Goal: Task Accomplishment & Management: Manage account settings

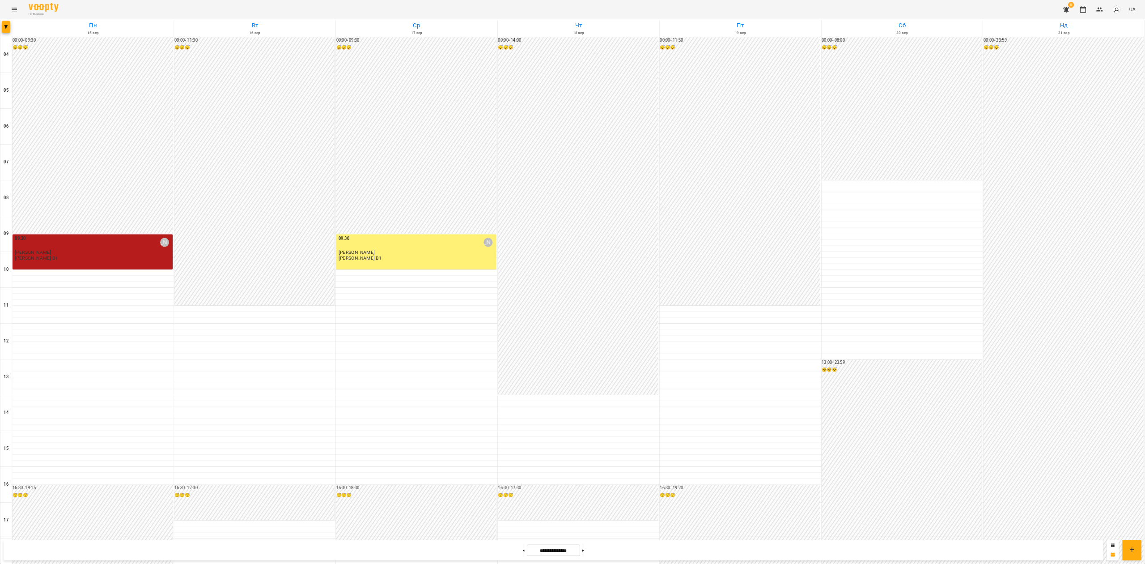
scroll to position [179, 0]
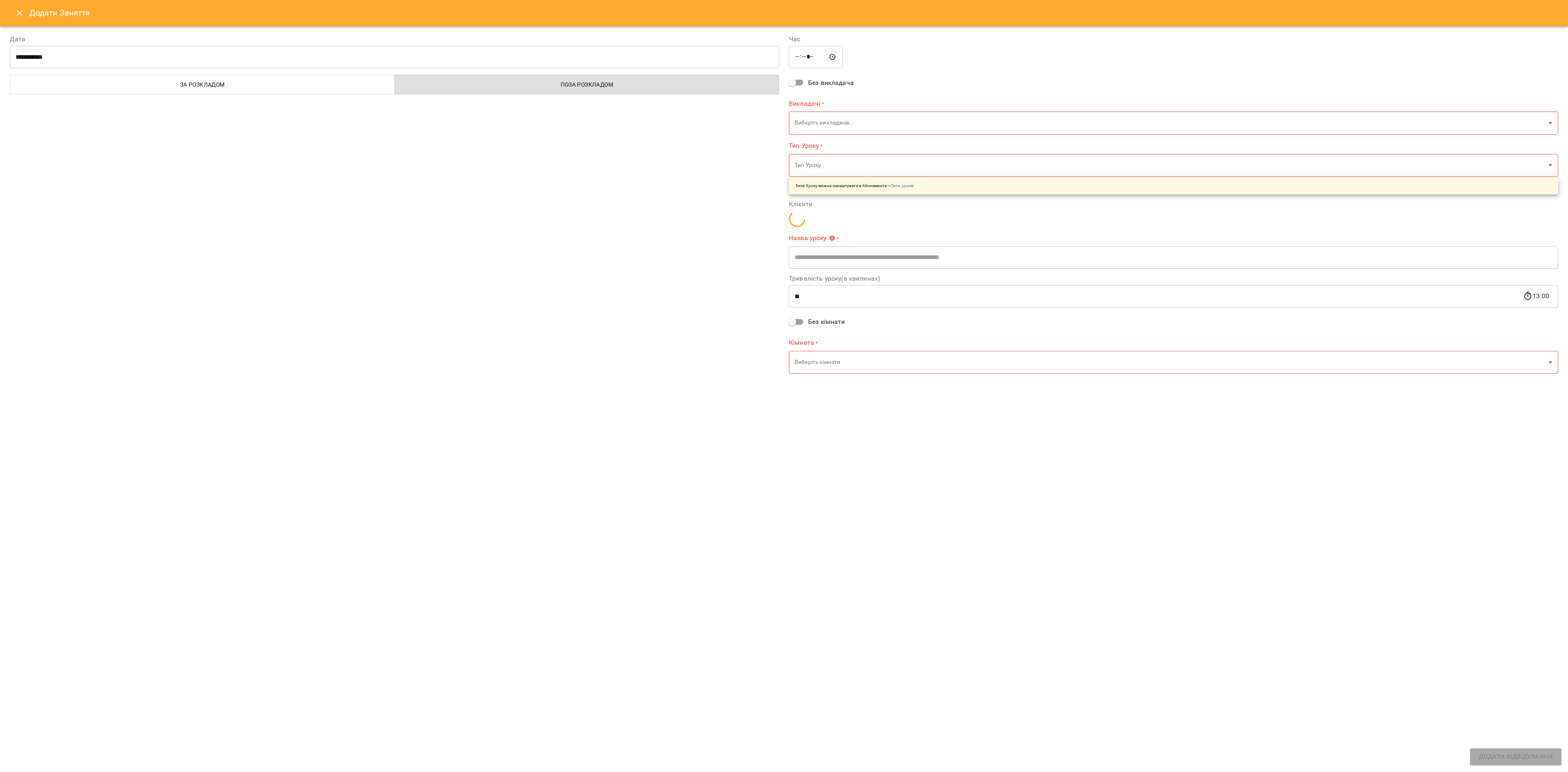
type input "**********"
click at [12, 9] on button "Close" at bounding box center [19, 13] width 19 height 19
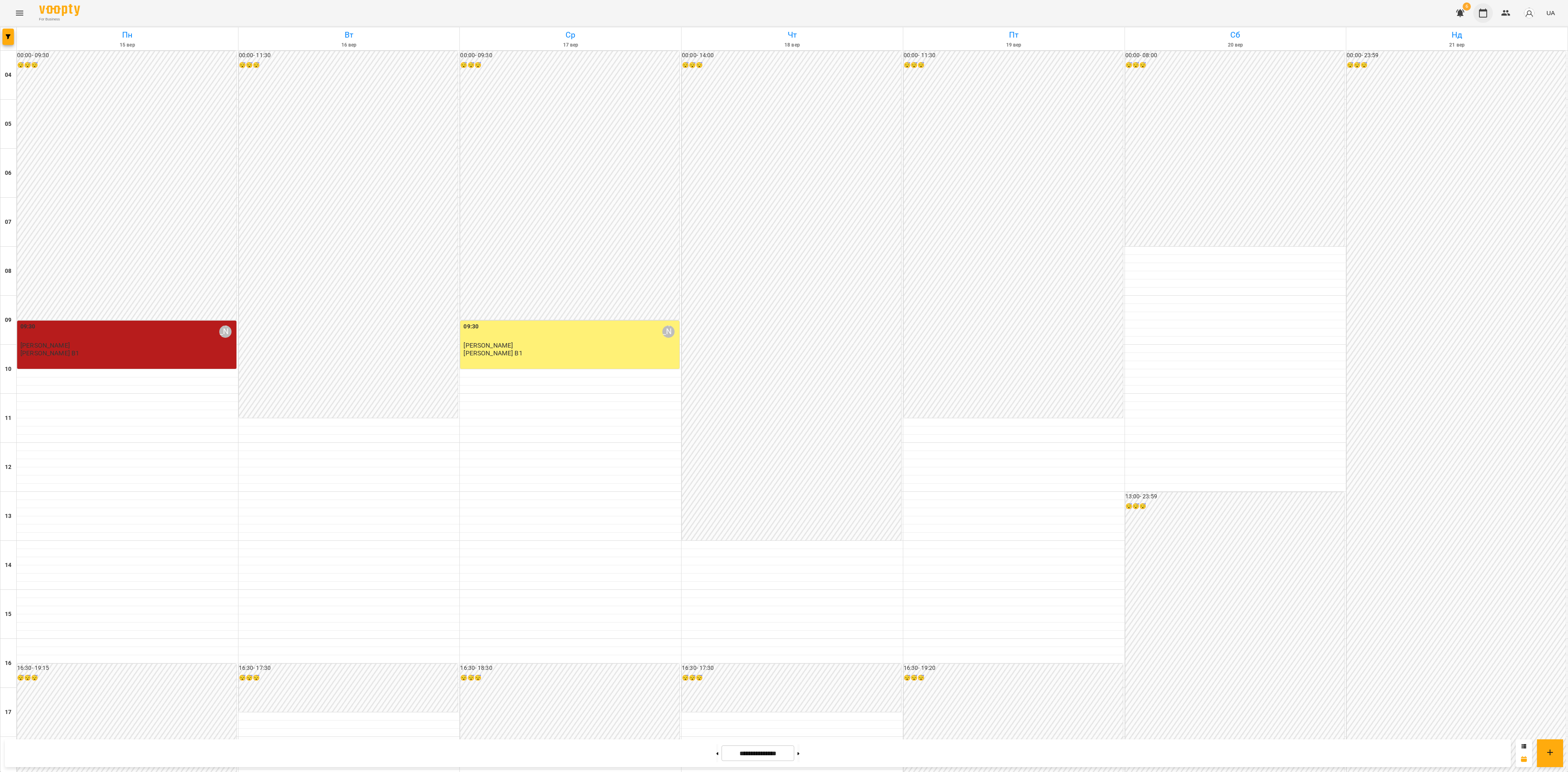
click at [1487, 19] on button "button" at bounding box center [1483, 13] width 19 height 19
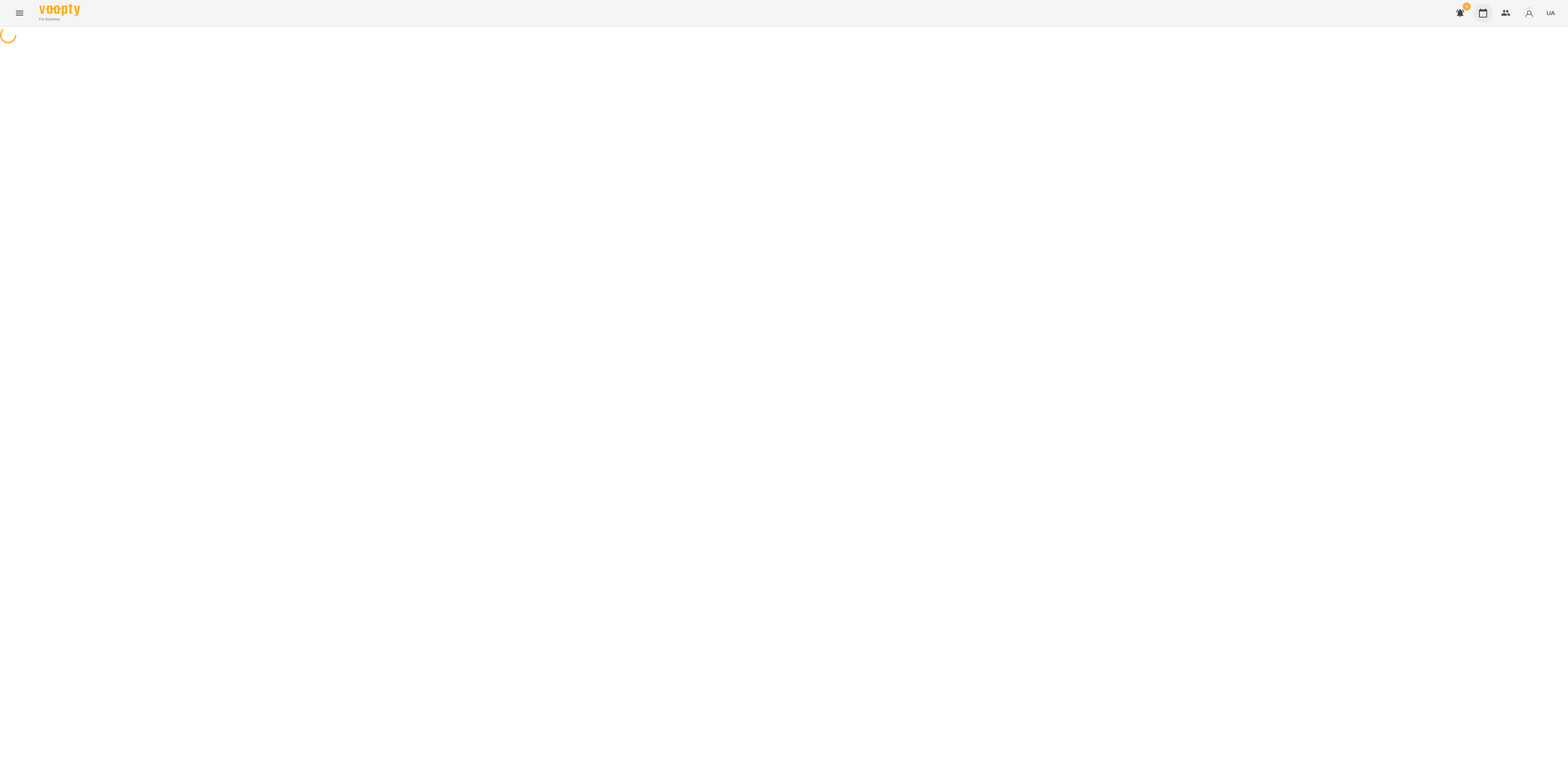
click at [1486, 18] on button "button" at bounding box center [1483, 13] width 19 height 19
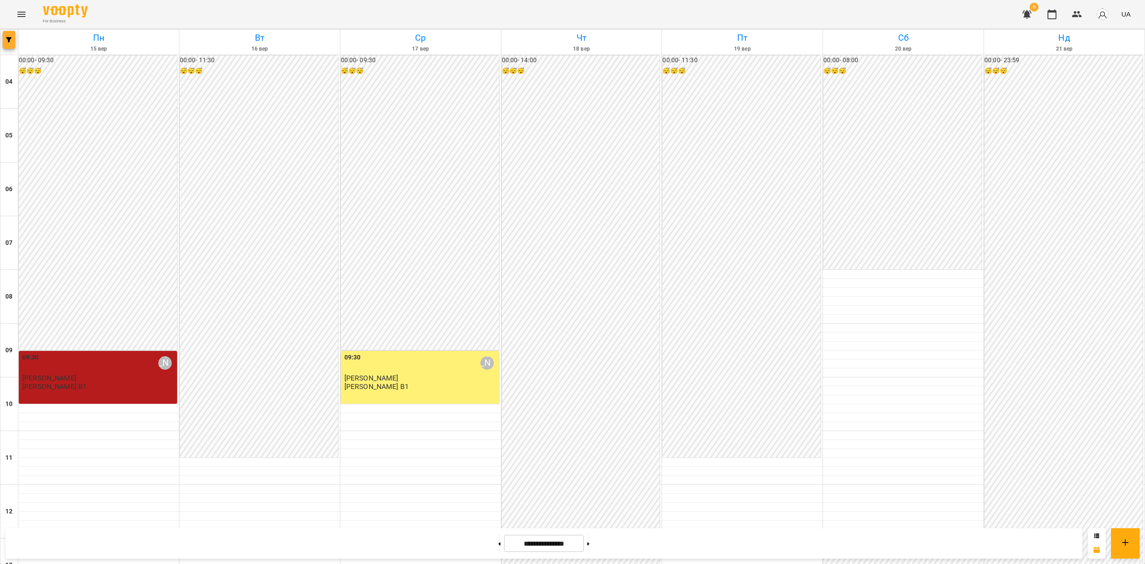
click at [11, 47] on div "**********" at bounding box center [572, 572] width 1145 height 1086
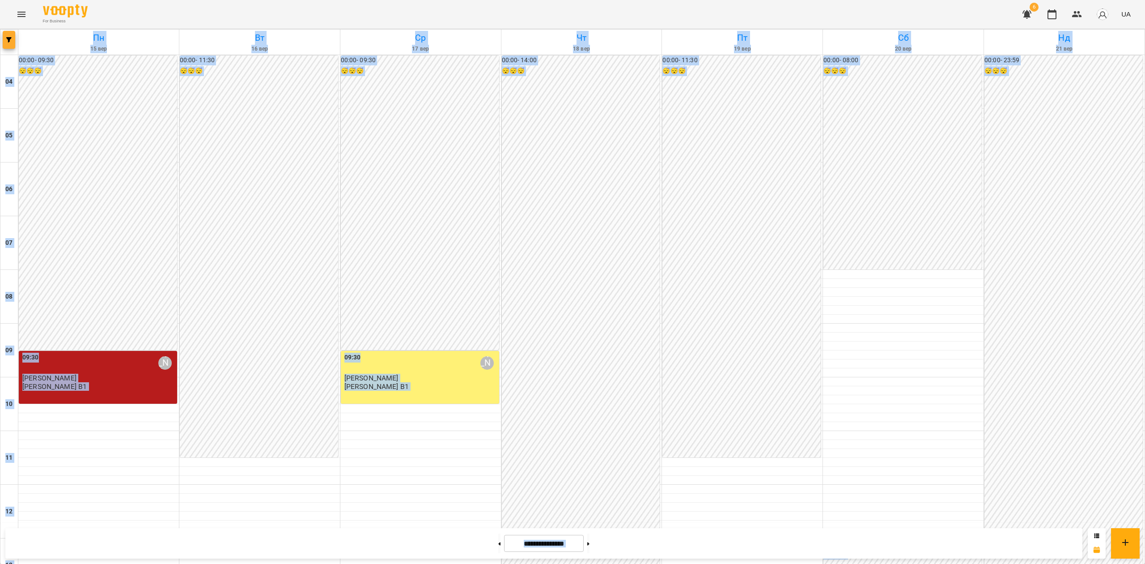
click at [6, 34] on button "button" at bounding box center [9, 40] width 13 height 18
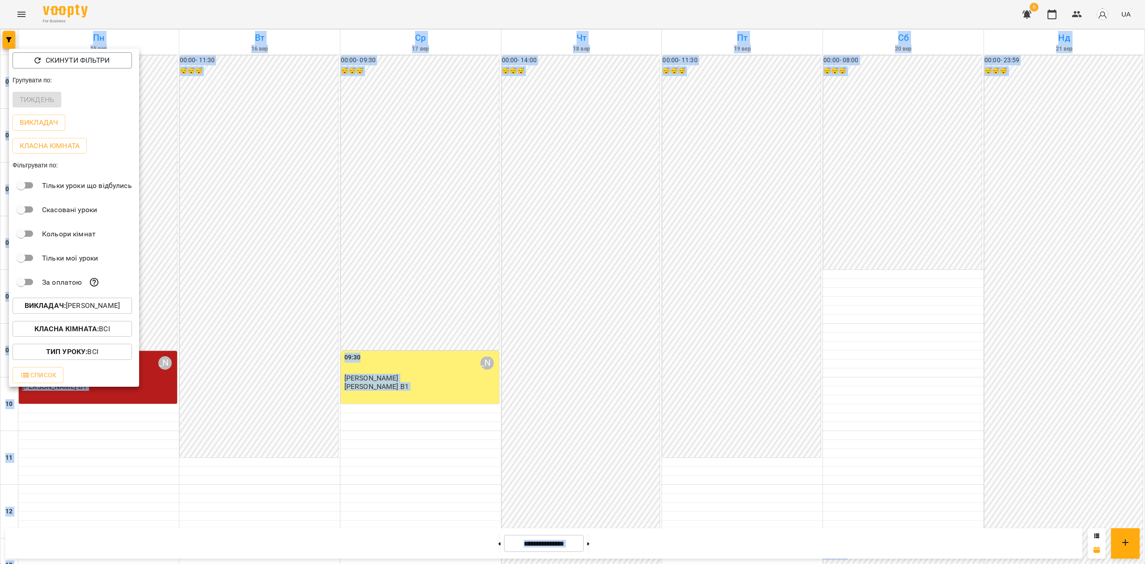
click at [93, 311] on p "Викладач : Олена Грицайко" at bounding box center [72, 305] width 95 height 11
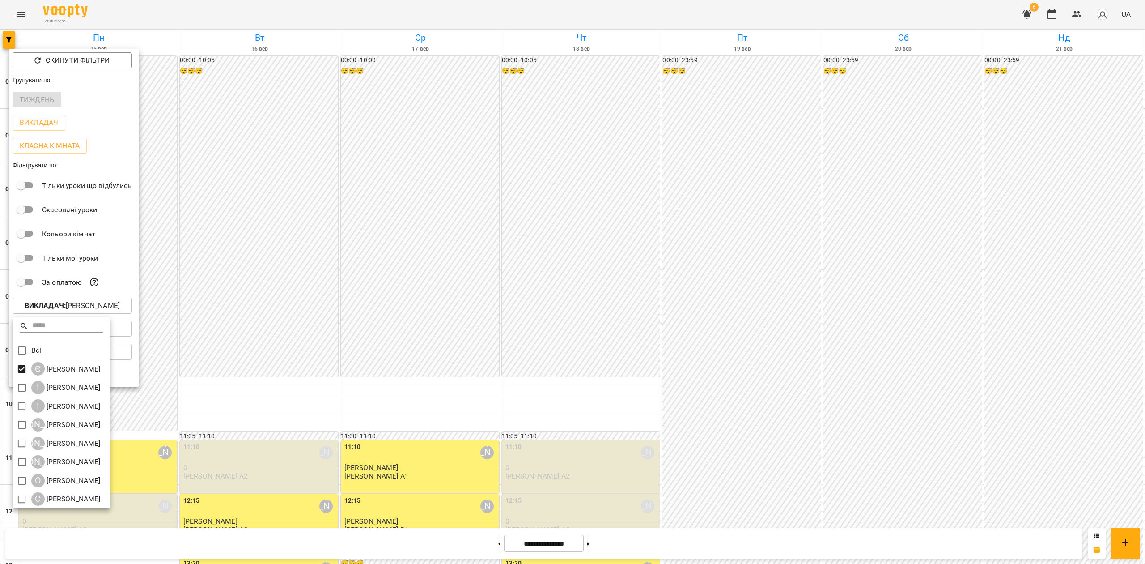
click at [225, 381] on div at bounding box center [572, 282] width 1145 height 564
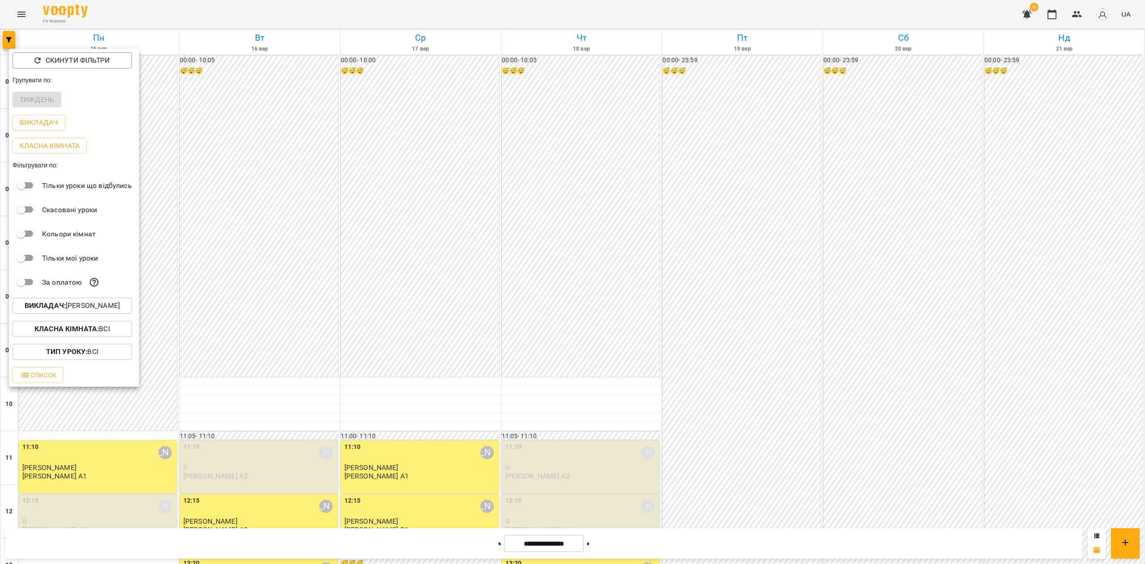
click at [64, 304] on p "Викладач : Євгенія Мумжинська" at bounding box center [72, 305] width 95 height 11
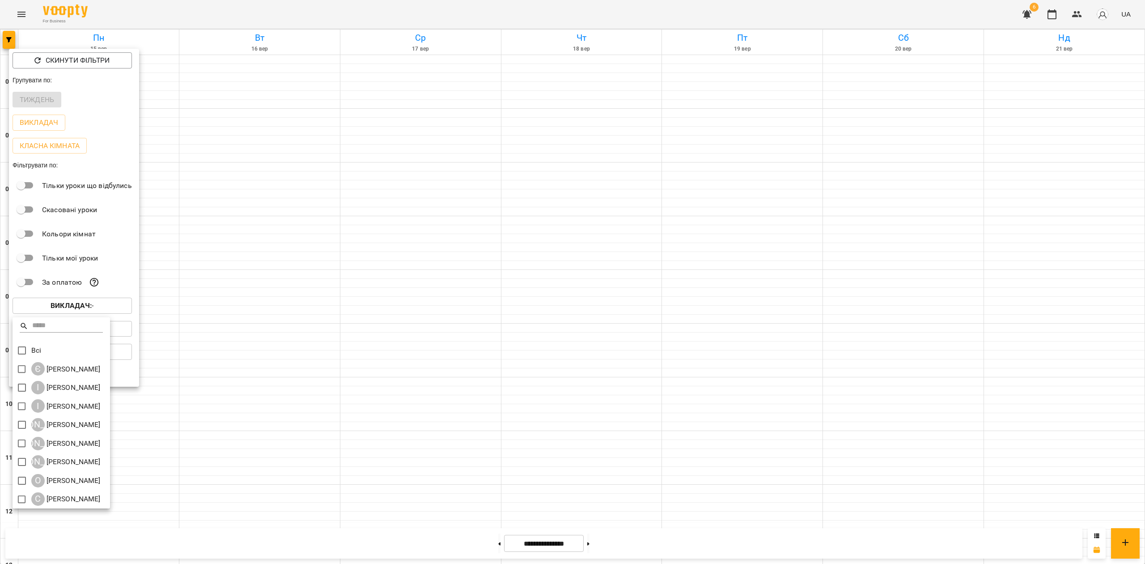
click at [847, 281] on div at bounding box center [572, 282] width 1145 height 564
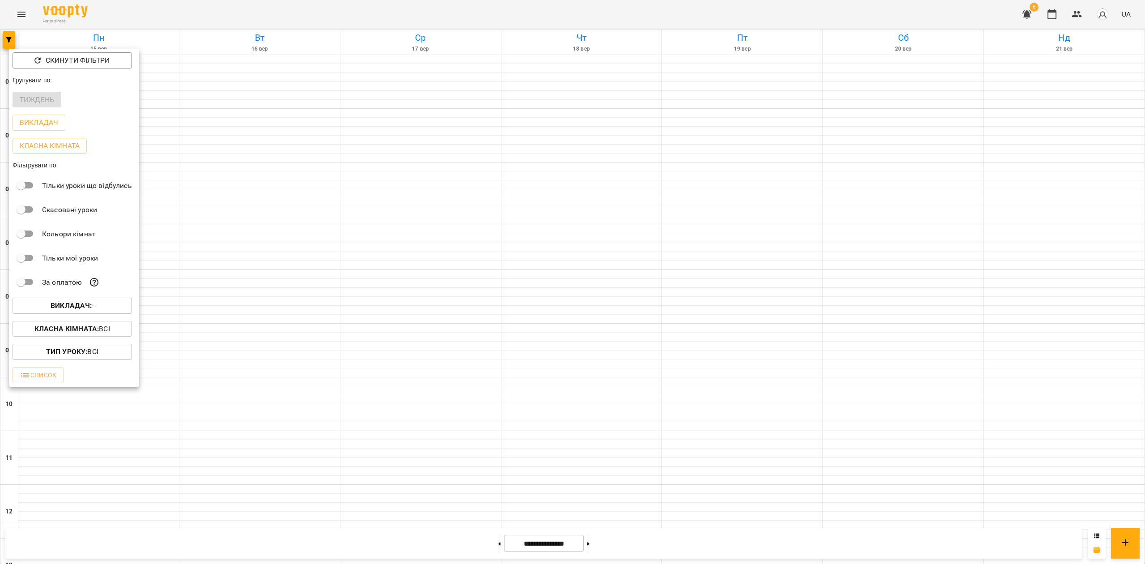
click at [835, 280] on div at bounding box center [572, 282] width 1145 height 564
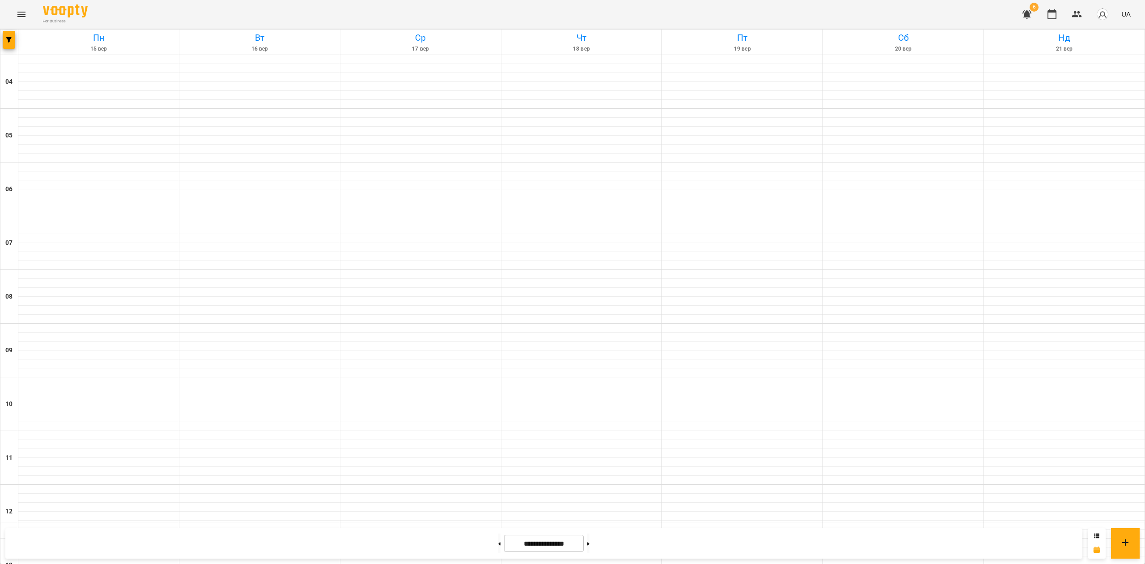
click at [5, 30] on div "**********" at bounding box center [572, 572] width 1145 height 1086
click at [8, 36] on button "button" at bounding box center [9, 40] width 13 height 18
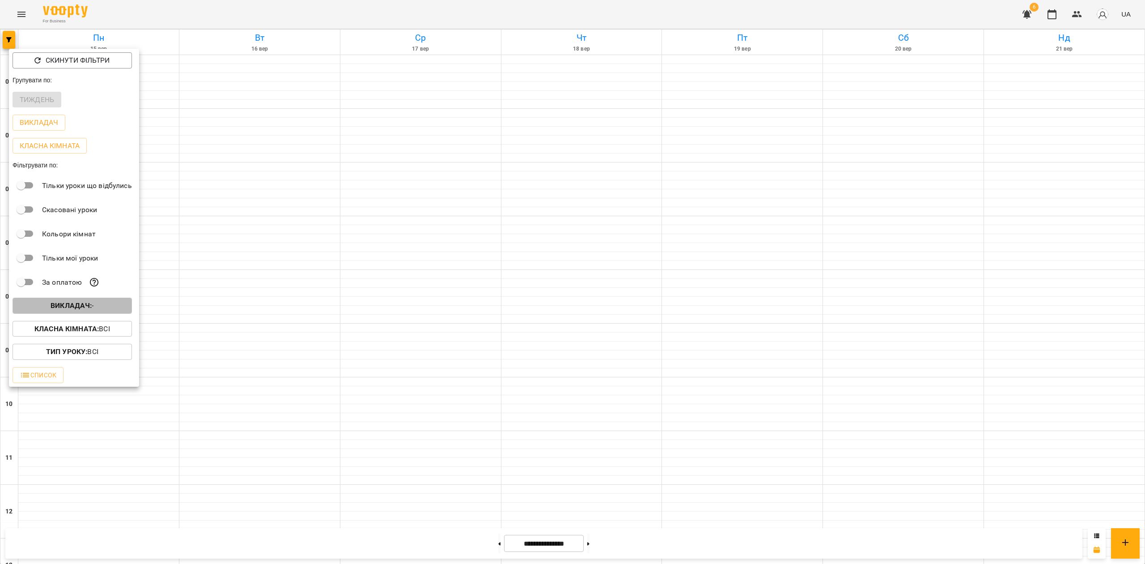
click at [97, 309] on span "Викладач : -" at bounding box center [72, 305] width 105 height 11
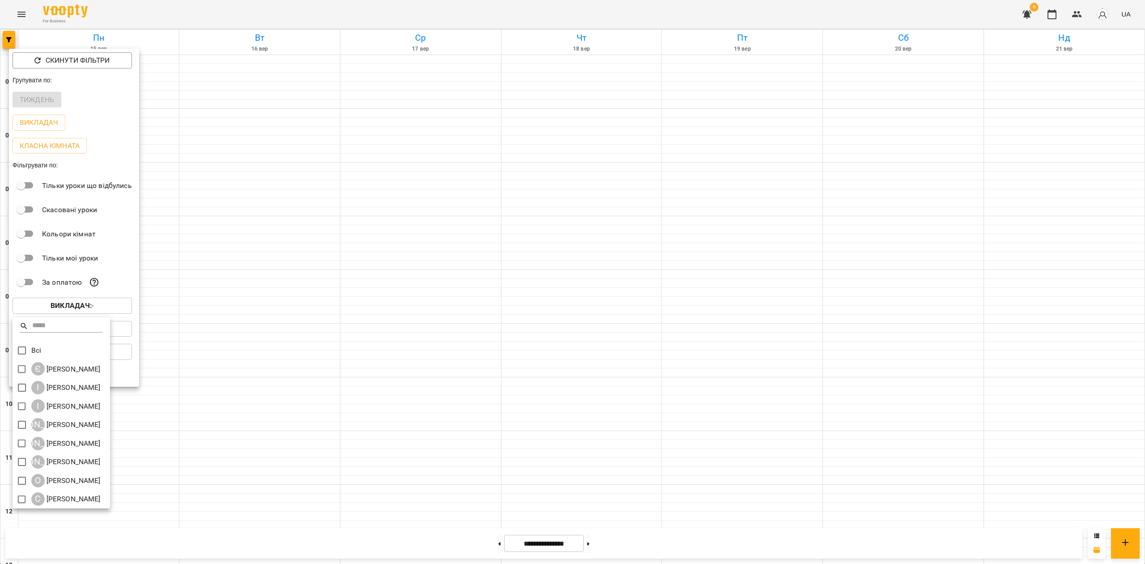
click at [238, 77] on div at bounding box center [572, 282] width 1145 height 564
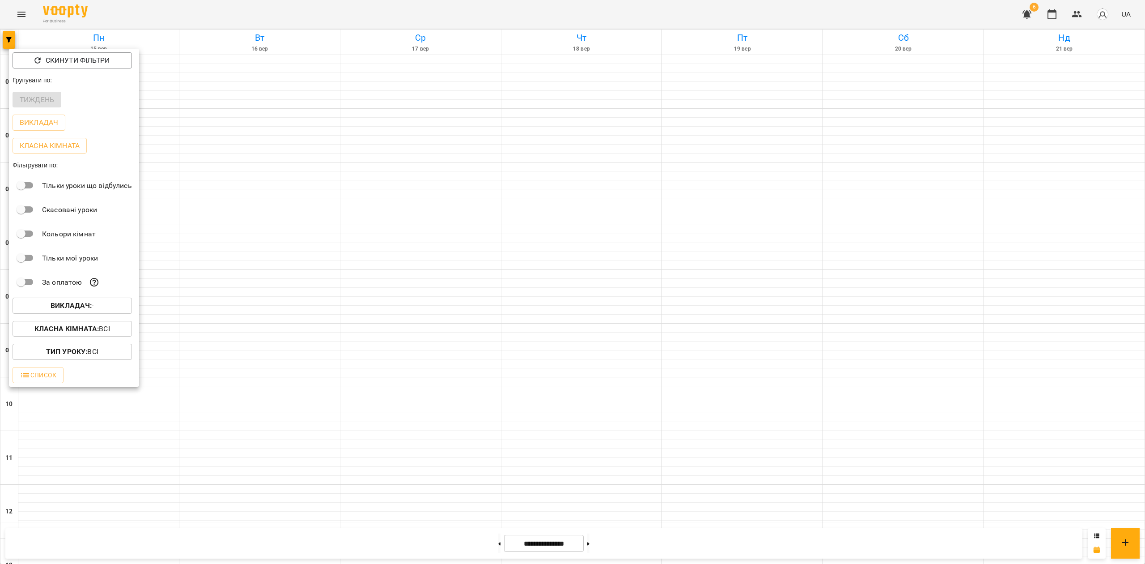
click at [206, 68] on div at bounding box center [572, 282] width 1145 height 564
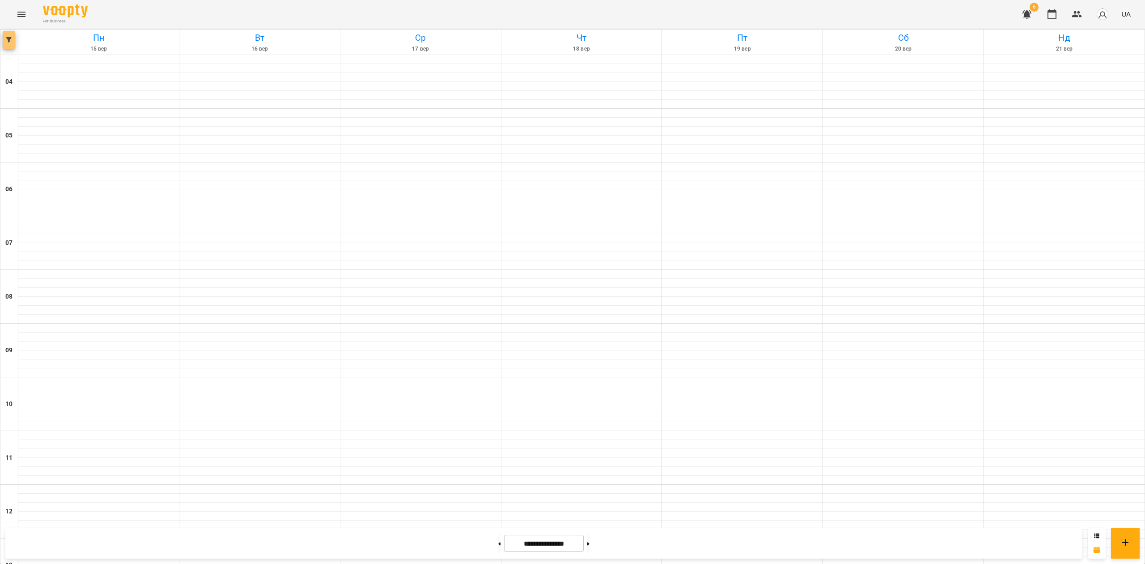
click at [9, 42] on icon "button" at bounding box center [8, 39] width 5 height 5
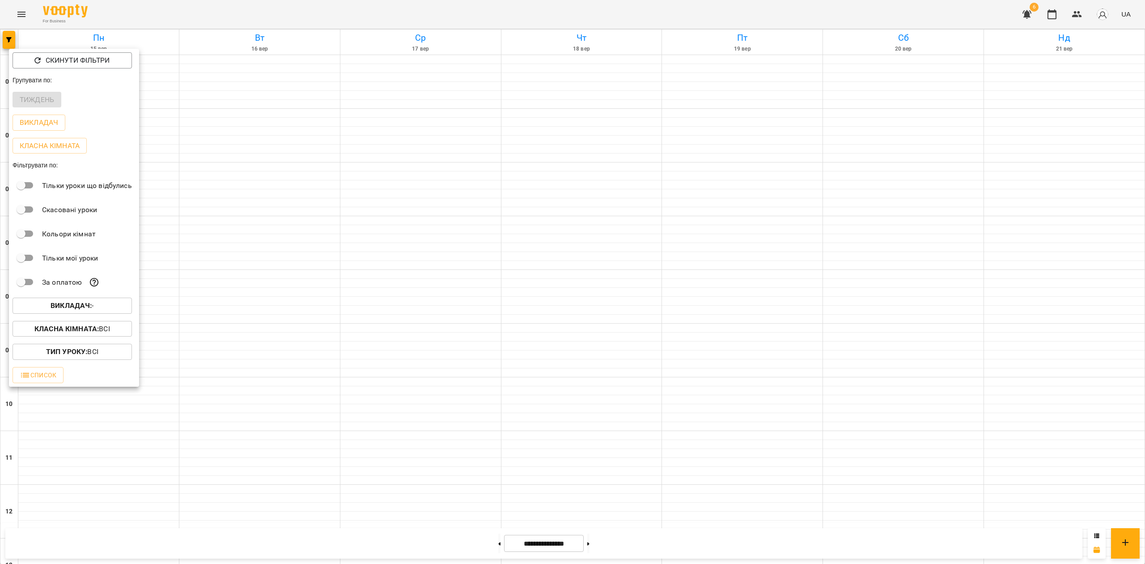
click at [83, 308] on b "Викладач :" at bounding box center [71, 305] width 41 height 8
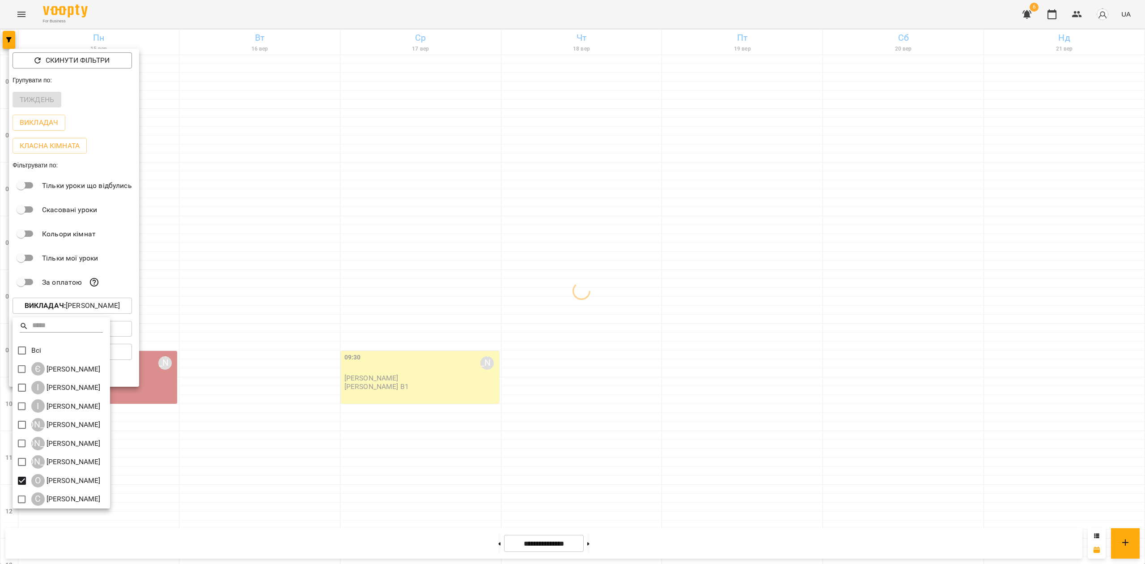
drag, startPoint x: 399, startPoint y: 344, endPoint x: 391, endPoint y: 335, distance: 12.7
click at [398, 344] on div at bounding box center [572, 282] width 1145 height 564
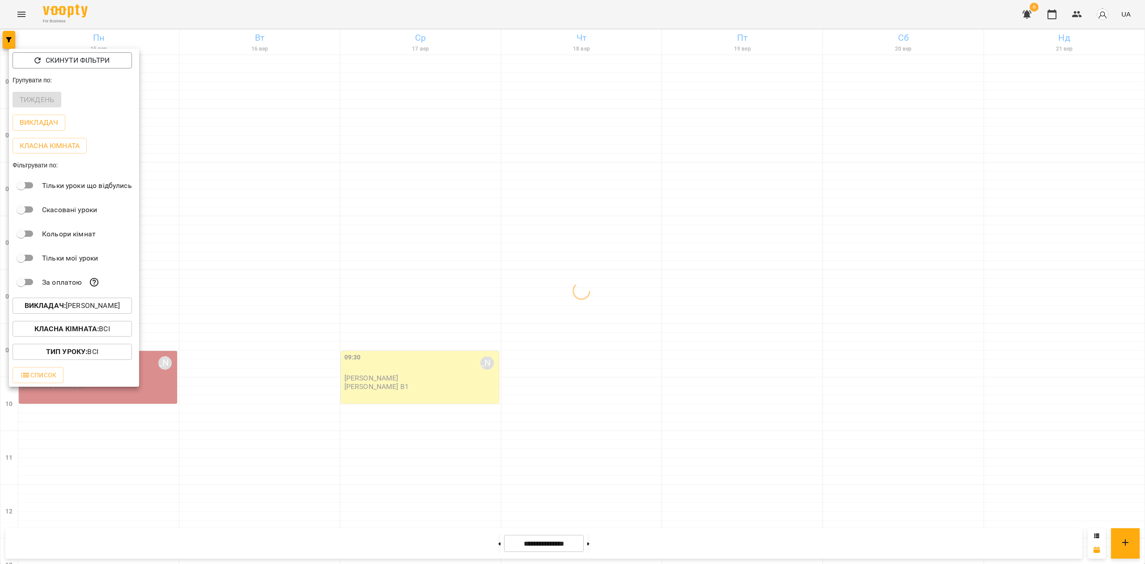
click at [401, 225] on div "Всі Є Євгенія Мумжинська І Ірина Бутенко І Ірина Коса А Анастасія Літвінчук К К…" at bounding box center [572, 282] width 1145 height 564
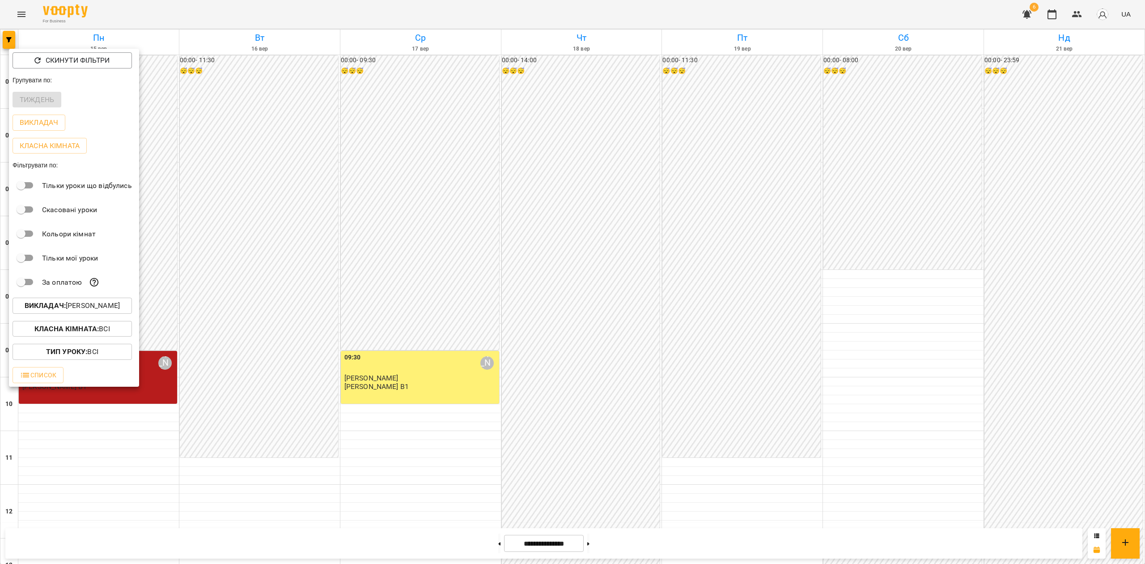
click at [402, 227] on div at bounding box center [572, 282] width 1145 height 564
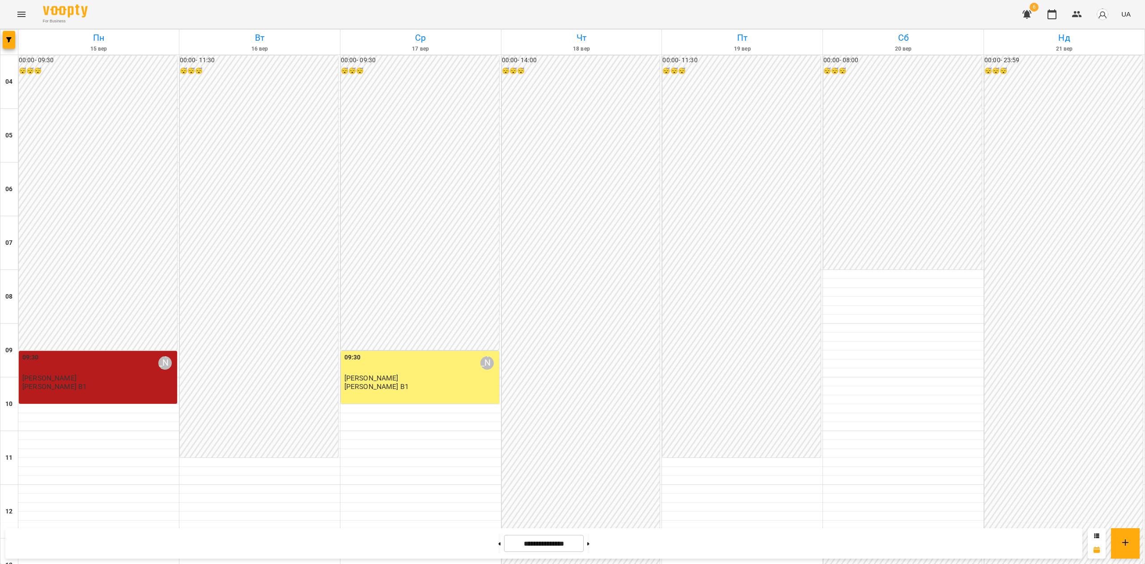
scroll to position [551, 0]
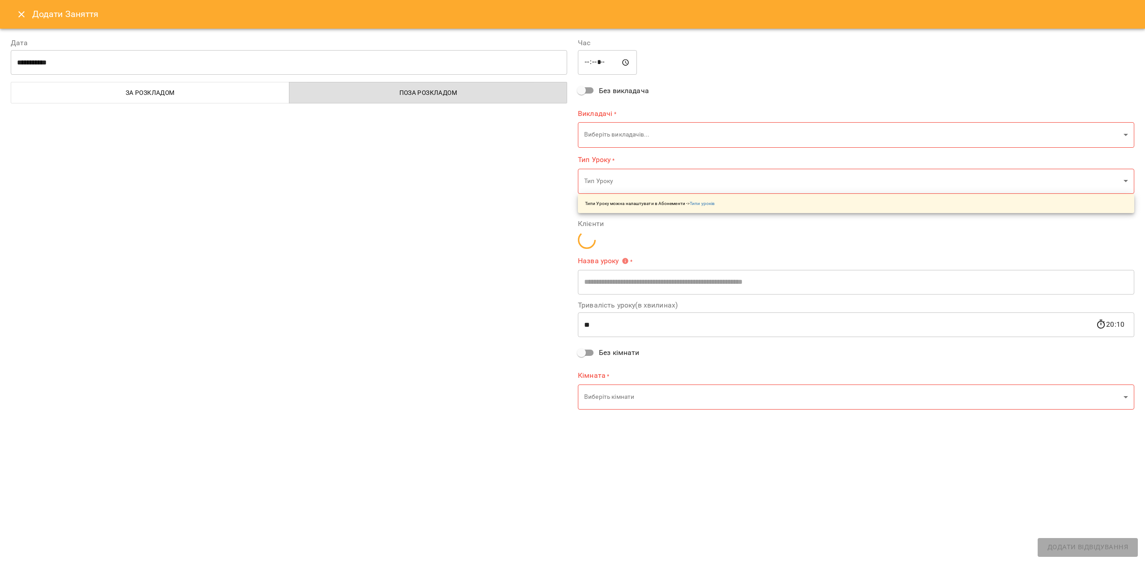
type input "**********"
click at [17, 14] on icon "Close" at bounding box center [21, 14] width 11 height 11
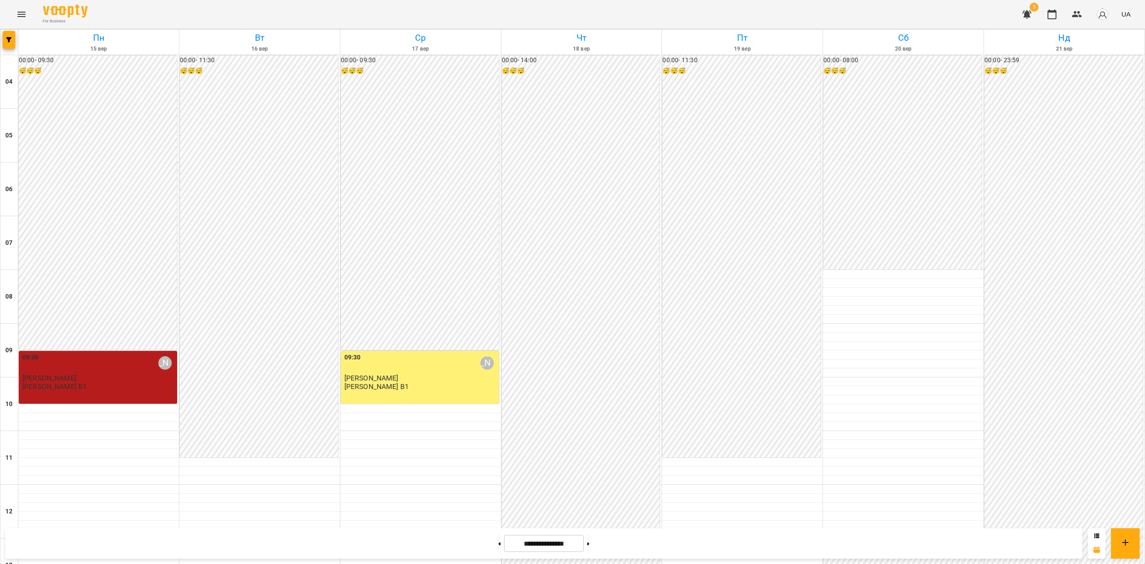
click at [24, 10] on icon "Menu" at bounding box center [21, 14] width 11 height 11
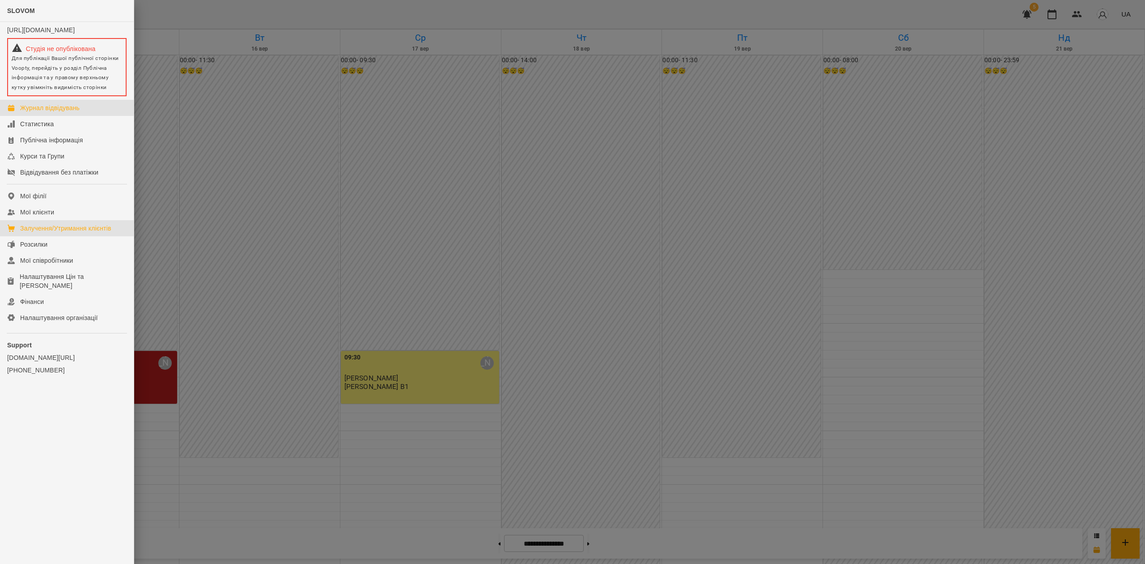
click at [89, 229] on link "Залучення/Утримання клієнтів" at bounding box center [67, 228] width 134 height 16
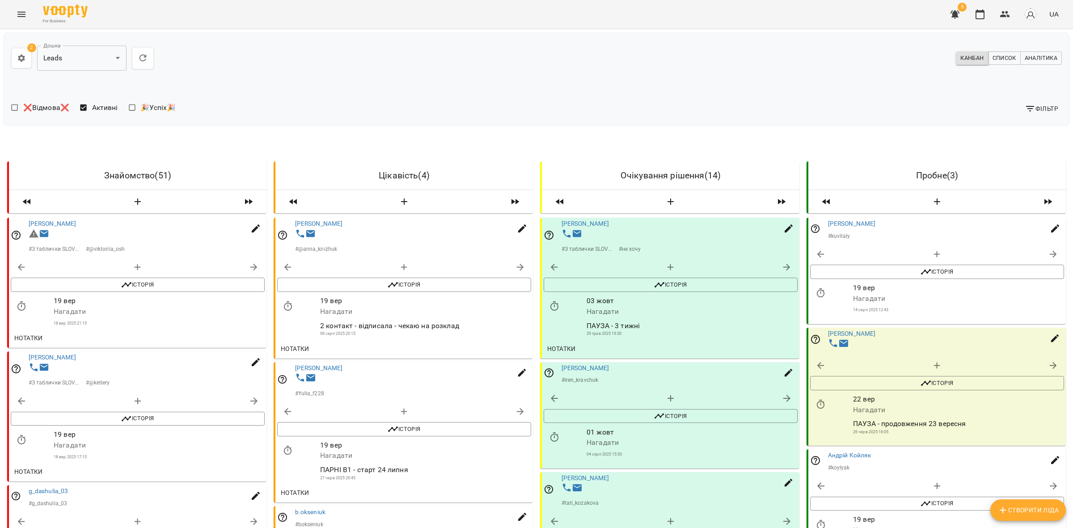
click at [828, 85] on div at bounding box center [536, 88] width 1051 height 7
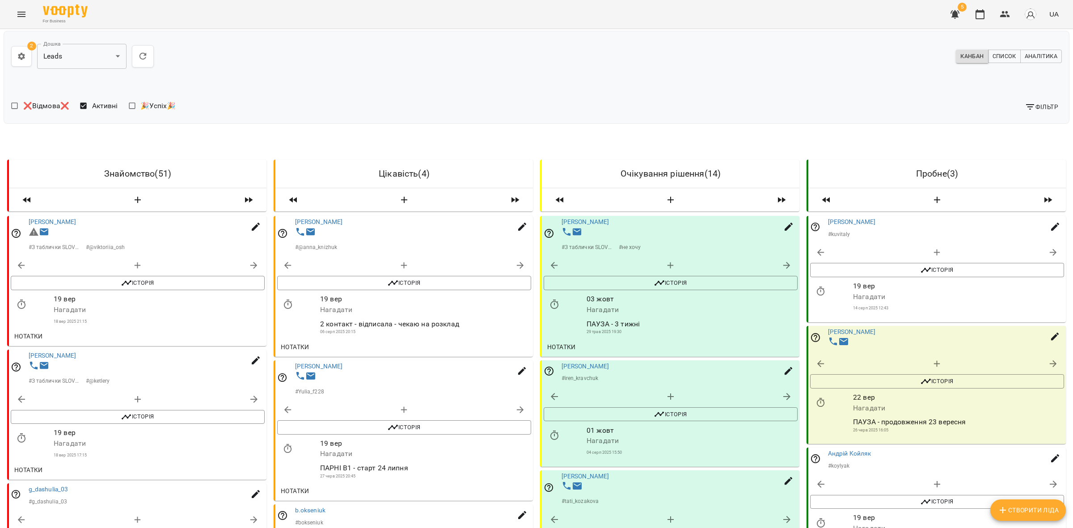
scroll to position [3414, 0]
drag, startPoint x: 161, startPoint y: 448, endPoint x: 186, endPoint y: 434, distance: 27.8
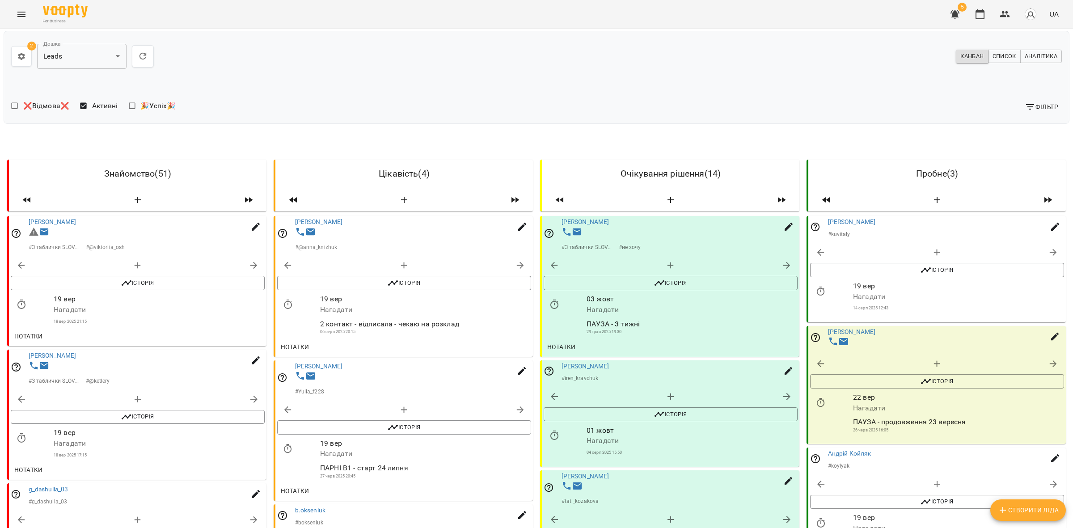
scroll to position [5768, 0]
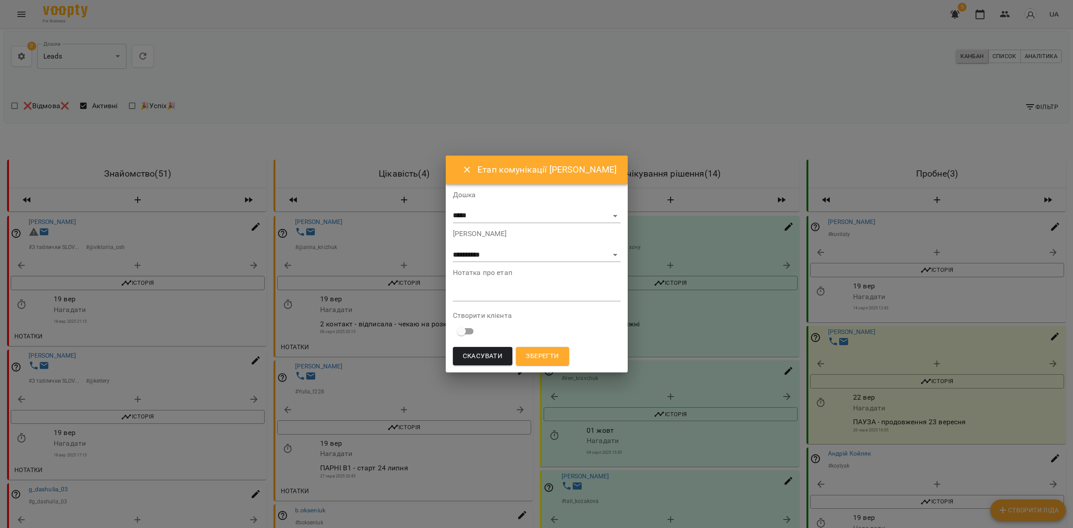
click at [504, 244] on div "**********" at bounding box center [537, 246] width 168 height 32
click at [504, 251] on select "**********" at bounding box center [537, 255] width 168 height 14
select select "*"
click at [453, 248] on select "**********" at bounding box center [537, 255] width 168 height 14
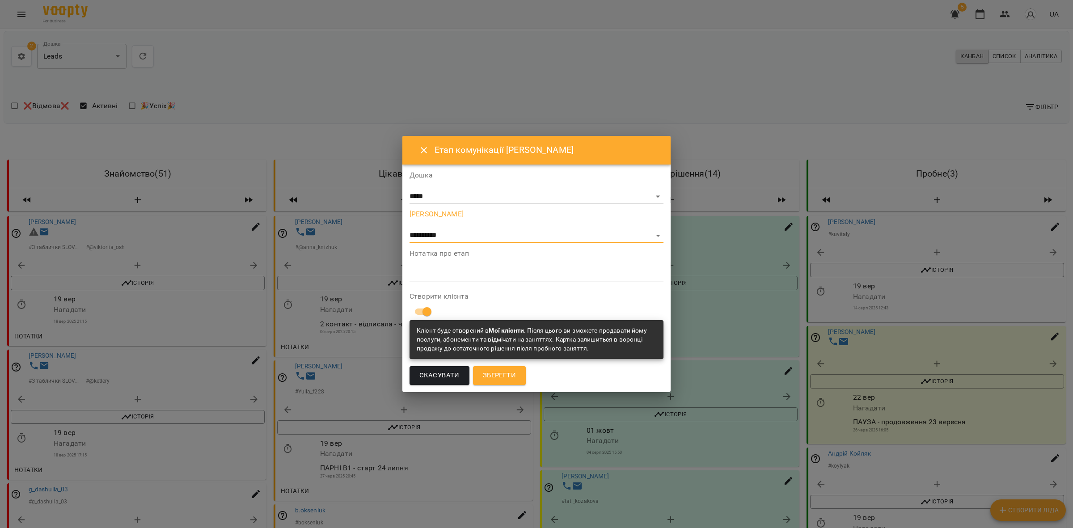
click at [503, 373] on span "Зберегти" at bounding box center [499, 376] width 33 height 12
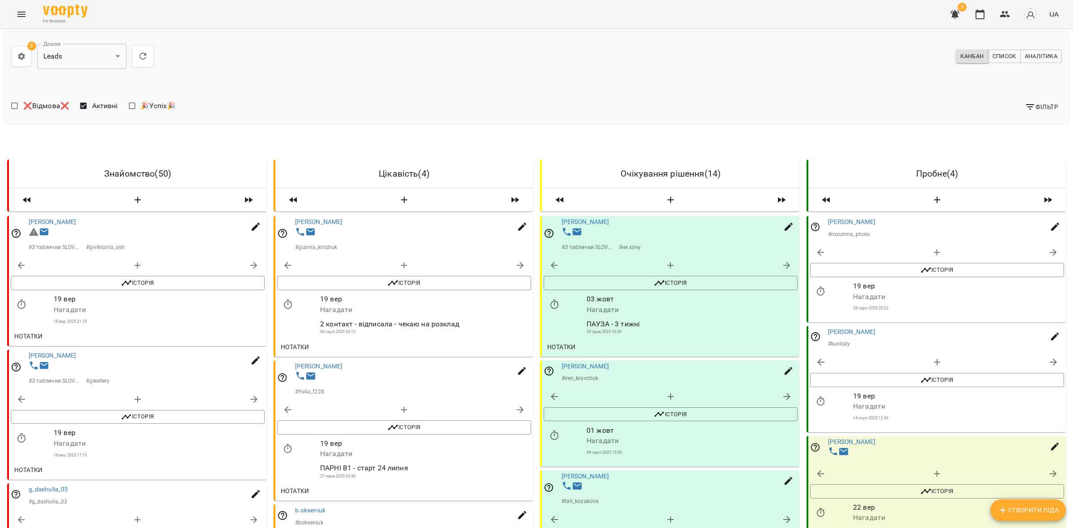
scroll to position [0, 0]
drag, startPoint x: 852, startPoint y: 222, endPoint x: 860, endPoint y: 225, distance: 8.5
click at [852, 222] on link "[PERSON_NAME]" at bounding box center [852, 223] width 48 height 7
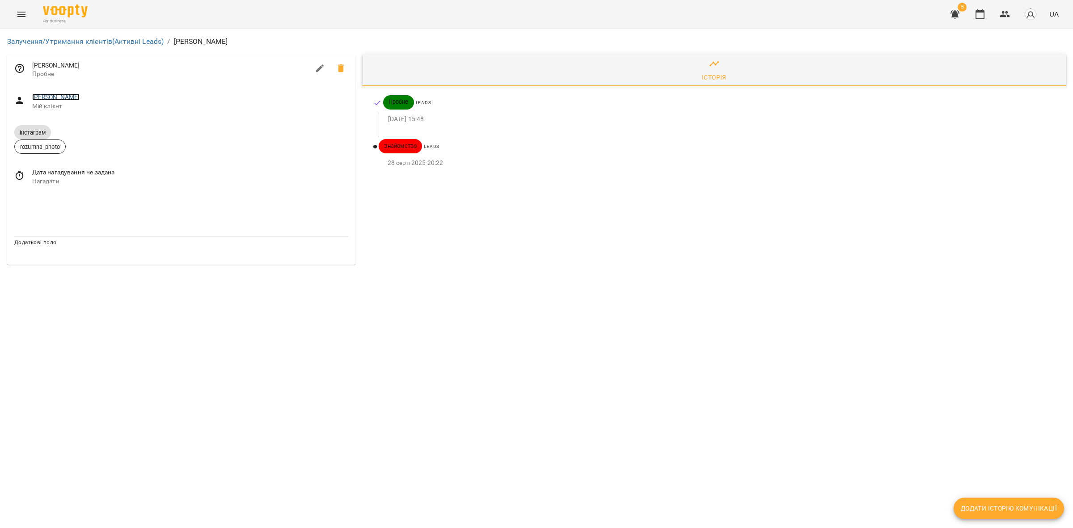
click at [65, 95] on link "[PERSON_NAME]" at bounding box center [56, 96] width 48 height 7
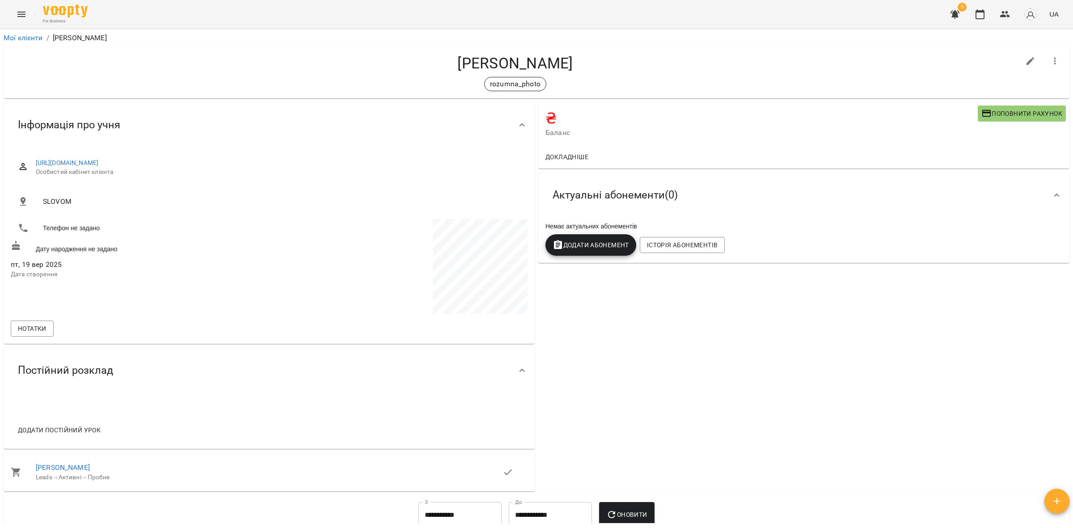
drag, startPoint x: 593, startPoint y: 57, endPoint x: 381, endPoint y: 43, distance: 212.0
click at [381, 43] on div "**********" at bounding box center [537, 277] width 1070 height 492
copy div "Вікторія Розумна Вікторія Розумна"
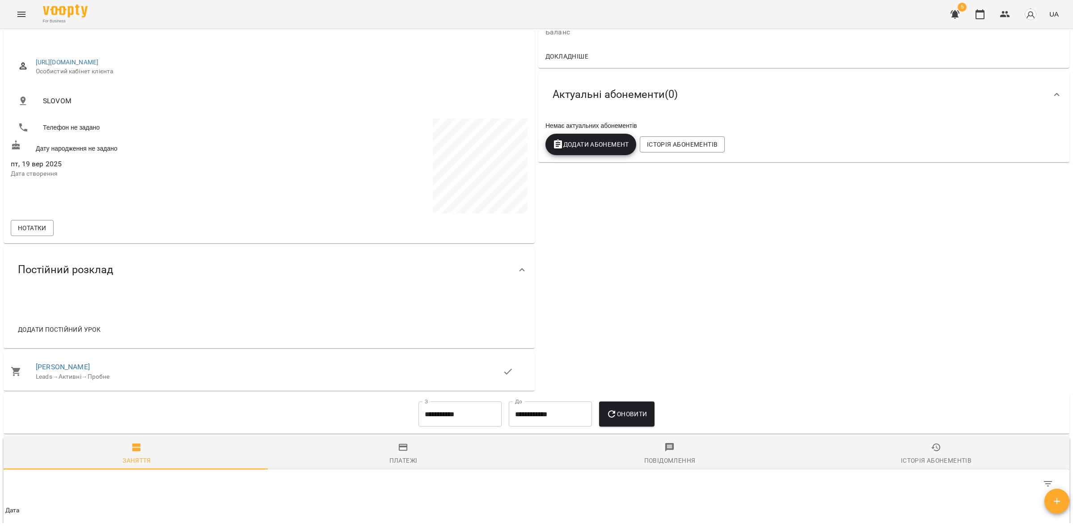
scroll to position [224, 0]
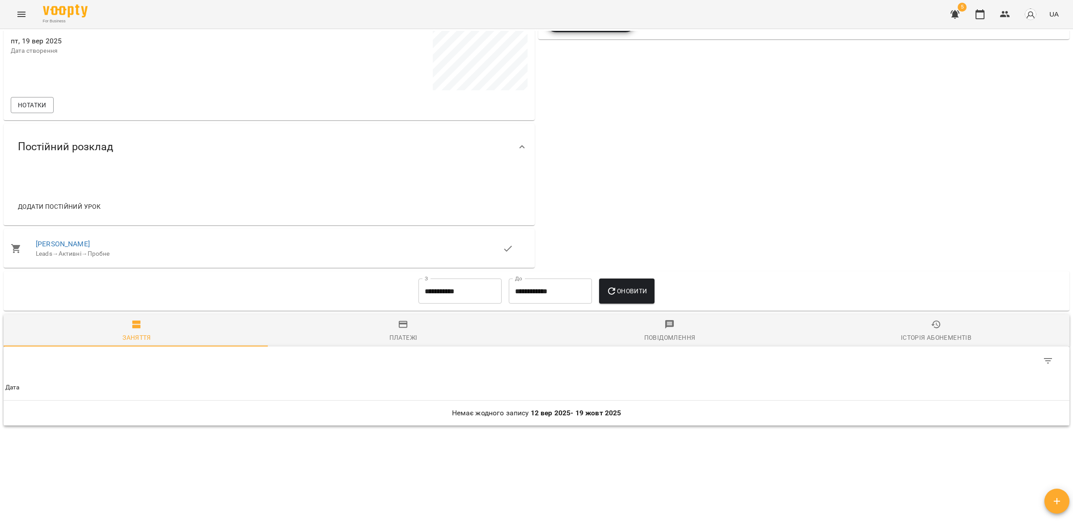
click at [68, 209] on span "Додати постійний урок" at bounding box center [59, 206] width 83 height 11
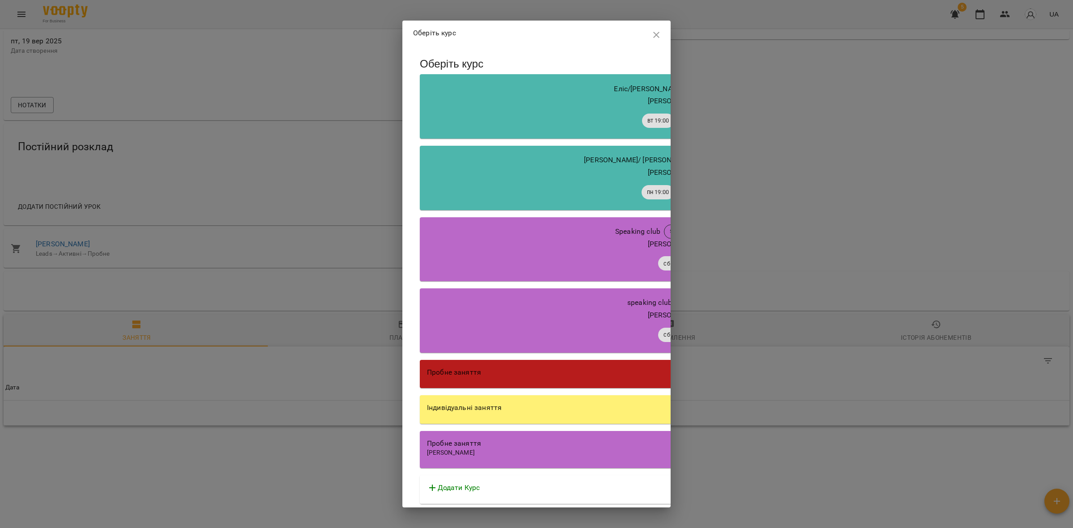
click at [516, 372] on div "Пробне заняття" at bounding box center [675, 372] width 496 height 11
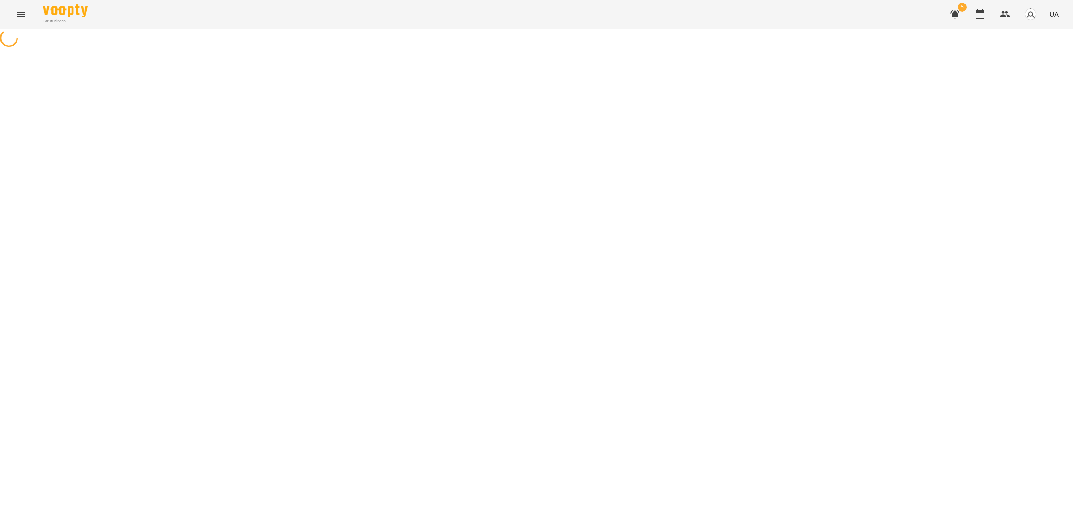
select select "********"
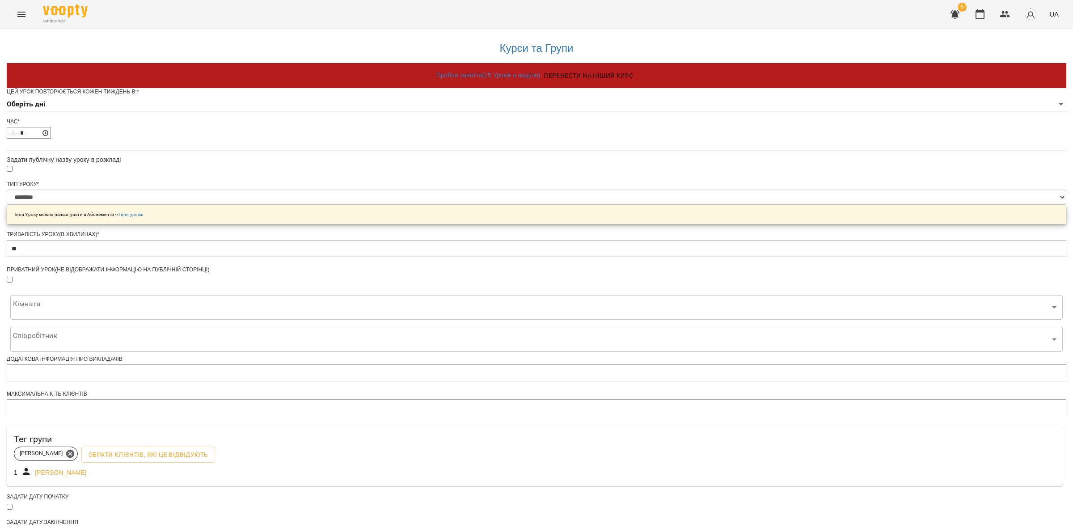
click at [451, 121] on body "**********" at bounding box center [536, 282] width 1073 height 564
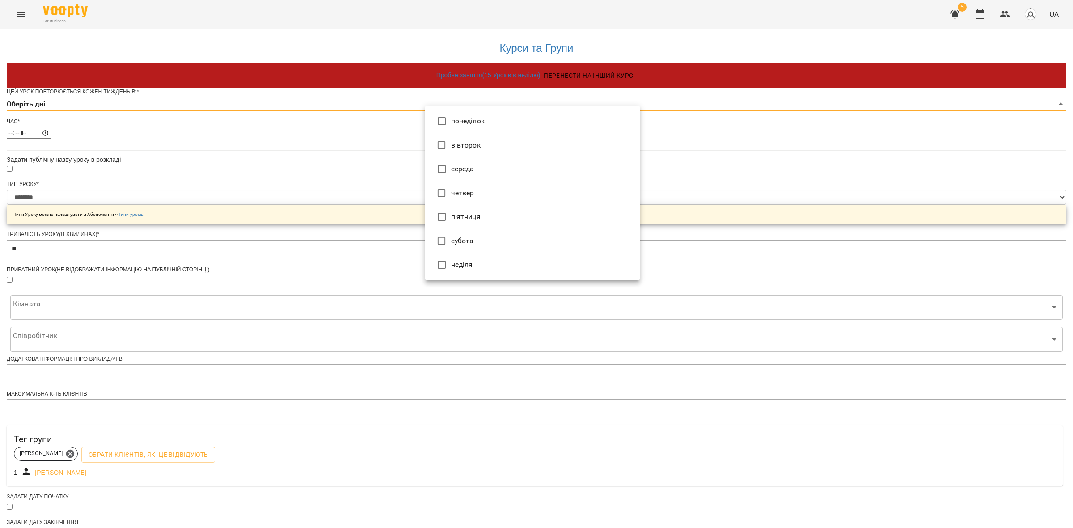
type input "*"
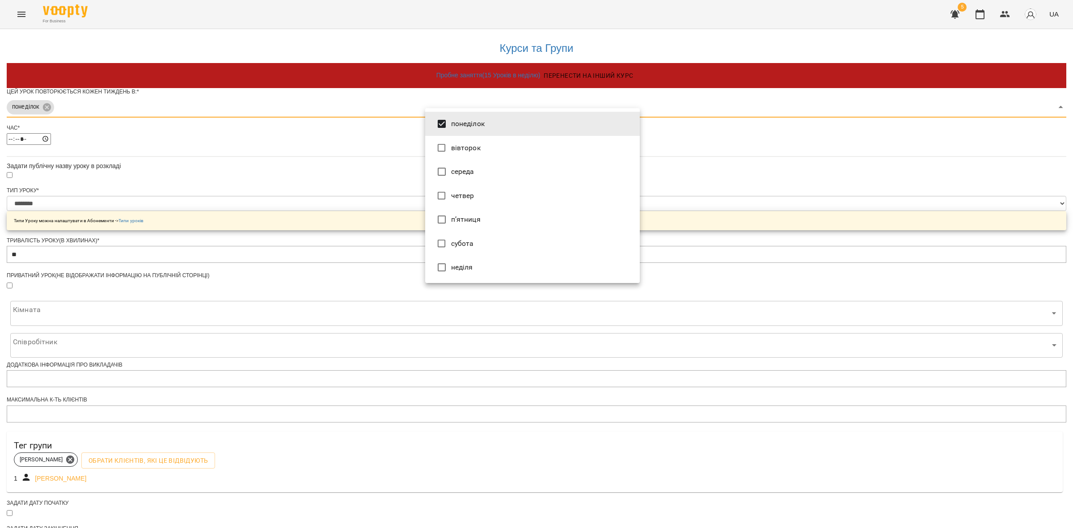
click at [392, 186] on div at bounding box center [536, 264] width 1073 height 528
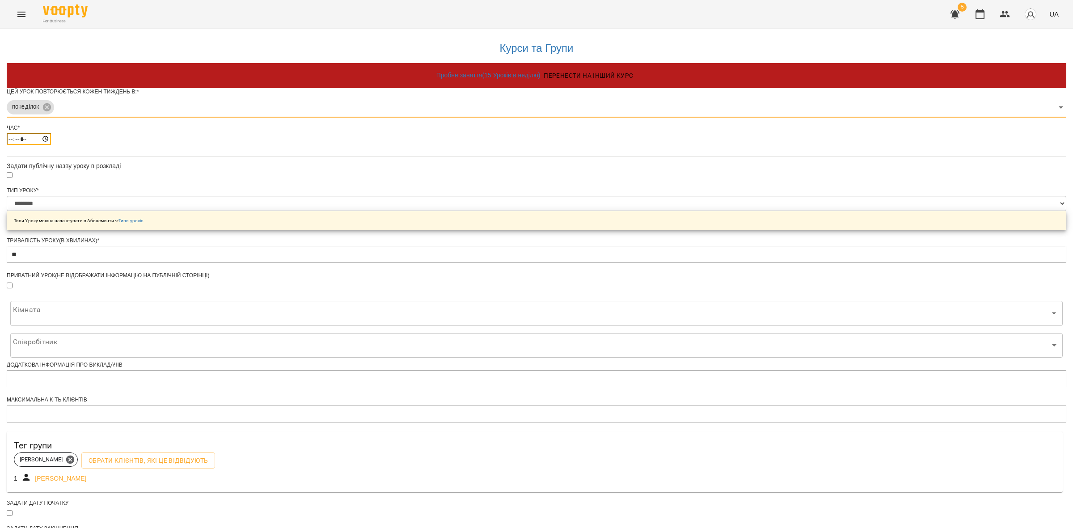
click at [51, 145] on input "*****" at bounding box center [29, 139] width 44 height 12
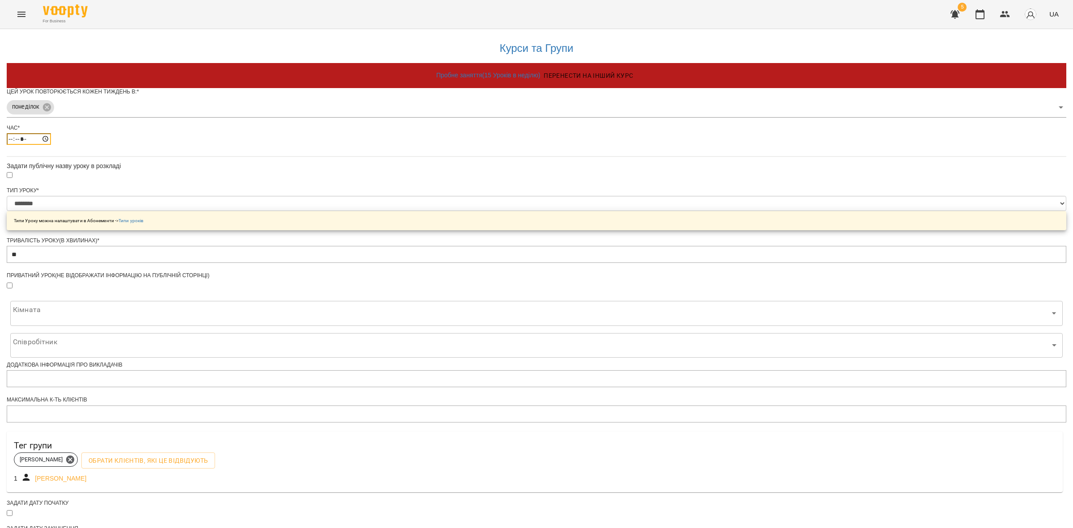
type input "*****"
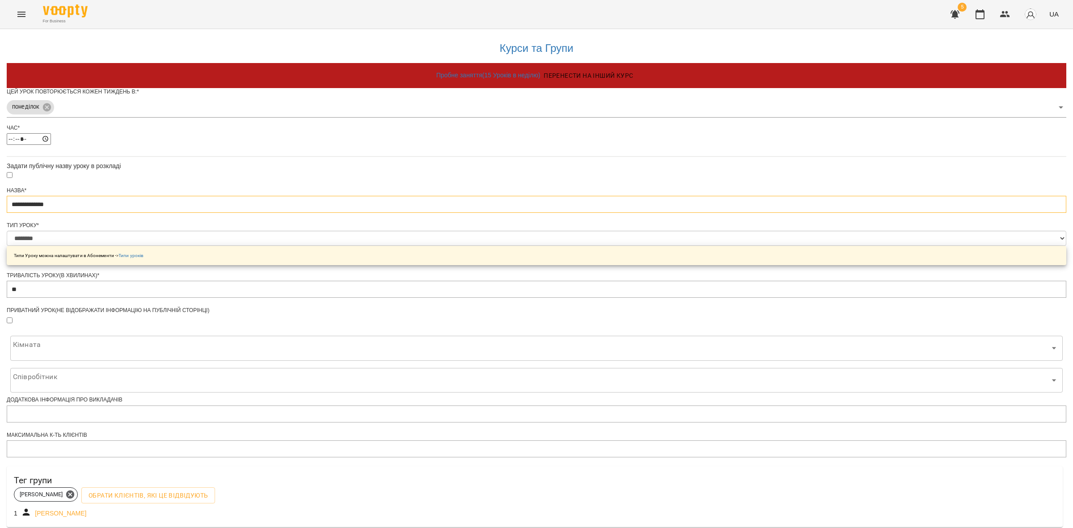
drag, startPoint x: 516, startPoint y: 220, endPoint x: 283, endPoint y: 227, distance: 233.1
click at [282, 227] on div "**********" at bounding box center [537, 318] width 1060 height 578
paste input "**"
type input "**********"
click at [488, 246] on select "**********" at bounding box center [537, 238] width 1060 height 15
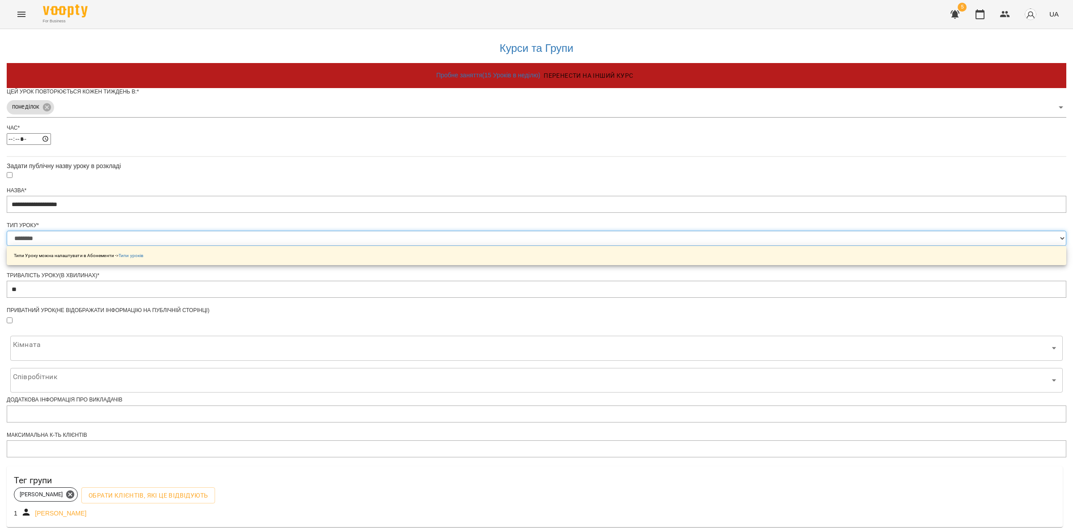
select select "**********"
click at [425, 246] on select "**********" at bounding box center [537, 238] width 1060 height 15
drag, startPoint x: 288, startPoint y: 184, endPoint x: 287, endPoint y: 175, distance: 8.7
click at [289, 184] on div "**********" at bounding box center [537, 318] width 1060 height 578
click at [377, 329] on div "**********" at bounding box center [537, 318] width 1060 height 578
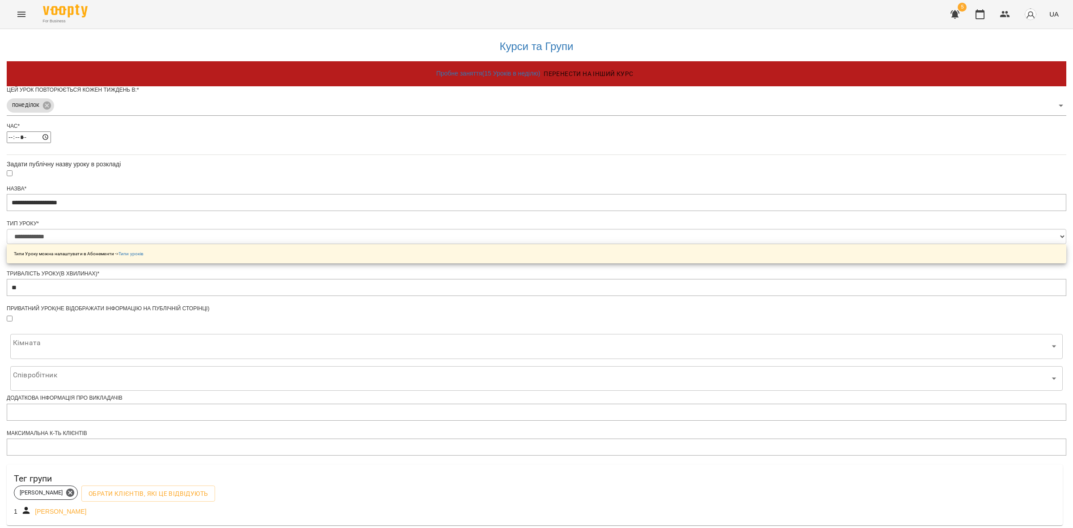
scroll to position [142, 0]
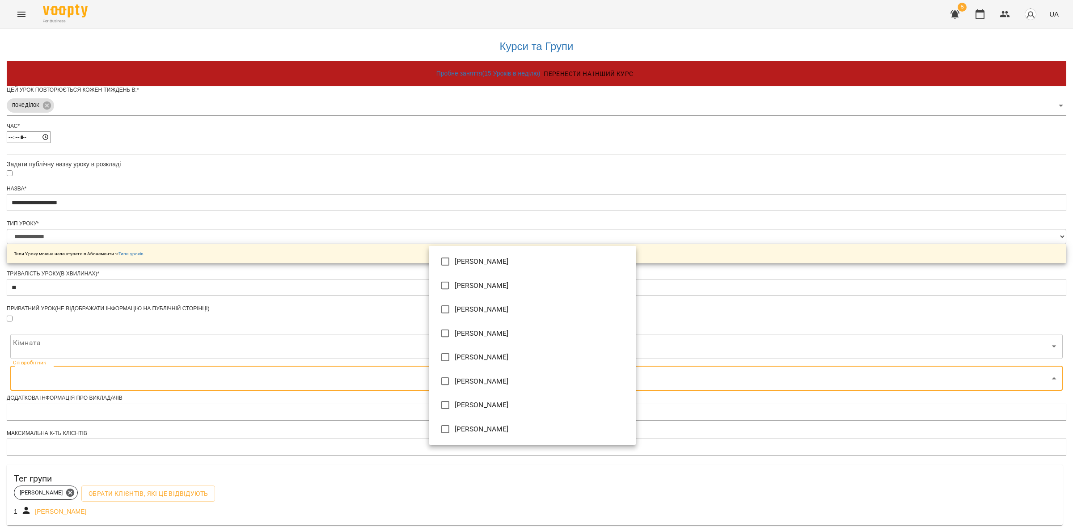
click at [461, 271] on body "**********" at bounding box center [536, 303] width 1073 height 606
type input "**********"
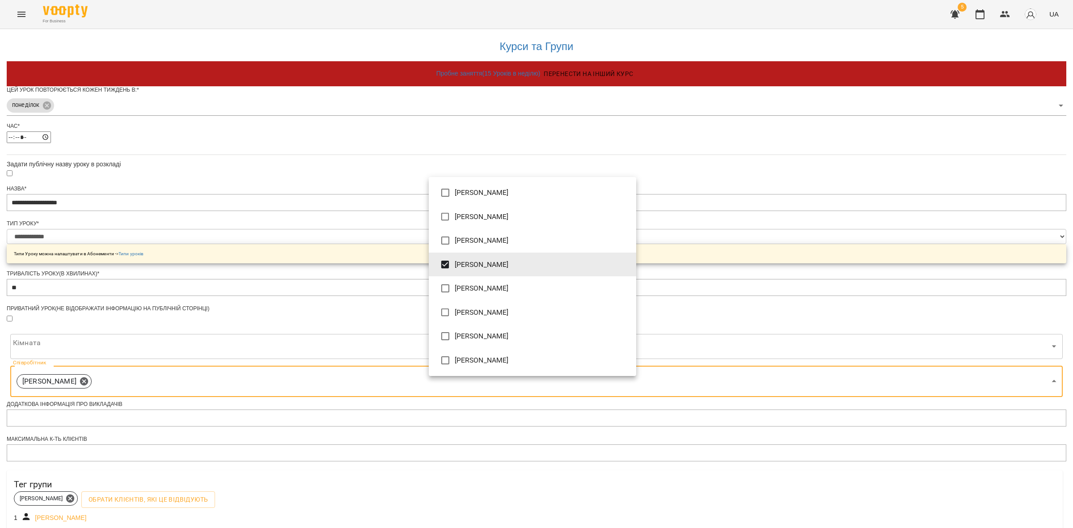
click at [338, 347] on div at bounding box center [536, 264] width 1073 height 528
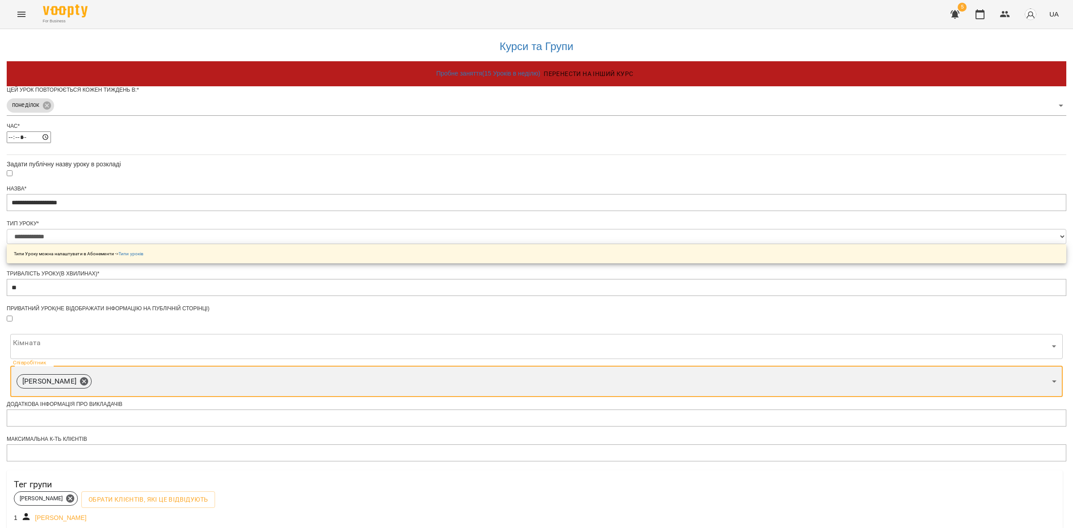
scroll to position [148, 0]
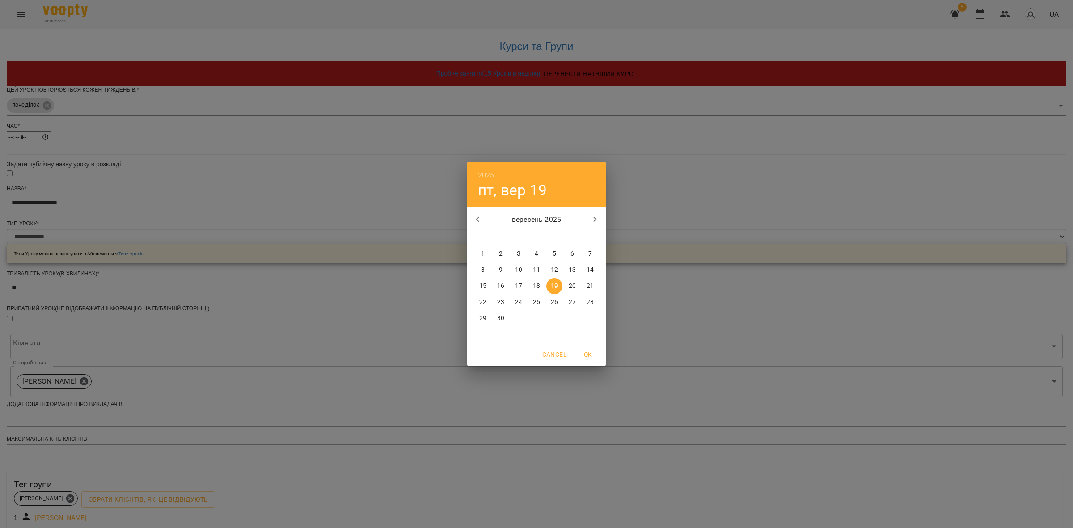
click at [481, 301] on p "22" at bounding box center [482, 302] width 7 height 9
type input "**********"
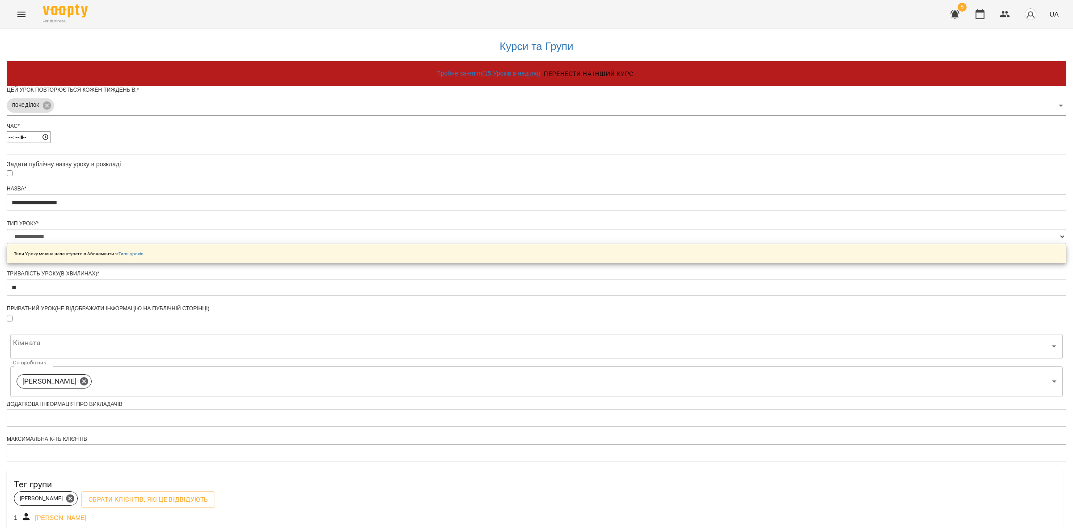
scroll to position [173, 0]
click at [424, 479] on form "**********" at bounding box center [537, 361] width 1060 height 550
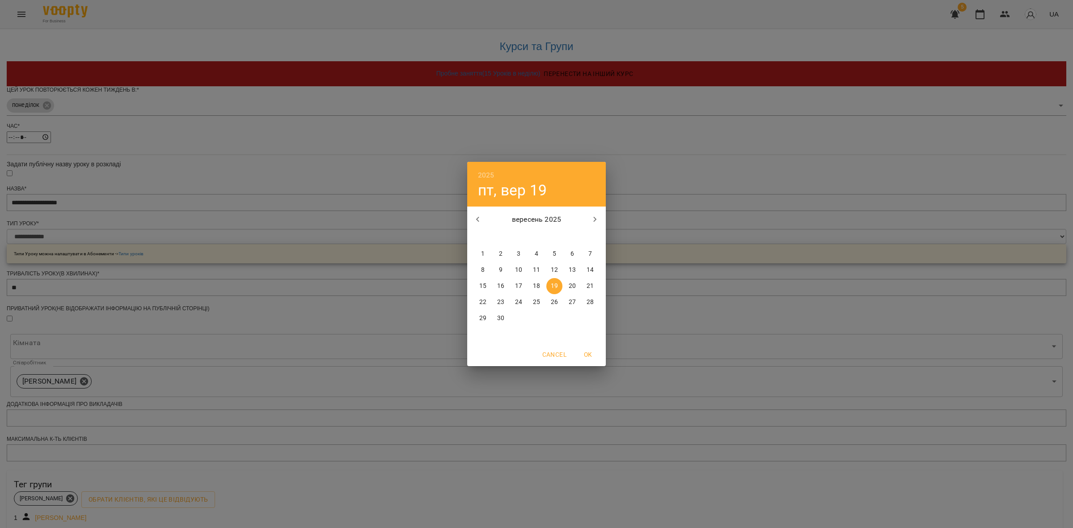
drag, startPoint x: 482, startPoint y: 300, endPoint x: 630, endPoint y: 354, distance: 157.3
click at [483, 300] on p "22" at bounding box center [482, 302] width 7 height 9
type input "**********"
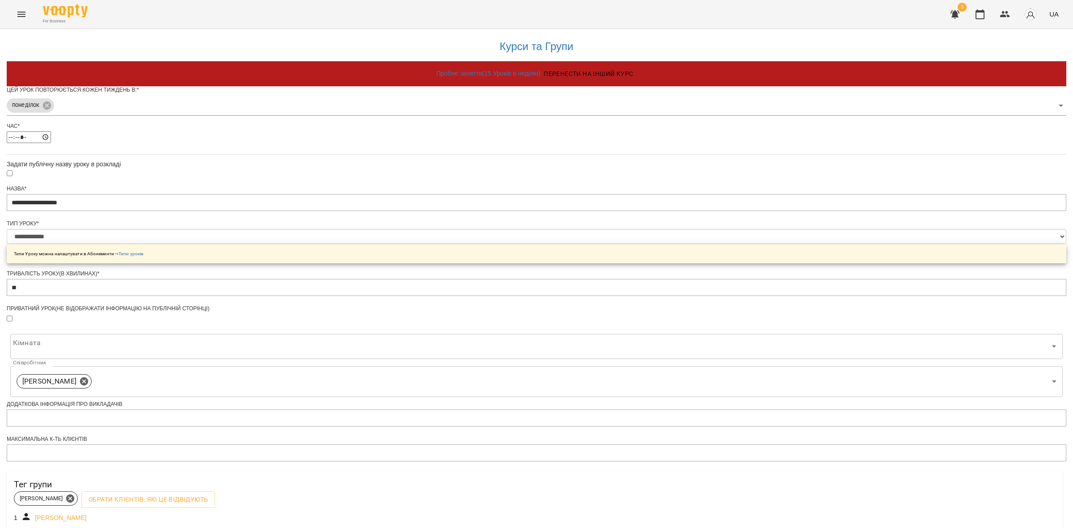
scroll to position [204, 0]
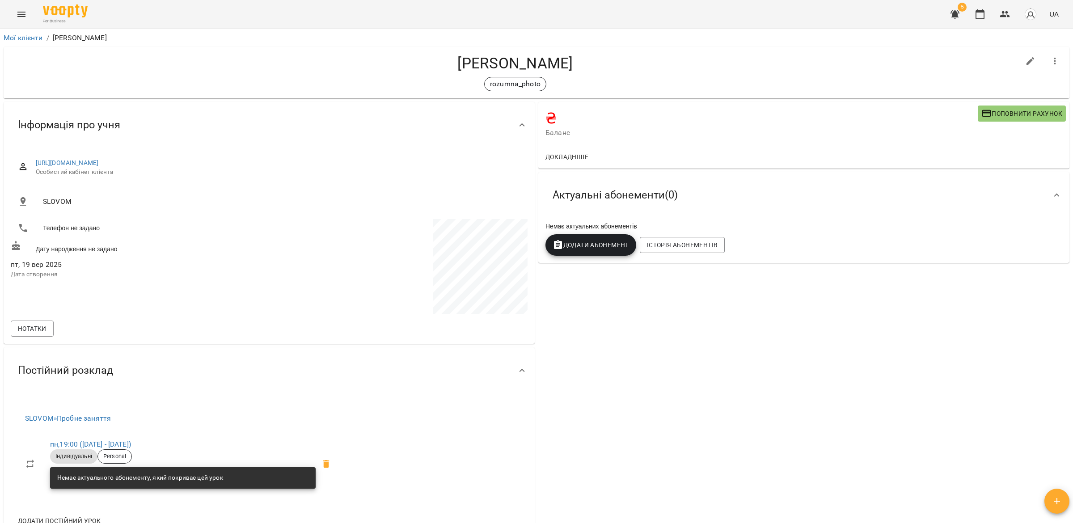
click at [881, 49] on div at bounding box center [1030, 61] width 25 height 25
click at [881, 59] on icon "button" at bounding box center [1030, 61] width 11 height 11
select select "**"
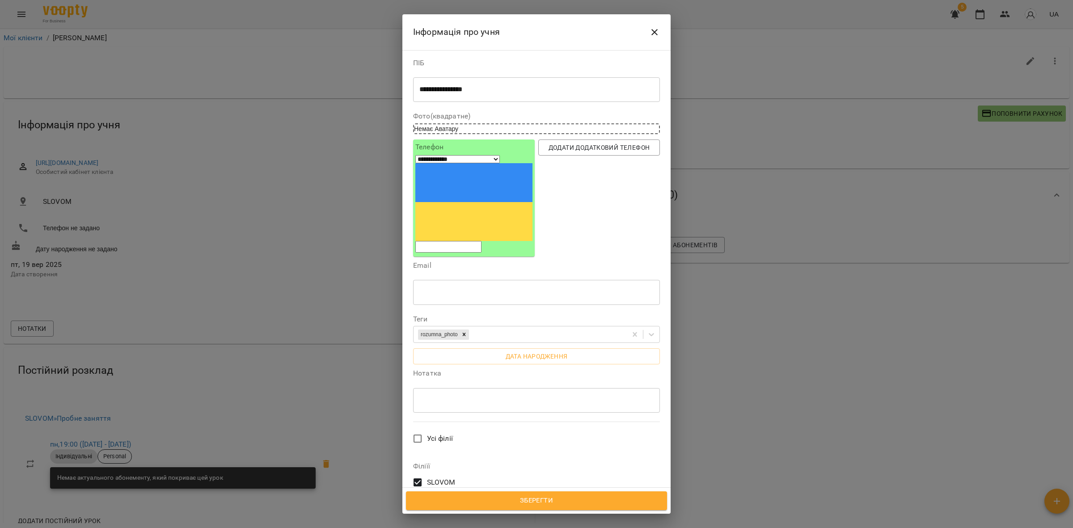
click at [449, 511] on span "Всі викладачі" at bounding box center [450, 516] width 46 height 11
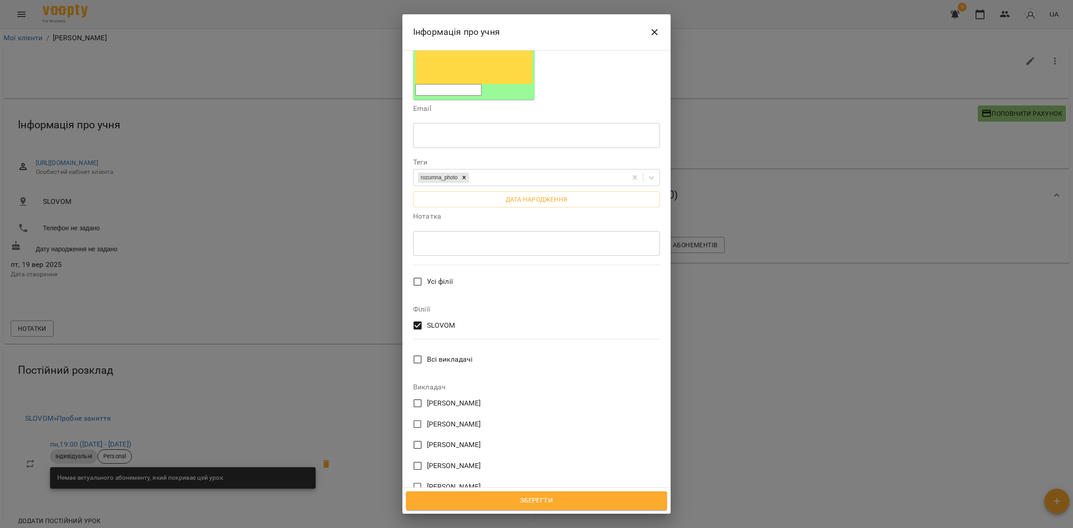
scroll to position [238, 0]
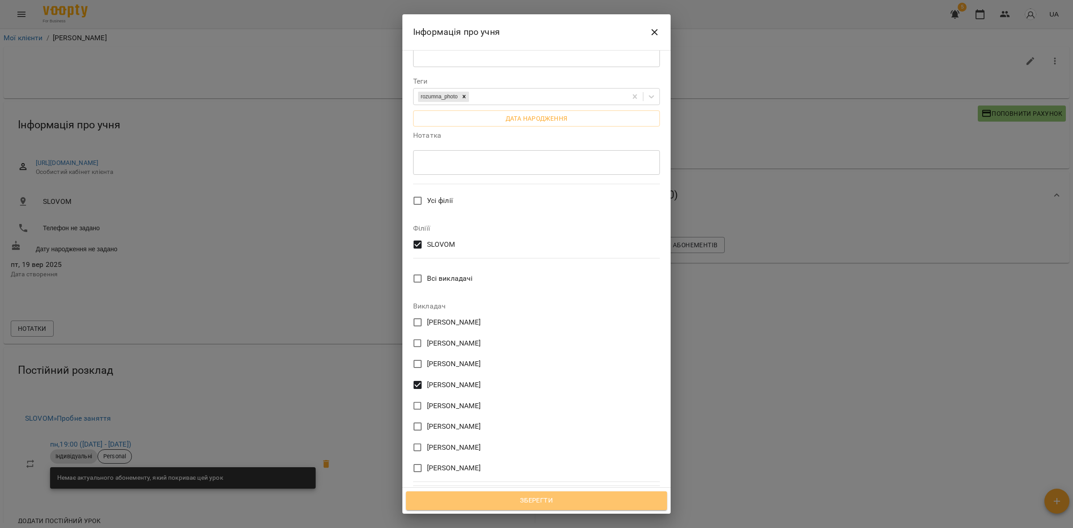
click at [573, 504] on span "Зберегти" at bounding box center [537, 501] width 242 height 12
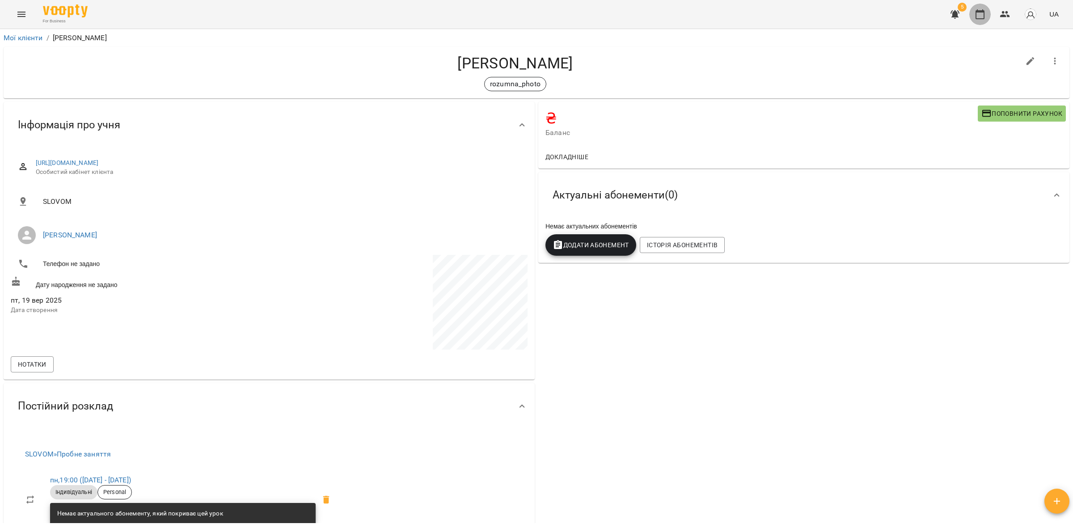
click at [980, 16] on icon "button" at bounding box center [980, 14] width 11 height 11
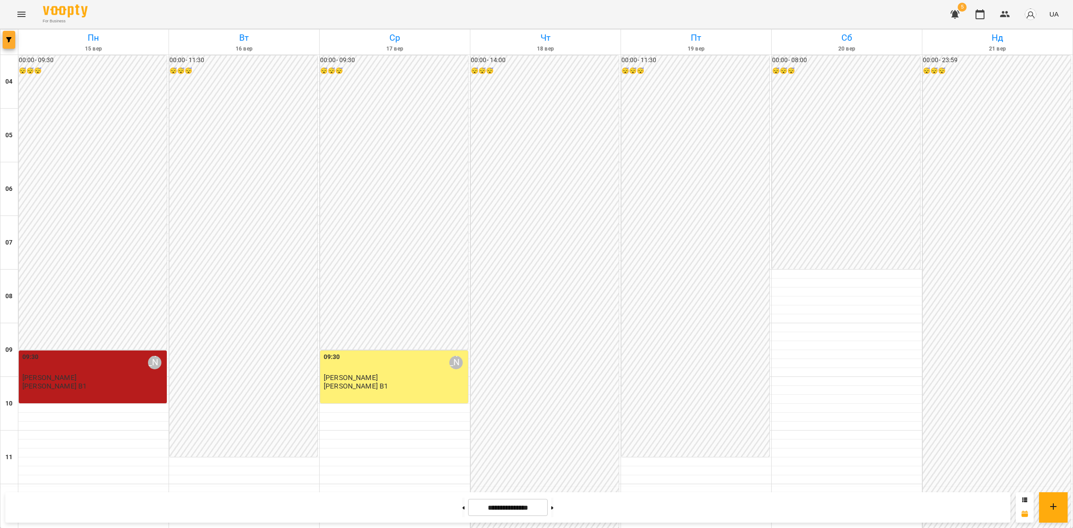
click at [10, 39] on icon "button" at bounding box center [8, 39] width 5 height 5
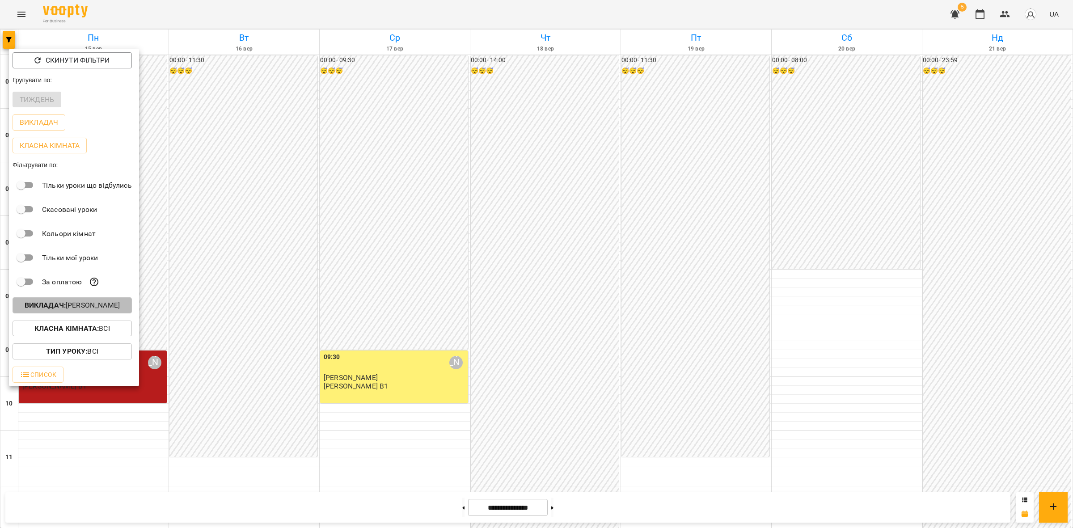
click at [97, 314] on button "Викладач : Олена Грицайко" at bounding box center [72, 305] width 119 height 16
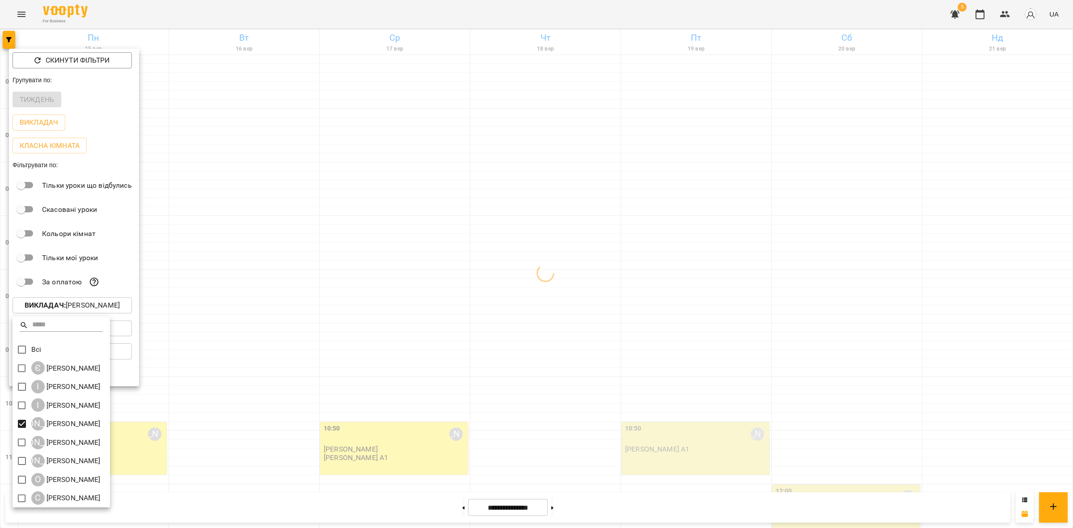
click at [341, 337] on div at bounding box center [536, 264] width 1073 height 528
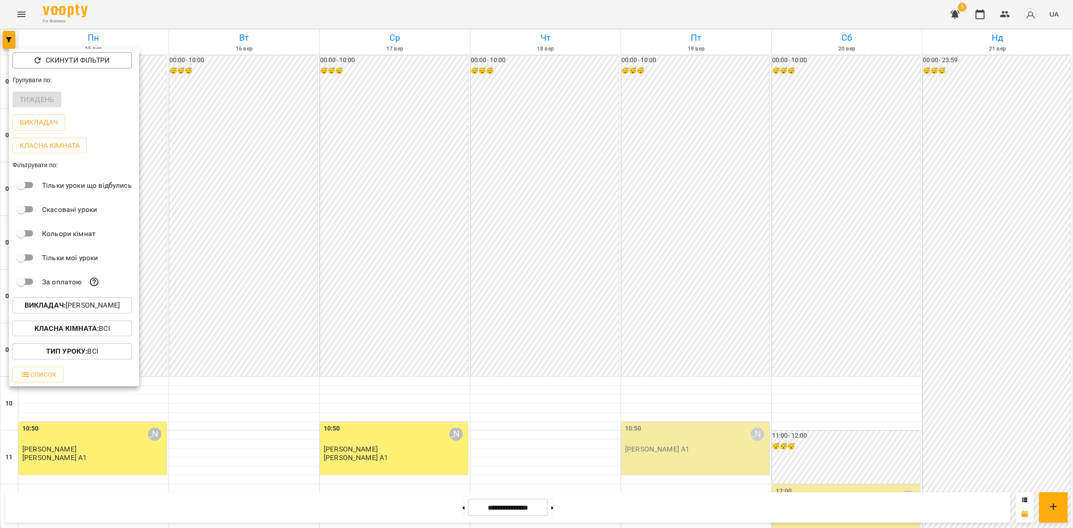
click at [336, 322] on div at bounding box center [536, 264] width 1073 height 528
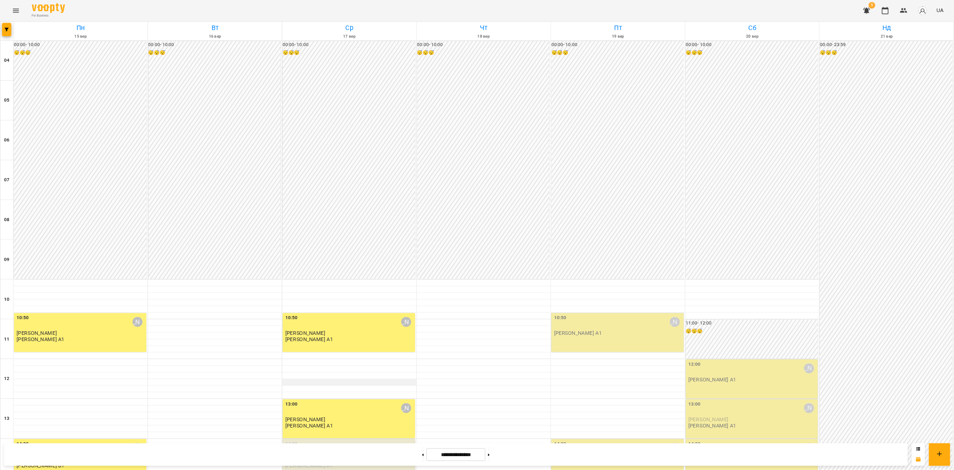
scroll to position [458, 0]
type input "**********"
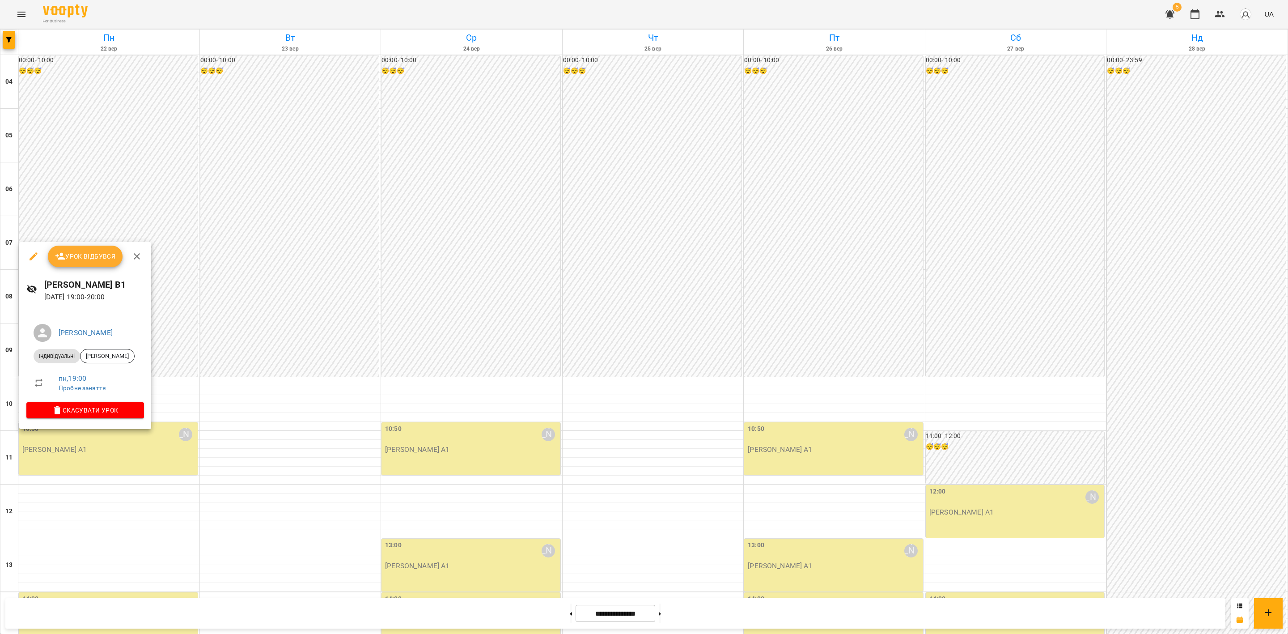
drag, startPoint x: 131, startPoint y: 283, endPoint x: 23, endPoint y: 287, distance: 108.7
click at [23, 287] on div "Вікторія Розумна В1 22 вер 2025 19:00 - 20:00" at bounding box center [85, 290] width 132 height 39
copy h6 "Вікторія Розумна В1"
drag, startPoint x: 191, startPoint y: 335, endPoint x: 228, endPoint y: 332, distance: 37.7
click at [191, 335] on div at bounding box center [644, 317] width 1288 height 634
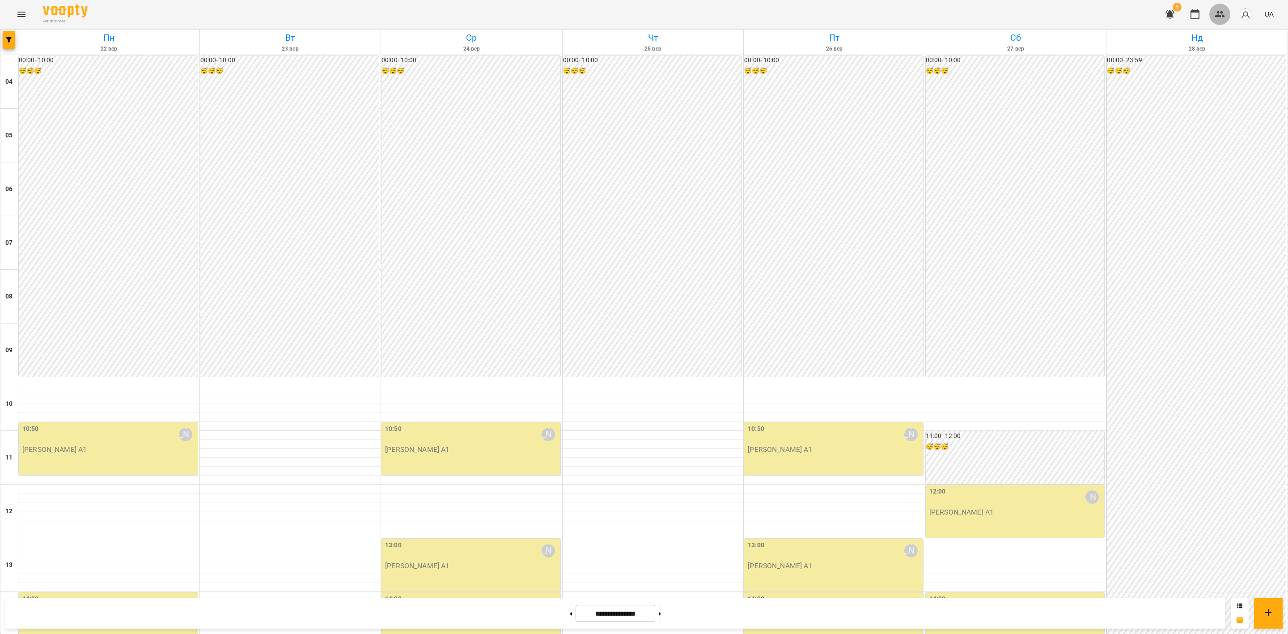
click at [1073, 15] on icon "button" at bounding box center [1220, 14] width 10 height 6
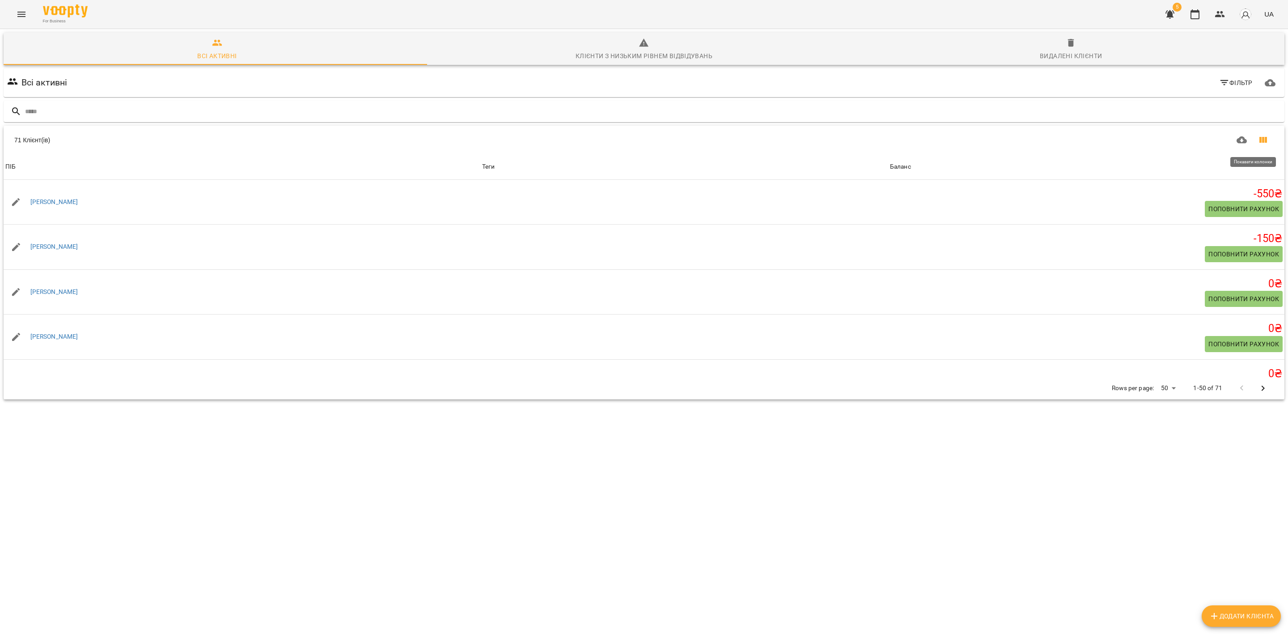
click at [1073, 140] on icon "Показати колонки" at bounding box center [1263, 140] width 8 height 6
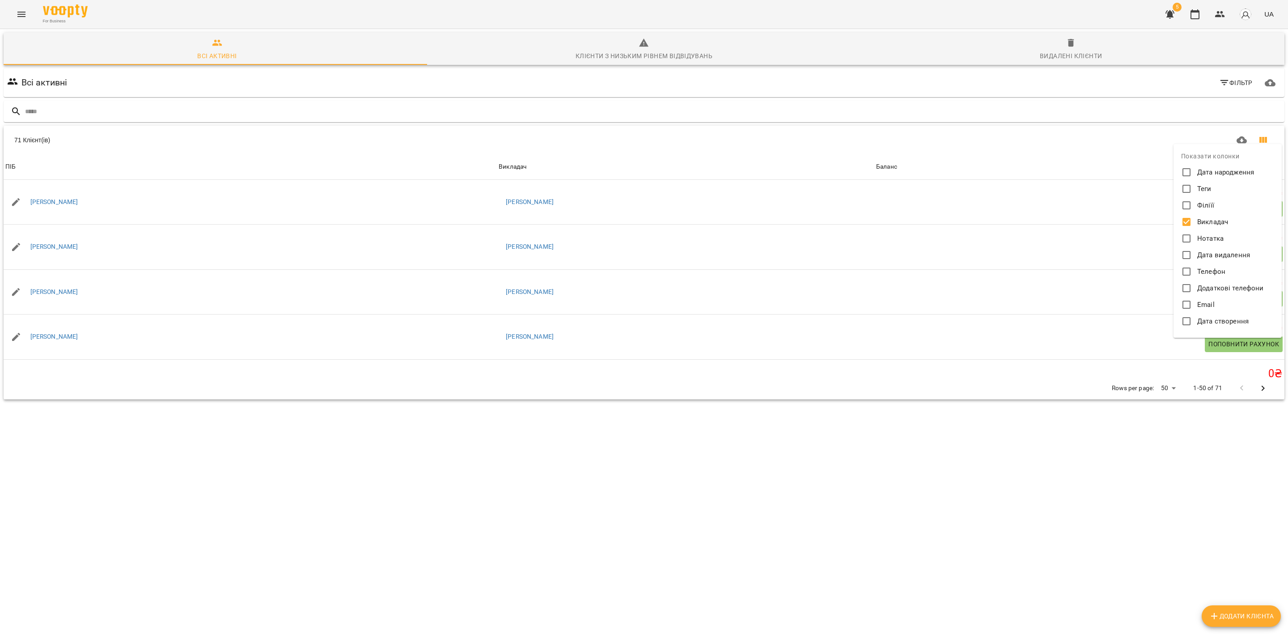
click at [962, 155] on div at bounding box center [644, 317] width 1288 height 634
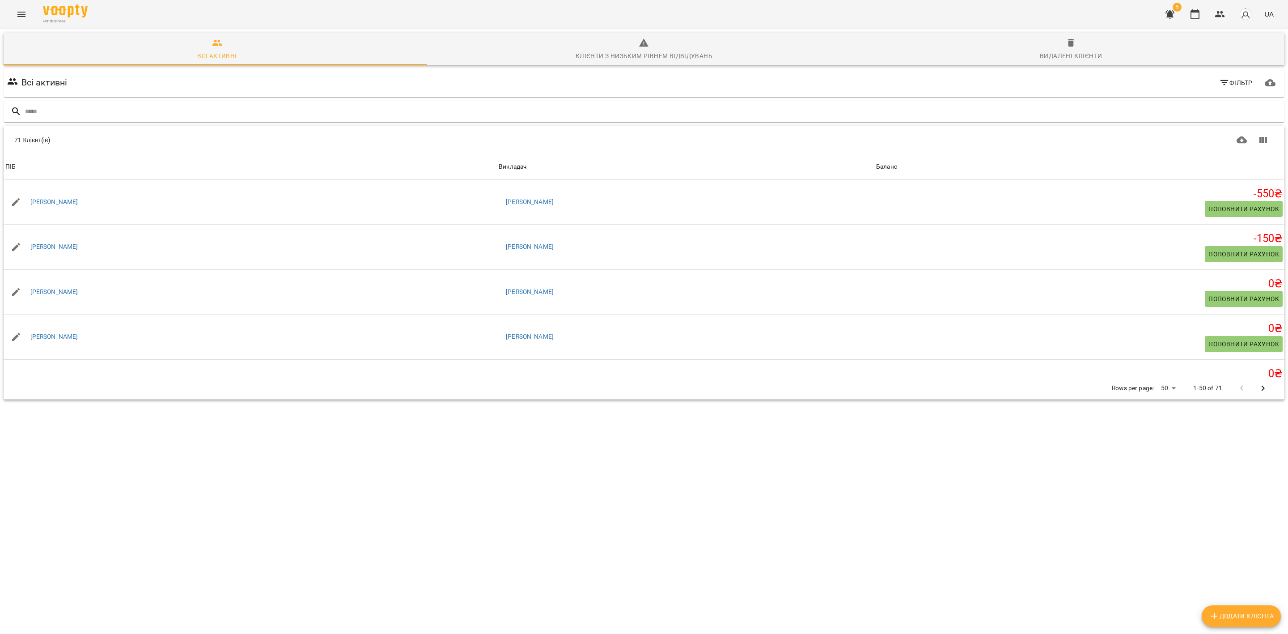
click at [499, 164] on div "Викладач" at bounding box center [686, 166] width 374 height 11
click at [1073, 385] on body "For Business 5 UA Всі активні Клієнти з низьким рівнем відвідувань Видалені клі…" at bounding box center [644, 233] width 1288 height 466
drag, startPoint x: 1159, startPoint y: 452, endPoint x: 1033, endPoint y: 455, distance: 126.1
click at [1073, 452] on li "Всі" at bounding box center [1161, 452] width 26 height 16
click at [491, 165] on div "Викладач" at bounding box center [675, 166] width 368 height 11
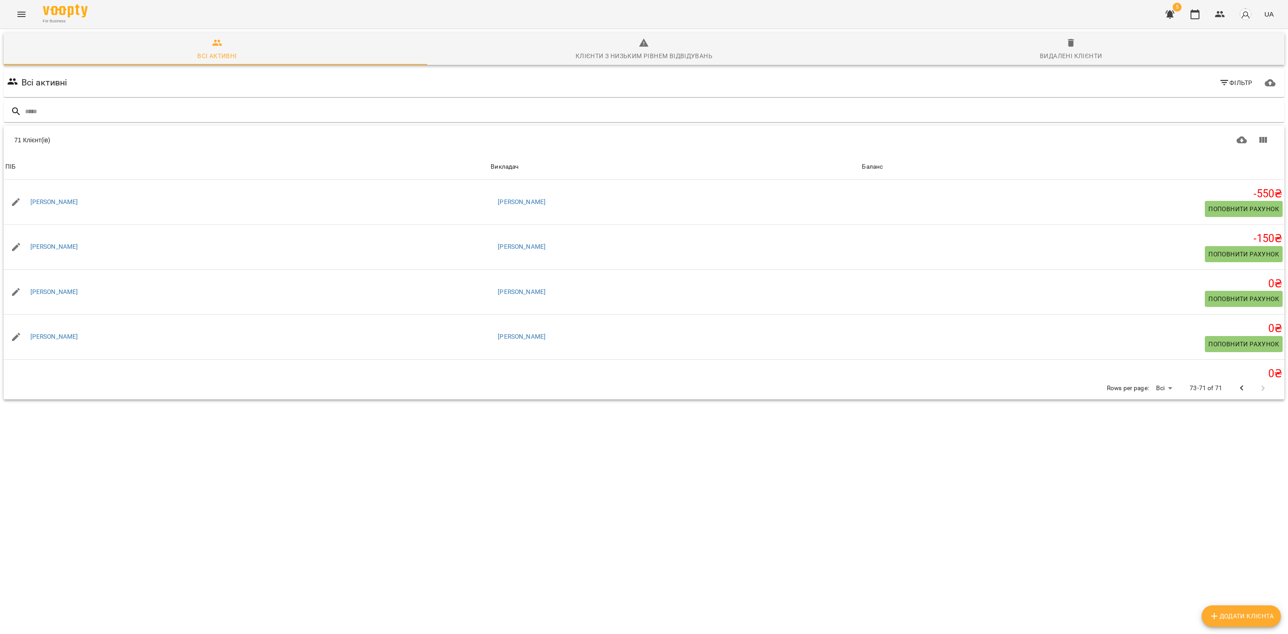
click at [376, 167] on span "ПІБ" at bounding box center [246, 166] width 482 height 11
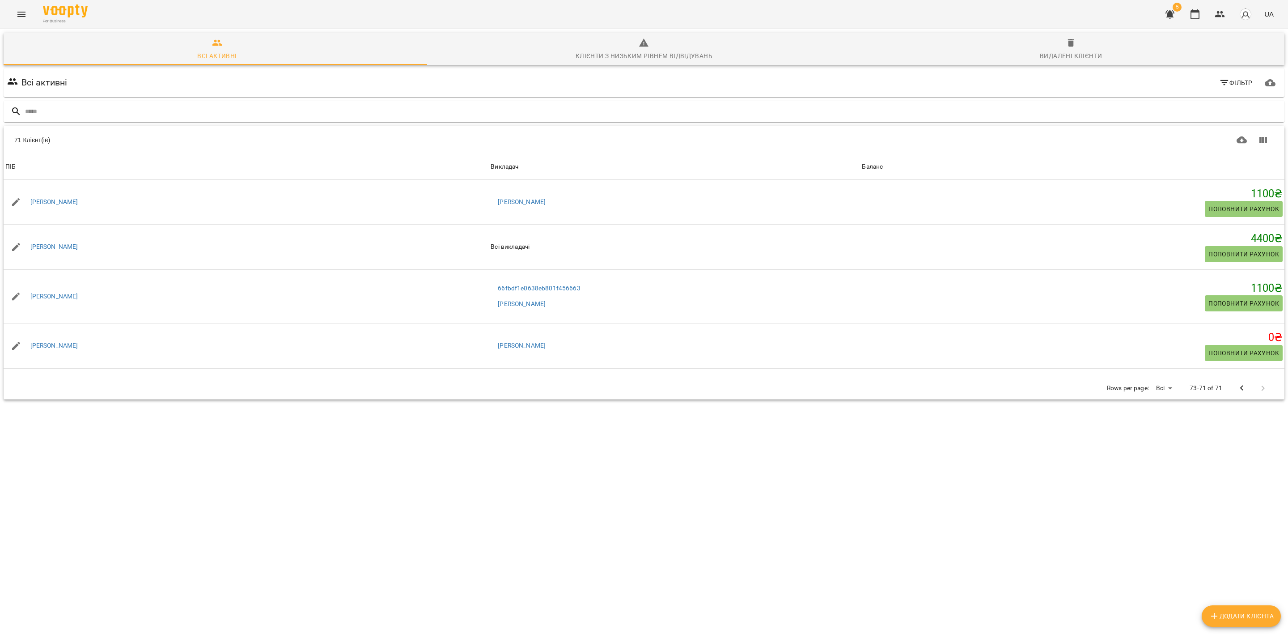
click at [491, 167] on div "Викладач" at bounding box center [675, 166] width 368 height 11
click at [370, 167] on span "ПІБ" at bounding box center [246, 166] width 482 height 11
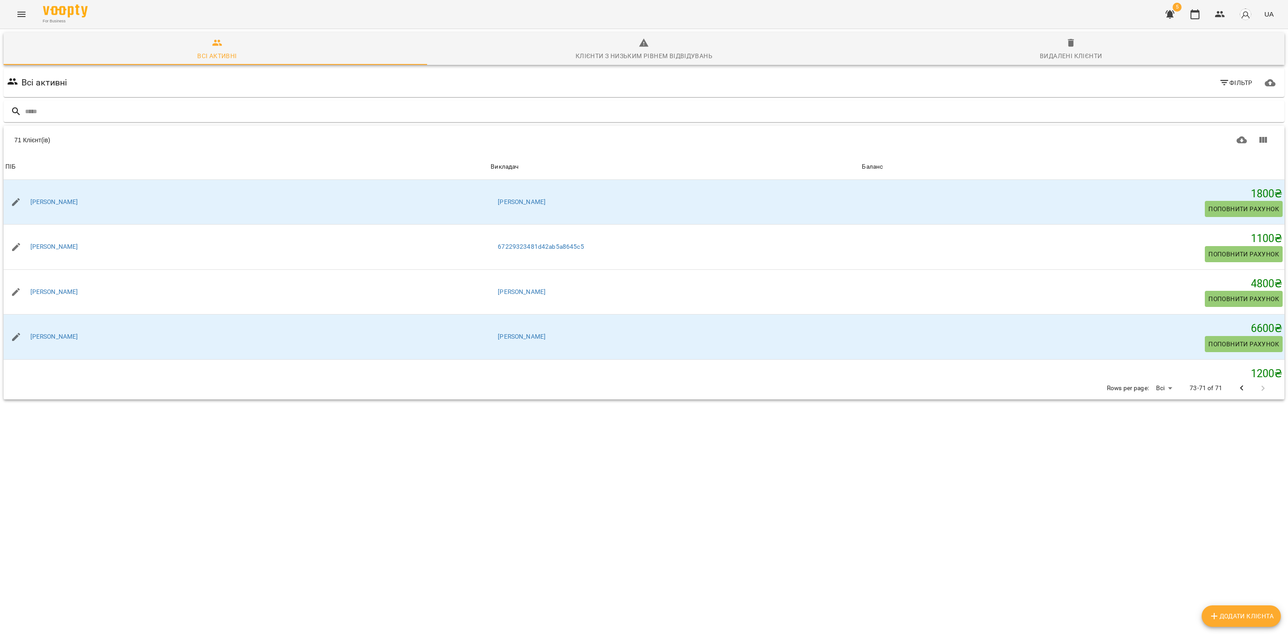
click at [368, 165] on span "ПІБ" at bounding box center [246, 166] width 482 height 11
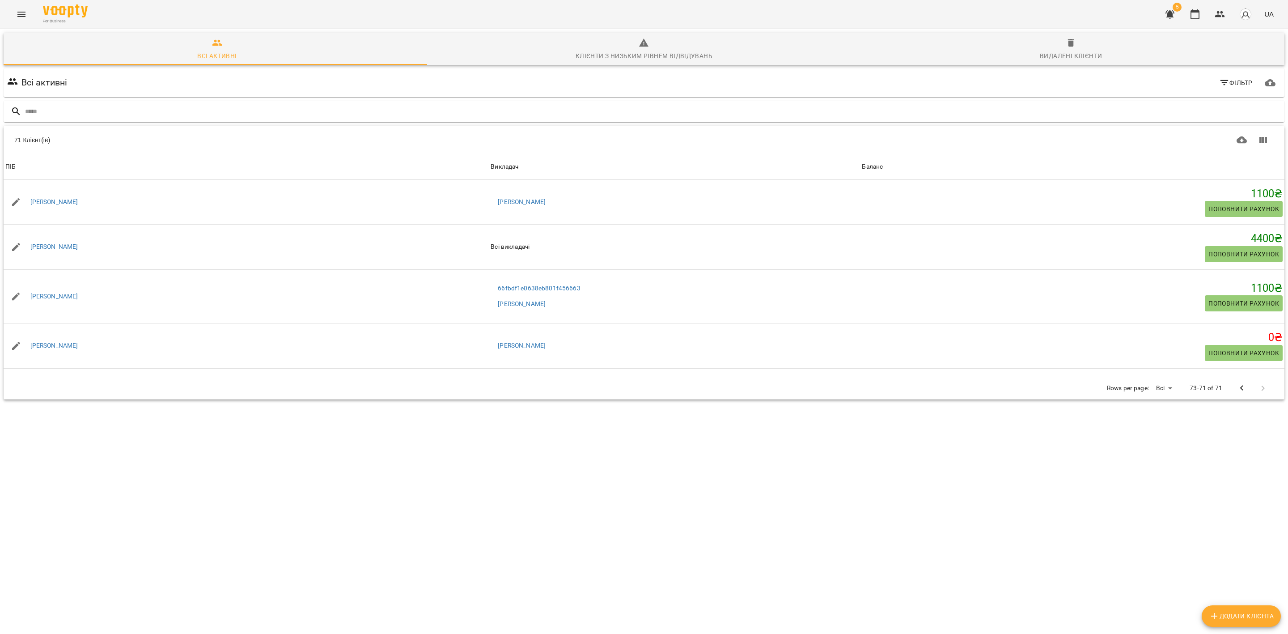
click at [366, 162] on span "ПІБ" at bounding box center [246, 166] width 482 height 11
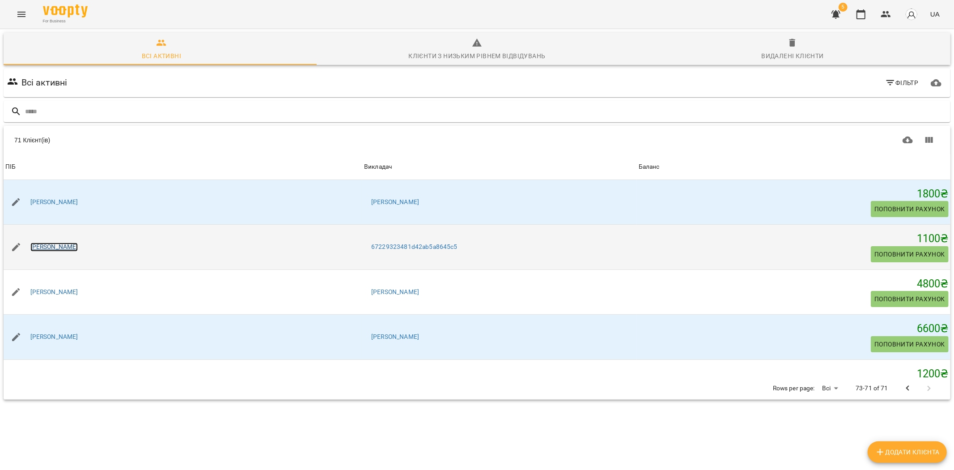
click at [46, 248] on link "Яна Лерш" at bounding box center [54, 246] width 48 height 9
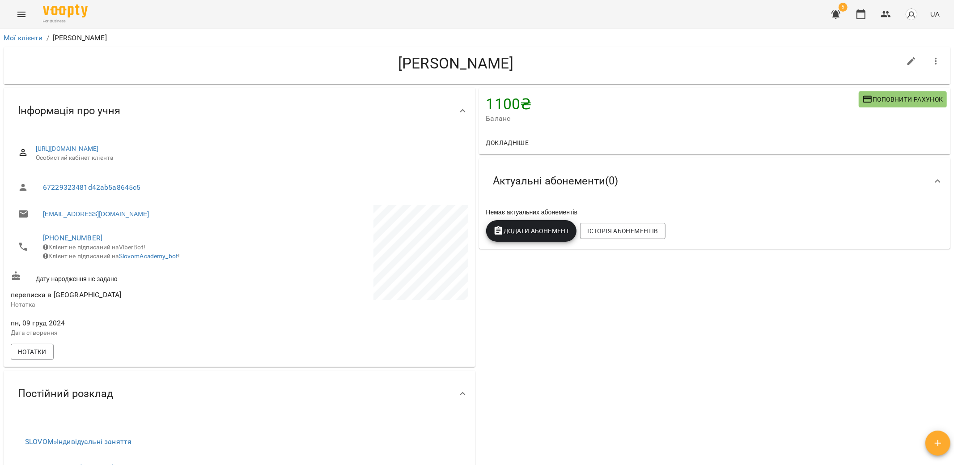
click at [912, 58] on button "button" at bounding box center [911, 61] width 21 height 21
select select "**"
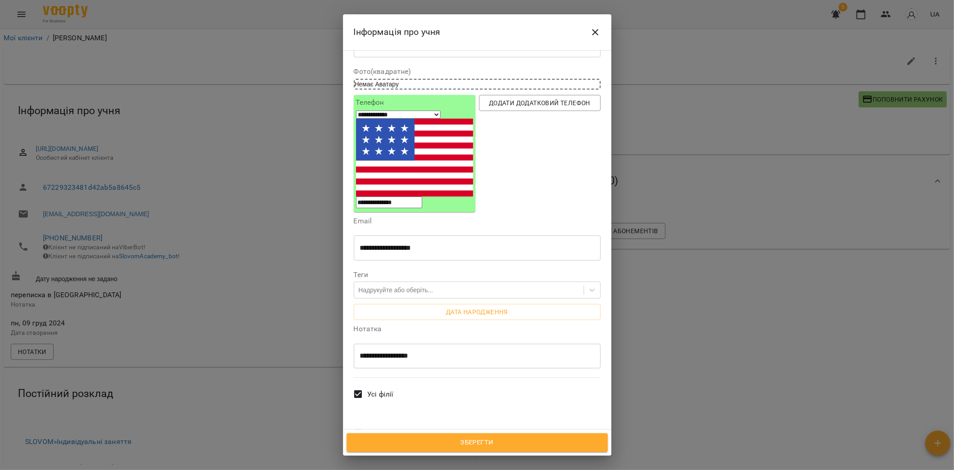
scroll to position [199, 0]
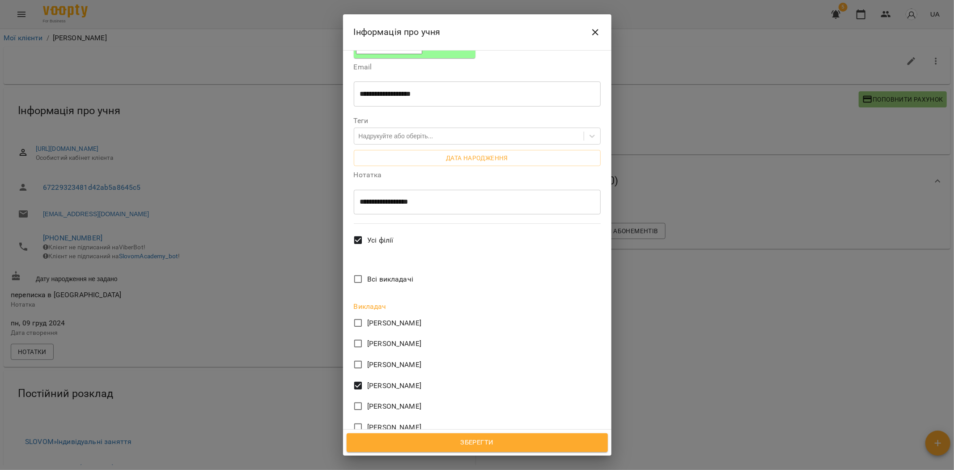
click at [476, 440] on span "Зберегти" at bounding box center [477, 442] width 242 height 12
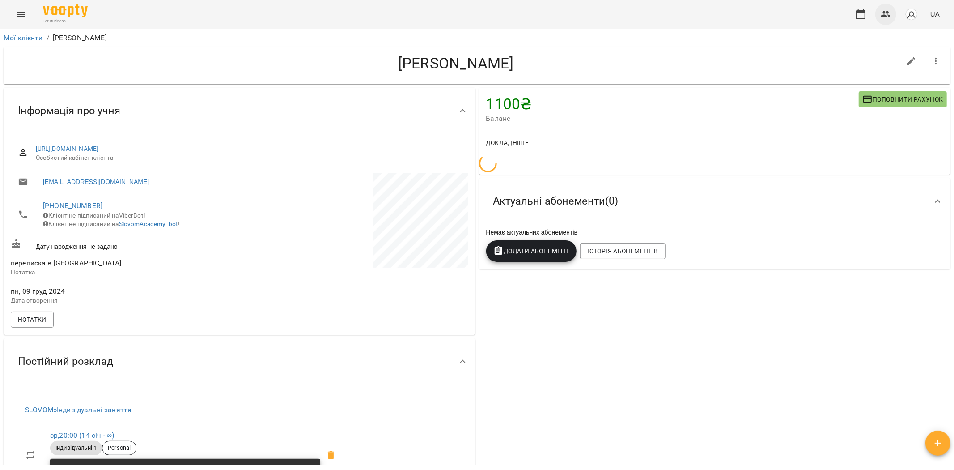
click at [887, 19] on icon "button" at bounding box center [886, 14] width 11 height 11
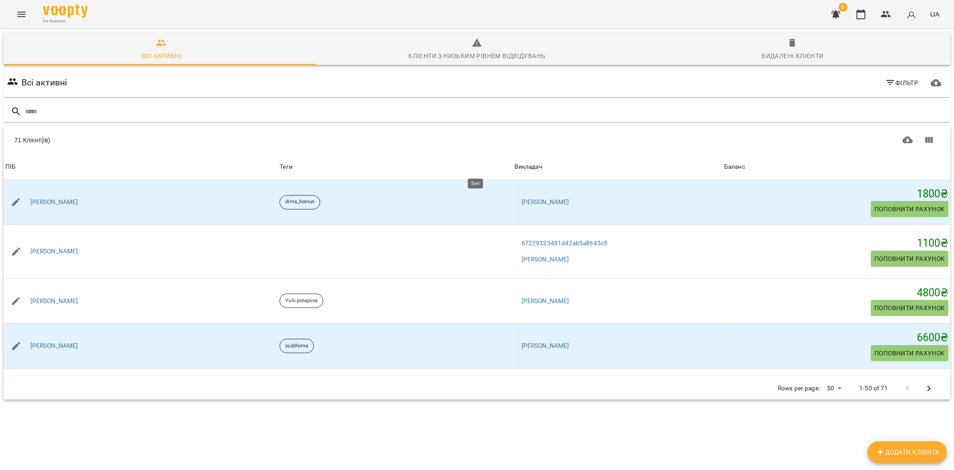
click at [514, 165] on div "Викладач" at bounding box center [528, 166] width 28 height 11
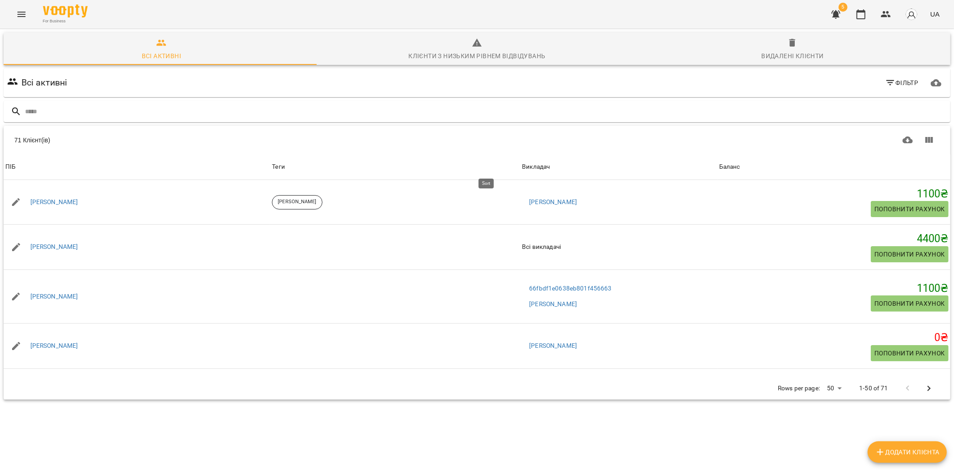
click at [522, 164] on div "Викладач" at bounding box center [536, 166] width 28 height 11
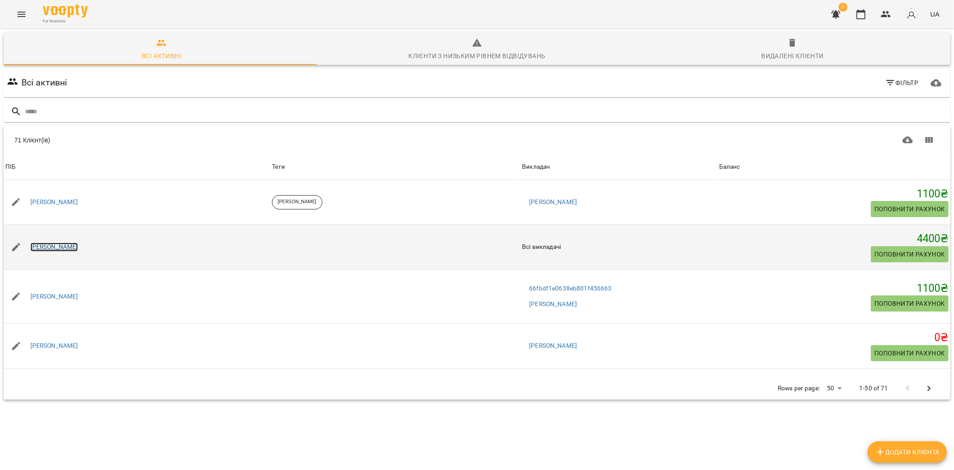
click at [42, 244] on link "Іван Феєр" at bounding box center [54, 246] width 48 height 9
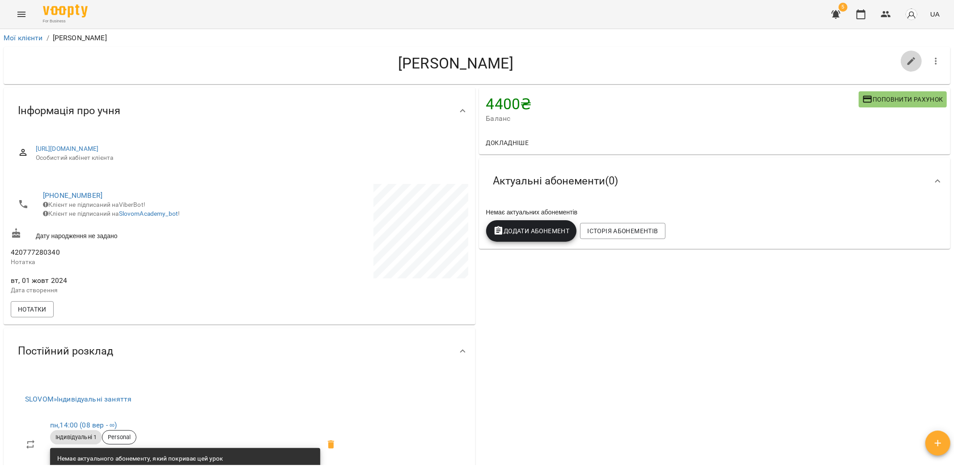
click at [907, 63] on icon "button" at bounding box center [911, 61] width 8 height 8
select select "**"
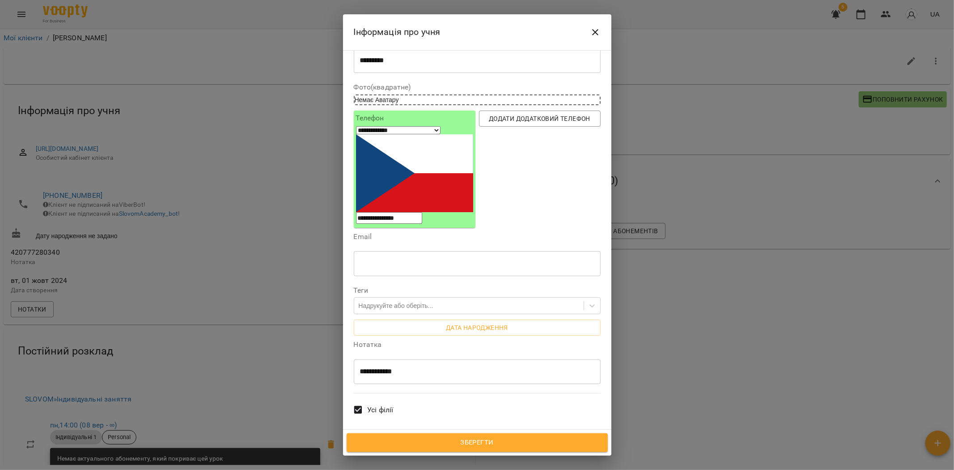
scroll to position [73, 0]
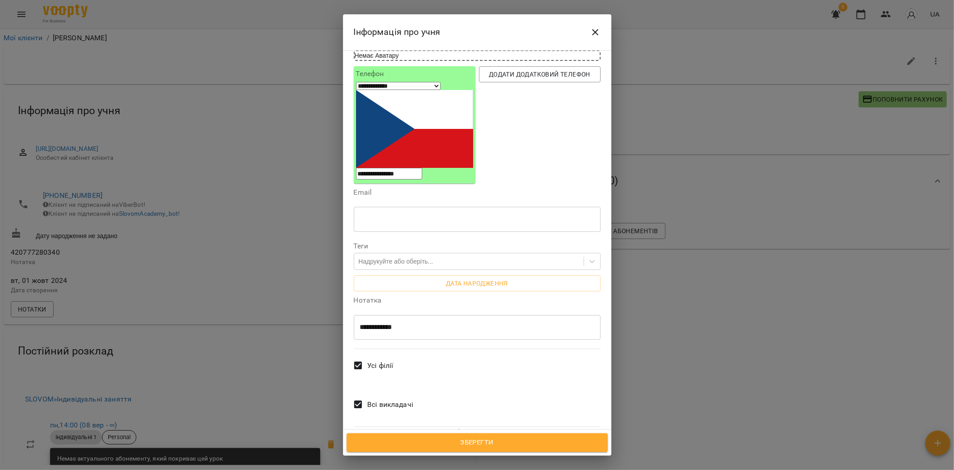
click at [379, 399] on span "Всі викладачі" at bounding box center [390, 404] width 46 height 11
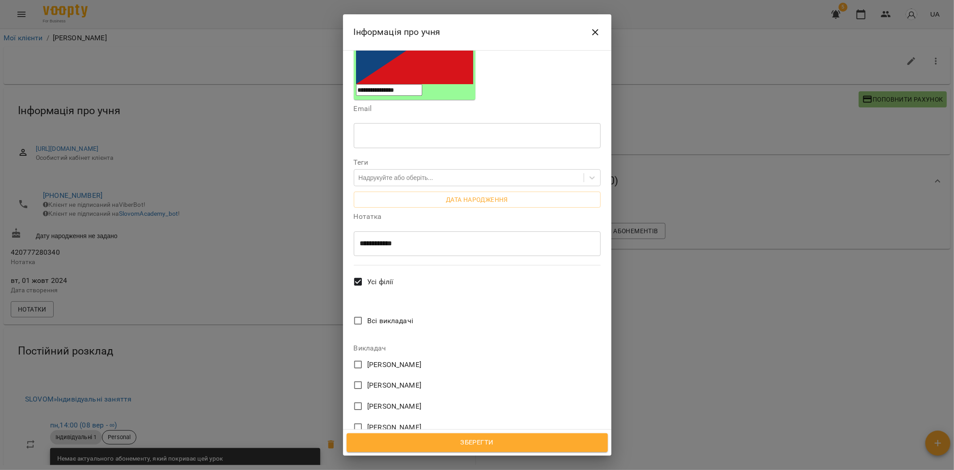
scroll to position [258, 0]
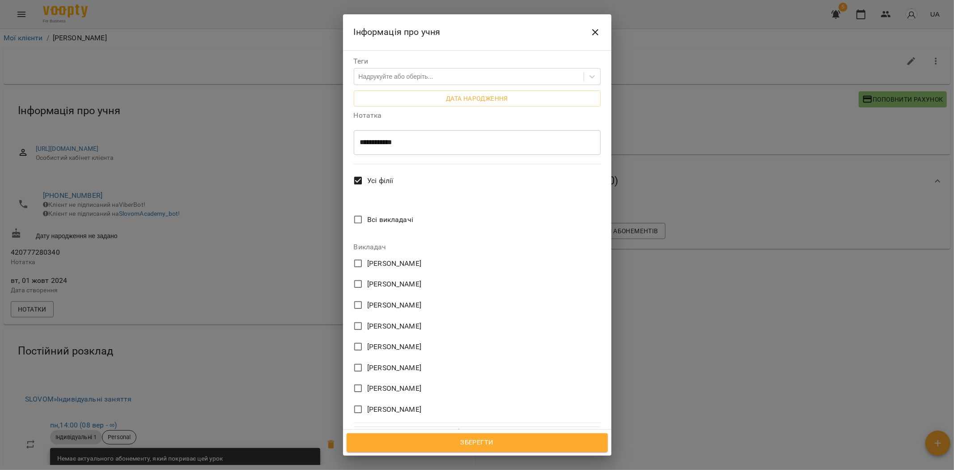
click at [372, 404] on span "[PERSON_NAME]" at bounding box center [394, 409] width 54 height 11
click at [481, 445] on span "Зберегти" at bounding box center [477, 442] width 242 height 12
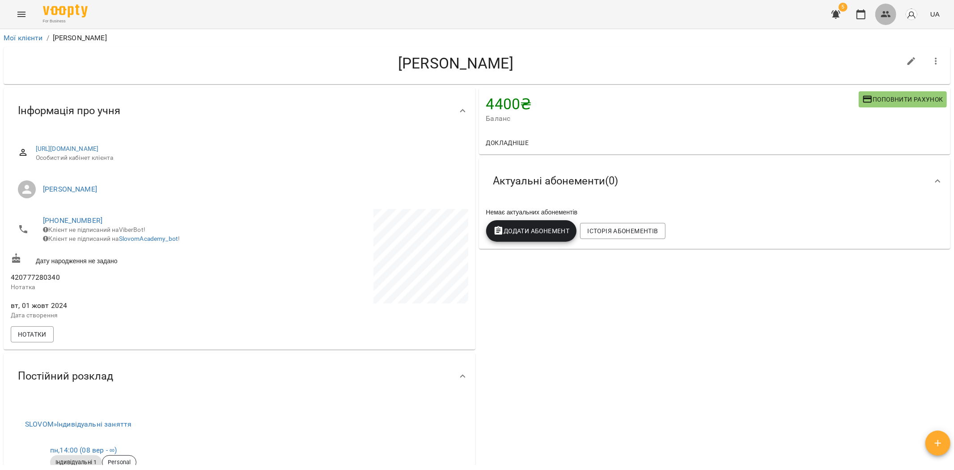
click at [886, 13] on icon "button" at bounding box center [886, 14] width 11 height 11
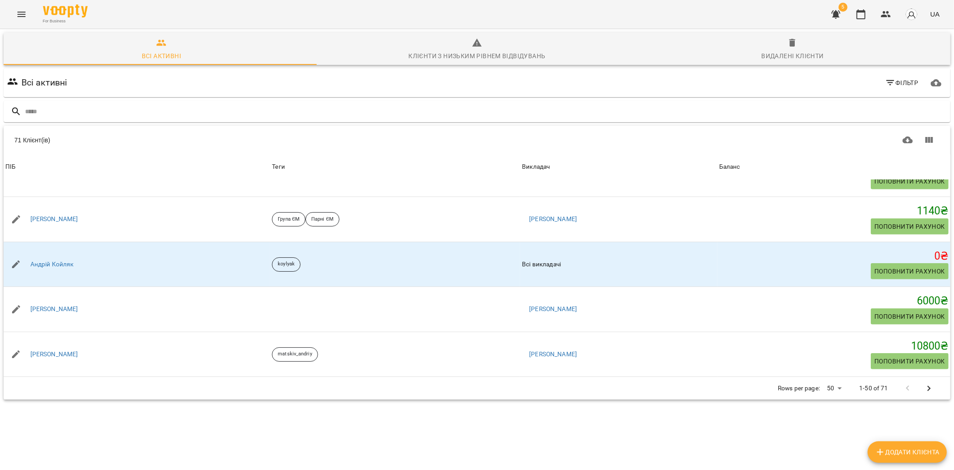
scroll to position [497, 0]
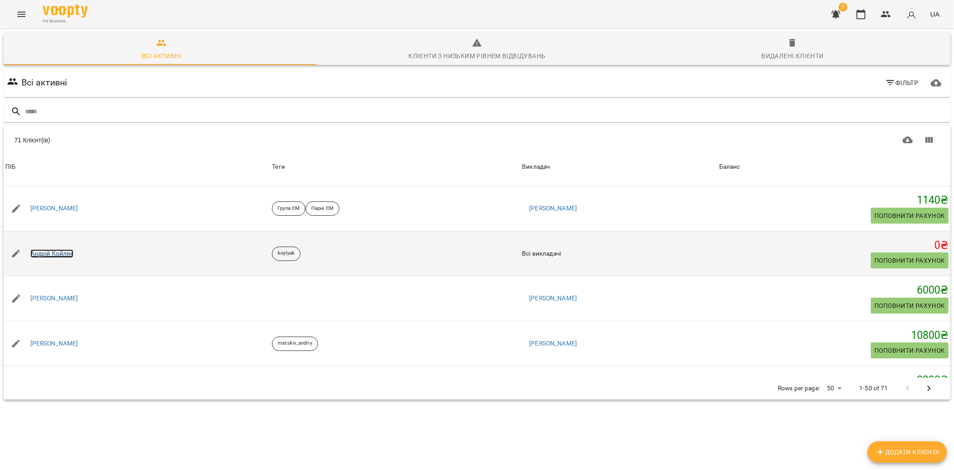
click at [60, 253] on link "Андрій Койляк" at bounding box center [51, 253] width 43 height 9
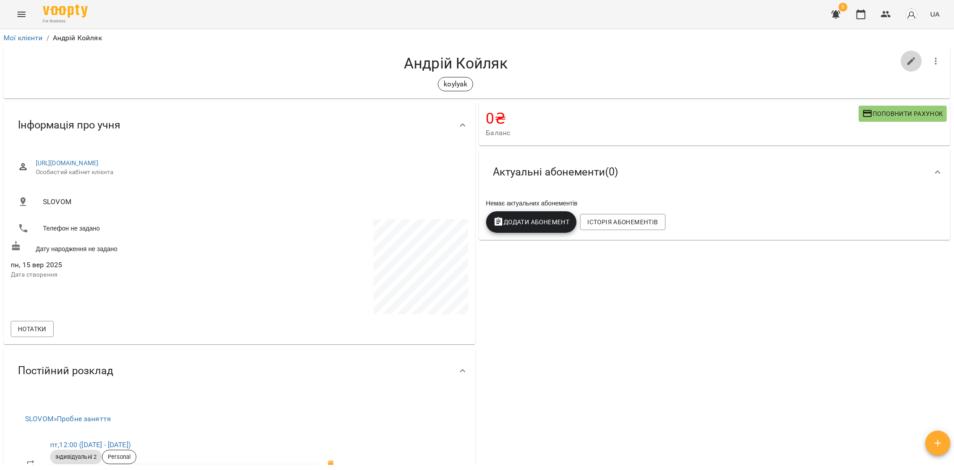
click at [906, 64] on icon "button" at bounding box center [911, 61] width 11 height 11
select select "**"
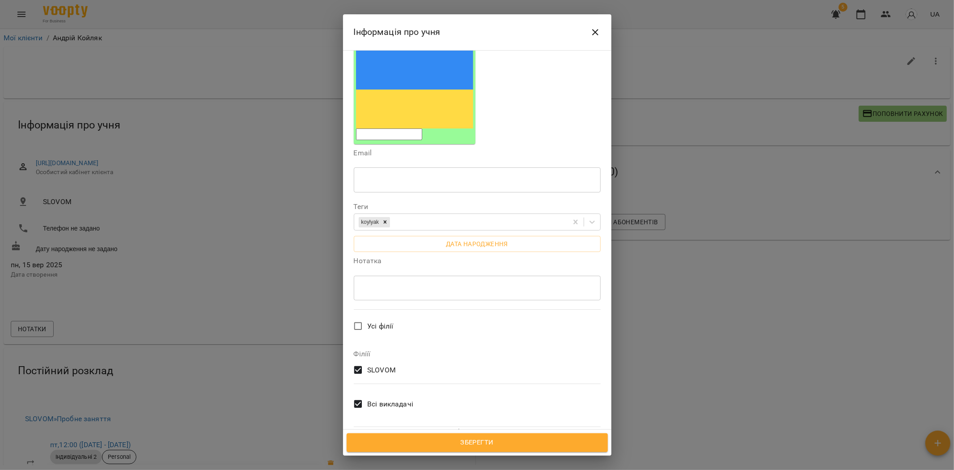
click at [388, 398] on span "Всі викладачі" at bounding box center [390, 403] width 46 height 11
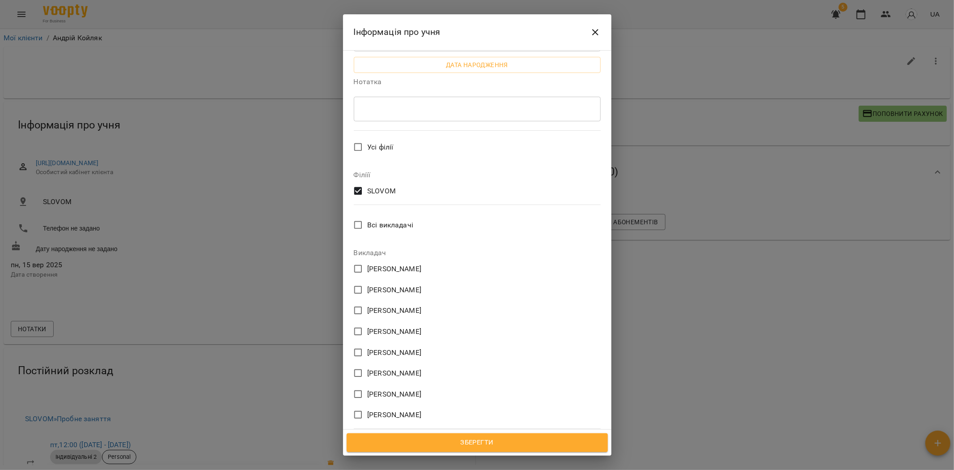
scroll to position [297, 0]
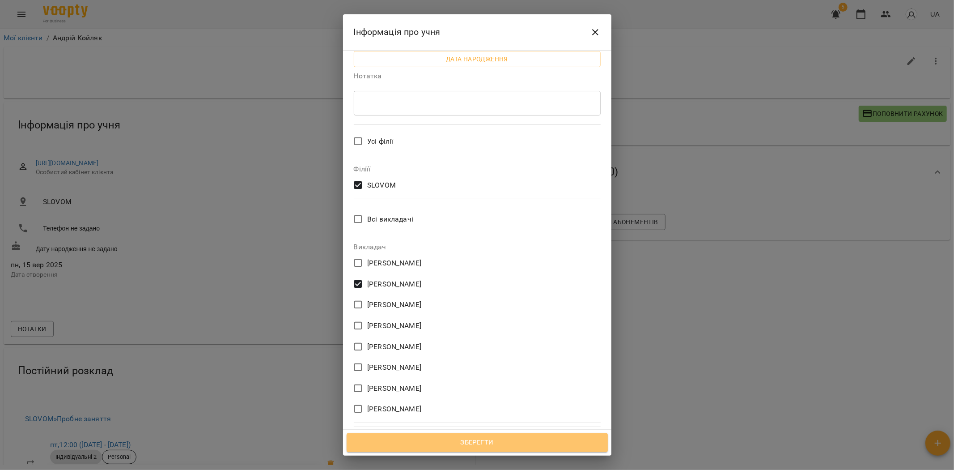
click at [479, 440] on span "Зберегти" at bounding box center [477, 442] width 242 height 12
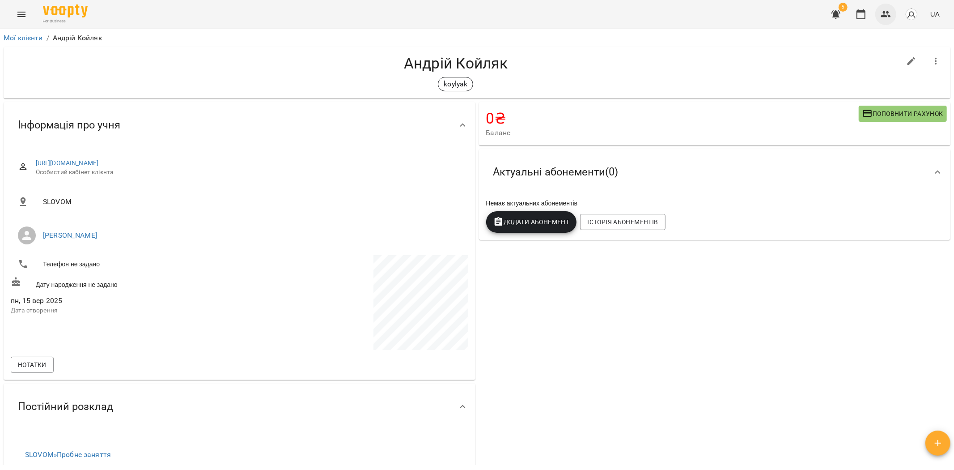
click at [887, 15] on icon "button" at bounding box center [886, 14] width 11 height 11
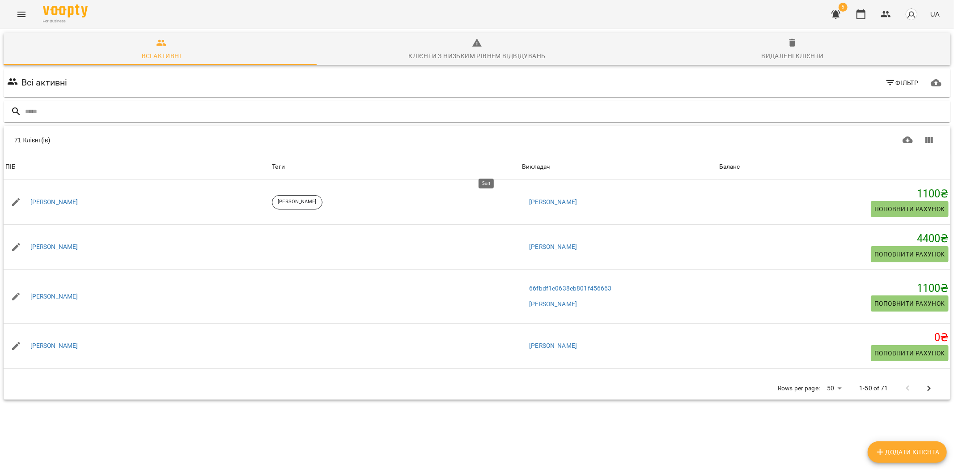
click at [522, 165] on div "Викладач" at bounding box center [536, 166] width 28 height 11
click at [522, 164] on div "Викладач" at bounding box center [536, 166] width 28 height 11
click at [475, 165] on tr "ПІБ Теги Викладач Баланс" at bounding box center [477, 166] width 947 height 25
click at [458, 165] on div "Теги" at bounding box center [395, 166] width 246 height 11
click at [522, 164] on span "Викладач" at bounding box center [618, 166] width 193 height 11
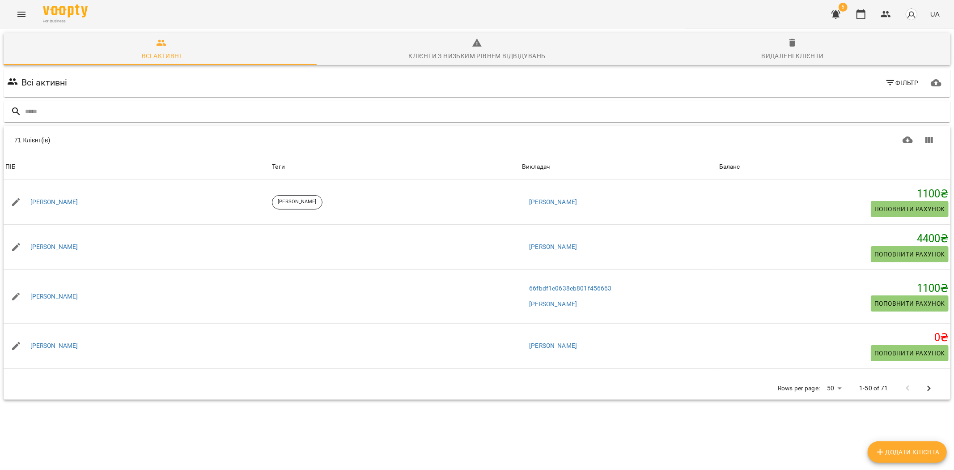
click at [522, 165] on span "Викладач" at bounding box center [618, 166] width 193 height 11
click at [835, 388] on body "For Business 5 UA Всі активні Клієнти з низьким рівнем відвідувань Видалені клі…" at bounding box center [477, 233] width 954 height 466
click at [832, 452] on li "Всі" at bounding box center [830, 451] width 26 height 16
click at [518, 165] on span "Викладач" at bounding box center [617, 166] width 199 height 11
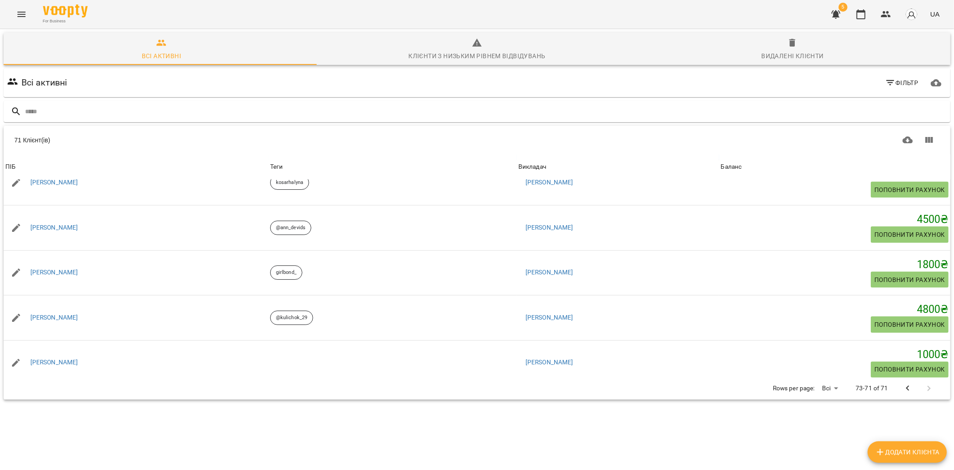
scroll to position [1093, 0]
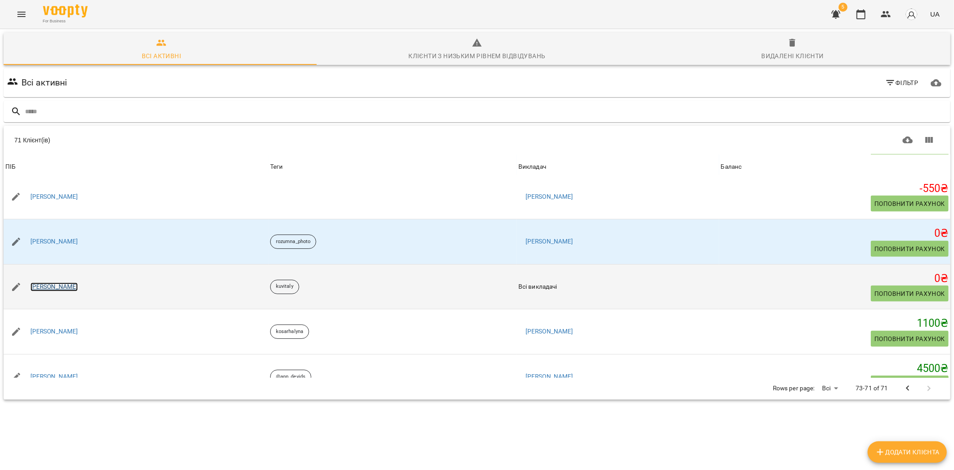
click at [43, 287] on link "[PERSON_NAME]" at bounding box center [54, 286] width 48 height 9
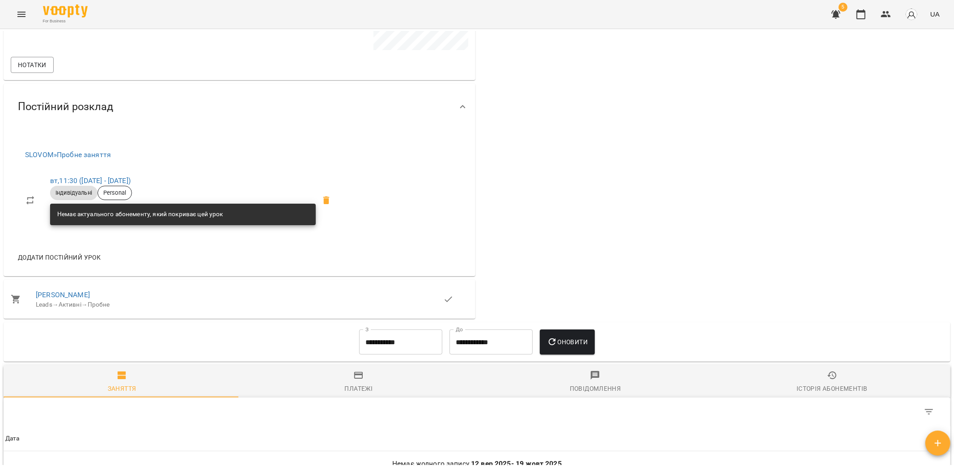
scroll to position [186, 0]
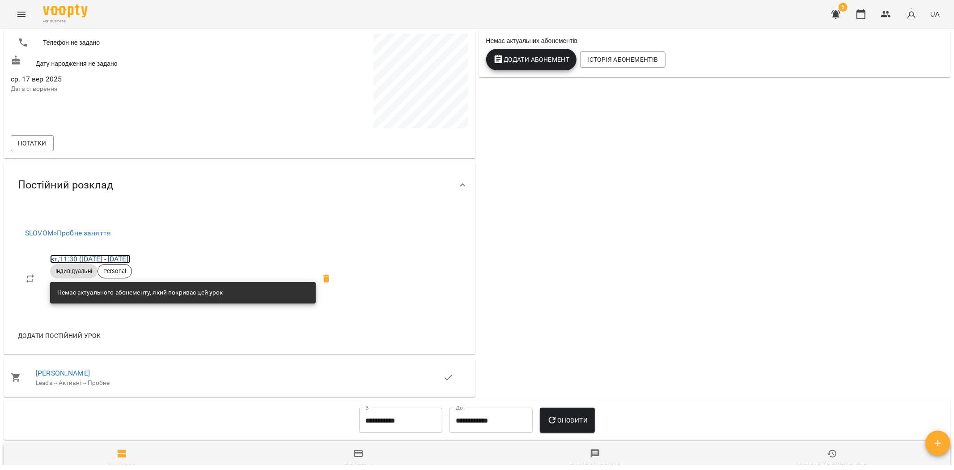
click at [110, 261] on link "вт , 11:30 ([DATE] - [DATE])" at bounding box center [90, 258] width 80 height 8
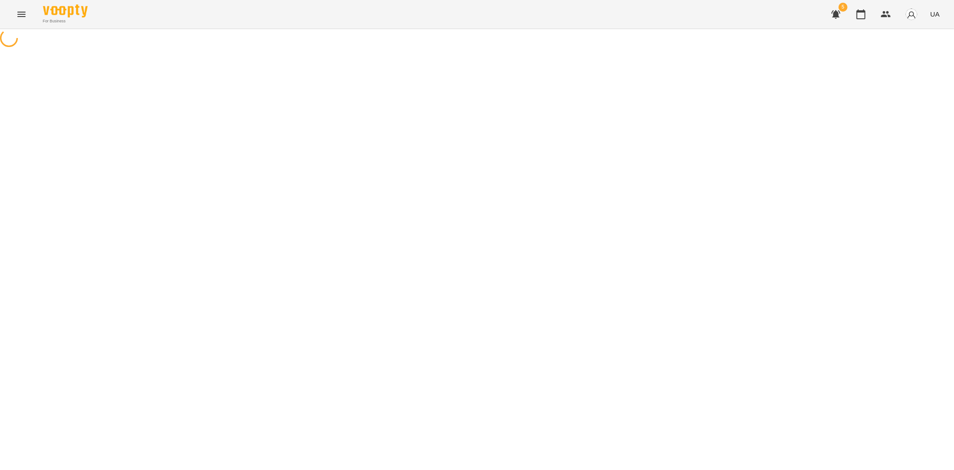
select select "*"
select select "**********"
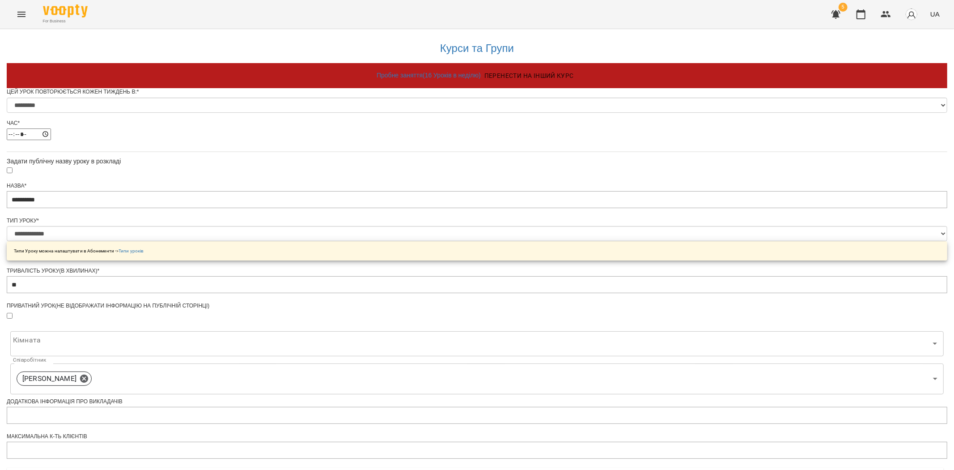
scroll to position [149, 0]
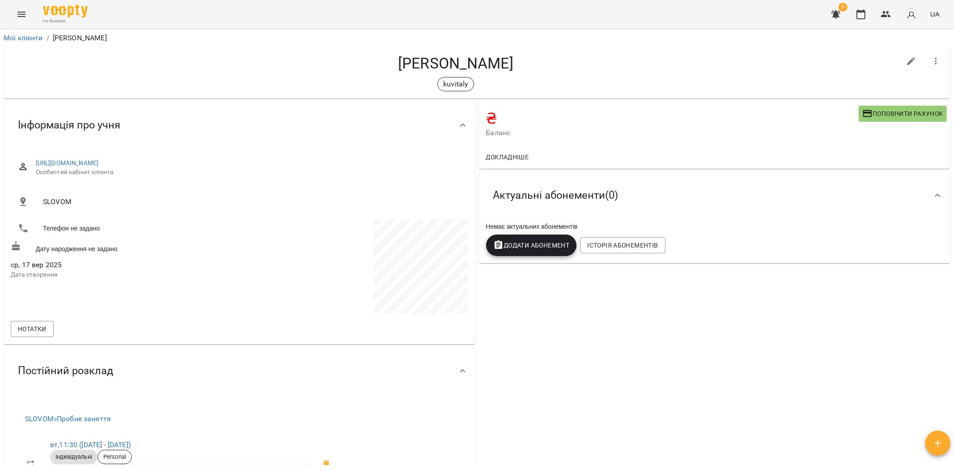
click at [906, 57] on icon "button" at bounding box center [911, 61] width 11 height 11
select select "**"
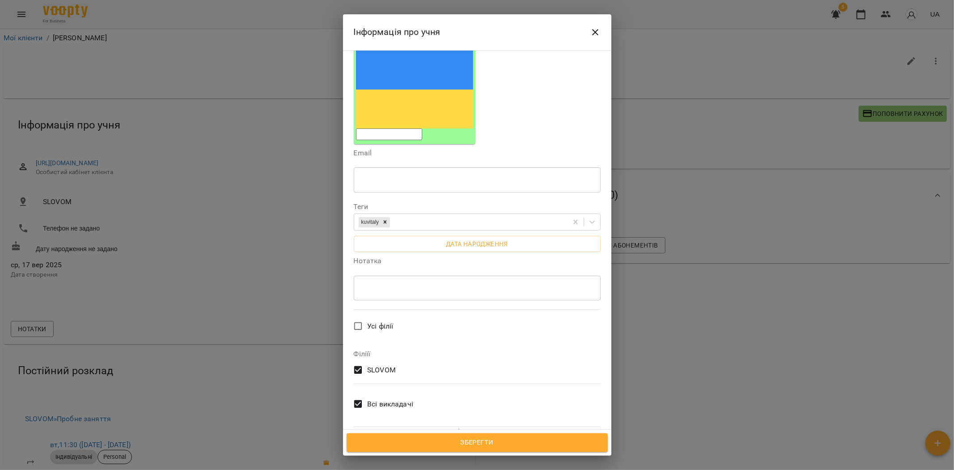
click at [386, 398] on span "Всі викладачі" at bounding box center [390, 403] width 46 height 11
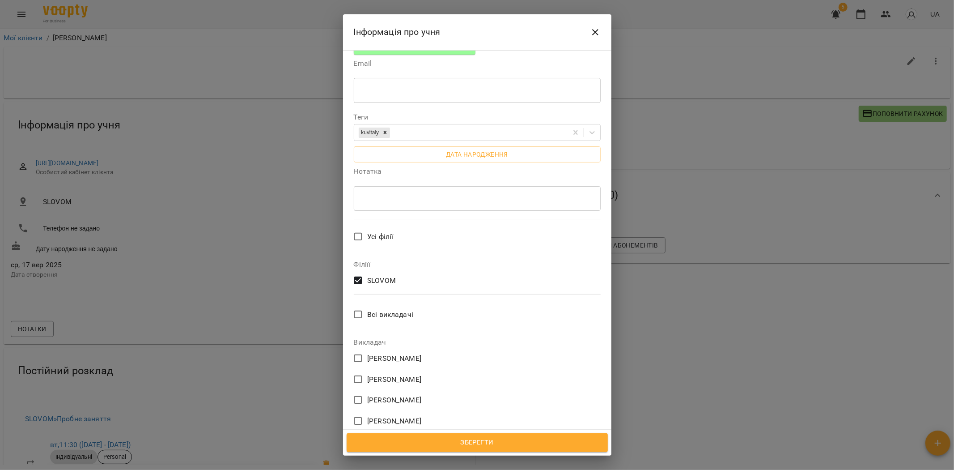
scroll to position [297, 0]
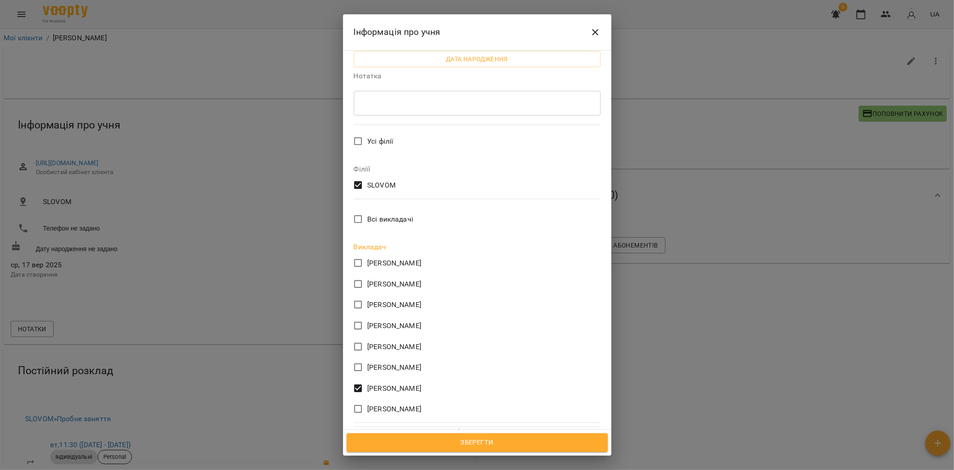
click at [477, 438] on span "Зберегти" at bounding box center [477, 442] width 242 height 12
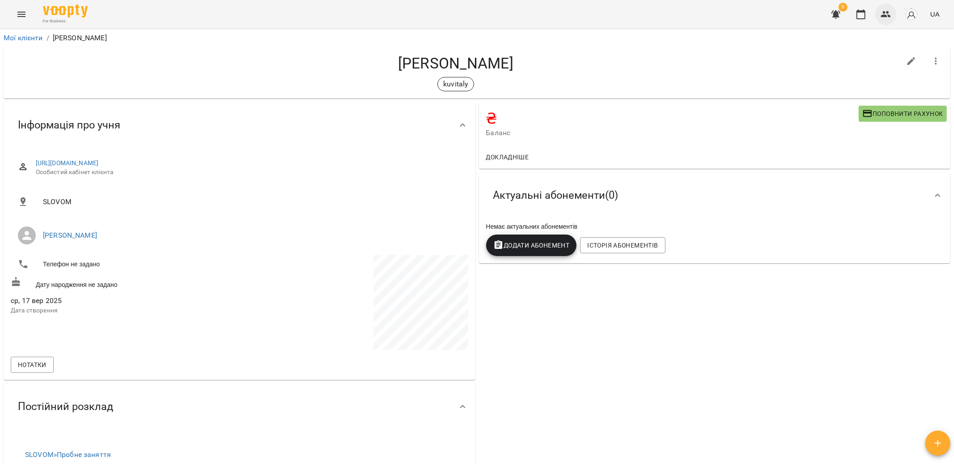
click at [886, 15] on icon "button" at bounding box center [886, 14] width 10 height 6
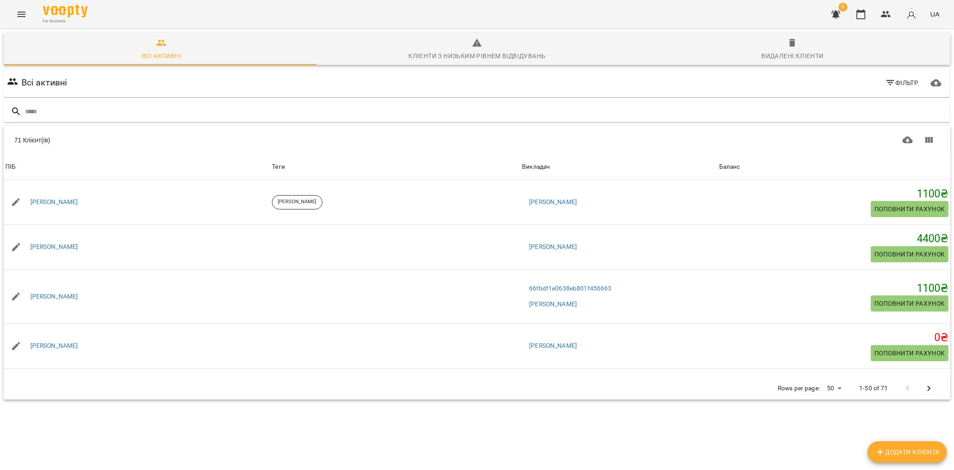
click at [522, 164] on div "Викладач" at bounding box center [536, 166] width 28 height 11
click at [522, 165] on div "Викладач" at bounding box center [536, 166] width 28 height 11
click at [522, 166] on div "Викладач" at bounding box center [536, 166] width 28 height 11
click at [438, 166] on div "Теги" at bounding box center [395, 166] width 246 height 11
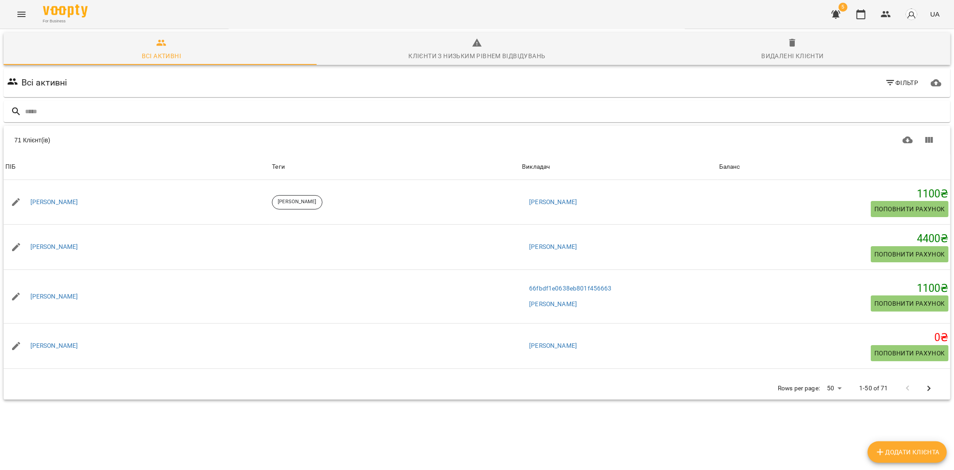
click at [547, 167] on span "Викладач" at bounding box center [618, 166] width 193 height 11
click at [592, 169] on span "Викладач" at bounding box center [618, 166] width 193 height 11
drag, startPoint x: 649, startPoint y: 169, endPoint x: 654, endPoint y: 169, distance: 5.4
click at [649, 169] on span "Викладач" at bounding box center [618, 166] width 193 height 11
click at [674, 166] on span "Викладач" at bounding box center [618, 166] width 193 height 11
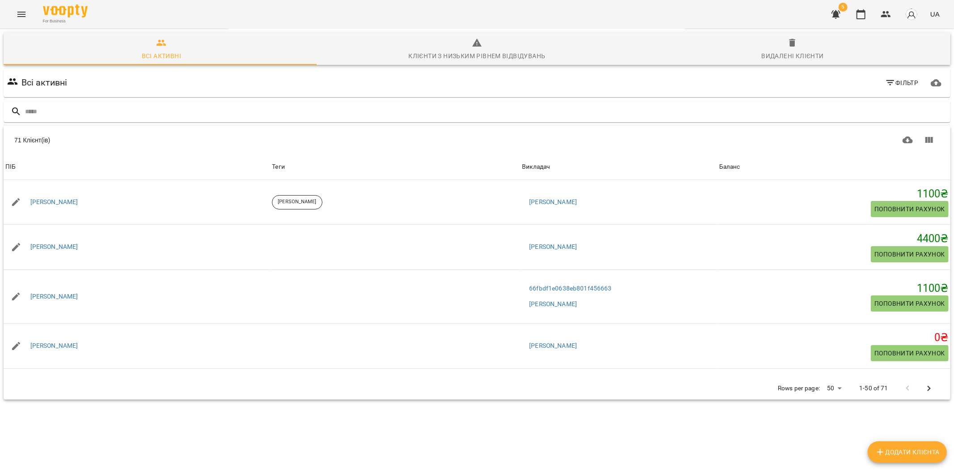
click at [272, 163] on div "Теги" at bounding box center [395, 166] width 246 height 11
click at [272, 164] on div "Теги" at bounding box center [395, 166] width 246 height 11
click at [522, 168] on div "Викладач" at bounding box center [536, 166] width 28 height 11
click at [522, 171] on div "Викладач" at bounding box center [536, 166] width 28 height 11
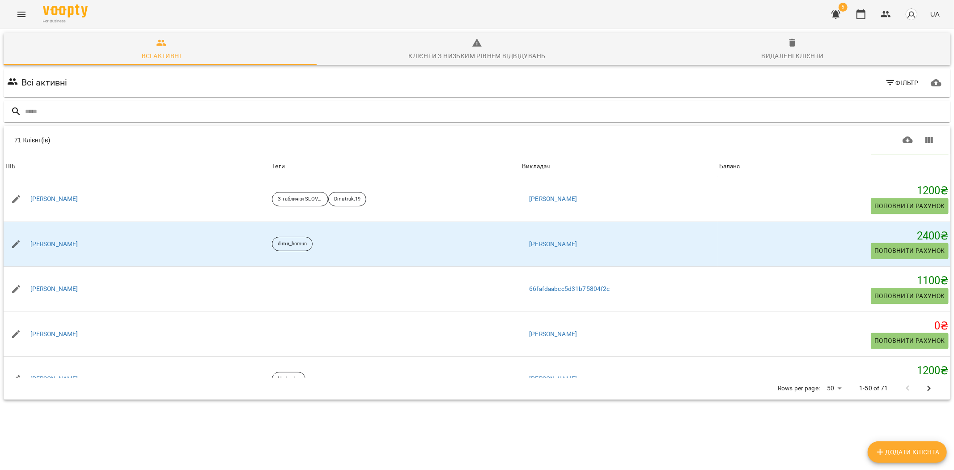
scroll to position [1590, 0]
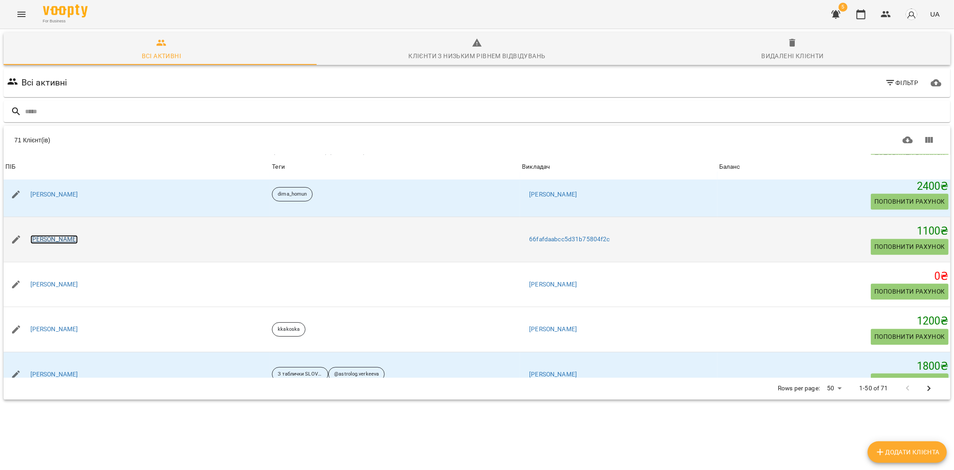
click at [56, 240] on link "[PERSON_NAME]" at bounding box center [54, 239] width 48 height 9
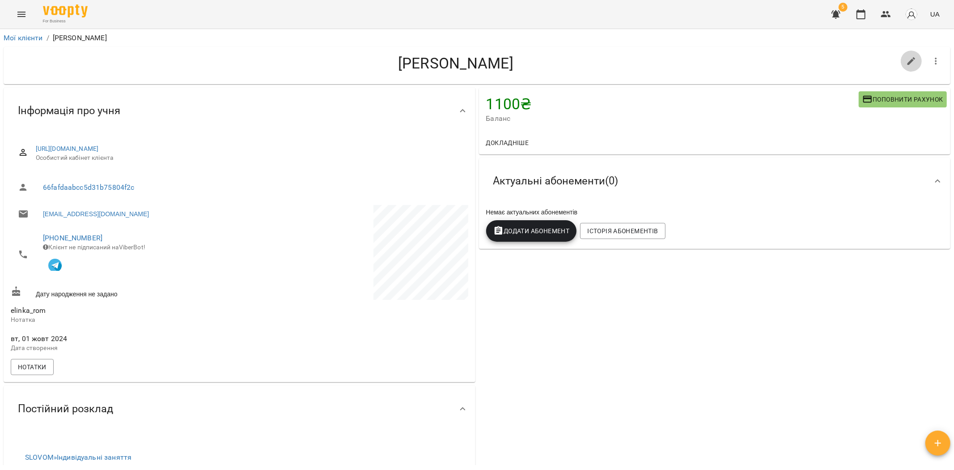
click at [909, 55] on button "button" at bounding box center [911, 61] width 21 height 21
select select "**"
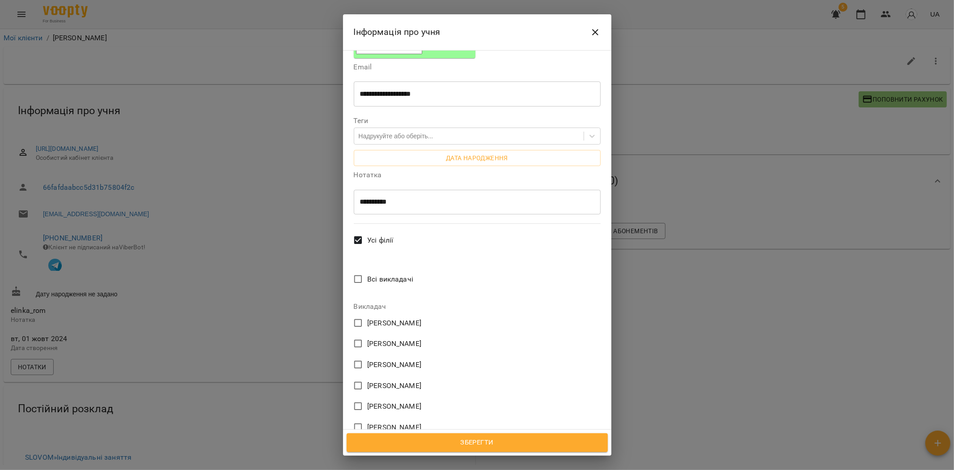
click at [385, 274] on span "Всі викладачі" at bounding box center [390, 279] width 46 height 11
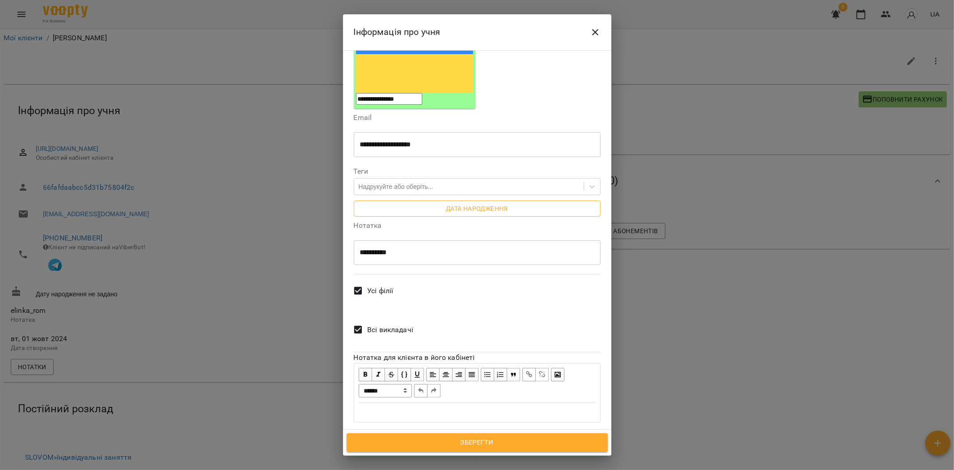
scroll to position [73, 0]
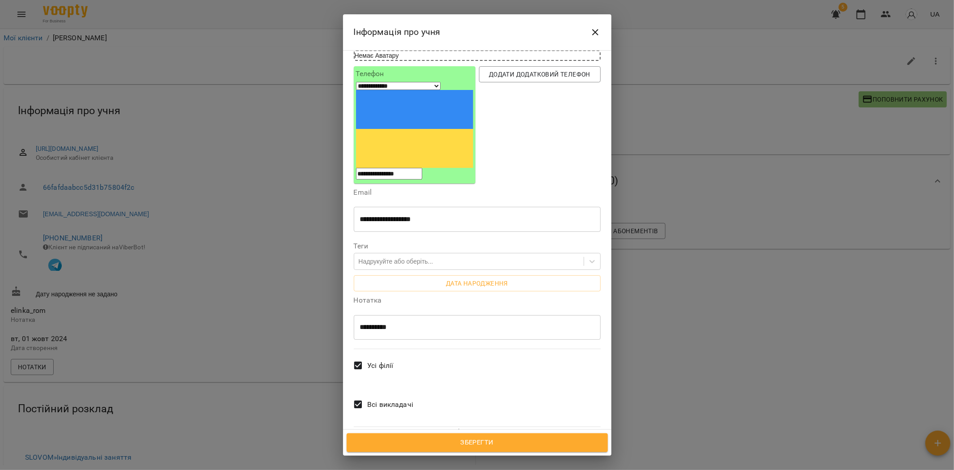
click at [480, 347] on div "Усі філії" at bounding box center [477, 366] width 250 height 39
click at [471, 442] on span "Зберегти" at bounding box center [477, 442] width 242 height 12
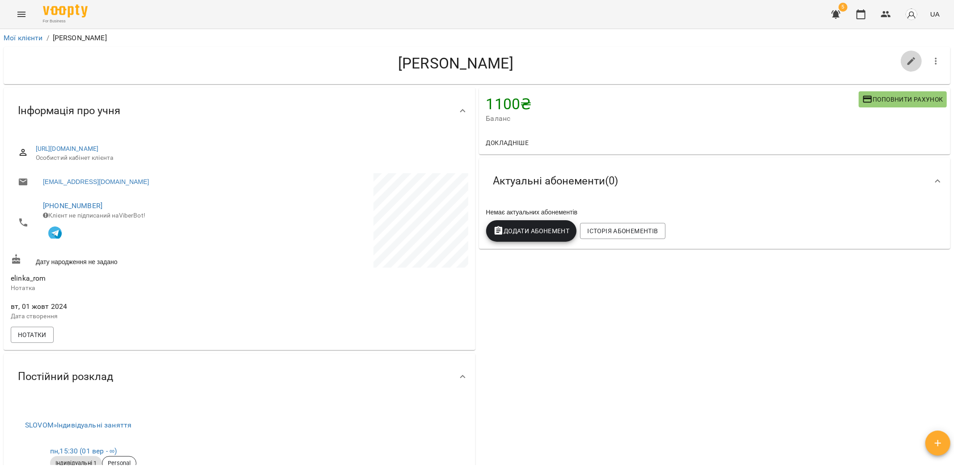
click at [907, 59] on icon "button" at bounding box center [911, 61] width 8 height 8
select select "**"
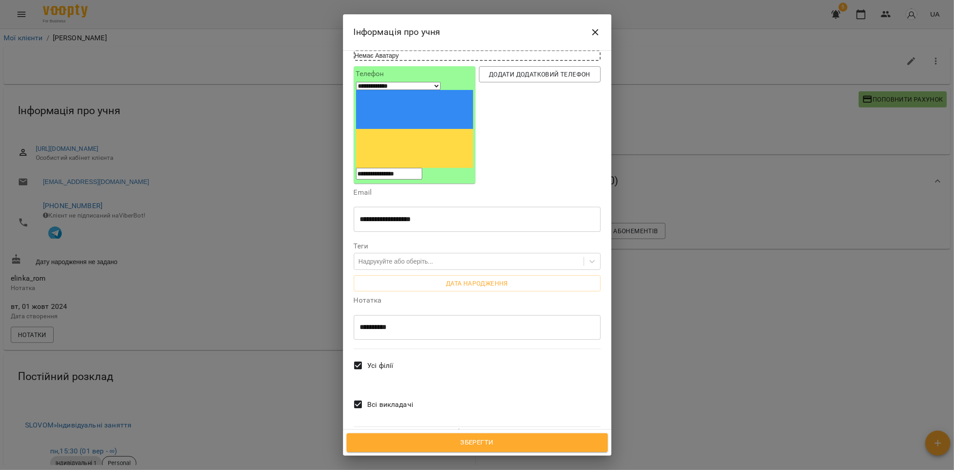
click at [381, 399] on span "Всі викладачі" at bounding box center [390, 404] width 46 height 11
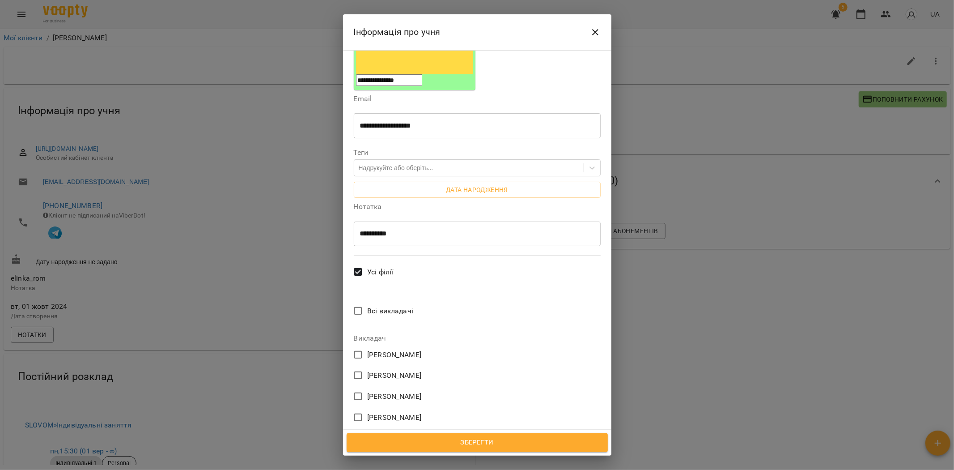
scroll to position [258, 0]
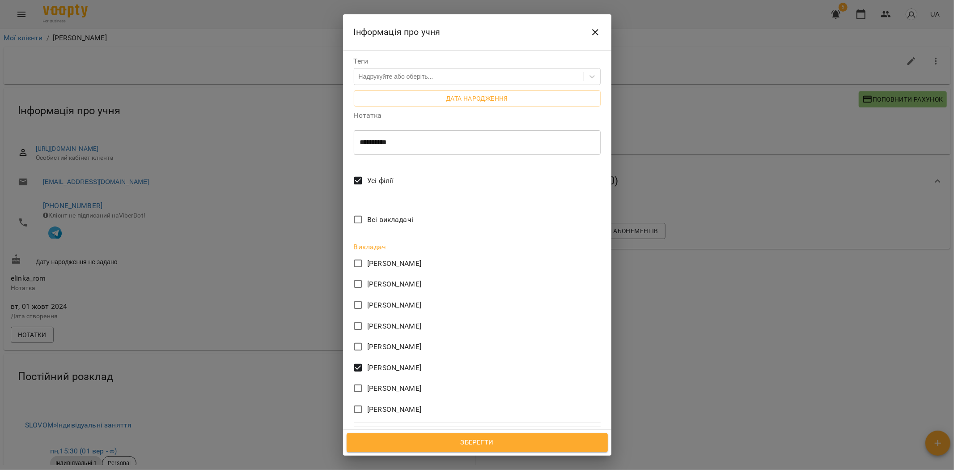
click at [467, 441] on span "Зберегти" at bounding box center [477, 442] width 242 height 12
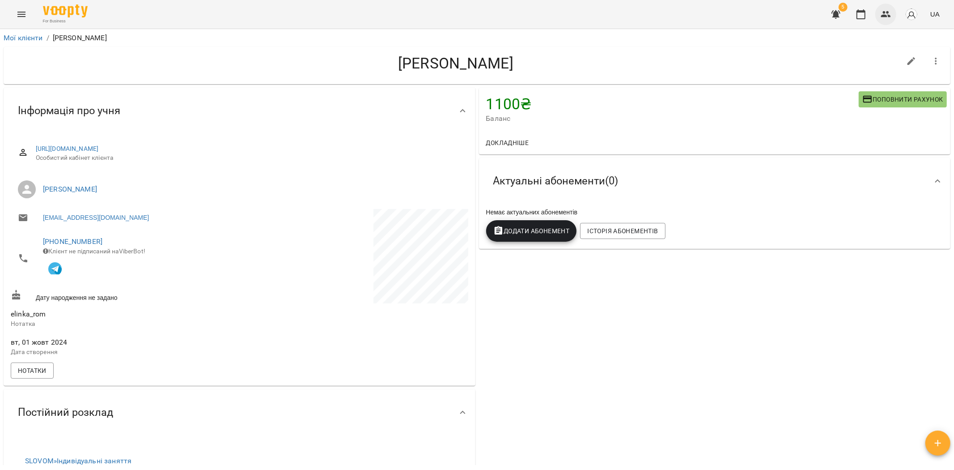
click at [885, 17] on icon "button" at bounding box center [886, 14] width 11 height 11
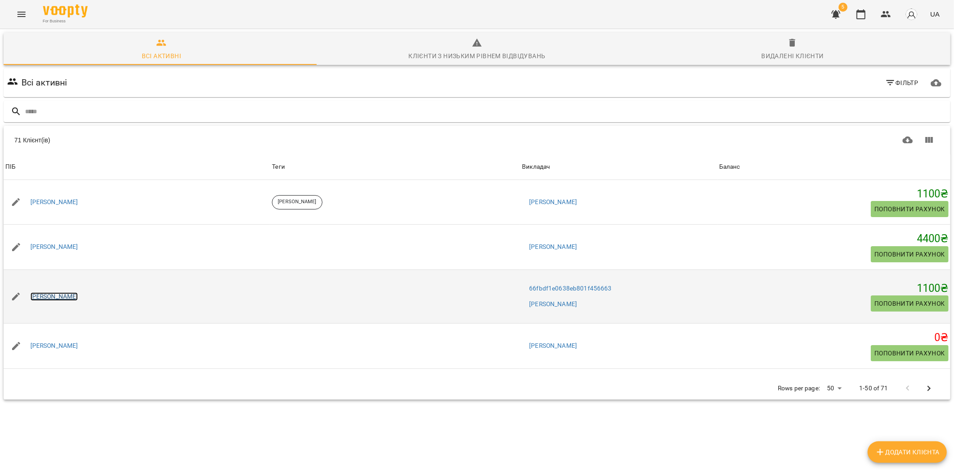
click at [47, 296] on link "[PERSON_NAME]" at bounding box center [54, 296] width 48 height 9
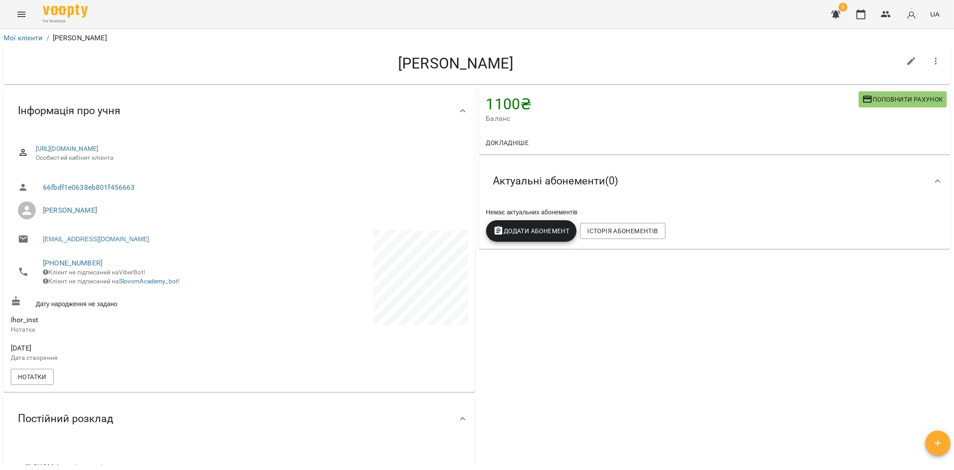
click at [906, 57] on icon "button" at bounding box center [911, 61] width 11 height 11
select select "**"
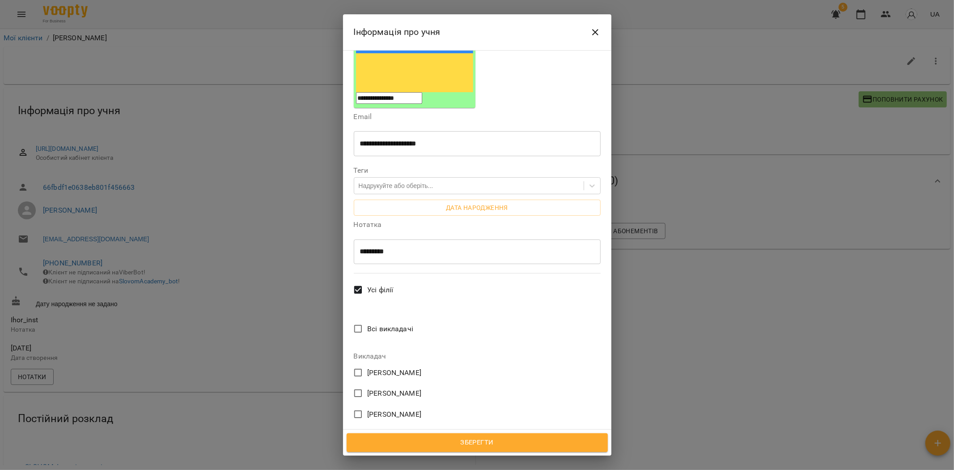
click at [387, 323] on span "Всі викладачі" at bounding box center [390, 328] width 46 height 11
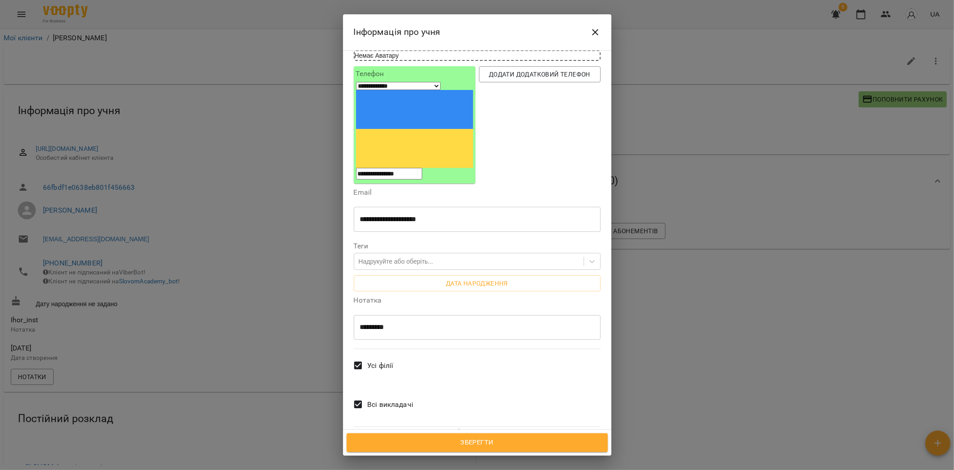
click at [485, 444] on span "Зберегти" at bounding box center [477, 442] width 242 height 12
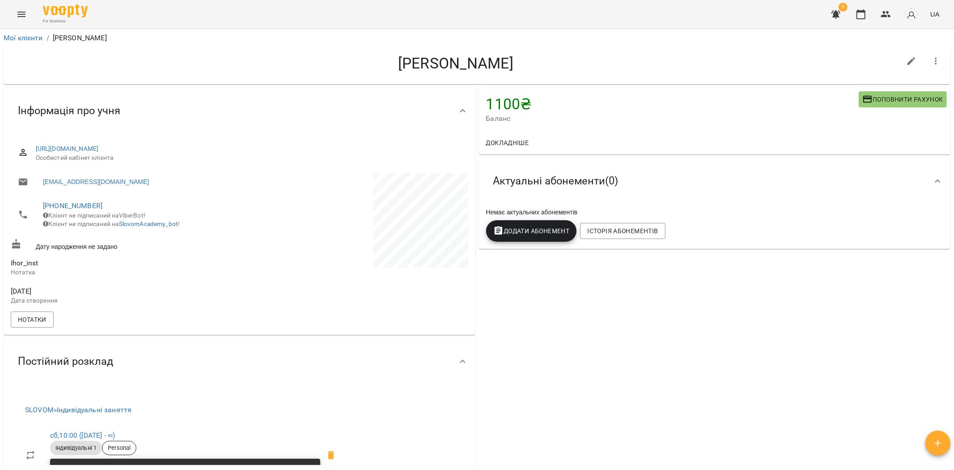
click at [906, 63] on icon "button" at bounding box center [911, 61] width 11 height 11
select select "**"
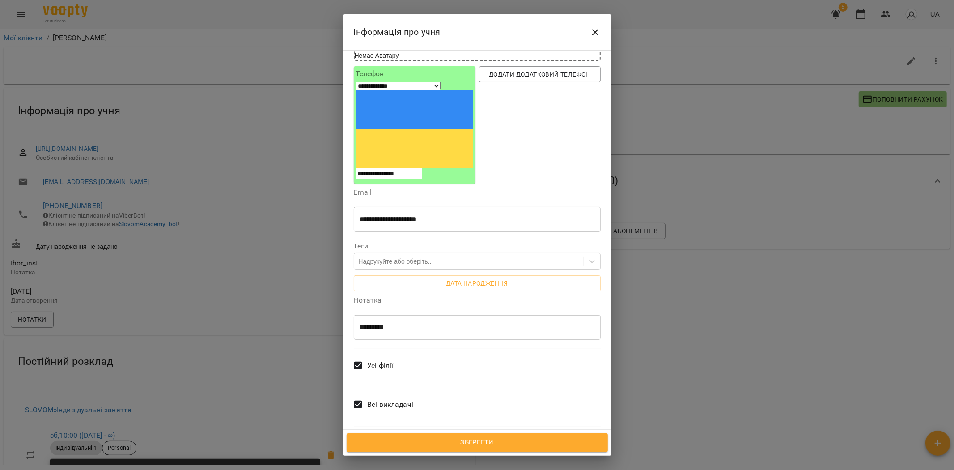
click at [398, 399] on span "Всі викладачі" at bounding box center [390, 404] width 46 height 11
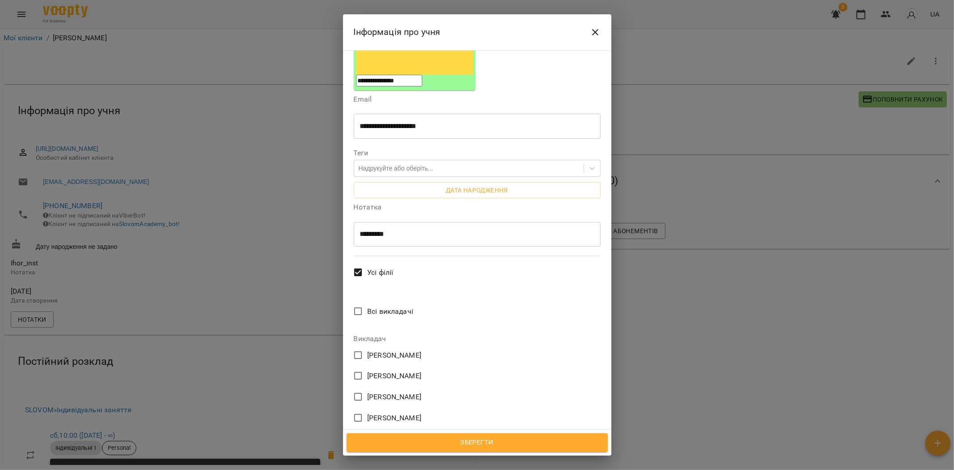
scroll to position [258, 0]
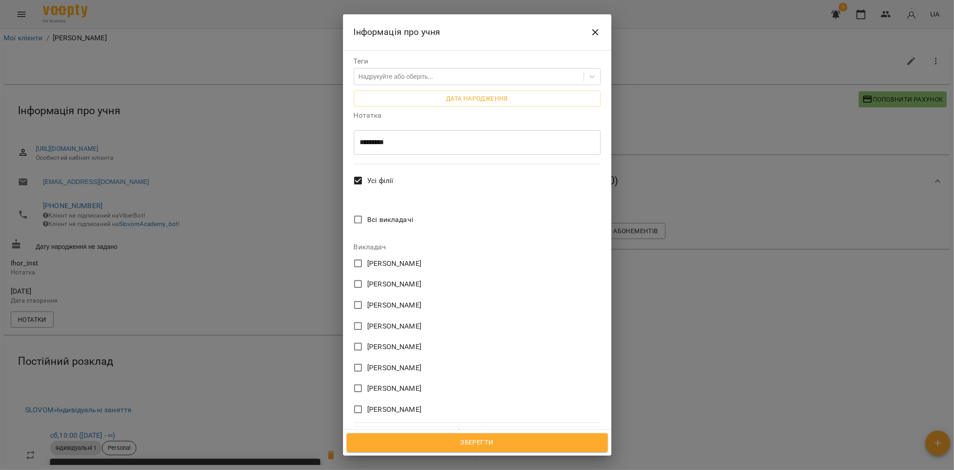
drag, startPoint x: 381, startPoint y: 331, endPoint x: 457, endPoint y: 395, distance: 99.3
click at [381, 404] on span "[PERSON_NAME]" at bounding box center [394, 409] width 54 height 11
drag, startPoint x: 458, startPoint y: 441, endPoint x: 430, endPoint y: 429, distance: 30.7
click at [458, 441] on span "Зберегти" at bounding box center [477, 442] width 242 height 12
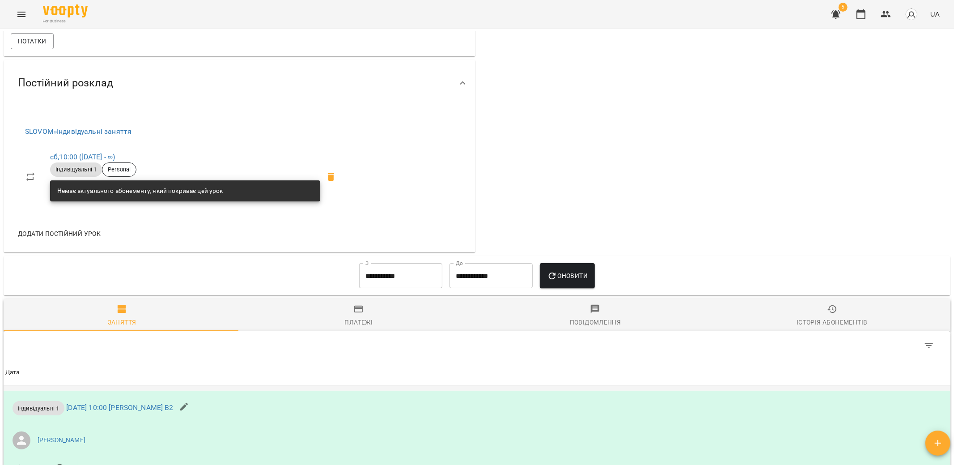
scroll to position [447, 0]
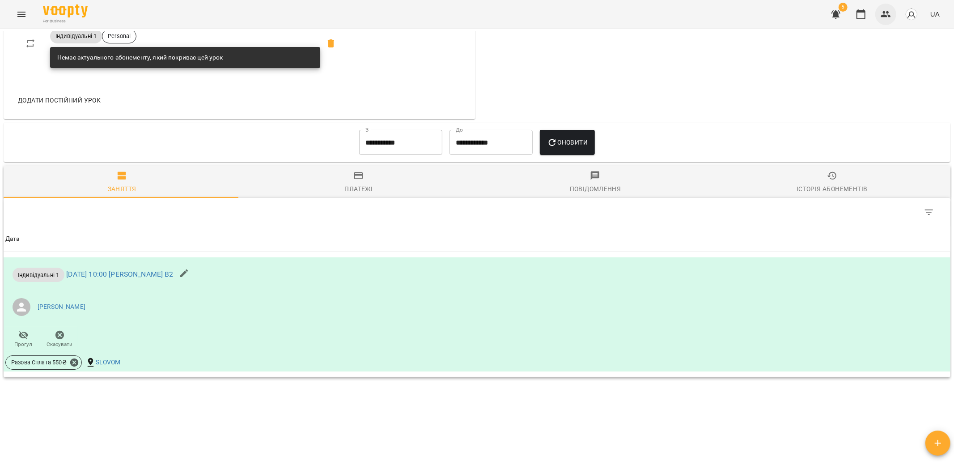
click at [891, 18] on icon "button" at bounding box center [886, 14] width 11 height 11
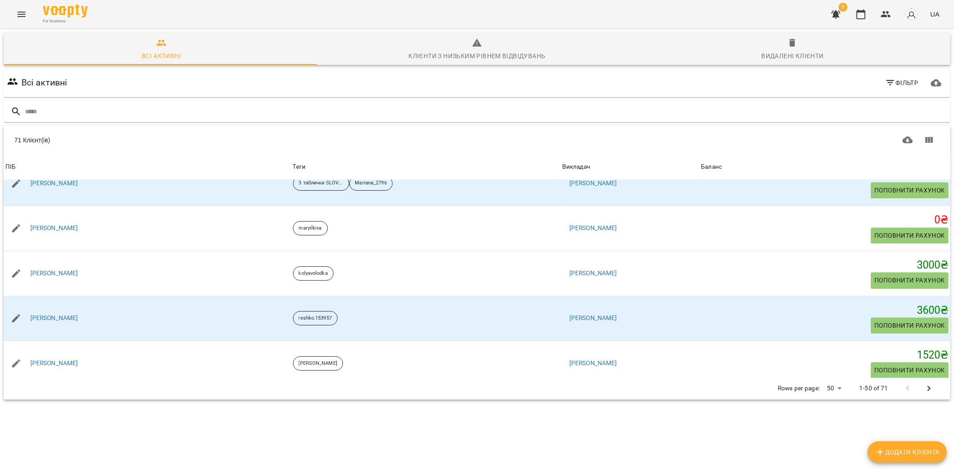
scroll to position [2051, 0]
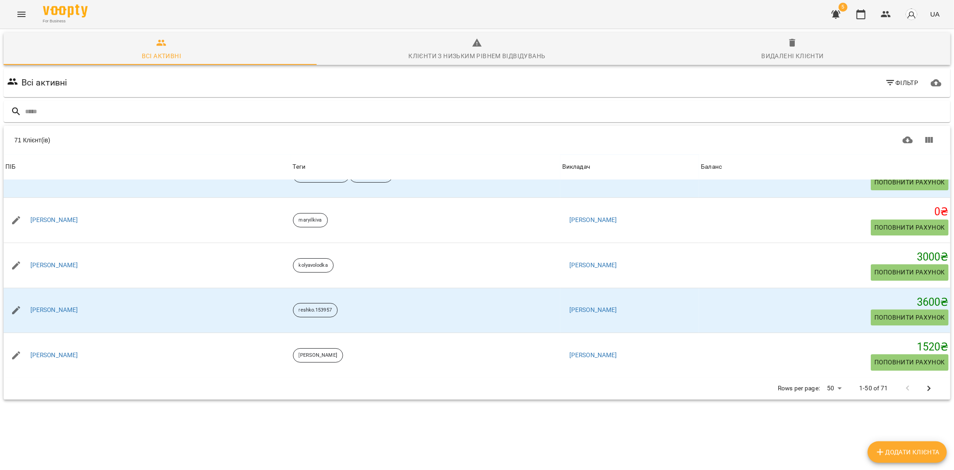
click at [928, 388] on icon "Next Page" at bounding box center [929, 388] width 3 height 5
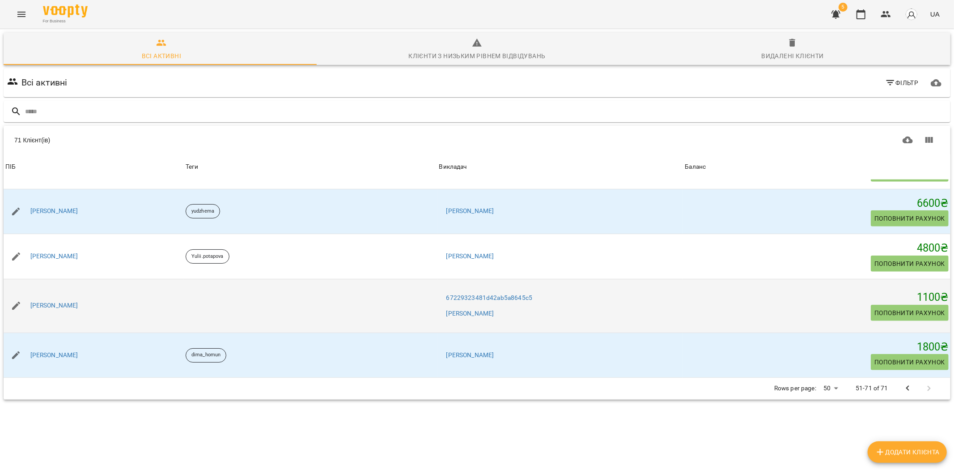
scroll to position [39, 0]
click at [46, 301] on link "[PERSON_NAME]" at bounding box center [54, 305] width 48 height 9
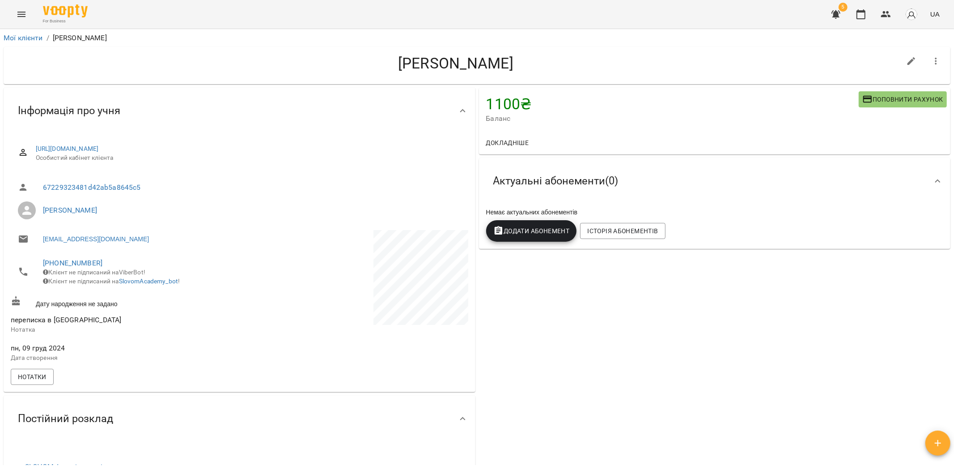
click at [906, 59] on icon "button" at bounding box center [911, 61] width 11 height 11
select select "**"
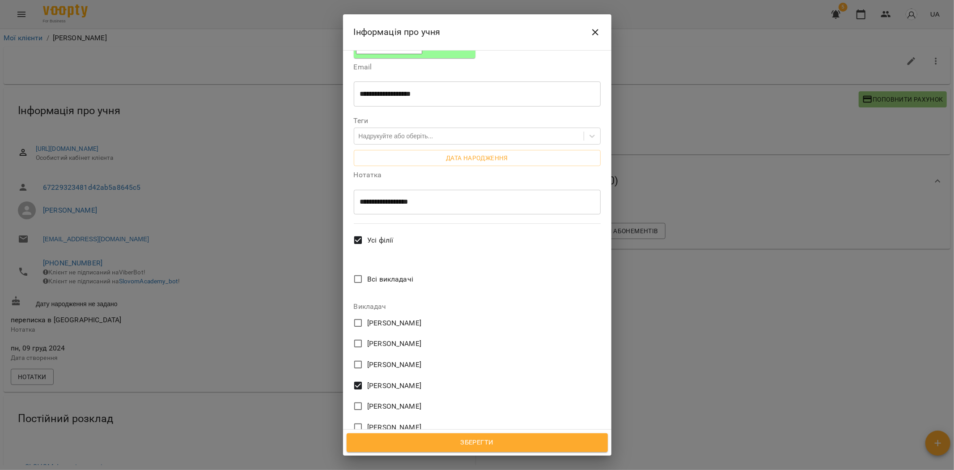
click at [395, 274] on span "Всі викладачі" at bounding box center [390, 279] width 46 height 11
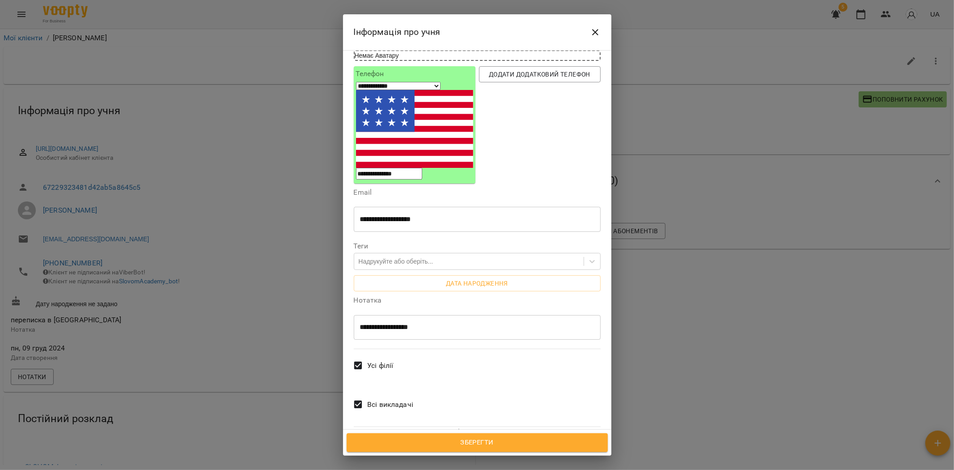
click at [512, 433] on button "Зберегти" at bounding box center [477, 442] width 261 height 19
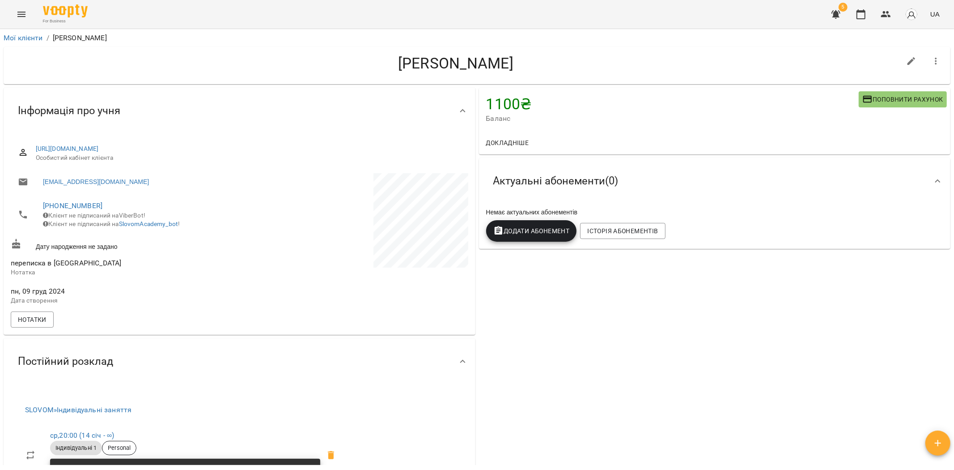
click at [907, 61] on icon "button" at bounding box center [911, 61] width 8 height 8
select select "**"
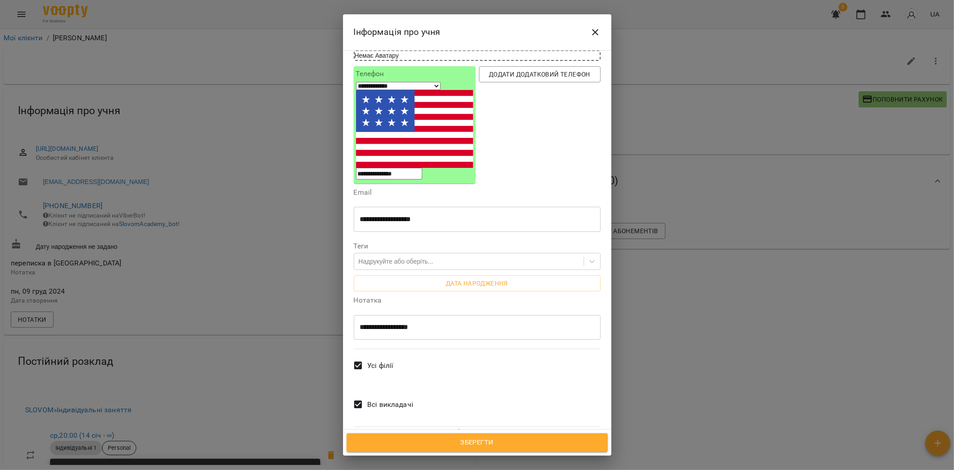
click at [399, 399] on span "Всі викладачі" at bounding box center [390, 404] width 46 height 11
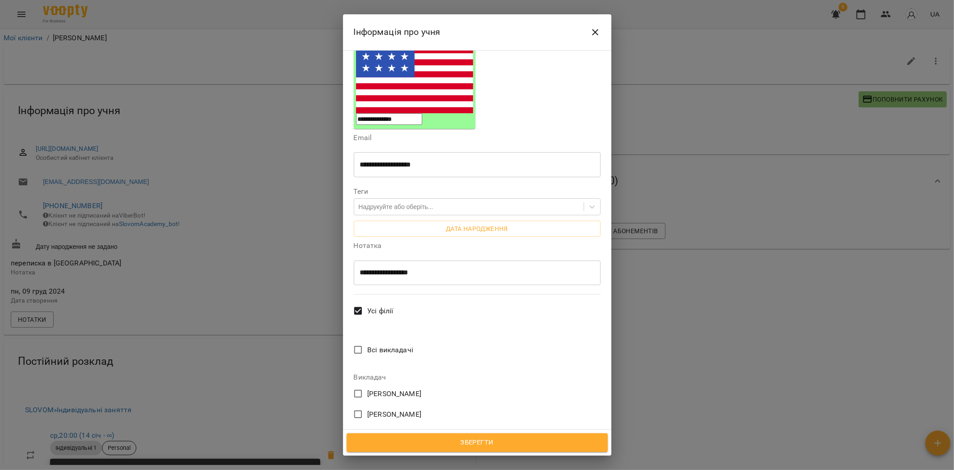
scroll to position [258, 0]
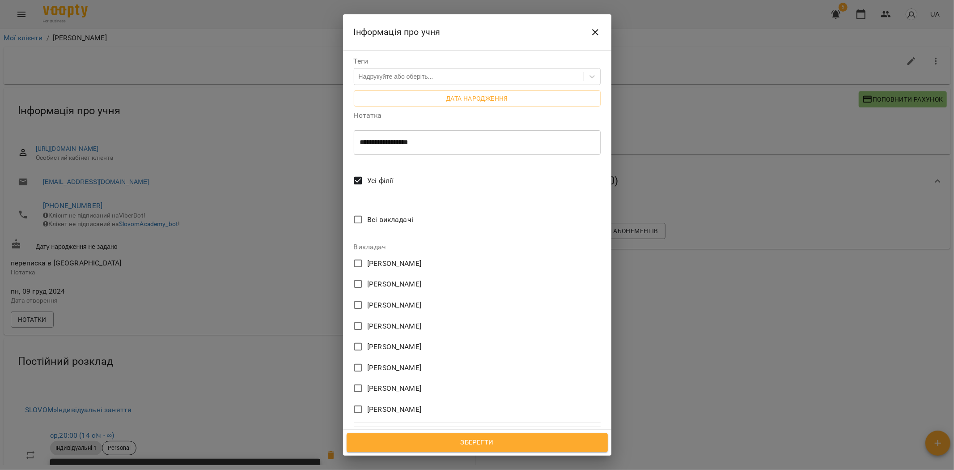
click at [390, 321] on span "[PERSON_NAME]" at bounding box center [394, 326] width 54 height 11
click at [489, 445] on span "Зберегти" at bounding box center [477, 442] width 242 height 12
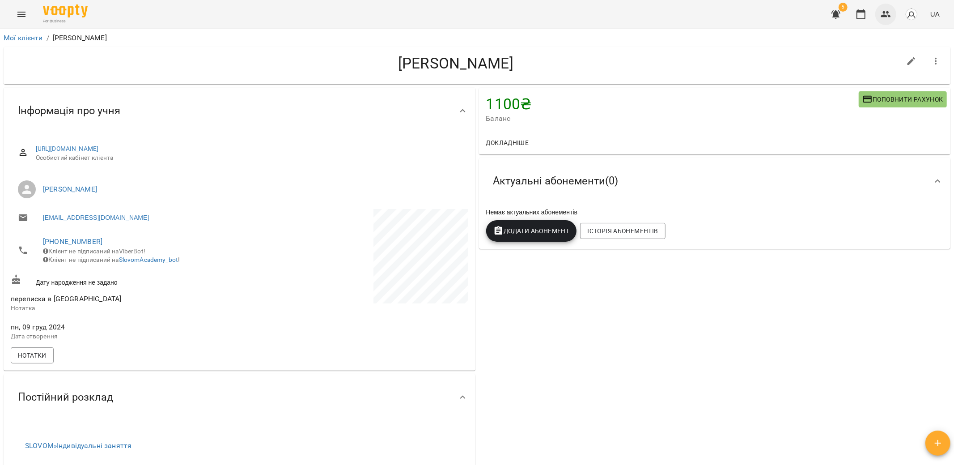
click at [890, 13] on icon "button" at bounding box center [886, 14] width 11 height 11
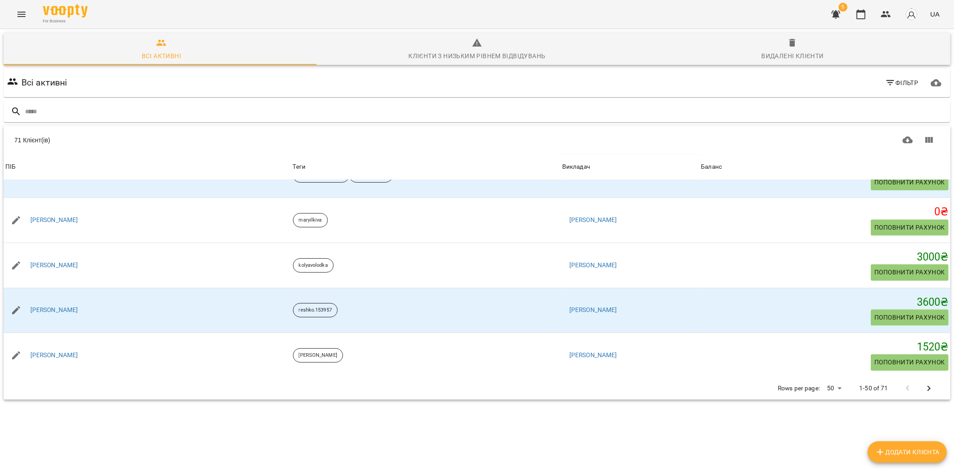
scroll to position [39, 0]
click at [924, 383] on icon "Next Page" at bounding box center [929, 388] width 11 height 11
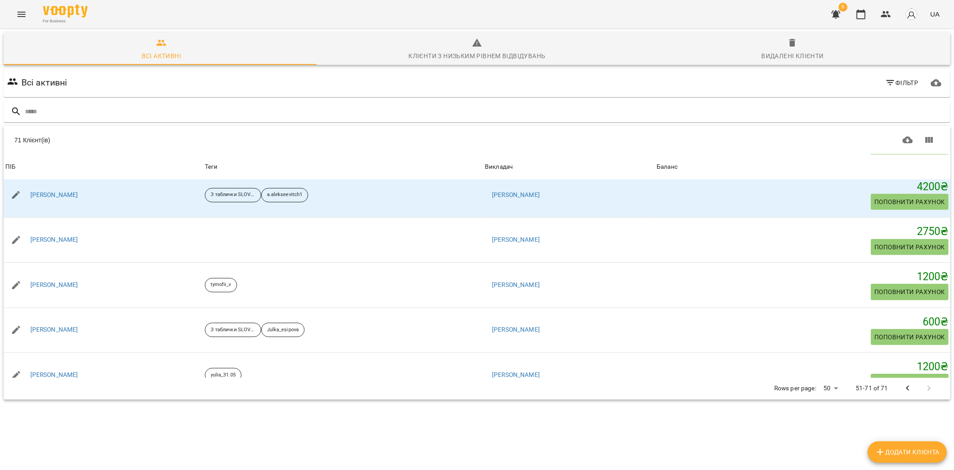
scroll to position [746, 0]
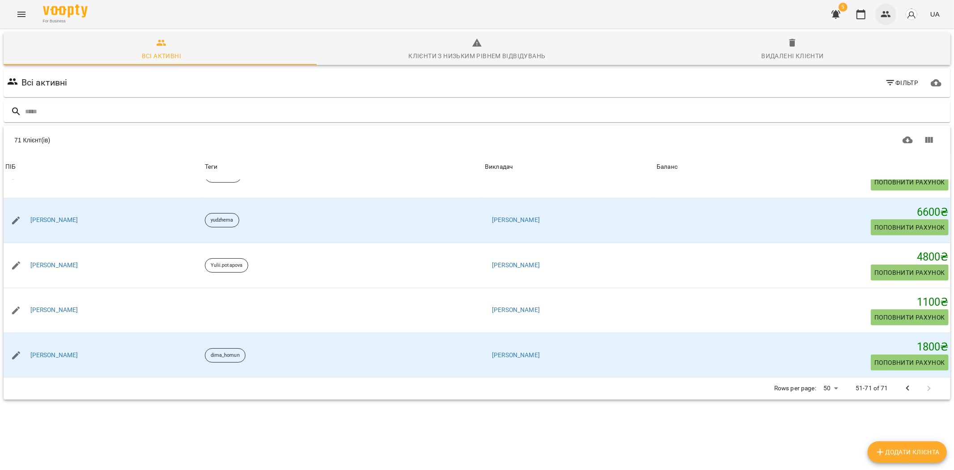
click at [881, 10] on icon "button" at bounding box center [886, 14] width 11 height 11
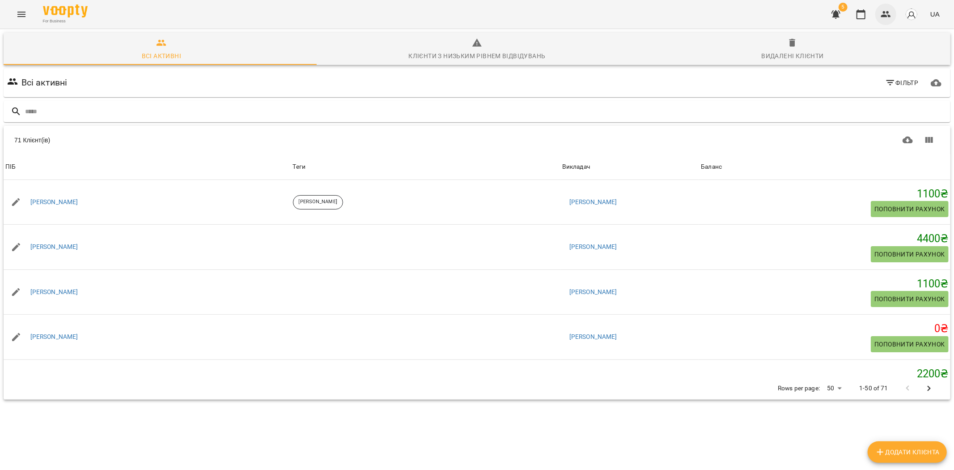
click at [885, 16] on icon "button" at bounding box center [886, 14] width 10 height 6
click at [925, 142] on icon "Показати колонки" at bounding box center [929, 140] width 8 height 6
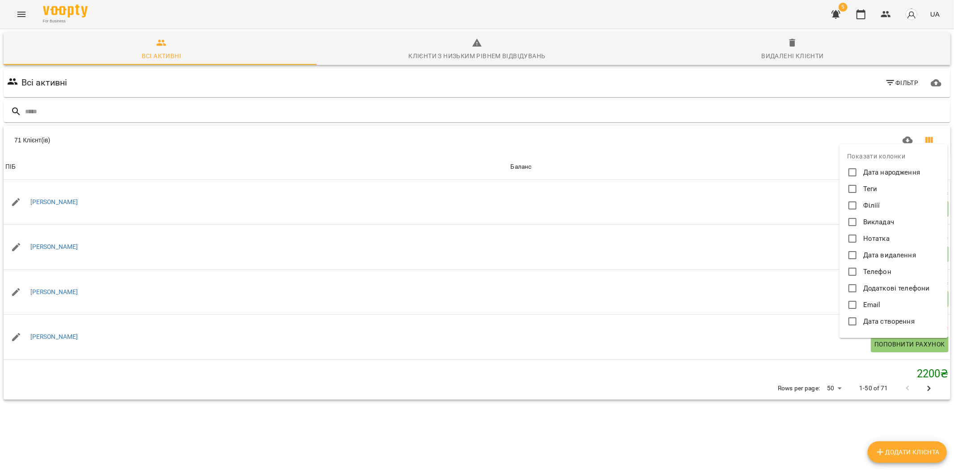
click at [804, 138] on div at bounding box center [477, 235] width 954 height 470
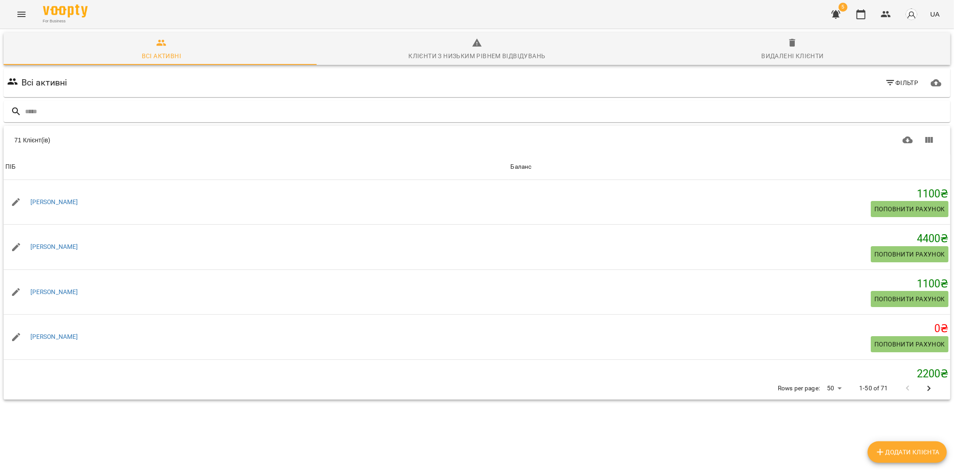
click at [511, 170] on span "Баланс" at bounding box center [730, 166] width 438 height 11
click at [22, 12] on icon "Menu" at bounding box center [21, 14] width 11 height 11
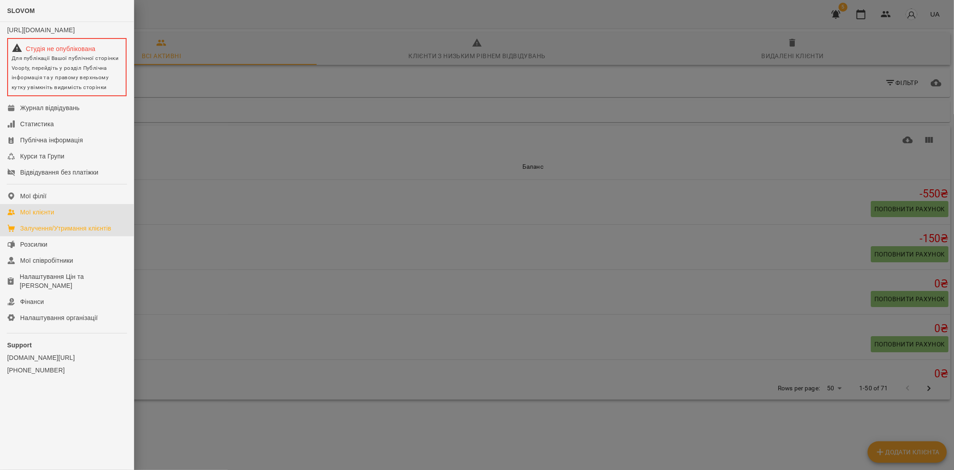
click at [88, 233] on div "Залучення/Утримання клієнтів" at bounding box center [65, 228] width 91 height 9
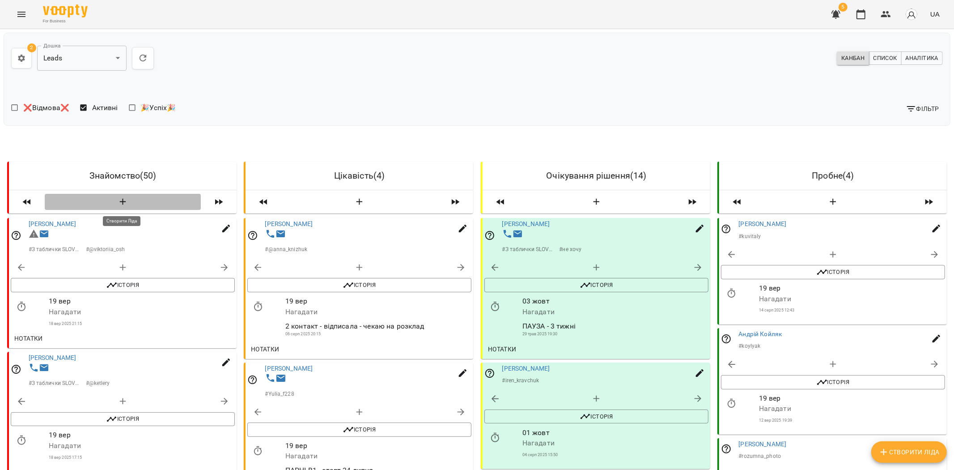
click at [123, 202] on icon "button" at bounding box center [123, 202] width 11 height 11
select select "*"
select select "**"
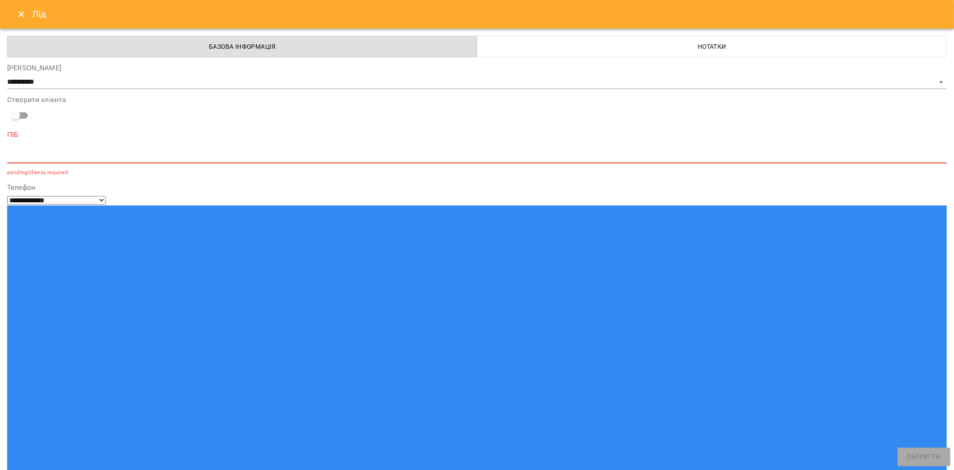
click at [63, 149] on div "ПІБ * pendingClients.required" at bounding box center [477, 154] width 940 height 46
click at [68, 156] on textarea at bounding box center [477, 156] width 940 height 8
paste input "**********"
type input "**********"
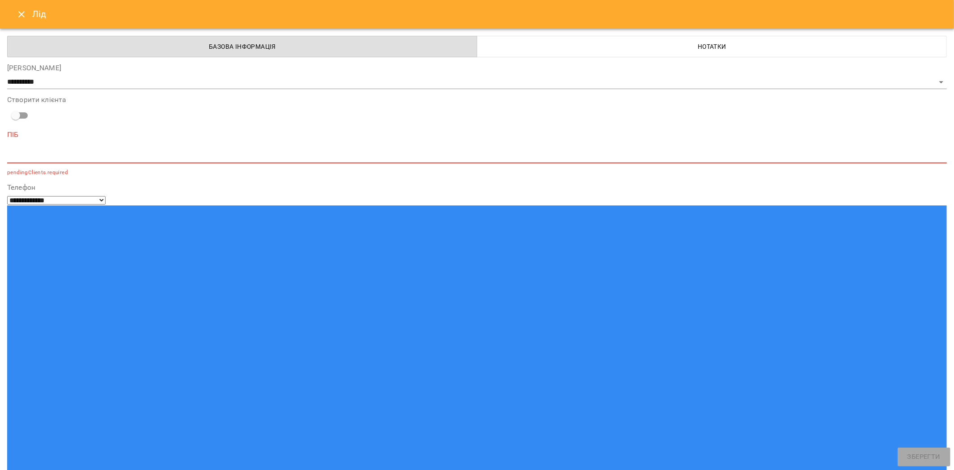
drag, startPoint x: 82, startPoint y: 279, endPoint x: 84, endPoint y: 287, distance: 8.2
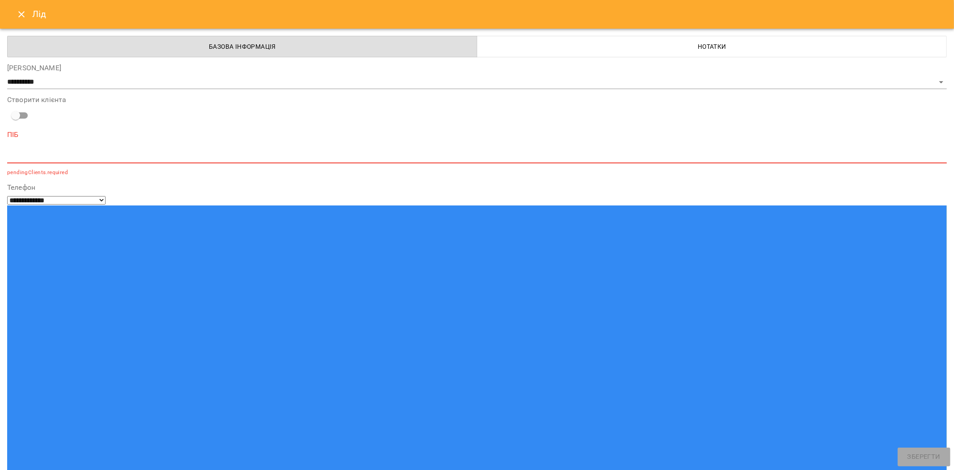
drag, startPoint x: 56, startPoint y: 146, endPoint x: 61, endPoint y: 167, distance: 21.6
click at [58, 150] on div "ПІБ * pendingClients.required" at bounding box center [477, 154] width 940 height 46
click at [68, 155] on textarea at bounding box center [477, 156] width 940 height 8
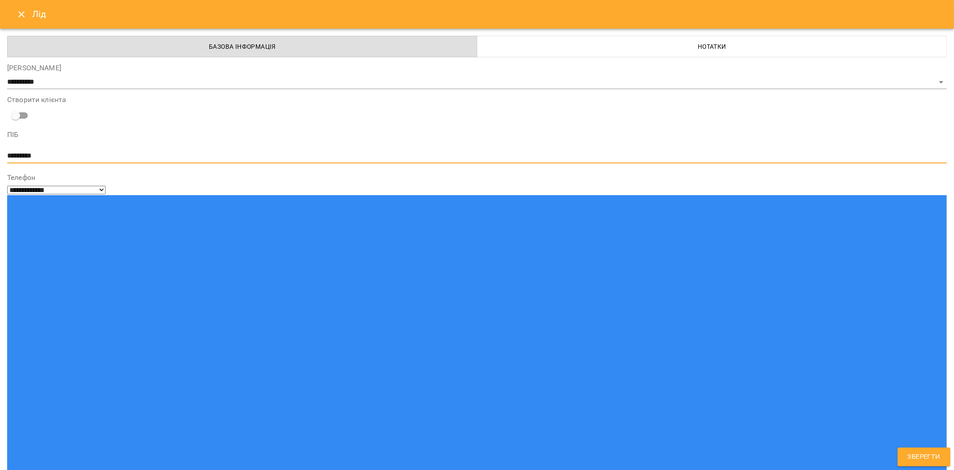
type textarea "*********"
click at [929, 451] on span "Зберегти" at bounding box center [923, 457] width 33 height 12
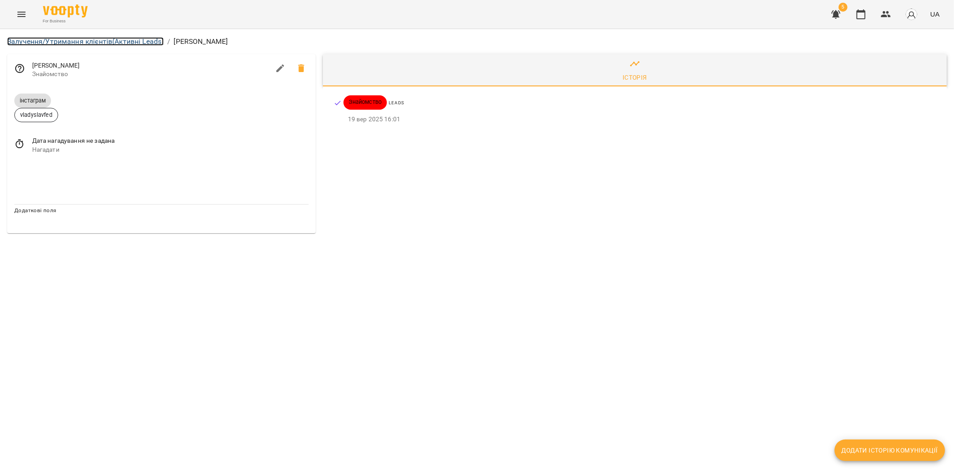
click at [99, 39] on link "Залучення/Утримання клієнтів (Активні Leads)" at bounding box center [85, 41] width 157 height 8
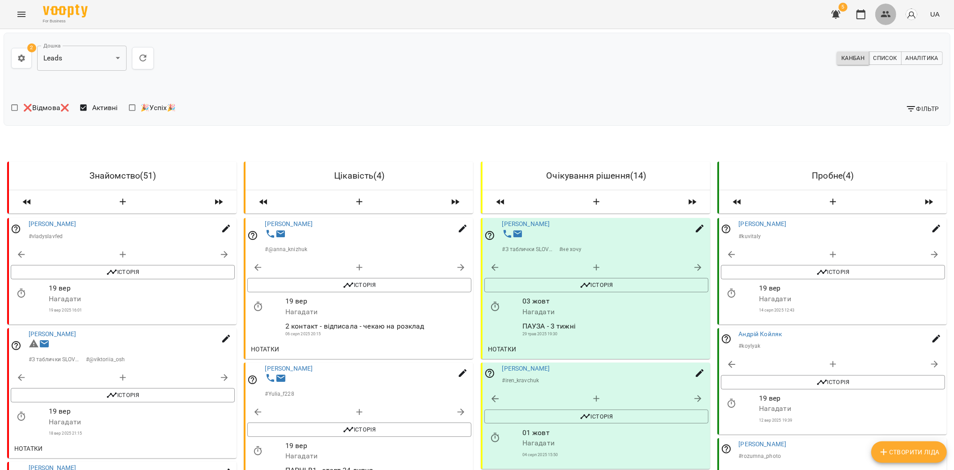
click at [886, 15] on icon "button" at bounding box center [886, 14] width 10 height 6
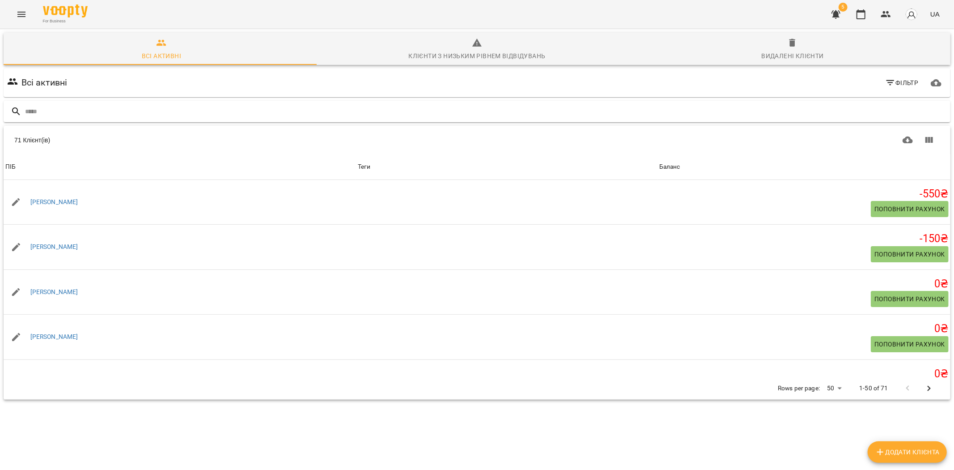
click at [67, 105] on input "text" at bounding box center [486, 111] width 922 height 15
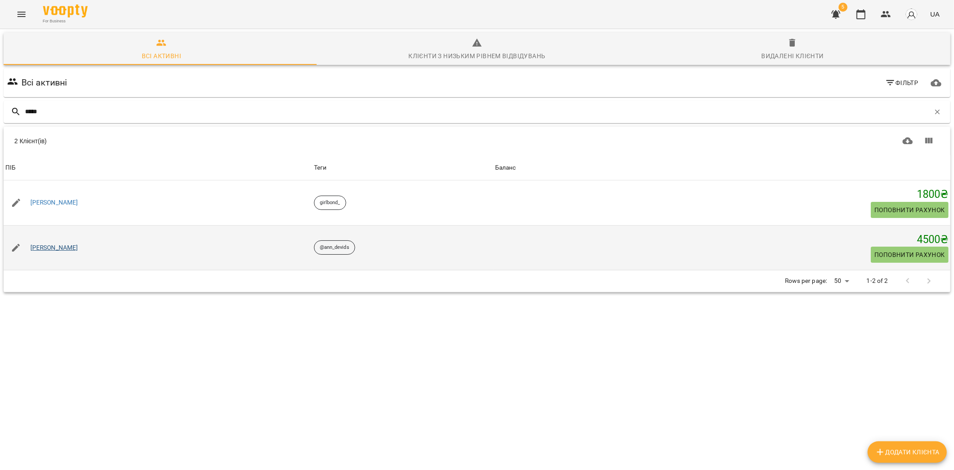
type input "*****"
click at [61, 248] on link "Ганна Давидова" at bounding box center [54, 247] width 48 height 9
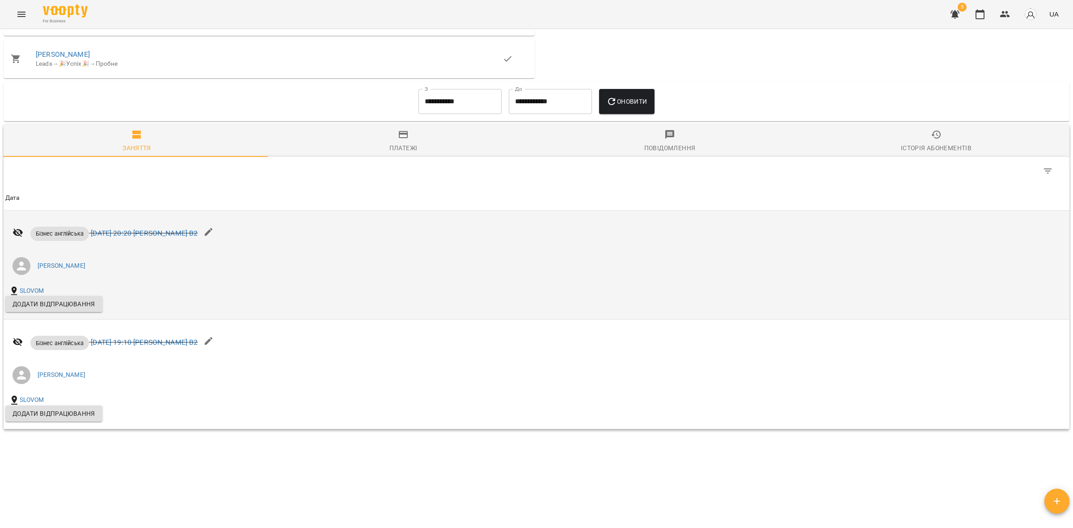
scroll to position [624, 0]
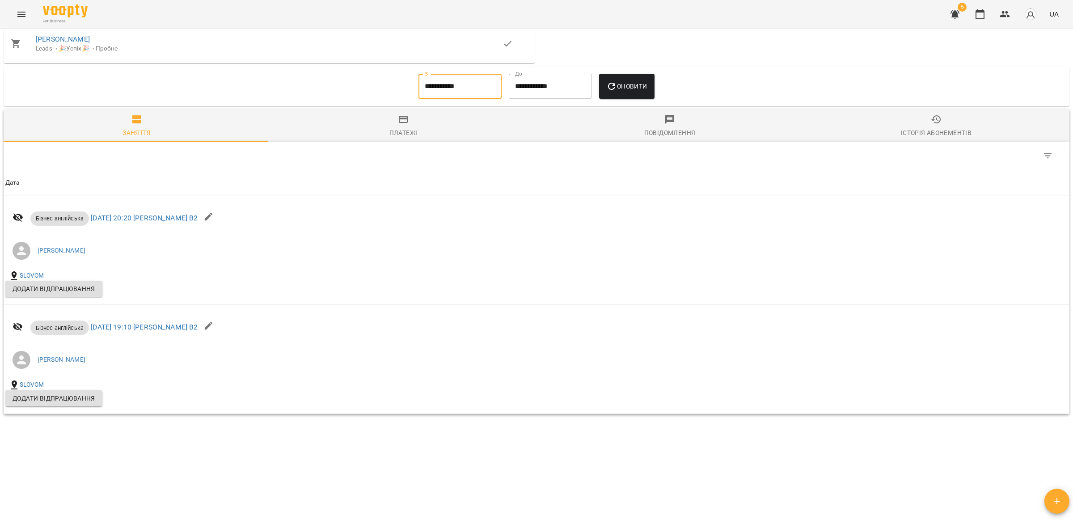
click at [452, 77] on input "**********" at bounding box center [460, 86] width 83 height 25
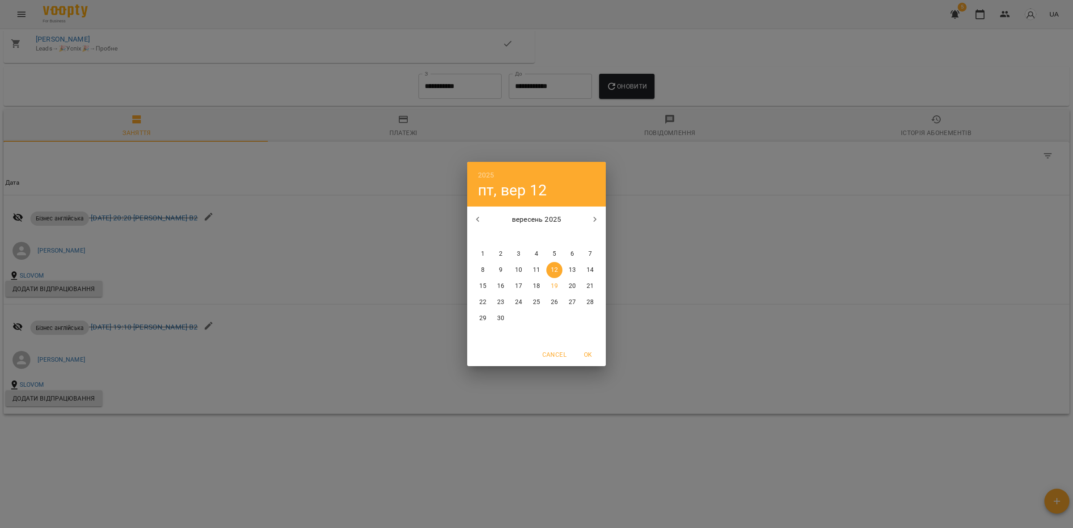
click at [480, 221] on icon "button" at bounding box center [478, 219] width 11 height 11
click at [481, 220] on icon "button" at bounding box center [478, 219] width 11 height 11
click at [499, 249] on button "1" at bounding box center [501, 254] width 16 height 16
type input "**********"
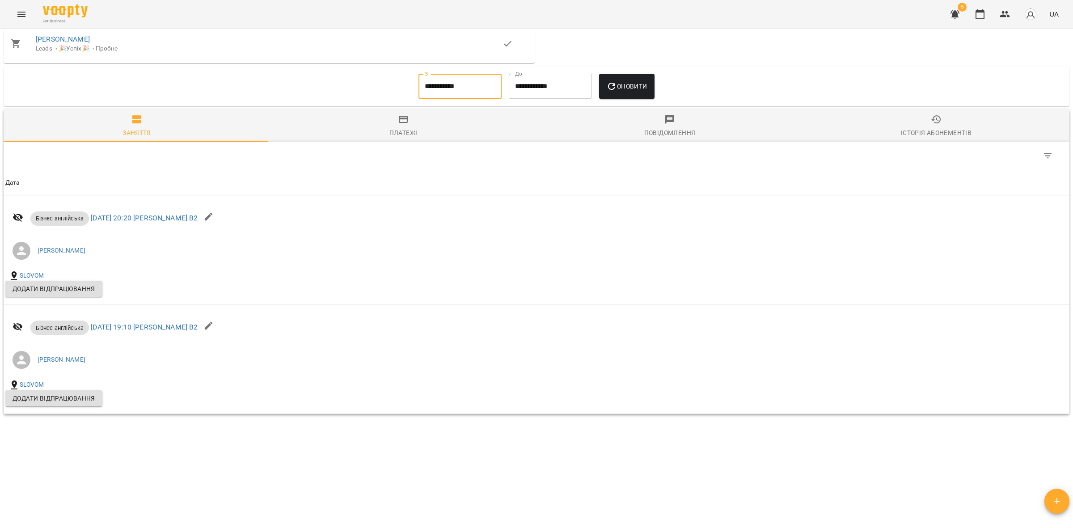
click at [632, 84] on span "Оновити" at bounding box center [626, 86] width 41 height 11
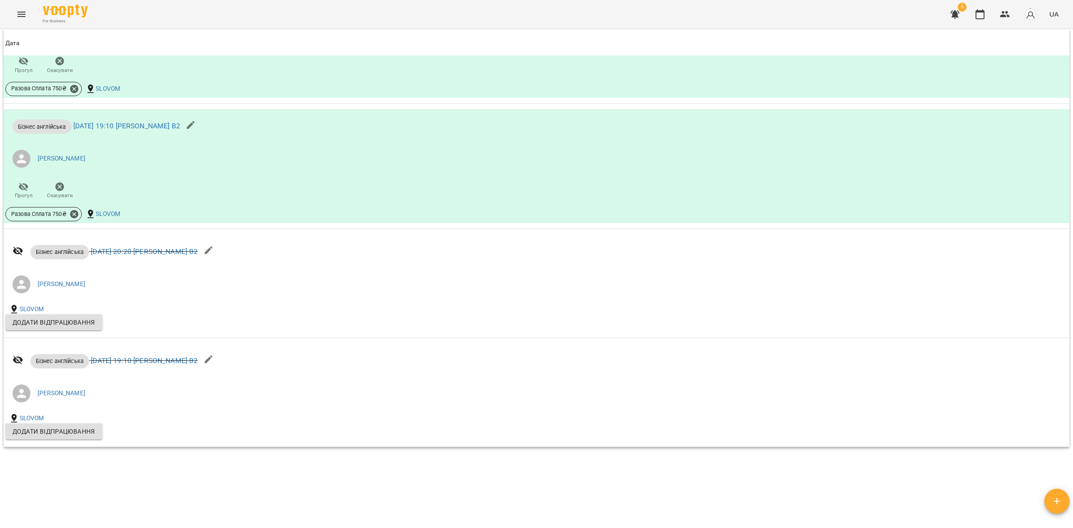
scroll to position [3129, 0]
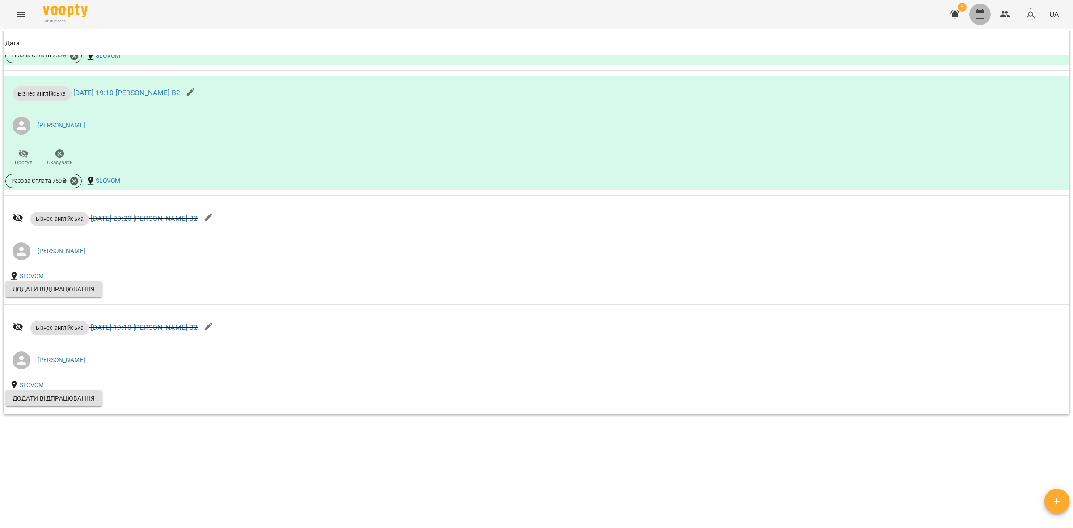
drag, startPoint x: 978, startPoint y: 7, endPoint x: 982, endPoint y: 12, distance: 6.6
click at [953, 8] on button "button" at bounding box center [980, 14] width 21 height 21
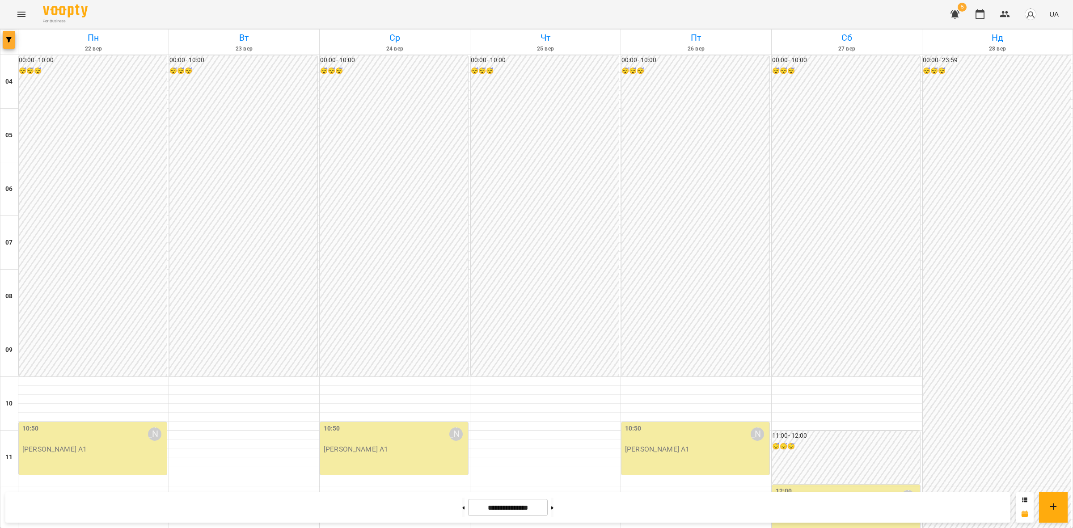
click at [10, 37] on icon "button" at bounding box center [8, 39] width 5 height 5
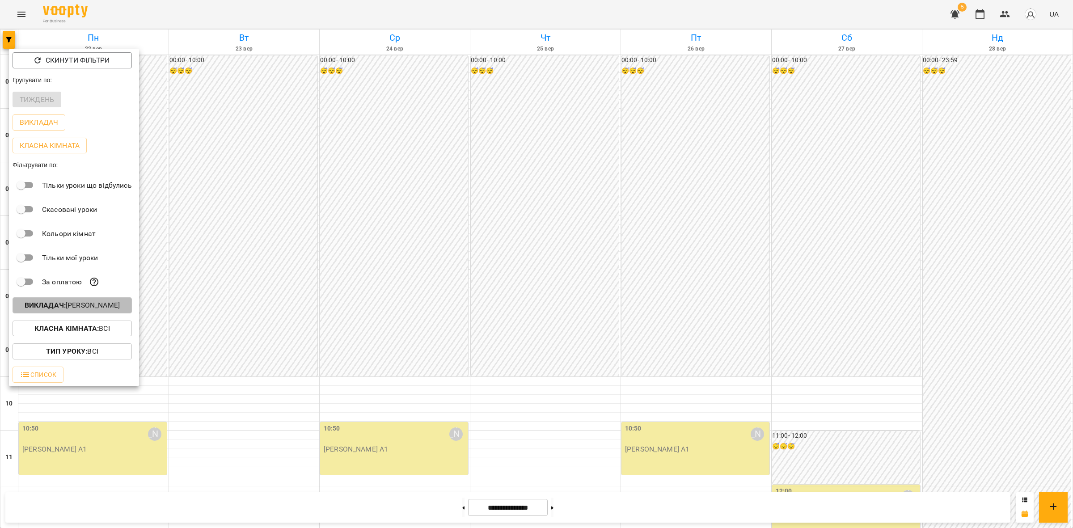
click at [94, 311] on p "Викладач : Анастасія Літвінчук" at bounding box center [72, 305] width 95 height 11
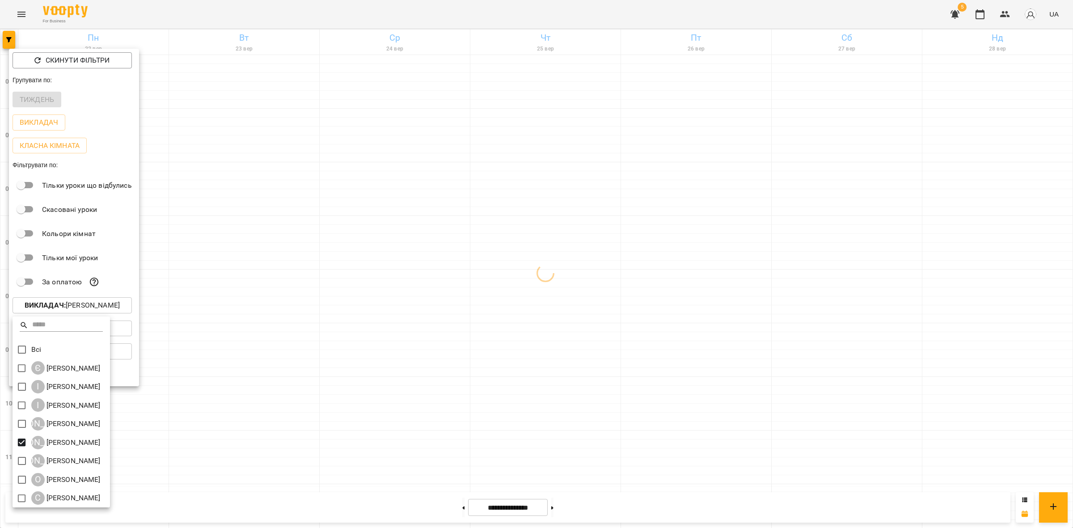
click at [379, 333] on div at bounding box center [536, 264] width 1073 height 528
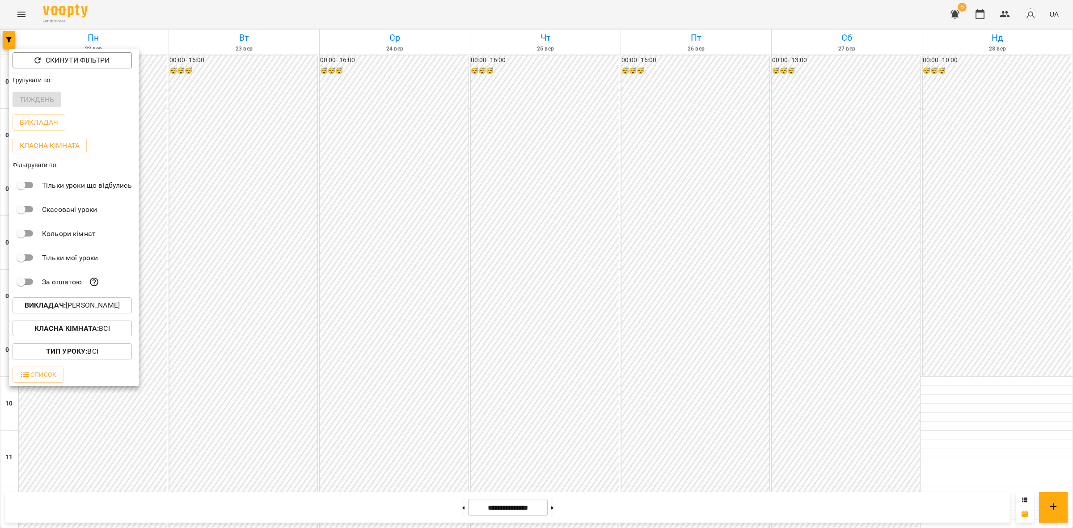
click at [396, 322] on div at bounding box center [536, 264] width 1073 height 528
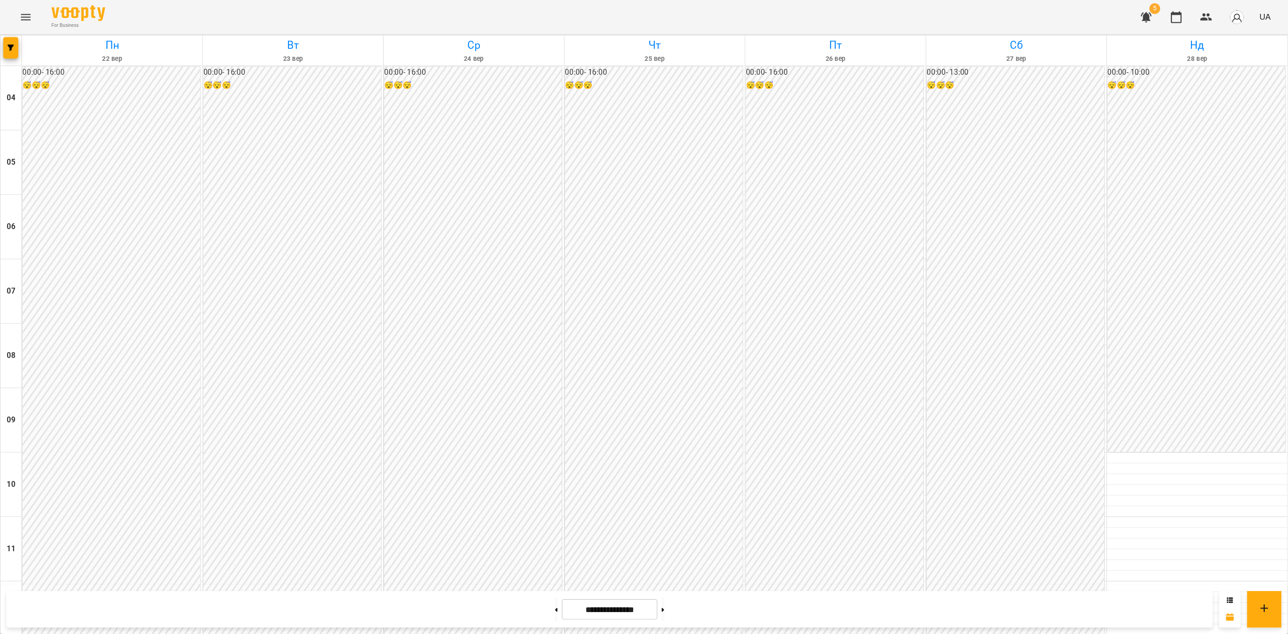
scroll to position [481, 0]
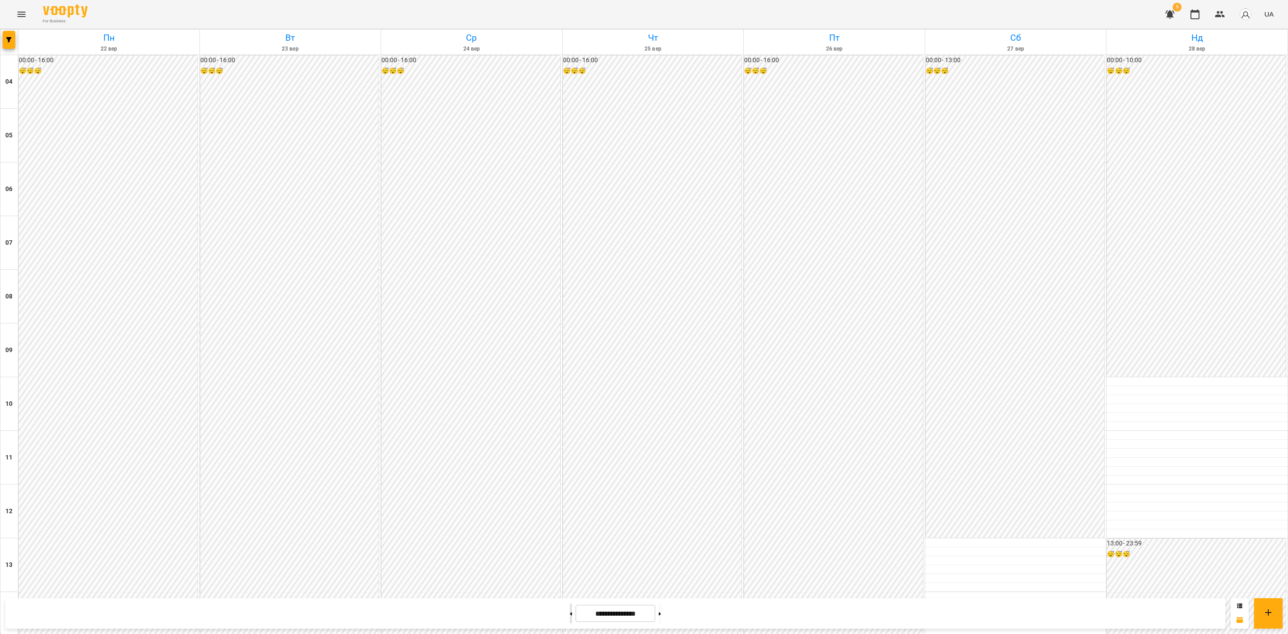
click at [560, 469] on div "**********" at bounding box center [615, 613] width 1220 height 30
click at [570, 469] on icon at bounding box center [571, 613] width 2 height 3
type input "**********"
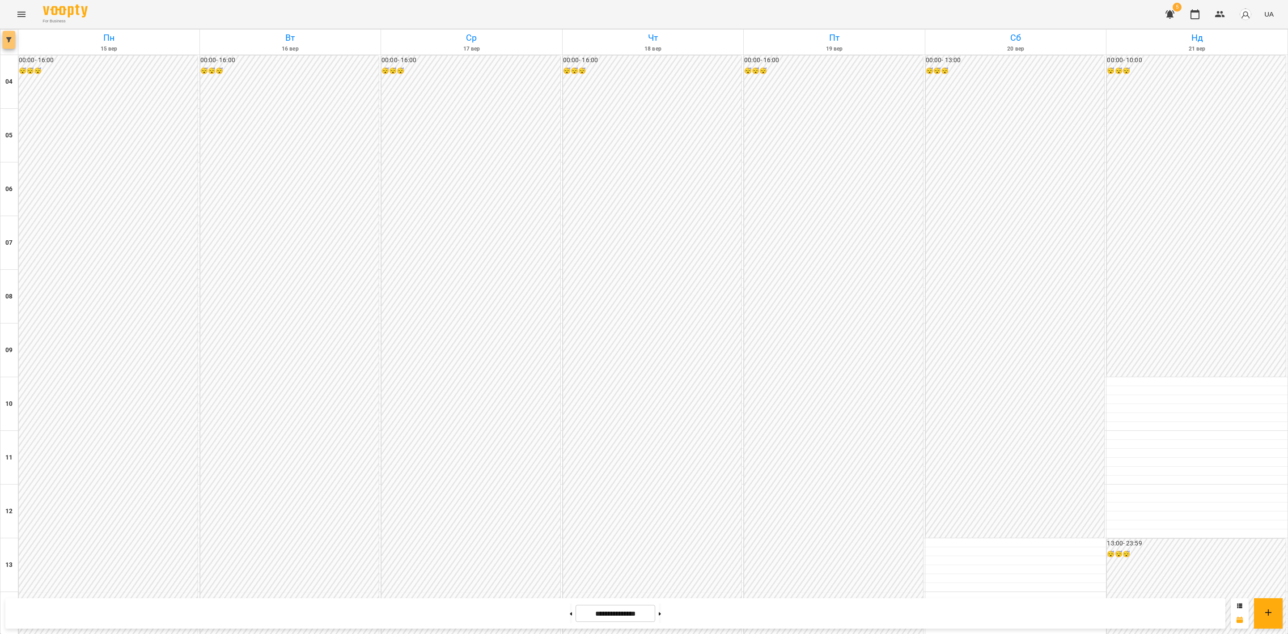
click at [9, 42] on icon "button" at bounding box center [8, 39] width 5 height 5
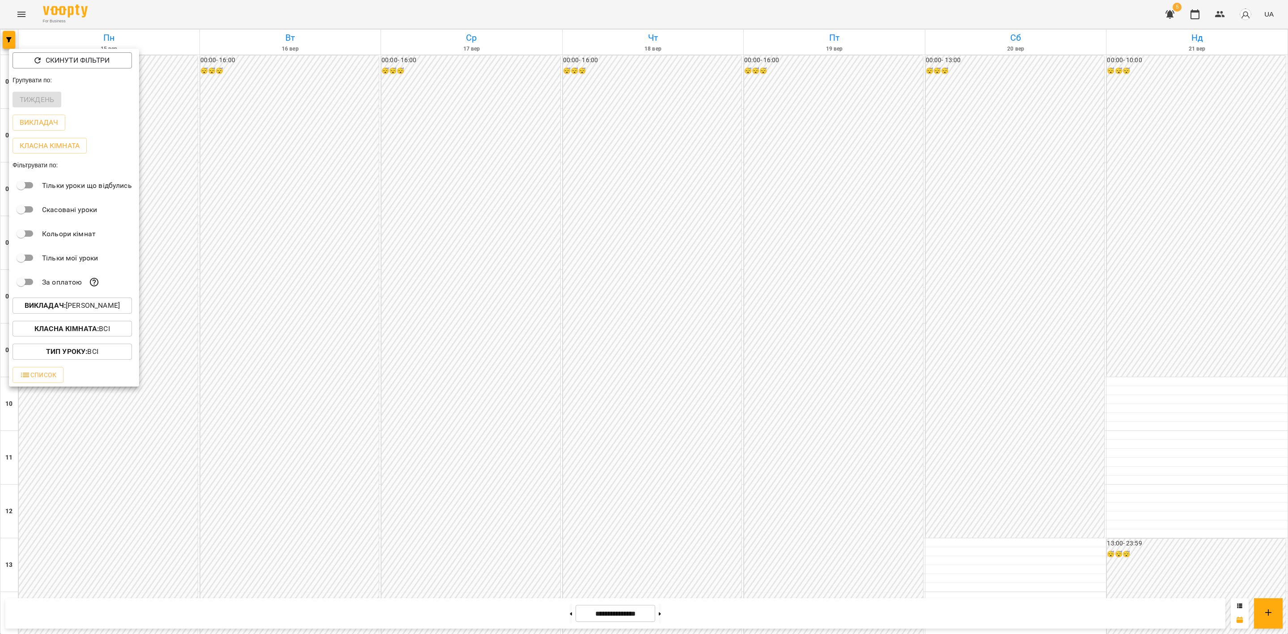
click at [105, 294] on div "За оплатою" at bounding box center [74, 282] width 130 height 24
click at [105, 303] on button "Викладач : [PERSON_NAME]" at bounding box center [72, 305] width 119 height 16
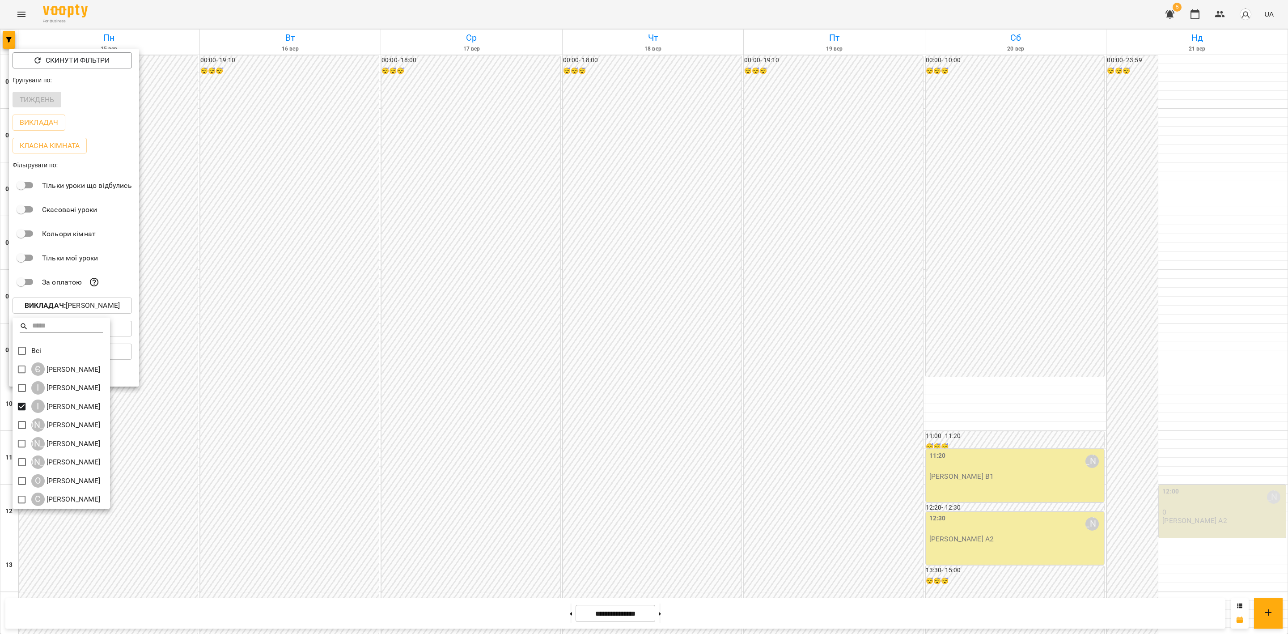
click at [597, 204] on div at bounding box center [644, 317] width 1288 height 634
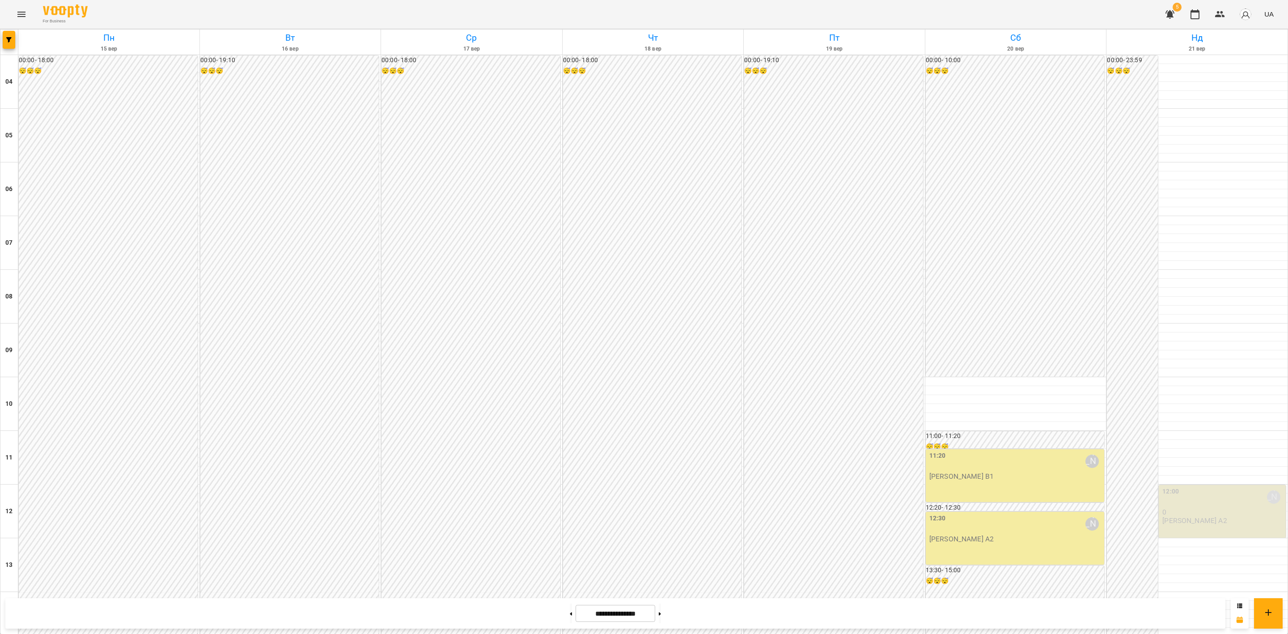
scroll to position [212, 0]
click at [986, 377] on div at bounding box center [1015, 381] width 181 height 9
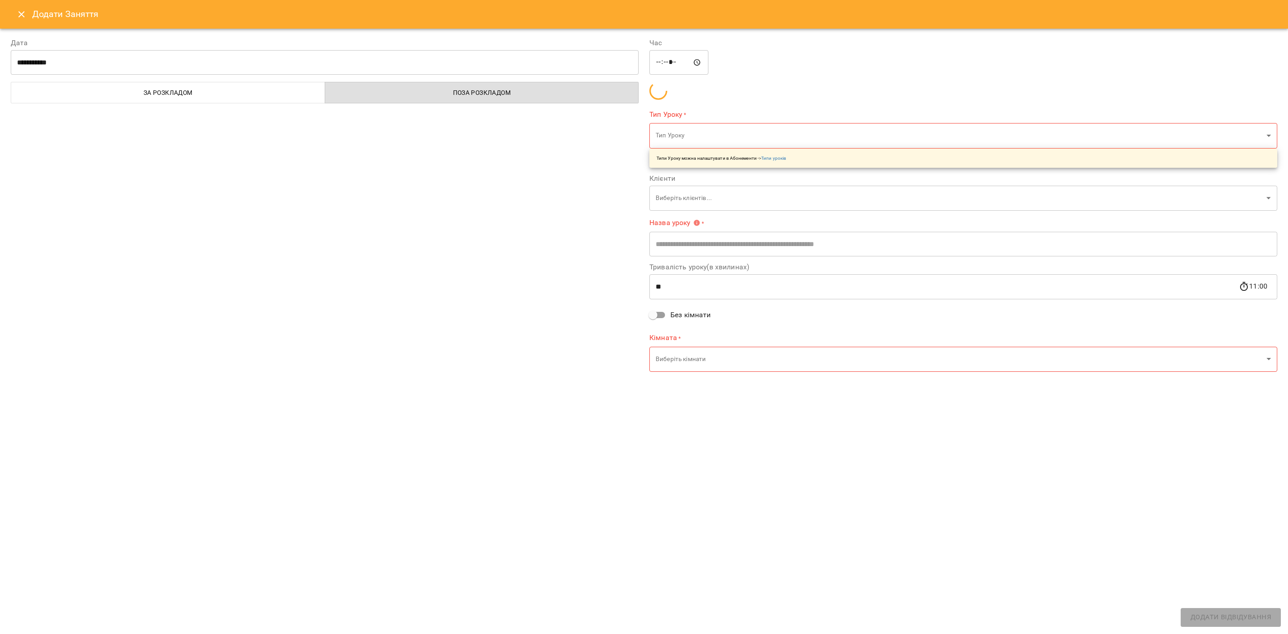
type input "**********"
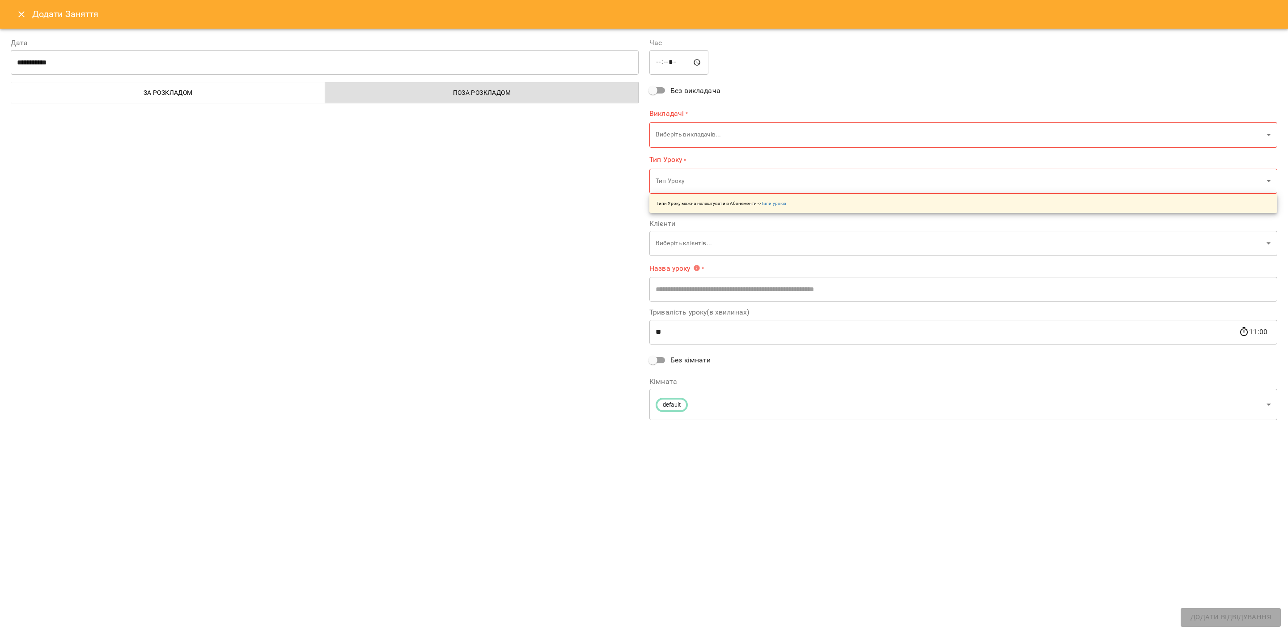
click at [23, 10] on icon "Close" at bounding box center [21, 14] width 11 height 11
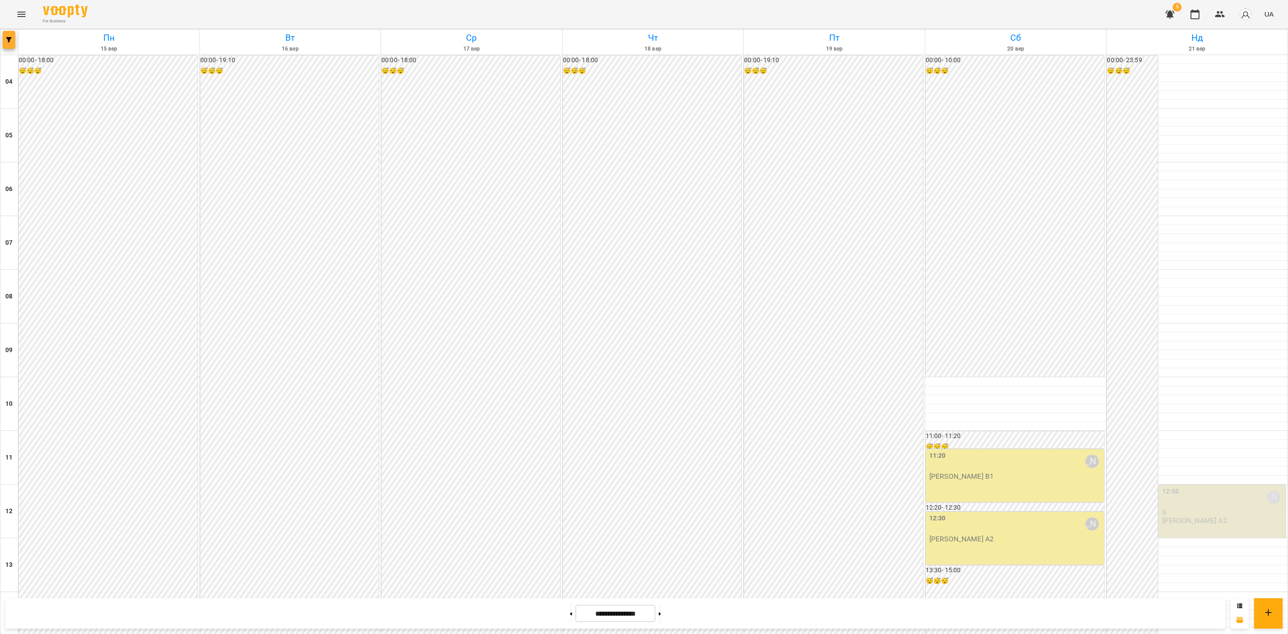
click at [11, 35] on button "button" at bounding box center [9, 40] width 13 height 18
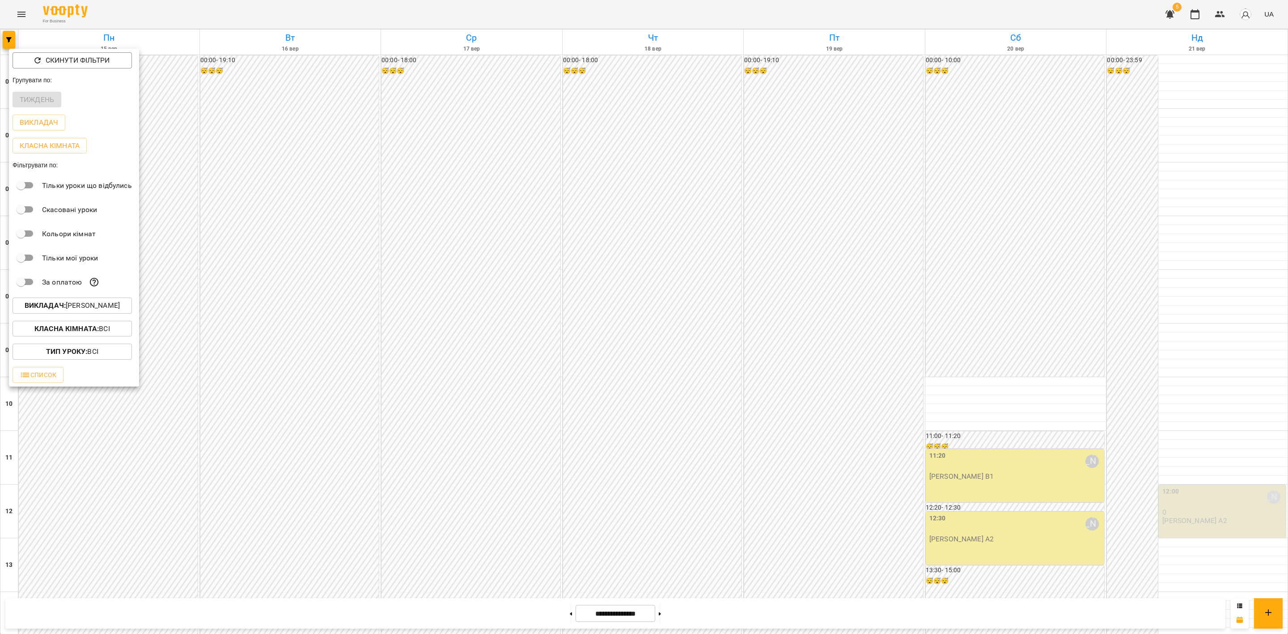
click at [82, 309] on p "Викладач : [PERSON_NAME]" at bounding box center [72, 305] width 95 height 11
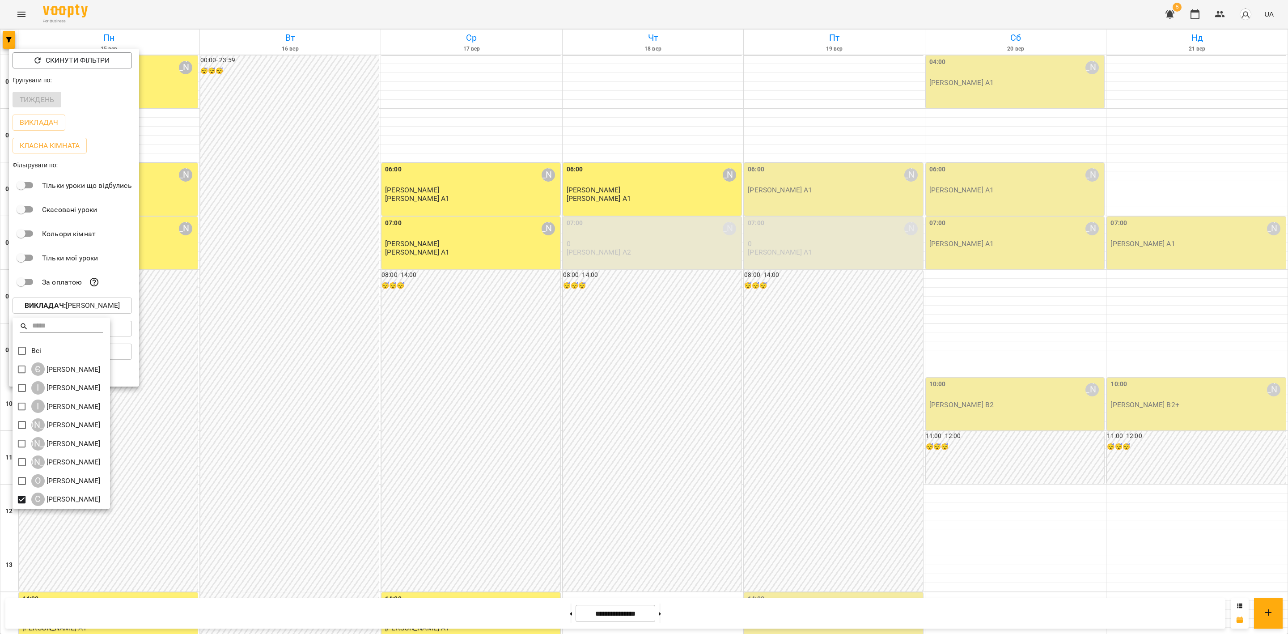
click at [589, 262] on div at bounding box center [644, 317] width 1288 height 634
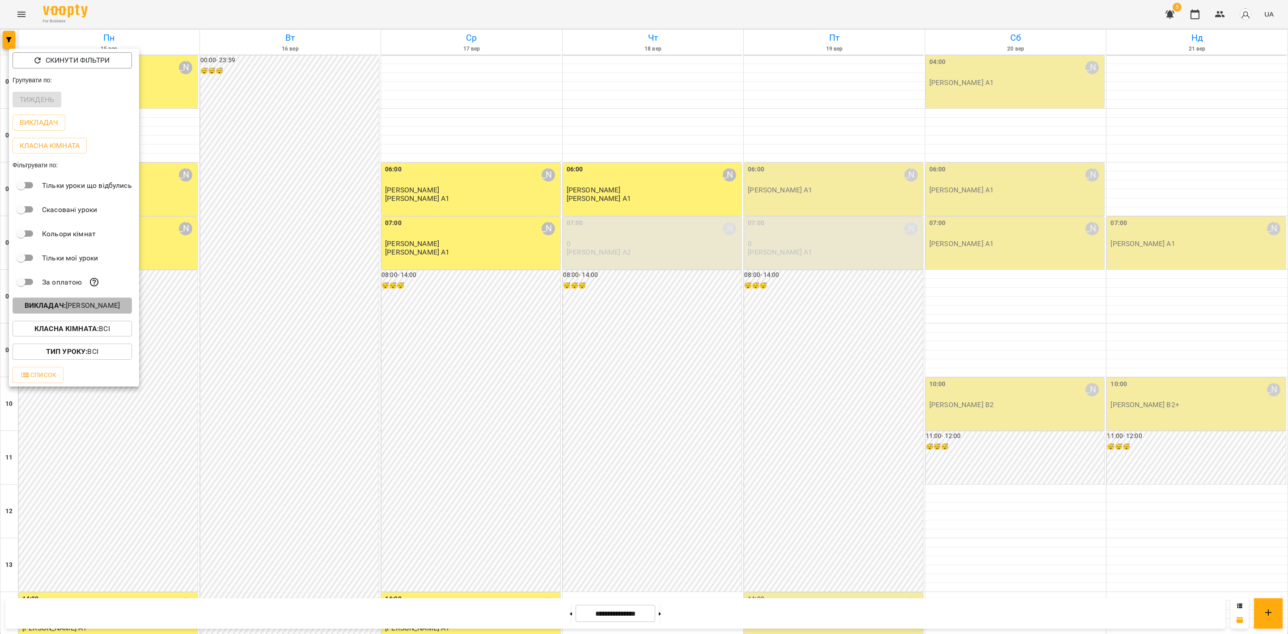
click at [95, 310] on p "Викладач : Софія Брусова" at bounding box center [72, 305] width 95 height 11
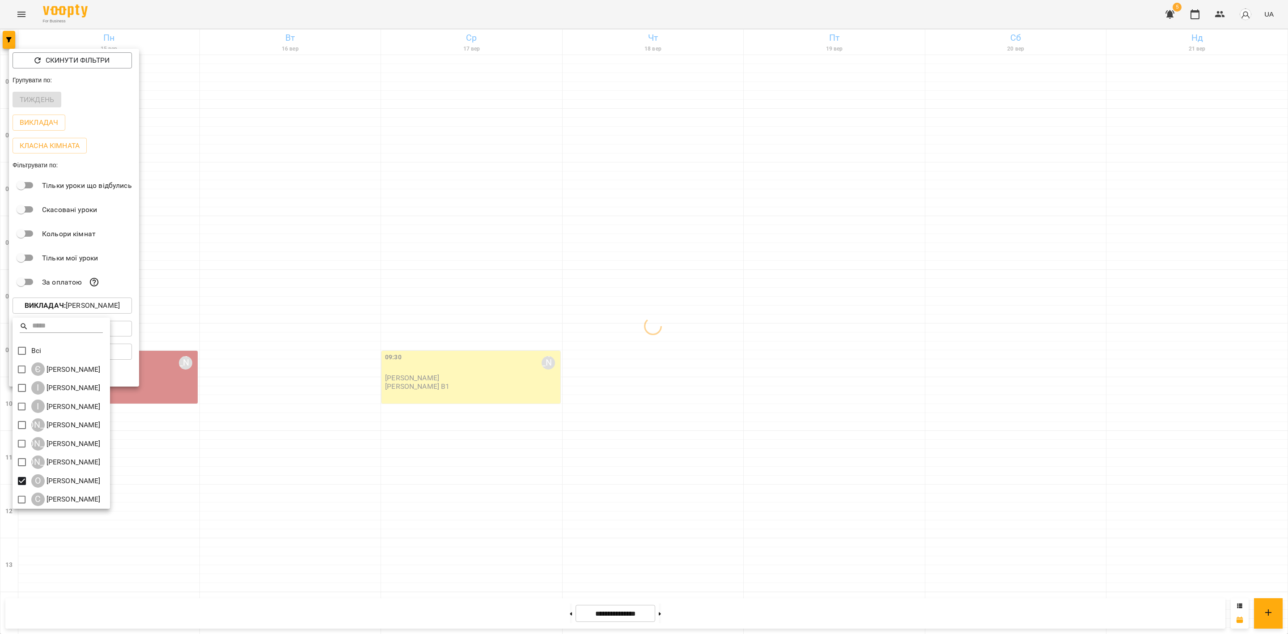
click at [559, 332] on div at bounding box center [644, 317] width 1288 height 634
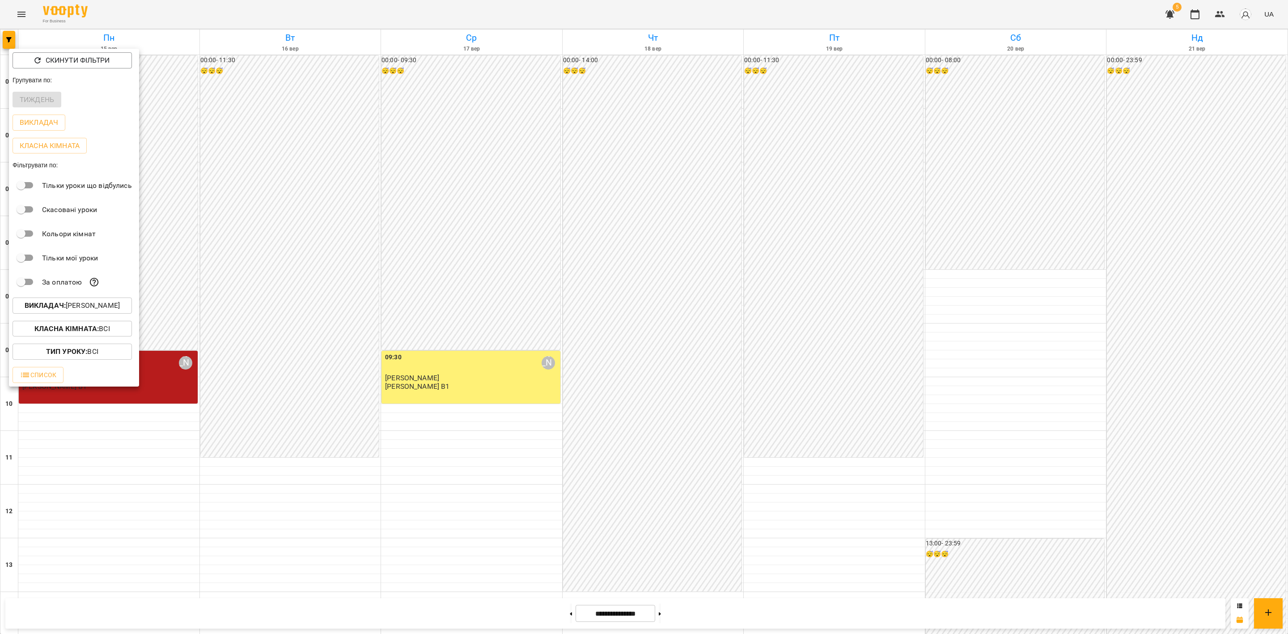
click at [640, 321] on div at bounding box center [644, 317] width 1288 height 634
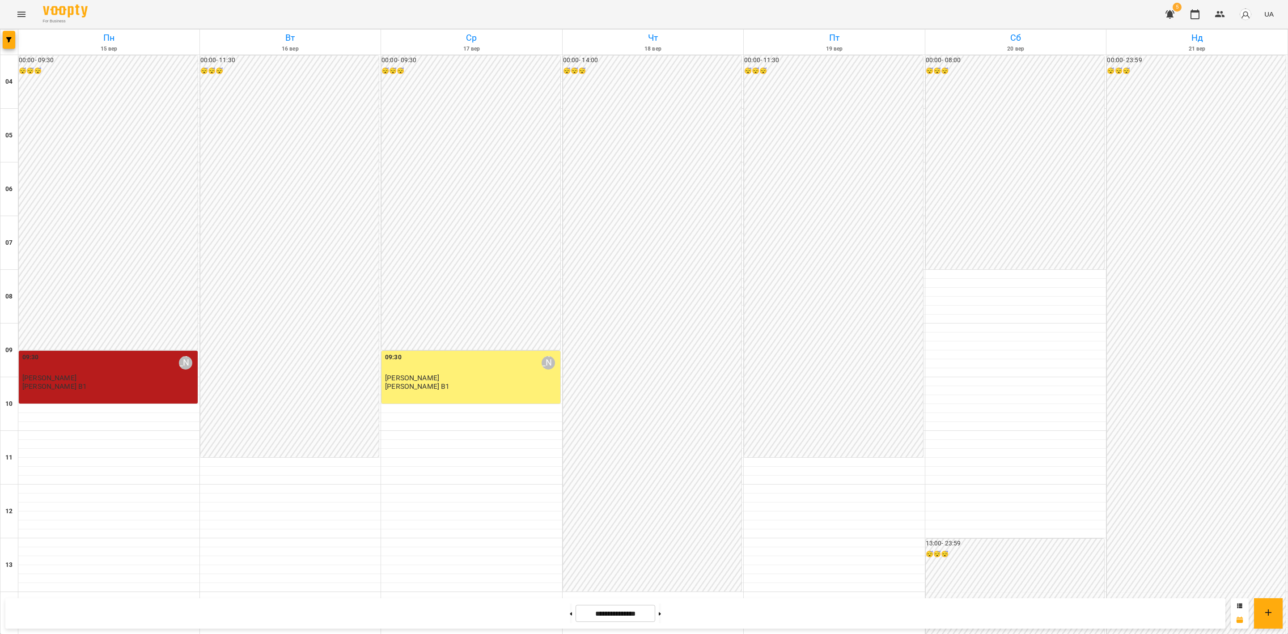
scroll to position [481, 0]
click at [8, 37] on icon "button" at bounding box center [8, 39] width 5 height 5
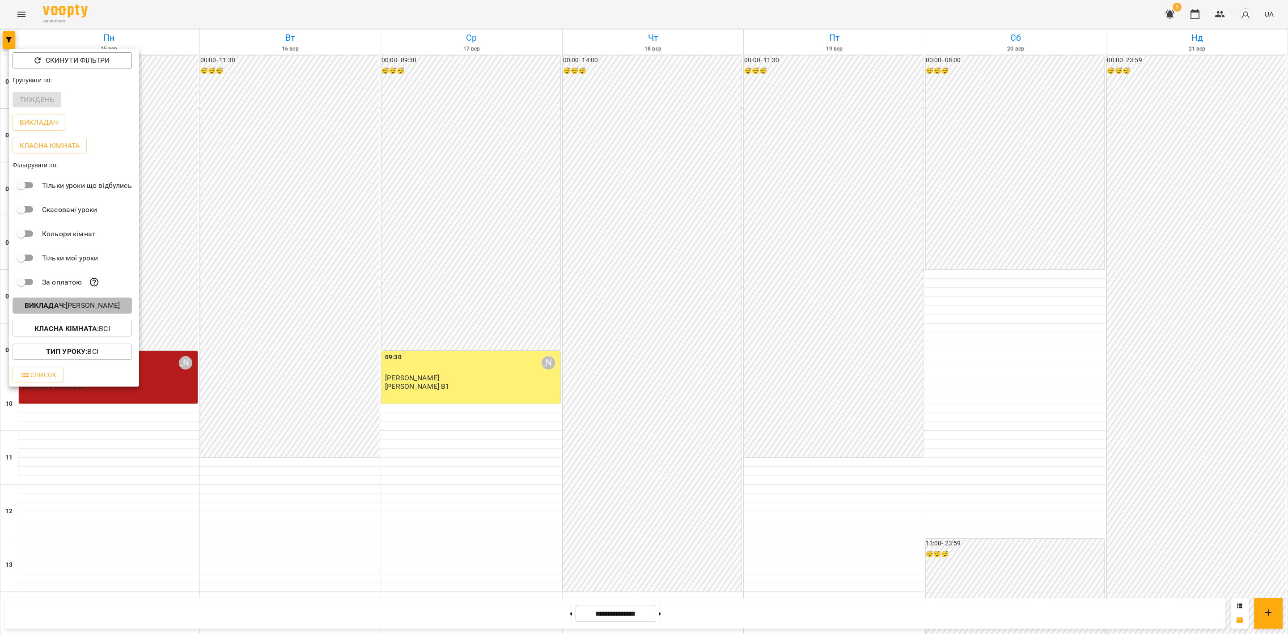
click at [72, 311] on p "Викладач : Олена Грицайко" at bounding box center [72, 305] width 95 height 11
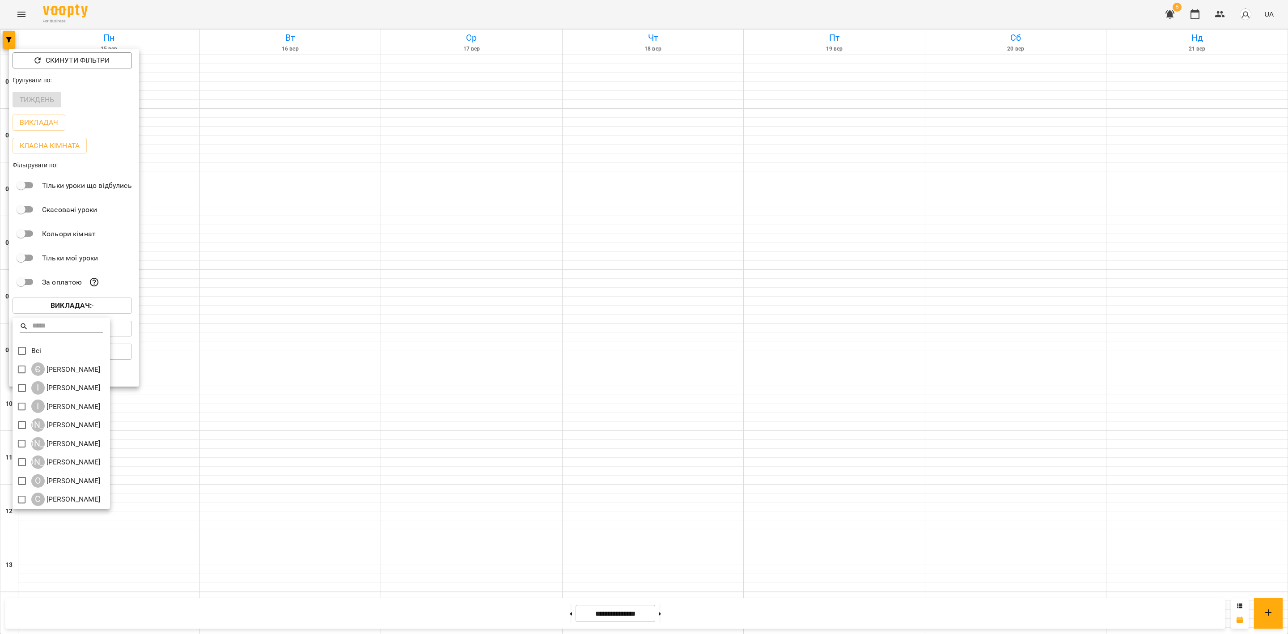
click at [421, 204] on div at bounding box center [644, 317] width 1288 height 634
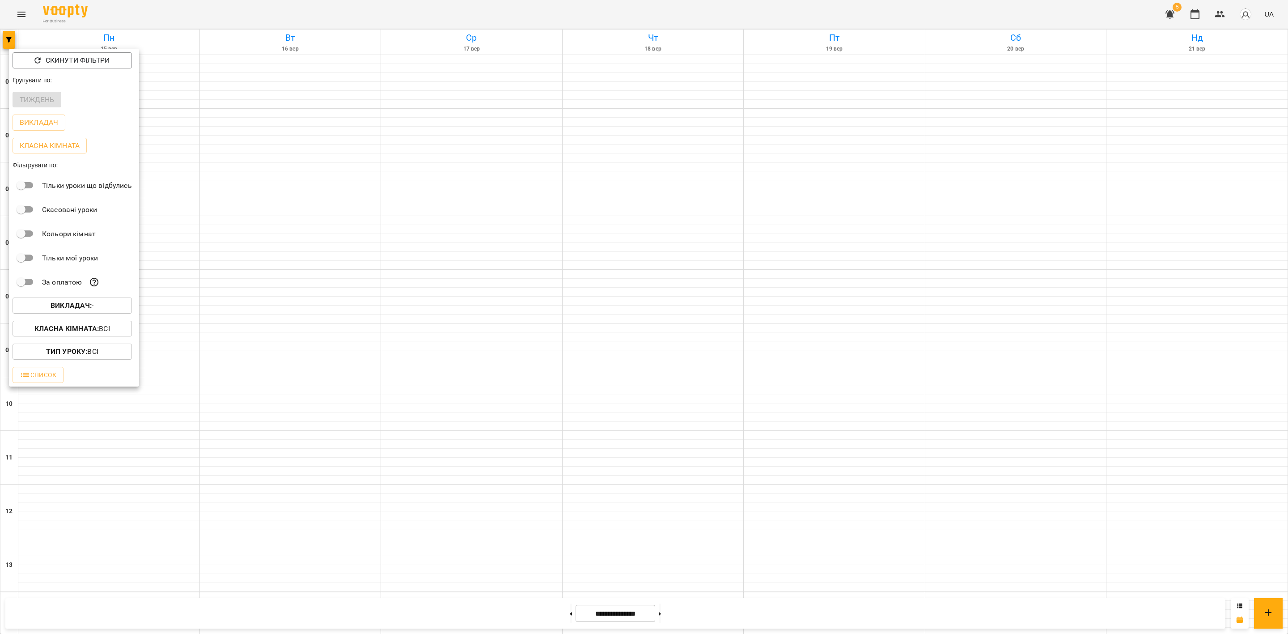
click at [82, 302] on button "Викладач : -" at bounding box center [72, 305] width 119 height 16
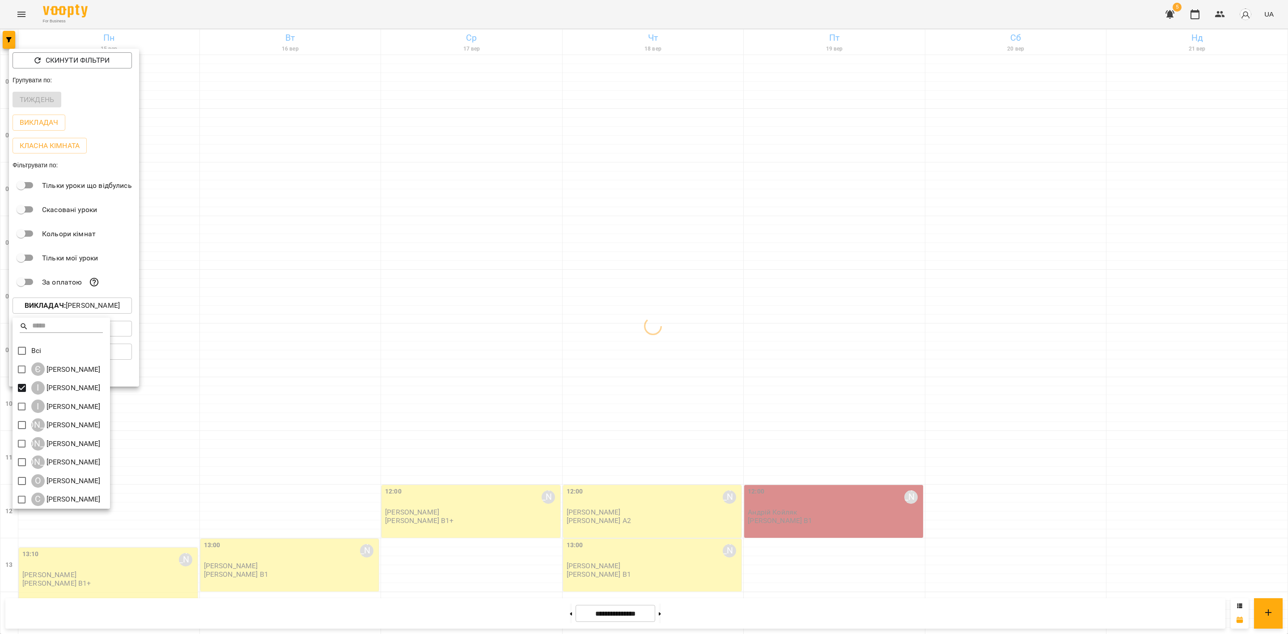
click at [372, 360] on div at bounding box center [644, 317] width 1288 height 634
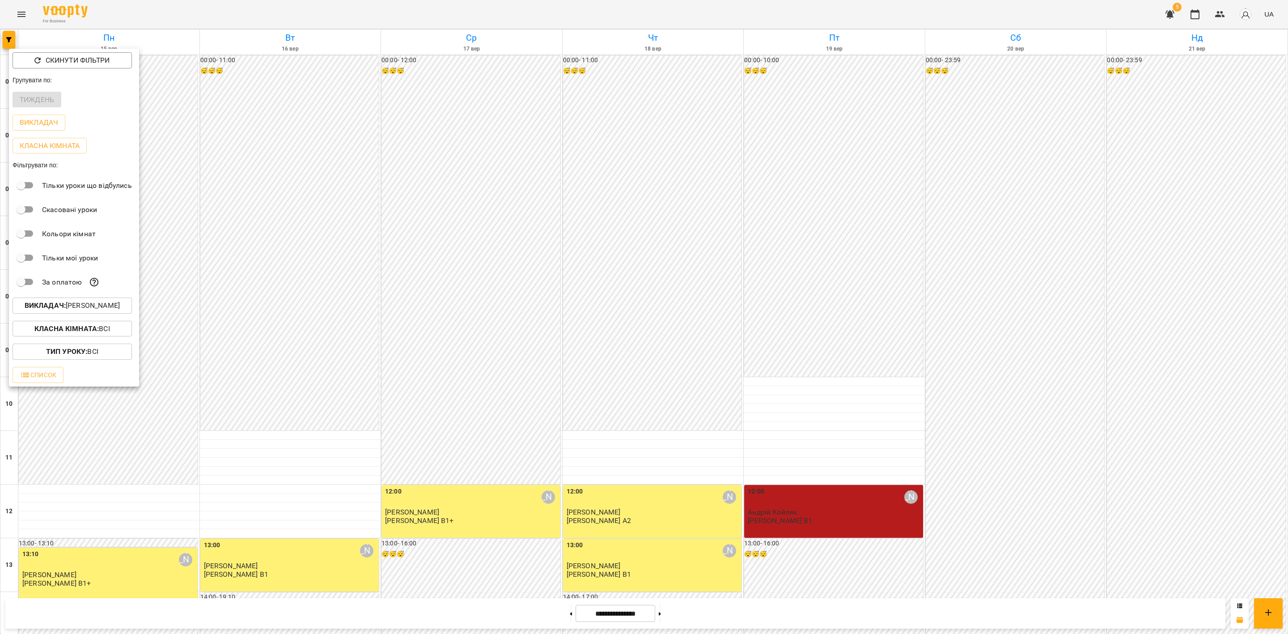
click at [408, 333] on div at bounding box center [644, 317] width 1288 height 634
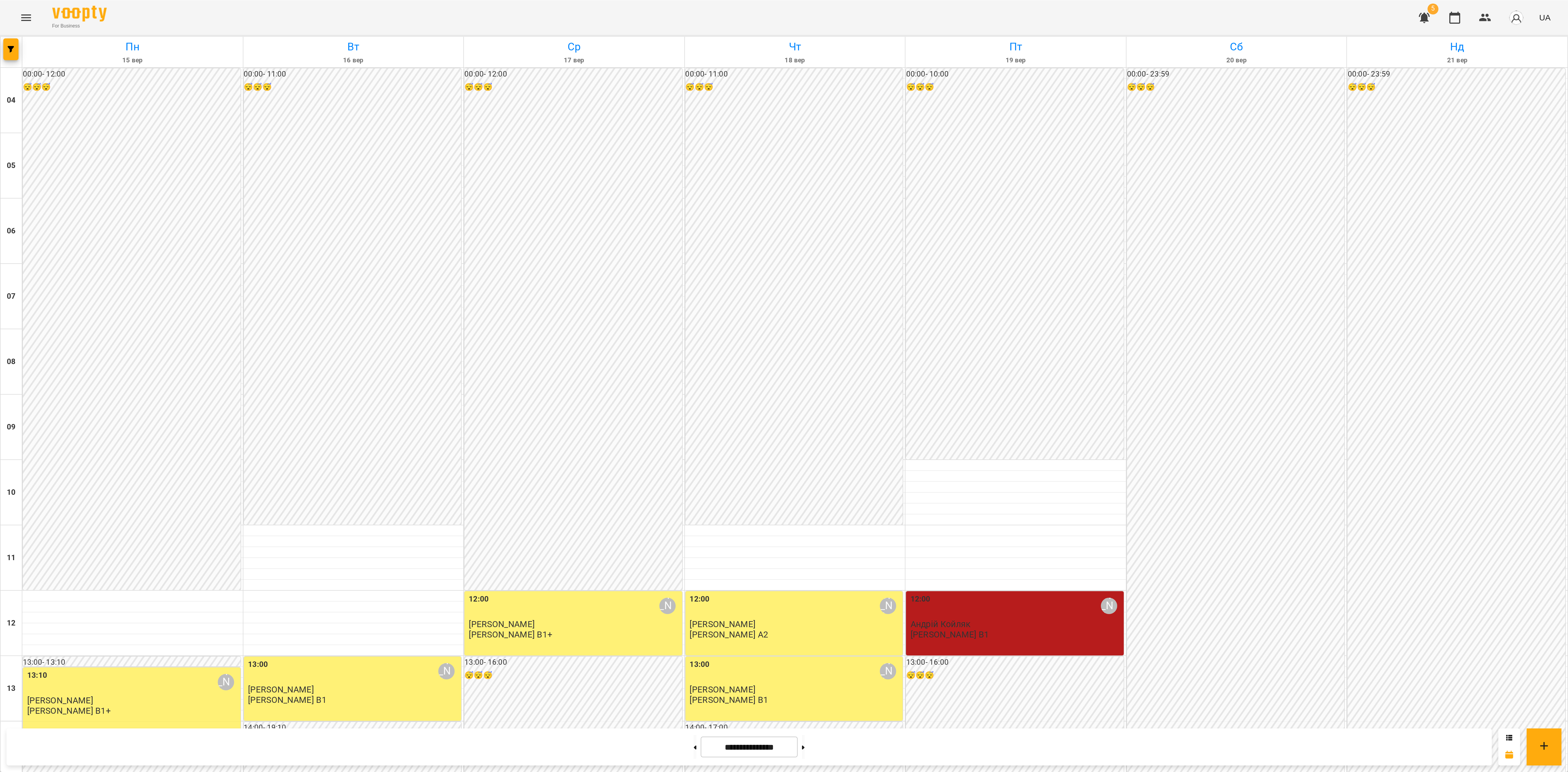
scroll to position [164, 0]
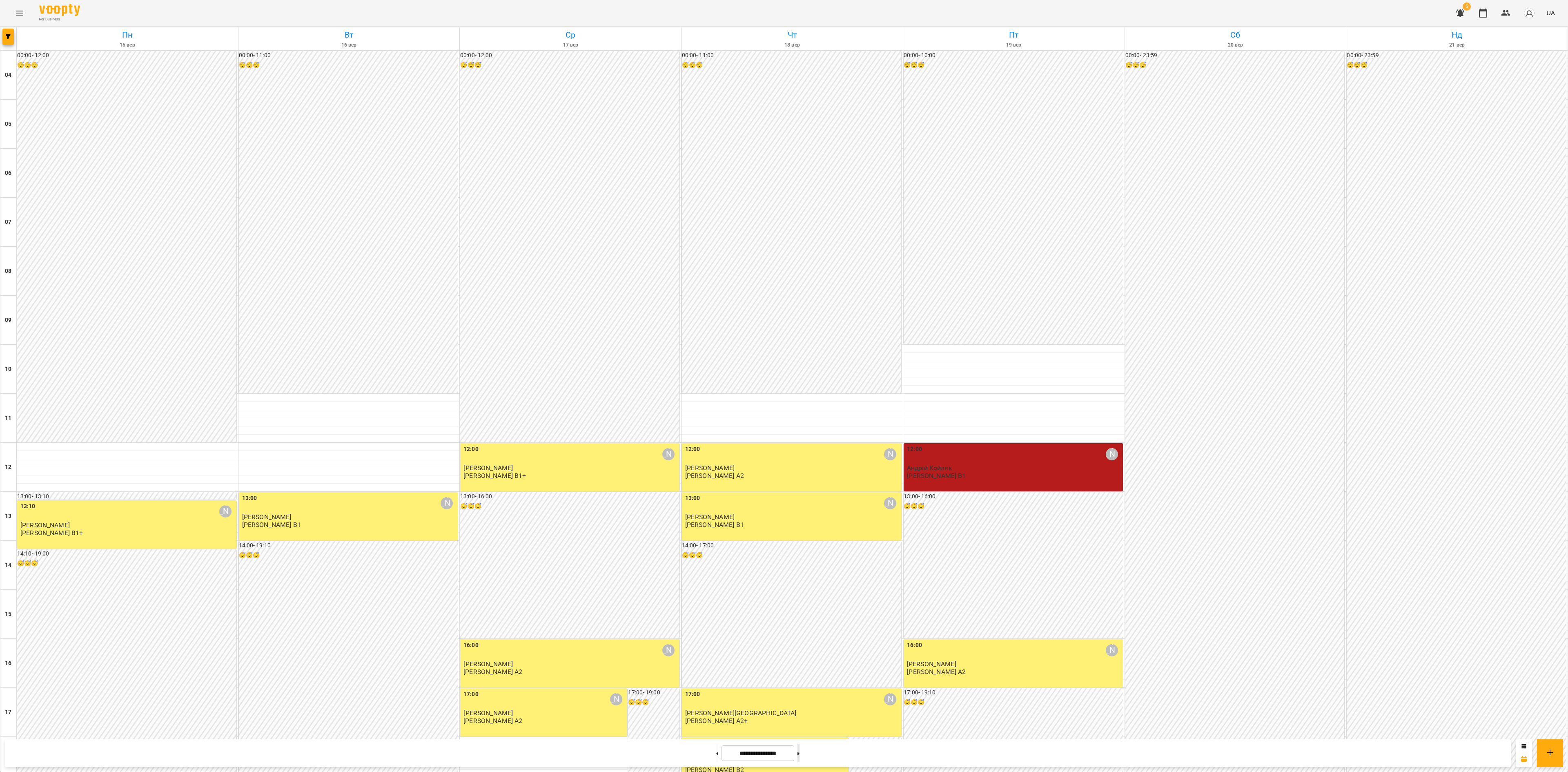
click at [800, 578] on button at bounding box center [798, 754] width 2 height 18
type input "**********"
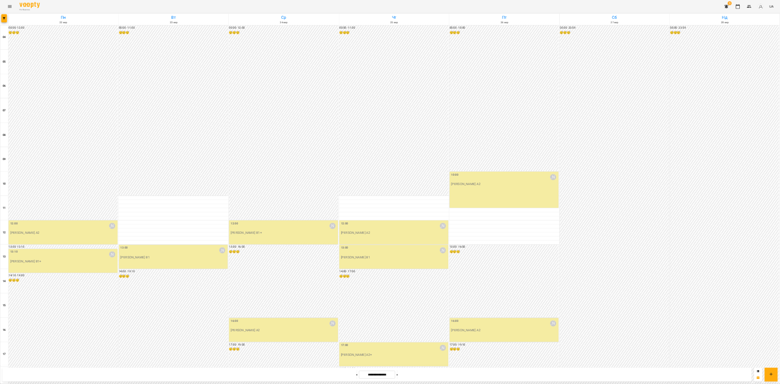
scroll to position [179, 0]
click at [216, 225] on div "00:00 - 12:00 😴😴😴" at bounding box center [139, 270] width 240 height 428
click at [82, 38] on link "[PERSON_NAME]" at bounding box center [86, 37] width 54 height 8
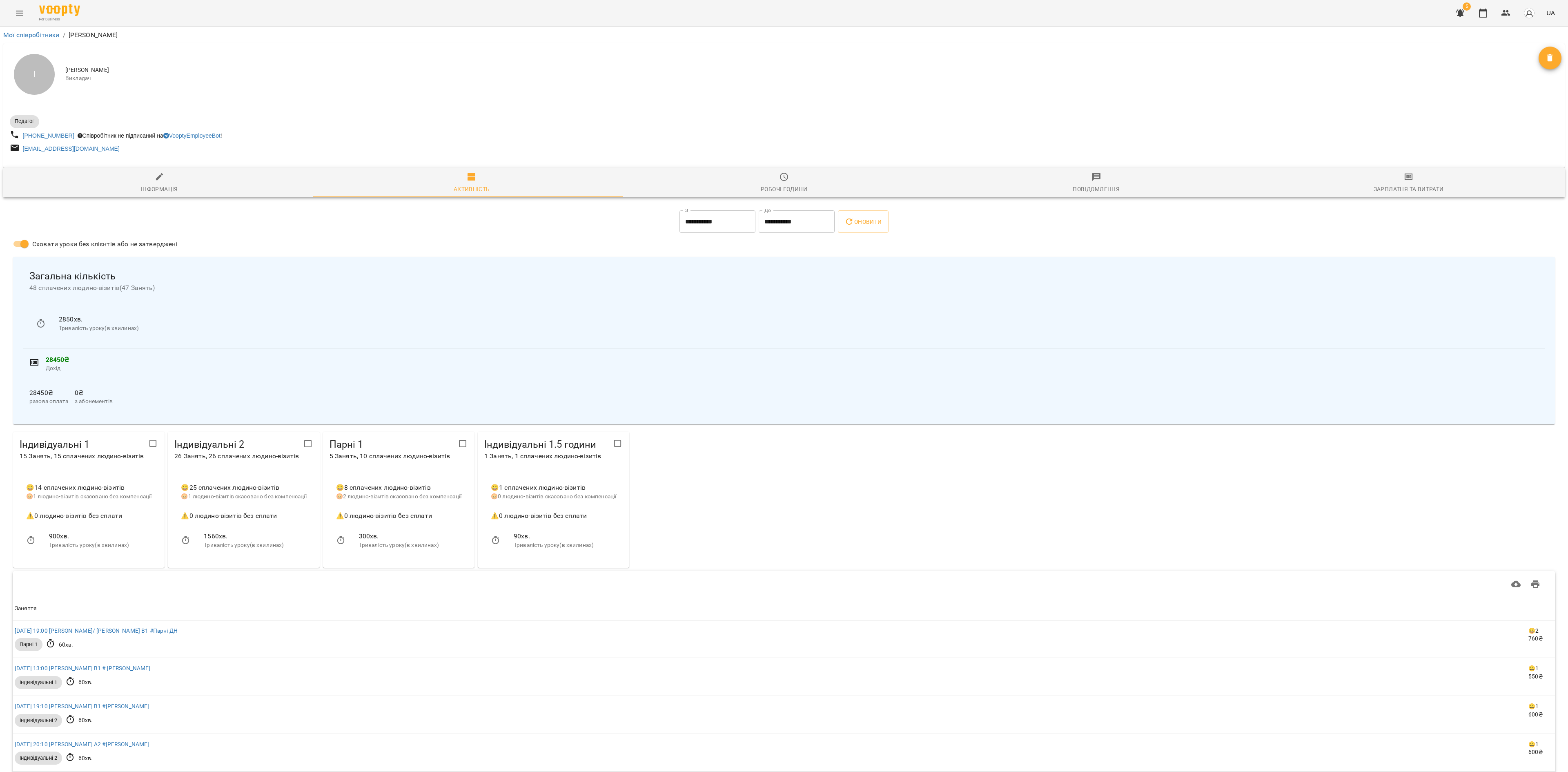
click at [779, 176] on icon "button" at bounding box center [784, 176] width 10 height 10
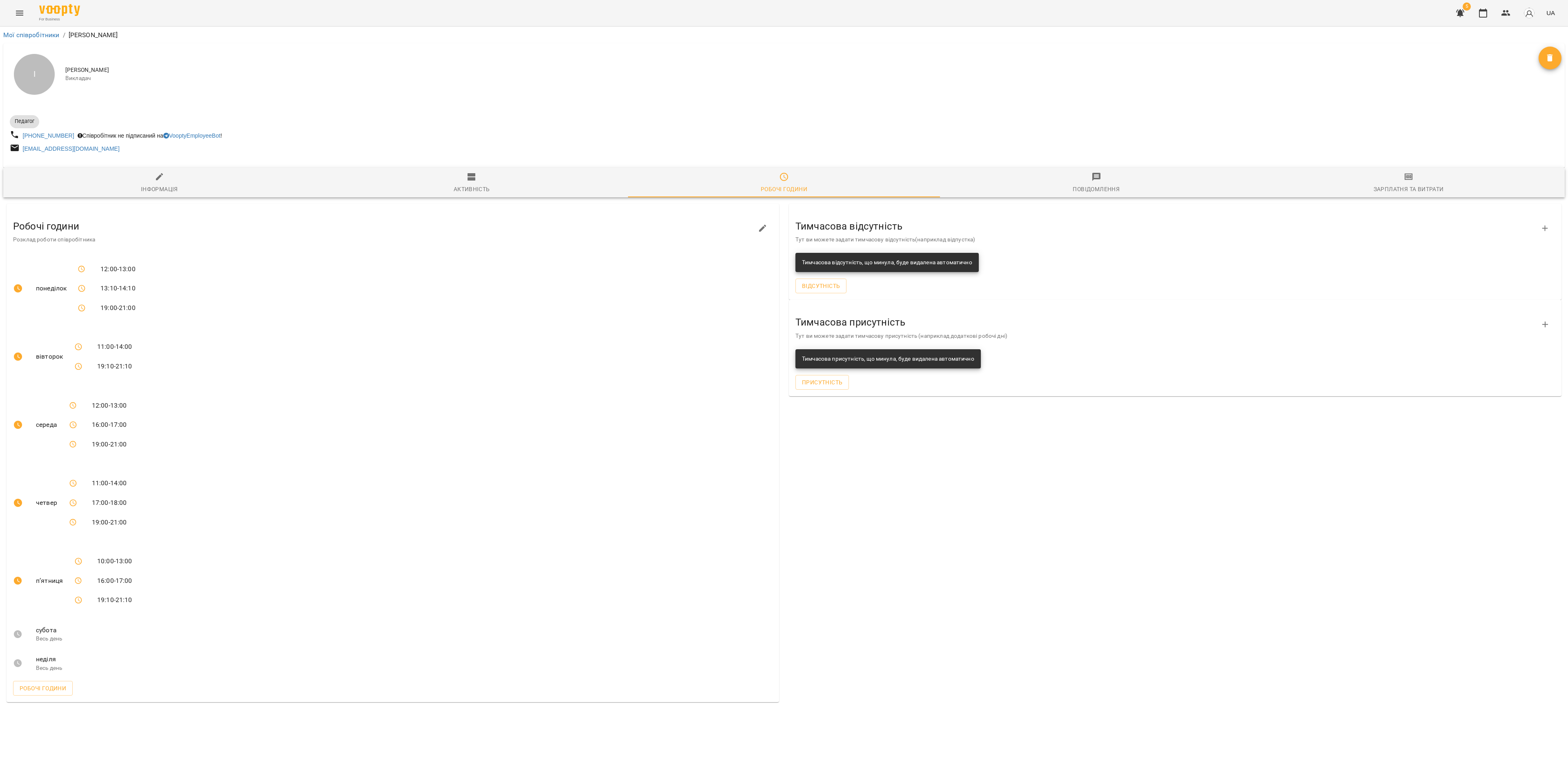
click at [767, 227] on icon "button" at bounding box center [763, 228] width 10 height 10
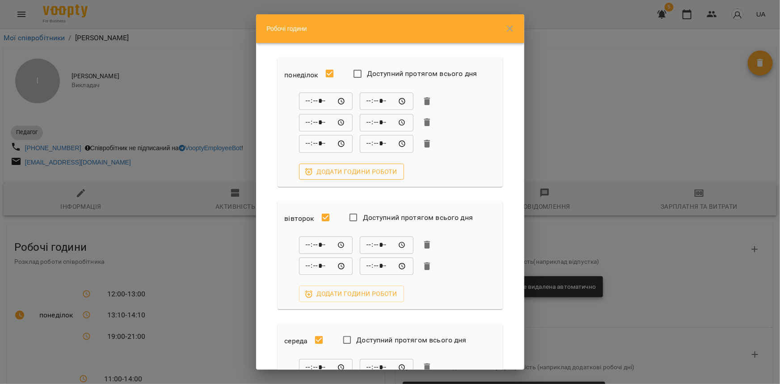
click at [362, 171] on span "Додати години роботи" at bounding box center [351, 171] width 91 height 11
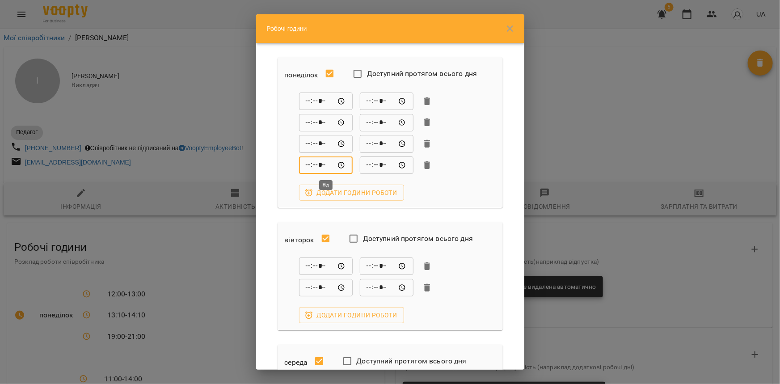
click at [305, 161] on input "*****" at bounding box center [326, 166] width 54 height 18
type input "*****"
click at [368, 162] on input "*****" at bounding box center [387, 166] width 54 height 18
type input "*****"
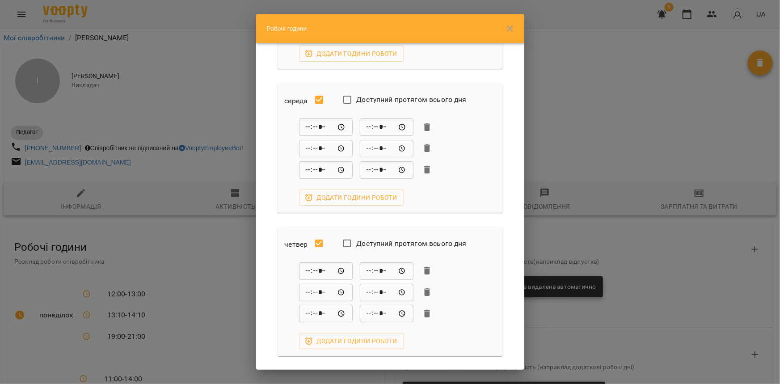
scroll to position [284, 0]
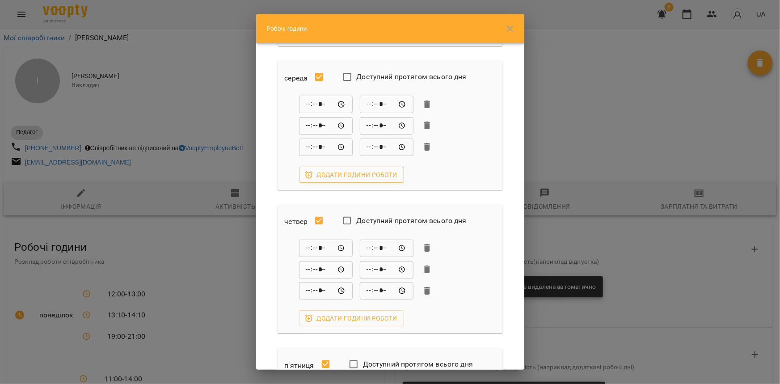
click at [363, 170] on span "Додати години роботи" at bounding box center [351, 174] width 91 height 11
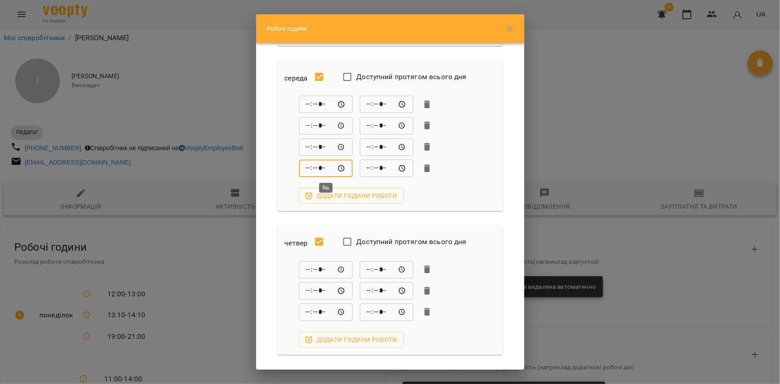
drag, startPoint x: 308, startPoint y: 170, endPoint x: 316, endPoint y: 175, distance: 9.8
click at [308, 170] on input "*****" at bounding box center [326, 169] width 54 height 18
type input "*****"
click at [367, 168] on input "*****" at bounding box center [387, 169] width 54 height 18
type input "*****"
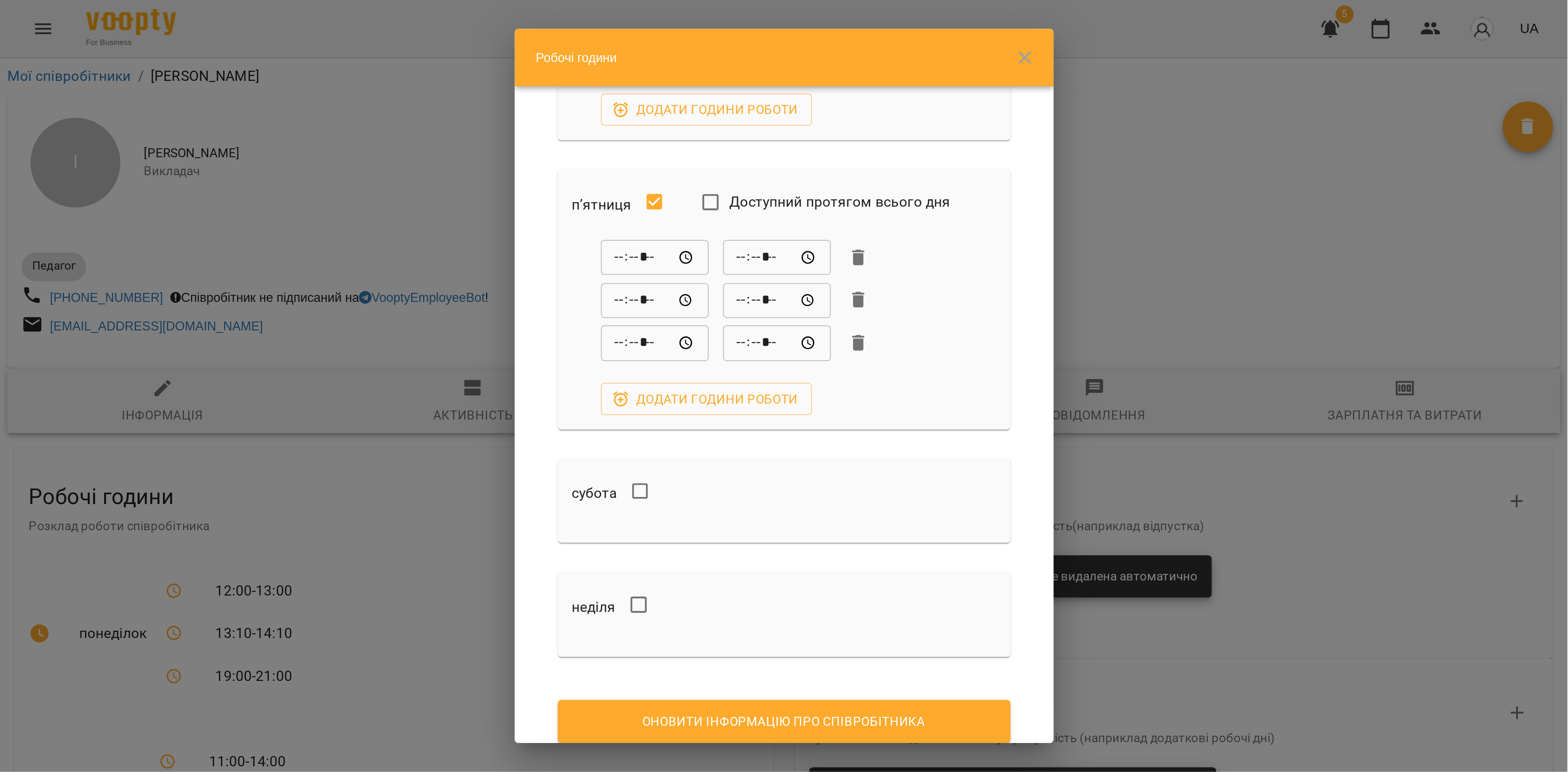
scroll to position [545, 0]
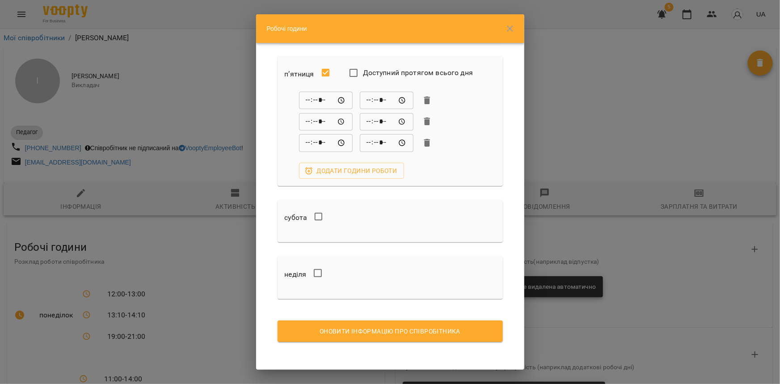
click at [414, 331] on span "Оновити інформацію про співробітника" at bounding box center [390, 331] width 211 height 11
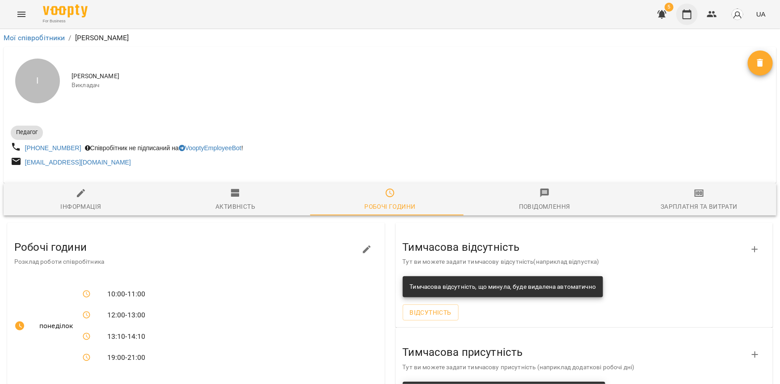
click at [688, 19] on button "button" at bounding box center [687, 14] width 21 height 21
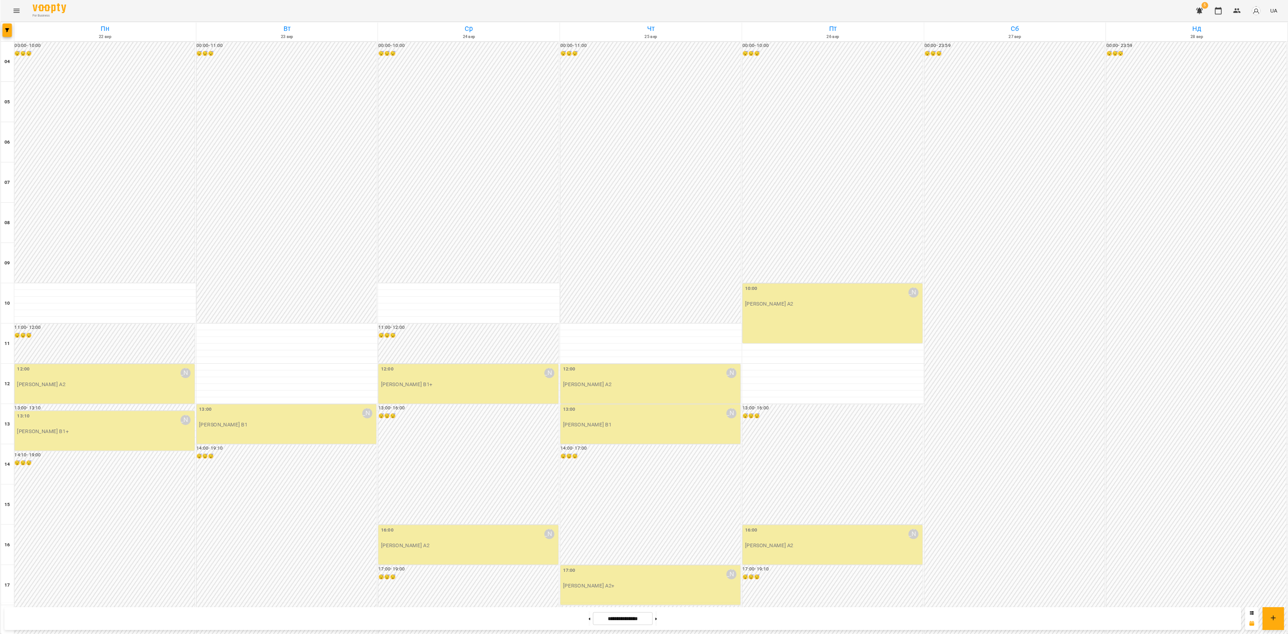
scroll to position [268, 0]
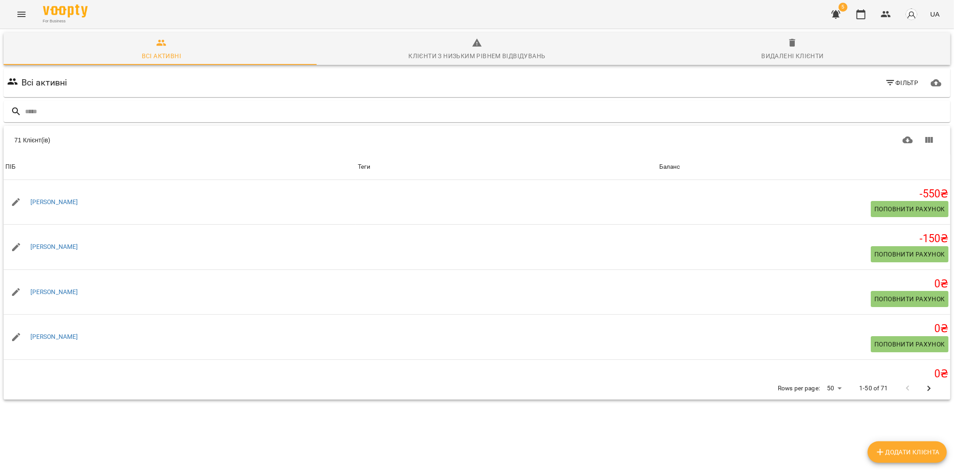
click at [21, 16] on icon "Menu" at bounding box center [21, 14] width 11 height 11
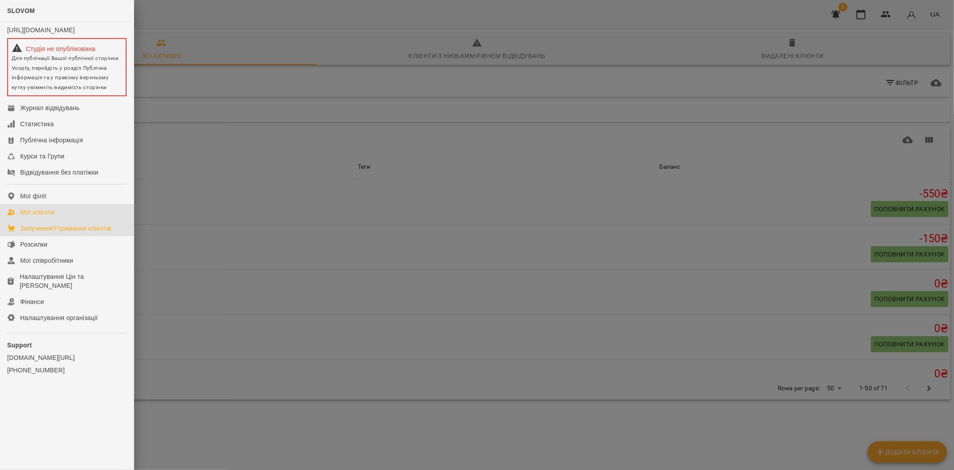
click at [82, 233] on div "Залучення/Утримання клієнтів" at bounding box center [65, 228] width 91 height 9
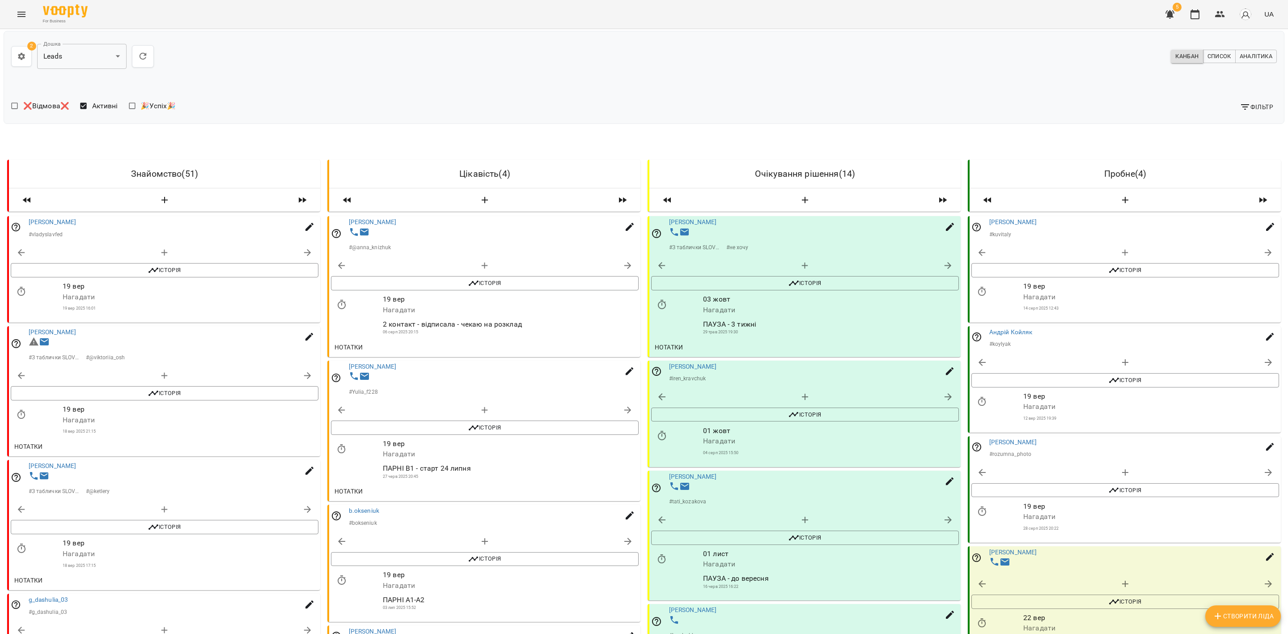
scroll to position [974, 0]
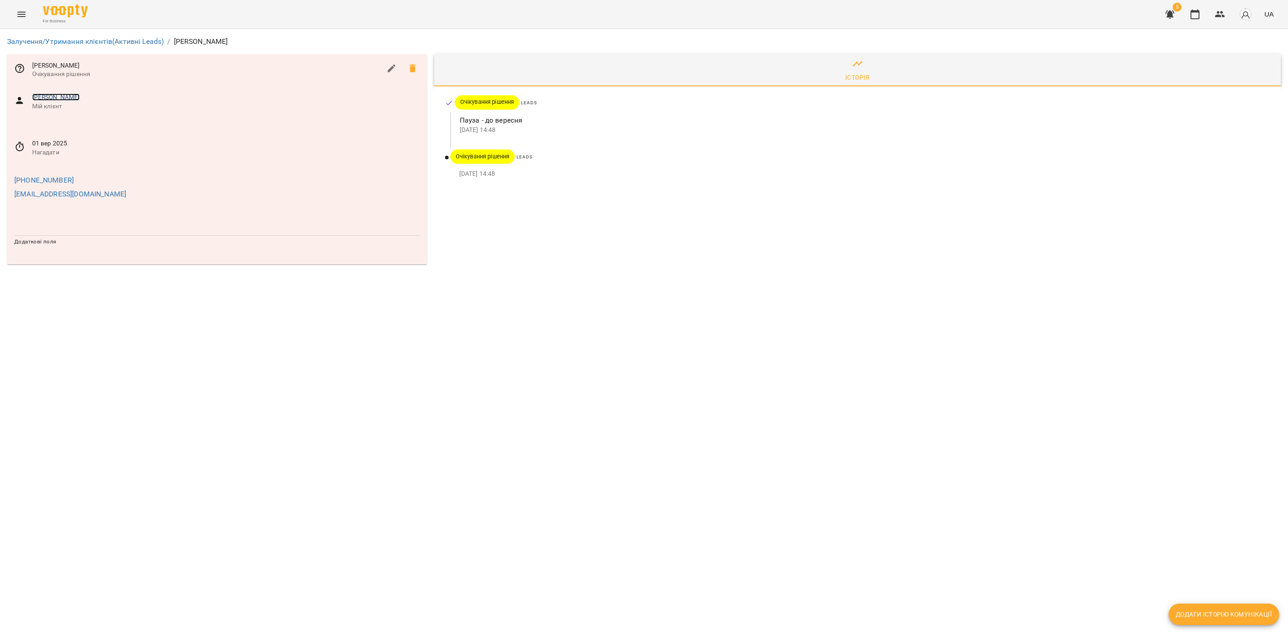
click at [59, 97] on link "Ольга Колодій" at bounding box center [56, 96] width 48 height 7
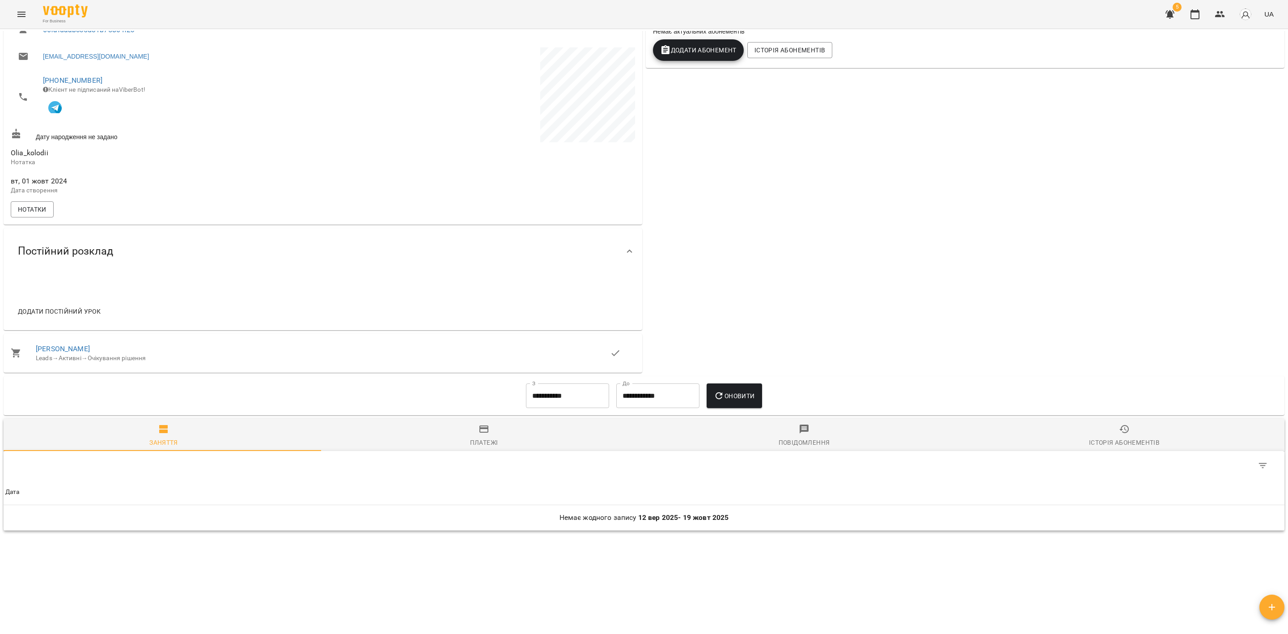
scroll to position [172, 0]
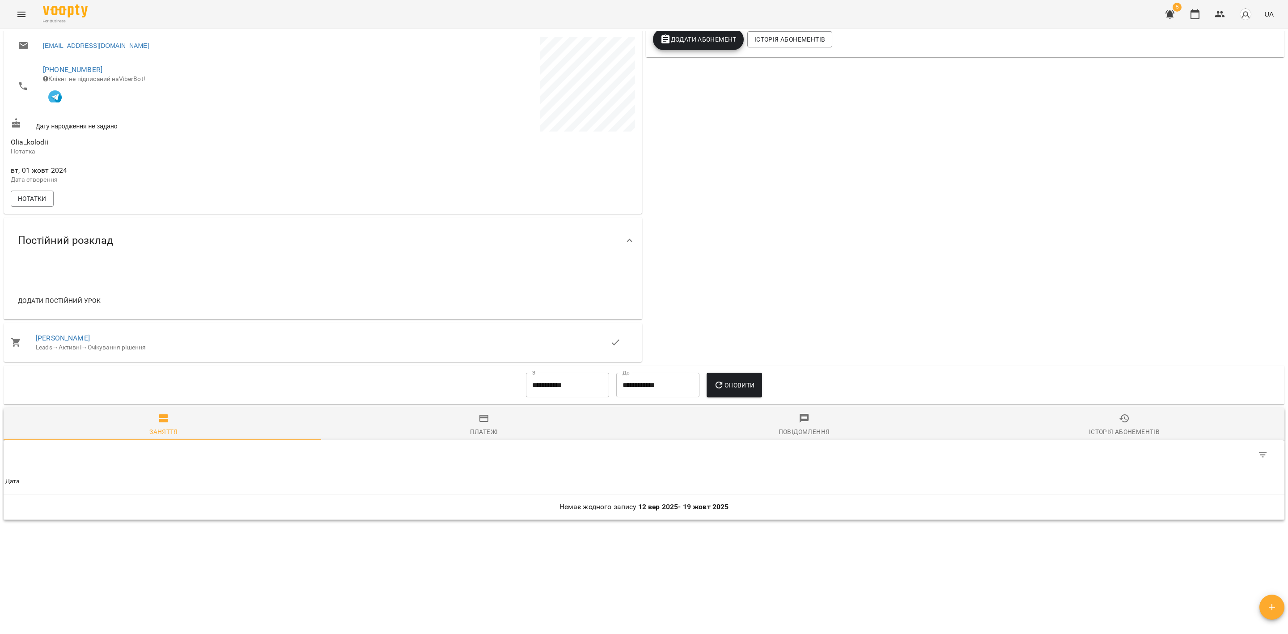
click at [553, 393] on input "**********" at bounding box center [567, 385] width 83 height 25
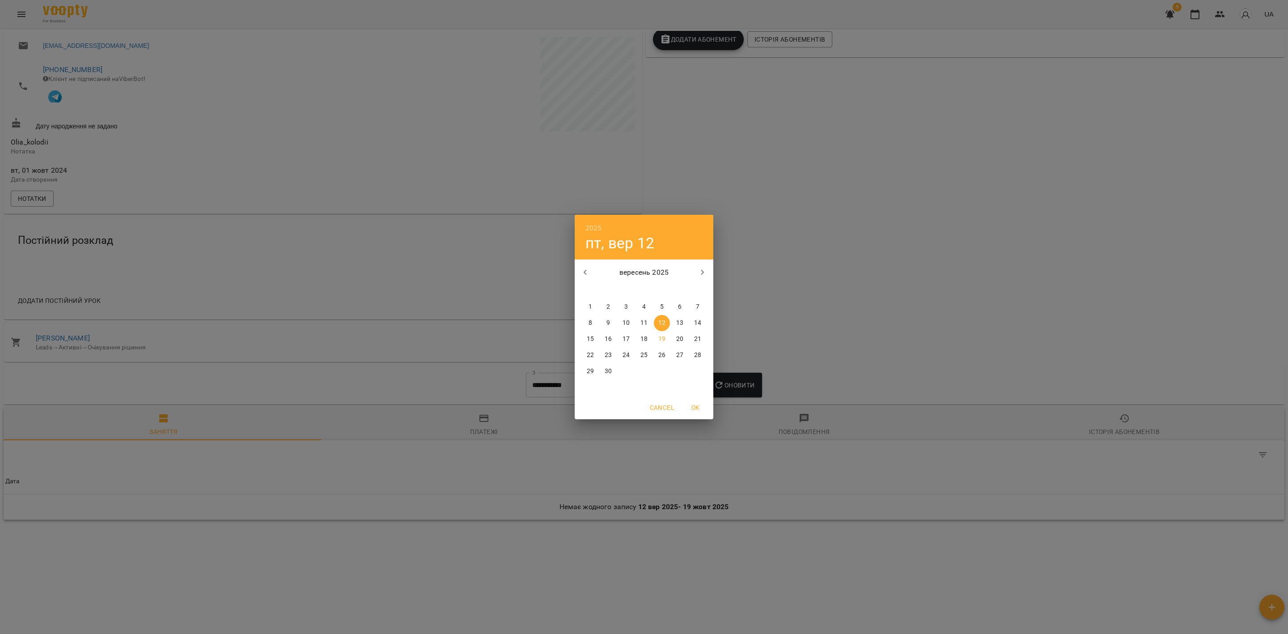
click at [587, 275] on icon "button" at bounding box center [585, 272] width 11 height 11
click at [589, 275] on icon "button" at bounding box center [585, 272] width 11 height 11
click at [639, 303] on span "1" at bounding box center [644, 306] width 16 height 9
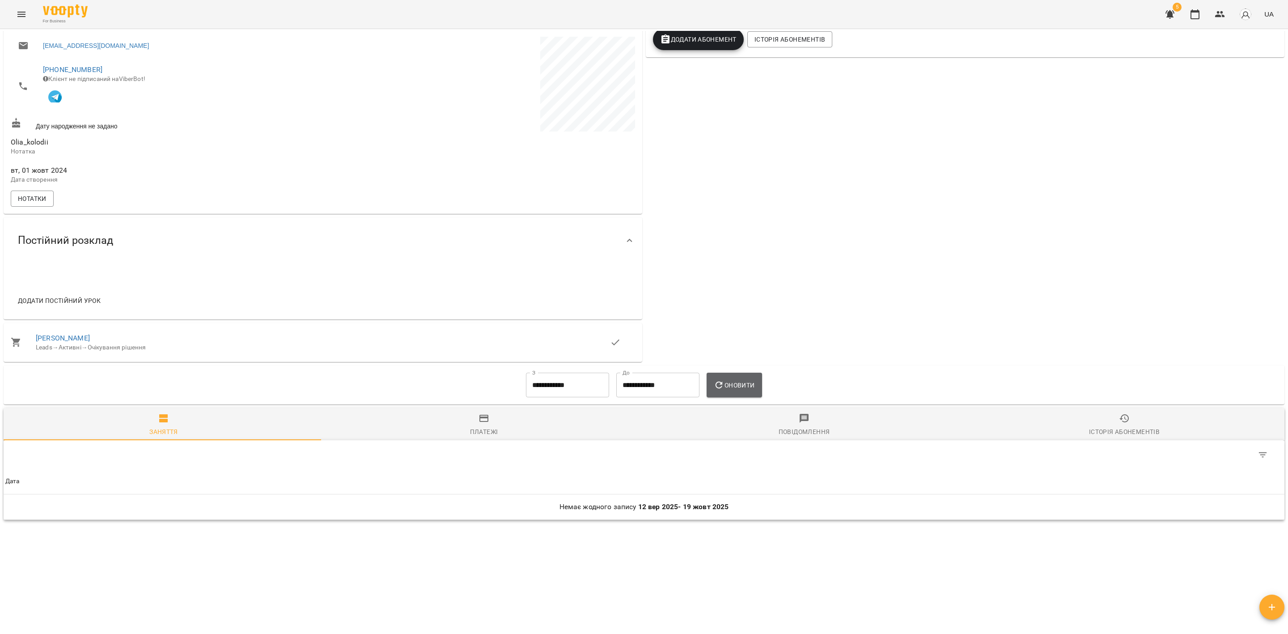
click at [754, 393] on button "Оновити" at bounding box center [734, 385] width 55 height 25
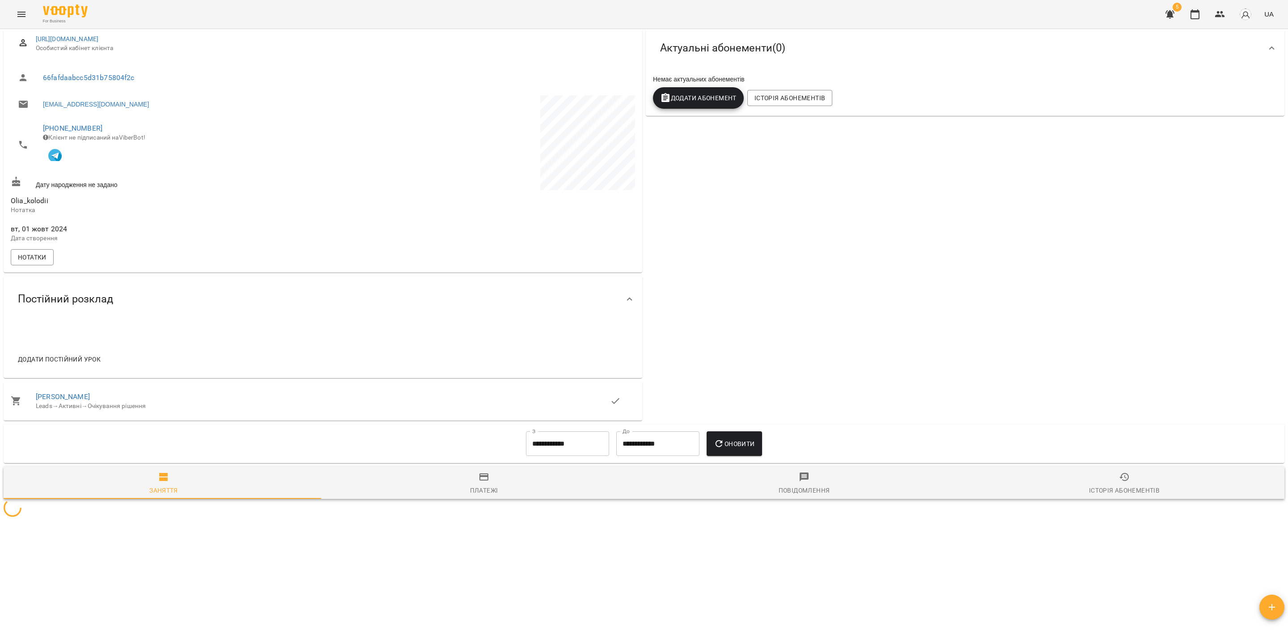
click at [741, 439] on span "Оновити" at bounding box center [734, 443] width 41 height 11
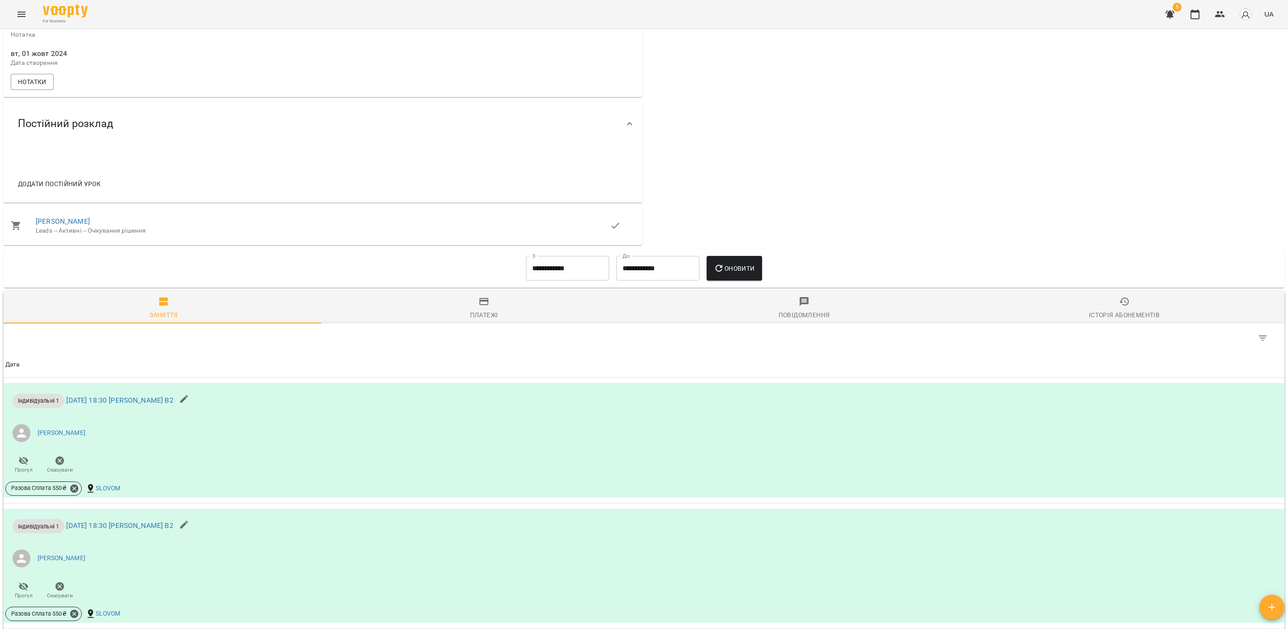
scroll to position [0, 0]
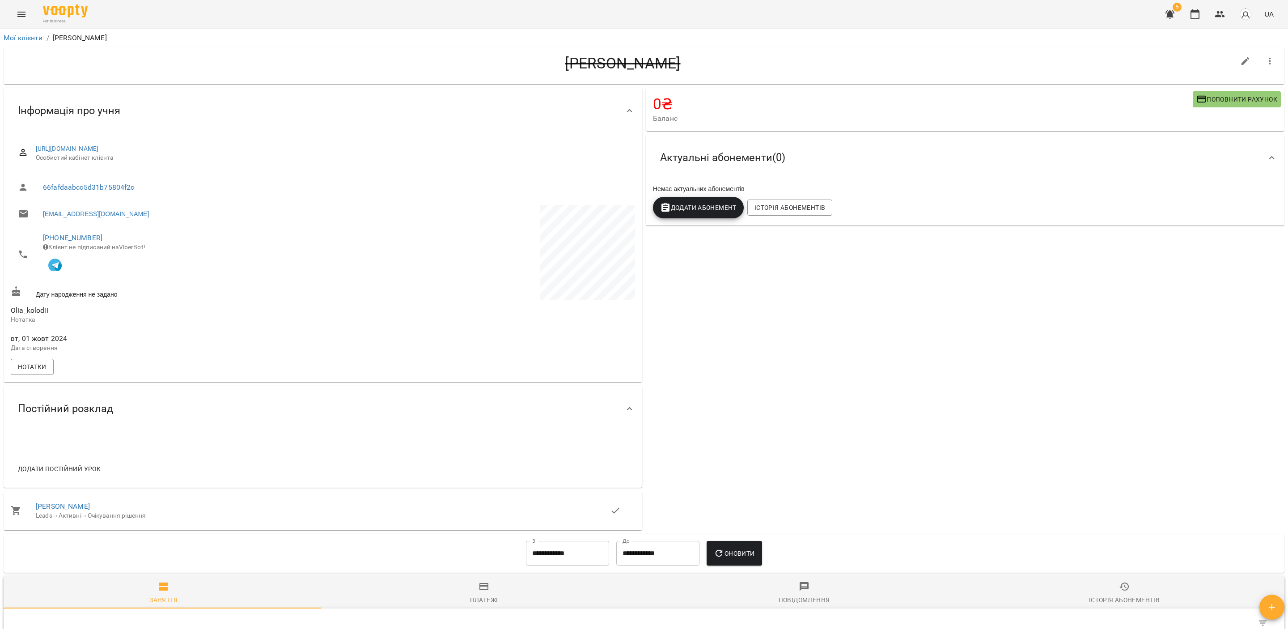
click at [570, 558] on input "**********" at bounding box center [567, 553] width 83 height 25
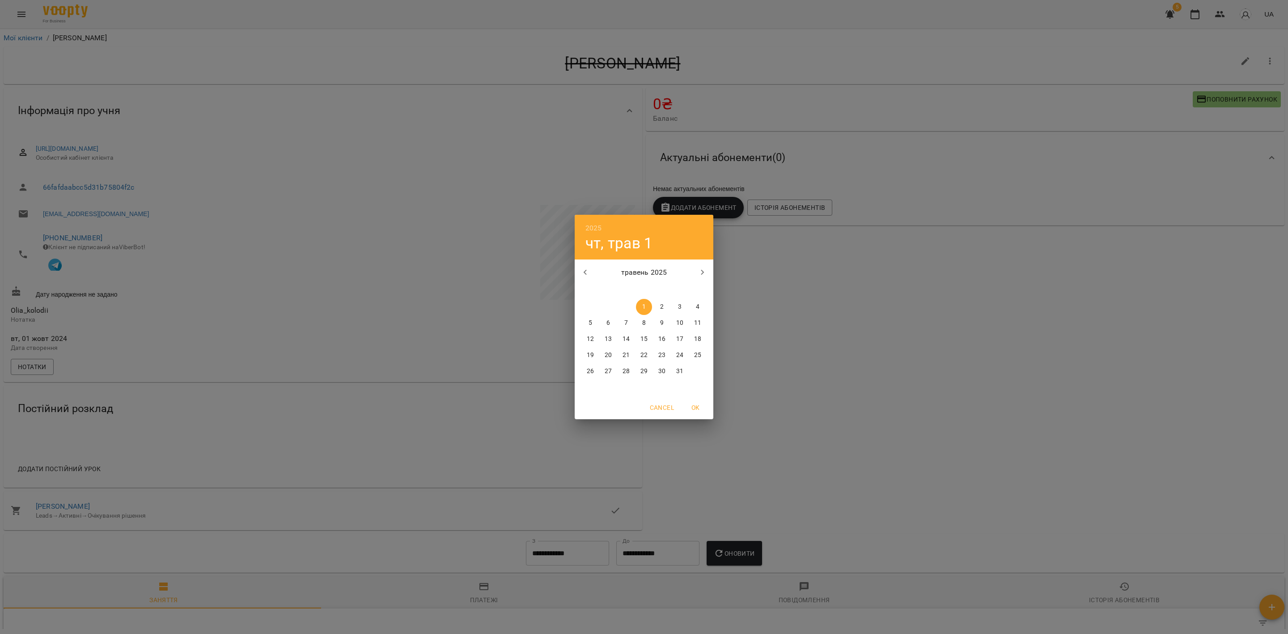
click at [584, 274] on icon "button" at bounding box center [585, 272] width 11 height 11
click at [584, 275] on icon "button" at bounding box center [585, 272] width 11 height 11
click at [584, 274] on icon "button" at bounding box center [585, 272] width 11 height 11
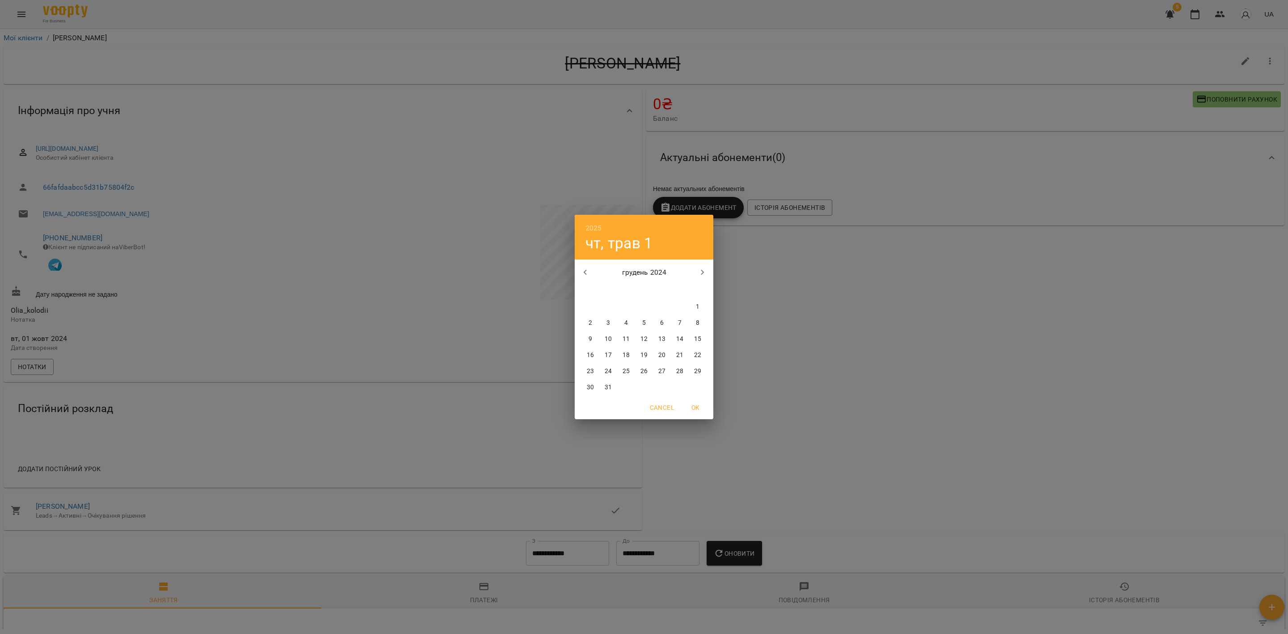
click at [584, 274] on icon "button" at bounding box center [585, 272] width 11 height 11
click at [694, 303] on span "1" at bounding box center [698, 306] width 16 height 9
type input "**********"
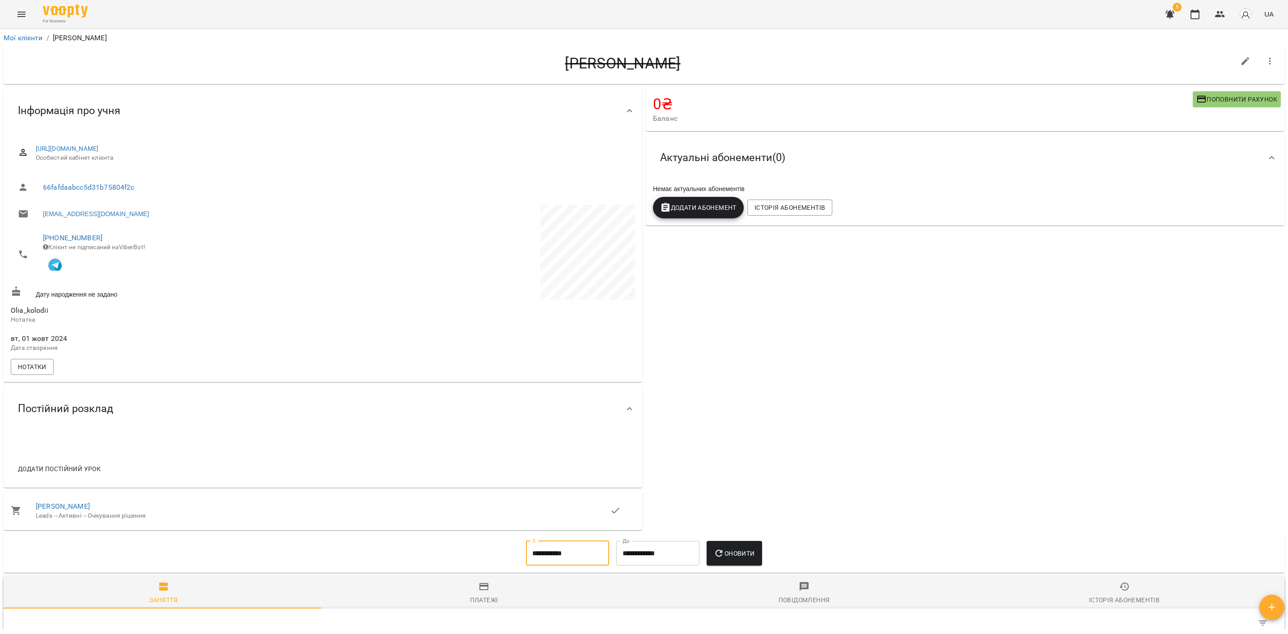
drag, startPoint x: 737, startPoint y: 543, endPoint x: 741, endPoint y: 549, distance: 6.7
click at [738, 544] on div "Оновити" at bounding box center [734, 553] width 62 height 32
click at [742, 553] on span "Оновити" at bounding box center [734, 553] width 41 height 11
click at [1224, 18] on icon "button" at bounding box center [1220, 14] width 11 height 11
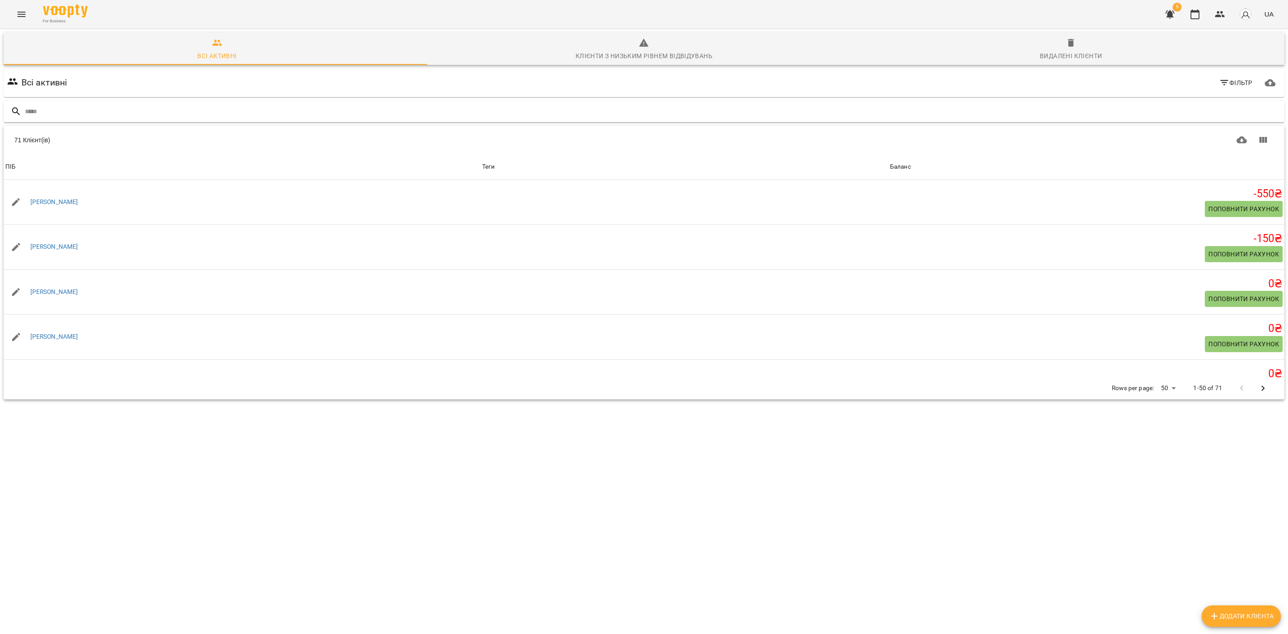
click at [133, 114] on input "text" at bounding box center [653, 111] width 1256 height 15
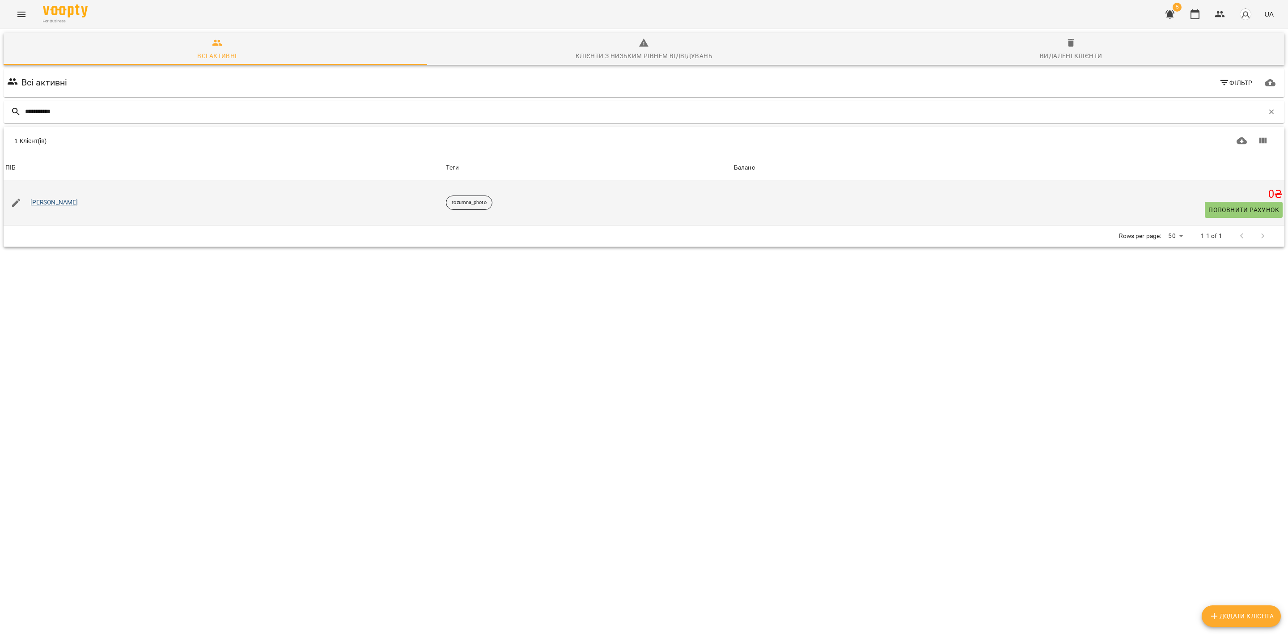
type input "**********"
click at [56, 205] on link "[PERSON_NAME]" at bounding box center [54, 202] width 48 height 9
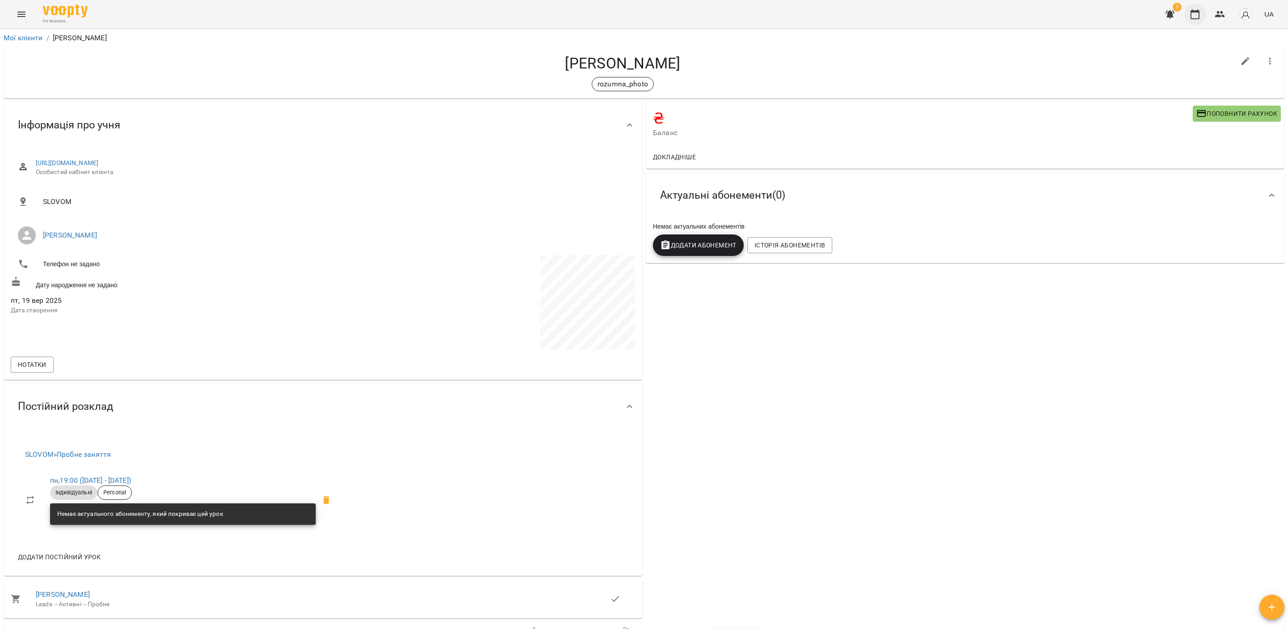
click at [1193, 18] on icon "button" at bounding box center [1195, 14] width 11 height 11
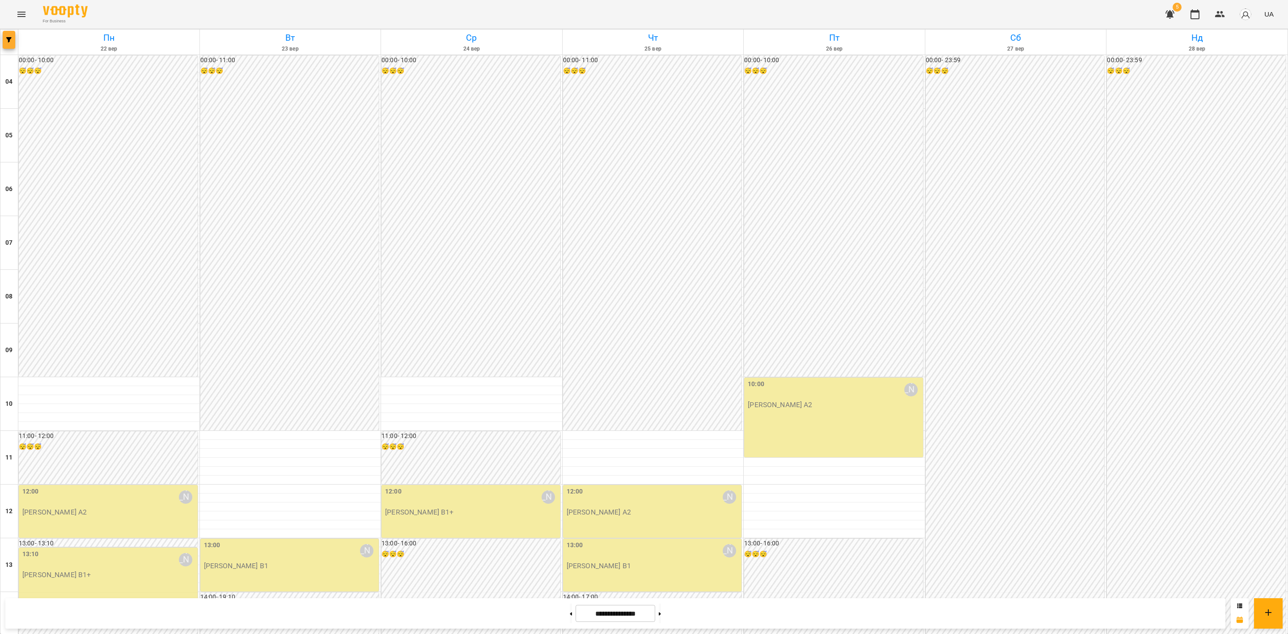
click at [8, 45] on button "button" at bounding box center [9, 40] width 13 height 18
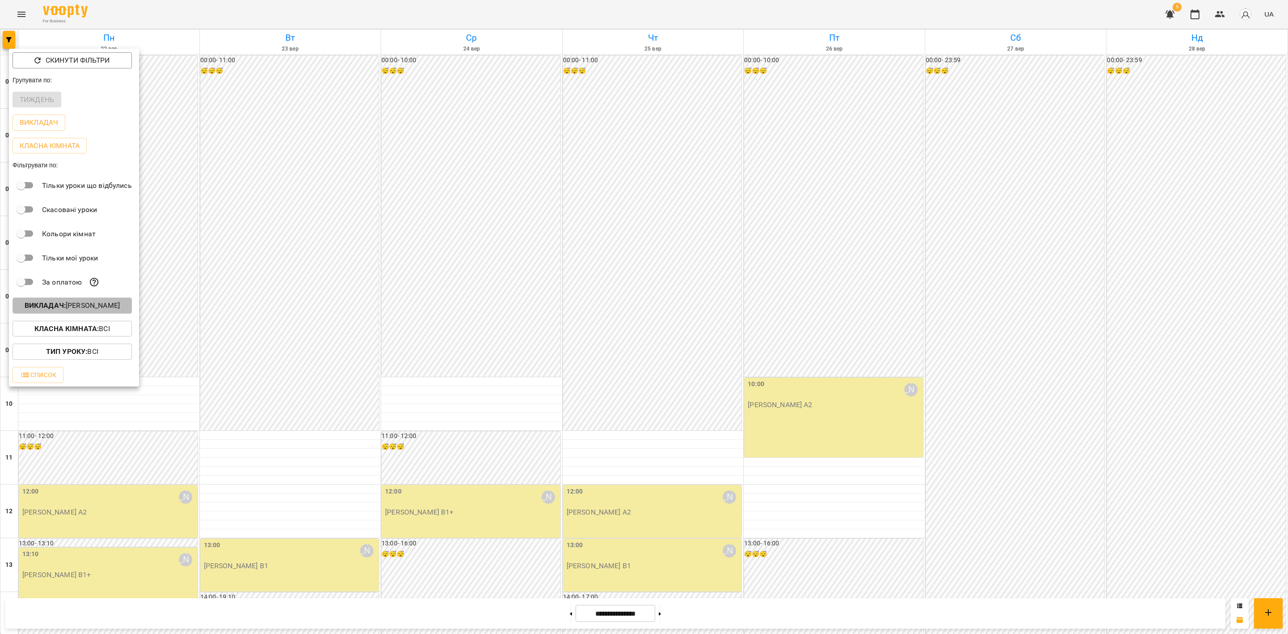
click at [100, 311] on p "Викладач : [PERSON_NAME]" at bounding box center [72, 305] width 95 height 11
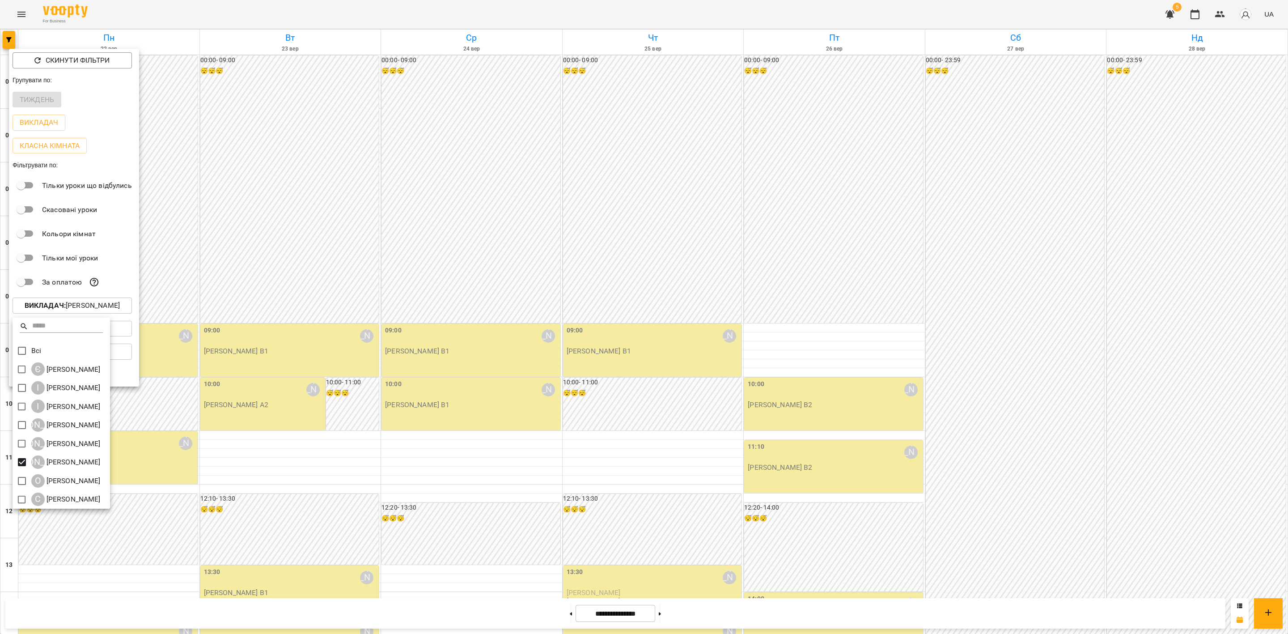
click at [589, 278] on div at bounding box center [644, 317] width 1288 height 634
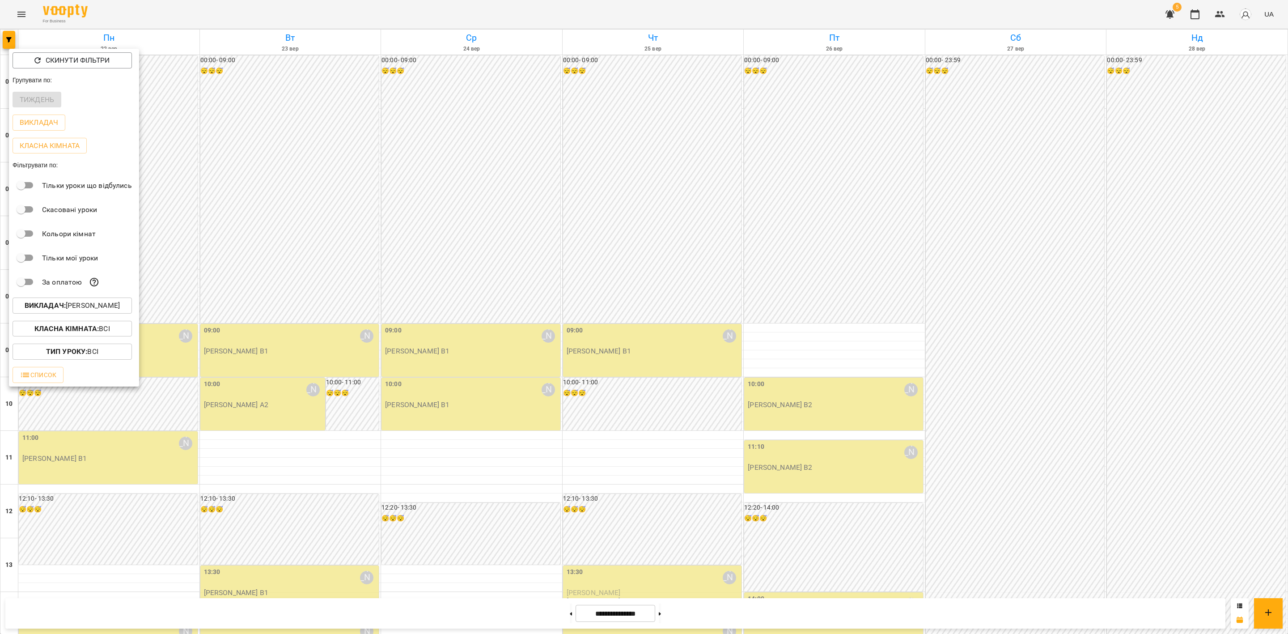
click at [602, 270] on div at bounding box center [644, 317] width 1288 height 634
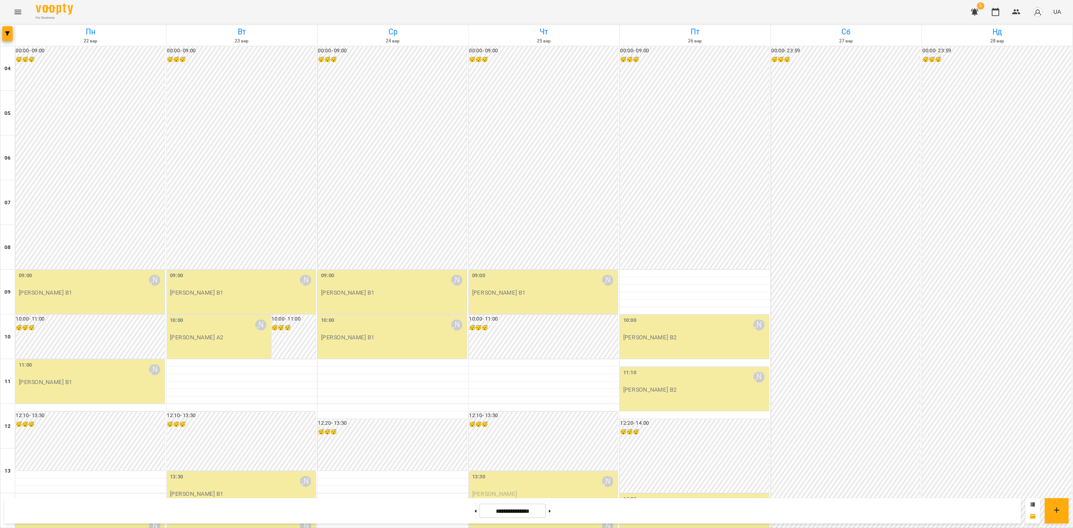
scroll to position [134, 0]
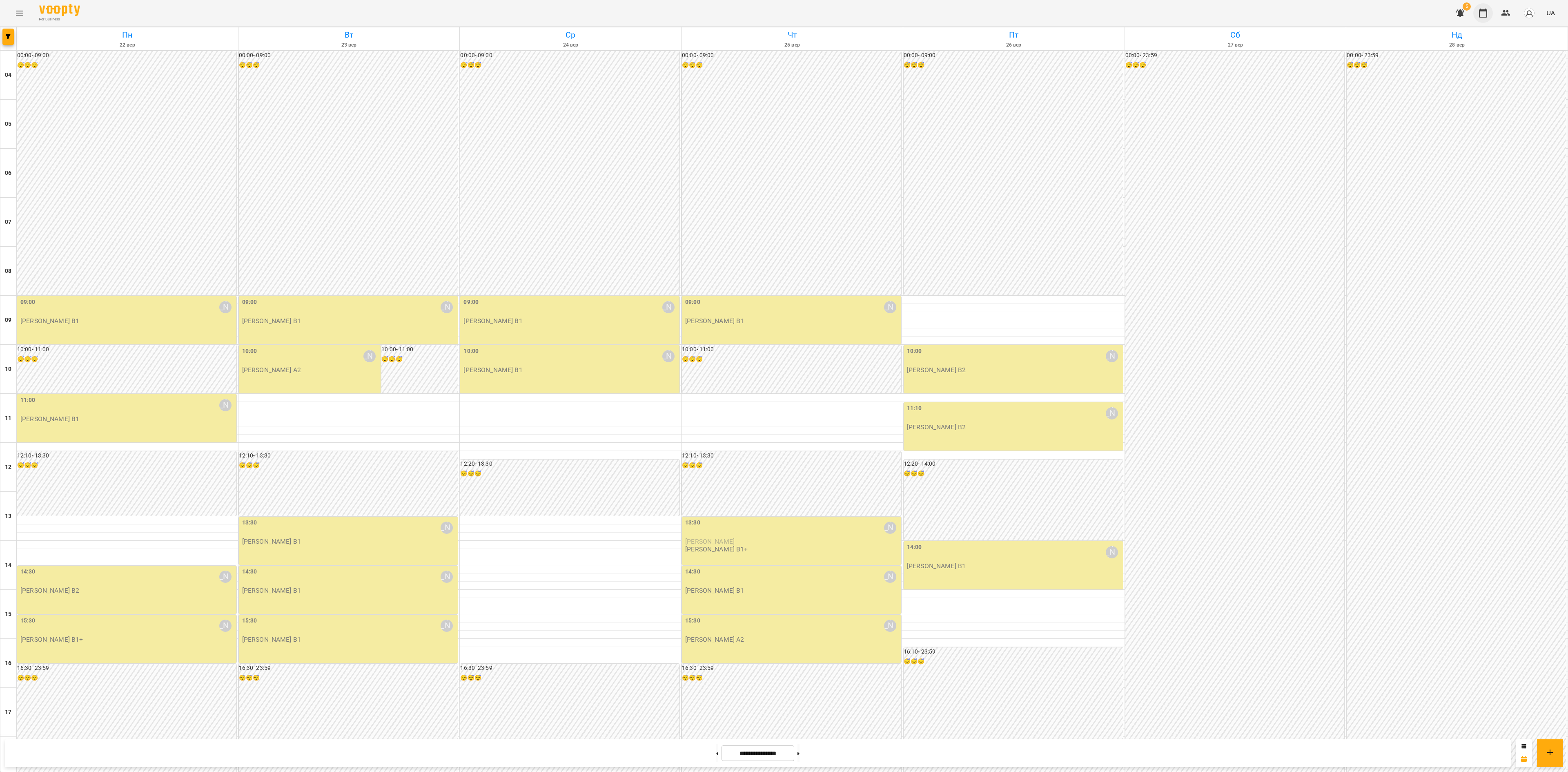
click at [1176, 13] on icon "button" at bounding box center [1483, 13] width 10 height 10
click at [6, 37] on icon "button" at bounding box center [7, 37] width 5 height 5
click at [82, 280] on p "Викладач : Наталія Ємець" at bounding box center [66, 280] width 87 height 10
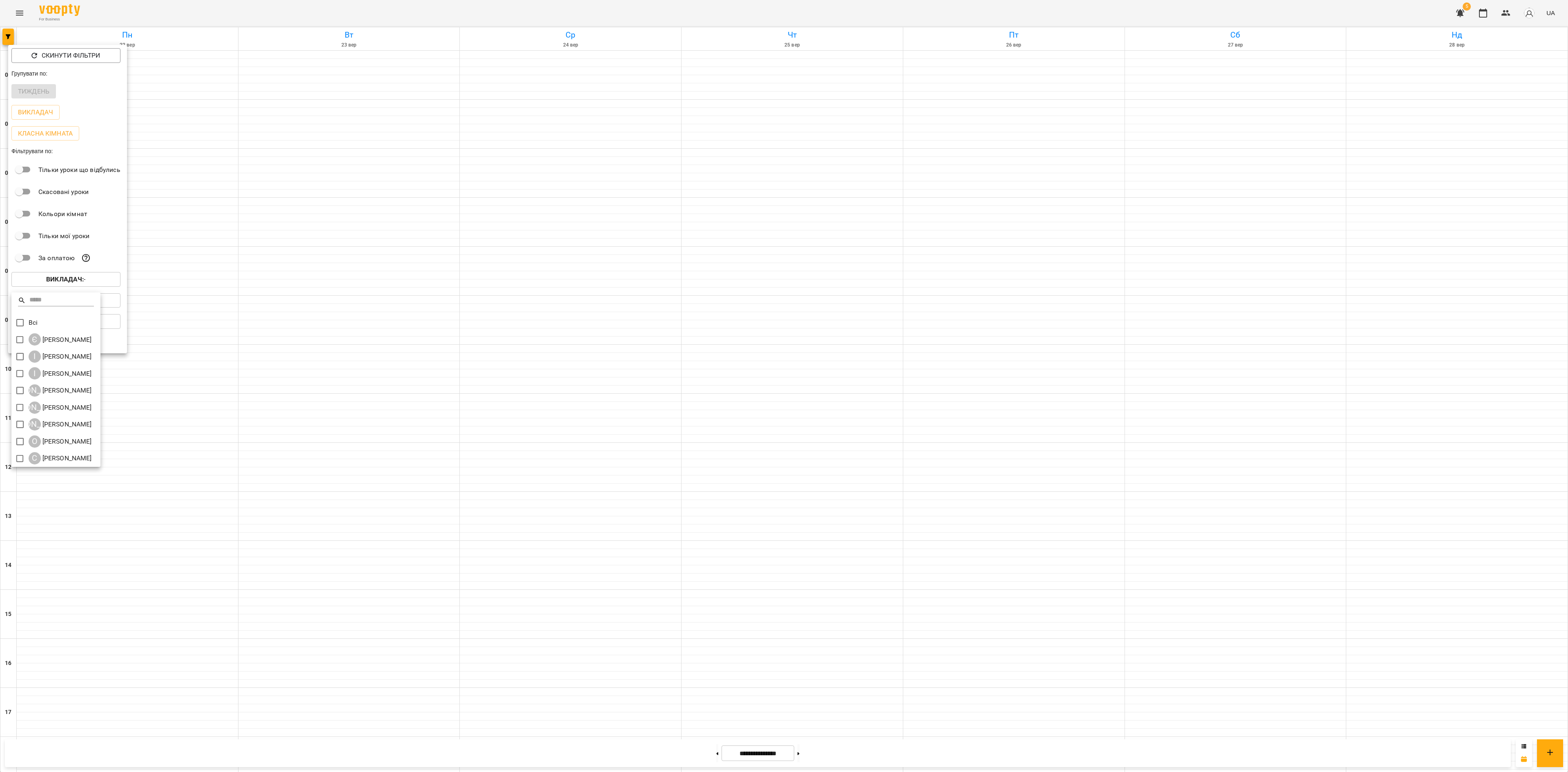
click at [214, 185] on div at bounding box center [784, 386] width 1568 height 772
click at [1176, 12] on div at bounding box center [784, 386] width 1568 height 772
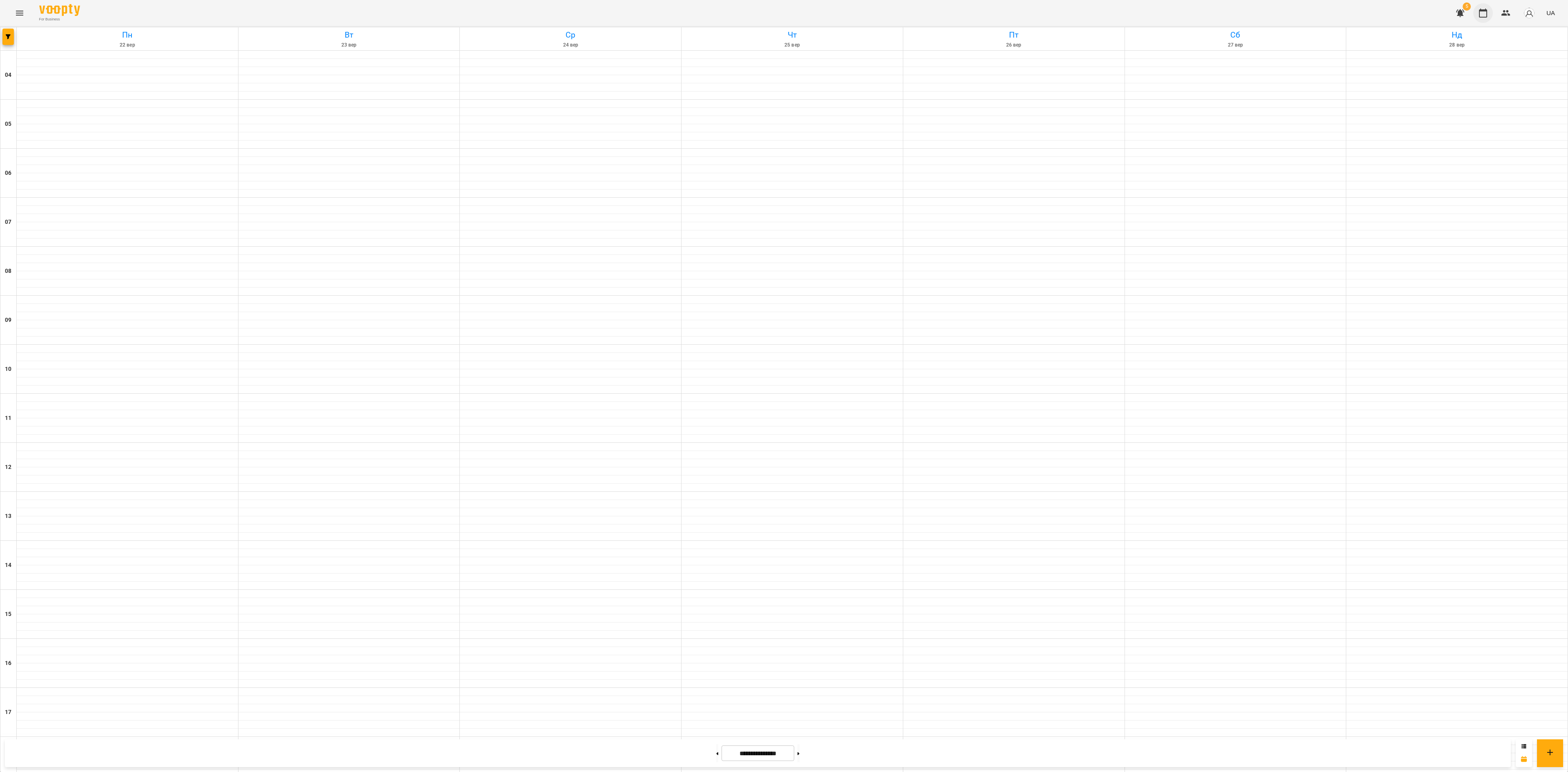
click at [1176, 16] on icon "button" at bounding box center [1483, 13] width 10 height 10
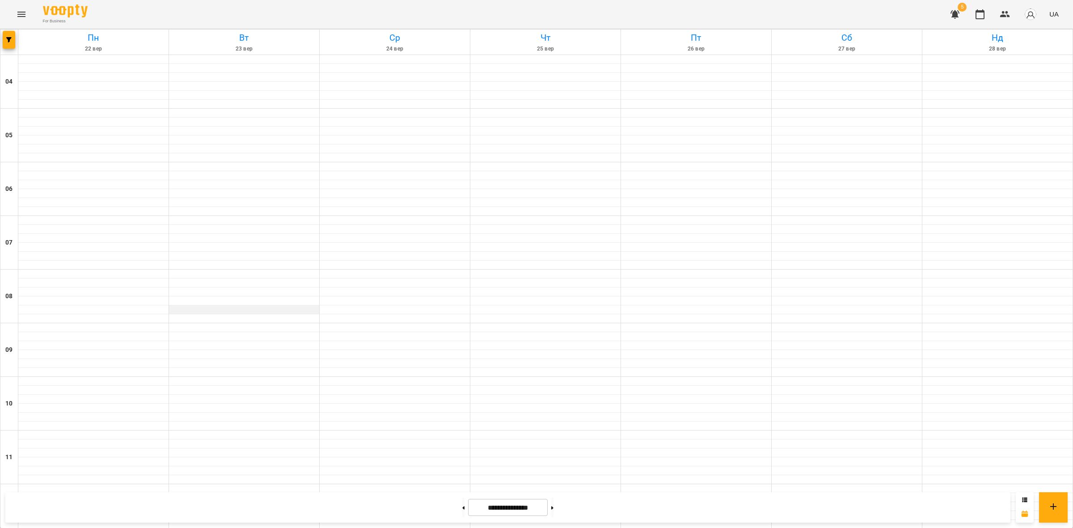
scroll to position [112, 0]
click at [9, 35] on button "button" at bounding box center [9, 40] width 13 height 18
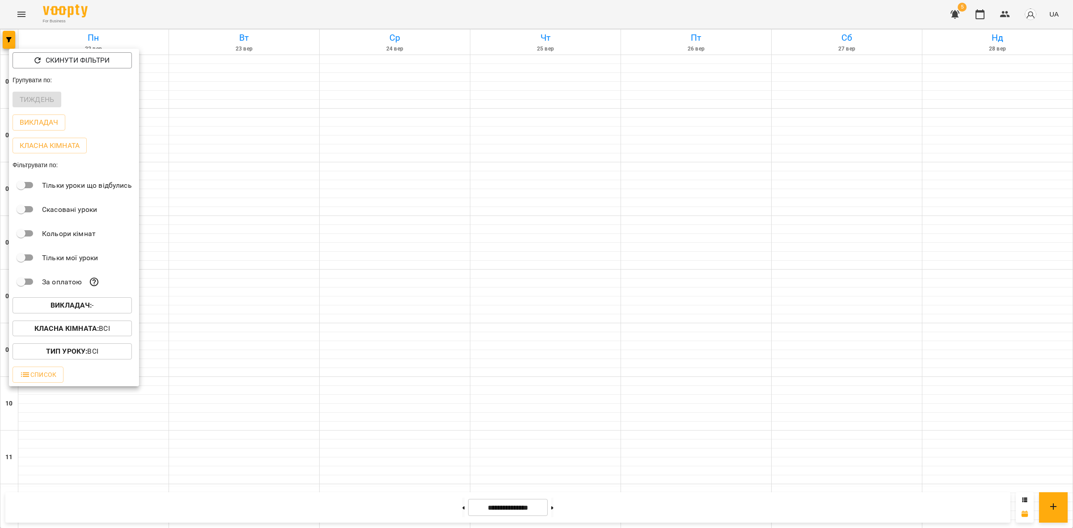
click at [92, 307] on b "Викладач :" at bounding box center [71, 305] width 41 height 8
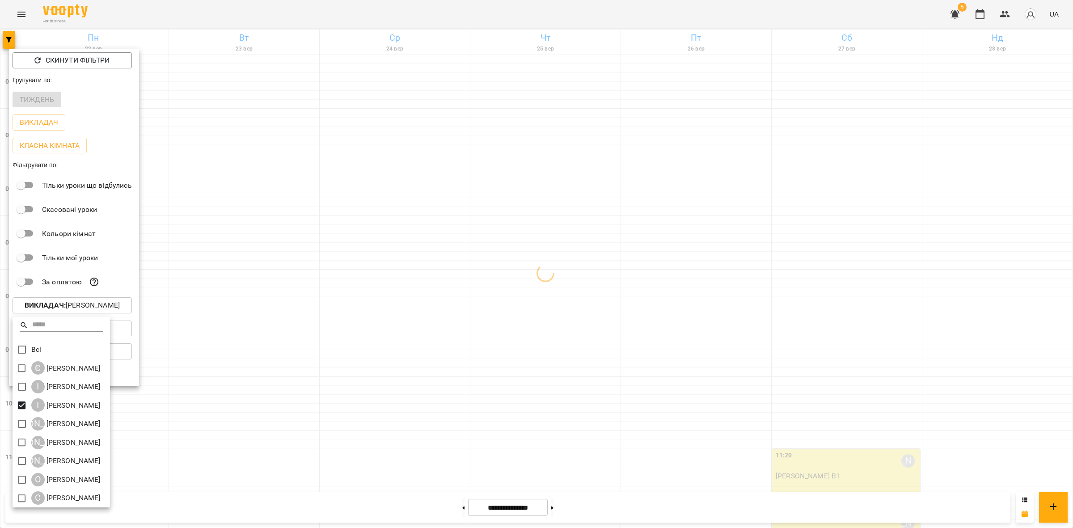
click at [546, 257] on div at bounding box center [536, 264] width 1073 height 528
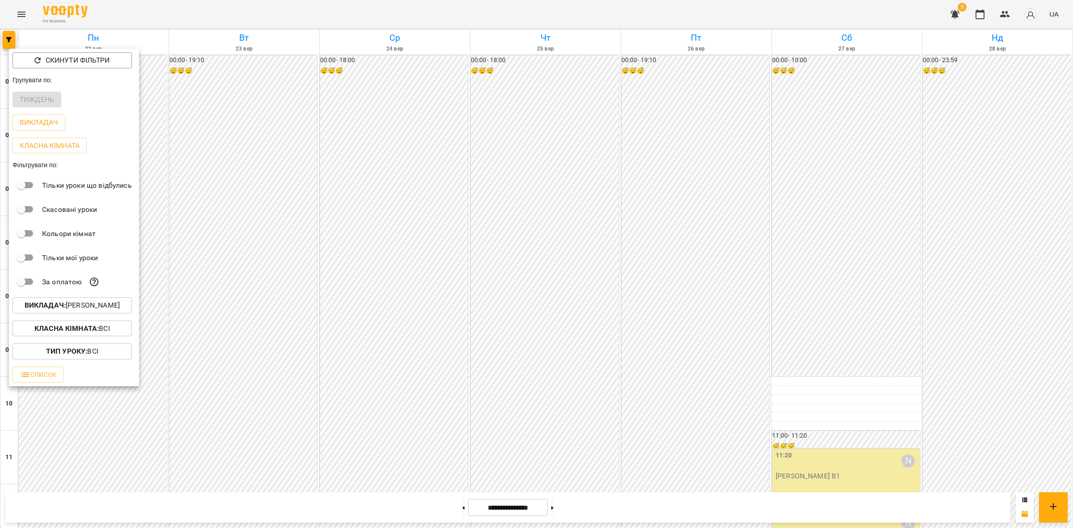
click at [546, 257] on div "Всі Є [PERSON_NAME] І [PERSON_NAME] І [PERSON_NAME] А [PERSON_NAME] К [PERSON_N…" at bounding box center [536, 264] width 1073 height 528
click at [506, 276] on div at bounding box center [536, 264] width 1073 height 528
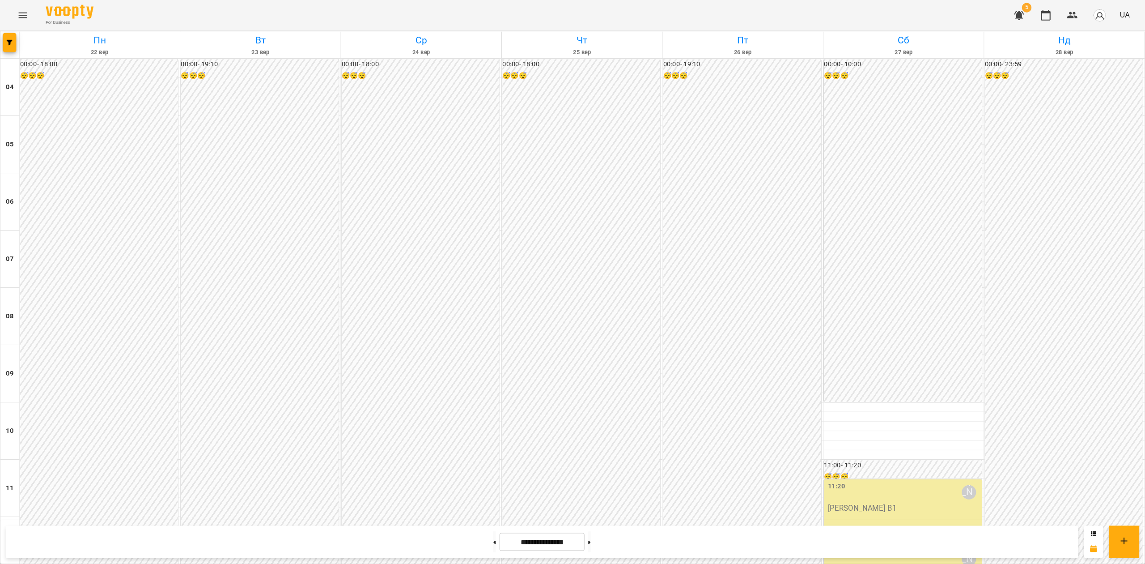
scroll to position [587, 0]
drag, startPoint x: 448, startPoint y: 512, endPoint x: 453, endPoint y: 511, distance: 5.4
click at [462, 512] on button at bounding box center [463, 508] width 2 height 20
type input "**********"
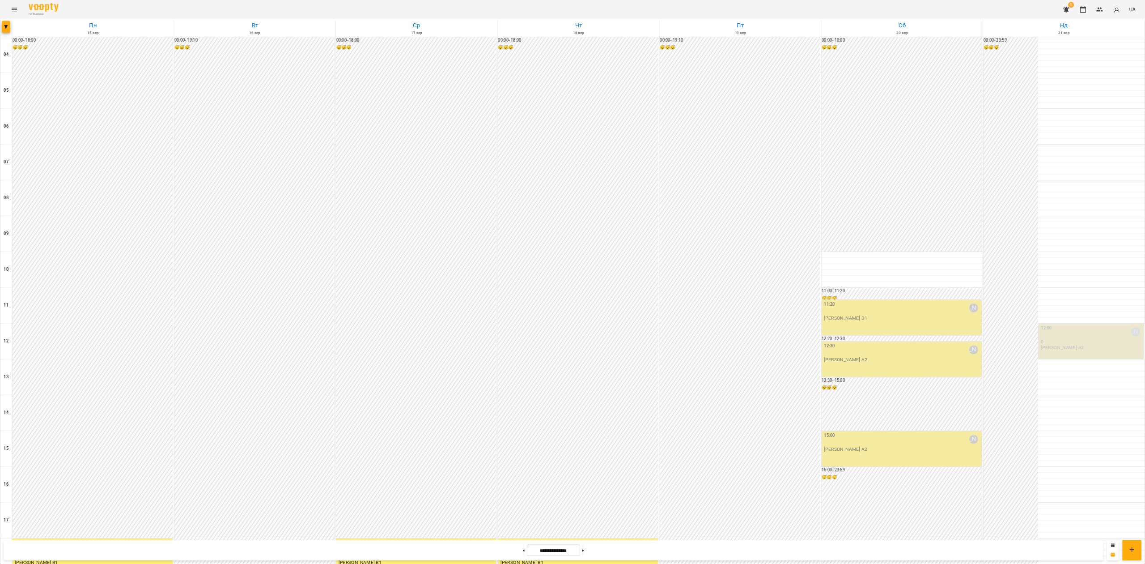
scroll to position [270, 0]
type input "**********"
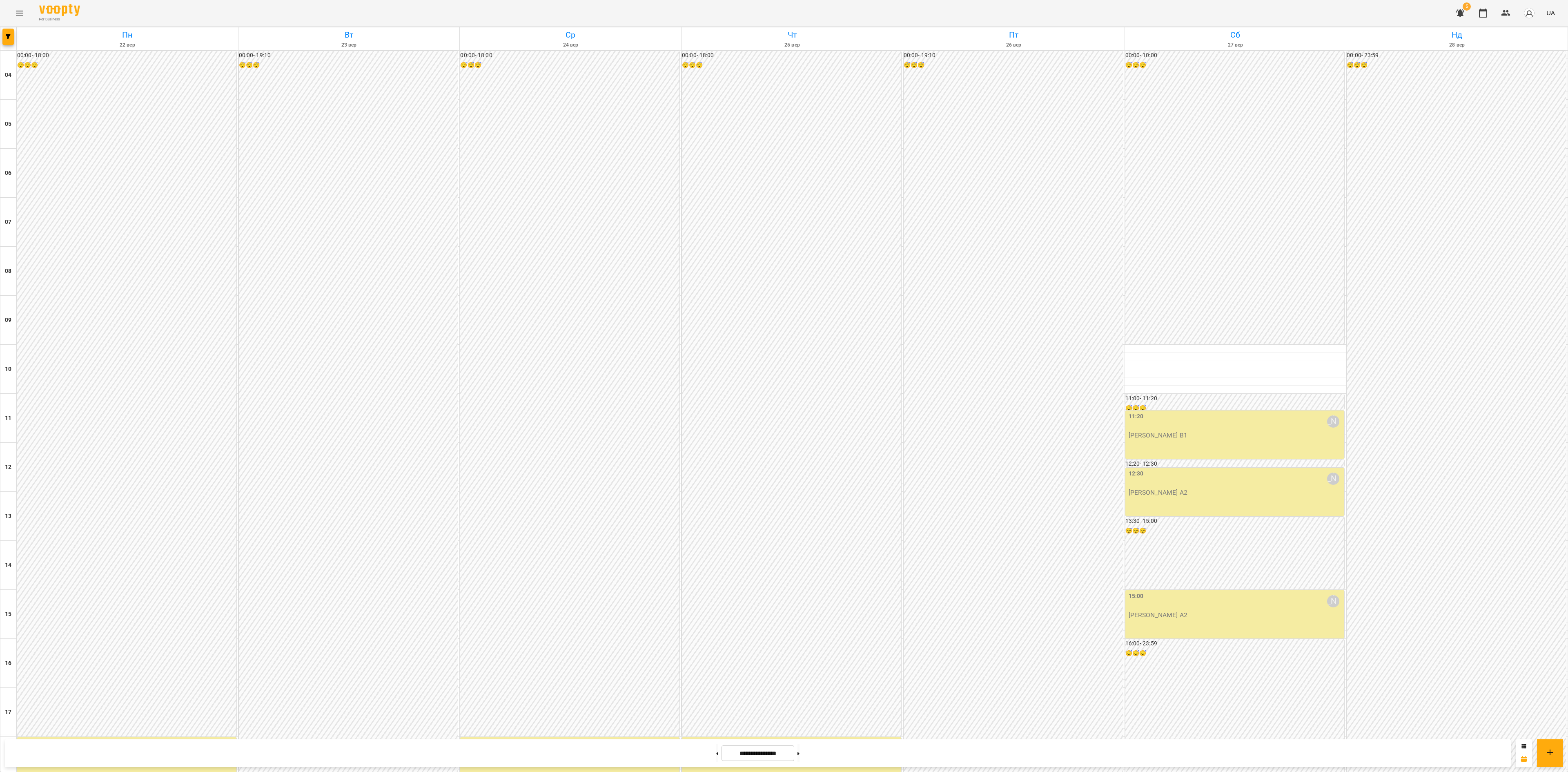
click at [765, 507] on span "[PERSON_NAME]" at bounding box center [768, 506] width 49 height 7
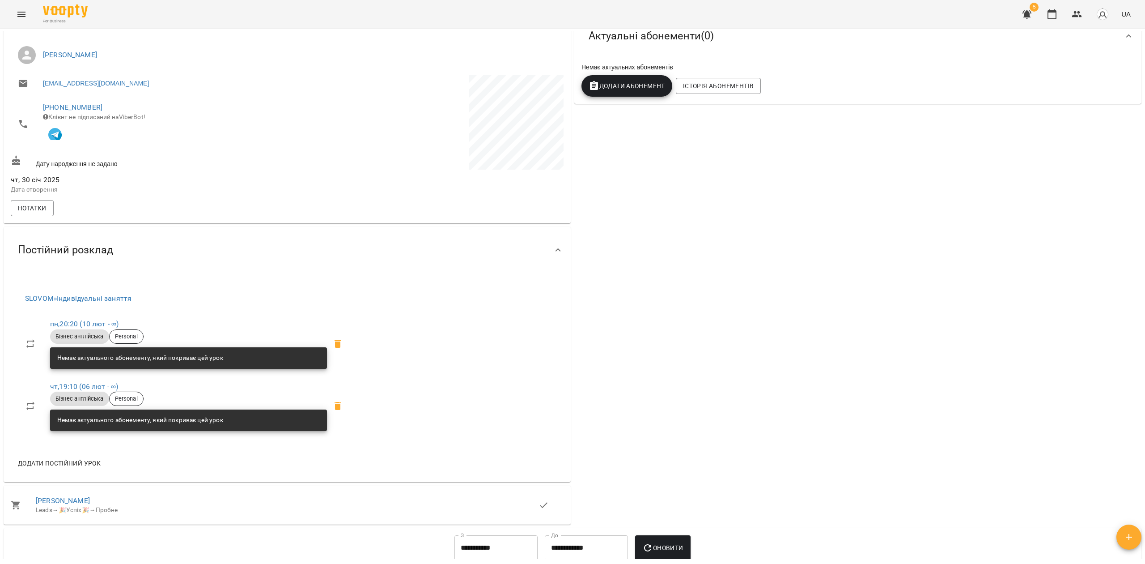
scroll to position [179, 0]
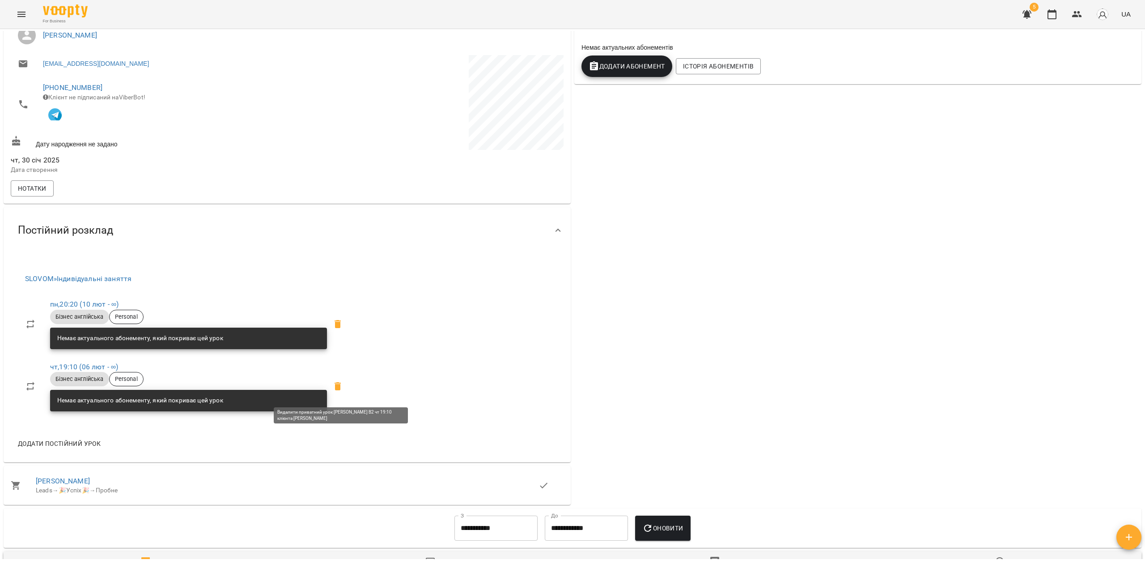
click at [341, 390] on icon at bounding box center [338, 386] width 6 height 8
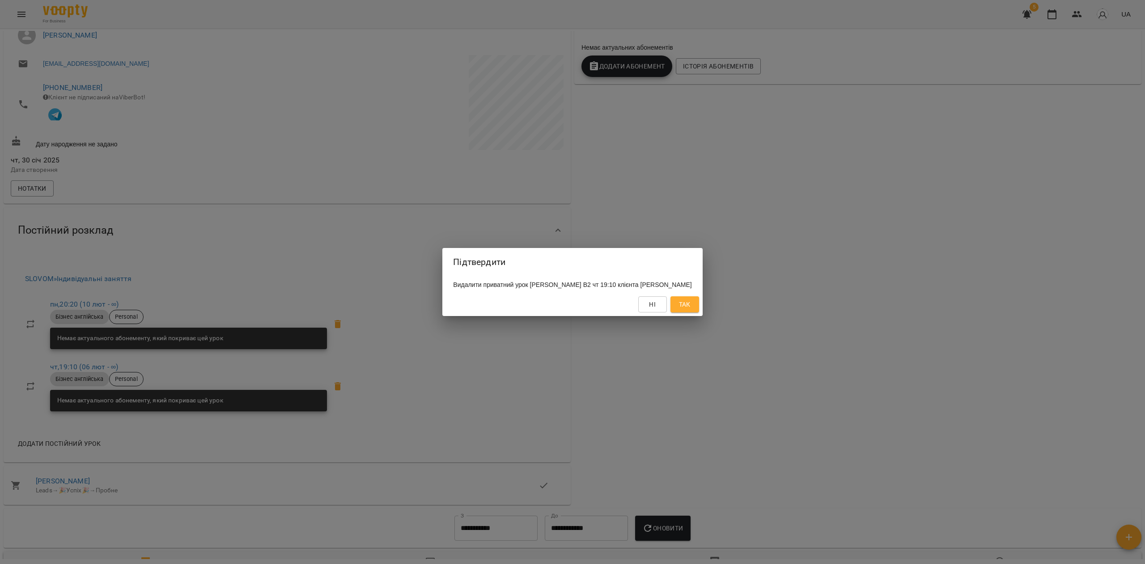
click at [684, 302] on button "Так" at bounding box center [684, 304] width 29 height 16
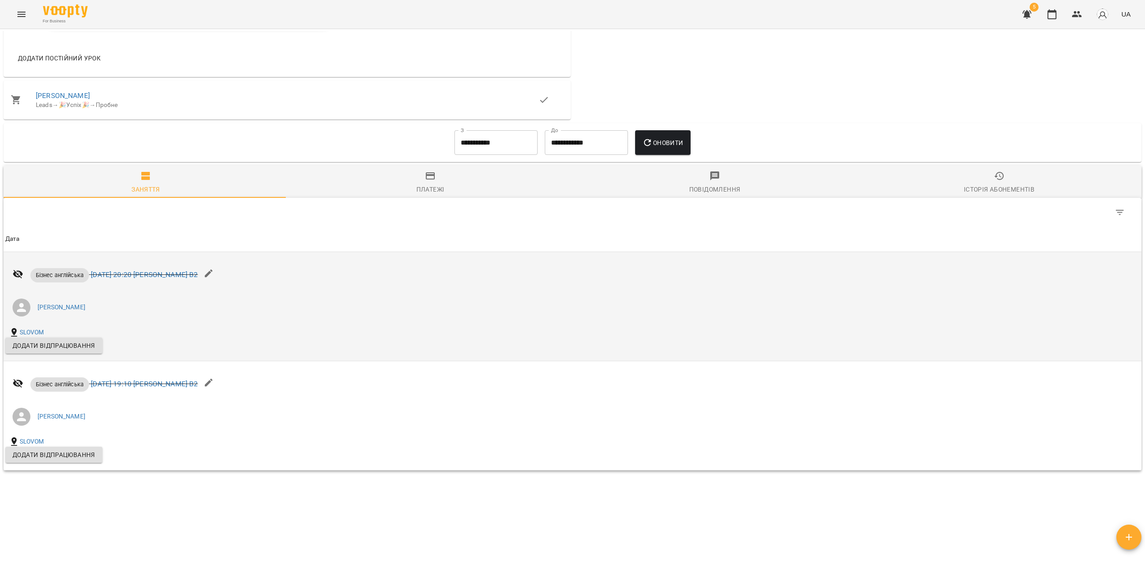
scroll to position [527, 0]
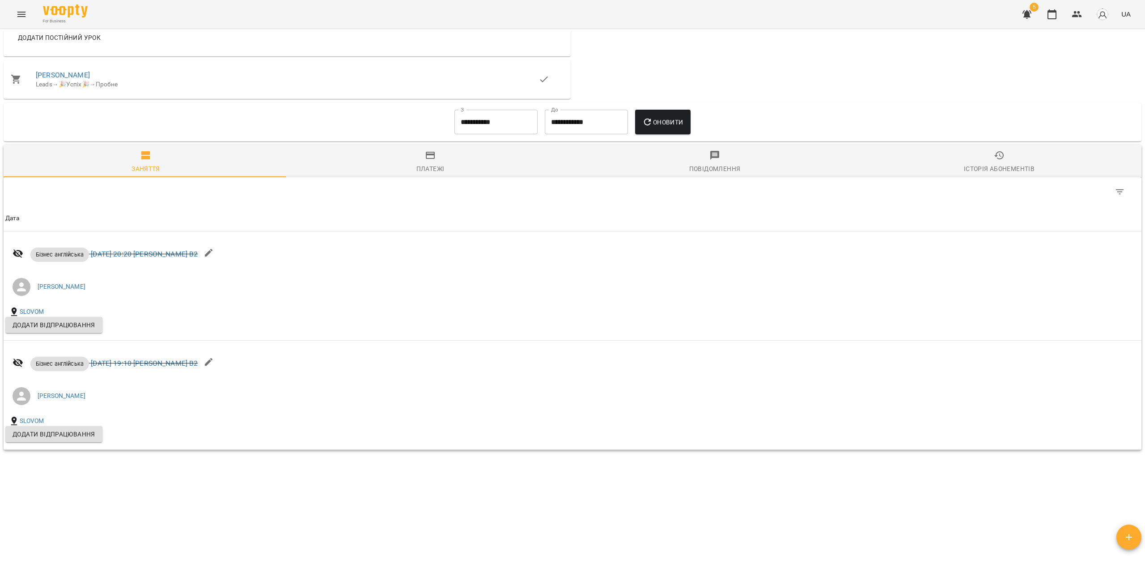
click at [1052, 13] on icon "button" at bounding box center [1051, 14] width 11 height 11
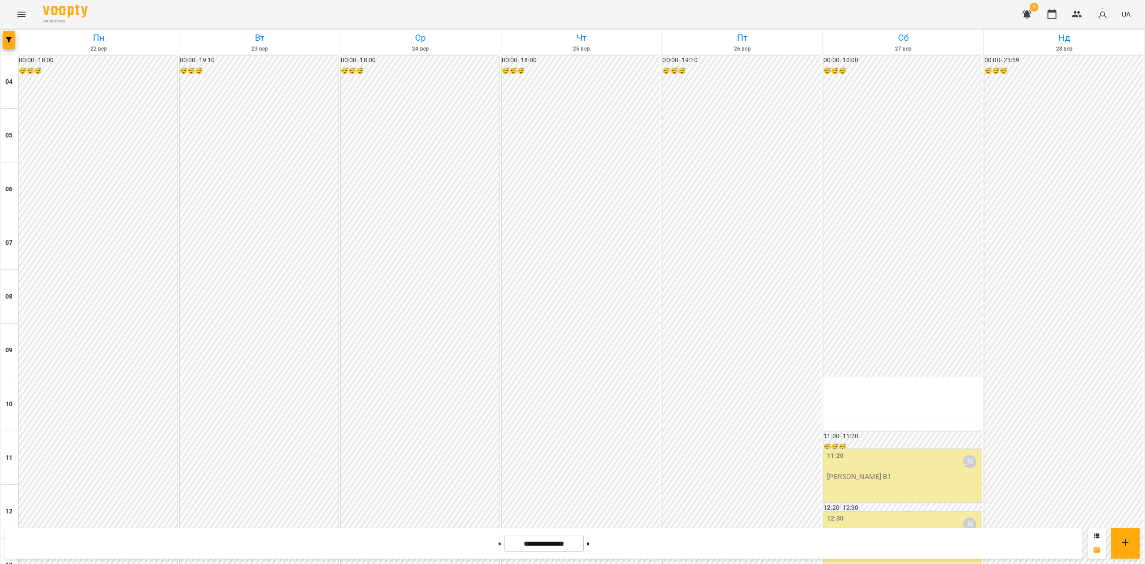
scroll to position [551, 0]
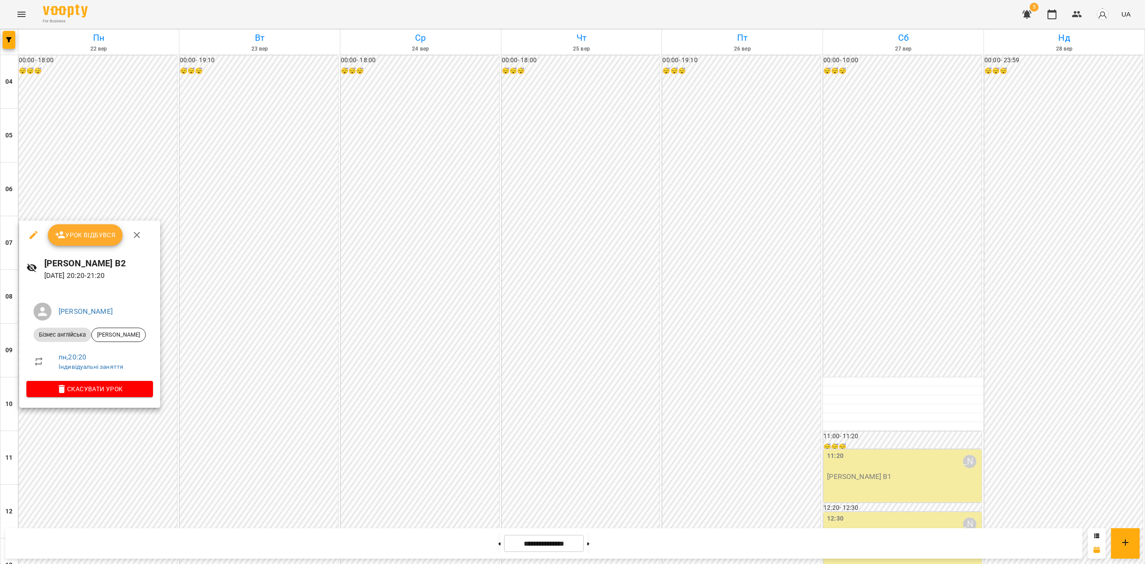
drag, startPoint x: 131, startPoint y: 262, endPoint x: 45, endPoint y: 256, distance: 87.0
click at [45, 256] on h6 "[PERSON_NAME] В2" at bounding box center [98, 263] width 109 height 14
copy h6 "[PERSON_NAME] В2"
click at [595, 159] on div at bounding box center [572, 282] width 1145 height 564
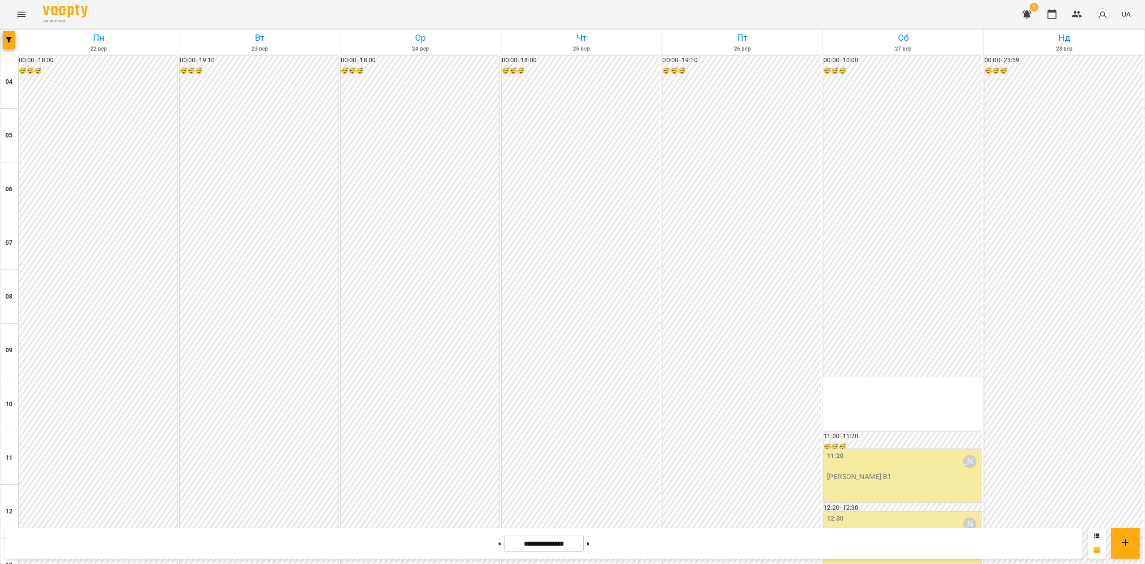
click at [24, 17] on icon "Menu" at bounding box center [21, 14] width 8 height 5
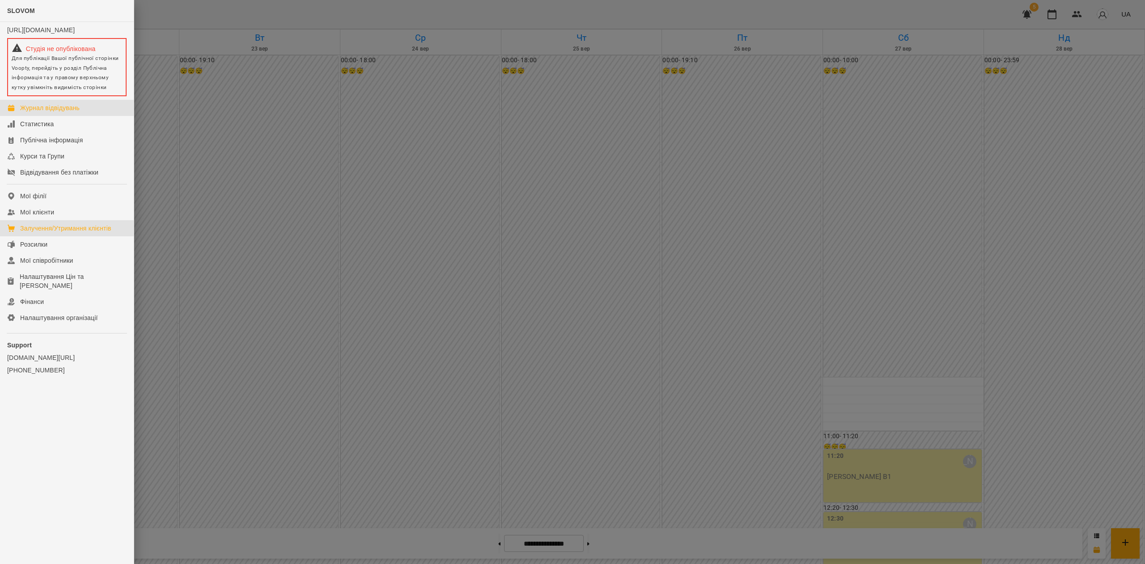
click at [93, 231] on div "Залучення/Утримання клієнтів" at bounding box center [65, 228] width 91 height 9
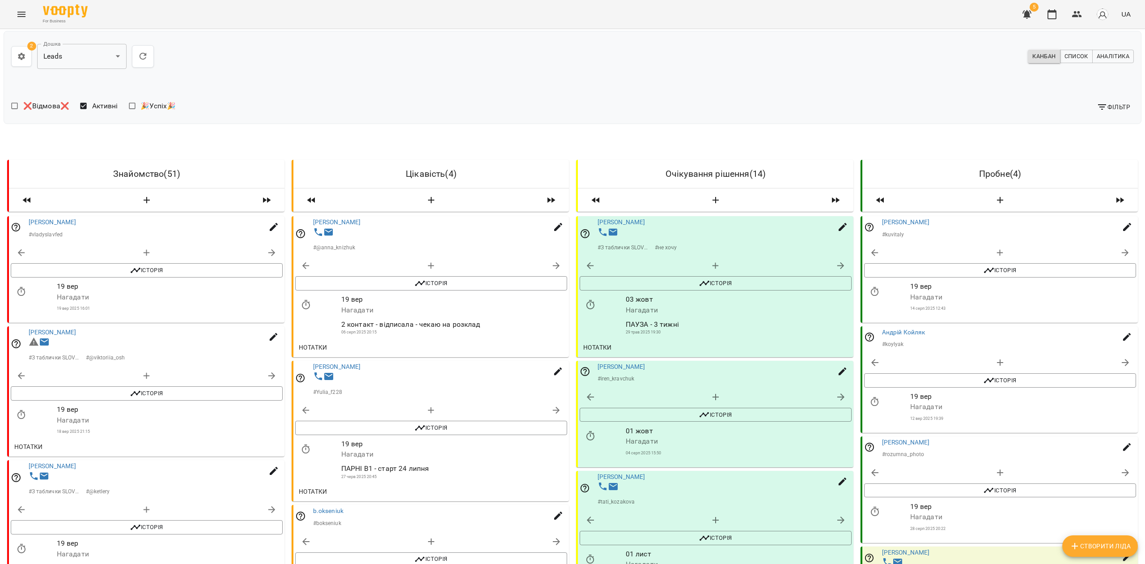
scroll to position [1049, 0]
drag, startPoint x: 178, startPoint y: 475, endPoint x: 182, endPoint y: 478, distance: 5.1
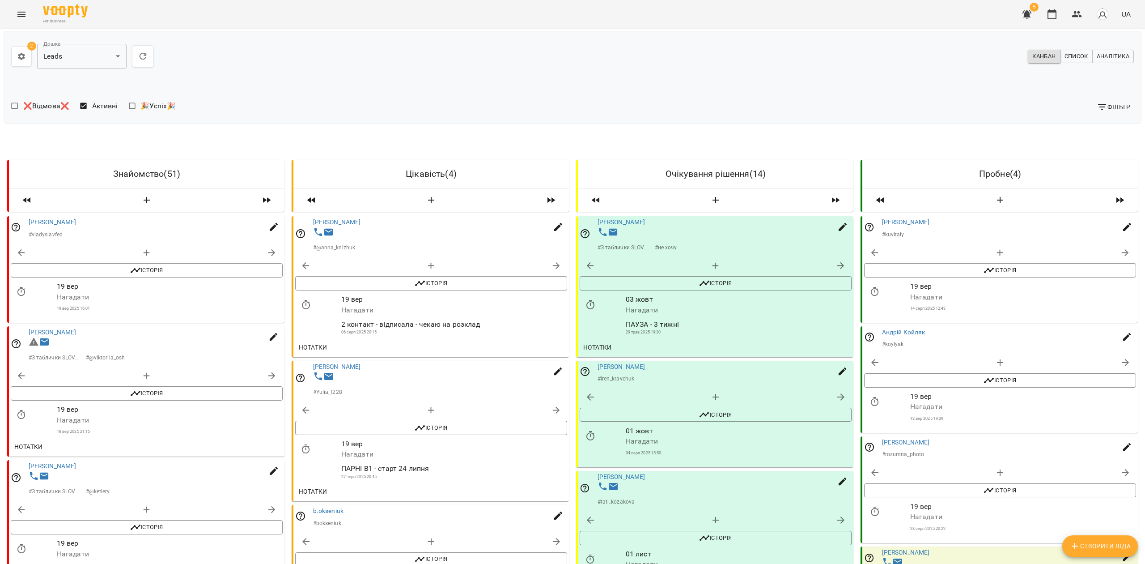
drag, startPoint x: 197, startPoint y: 501, endPoint x: 199, endPoint y: 495, distance: 7.1
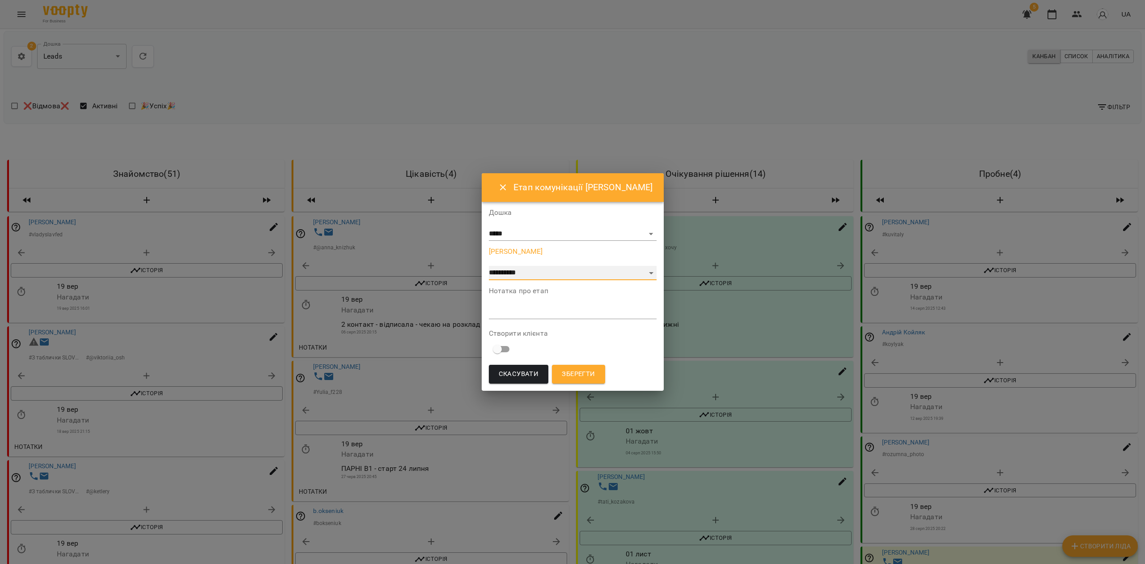
click at [532, 273] on select "**********" at bounding box center [573, 273] width 168 height 14
select select "**"
click at [510, 280] on select "**********" at bounding box center [573, 273] width 168 height 14
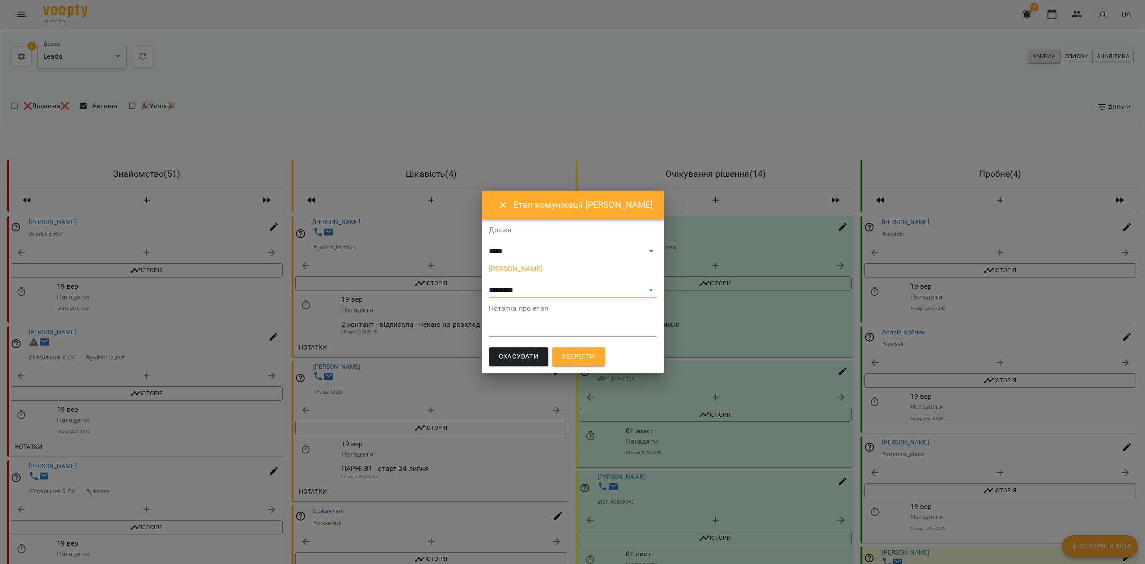
click at [595, 357] on span "Зберегти" at bounding box center [578, 357] width 33 height 12
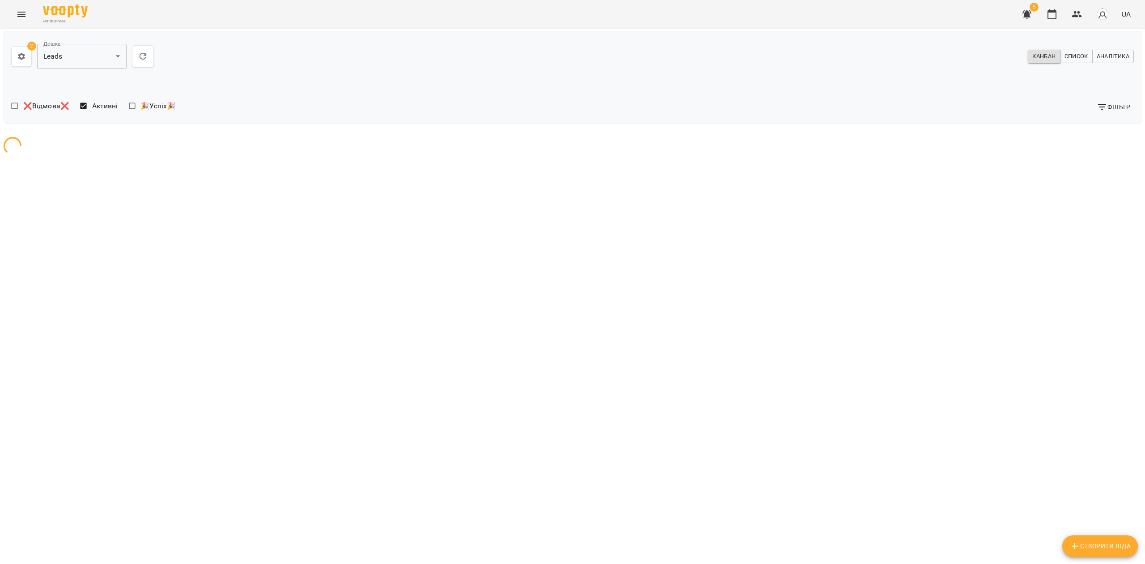
scroll to position [0, 0]
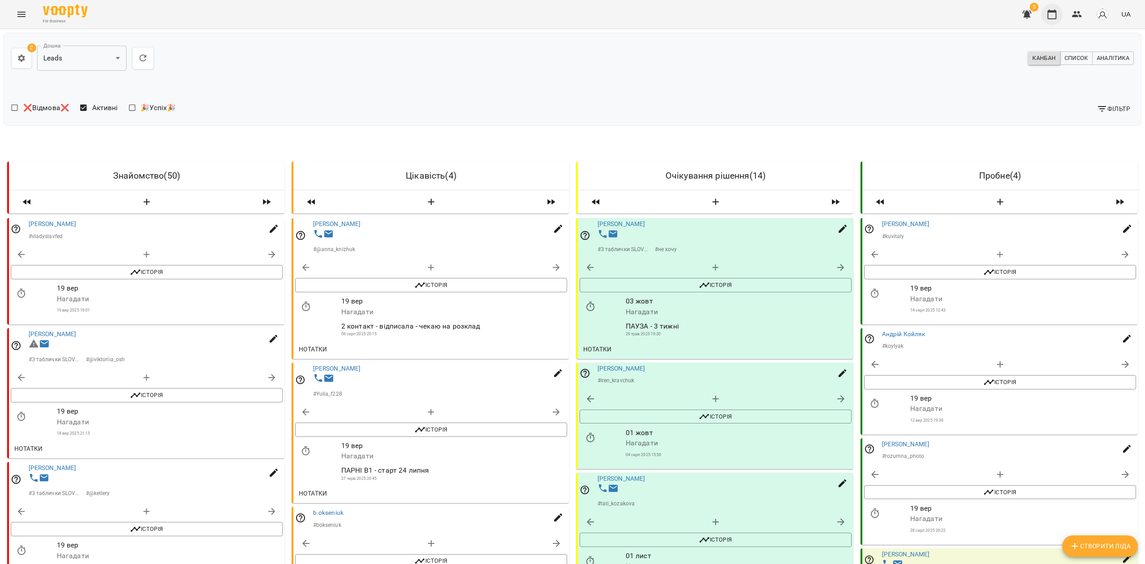
click at [1058, 14] on button "button" at bounding box center [1051, 14] width 21 height 21
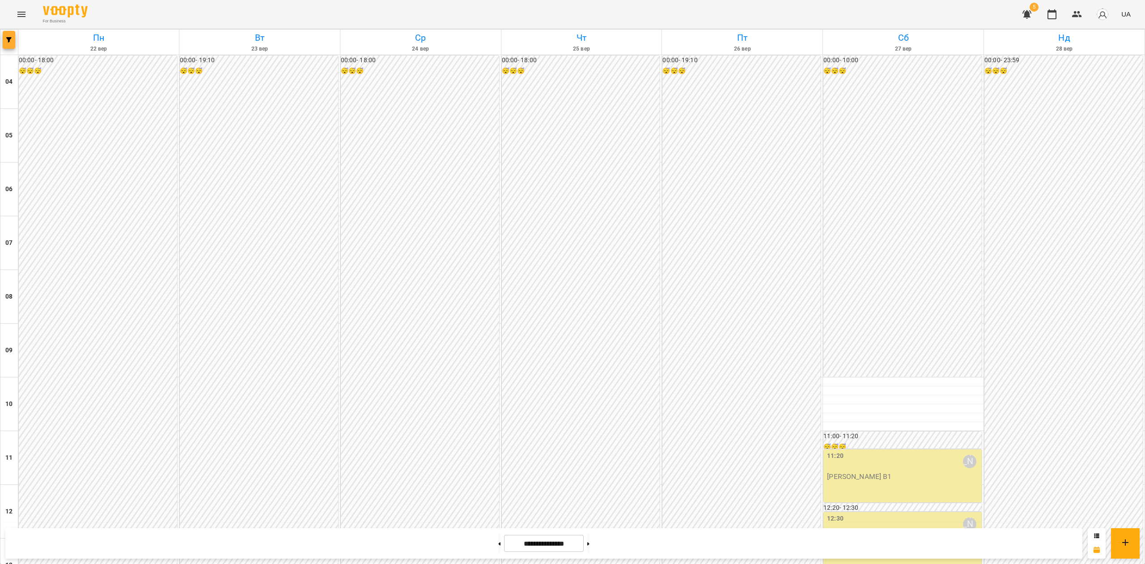
click at [13, 47] on div "Пн 22 вер Вт 23 вер Ср 24 вер Чт 25 вер Пт 26 вер Сб 27 вер Нд 28 вер 04 05 06 …" at bounding box center [572, 572] width 1145 height 1086
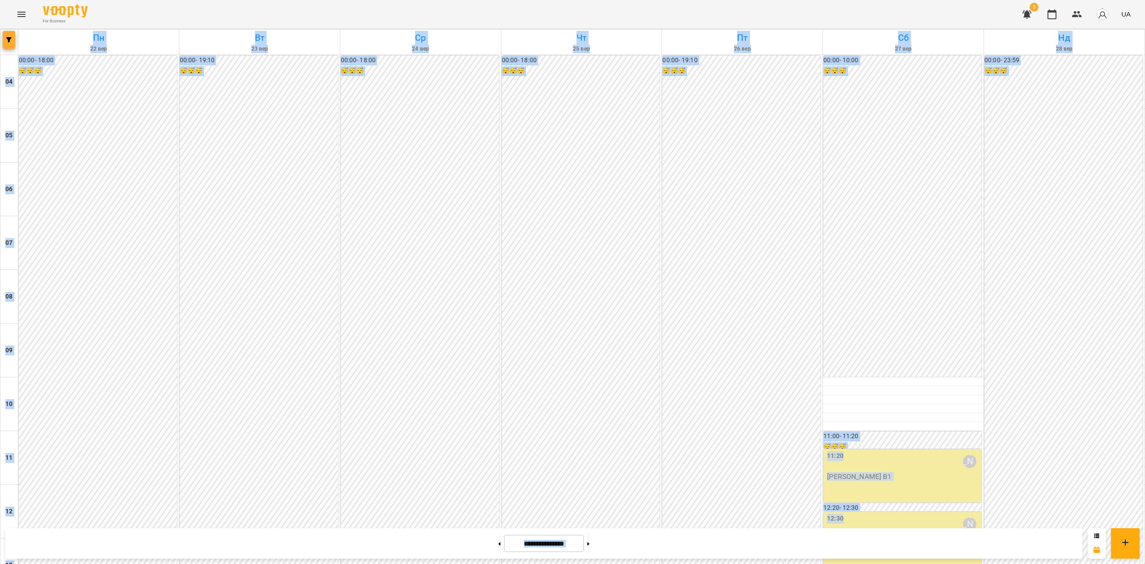
click at [13, 46] on button "button" at bounding box center [9, 40] width 13 height 18
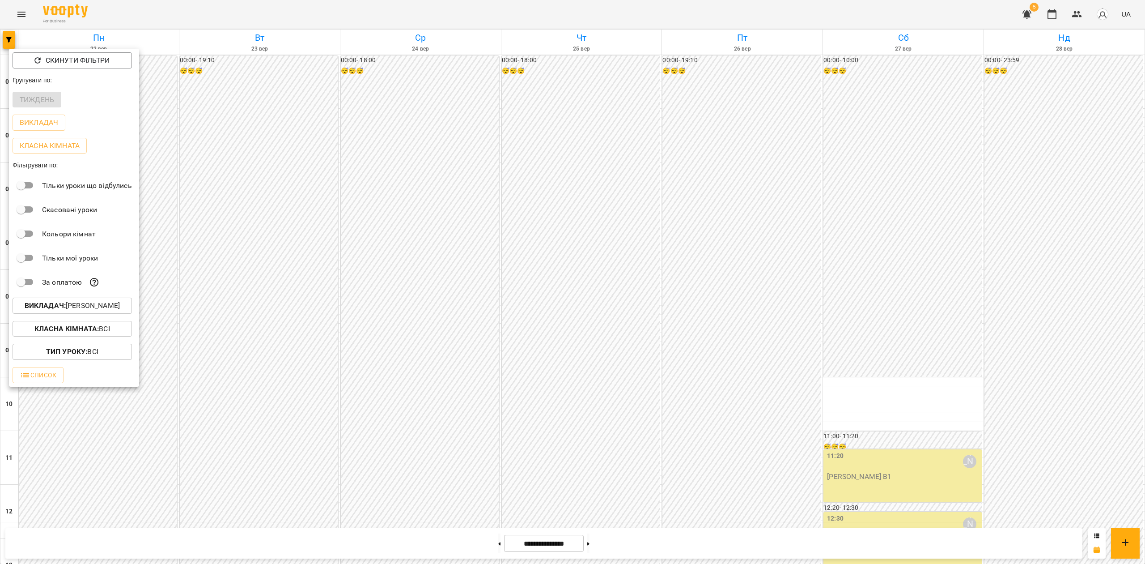
click at [79, 300] on div "Викладач : Ірина Коса" at bounding box center [74, 305] width 130 height 23
click at [95, 304] on p "Викладач : Ірина Коса" at bounding box center [72, 305] width 95 height 11
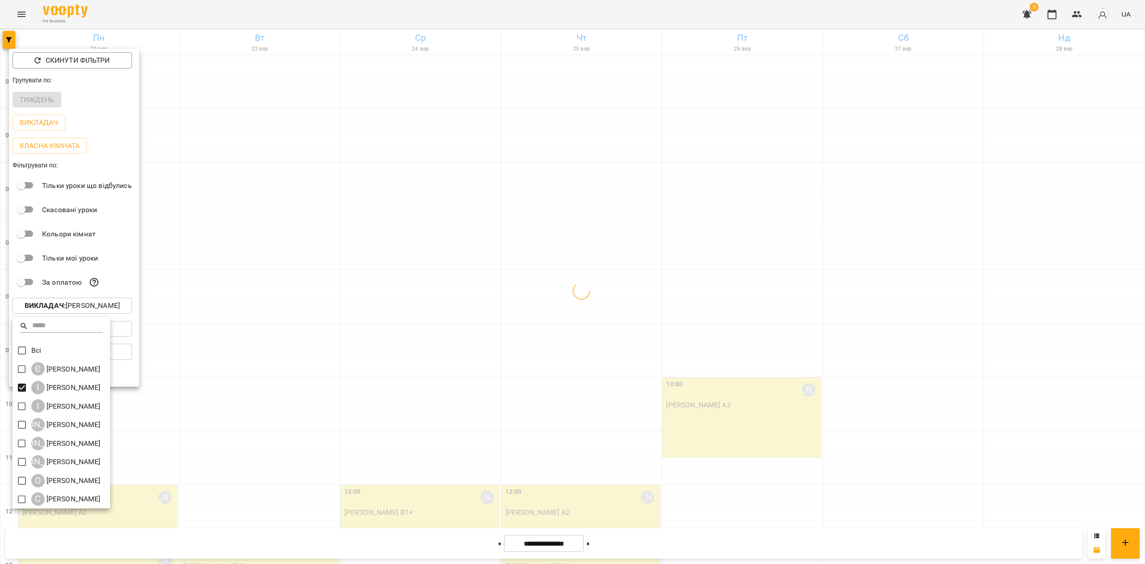
click at [521, 314] on div at bounding box center [572, 282] width 1145 height 564
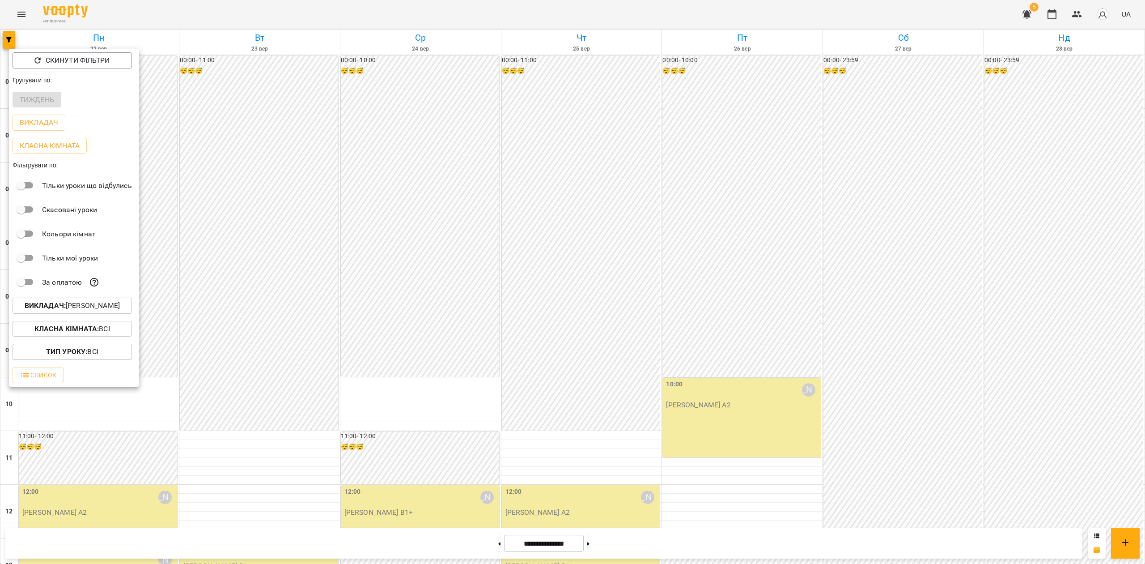
click at [417, 279] on div at bounding box center [572, 282] width 1145 height 564
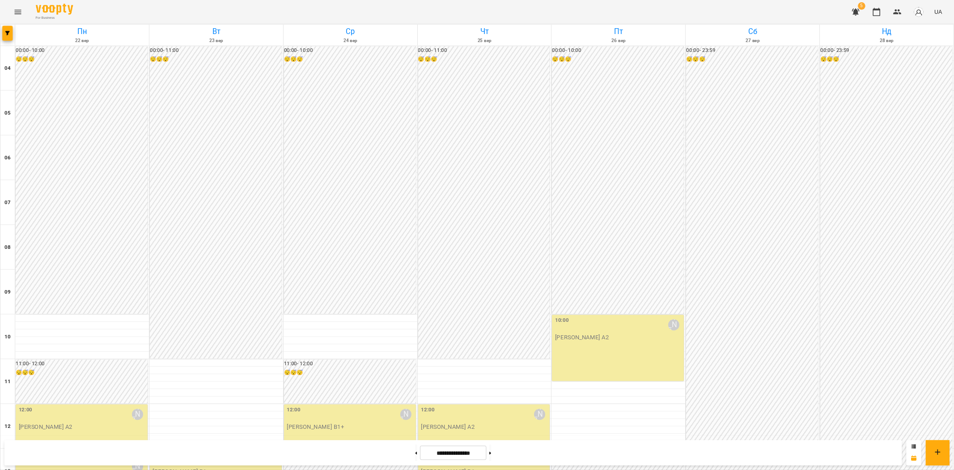
scroll to position [481, 0]
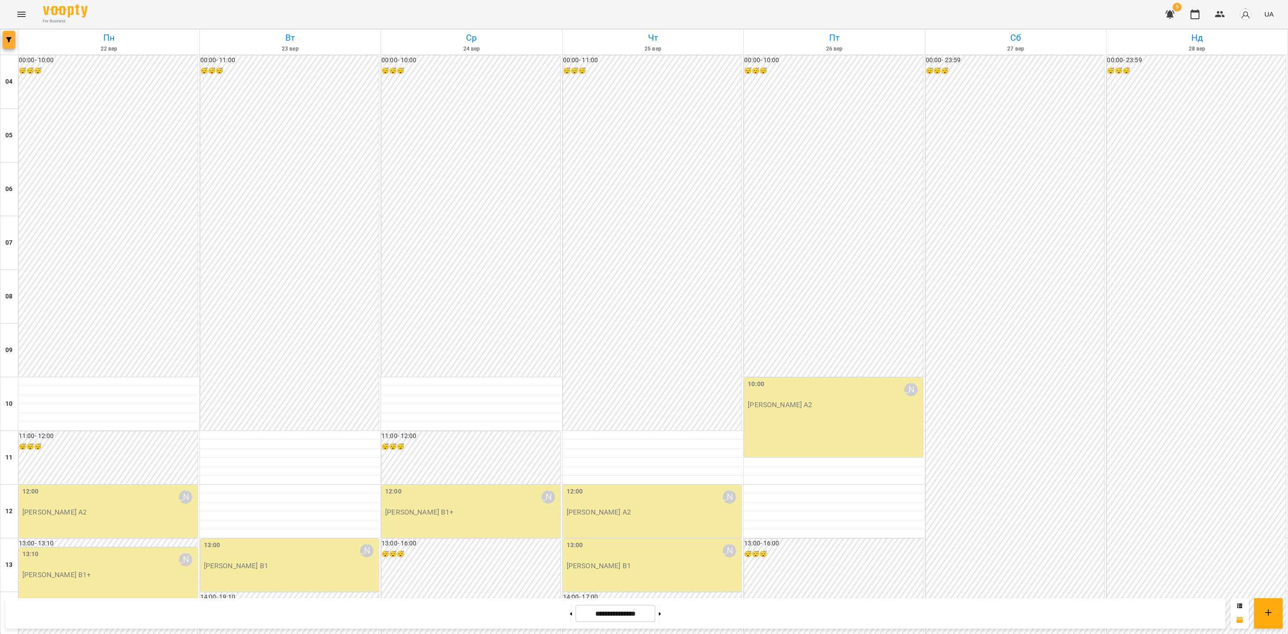
click at [4, 38] on span "button" at bounding box center [9, 39] width 13 height 5
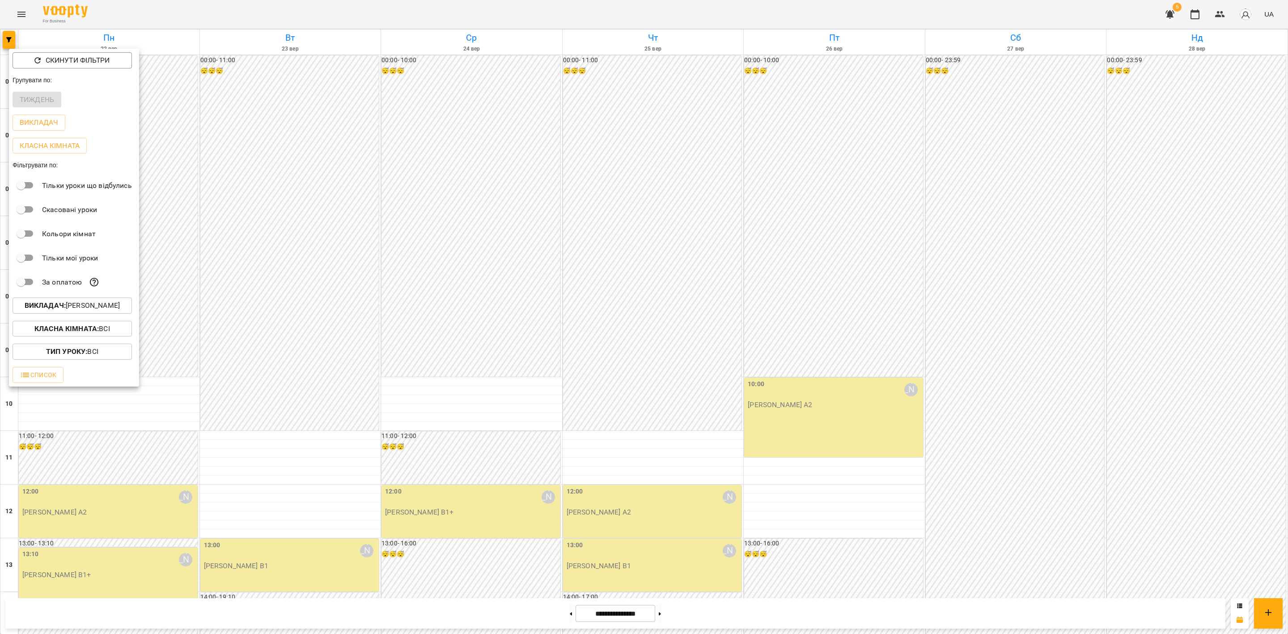
click at [107, 304] on p "Викладач : Ірина Бутенко" at bounding box center [72, 305] width 95 height 11
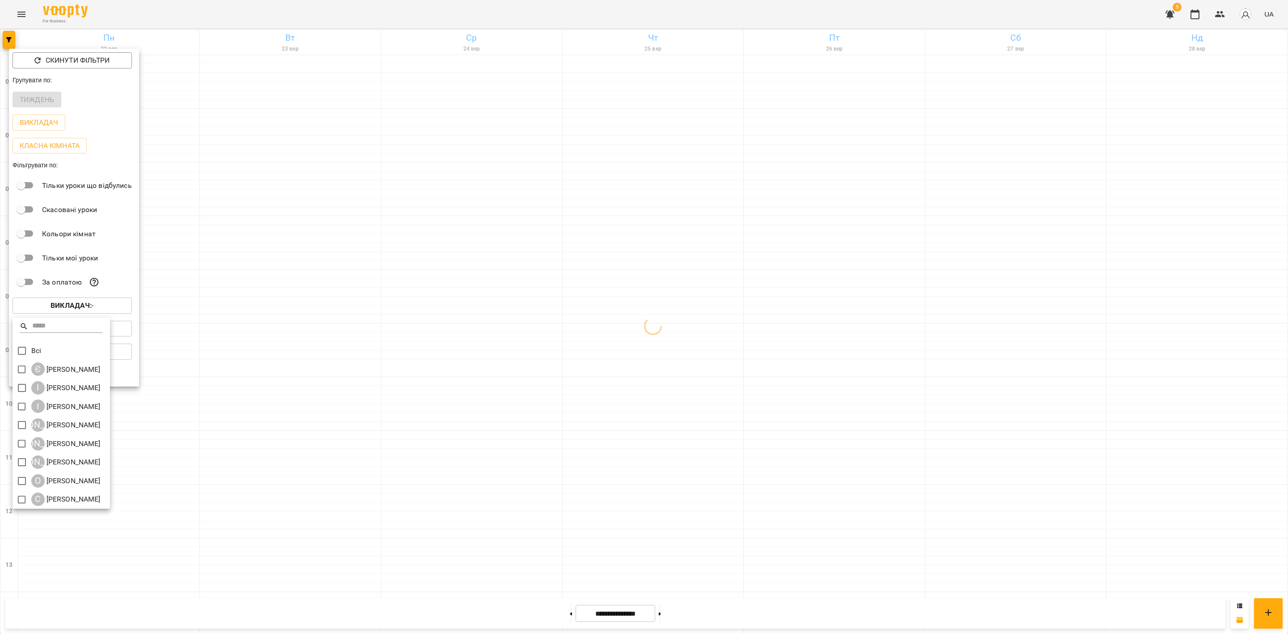
click at [24, 400] on div "Всі Є Євгенія Мумжинська І Ірина Бутенко І Ірина Коса А Анастасія Літвінчук К К…" at bounding box center [61, 413] width 97 height 191
drag, startPoint x: 1213, startPoint y: 17, endPoint x: 1221, endPoint y: 27, distance: 12.4
click at [1144, 19] on div at bounding box center [644, 317] width 1288 height 634
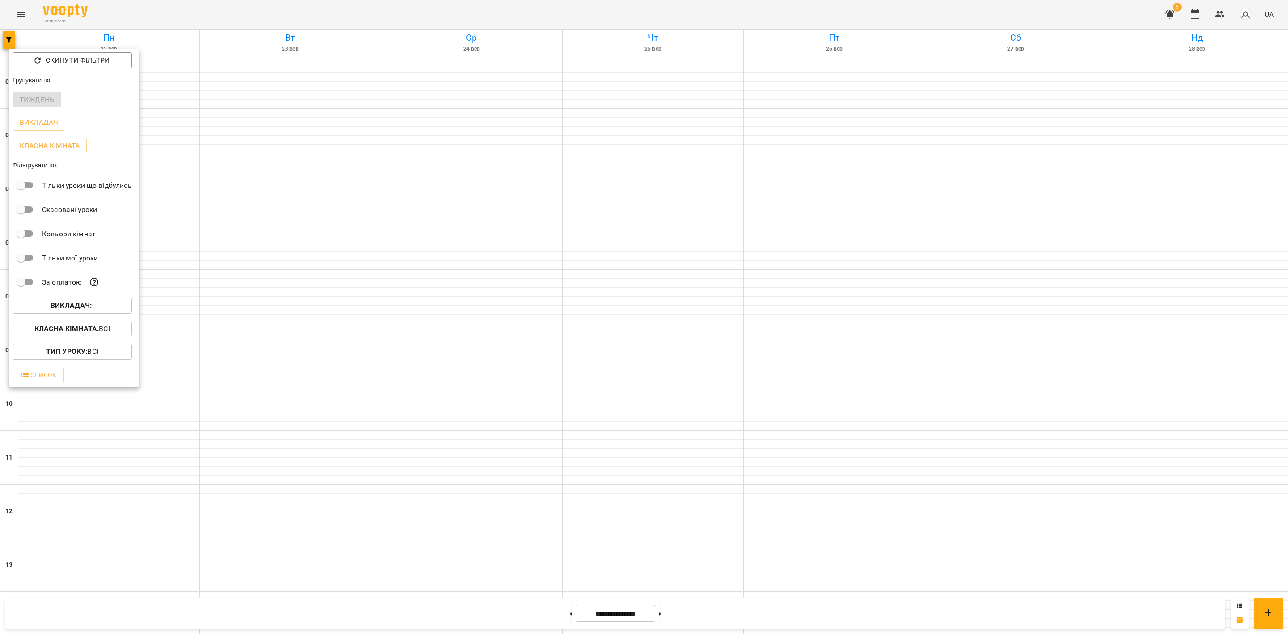
click at [1144, 21] on div "Всі Є Євгенія Мумжинська І Ірина Бутенко І Ірина Коса А Анастасія Літвінчук К К…" at bounding box center [644, 317] width 1288 height 634
click at [1144, 22] on div at bounding box center [644, 317] width 1288 height 634
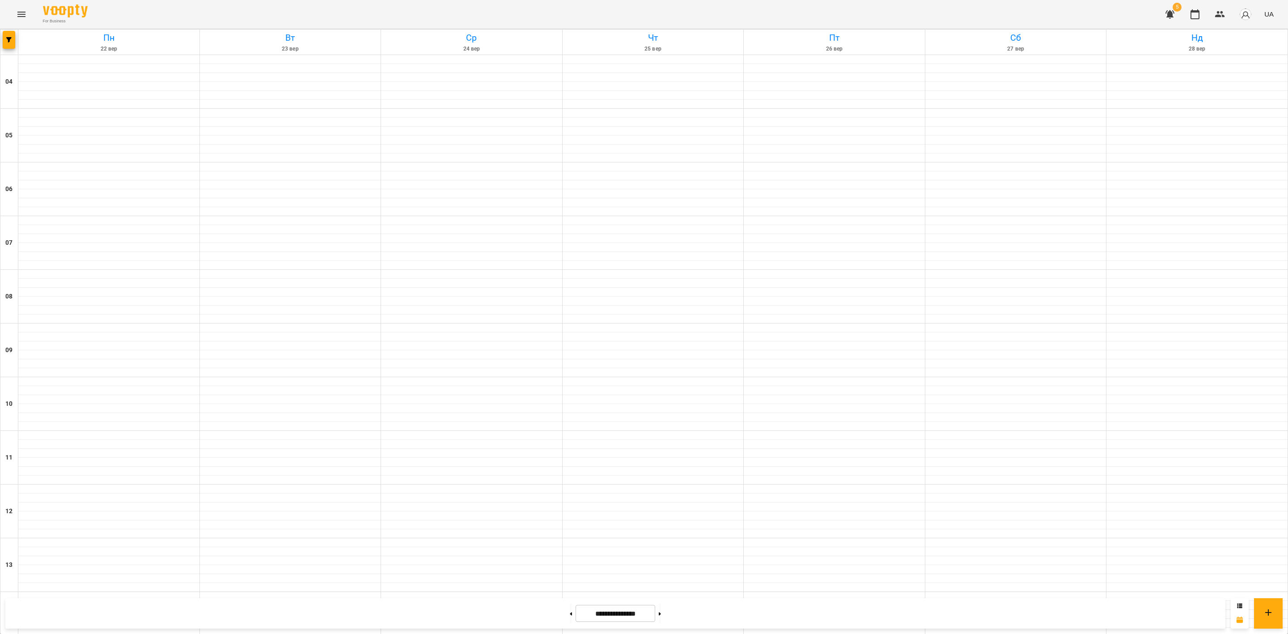
click at [1144, 19] on div "Скинути фільтри Групувати по: Тиждень Викладач Класна кімната Фільтрувати по: Т…" at bounding box center [644, 317] width 1288 height 634
click at [1144, 17] on icon "button" at bounding box center [1220, 14] width 11 height 11
click at [1144, 15] on icon "button" at bounding box center [1220, 14] width 11 height 11
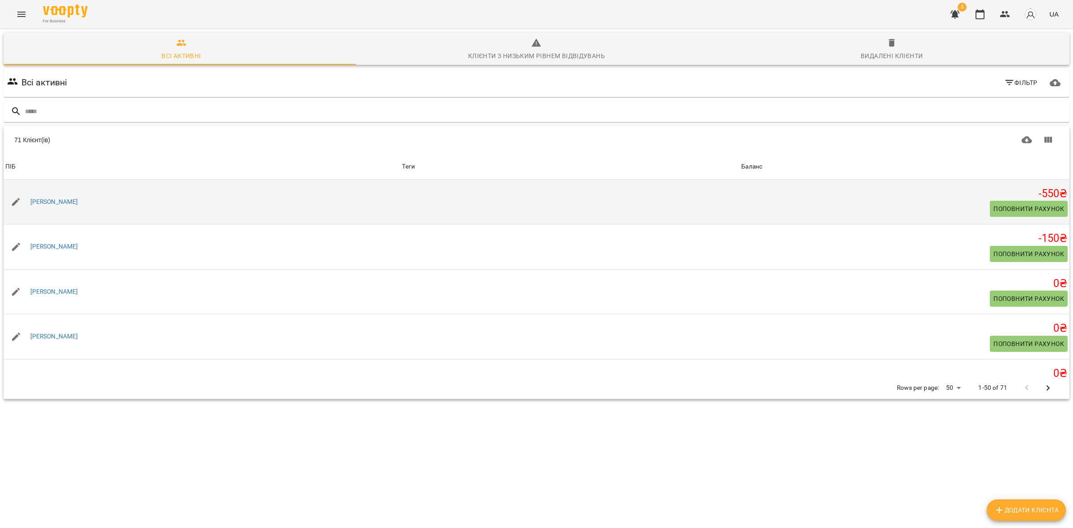
drag, startPoint x: 66, startPoint y: 194, endPoint x: 27, endPoint y: 195, distance: 38.5
click at [27, 193] on div "Вікторія Павлишин" at bounding box center [202, 202] width 397 height 25
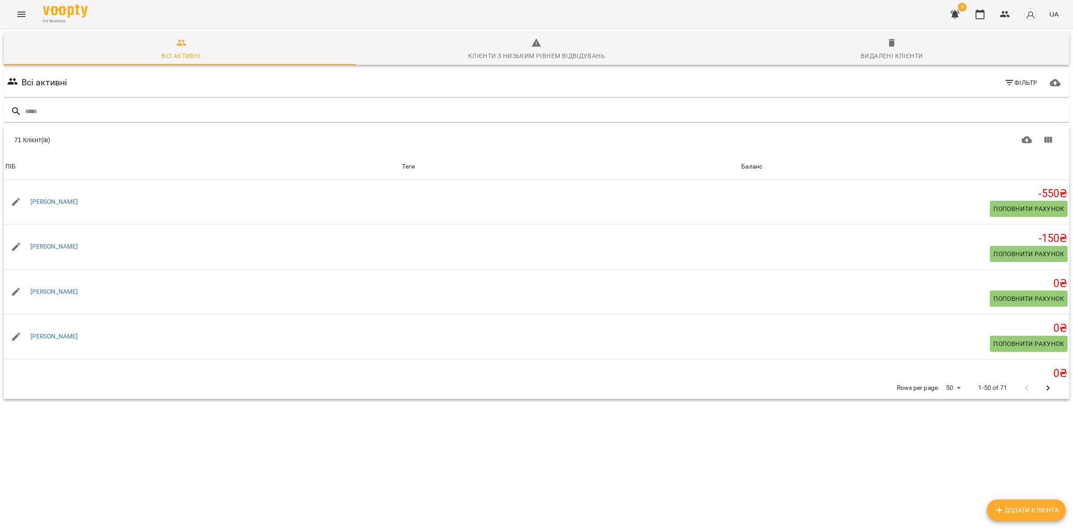
copy link "Вікторія Павлишин"
click at [130, 144] on div "71 Клієнт(ів)" at bounding box center [273, 140] width 519 height 9
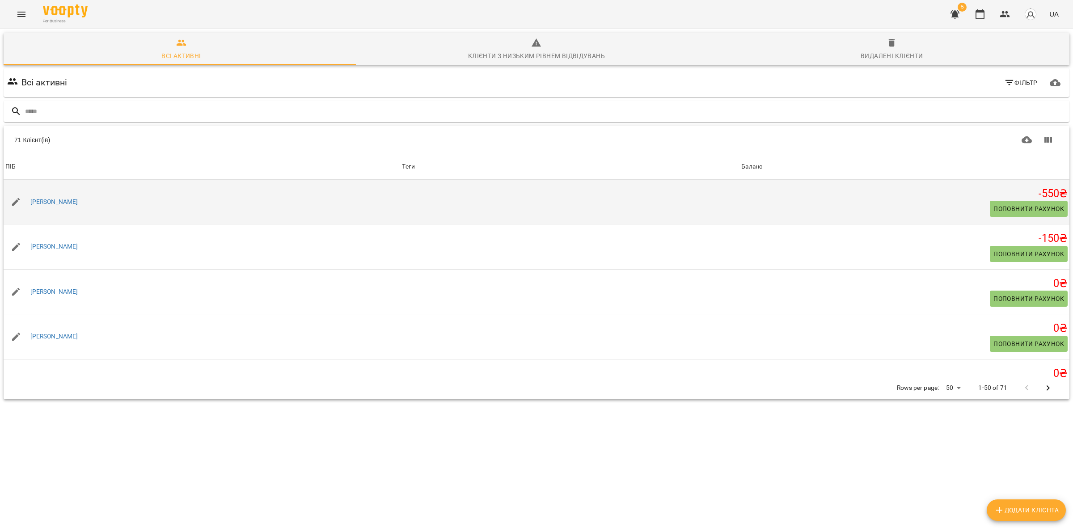
drag, startPoint x: 94, startPoint y: 201, endPoint x: 25, endPoint y: 191, distance: 69.7
click at [25, 191] on div "Вікторія Павлишин" at bounding box center [202, 202] width 397 height 25
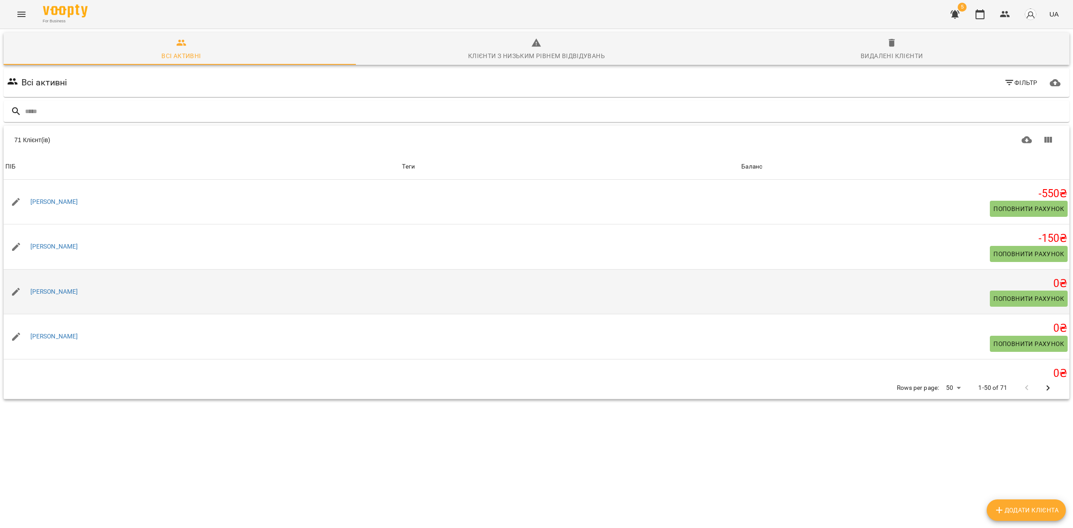
copy link "Вікторія Павлишин"
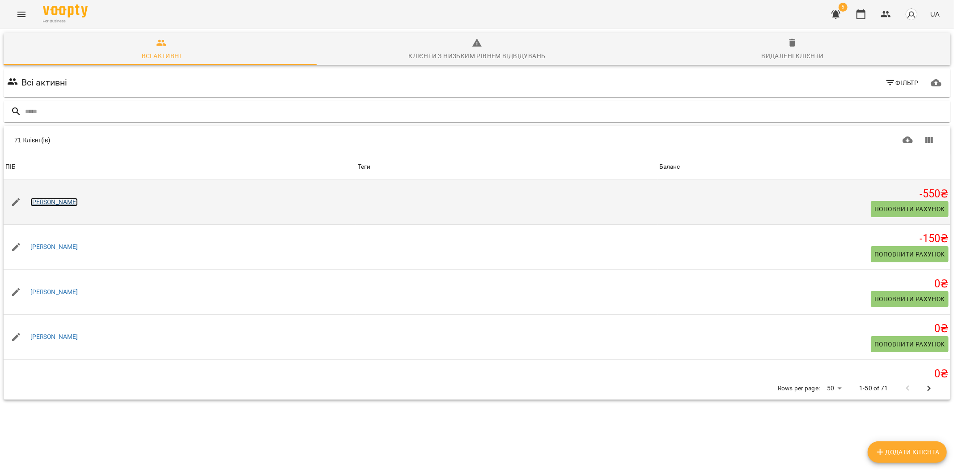
click at [76, 203] on link "[PERSON_NAME]" at bounding box center [54, 202] width 48 height 9
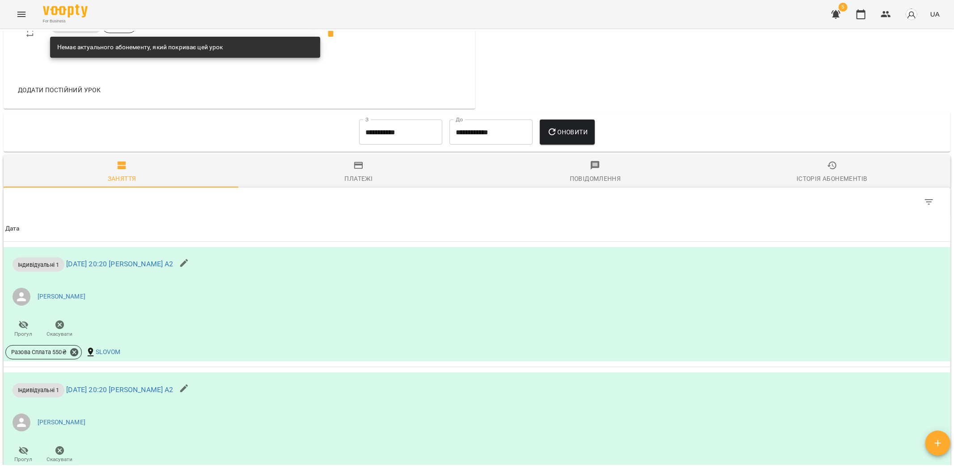
scroll to position [633, 0]
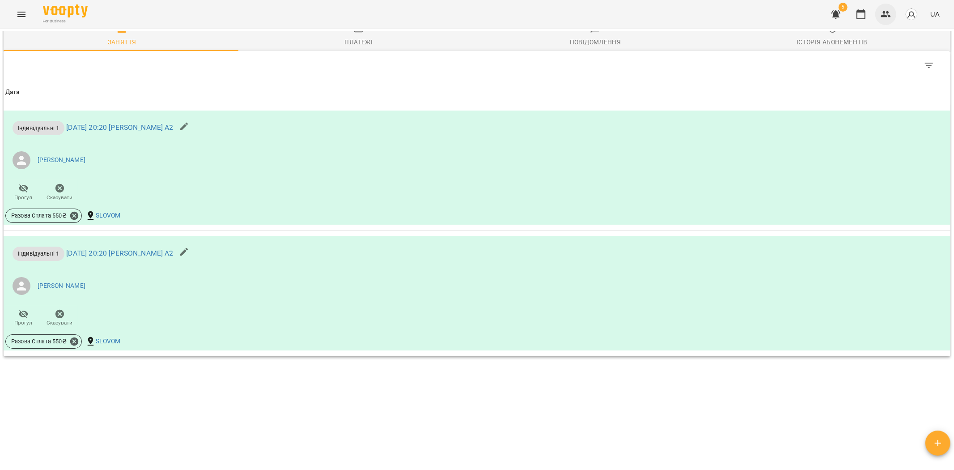
click at [886, 17] on icon "button" at bounding box center [886, 14] width 10 height 6
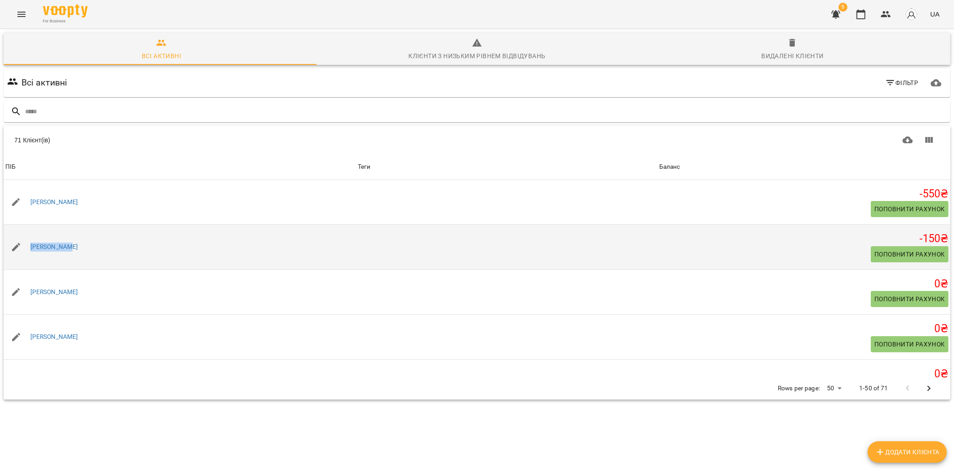
drag, startPoint x: 74, startPoint y: 247, endPoint x: 28, endPoint y: 247, distance: 46.1
click at [28, 247] on div "[PERSON_NAME]" at bounding box center [180, 246] width 352 height 25
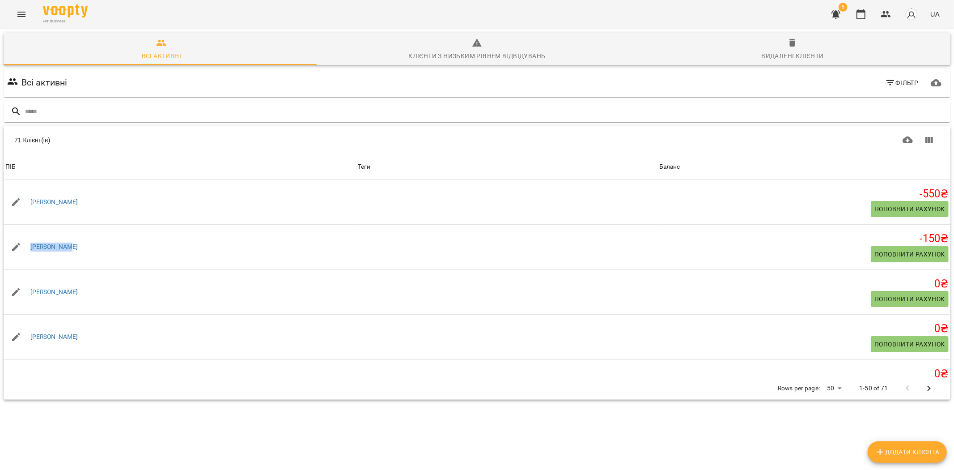
copy link "[PERSON_NAME]"
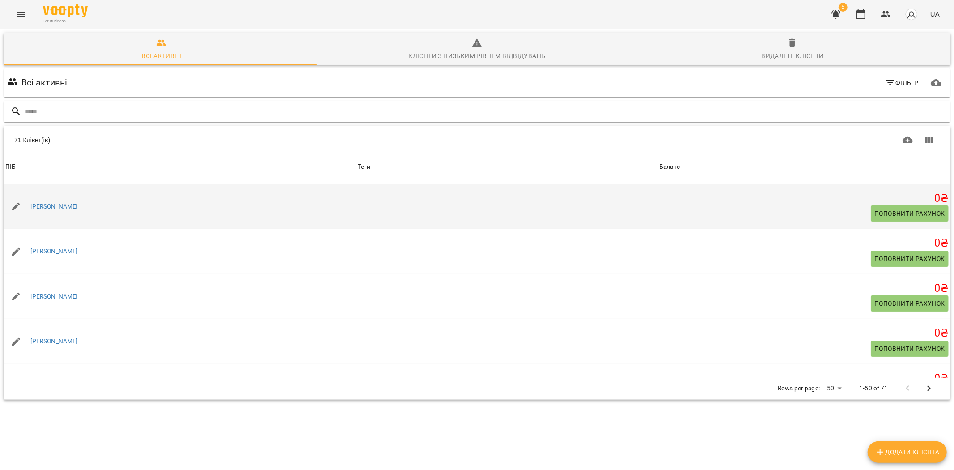
scroll to position [99, 0]
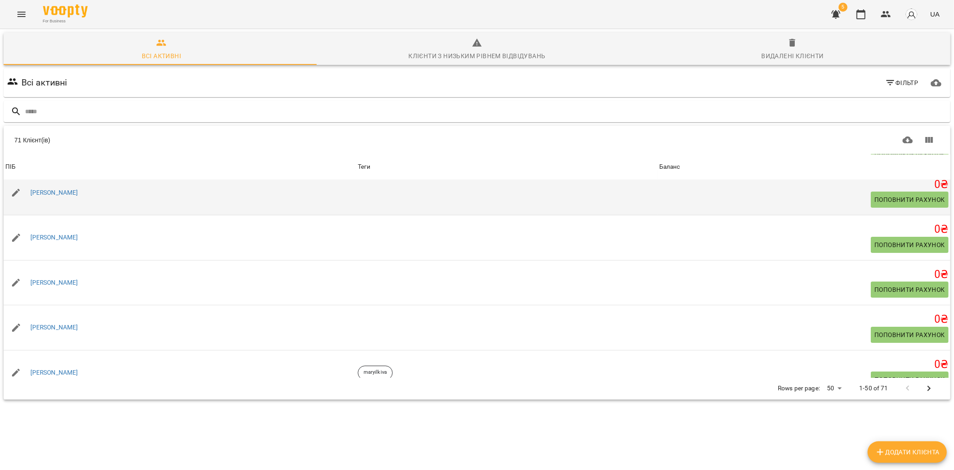
drag, startPoint x: 82, startPoint y: 188, endPoint x: 28, endPoint y: 187, distance: 54.6
click at [28, 187] on div "[PERSON_NAME]" at bounding box center [180, 192] width 352 height 25
copy link "[PERSON_NAME]"
click at [54, 190] on link "[PERSON_NAME]" at bounding box center [54, 192] width 48 height 9
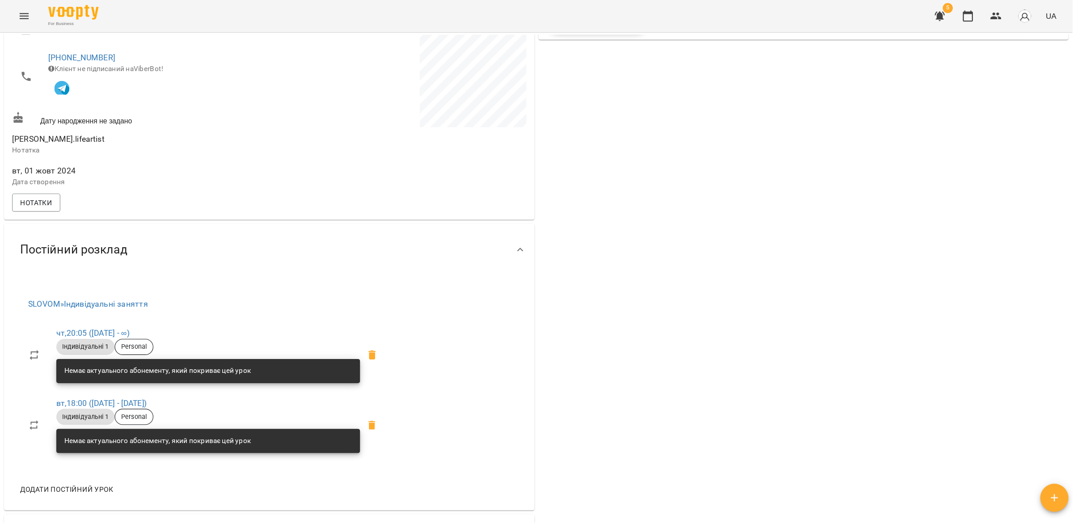
scroll to position [248, 0]
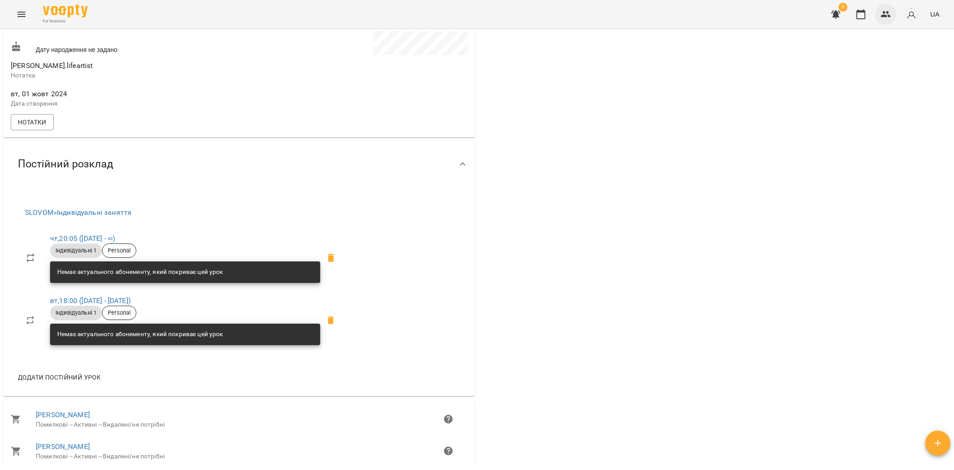
click at [892, 18] on button "button" at bounding box center [885, 14] width 21 height 21
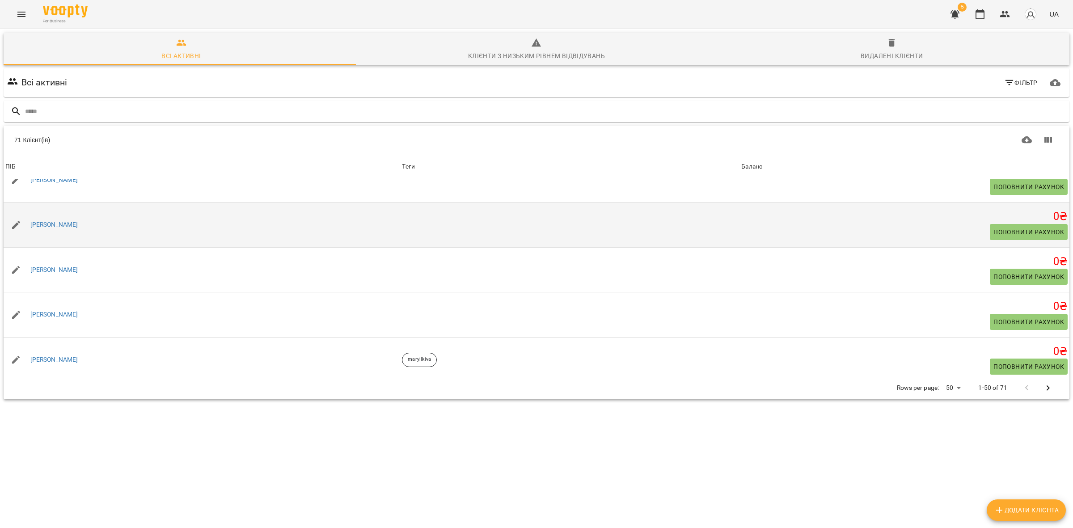
scroll to position [168, 0]
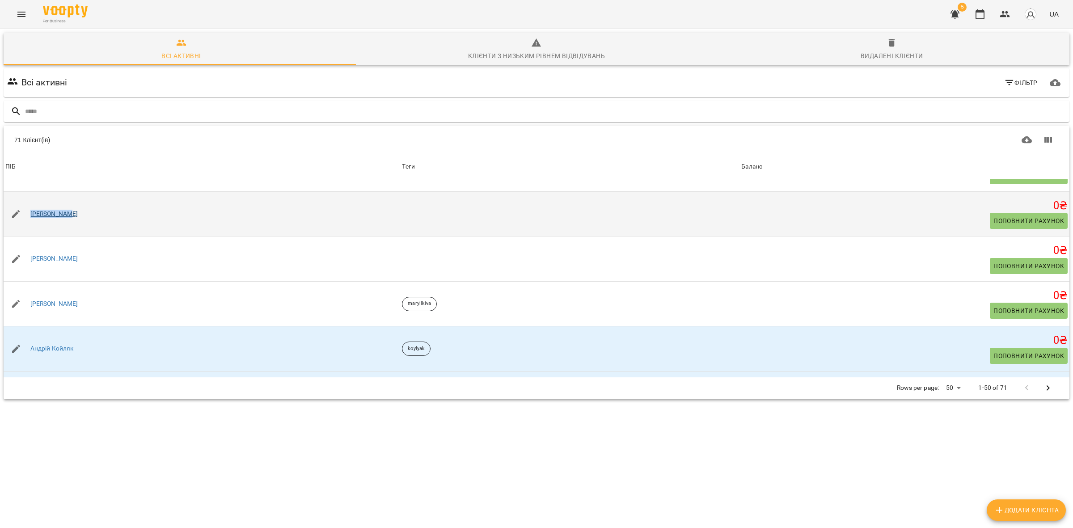
drag, startPoint x: 67, startPoint y: 214, endPoint x: 31, endPoint y: 209, distance: 36.1
click at [31, 208] on div "[PERSON_NAME]" at bounding box center [202, 214] width 397 height 25
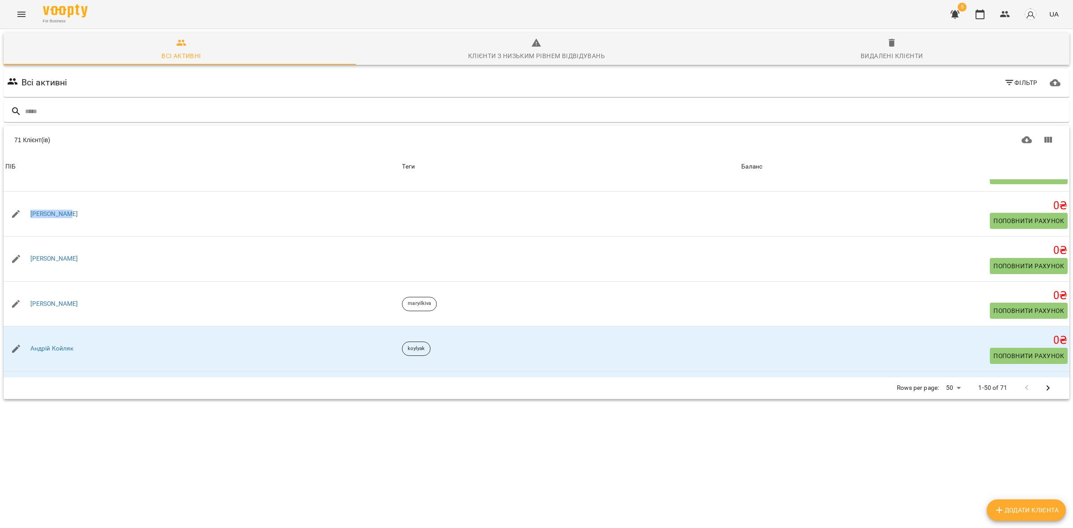
copy link "[PERSON_NAME]"
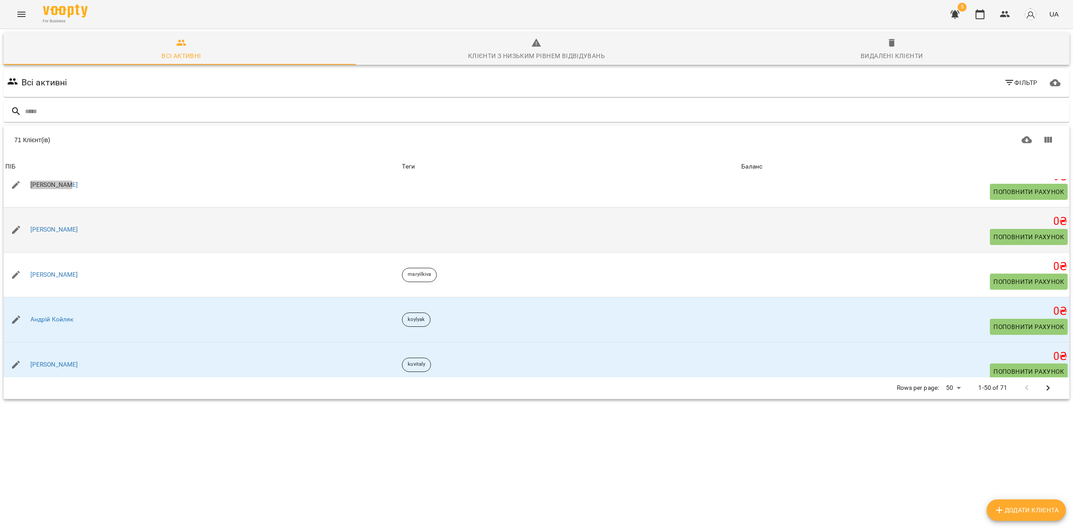
scroll to position [224, 0]
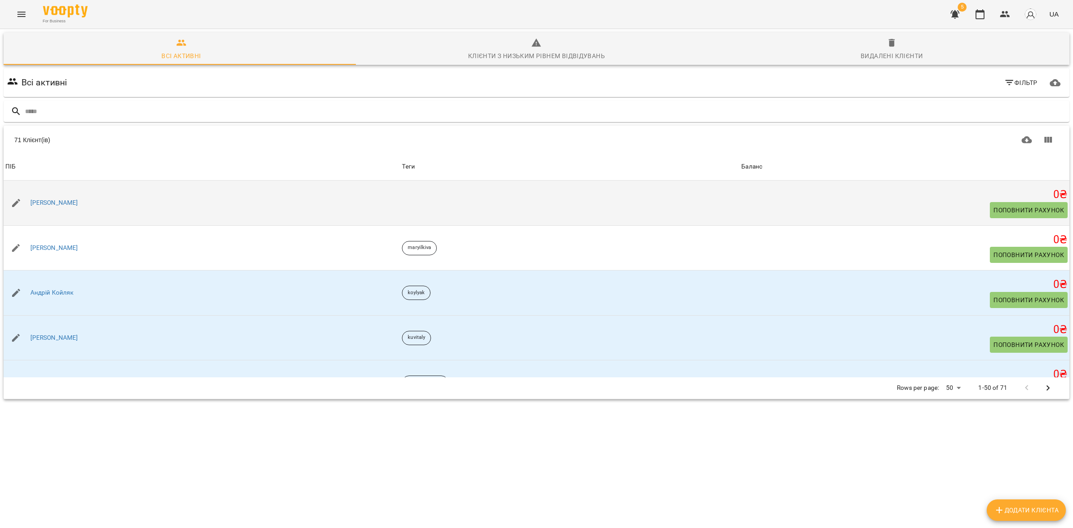
drag, startPoint x: 93, startPoint y: 198, endPoint x: 23, endPoint y: 195, distance: 70.3
click at [23, 195] on div "[PERSON_NAME]" at bounding box center [202, 203] width 397 height 25
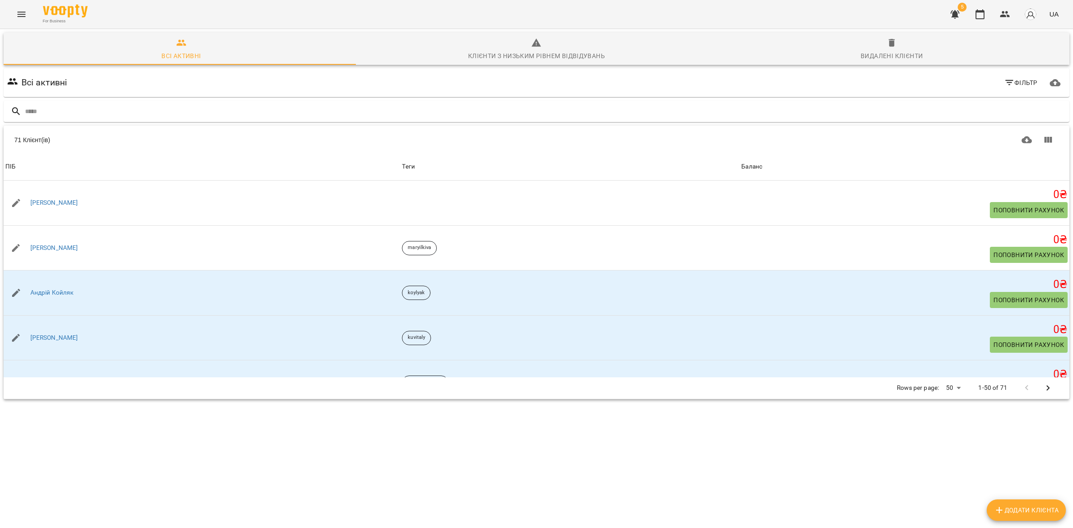
copy link "[PERSON_NAME]"
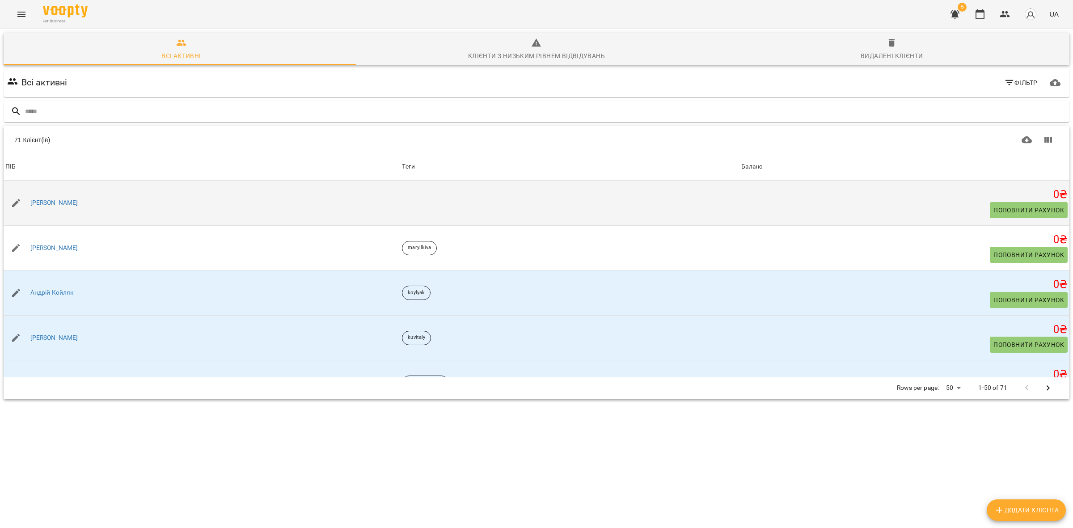
drag, startPoint x: 64, startPoint y: 191, endPoint x: 68, endPoint y: 197, distance: 7.2
click at [65, 191] on td "[PERSON_NAME]" at bounding box center [202, 203] width 397 height 45
click at [68, 198] on div "[PERSON_NAME]" at bounding box center [54, 203] width 51 height 13
click at [68, 204] on link "[PERSON_NAME]" at bounding box center [54, 203] width 48 height 9
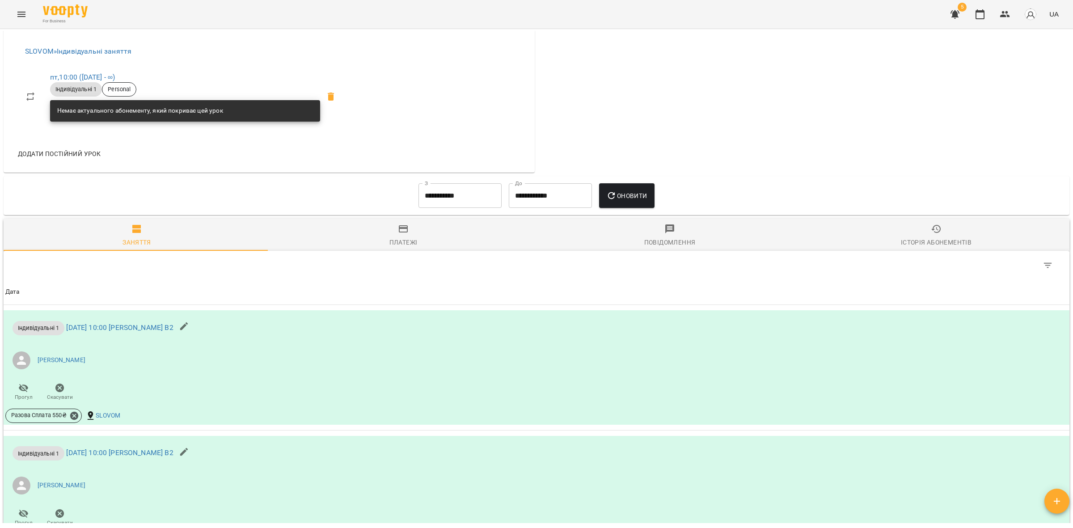
scroll to position [503, 0]
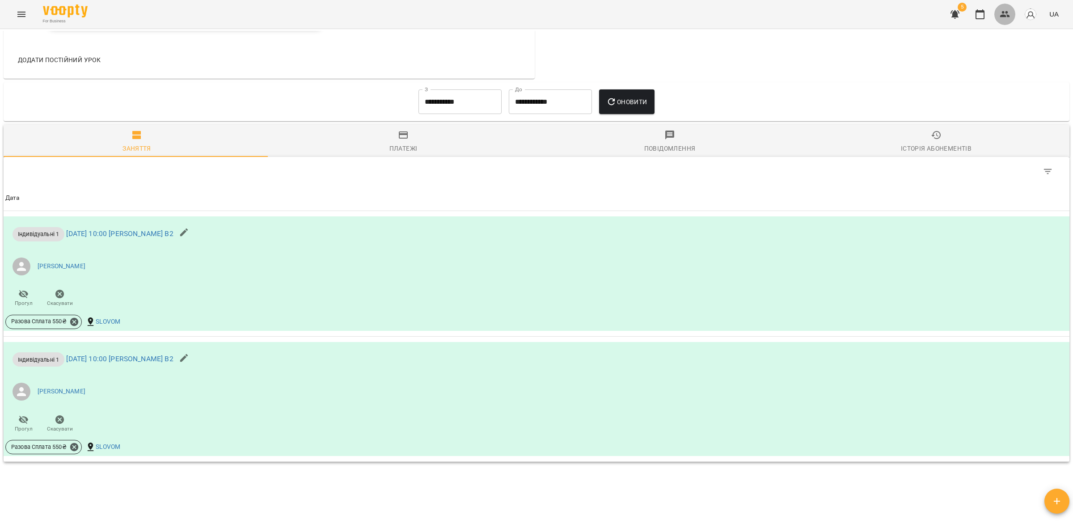
click at [999, 11] on button "button" at bounding box center [1005, 14] width 21 height 21
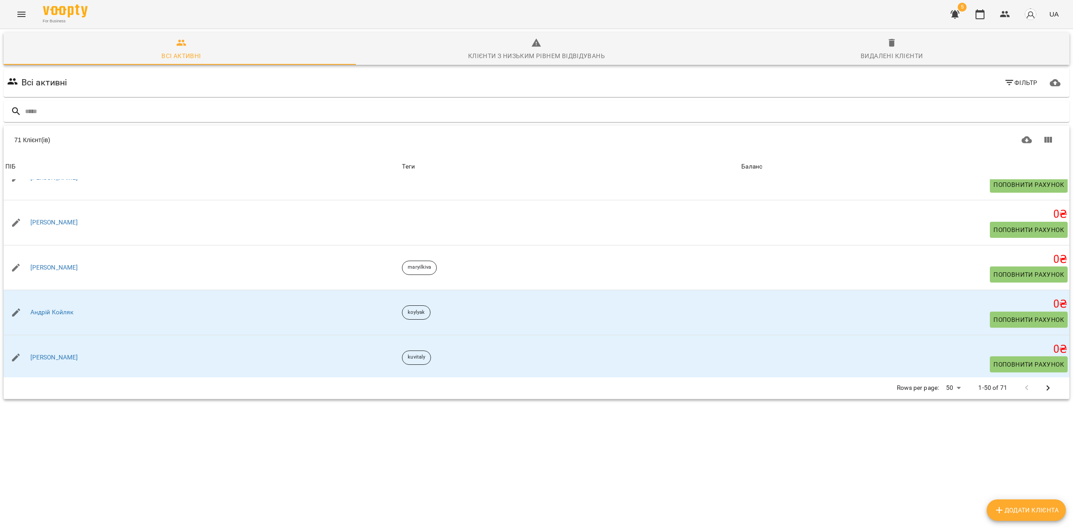
scroll to position [224, 0]
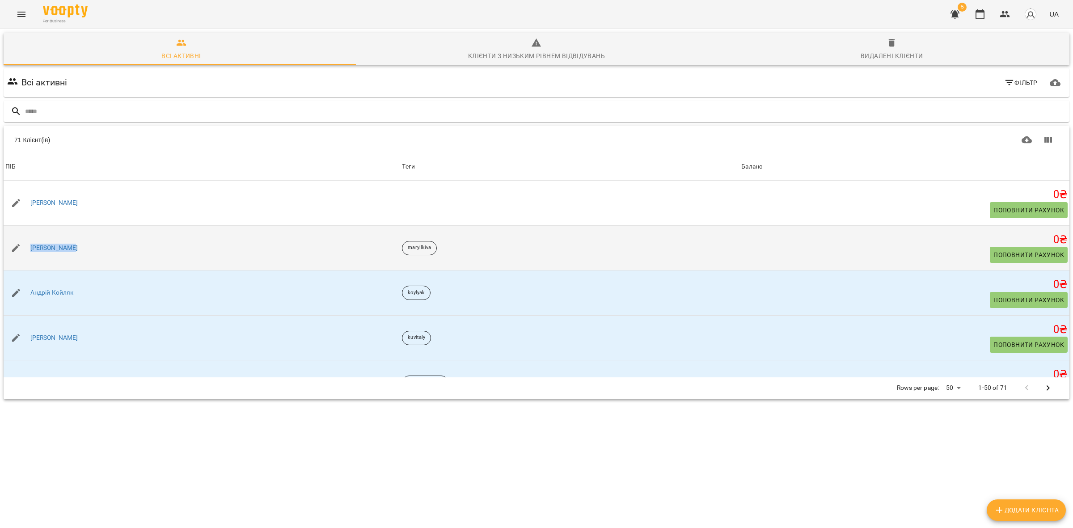
drag, startPoint x: 59, startPoint y: 245, endPoint x: 28, endPoint y: 240, distance: 30.9
click at [28, 240] on div "[PERSON_NAME]" at bounding box center [202, 248] width 397 height 25
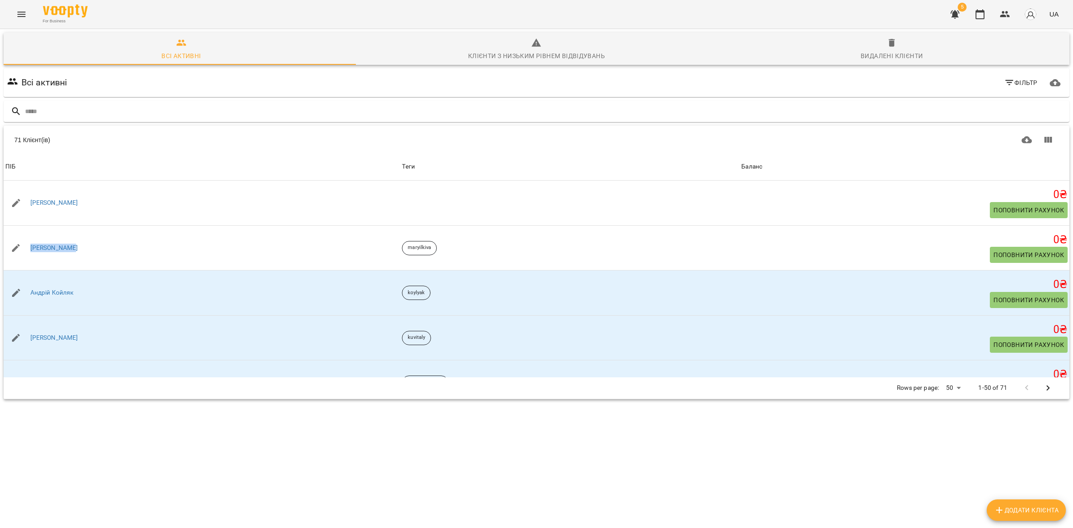
copy link "[PERSON_NAME]"
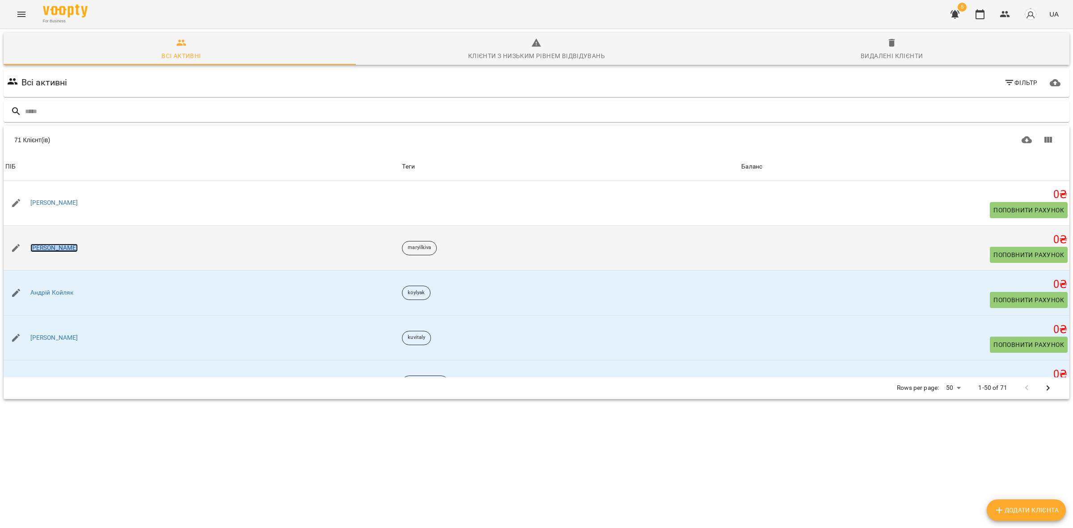
click at [52, 249] on link "[PERSON_NAME]" at bounding box center [54, 248] width 48 height 9
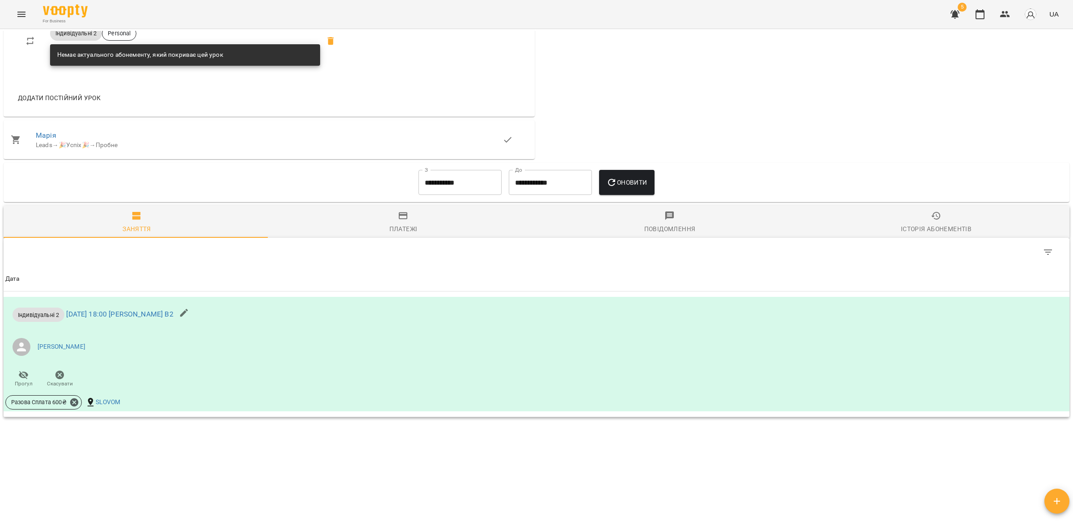
scroll to position [462, 0]
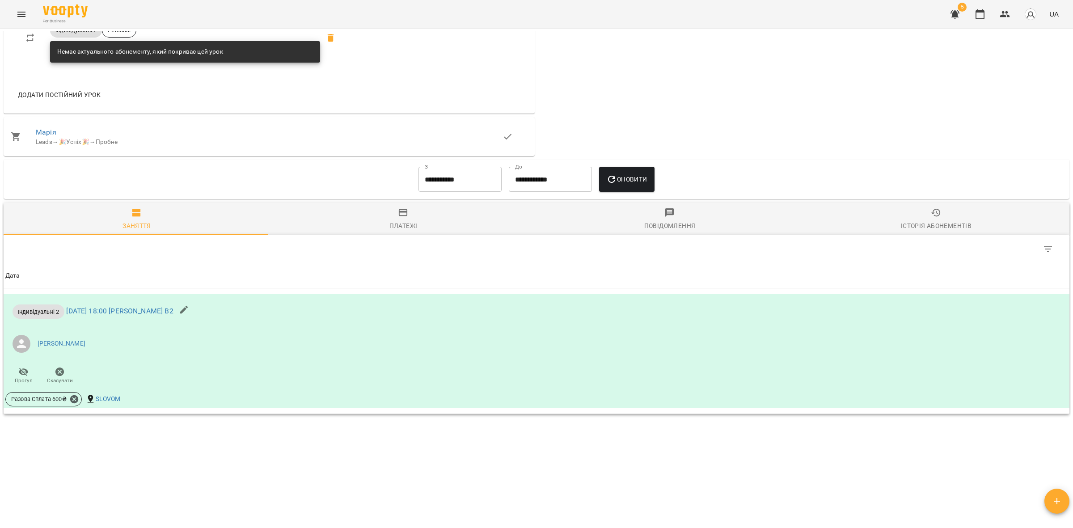
click at [439, 167] on input "**********" at bounding box center [460, 179] width 83 height 25
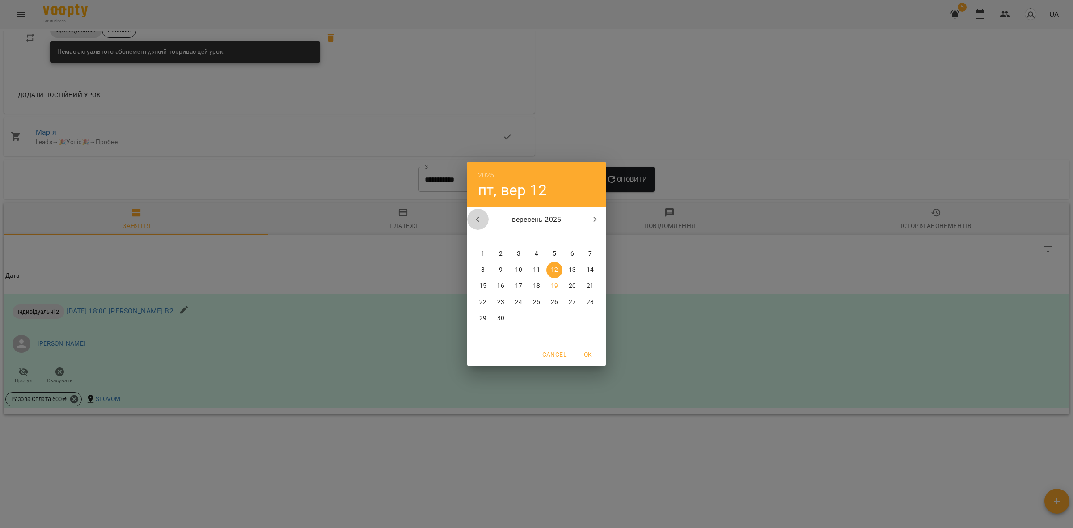
drag, startPoint x: 486, startPoint y: 220, endPoint x: 504, endPoint y: 228, distance: 20.0
click at [486, 220] on button "button" at bounding box center [477, 219] width 21 height 21
click at [558, 253] on span "1" at bounding box center [555, 254] width 16 height 9
type input "**********"
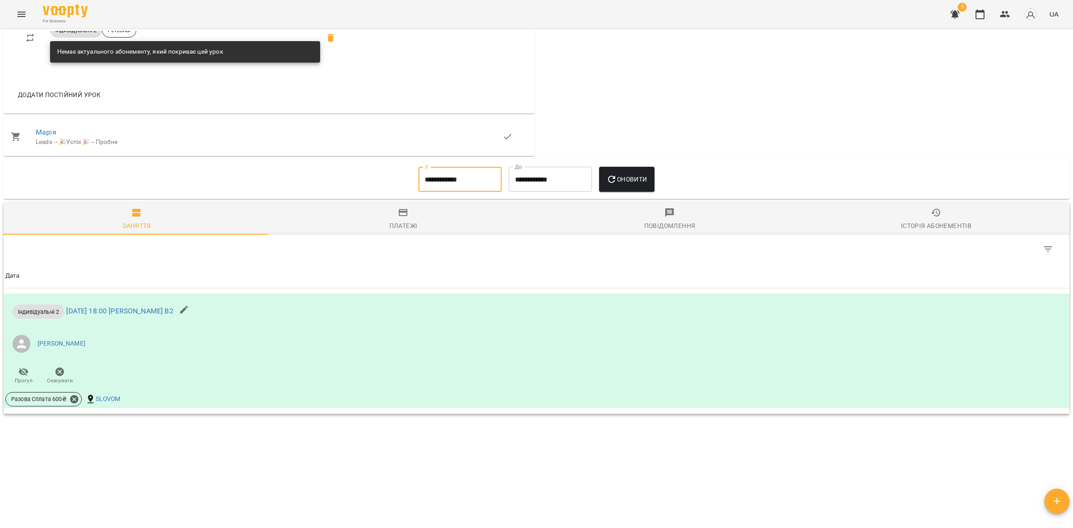
click at [634, 180] on span "Оновити" at bounding box center [626, 179] width 41 height 11
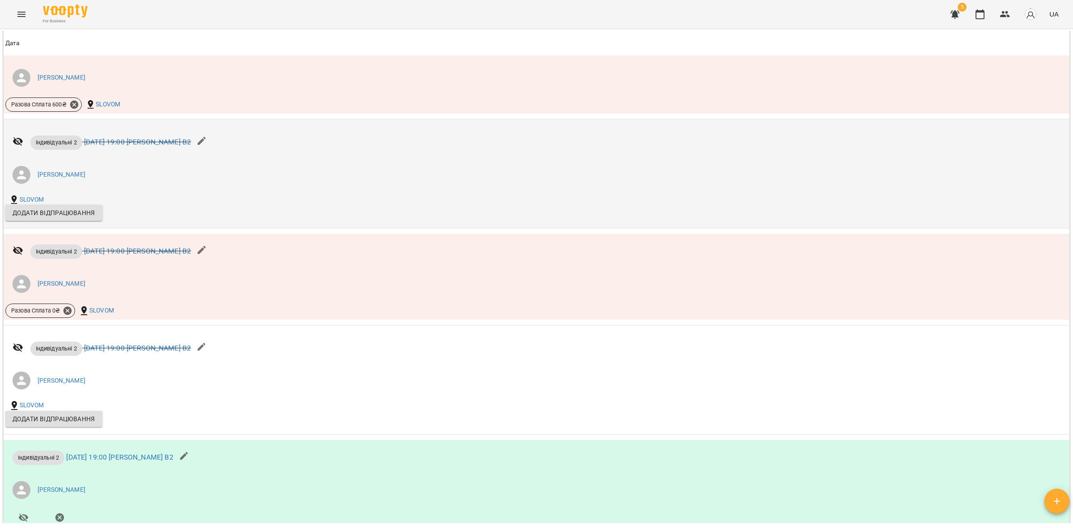
scroll to position [678, 0]
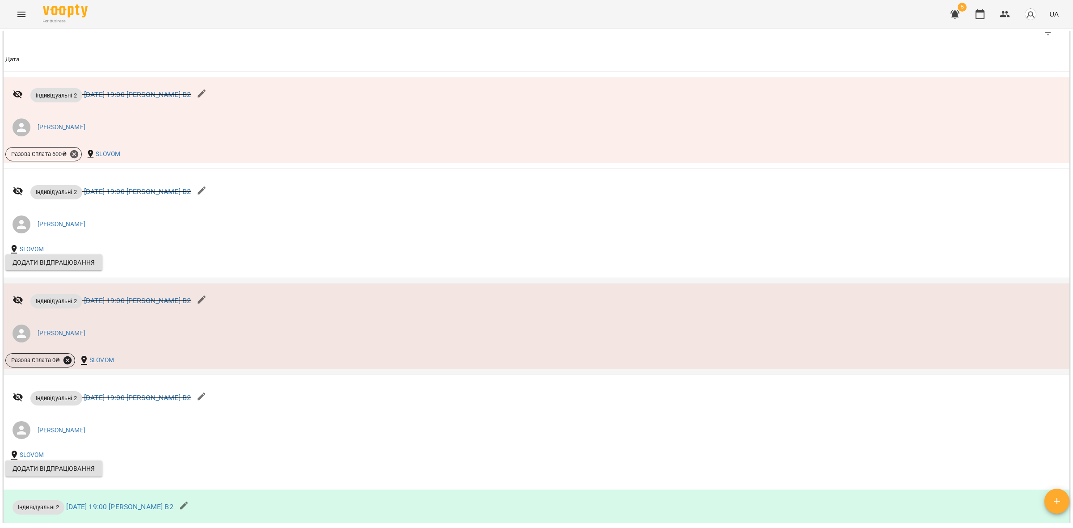
click at [67, 360] on icon at bounding box center [68, 361] width 10 height 10
click at [155, 318] on div at bounding box center [536, 264] width 1073 height 528
click at [166, 295] on p "Індивідуальні 2 чт 21 серп 2025 19:00 Марія Ільків В2" at bounding box center [110, 301] width 161 height 14
click at [166, 297] on link "чт 21 серп 2025 19:00 Марія Ільків В2" at bounding box center [137, 301] width 107 height 8
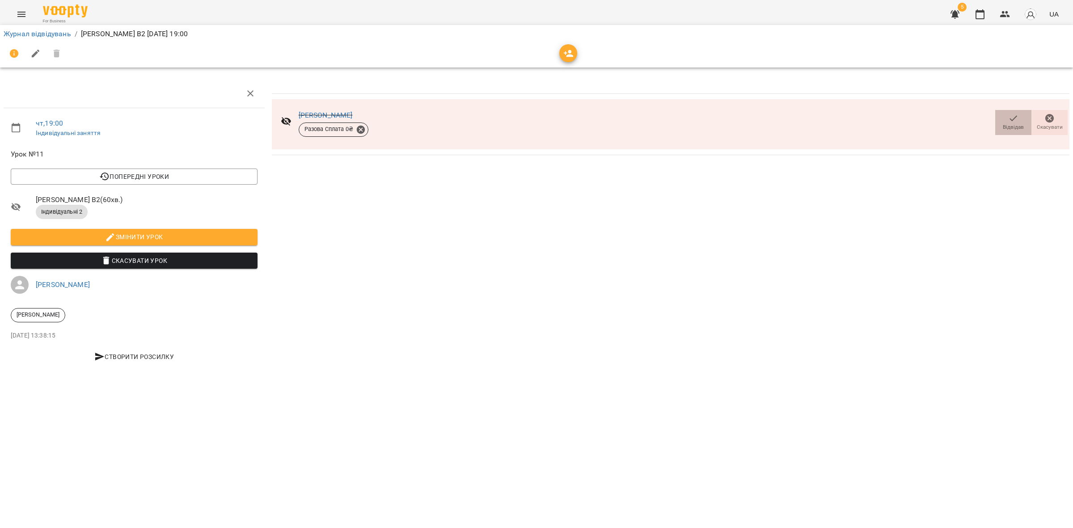
click at [1011, 122] on icon "button" at bounding box center [1013, 118] width 11 height 11
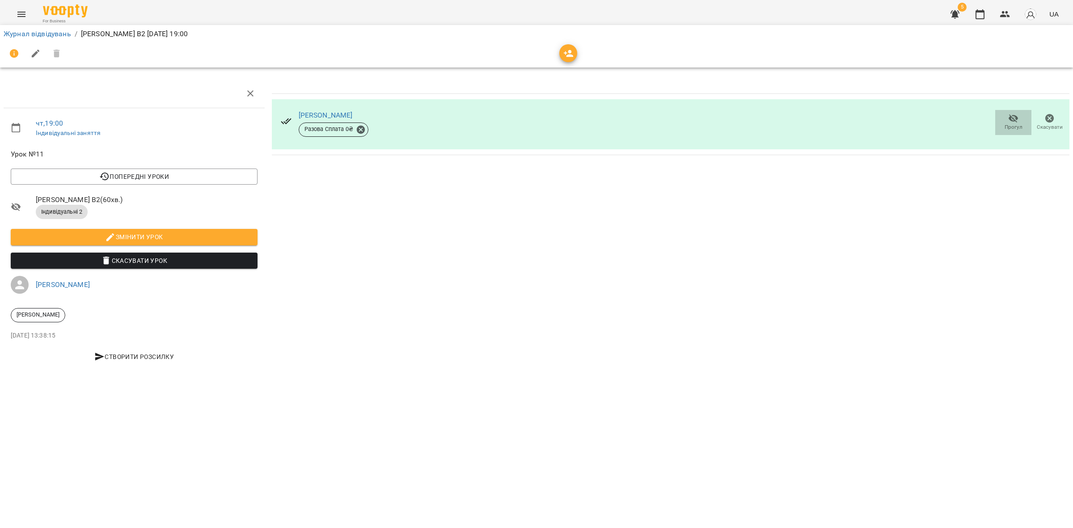
click at [1011, 122] on icon "button" at bounding box center [1013, 118] width 11 height 11
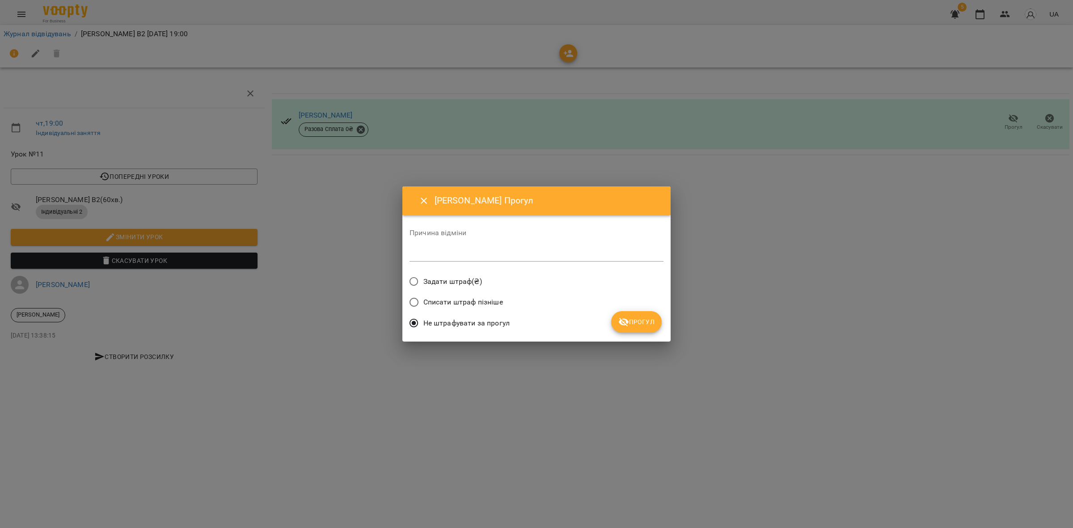
click at [456, 282] on span "Задати штраф(₴)" at bounding box center [453, 281] width 59 height 11
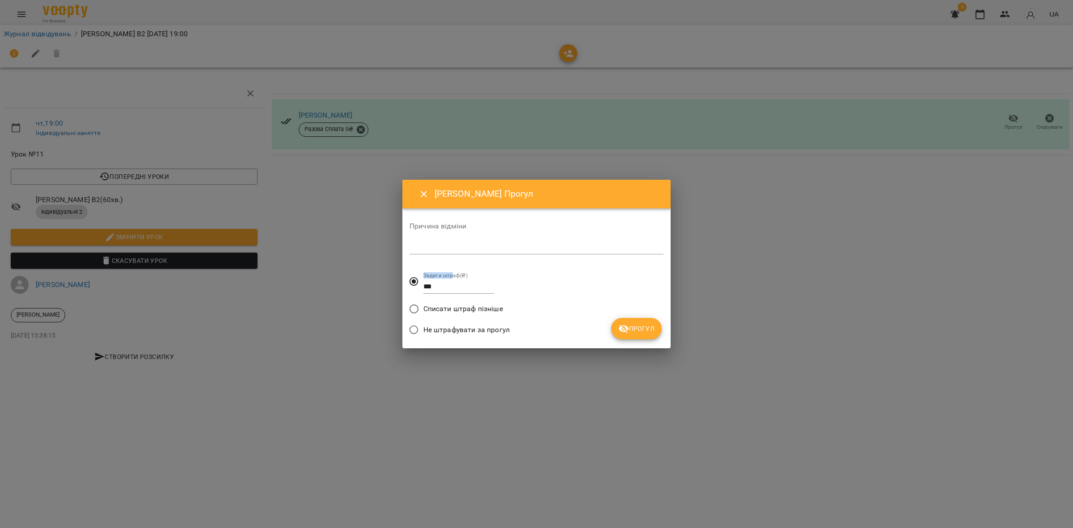
drag, startPoint x: 452, startPoint y: 278, endPoint x: 187, endPoint y: 301, distance: 266.1
click at [181, 301] on div "Марія Ільків Прогул Причина відміни * Задати штраф(₴) *** Списати штраф пізніше…" at bounding box center [536, 264] width 1073 height 528
click at [440, 288] on input "***" at bounding box center [459, 287] width 71 height 14
click at [434, 284] on input "***" at bounding box center [459, 287] width 71 height 14
click at [443, 263] on div "Причина відміни *" at bounding box center [537, 241] width 254 height 50
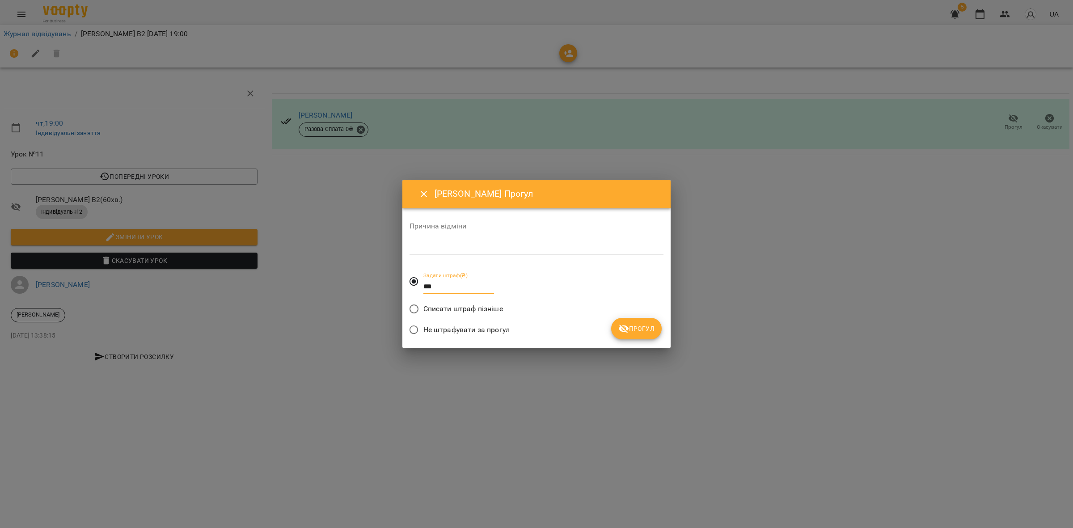
drag, startPoint x: 436, startPoint y: 286, endPoint x: 401, endPoint y: 289, distance: 35.9
click at [401, 289] on div "Марія Ільків Прогул Причина відміни * Задати штраф(₴) *** Списати штраф пізніше…" at bounding box center [536, 264] width 1073 height 528
type input "*"
click at [622, 331] on icon "submit" at bounding box center [624, 328] width 11 height 11
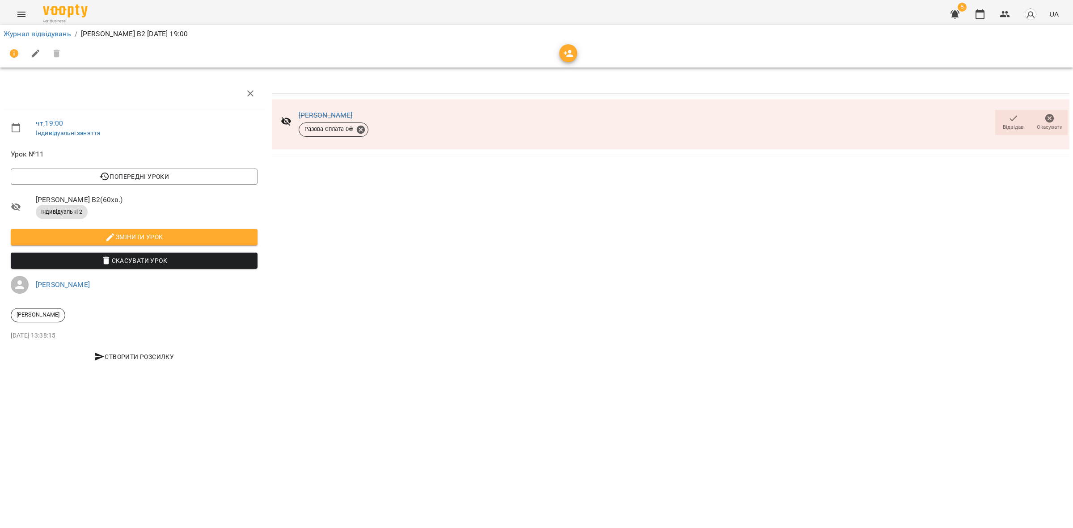
click at [1010, 120] on icon "button" at bounding box center [1013, 118] width 11 height 11
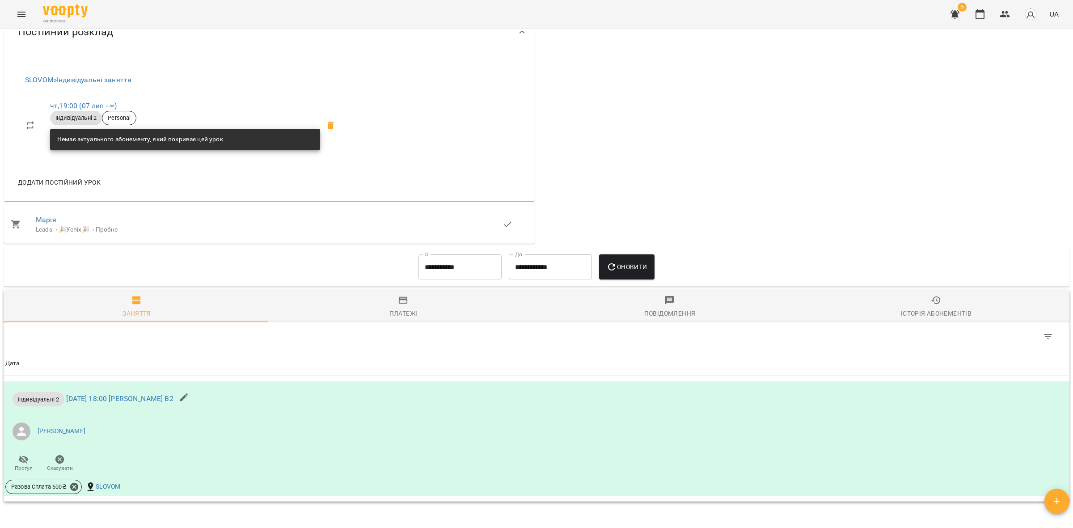
scroll to position [462, 0]
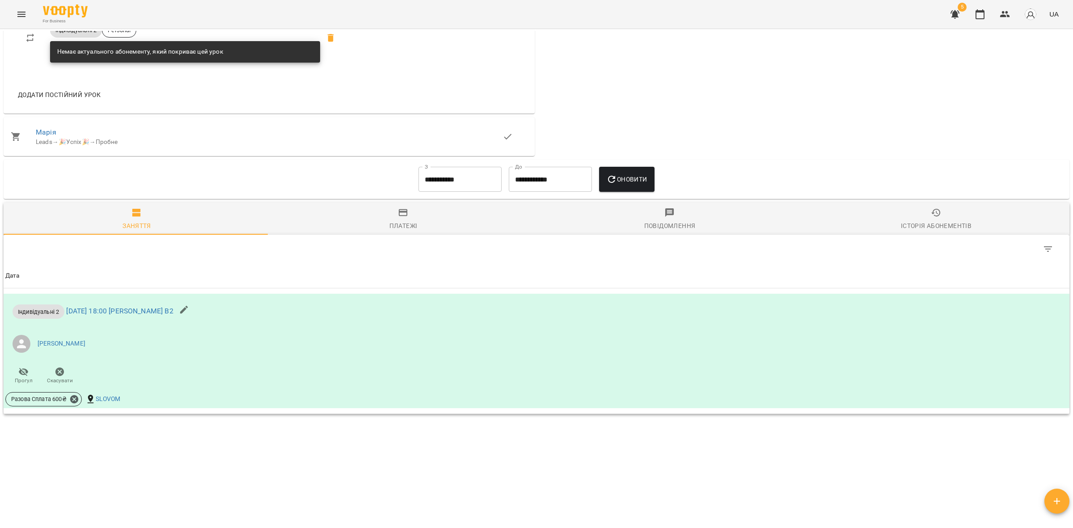
click at [439, 182] on input "**********" at bounding box center [460, 179] width 83 height 25
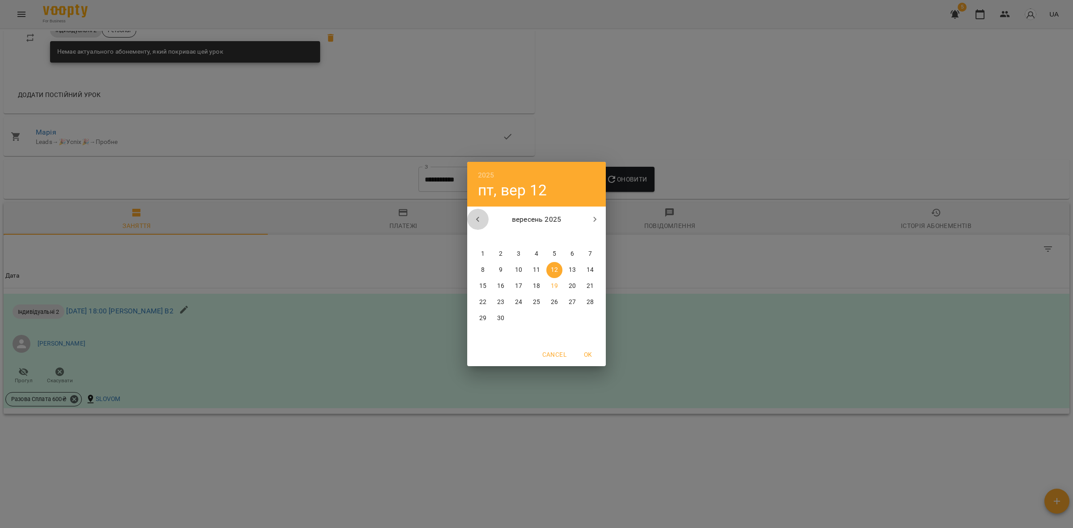
click at [477, 220] on icon "button" at bounding box center [477, 219] width 3 height 5
click at [555, 254] on p "1" at bounding box center [555, 254] width 4 height 9
type input "**********"
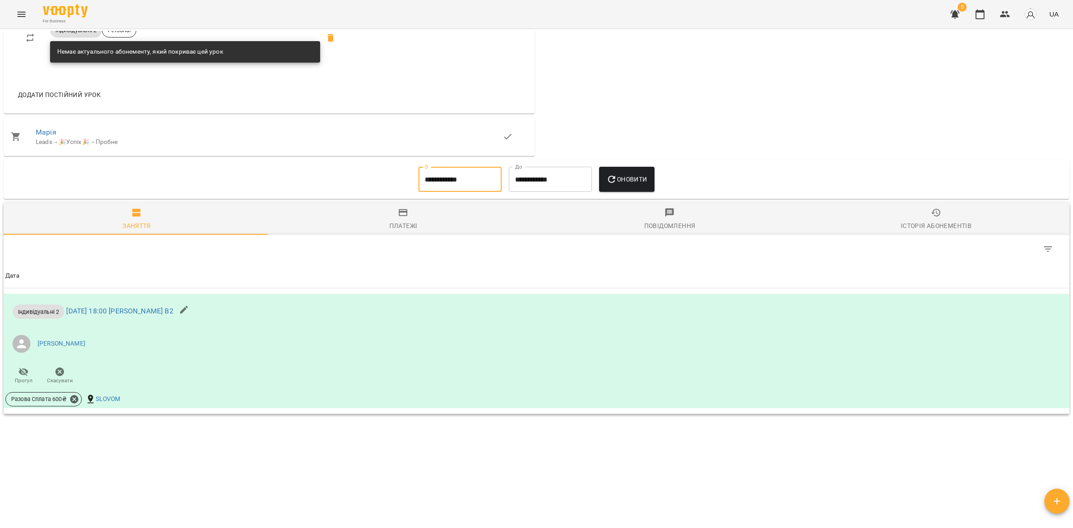
drag, startPoint x: 618, startPoint y: 177, endPoint x: 613, endPoint y: 177, distance: 4.9
click at [617, 174] on icon "button" at bounding box center [611, 179] width 11 height 11
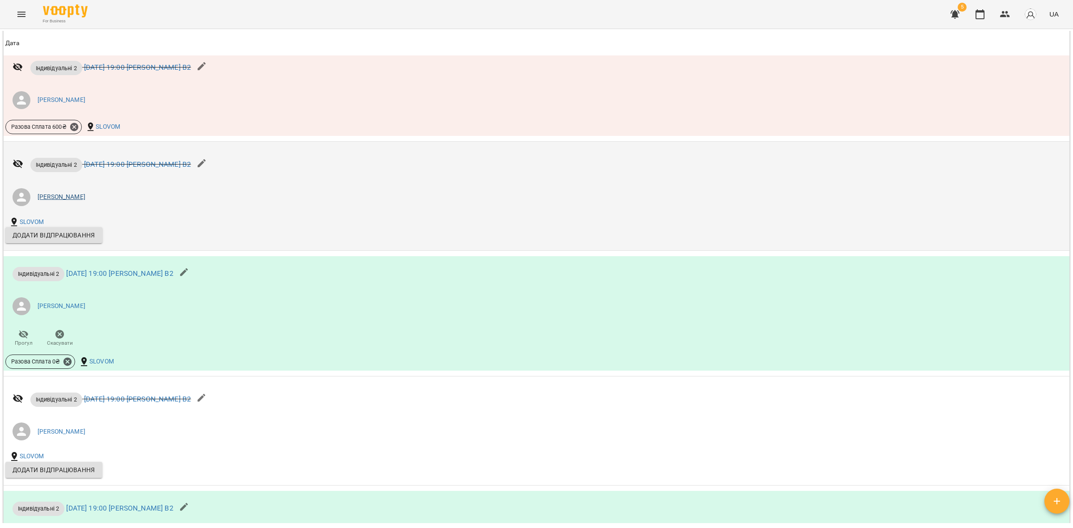
scroll to position [707, 0]
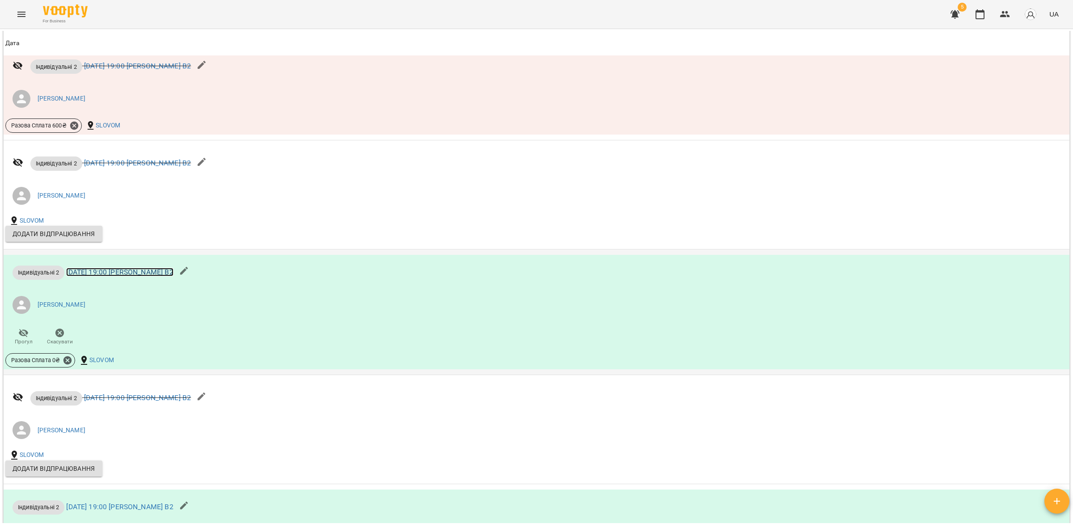
click at [144, 271] on link "чт 21 серп 2025 19:00 Марія Ільків В2" at bounding box center [119, 272] width 107 height 8
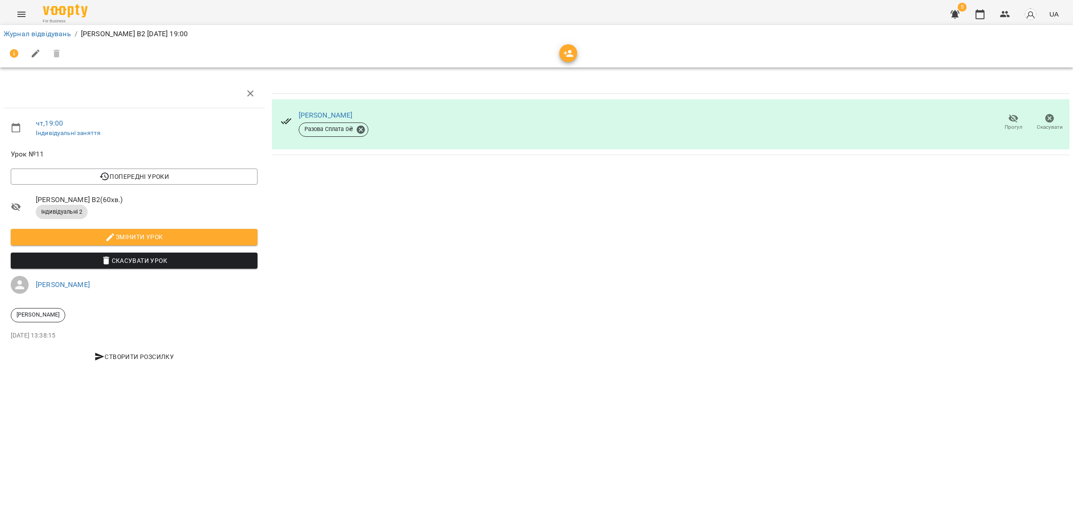
click at [1018, 119] on span "Прогул" at bounding box center [1013, 122] width 25 height 18
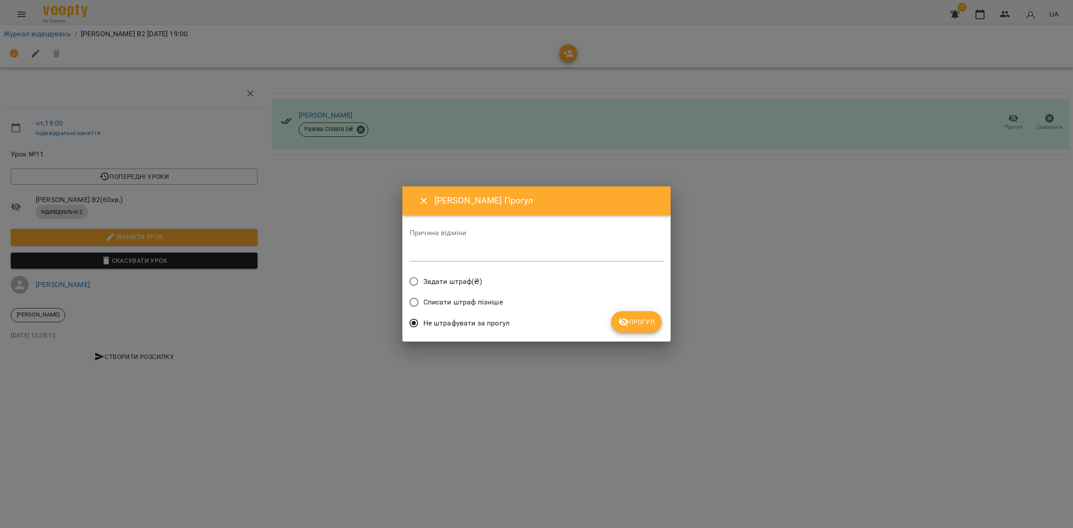
click at [464, 274] on label "Задати штраф(₴)" at bounding box center [443, 281] width 77 height 19
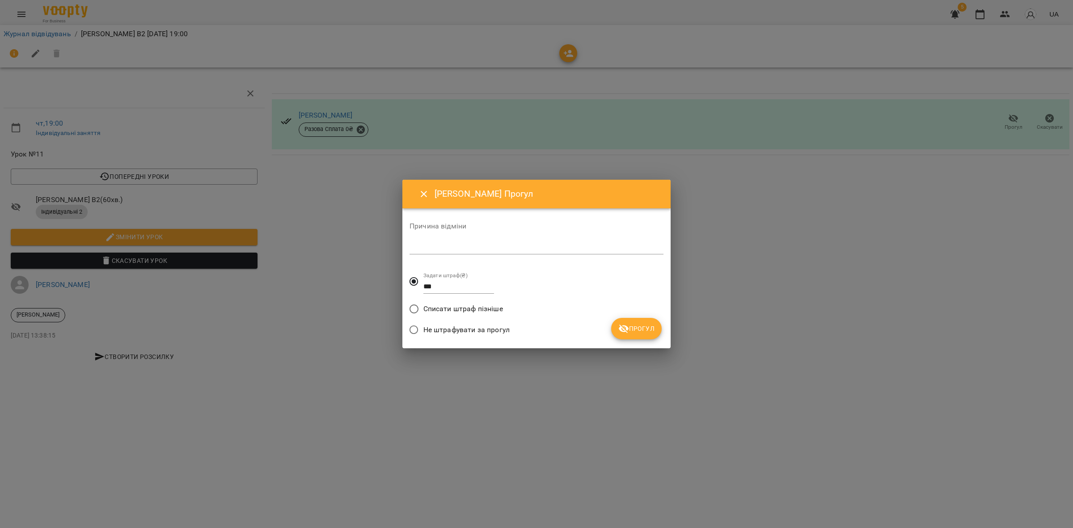
click at [631, 325] on span "Прогул" at bounding box center [637, 328] width 36 height 11
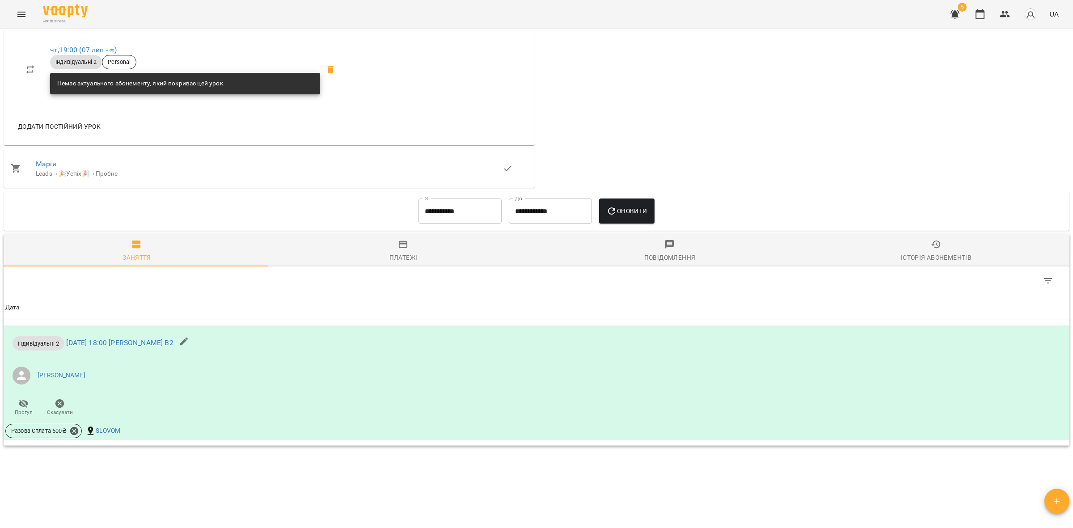
scroll to position [462, 0]
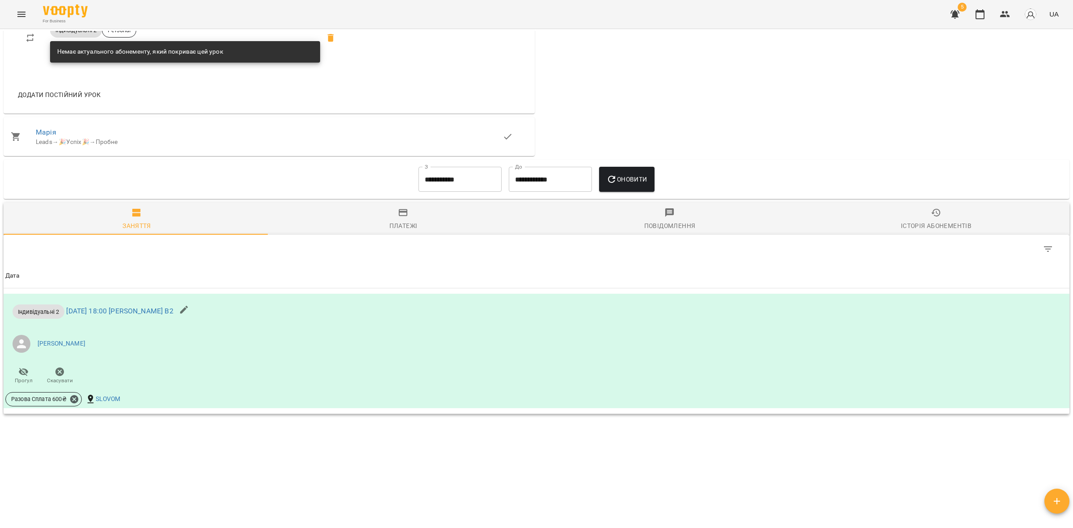
click at [434, 186] on input "**********" at bounding box center [460, 179] width 83 height 25
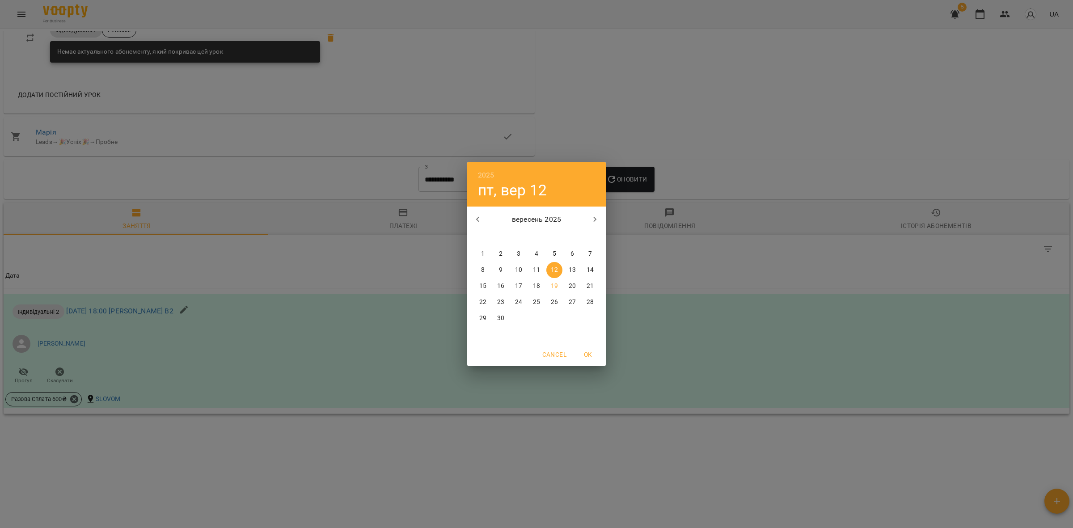
click at [479, 214] on icon "button" at bounding box center [478, 219] width 11 height 11
click at [558, 253] on span "1" at bounding box center [555, 254] width 16 height 9
type input "**********"
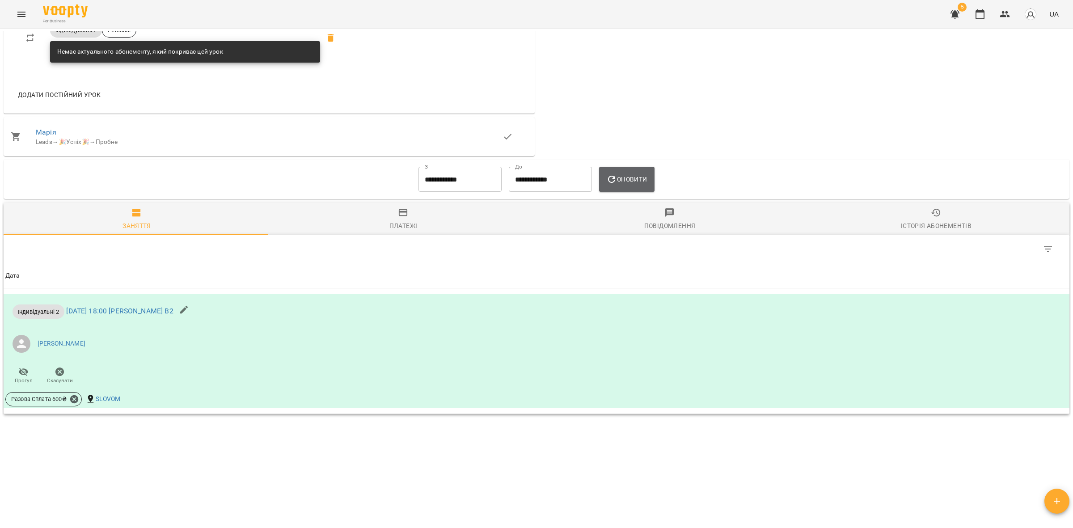
drag, startPoint x: 642, startPoint y: 174, endPoint x: 637, endPoint y: 177, distance: 5.4
click at [641, 173] on button "Оновити" at bounding box center [626, 179] width 55 height 25
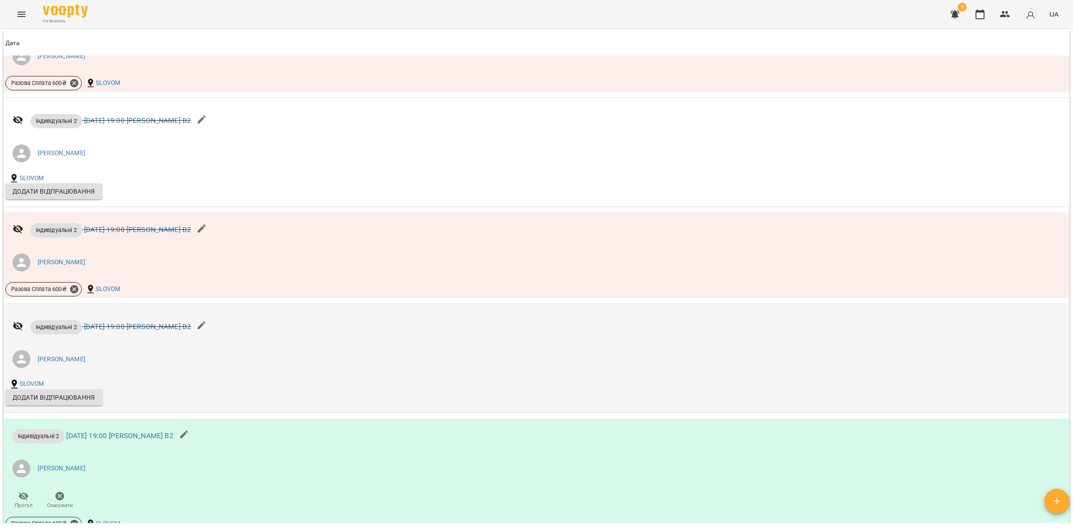
scroll to position [741, 0]
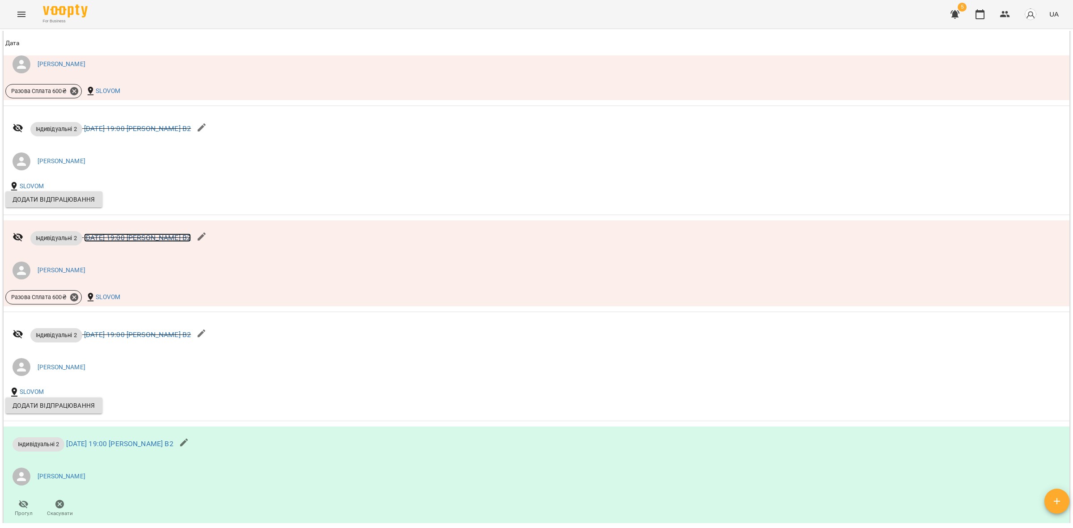
click at [140, 238] on link "[DATE] 19:00 [PERSON_NAME] В2" at bounding box center [137, 237] width 107 height 8
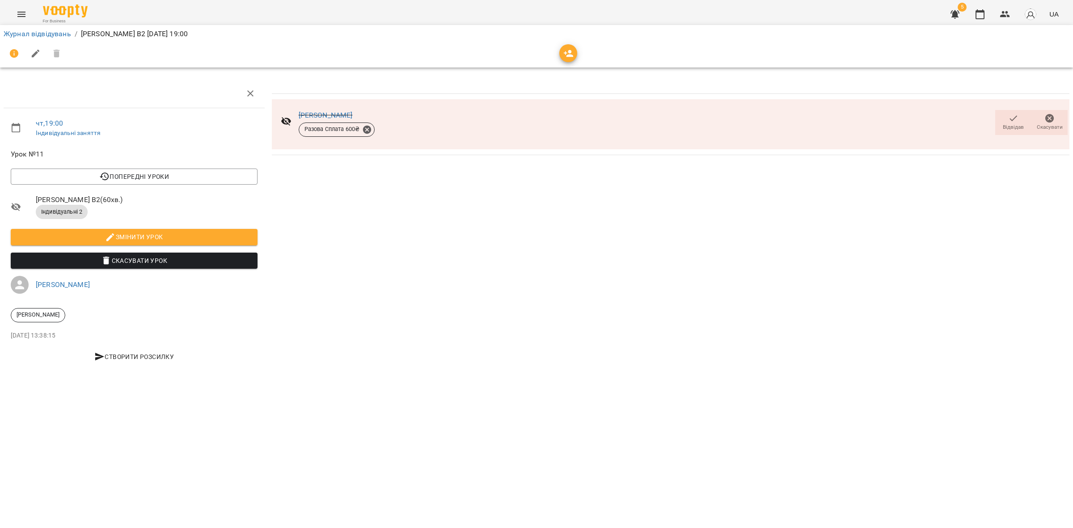
click at [1013, 119] on icon "button" at bounding box center [1014, 118] width 8 height 6
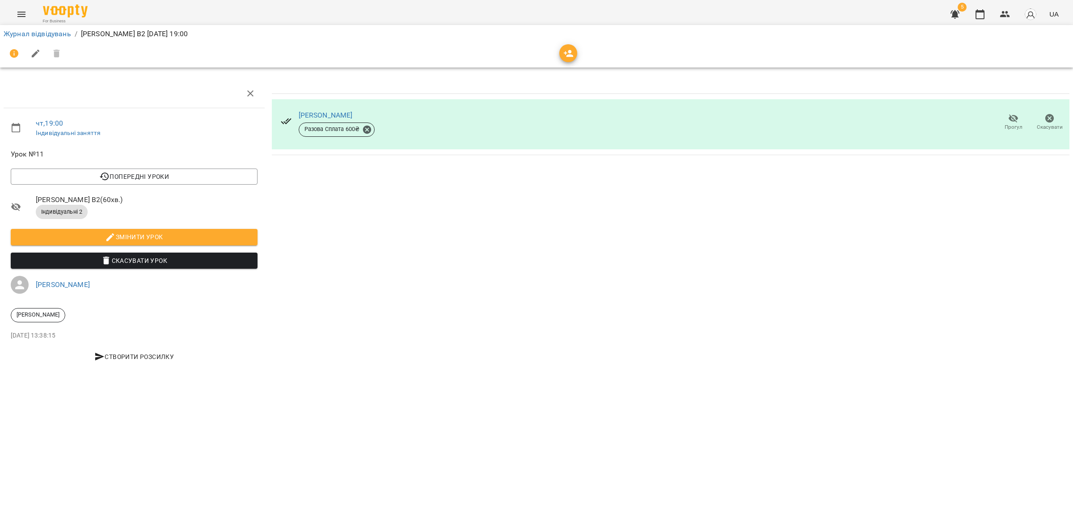
click at [1011, 122] on span "Прогул" at bounding box center [1013, 122] width 25 height 18
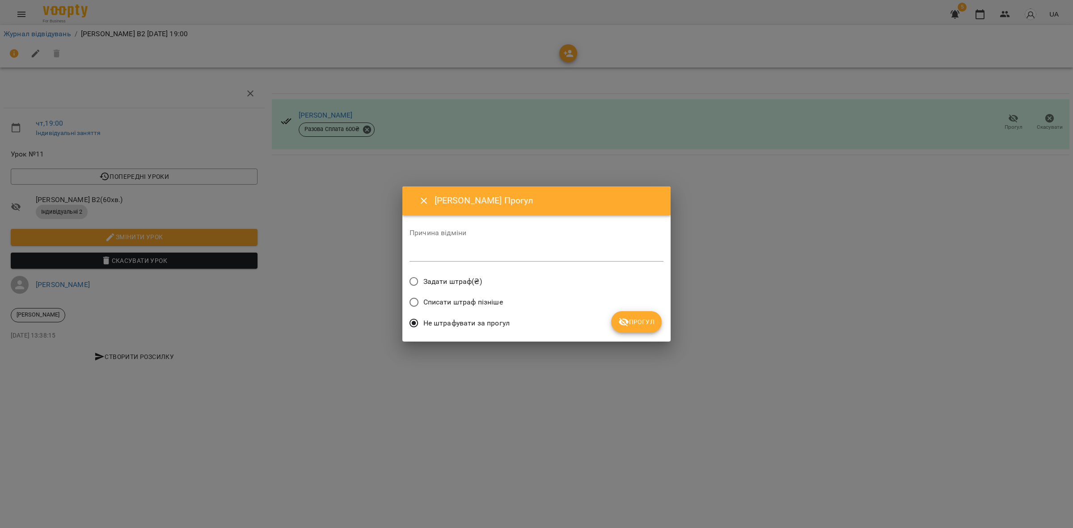
click at [430, 278] on span "Задати штраф(₴)" at bounding box center [453, 281] width 59 height 11
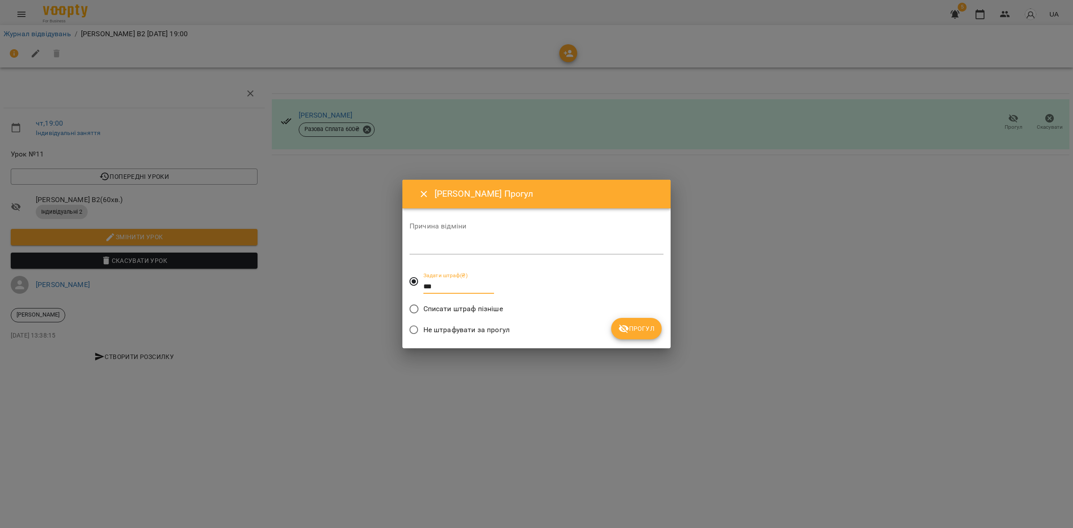
drag, startPoint x: 390, startPoint y: 285, endPoint x: 378, endPoint y: 288, distance: 11.9
click at [378, 287] on div "[PERSON_NAME] Прогул Причина відміни * Задати штраф(₴) *** Списати штраф пізніш…" at bounding box center [536, 264] width 1073 height 528
type input "*"
click at [645, 330] on span "Прогул" at bounding box center [637, 328] width 36 height 11
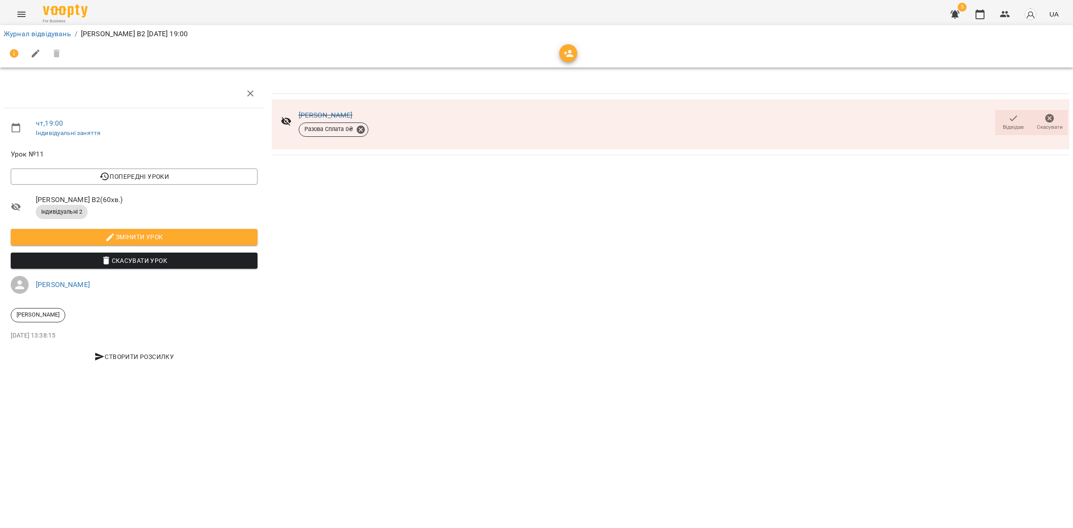
click at [582, 222] on div "[PERSON_NAME] Разова Сплата 0 ₴ Відвідав [GEOGRAPHIC_DATA]" at bounding box center [670, 226] width 805 height 300
click at [318, 111] on link "[PERSON_NAME]" at bounding box center [326, 115] width 54 height 8
click at [1000, 12] on icon "button" at bounding box center [1005, 14] width 11 height 11
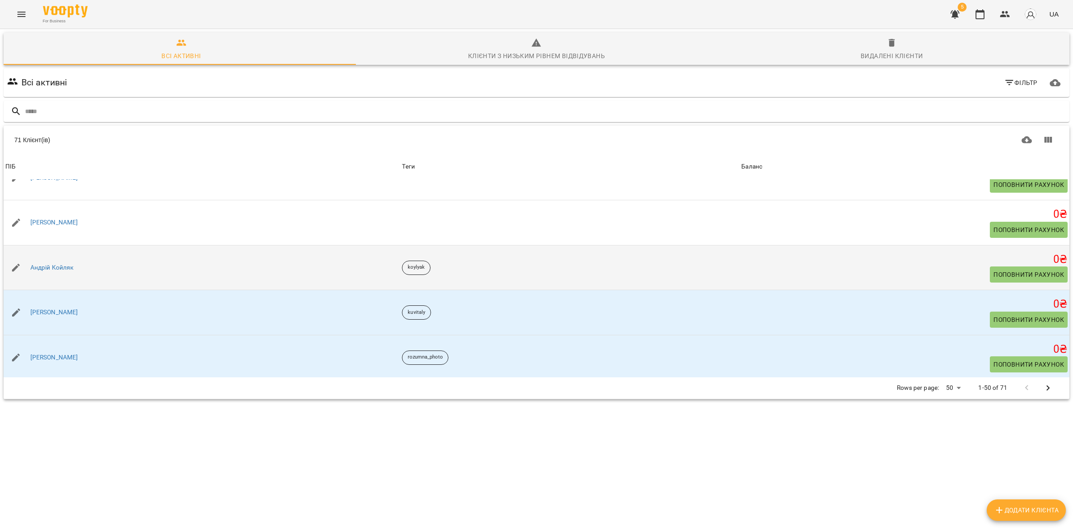
scroll to position [224, 0]
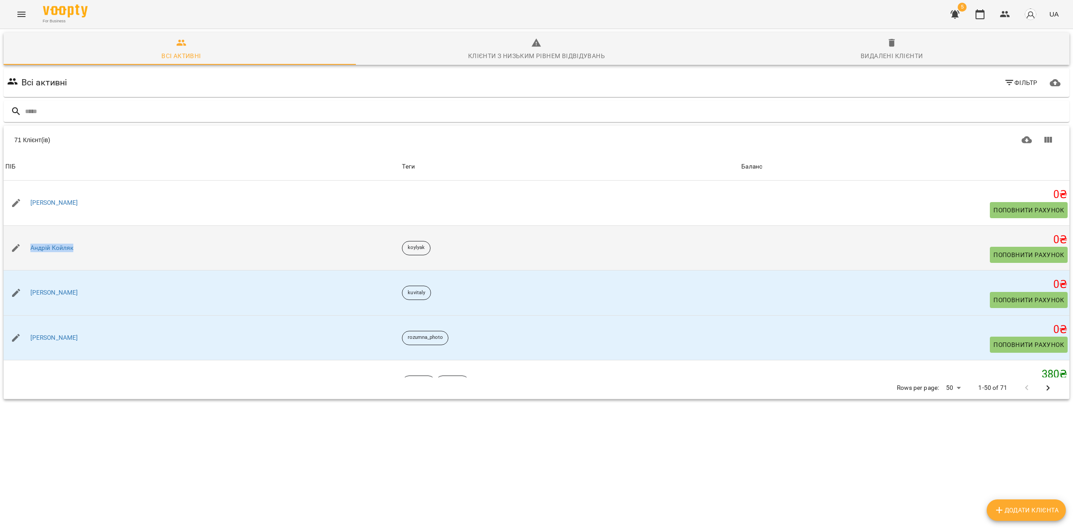
drag, startPoint x: 87, startPoint y: 246, endPoint x: 31, endPoint y: 243, distance: 56.0
click at [31, 243] on div "Андрій Койляк" at bounding box center [202, 248] width 397 height 25
copy link "Андрій Койляк"
click at [57, 249] on link "Андрій Койляк" at bounding box center [51, 248] width 43 height 9
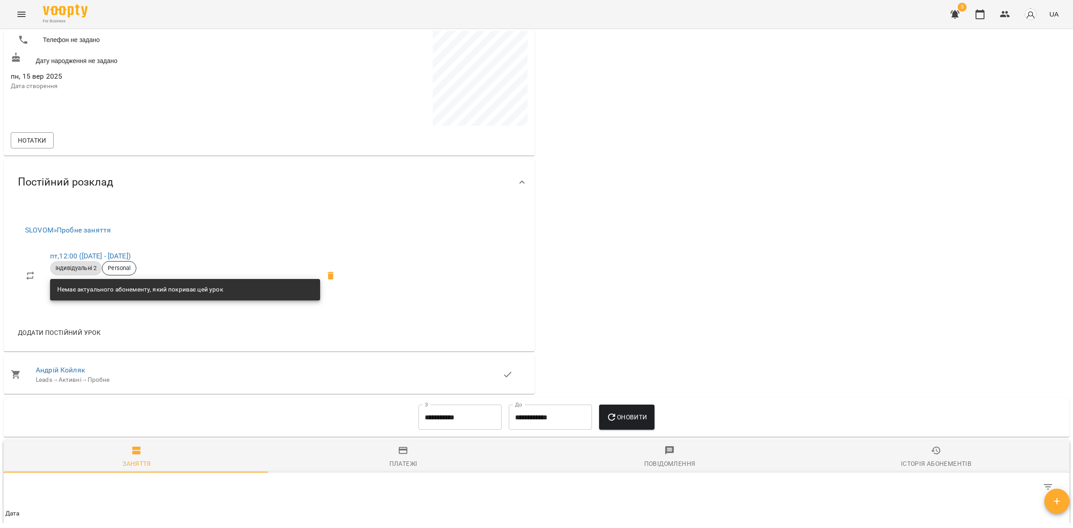
scroll to position [52, 0]
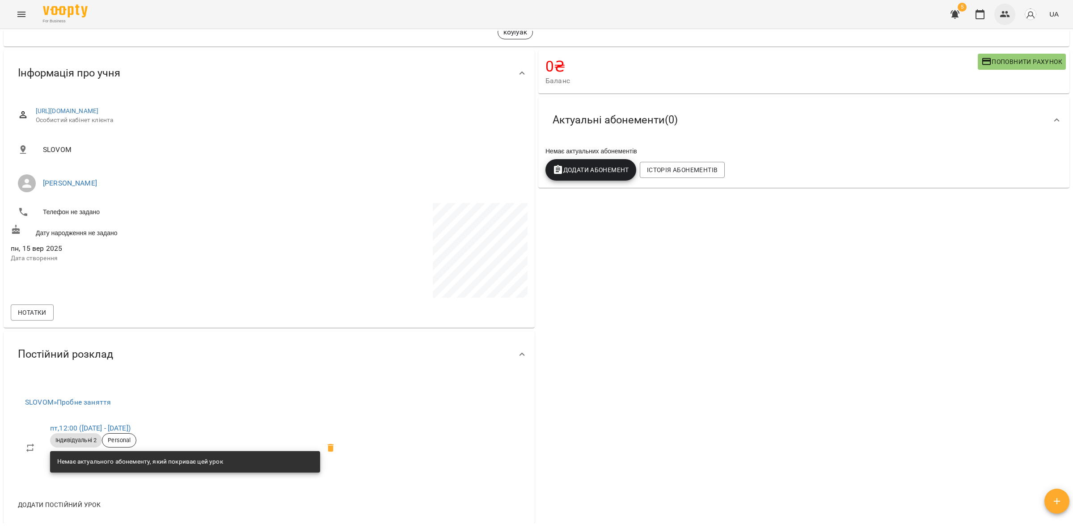
click at [1007, 9] on icon "button" at bounding box center [1005, 14] width 11 height 11
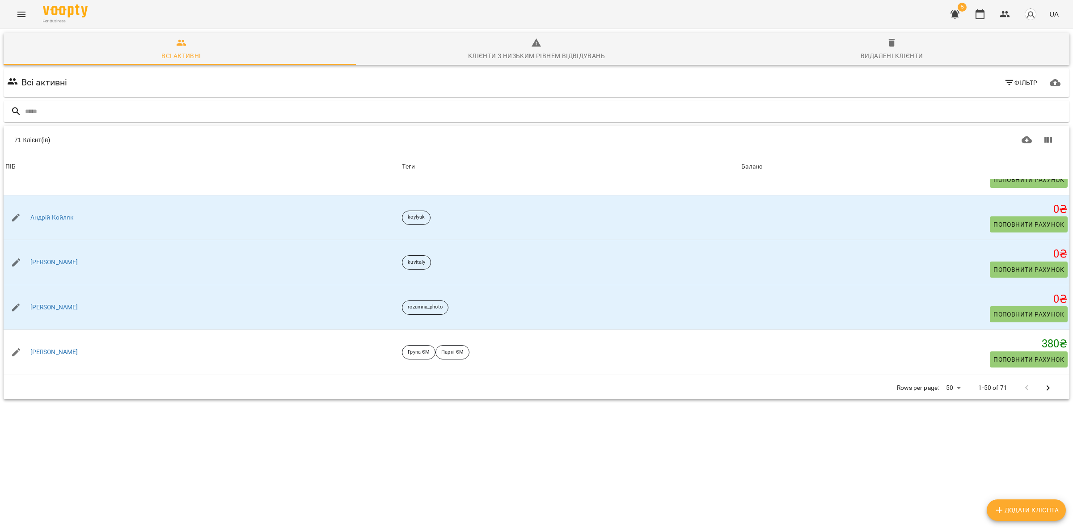
scroll to position [280, 0]
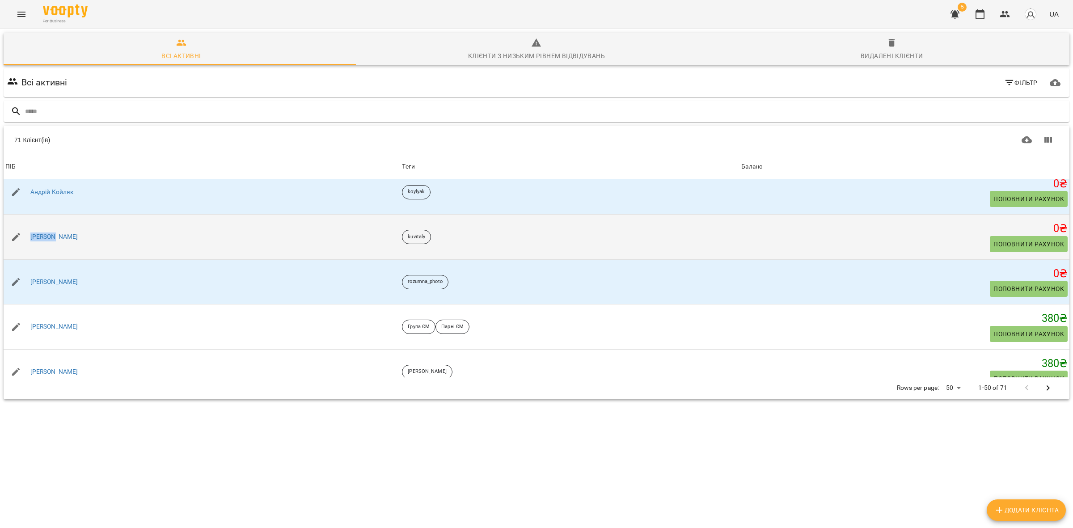
drag, startPoint x: 59, startPoint y: 237, endPoint x: 27, endPoint y: 233, distance: 32.0
click at [27, 233] on div "Віталій" at bounding box center [202, 237] width 397 height 25
copy link "Віталій"
click at [35, 236] on link "Віталій" at bounding box center [54, 237] width 48 height 9
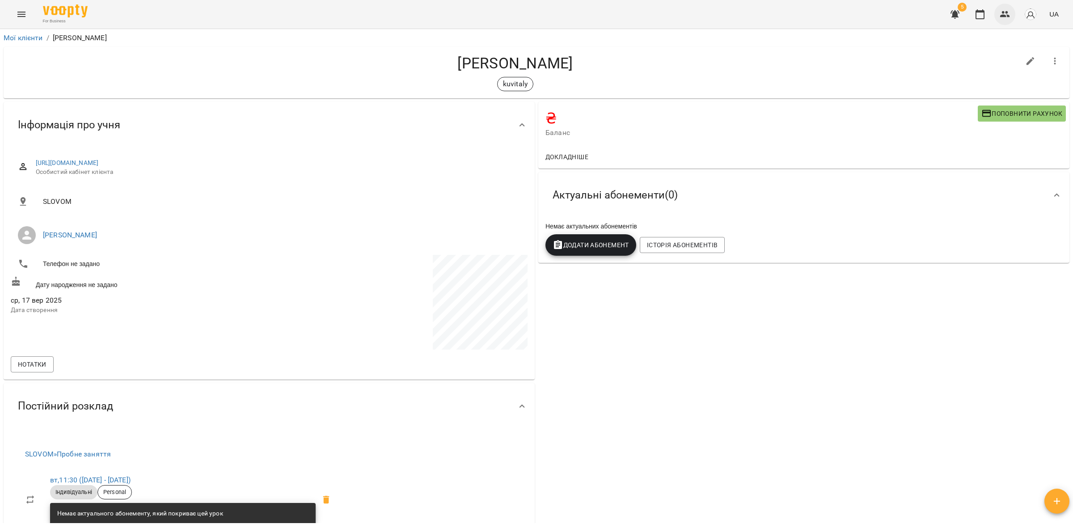
click at [1000, 15] on button "button" at bounding box center [1005, 14] width 21 height 21
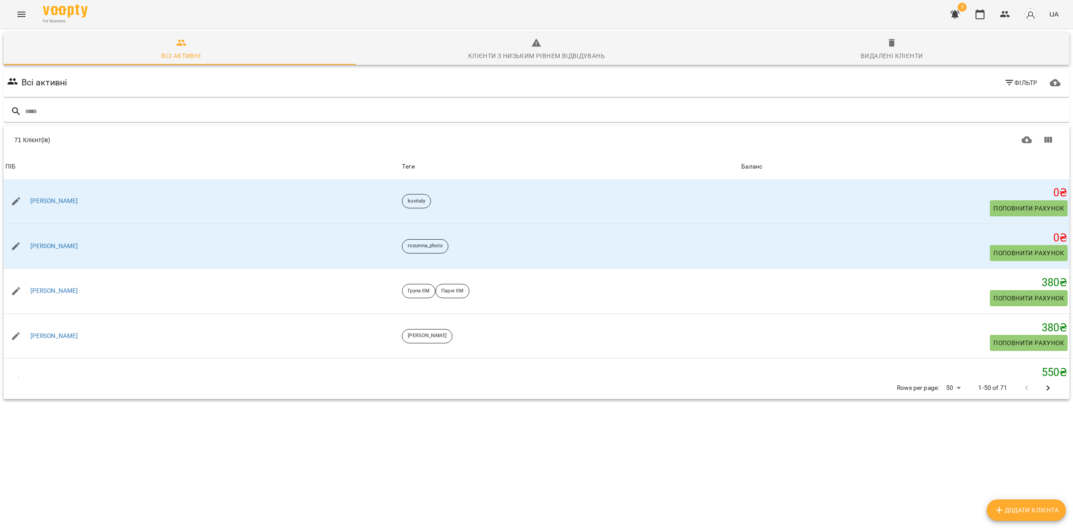
scroll to position [335, 0]
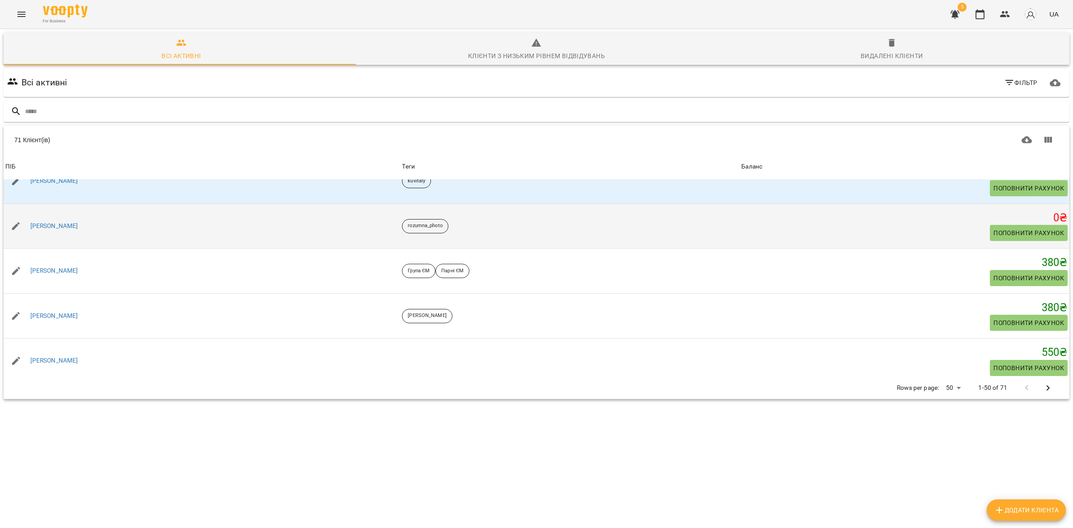
drag, startPoint x: 99, startPoint y: 228, endPoint x: 28, endPoint y: 225, distance: 71.6
click at [28, 225] on div "Вікторія Розумна" at bounding box center [202, 226] width 397 height 25
copy link "Вікторія Розумна"
click at [60, 227] on link "Вікторія Розумна" at bounding box center [54, 226] width 48 height 9
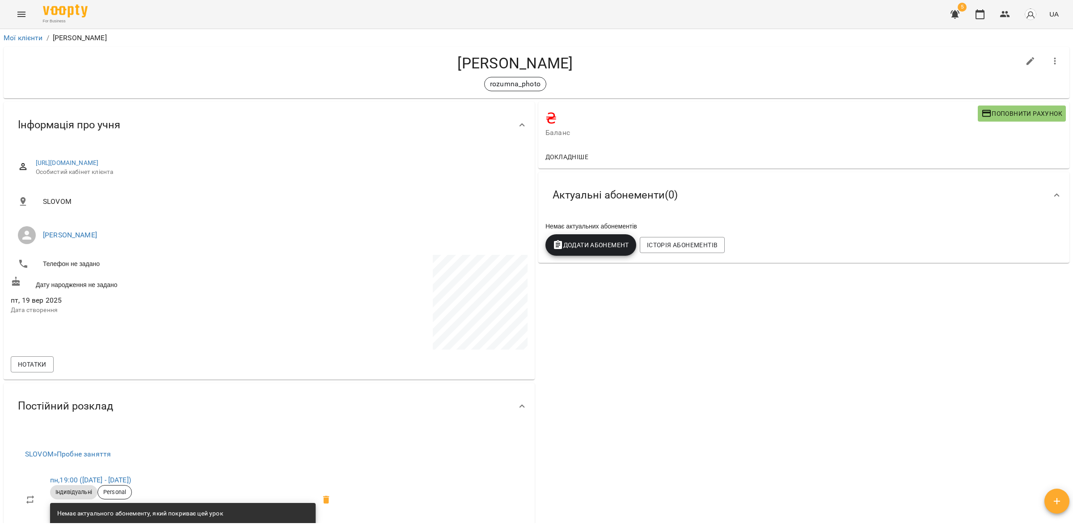
scroll to position [168, 0]
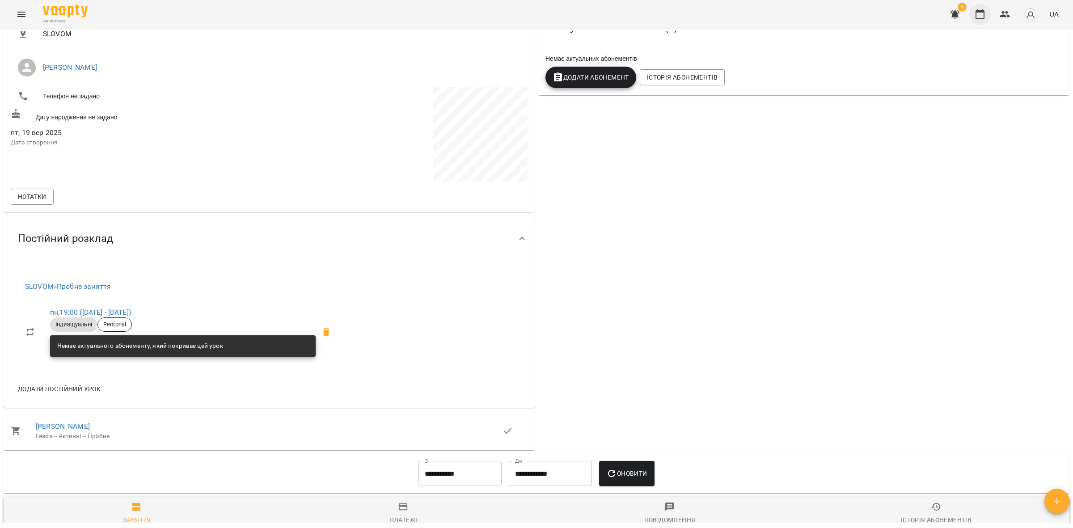
click at [980, 13] on icon "button" at bounding box center [980, 14] width 11 height 11
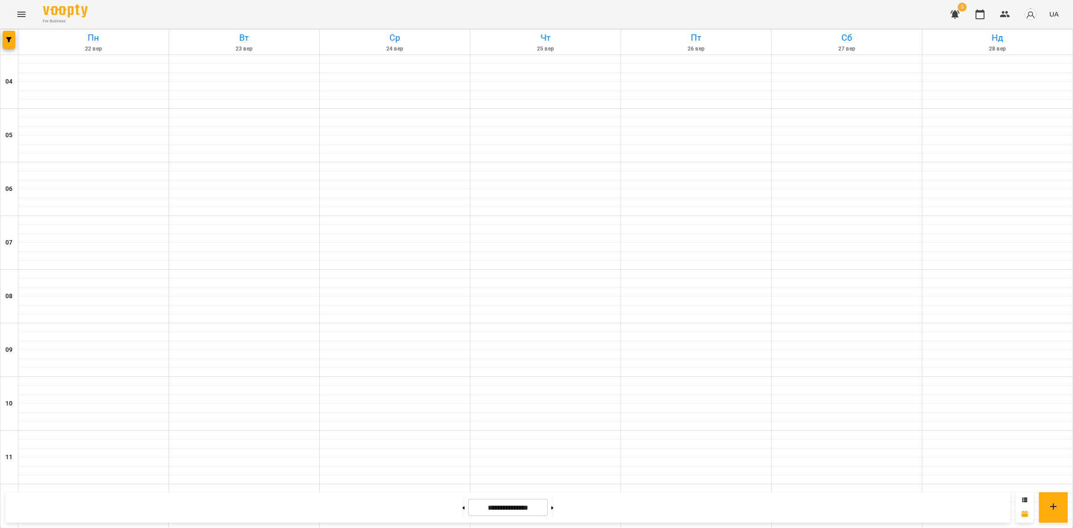
click at [18, 38] on link "Пн 22 вер" at bounding box center [93, 42] width 150 height 25
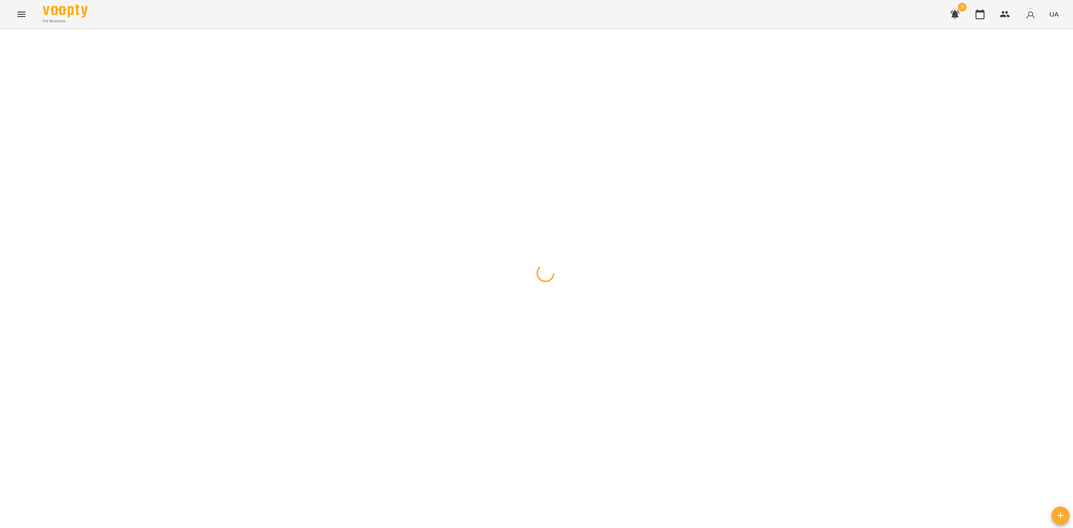
click at [15, 29] on div at bounding box center [536, 29] width 1073 height 0
click at [10, 39] on span "button" at bounding box center [9, 39] width 13 height 5
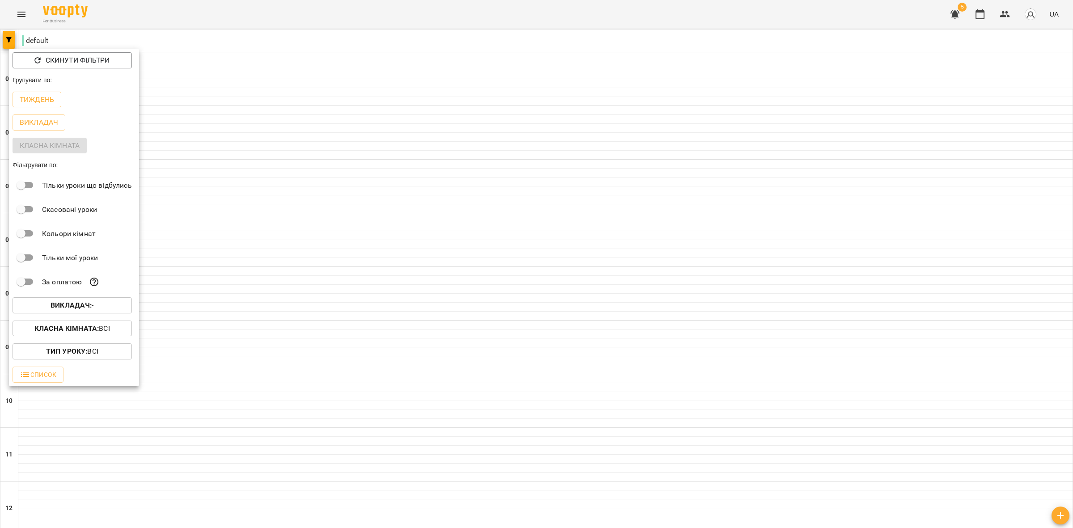
click at [370, 35] on div at bounding box center [536, 264] width 1073 height 528
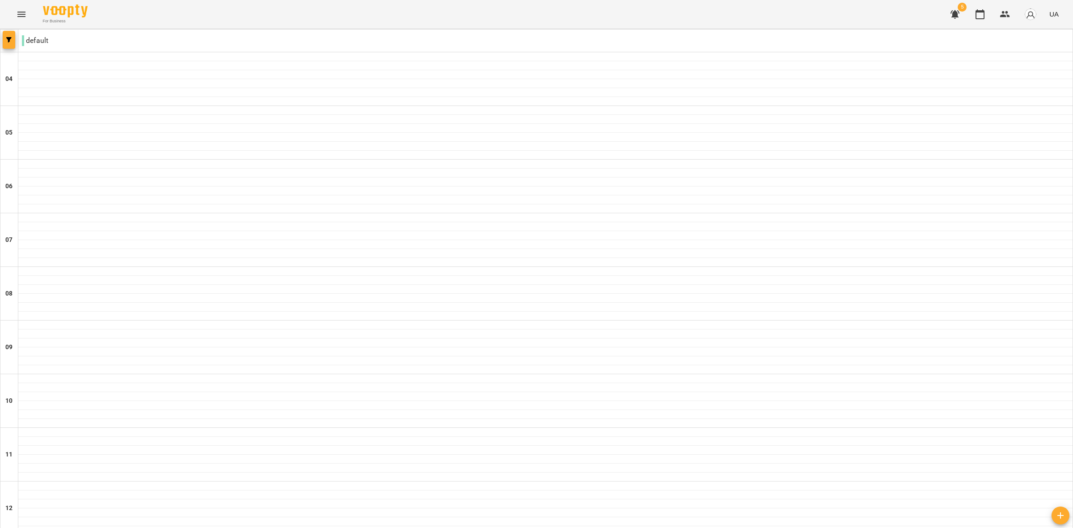
click at [9, 37] on icon "button" at bounding box center [8, 39] width 5 height 5
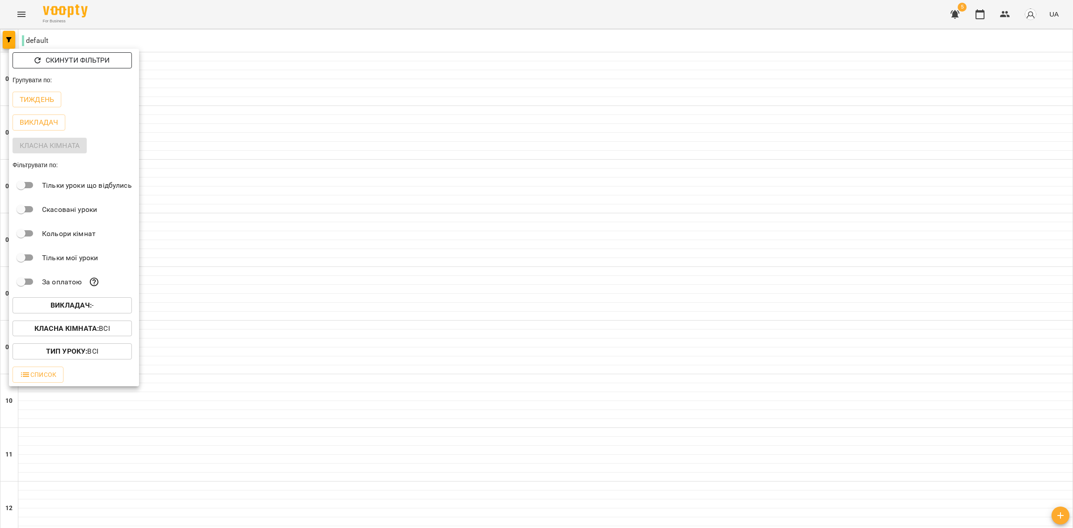
click at [88, 61] on p "Скинути фільтри" at bounding box center [78, 60] width 64 height 11
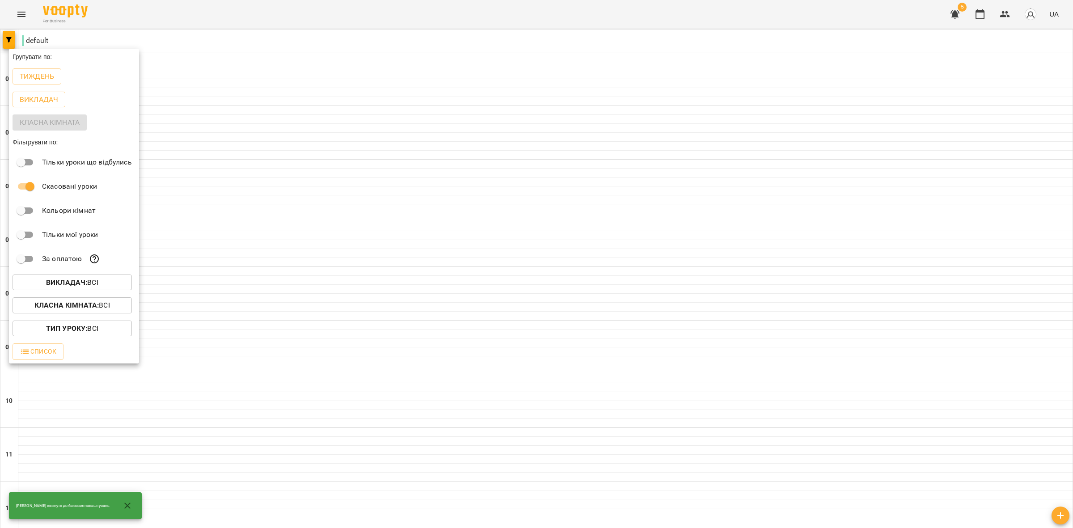
click at [38, 76] on p "Тиждень" at bounding box center [37, 76] width 34 height 11
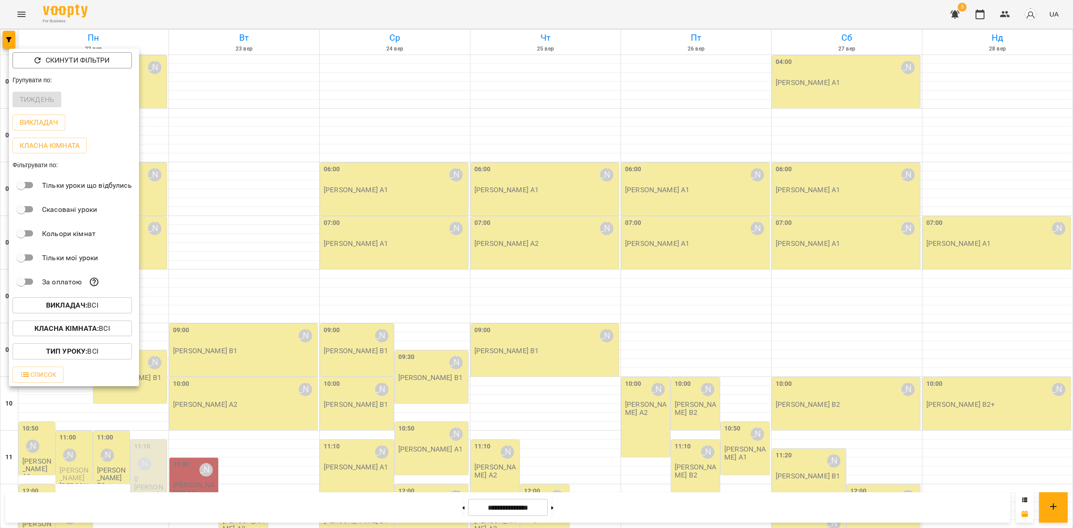
click at [164, 148] on div at bounding box center [536, 264] width 1073 height 528
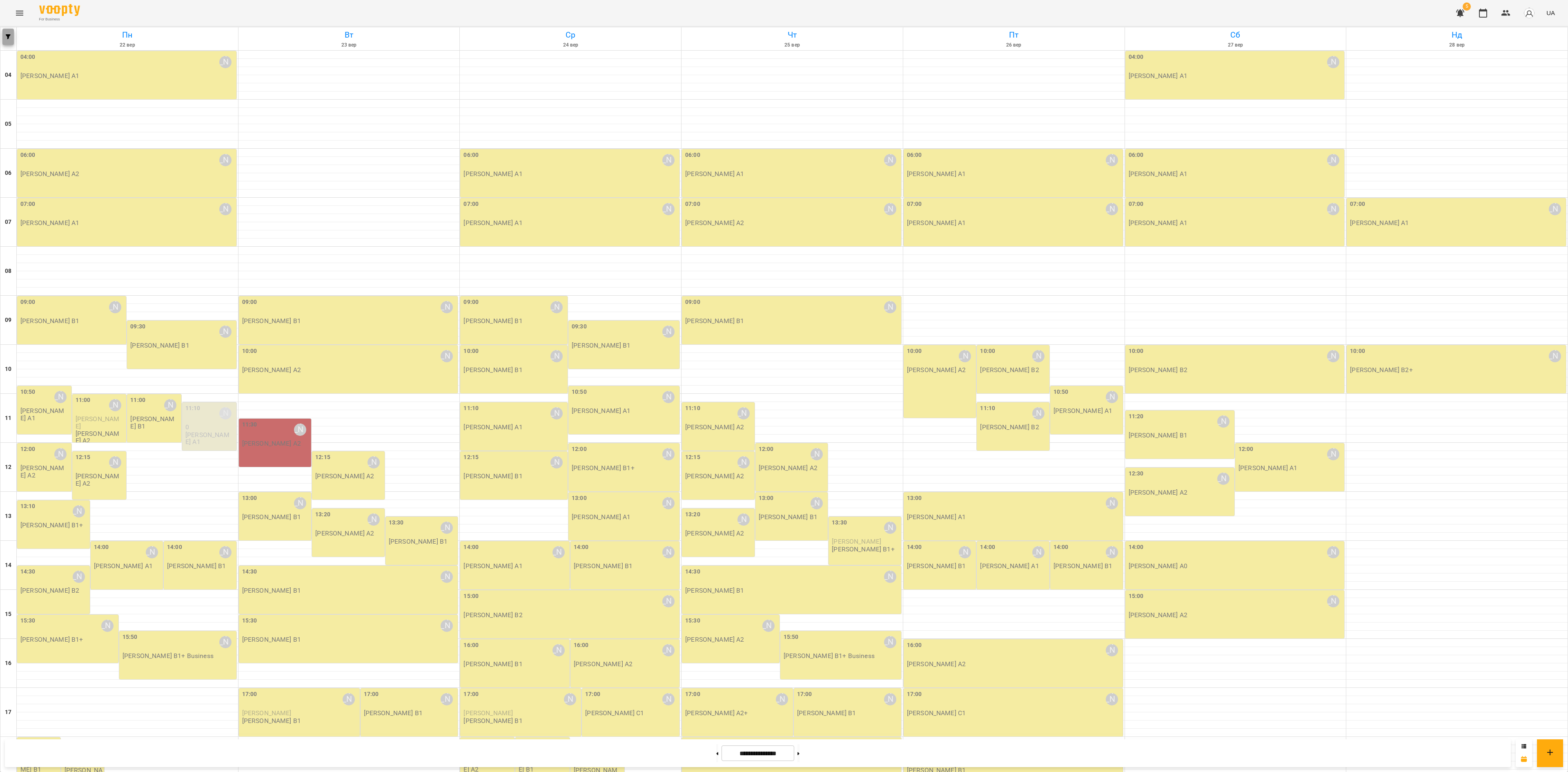
click at [12, 41] on button "button" at bounding box center [8, 37] width 12 height 16
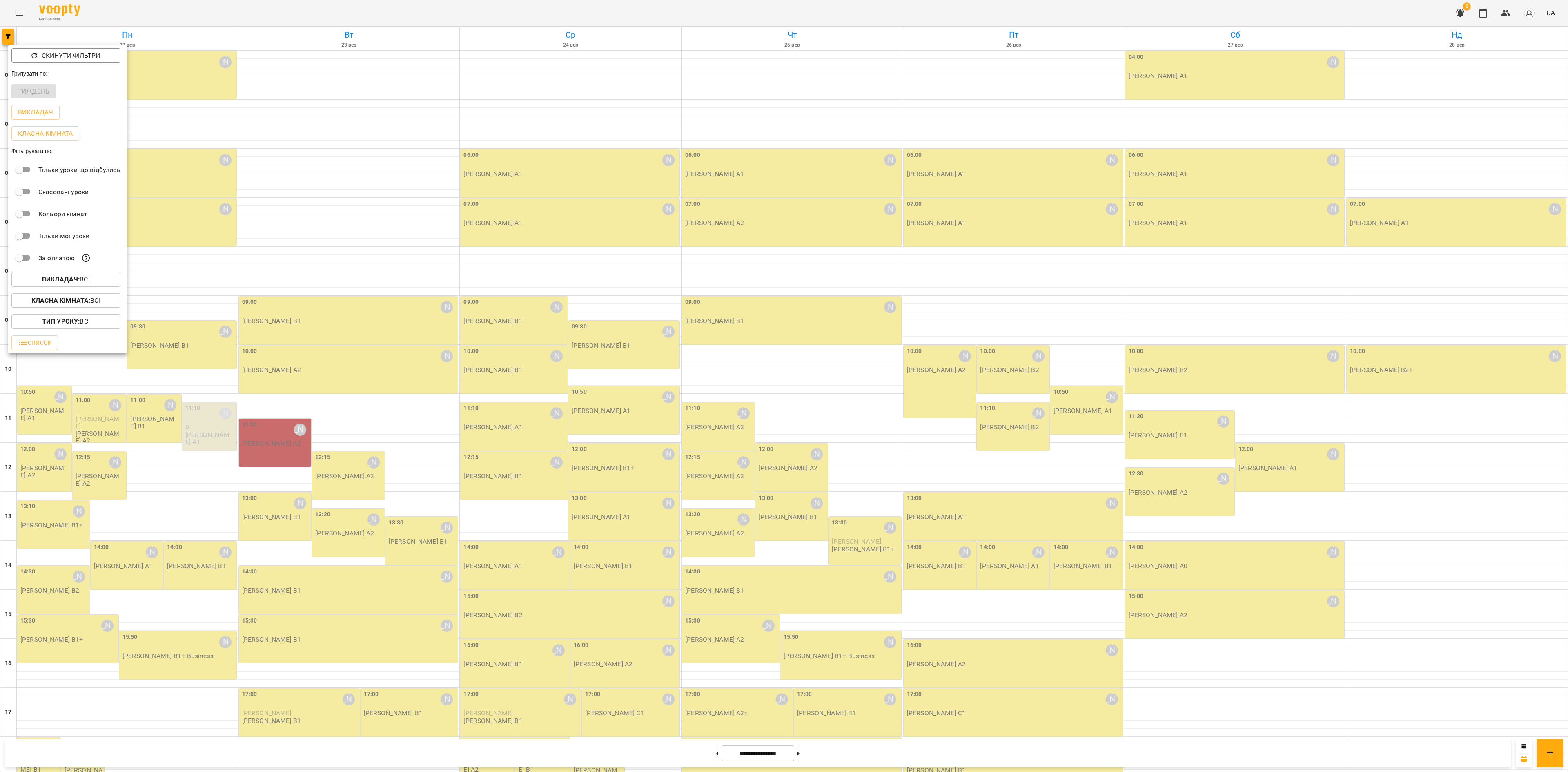
click at [707, 482] on div at bounding box center [784, 386] width 1568 height 772
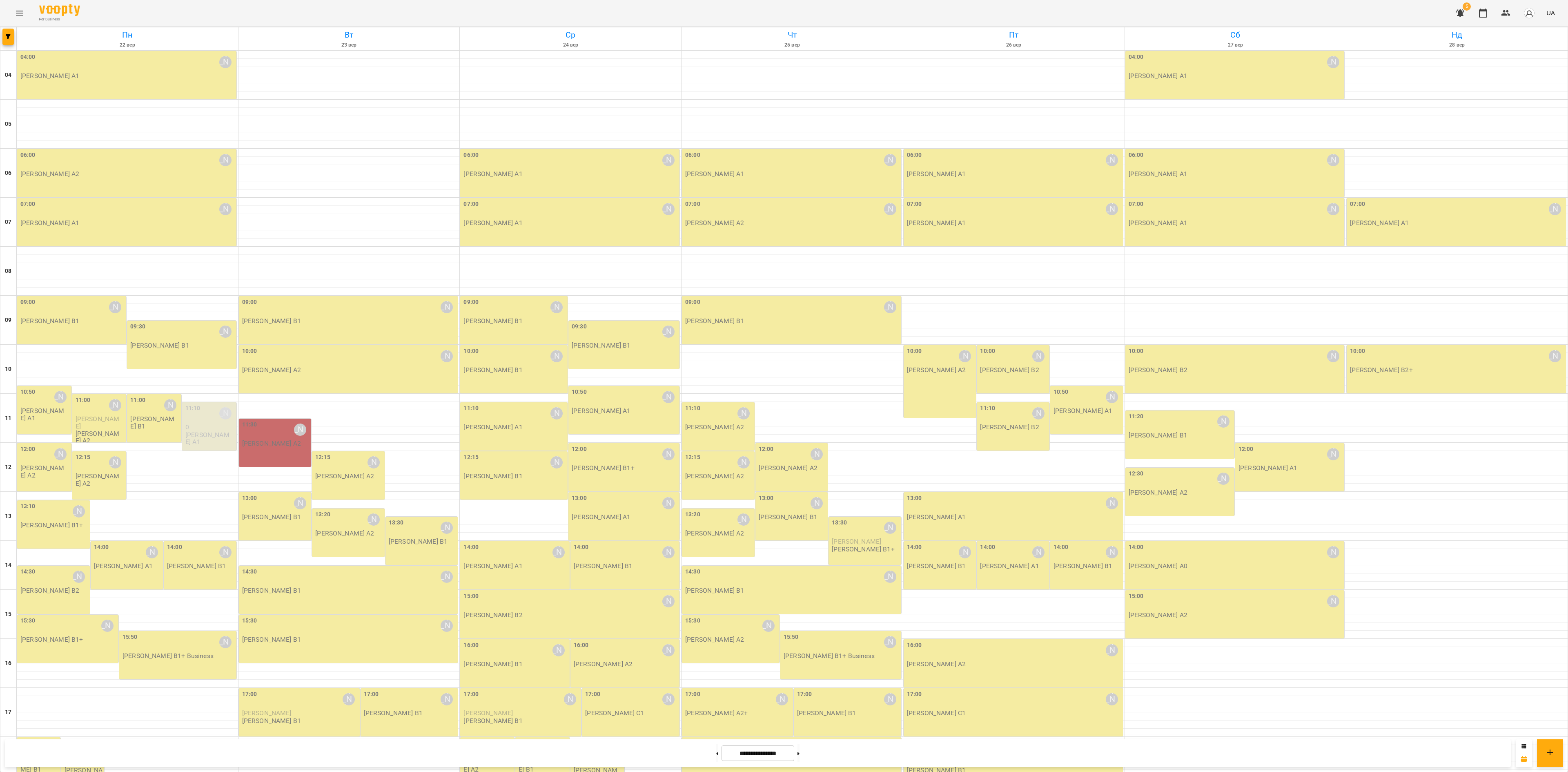
scroll to position [164, 0]
click at [716, 482] on button at bounding box center [717, 754] width 2 height 18
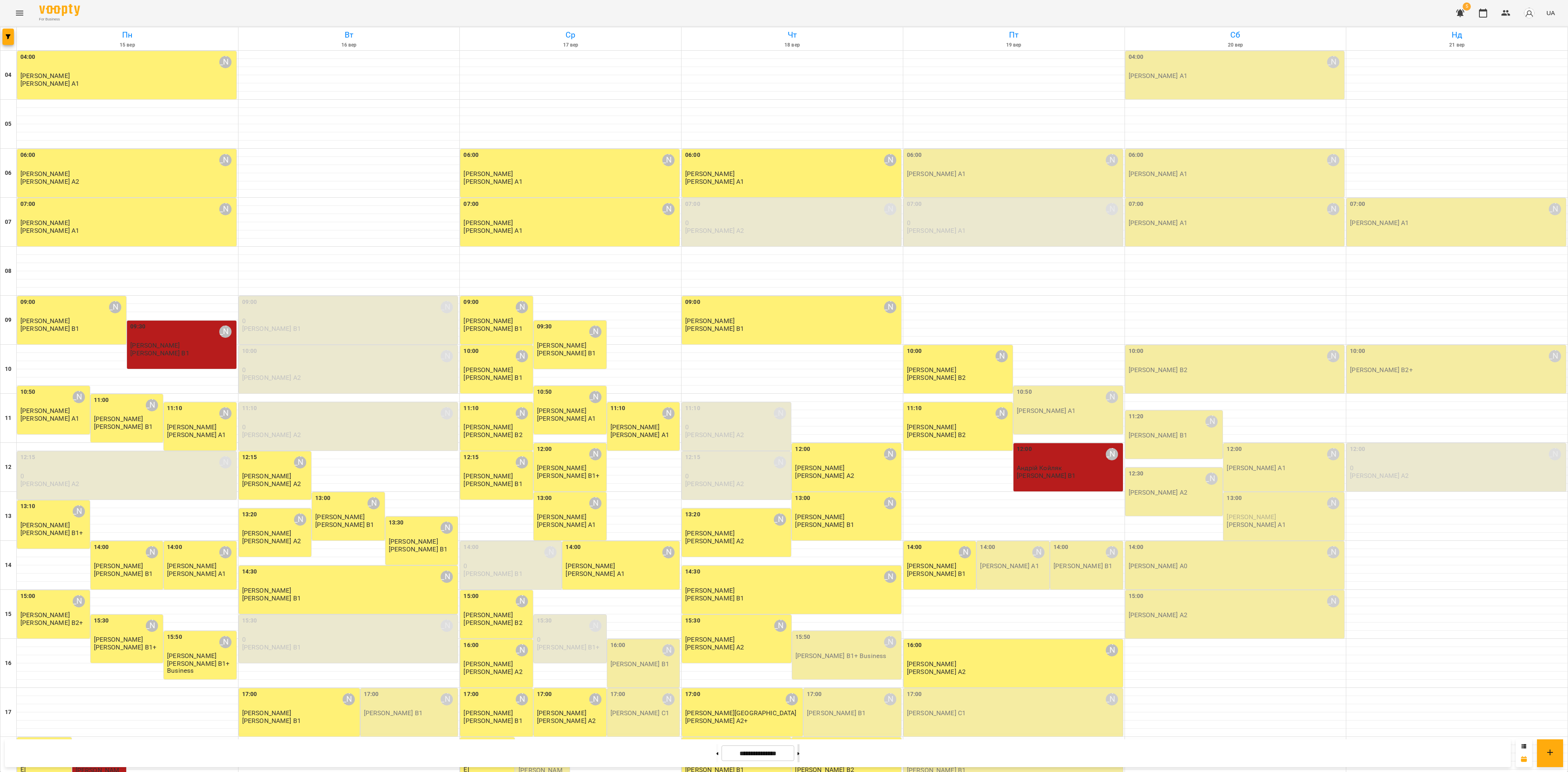
click at [800, 482] on button at bounding box center [798, 754] width 2 height 18
type input "**********"
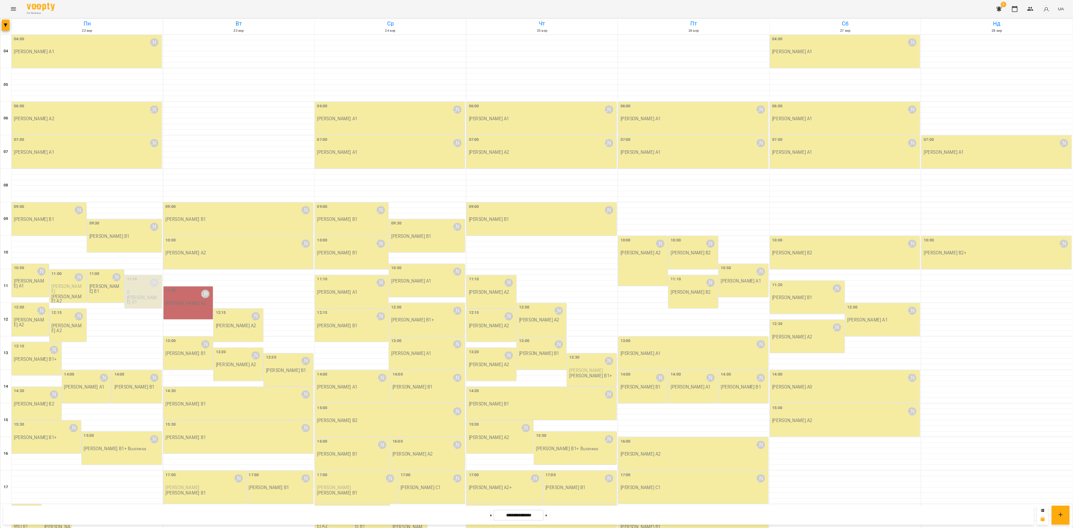
scroll to position [0, 0]
click at [8, 43] on button "button" at bounding box center [9, 40] width 13 height 18
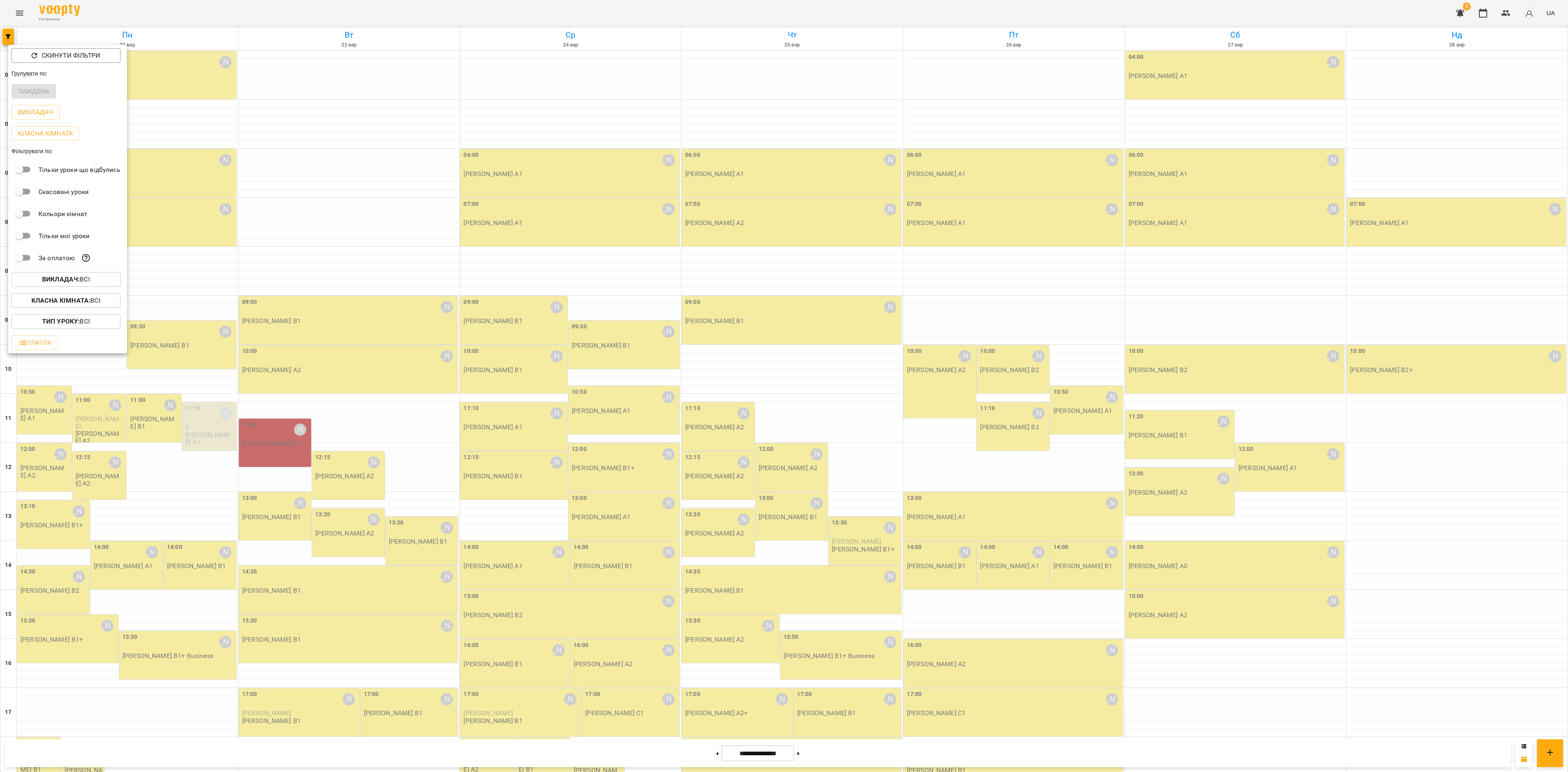
click at [980, 7] on div at bounding box center [784, 386] width 1568 height 772
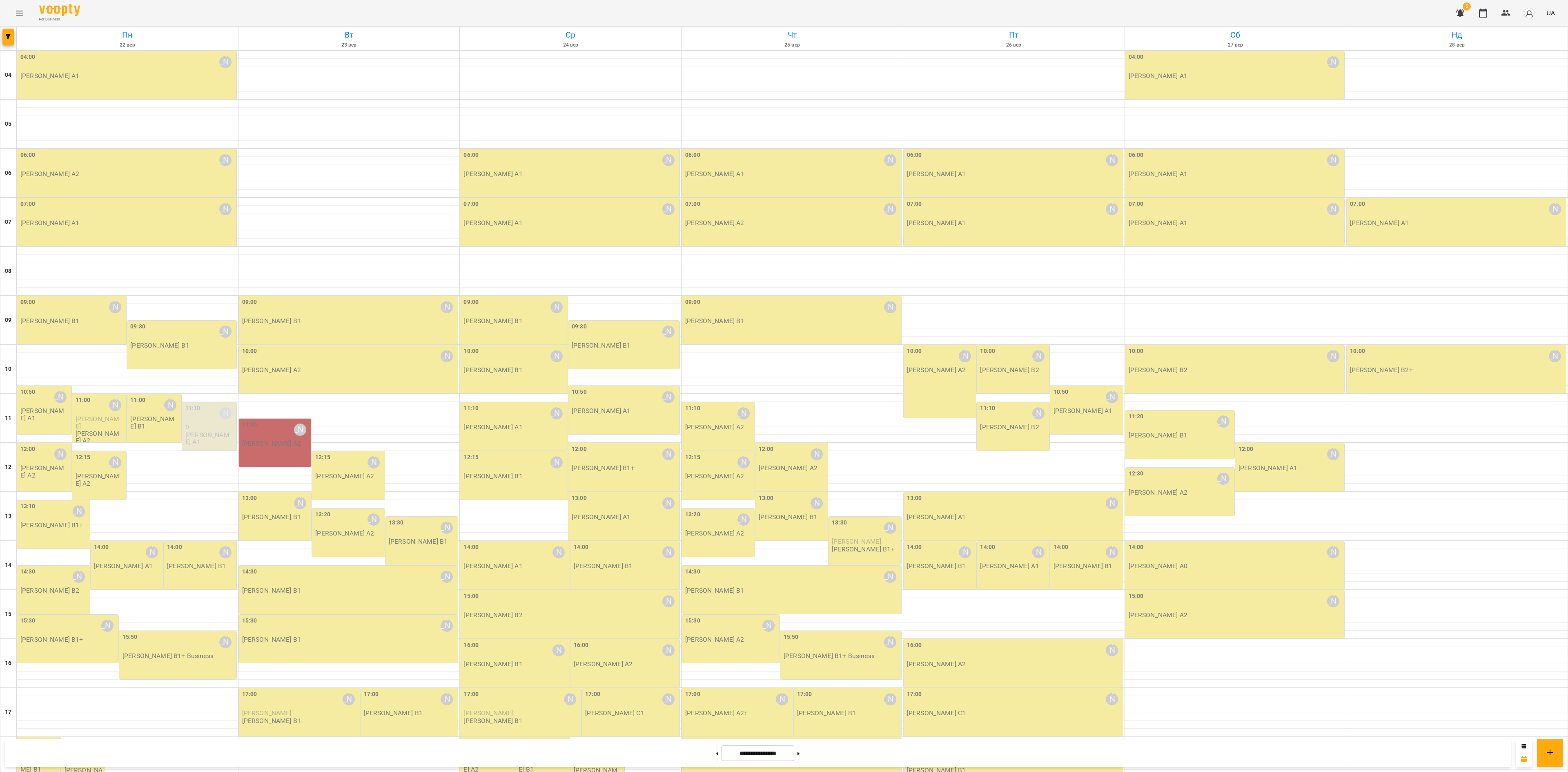
click at [980, 9] on div "Скинути фільтри Групувати по: Тиждень Викладач Класна кімната Фільтрувати по: Т…" at bounding box center [784, 386] width 1568 height 772
click at [980, 12] on icon "button" at bounding box center [1506, 13] width 10 height 10
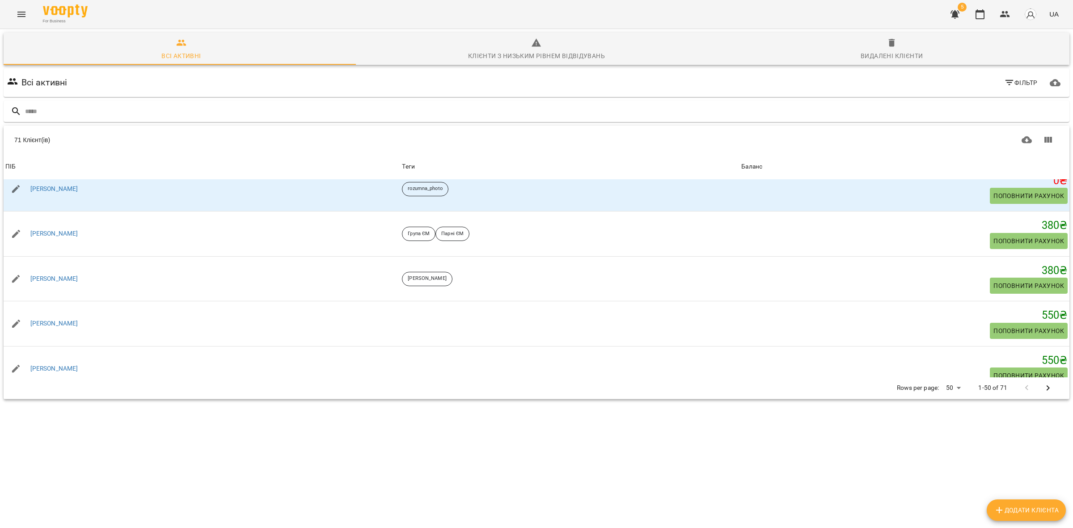
scroll to position [391, 0]
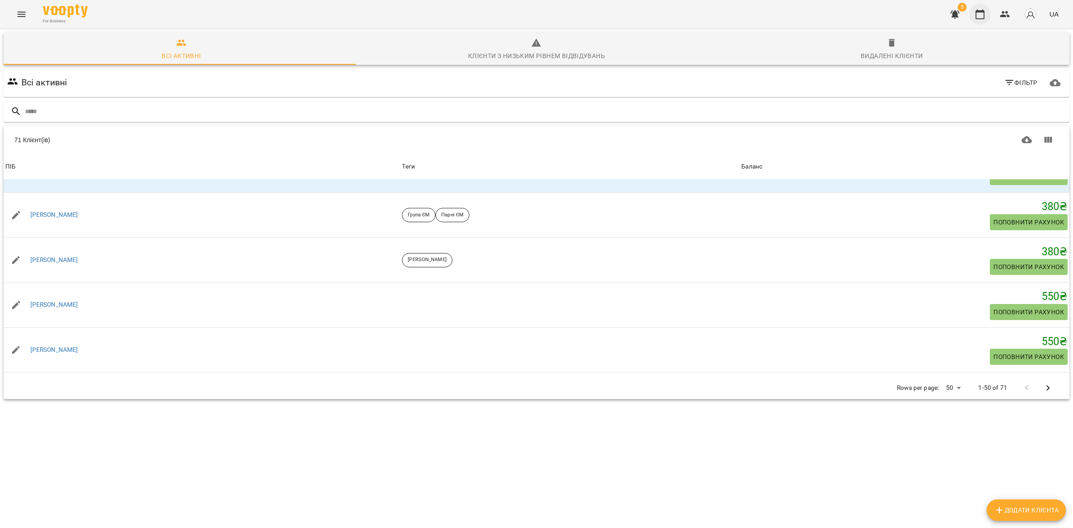
click at [975, 18] on button "button" at bounding box center [980, 14] width 21 height 21
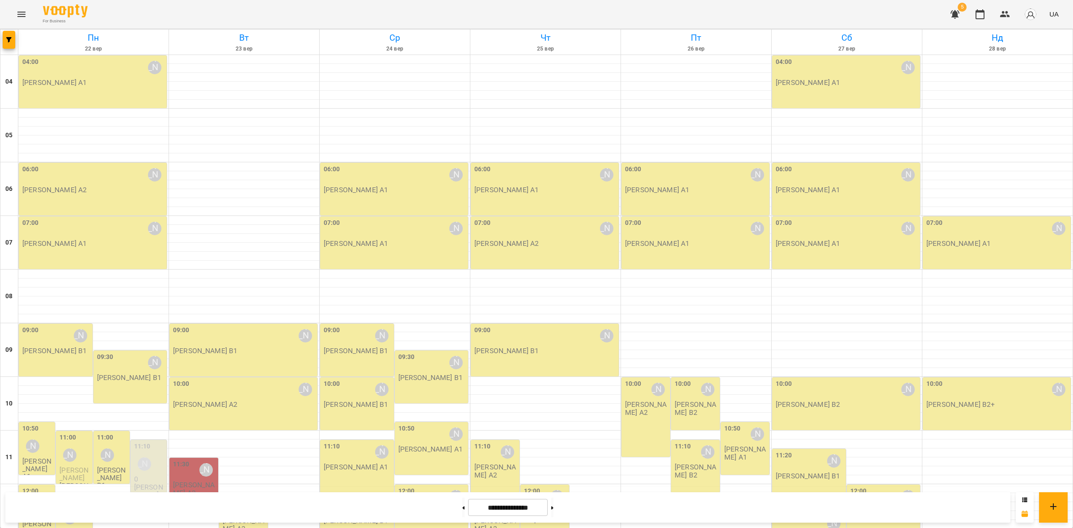
scroll to position [280, 0]
drag, startPoint x: 8, startPoint y: 42, endPoint x: 3, endPoint y: 43, distance: 5.7
click at [3, 43] on button "button" at bounding box center [9, 40] width 13 height 18
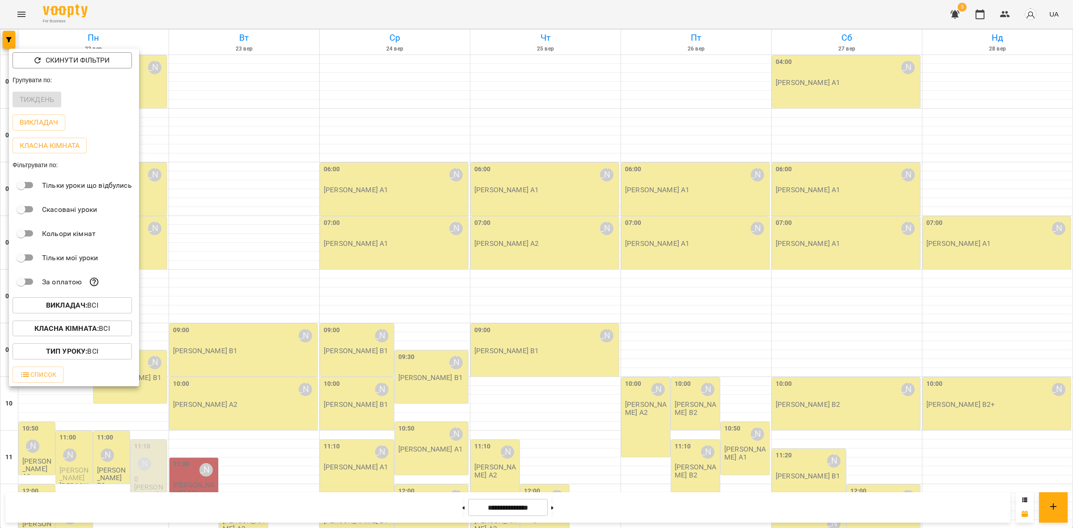
click at [98, 310] on p "Викладач : Всі" at bounding box center [72, 305] width 52 height 11
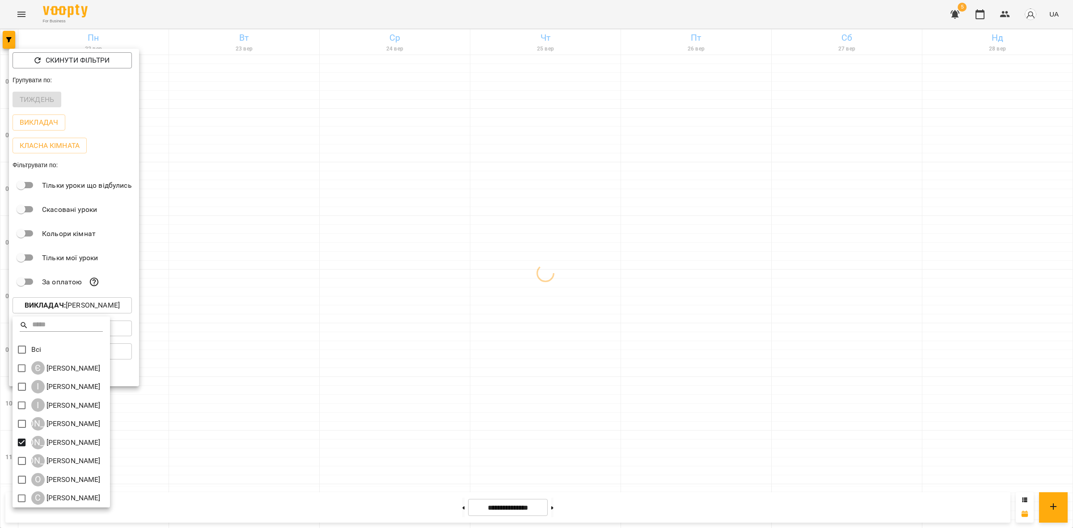
click at [531, 339] on div at bounding box center [536, 264] width 1073 height 528
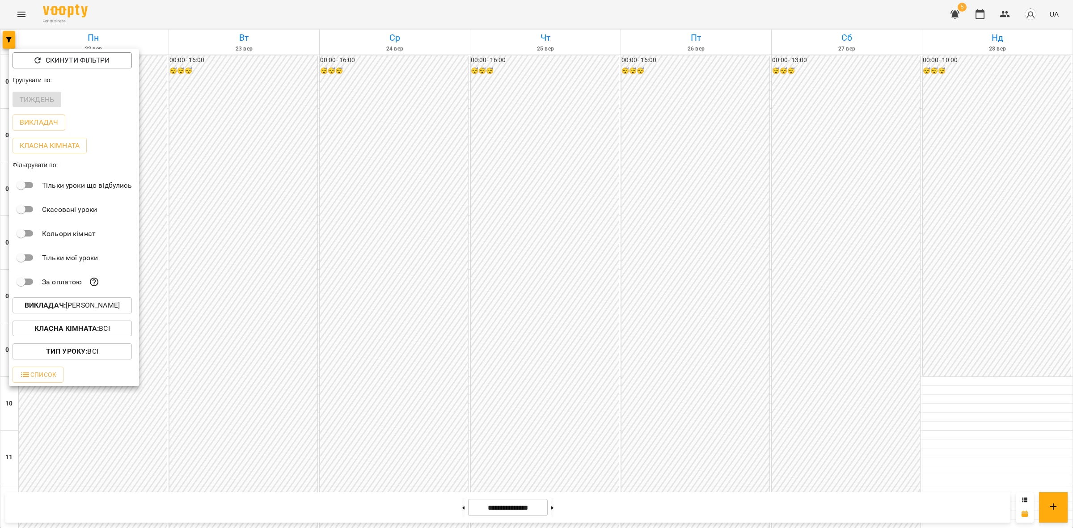
click at [538, 334] on div "Всі Є [PERSON_NAME] І [PERSON_NAME] І [PERSON_NAME] А [PERSON_NAME] К [PERSON_N…" at bounding box center [536, 264] width 1073 height 528
click at [537, 334] on div at bounding box center [536, 264] width 1073 height 528
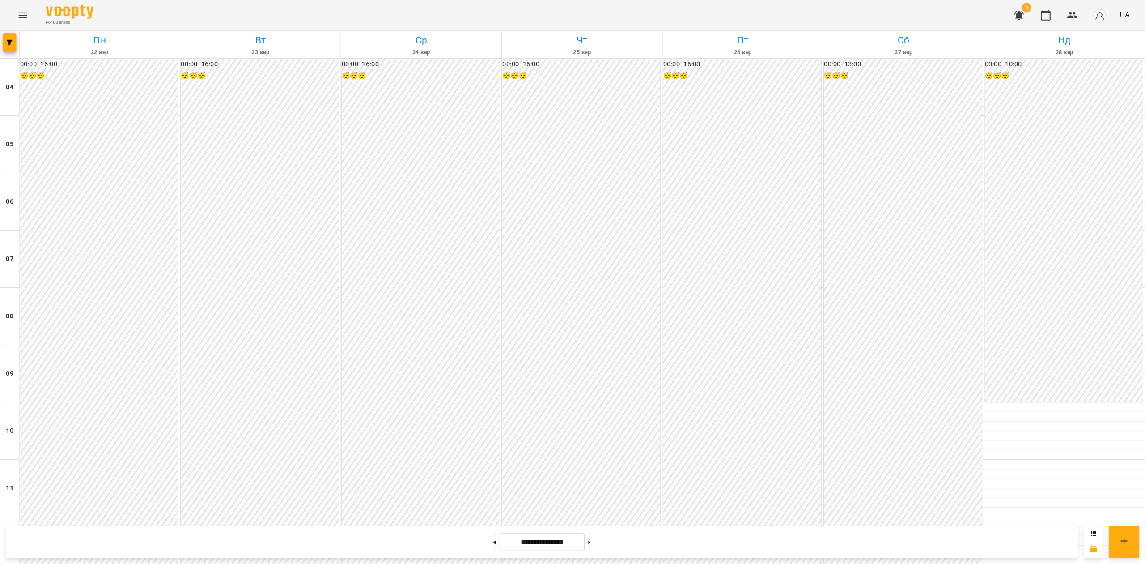
scroll to position [587, 0]
click at [463, 508] on icon at bounding box center [464, 507] width 2 height 3
type input "**********"
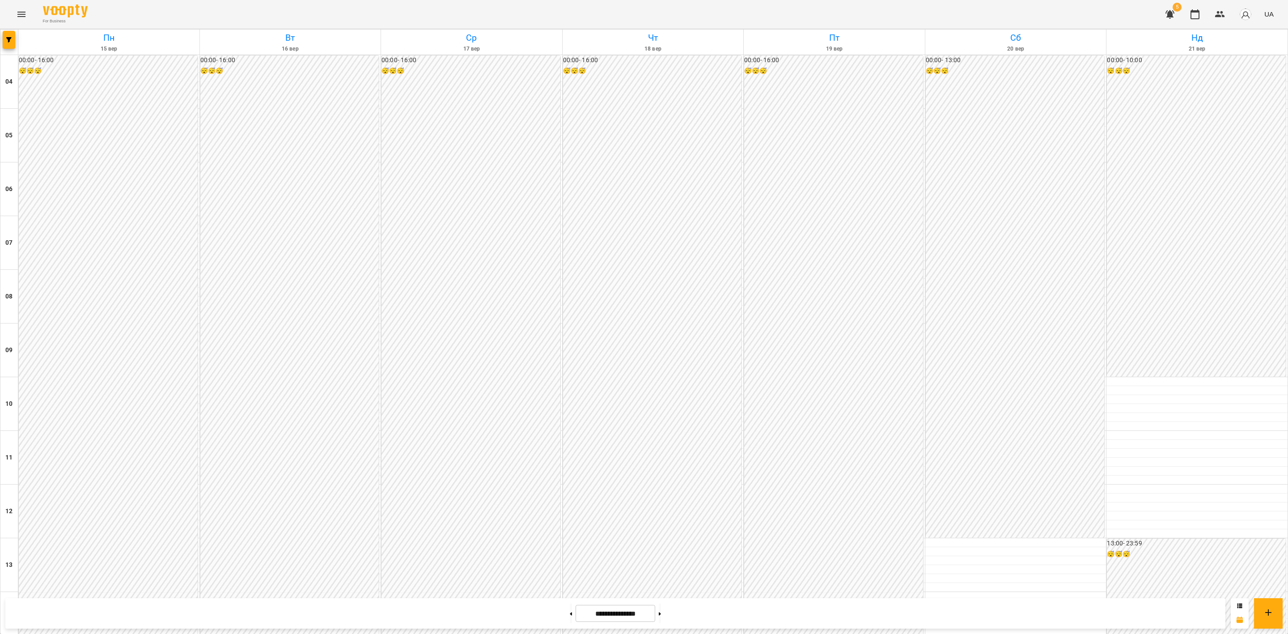
scroll to position [347, 0]
click at [661, 528] on button at bounding box center [660, 613] width 2 height 20
click at [570, 528] on button at bounding box center [571, 613] width 2 height 20
type input "**********"
click at [16, 26] on div "For Business 5 UA" at bounding box center [644, 14] width 1288 height 29
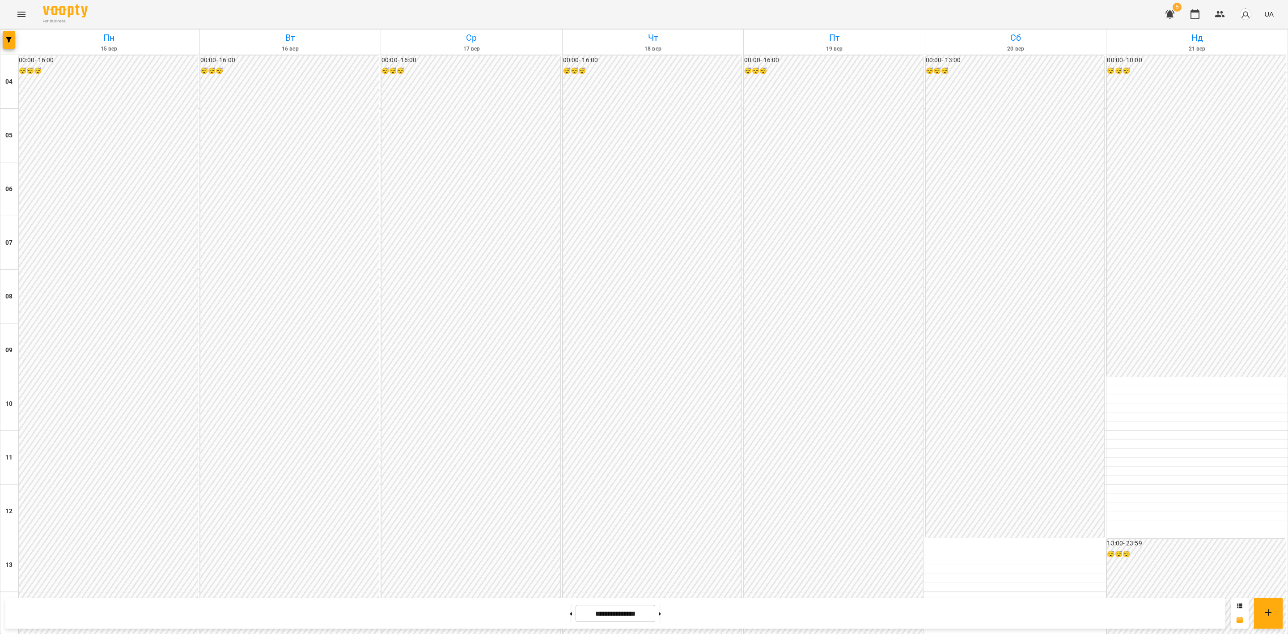
click at [17, 9] on icon "Menu" at bounding box center [21, 14] width 11 height 11
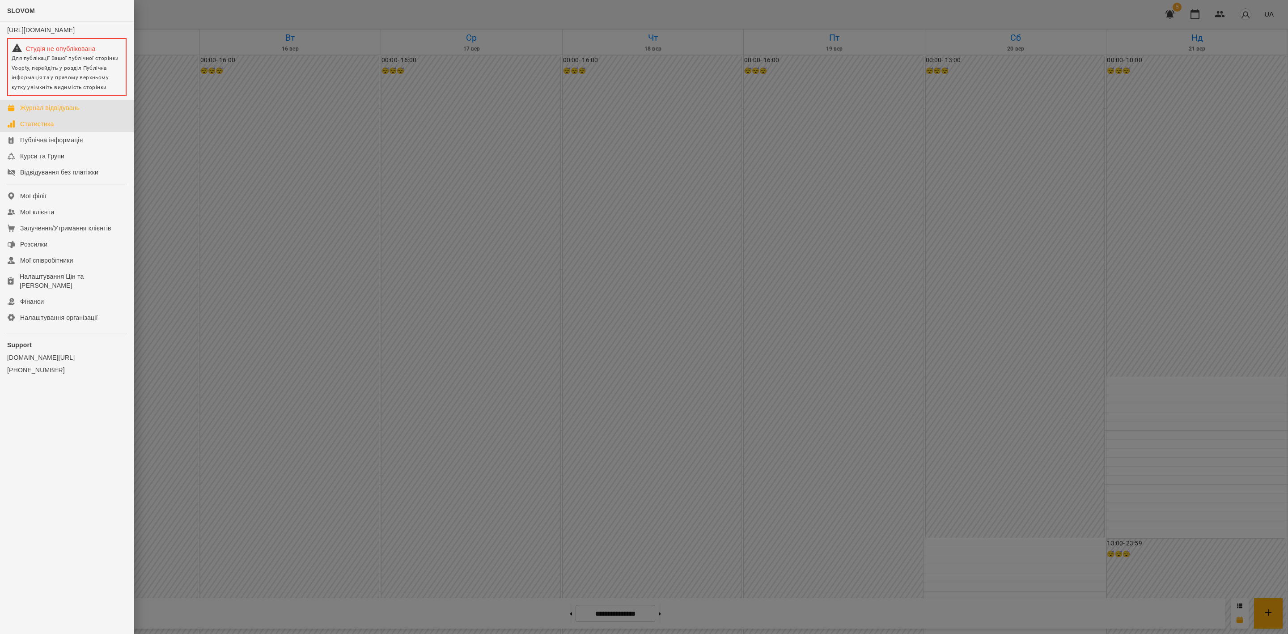
click at [75, 132] on link "Статистика" at bounding box center [67, 124] width 134 height 16
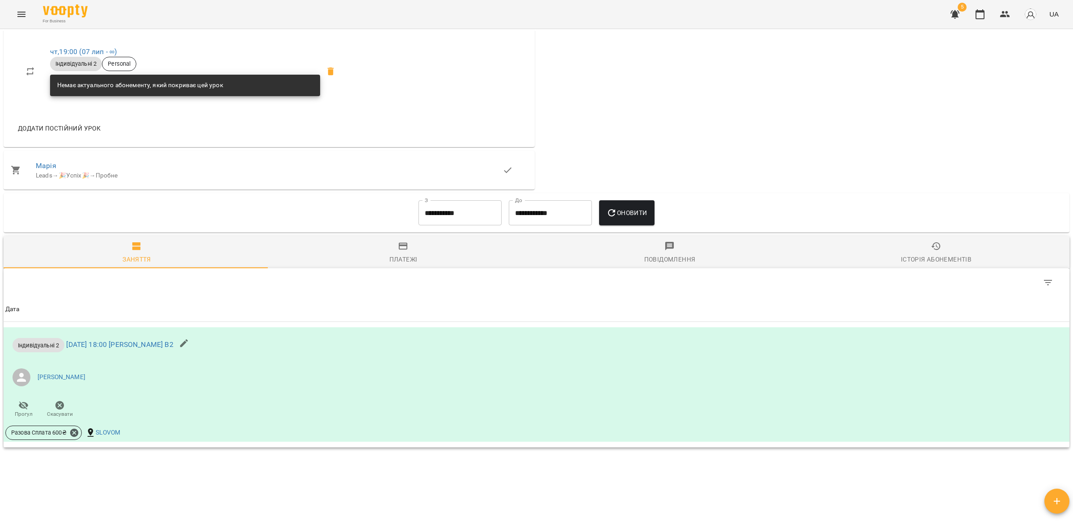
scroll to position [462, 0]
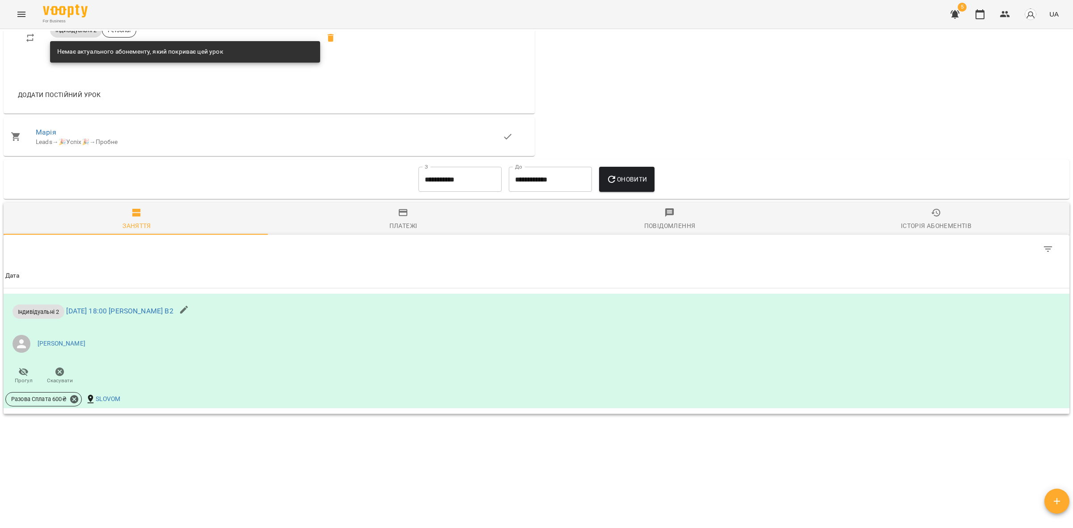
click at [467, 179] on input "**********" at bounding box center [460, 179] width 83 height 25
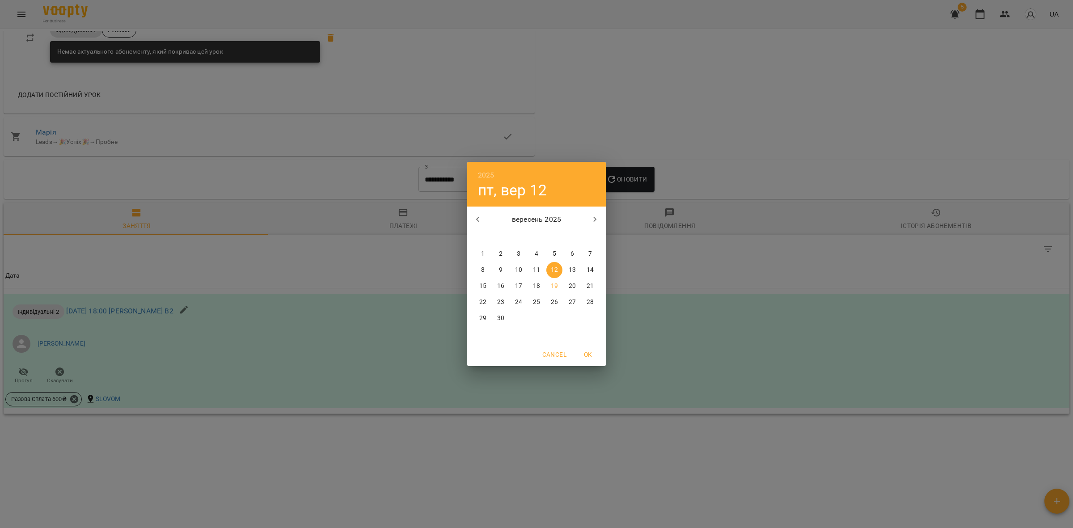
click at [475, 215] on icon "button" at bounding box center [478, 219] width 11 height 11
click at [551, 251] on span "1" at bounding box center [555, 254] width 16 height 9
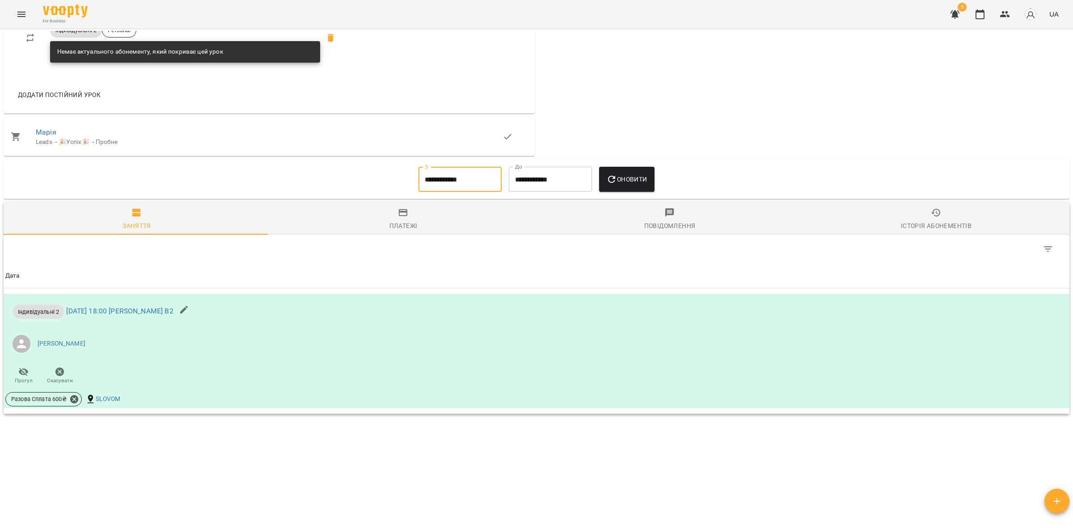
click at [616, 182] on icon "button" at bounding box center [611, 179] width 11 height 11
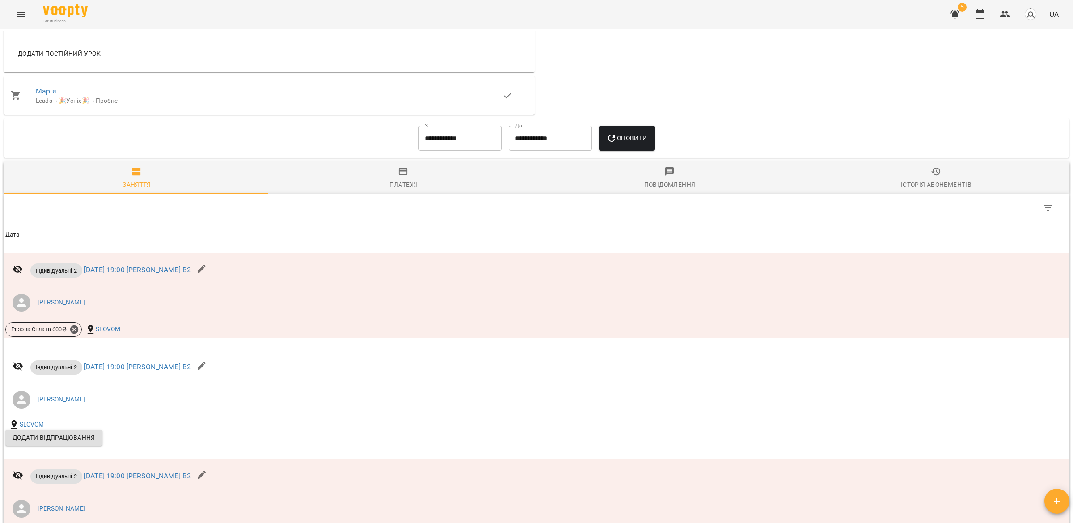
scroll to position [455, 0]
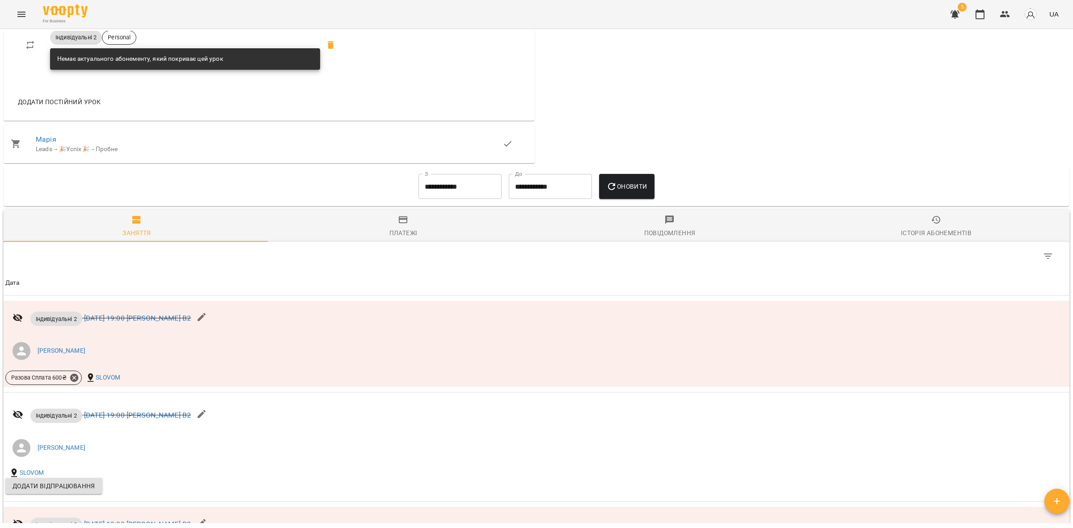
click at [440, 185] on input "**********" at bounding box center [460, 186] width 83 height 25
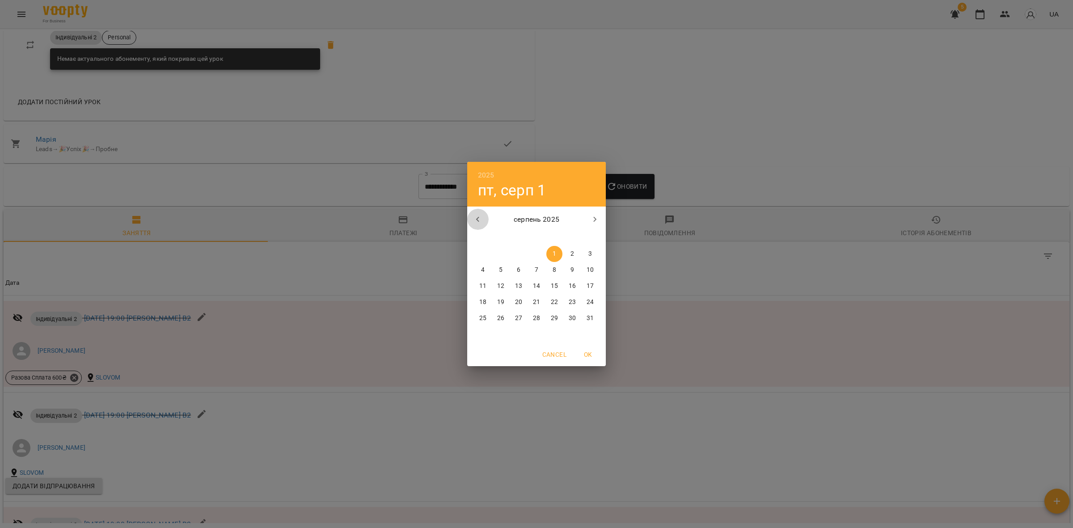
drag, startPoint x: 470, startPoint y: 212, endPoint x: 477, endPoint y: 220, distance: 10.1
click at [469, 213] on button "button" at bounding box center [477, 219] width 21 height 21
click at [499, 252] on p "1" at bounding box center [501, 254] width 4 height 9
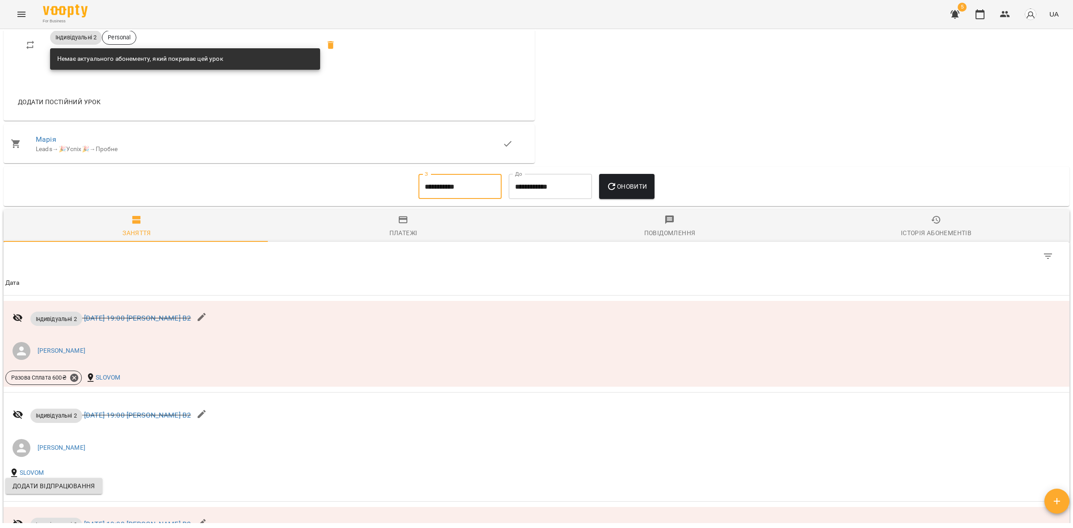
click at [444, 191] on input "**********" at bounding box center [460, 186] width 83 height 25
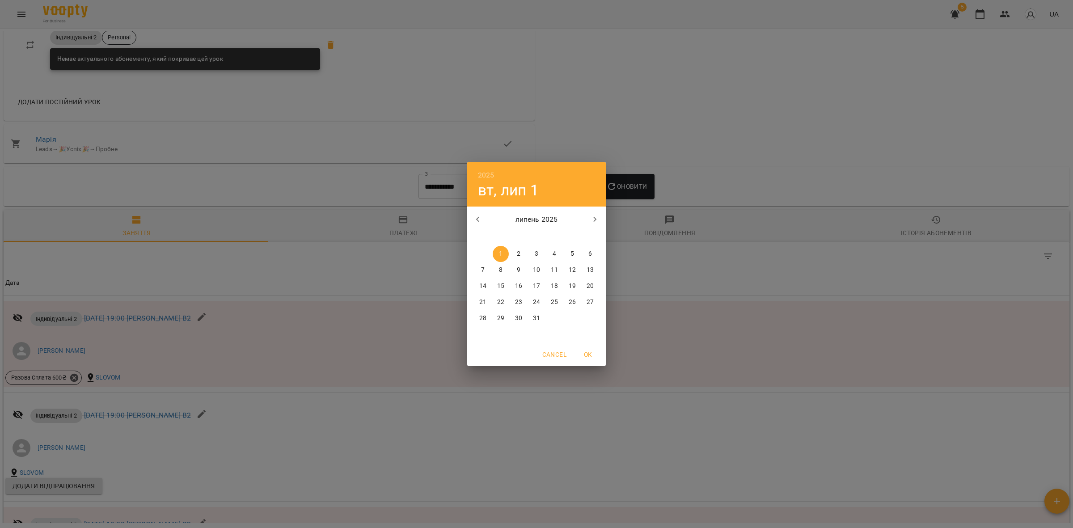
click at [470, 215] on button "button" at bounding box center [477, 219] width 21 height 21
click at [477, 220] on icon "button" at bounding box center [478, 219] width 11 height 11
click at [533, 251] on span "1" at bounding box center [537, 254] width 16 height 9
type input "**********"
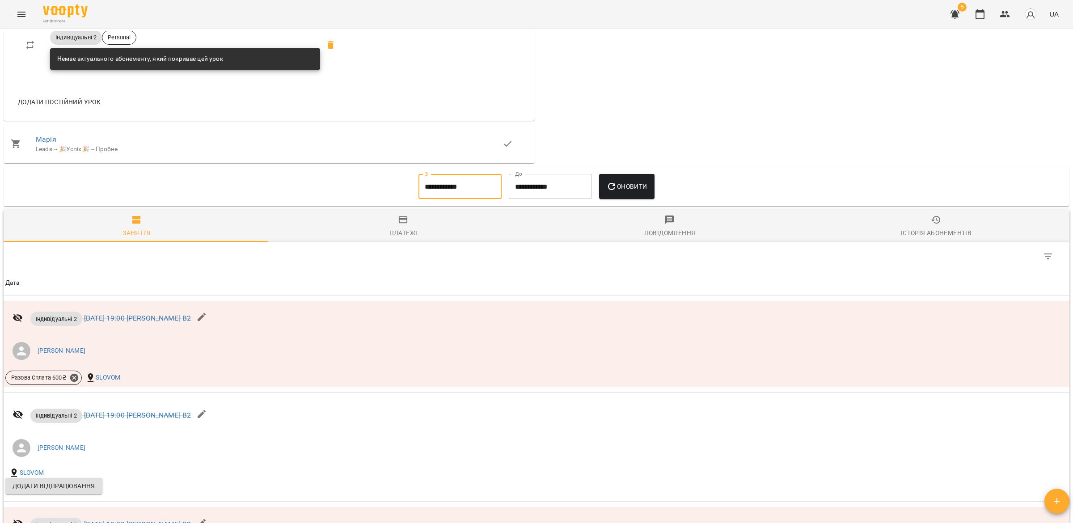
click at [625, 178] on button "Оновити" at bounding box center [626, 186] width 55 height 25
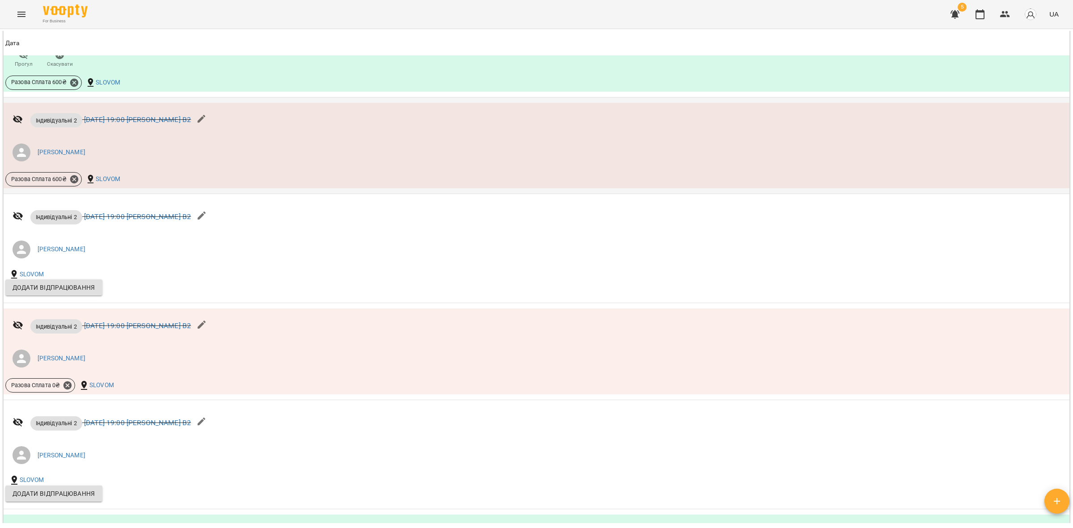
scroll to position [1640, 0]
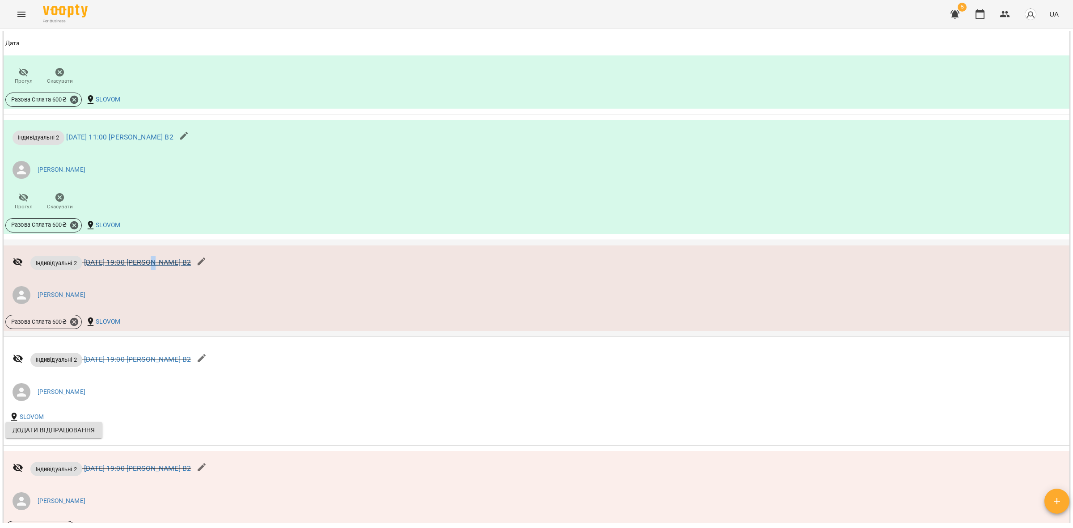
click at [150, 258] on p "Індивідуальні 2 [DATE] 19:00 [PERSON_NAME] В2" at bounding box center [110, 263] width 161 height 14
click at [151, 258] on link "[DATE] 19:00 [PERSON_NAME] В2" at bounding box center [137, 262] width 107 height 8
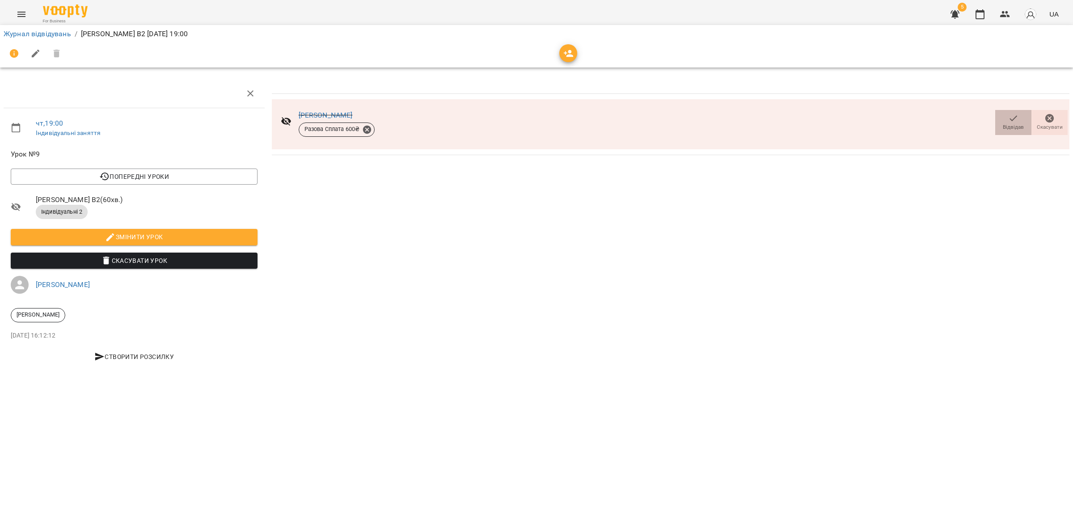
click at [1016, 118] on icon "button" at bounding box center [1013, 118] width 11 height 11
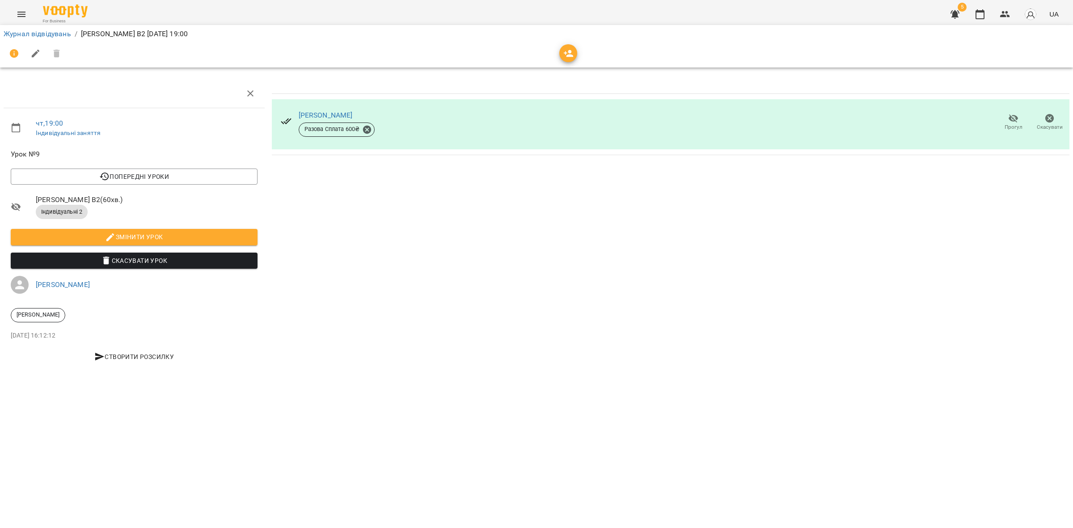
click at [1013, 121] on icon "button" at bounding box center [1014, 118] width 10 height 8
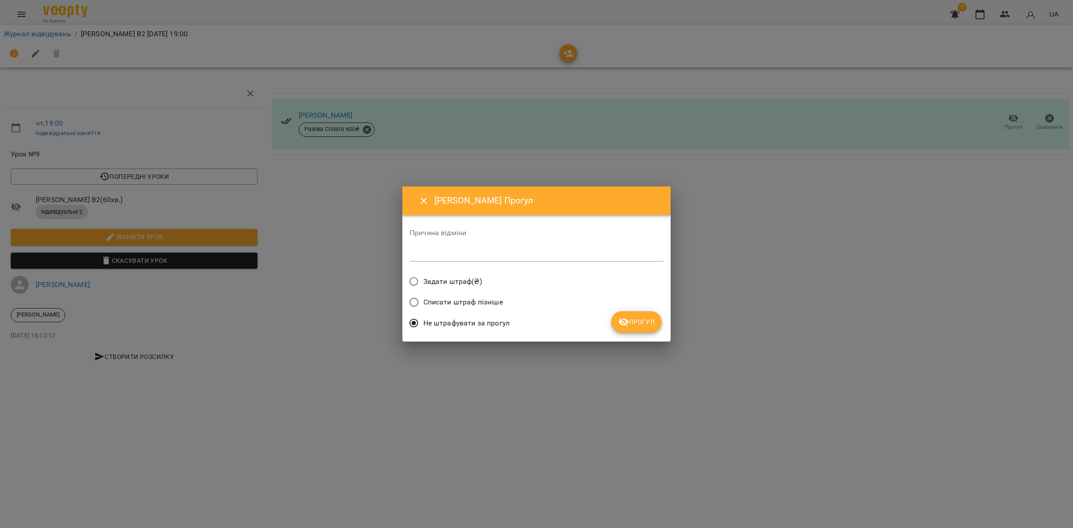
click at [436, 280] on span "Задати штраф(₴)" at bounding box center [453, 281] width 59 height 11
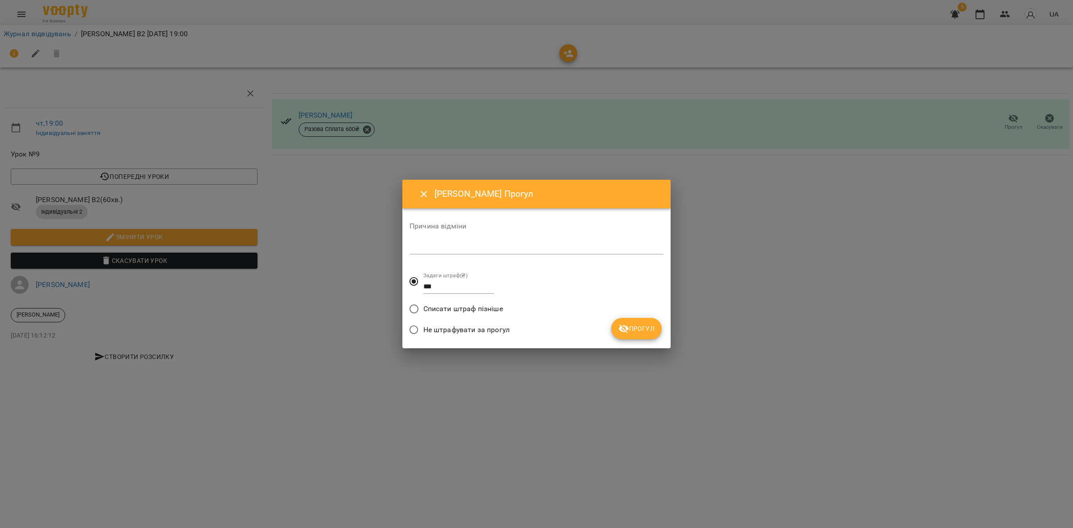
drag, startPoint x: 444, startPoint y: 286, endPoint x: 389, endPoint y: 285, distance: 54.6
click at [389, 285] on div "[PERSON_NAME] Прогул Причина відміни * Задати штраф(₴) *** Списати штраф пізніш…" at bounding box center [536, 264] width 1073 height 528
type input "*"
click at [634, 325] on button "Прогул" at bounding box center [636, 328] width 51 height 21
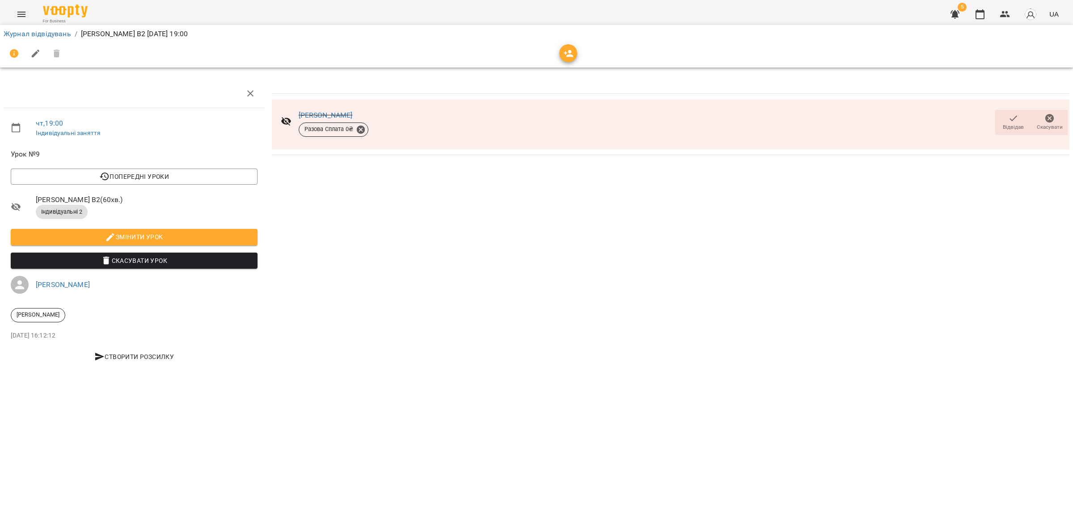
drag, startPoint x: 848, startPoint y: 207, endPoint x: 851, endPoint y: 211, distance: 4.8
click at [847, 209] on div "Марія Ільків Разова Сплата 0 ₴ Відвідав Скасувати" at bounding box center [670, 226] width 805 height 300
click at [330, 113] on link "[PERSON_NAME]" at bounding box center [326, 115] width 54 height 8
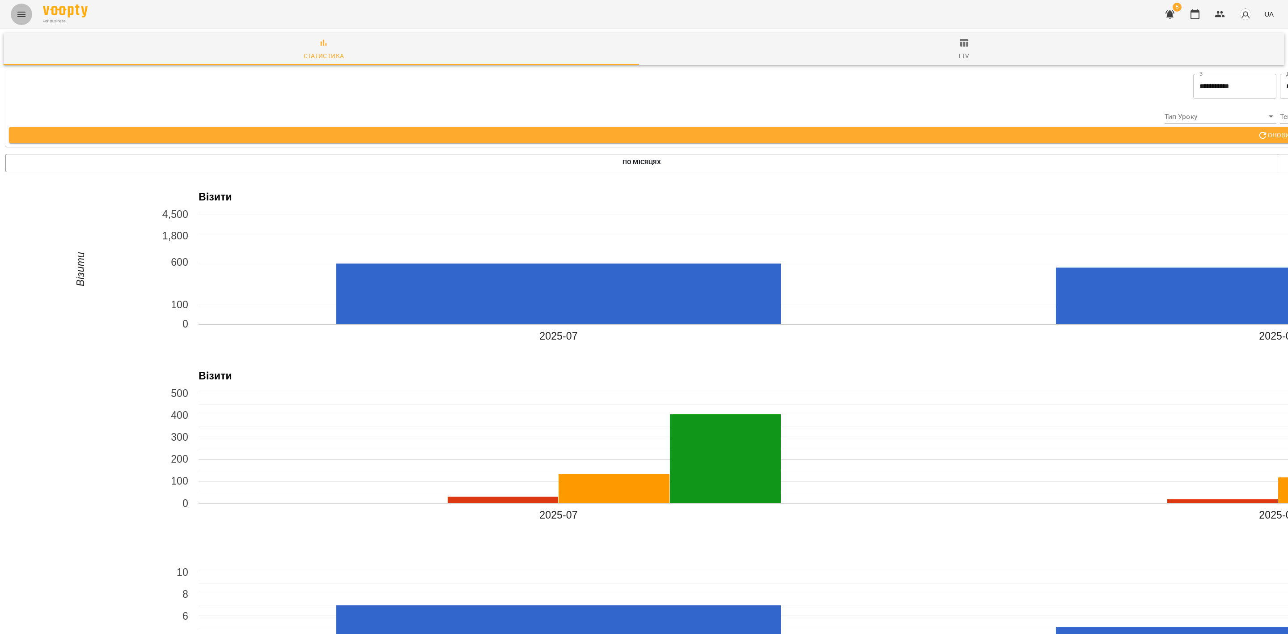
click at [21, 7] on button "Menu" at bounding box center [21, 14] width 21 height 21
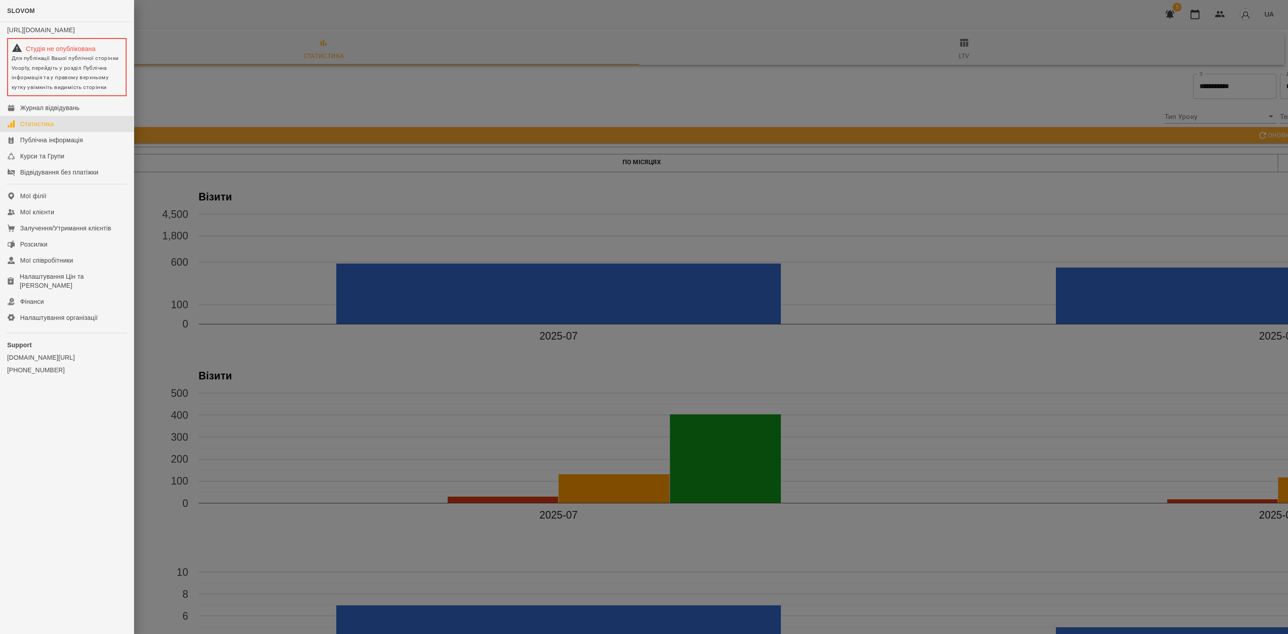
click at [71, 130] on link "Статистика" at bounding box center [67, 124] width 134 height 16
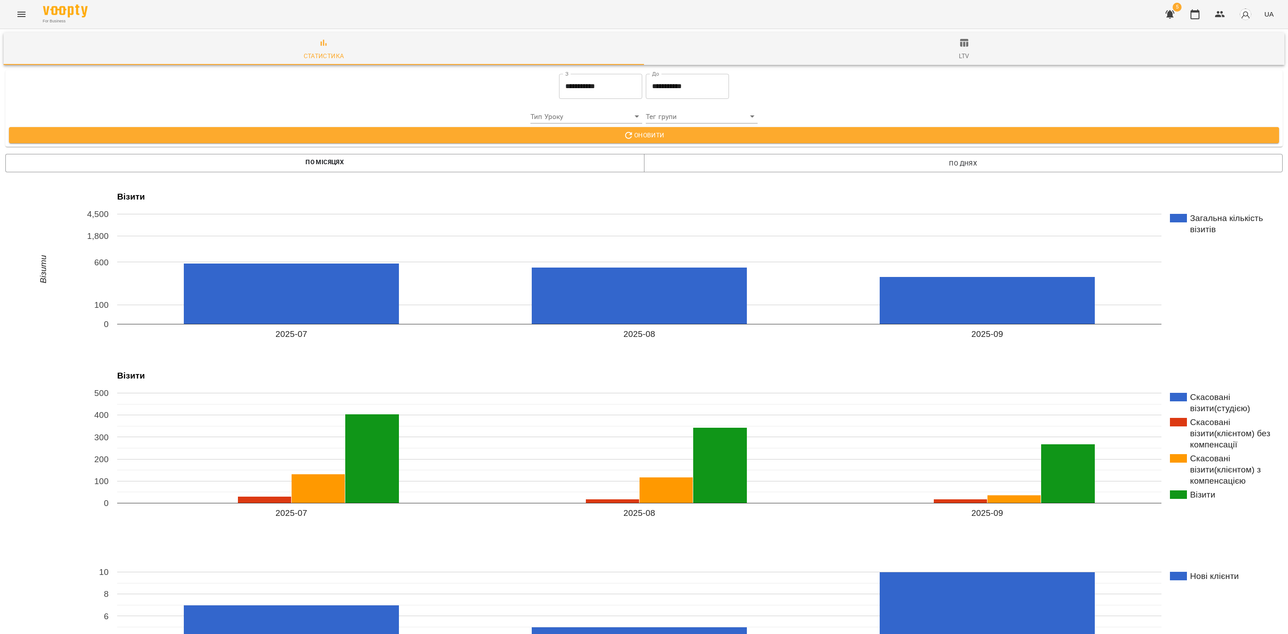
click at [572, 86] on input "**********" at bounding box center [600, 86] width 83 height 25
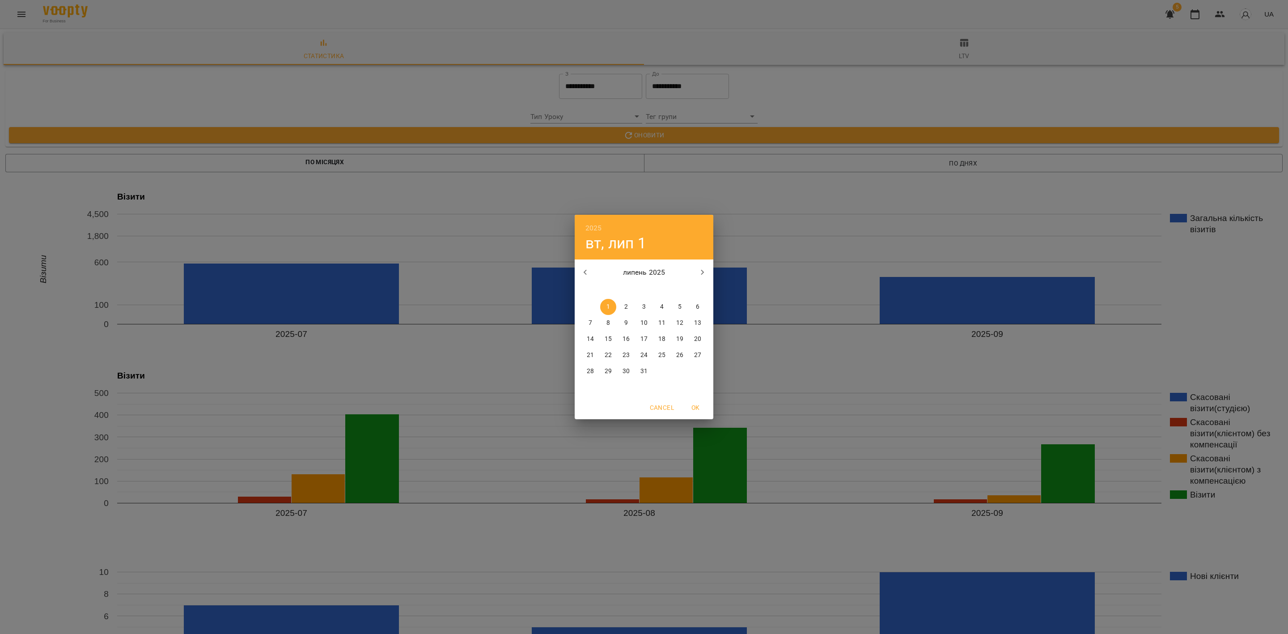
click at [584, 275] on icon "button" at bounding box center [585, 272] width 11 height 11
click at [584, 274] on icon "button" at bounding box center [585, 272] width 11 height 11
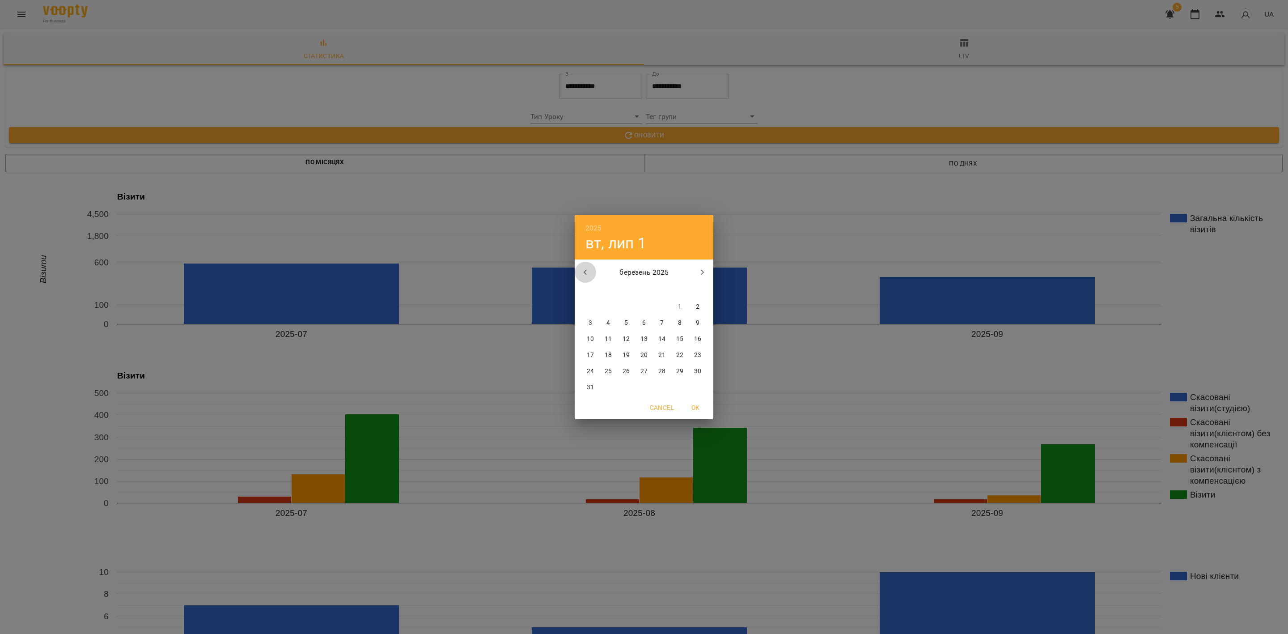
click at [584, 274] on icon "button" at bounding box center [585, 272] width 11 height 11
click at [586, 275] on icon "button" at bounding box center [585, 272] width 11 height 11
click at [585, 275] on icon "button" at bounding box center [585, 272] width 11 height 11
click at [584, 276] on icon "button" at bounding box center [585, 272] width 11 height 11
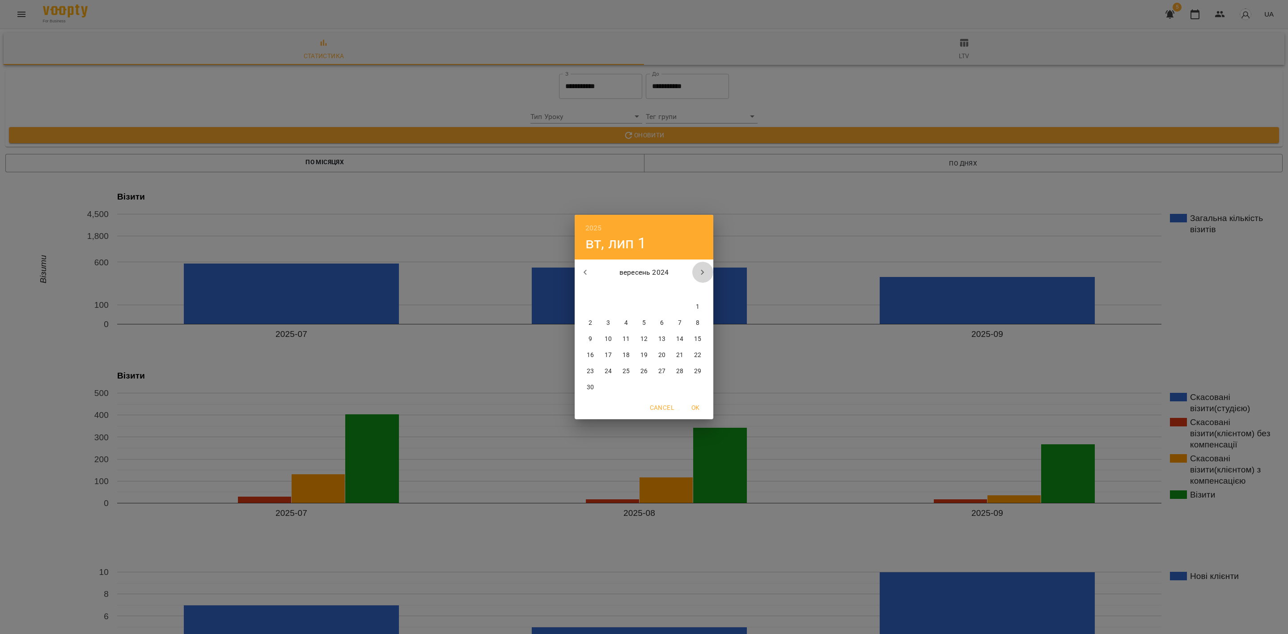
click at [704, 267] on icon "button" at bounding box center [702, 272] width 11 height 11
click at [608, 306] on p "1" at bounding box center [608, 306] width 4 height 9
type input "**********"
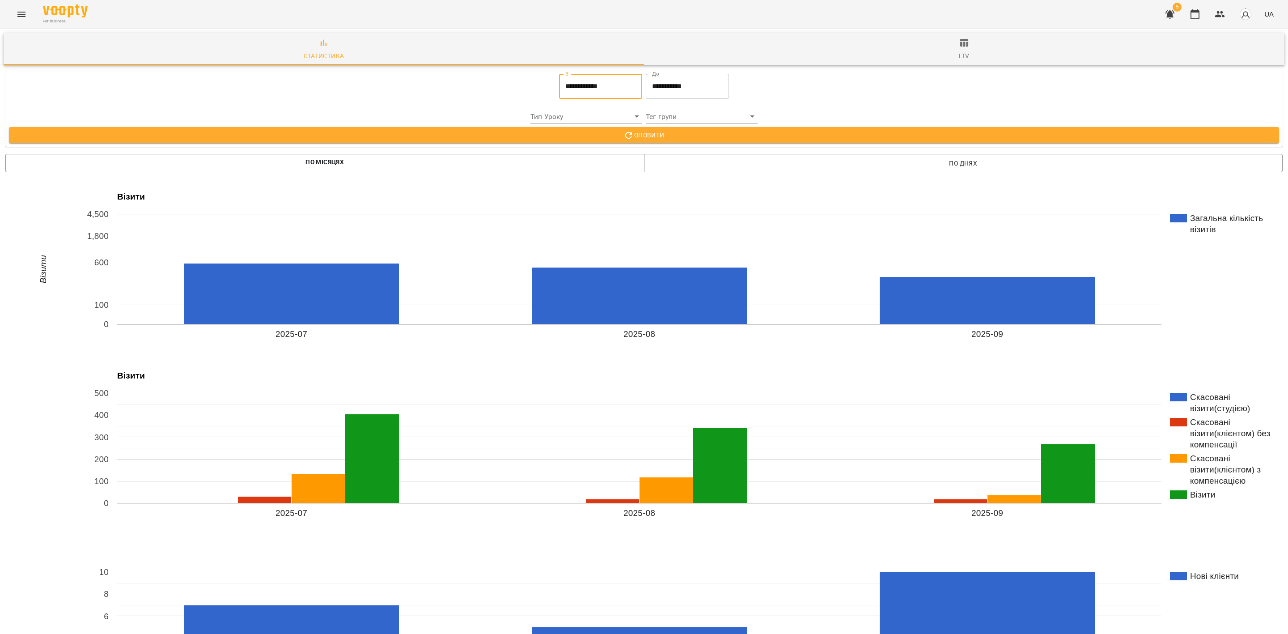
click at [669, 137] on span "Оновити" at bounding box center [644, 135] width 1256 height 11
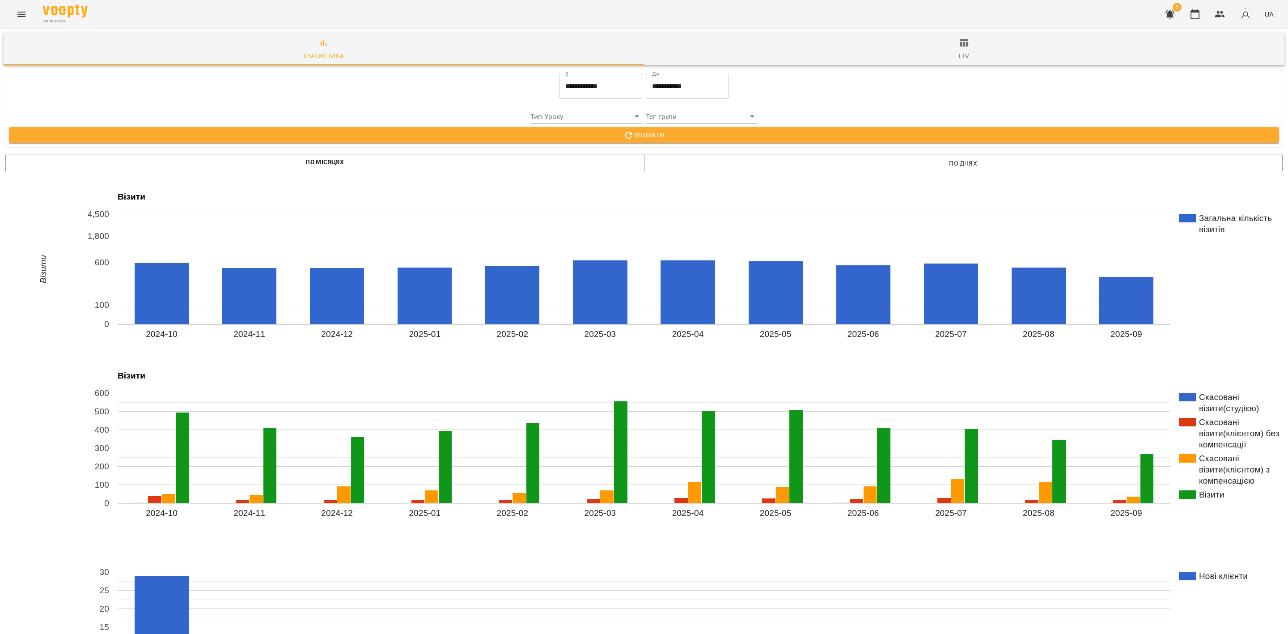
click at [6, 16] on div "For Business 5 UA" at bounding box center [644, 14] width 1288 height 29
drag, startPoint x: 16, startPoint y: 11, endPoint x: 20, endPoint y: 15, distance: 5.7
click at [20, 15] on icon "Menu" at bounding box center [21, 14] width 11 height 11
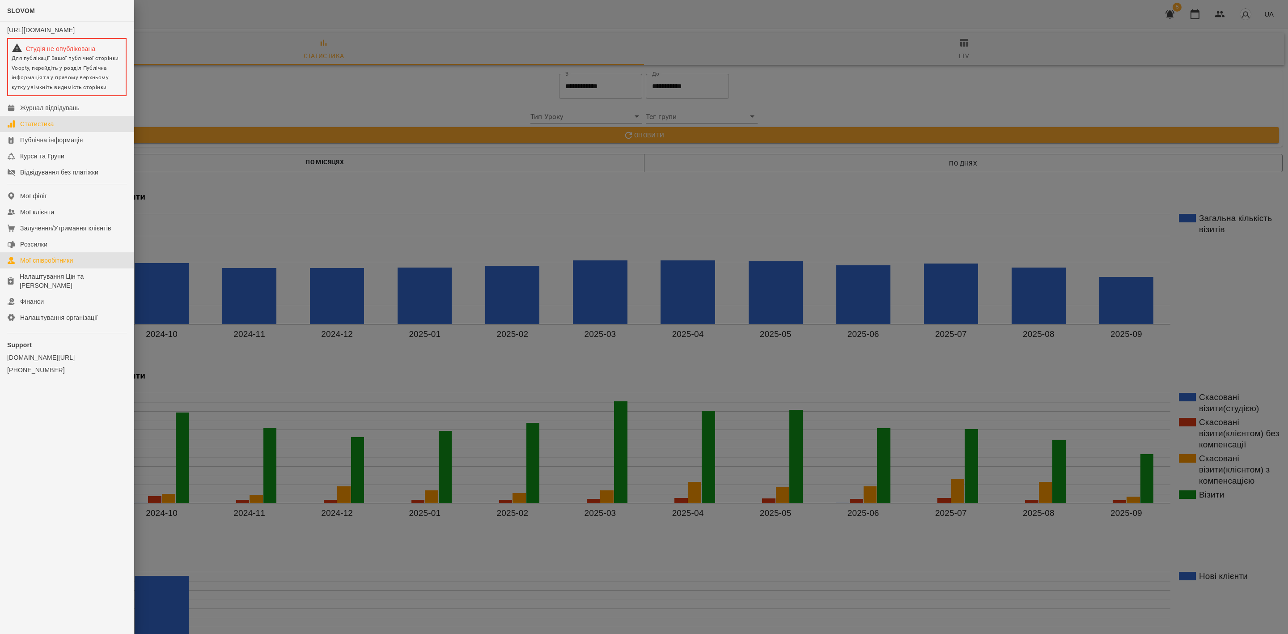
click at [77, 267] on link "Мої співробітники" at bounding box center [67, 260] width 134 height 16
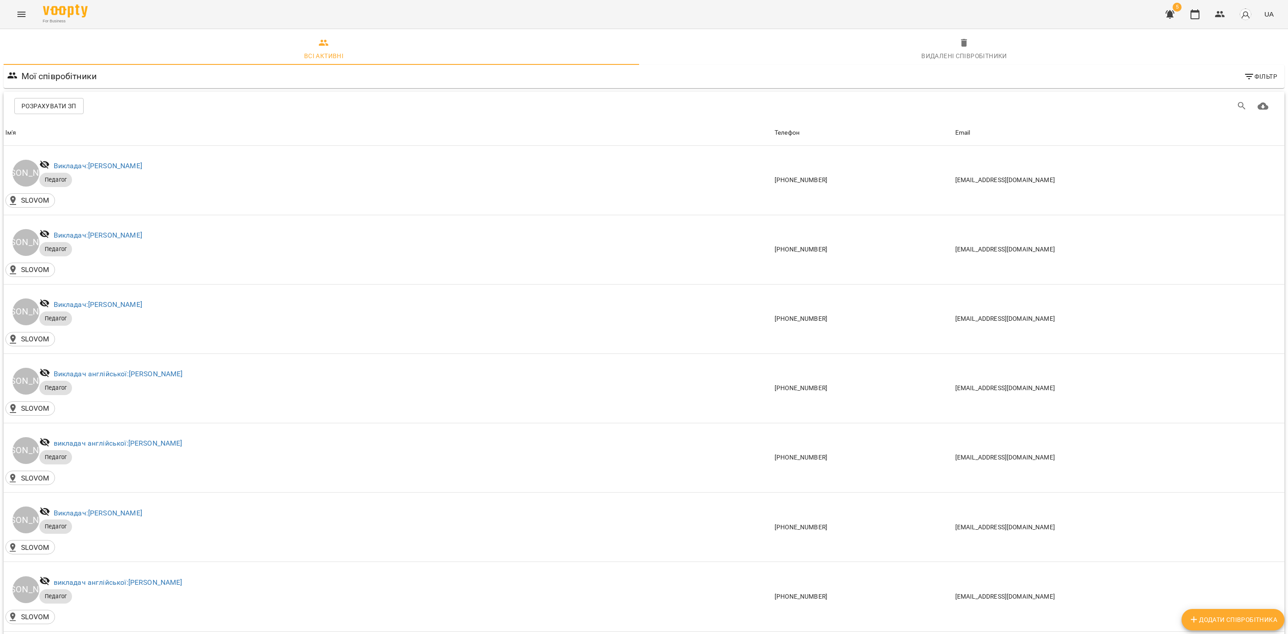
click at [75, 104] on span "Розрахувати ЗП" at bounding box center [48, 106] width 55 height 11
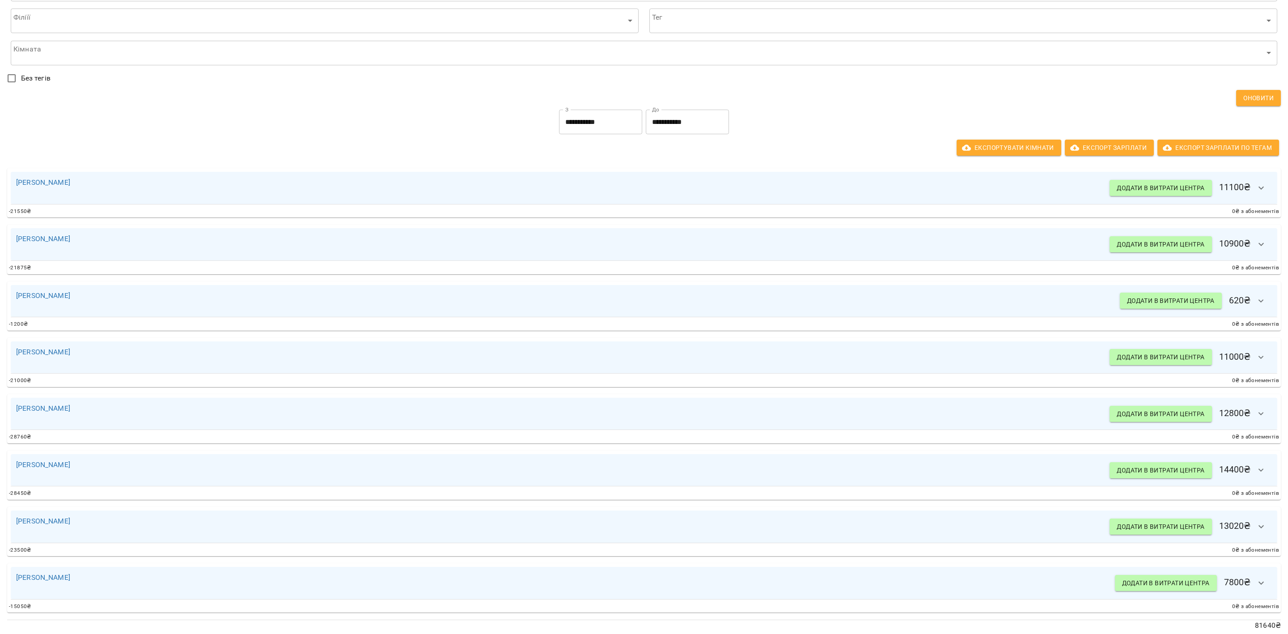
scroll to position [90, 0]
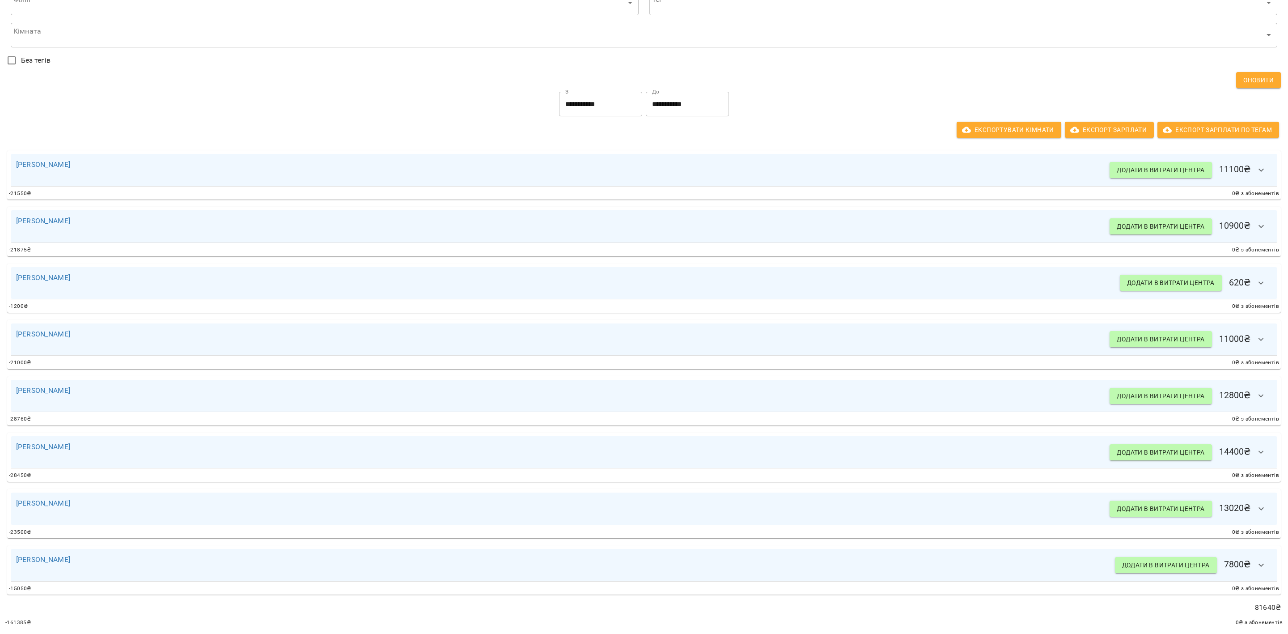
click at [1252, 165] on button "button" at bounding box center [1260, 169] width 21 height 21
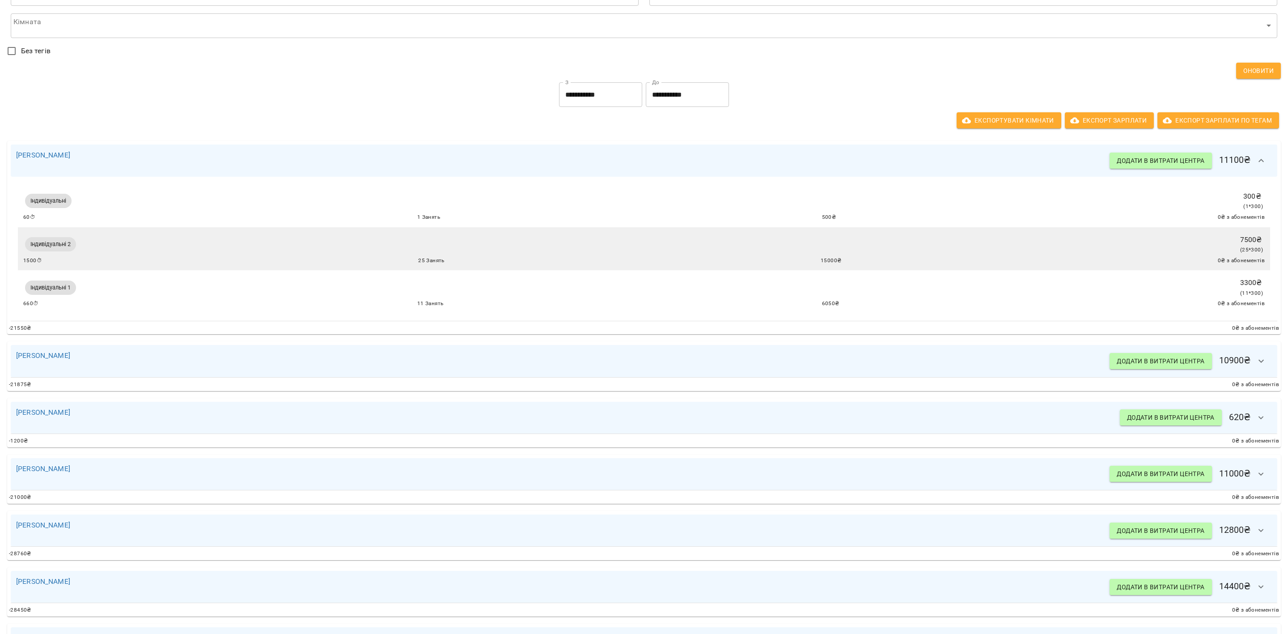
click at [1256, 159] on icon "button" at bounding box center [1261, 160] width 11 height 11
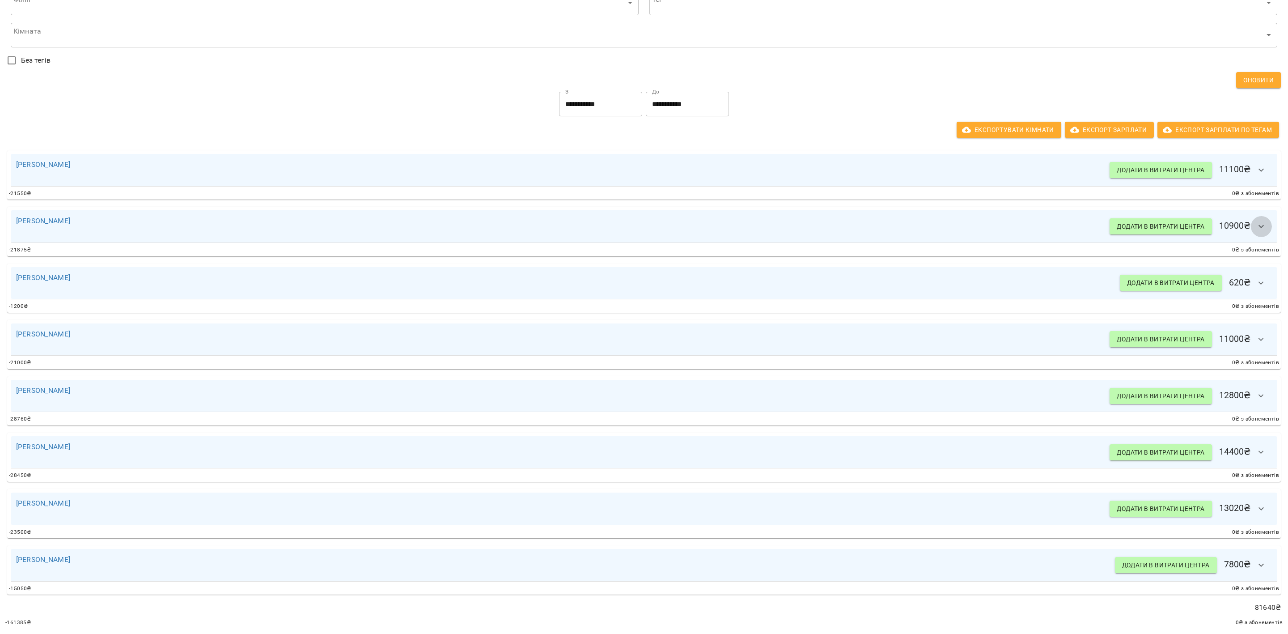
click at [1255, 216] on button "button" at bounding box center [1260, 226] width 21 height 21
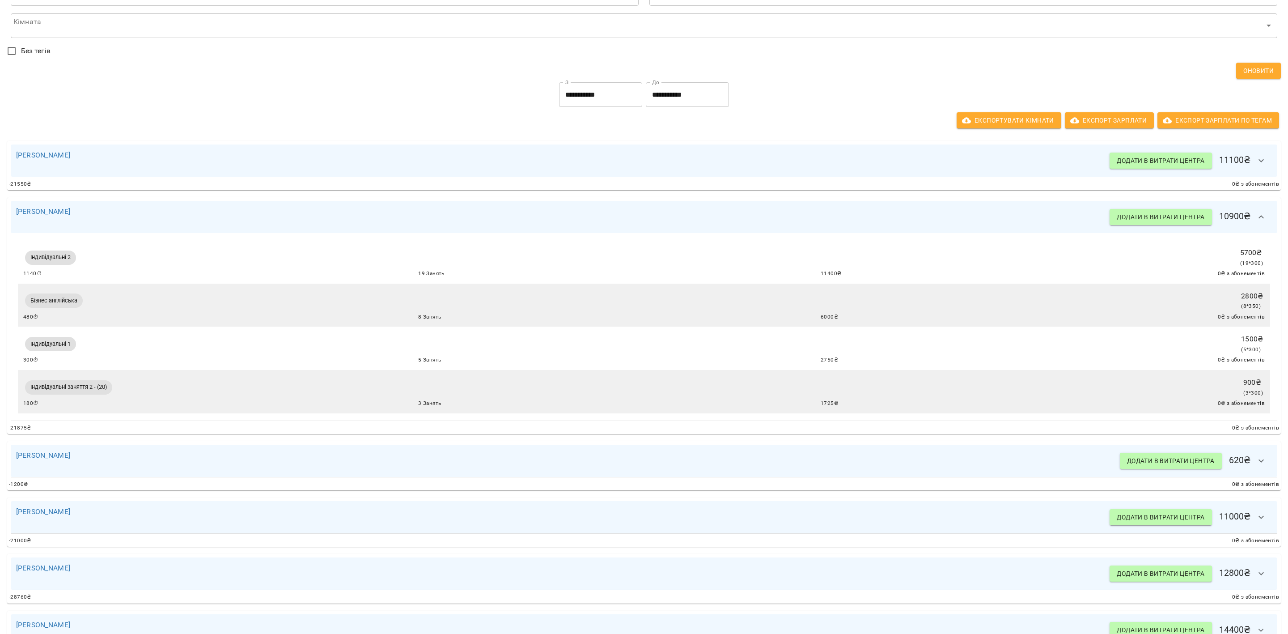
click at [1255, 210] on button "button" at bounding box center [1260, 216] width 21 height 21
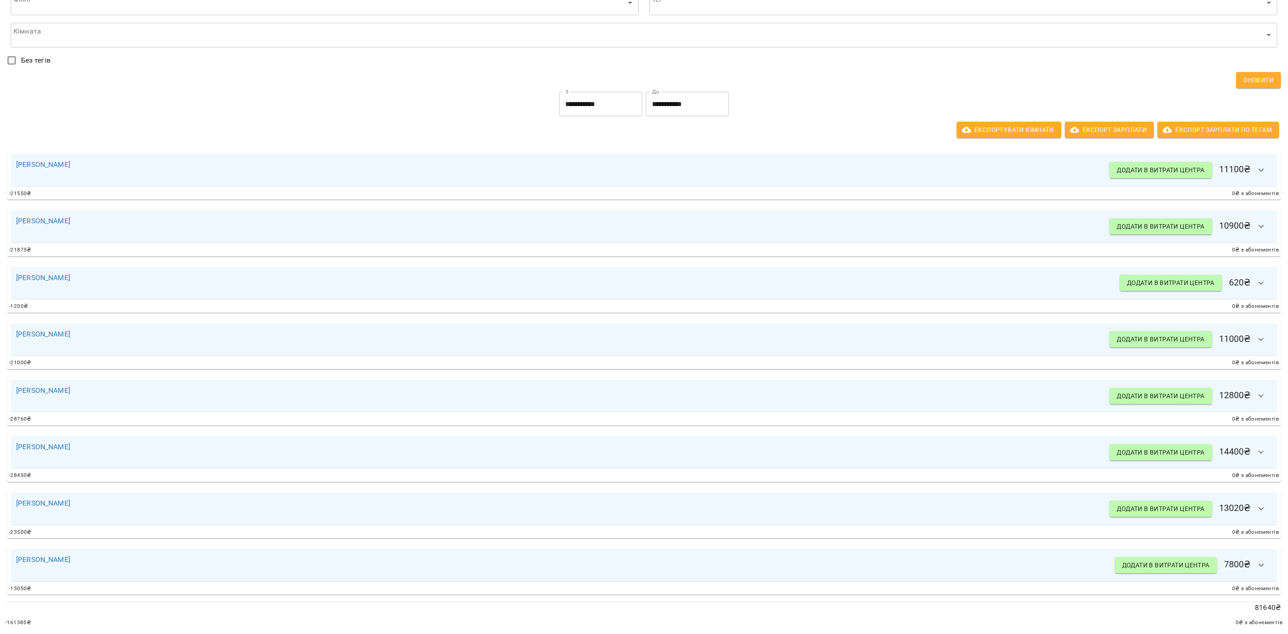
click at [1253, 279] on button "button" at bounding box center [1260, 282] width 21 height 21
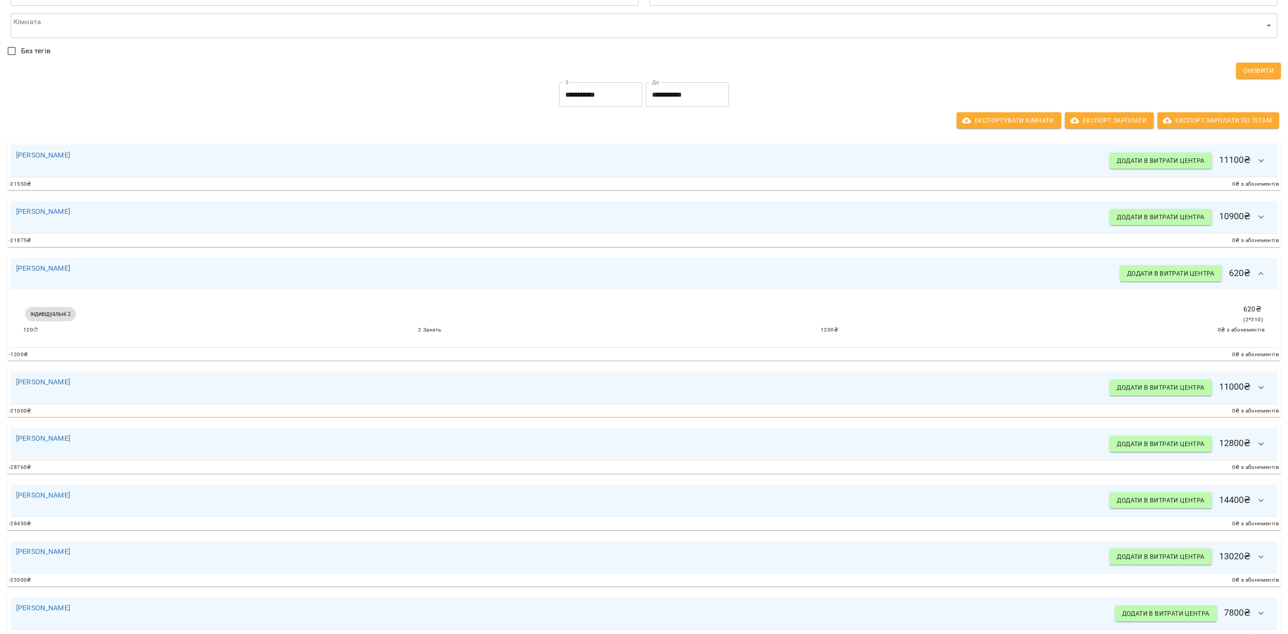
click at [1256, 276] on icon "button" at bounding box center [1261, 273] width 11 height 11
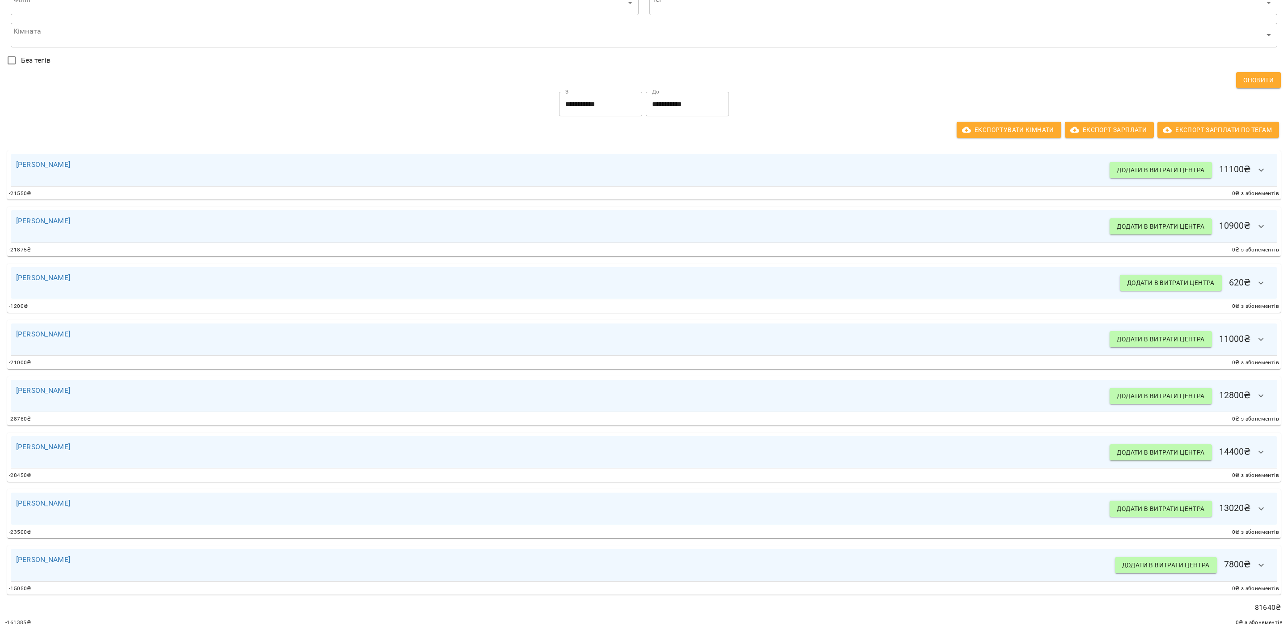
click at [1256, 334] on icon "button" at bounding box center [1261, 339] width 11 height 11
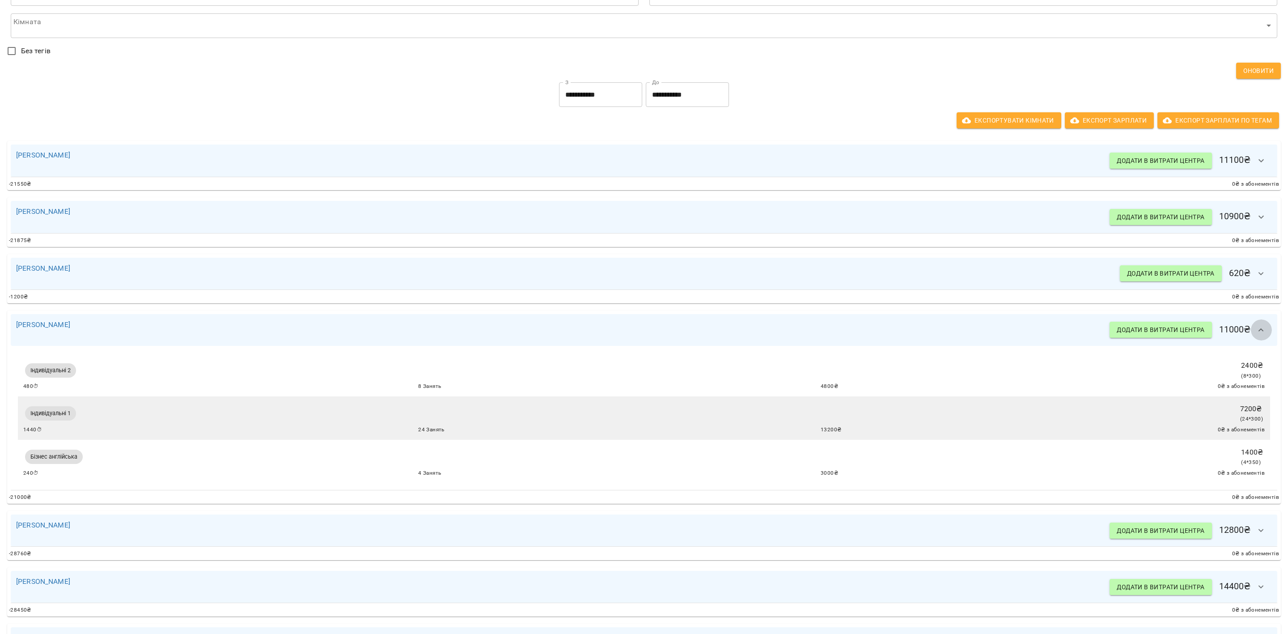
click at [1256, 330] on icon "button" at bounding box center [1261, 330] width 11 height 11
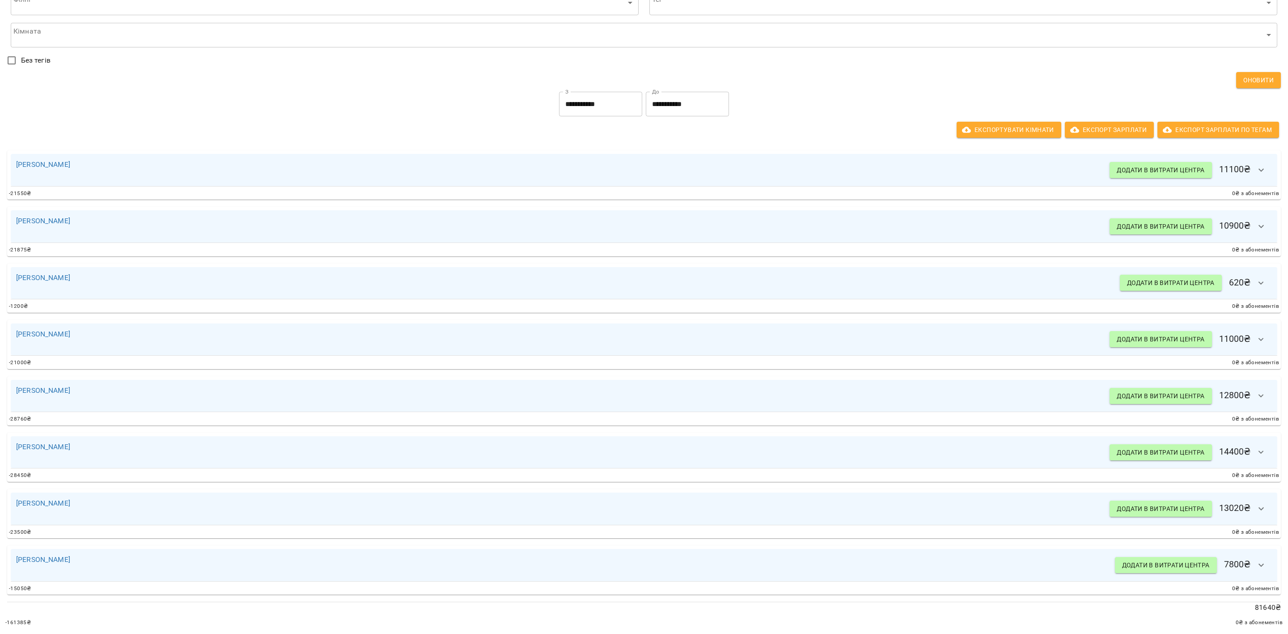
click at [1256, 390] on icon "button" at bounding box center [1261, 395] width 11 height 11
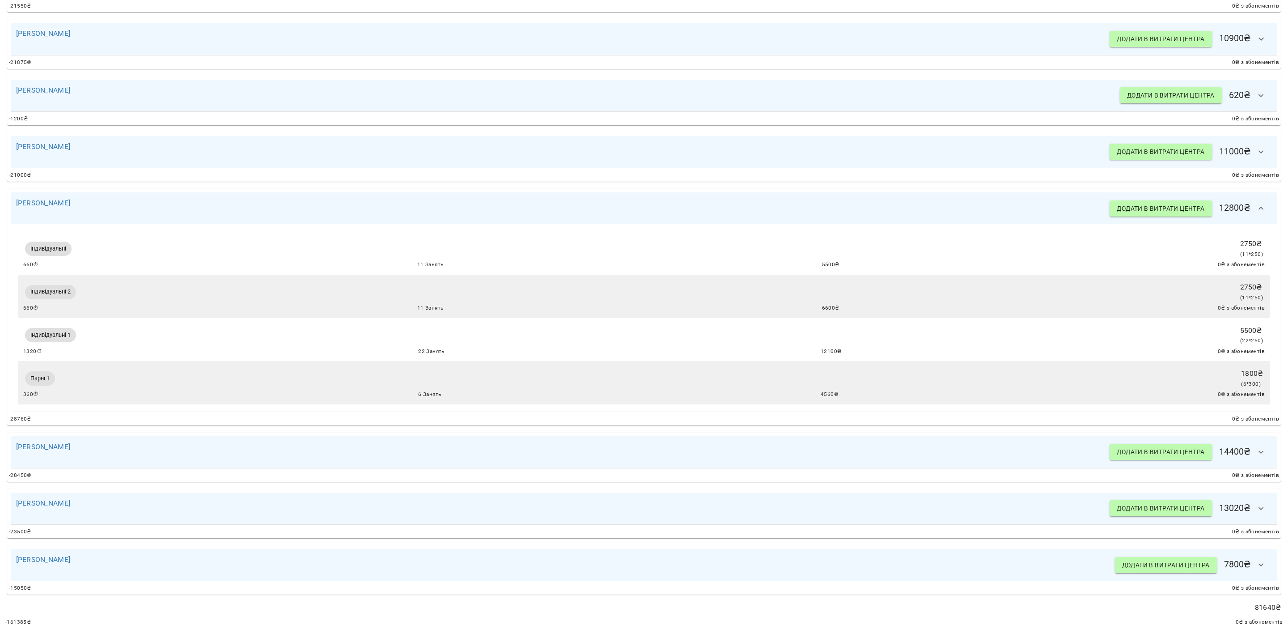
click at [1250, 198] on button "button" at bounding box center [1260, 208] width 21 height 21
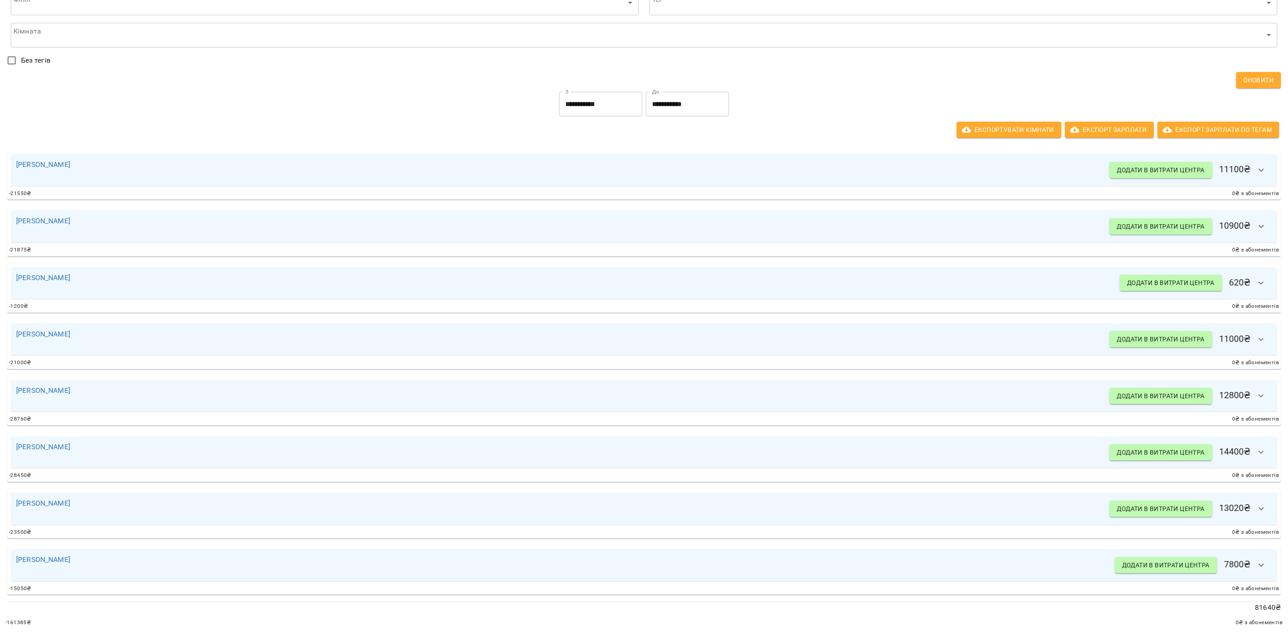
click at [1256, 447] on icon "button" at bounding box center [1261, 452] width 11 height 11
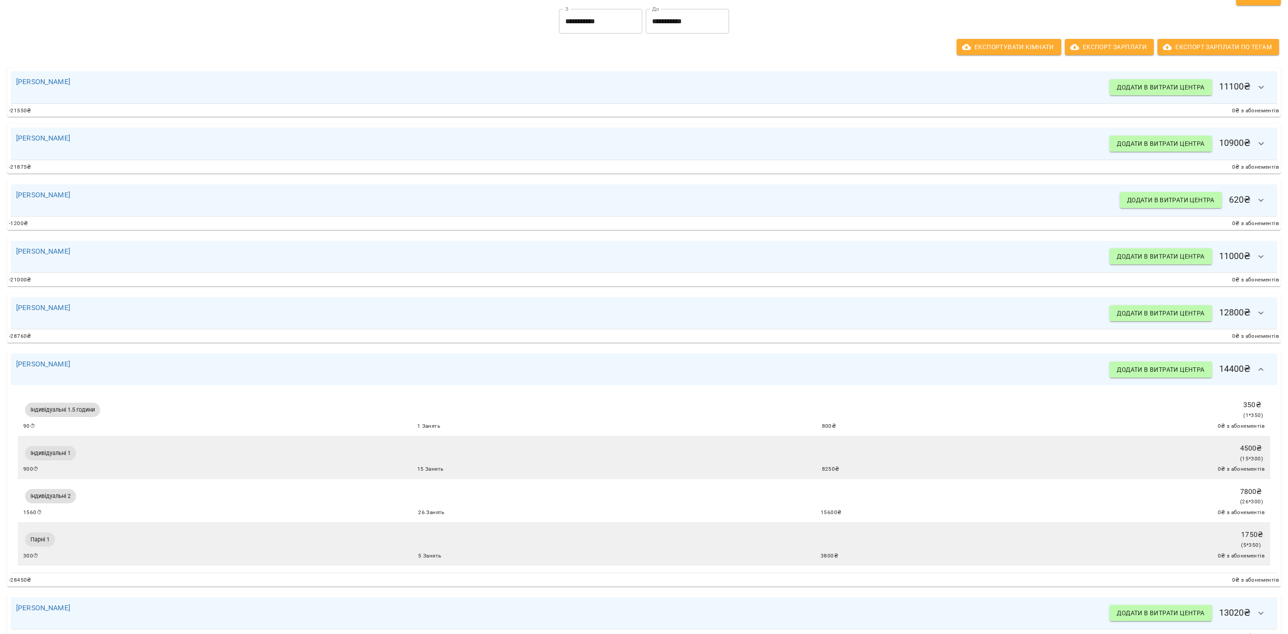
scroll to position [280, 0]
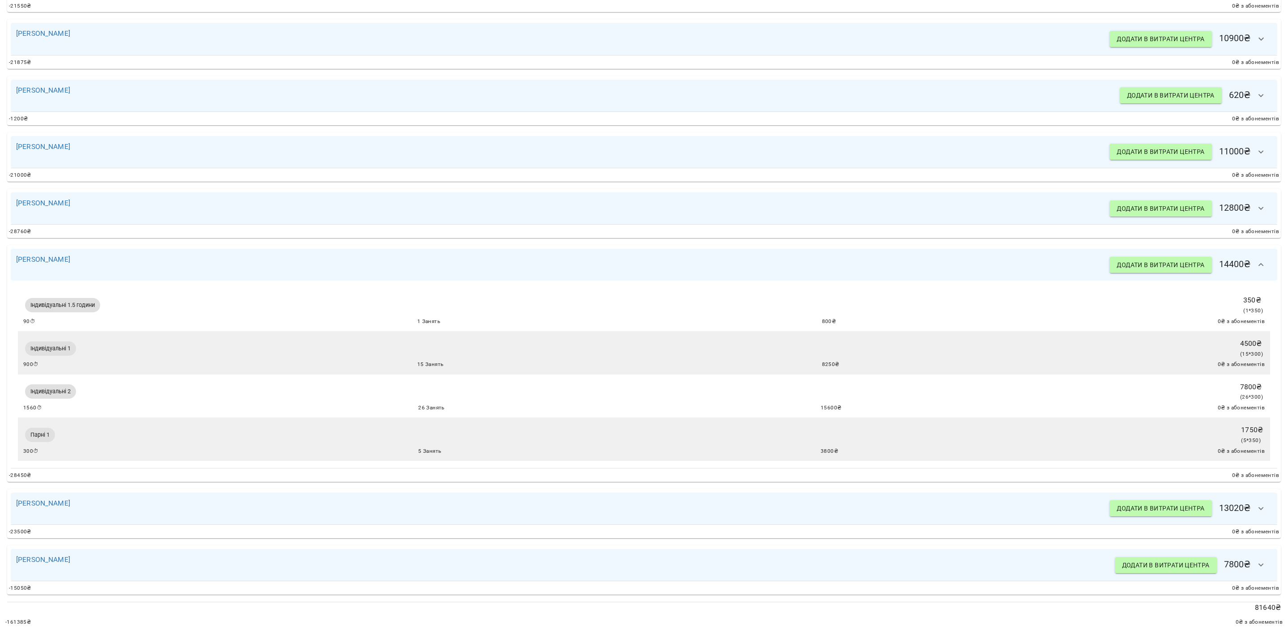
click at [1256, 259] on icon "button" at bounding box center [1261, 264] width 11 height 11
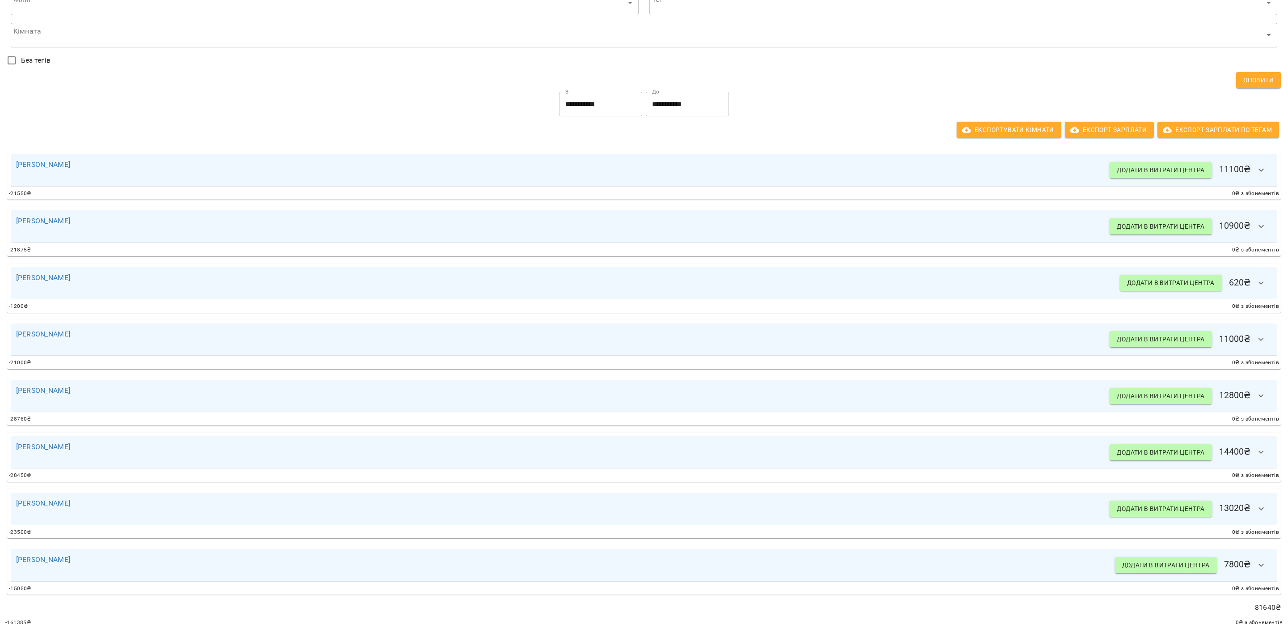
scroll to position [90, 0]
click at [1256, 503] on icon "button" at bounding box center [1261, 508] width 11 height 11
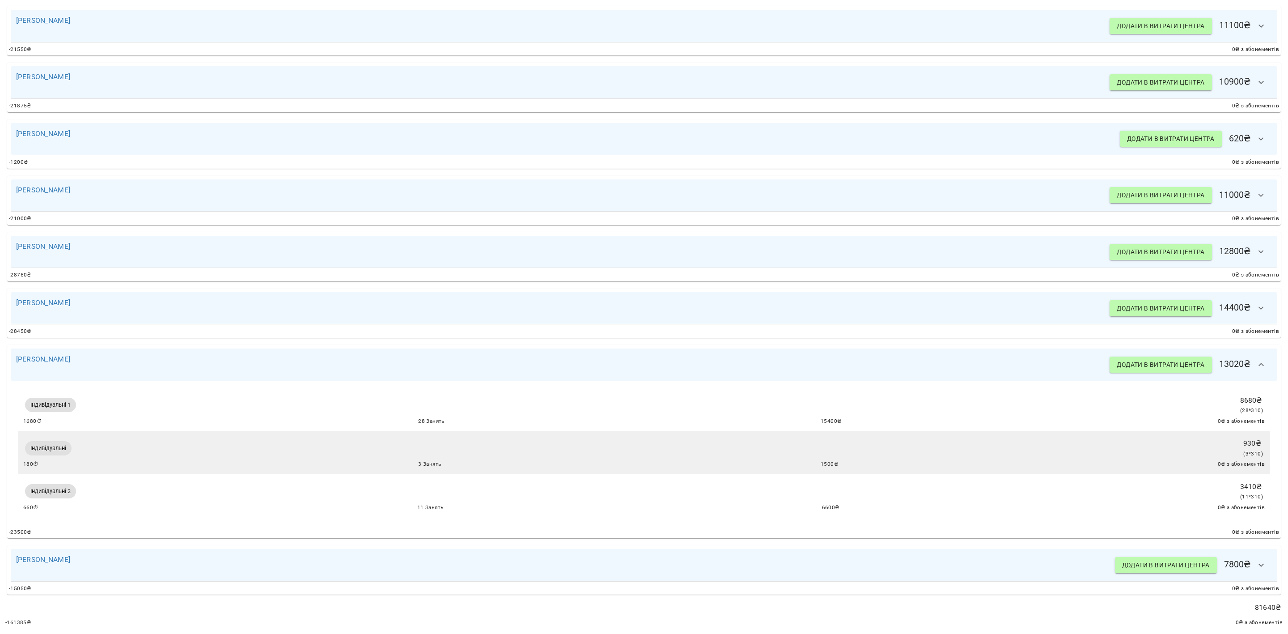
scroll to position [236, 0]
click at [1256, 359] on icon "button" at bounding box center [1261, 364] width 11 height 11
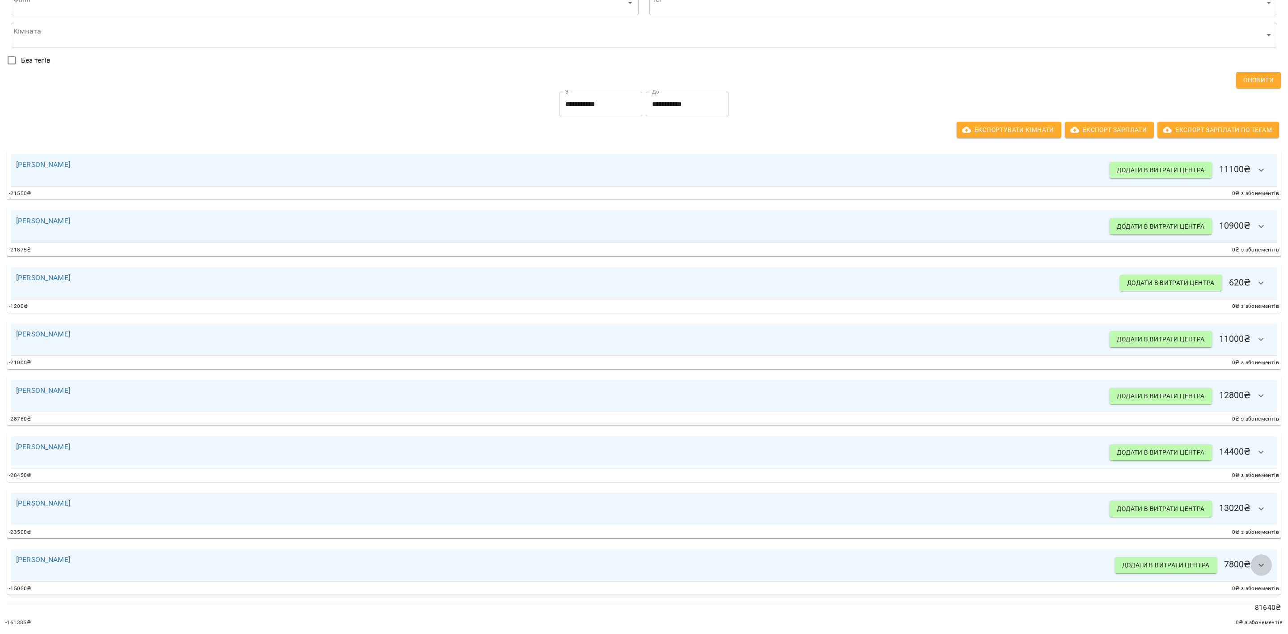
click at [1256, 559] on icon "button" at bounding box center [1261, 564] width 11 height 11
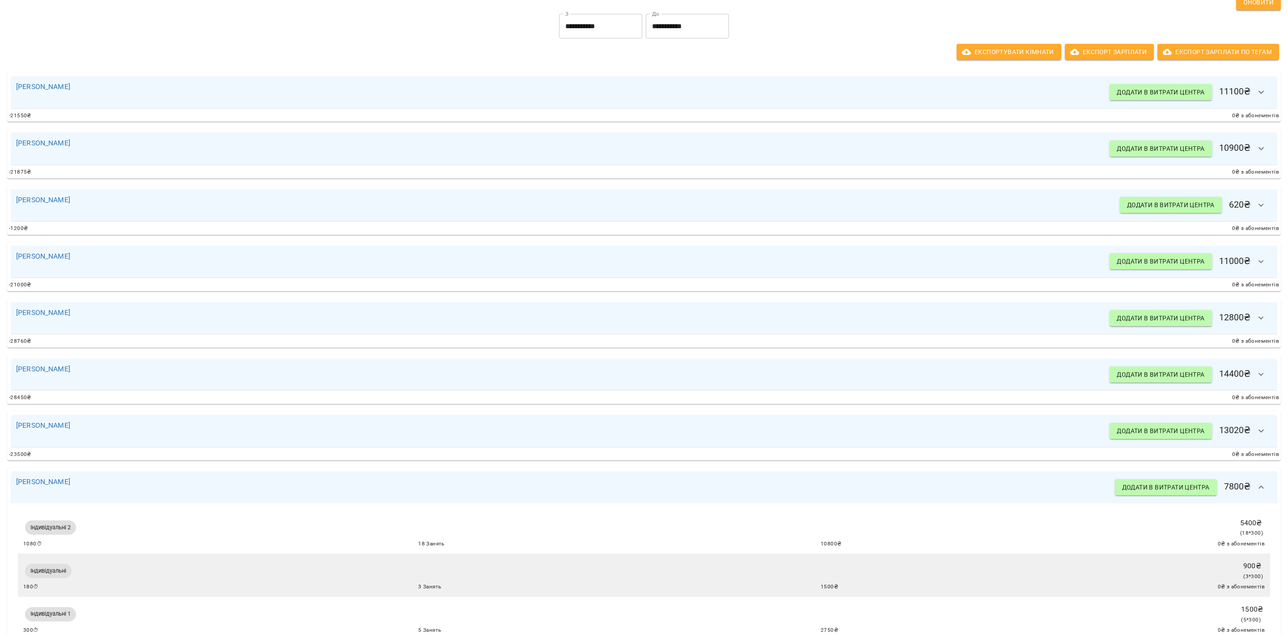
scroll to position [236, 0]
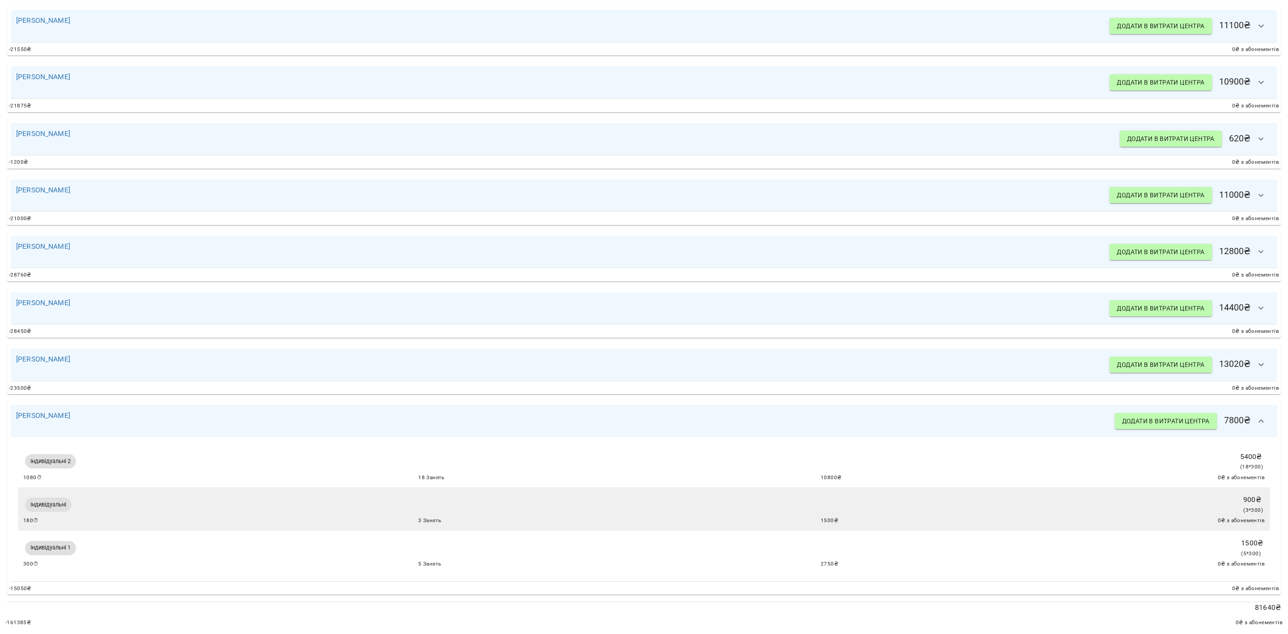
click at [1256, 415] on icon "button" at bounding box center [1261, 420] width 11 height 11
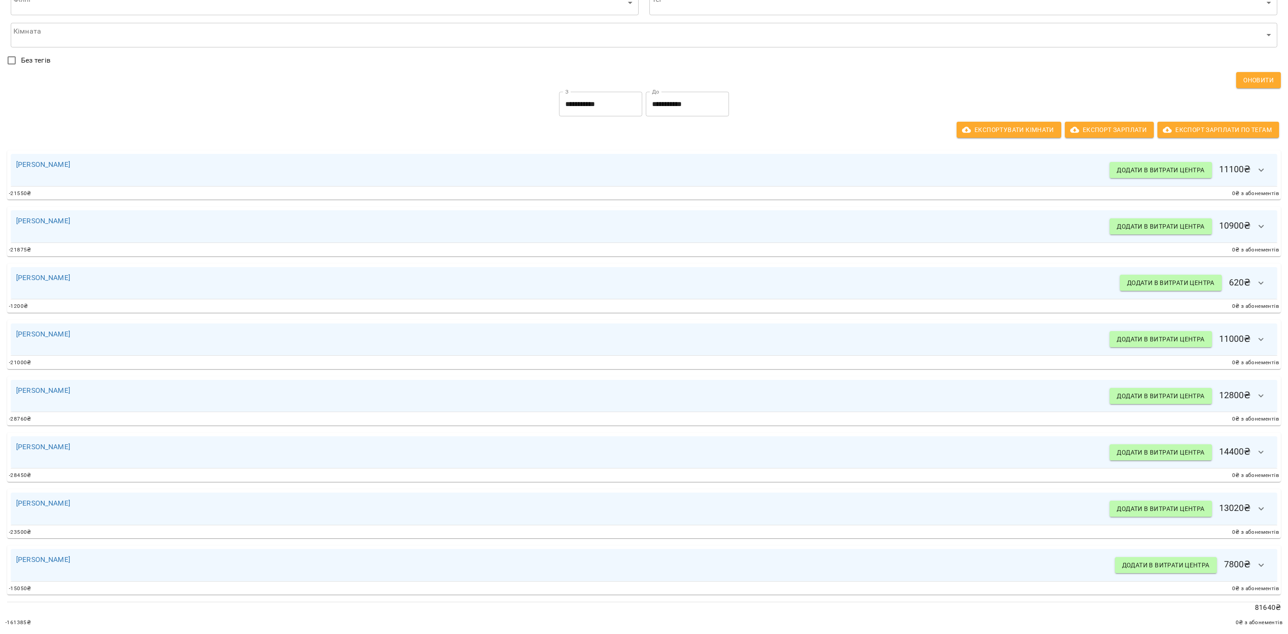
scroll to position [0, 0]
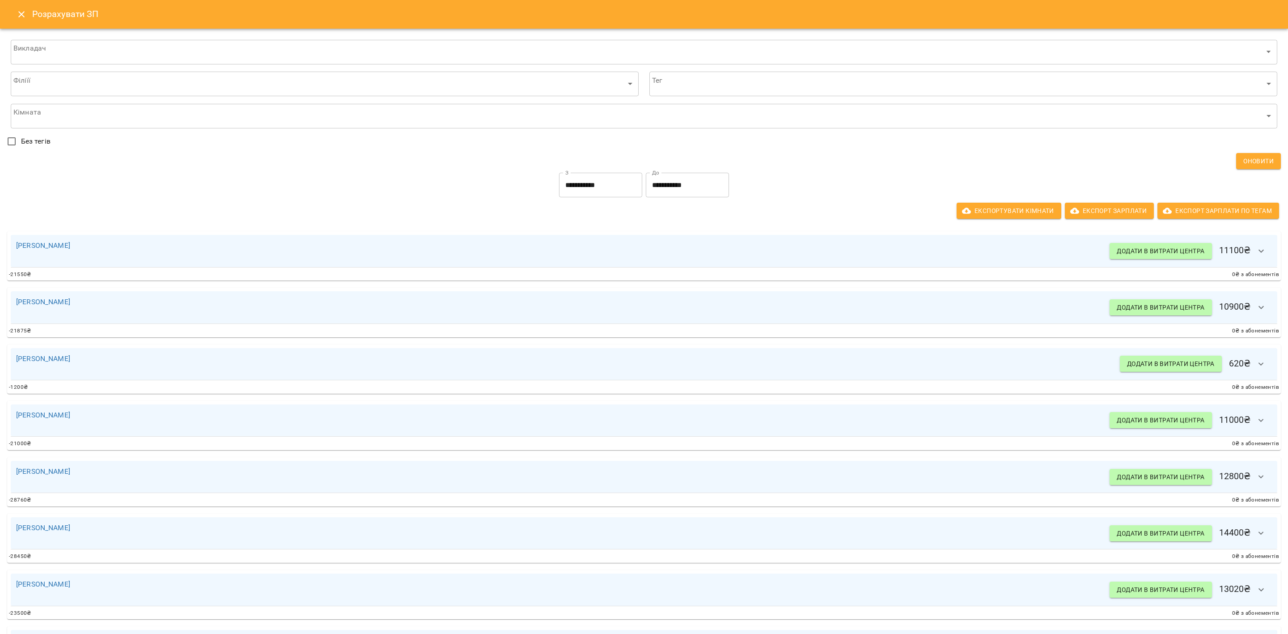
click at [24, 14] on icon "Close" at bounding box center [21, 14] width 11 height 11
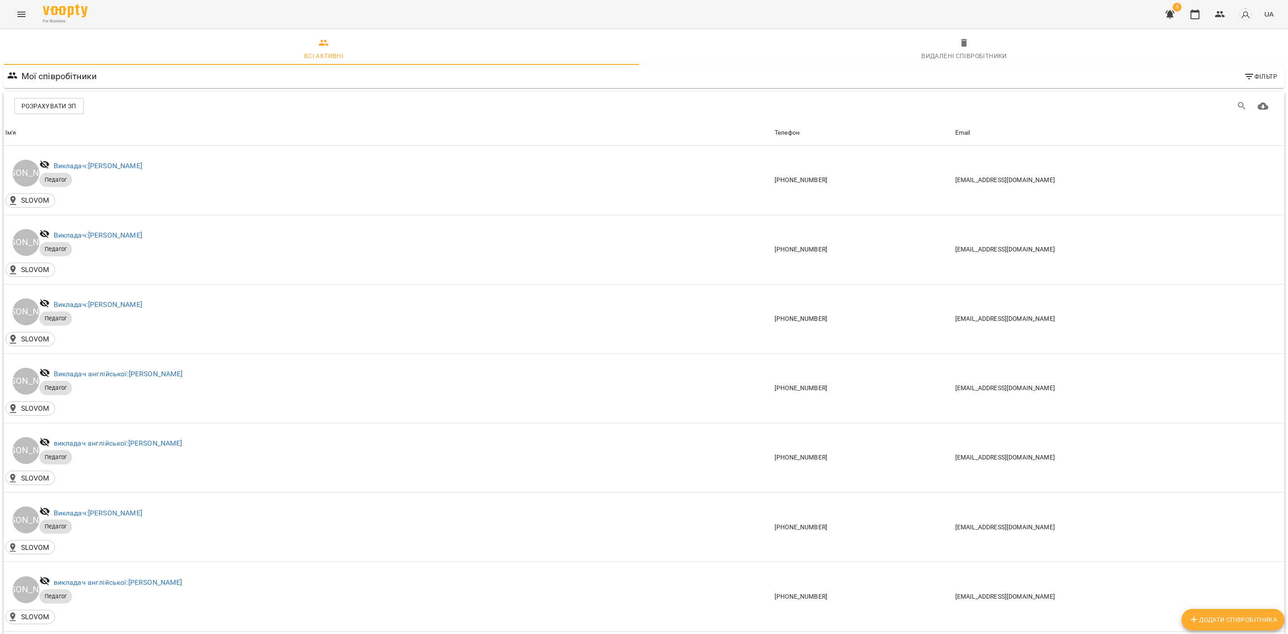
click at [70, 106] on span "Розрахувати ЗП" at bounding box center [48, 106] width 55 height 11
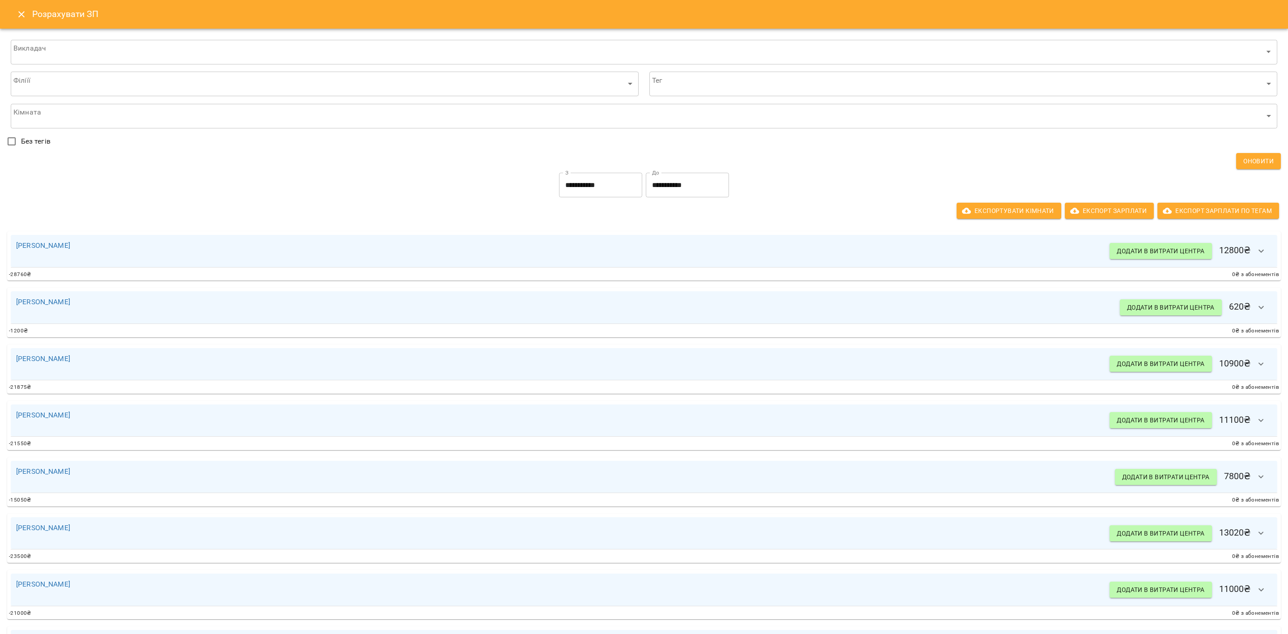
click at [19, 18] on icon "Close" at bounding box center [21, 14] width 11 height 11
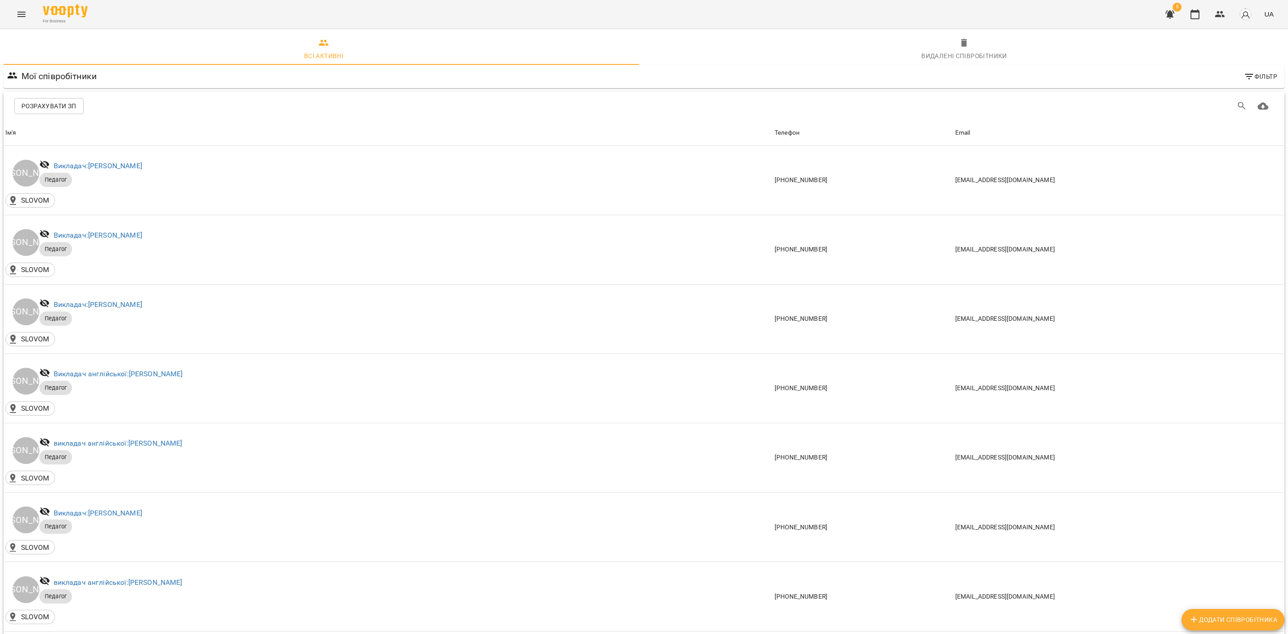
click at [17, 14] on icon "Menu" at bounding box center [21, 14] width 11 height 11
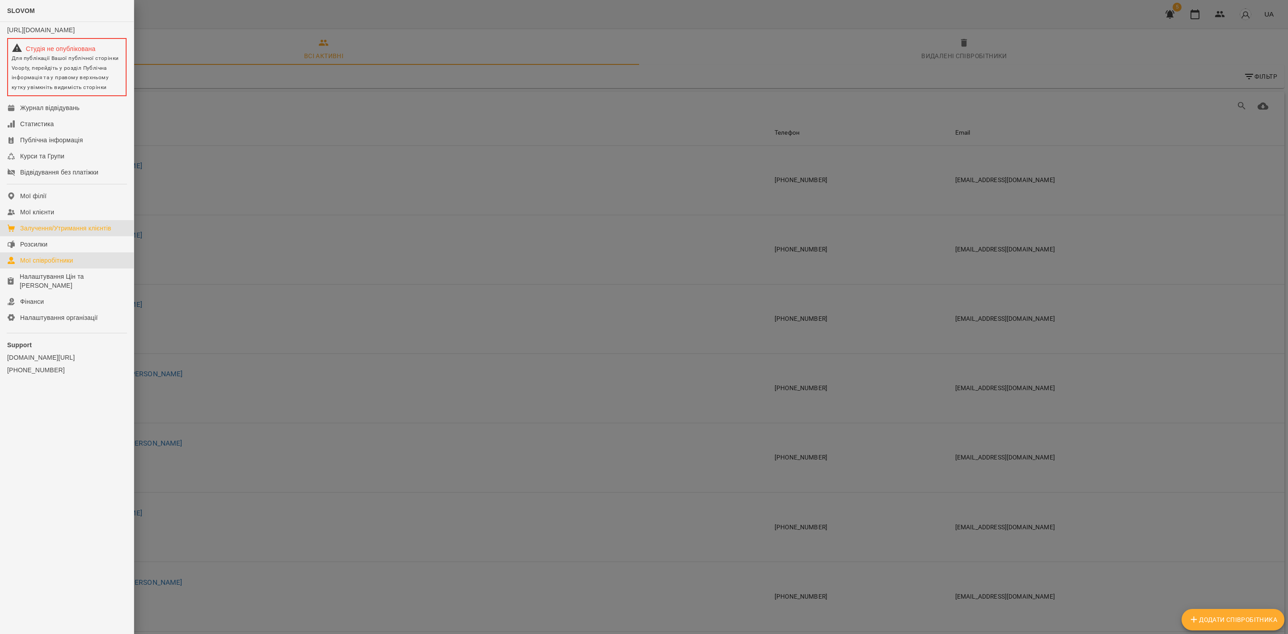
click at [98, 233] on div "Залучення/Утримання клієнтів" at bounding box center [65, 228] width 91 height 9
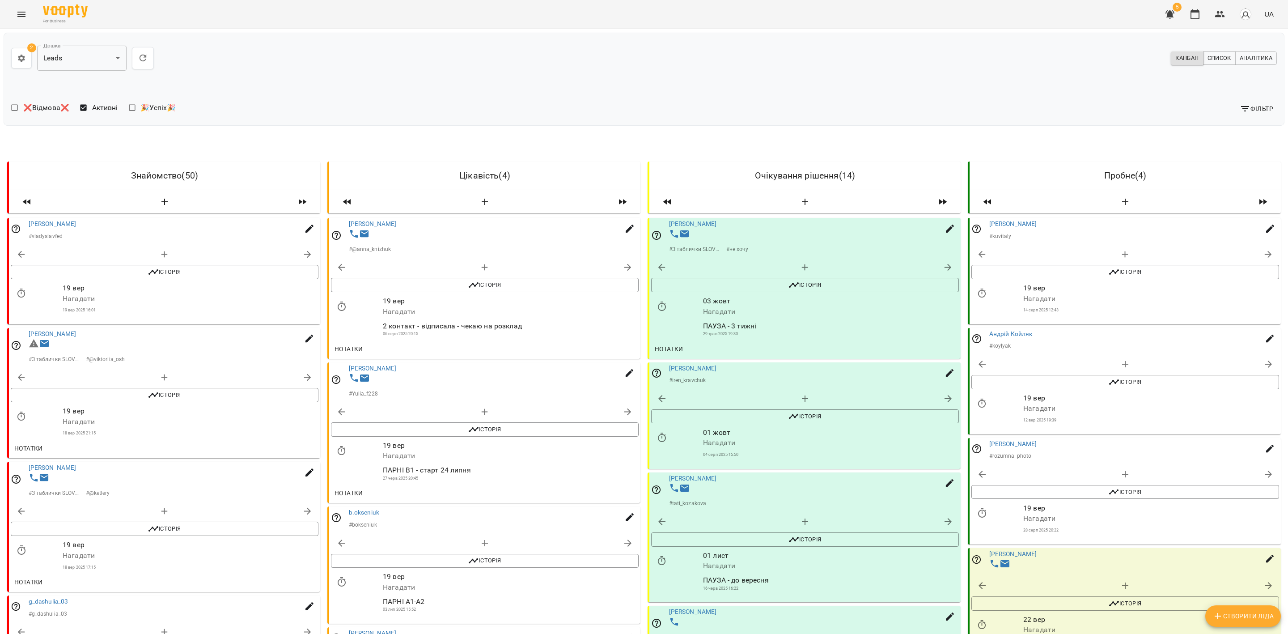
click at [669, 82] on div "**********" at bounding box center [644, 79] width 1281 height 93
click at [1262, 48] on div "Канбан Список Аналітика" at bounding box center [962, 58] width 636 height 21
click at [1256, 51] on div "Канбан Список Аналітика" at bounding box center [962, 58] width 636 height 21
click at [1250, 58] on span "Аналітика" at bounding box center [1256, 58] width 33 height 10
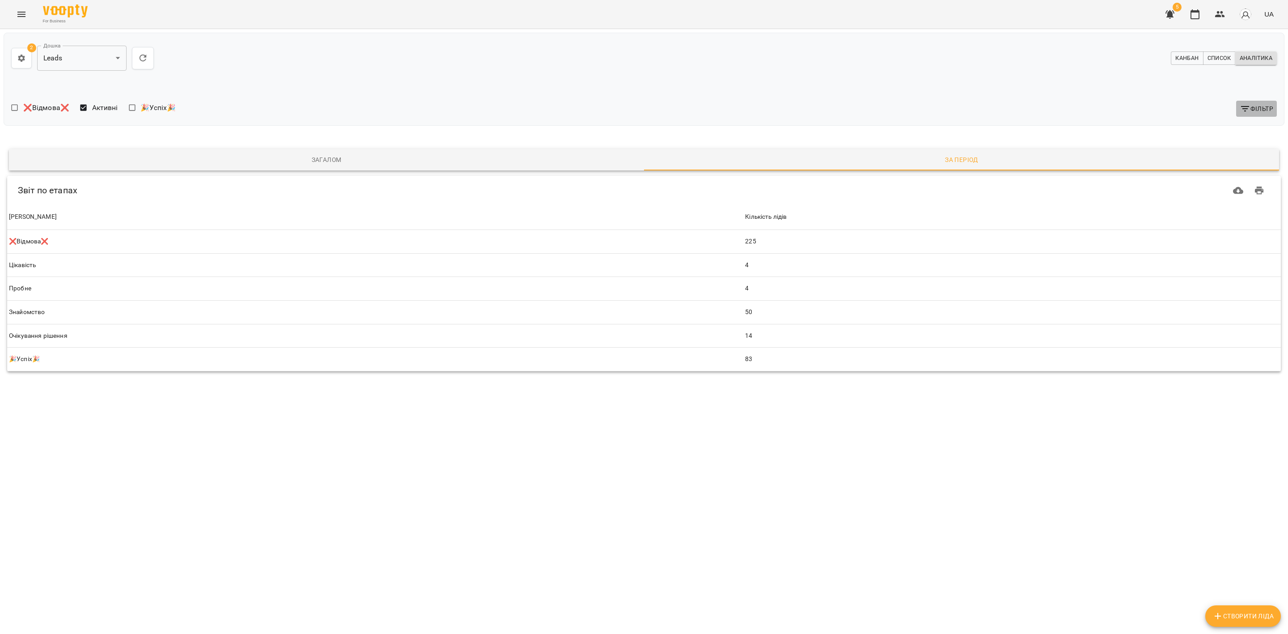
click at [1256, 110] on span "Фільтр" at bounding box center [1257, 108] width 34 height 11
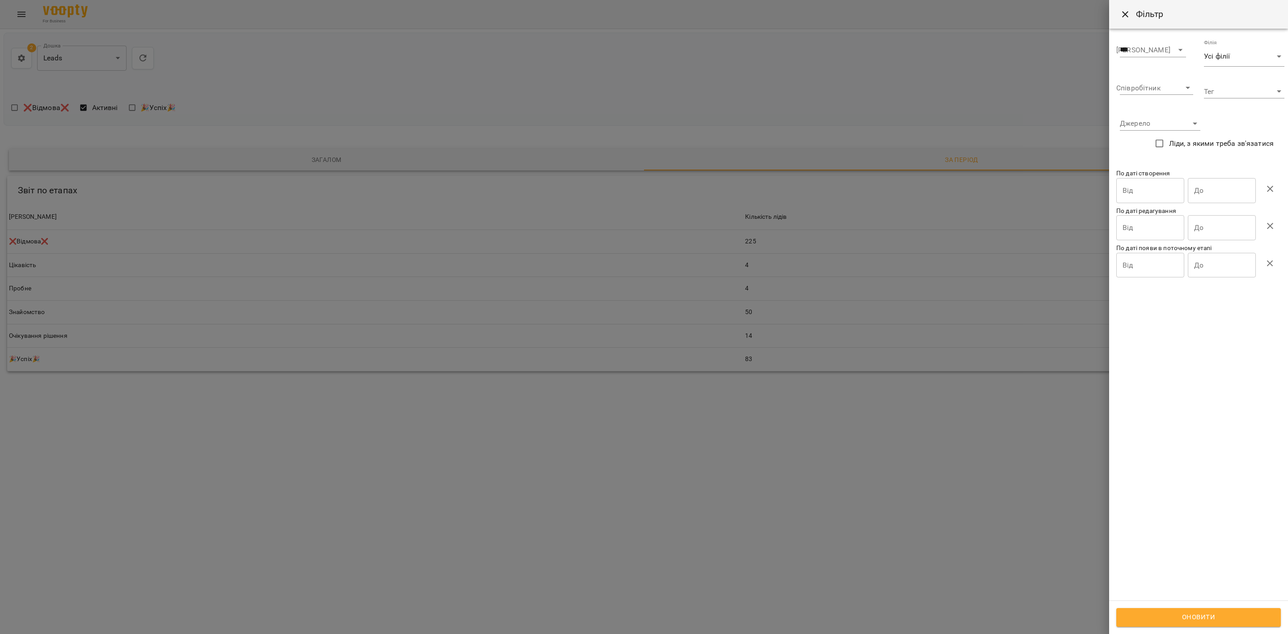
click at [1119, 195] on input "Від" at bounding box center [1150, 190] width 68 height 25
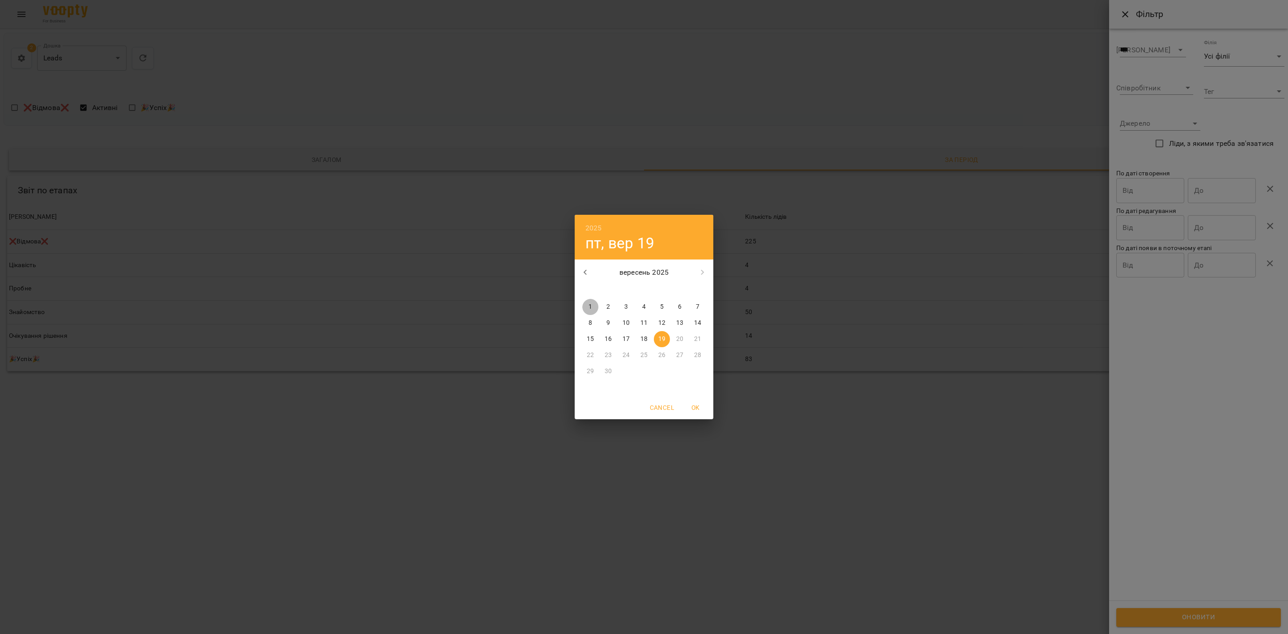
click at [589, 308] on p "1" at bounding box center [591, 306] width 4 height 9
type input "**********"
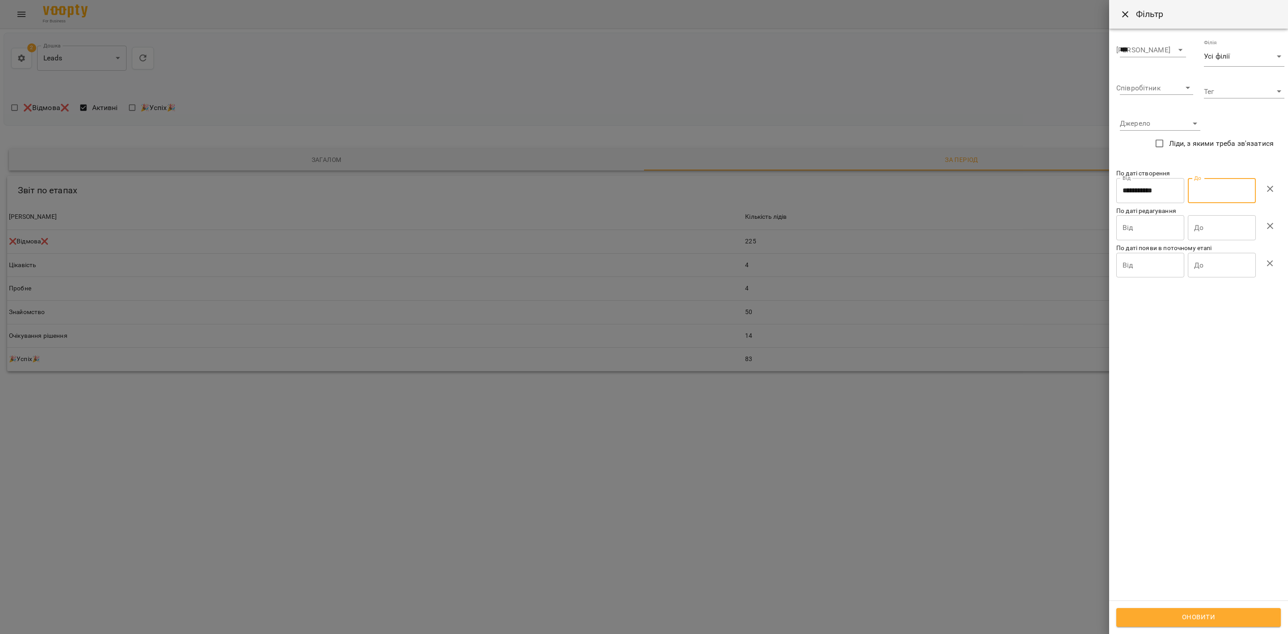
click at [1204, 186] on input "До" at bounding box center [1222, 190] width 68 height 25
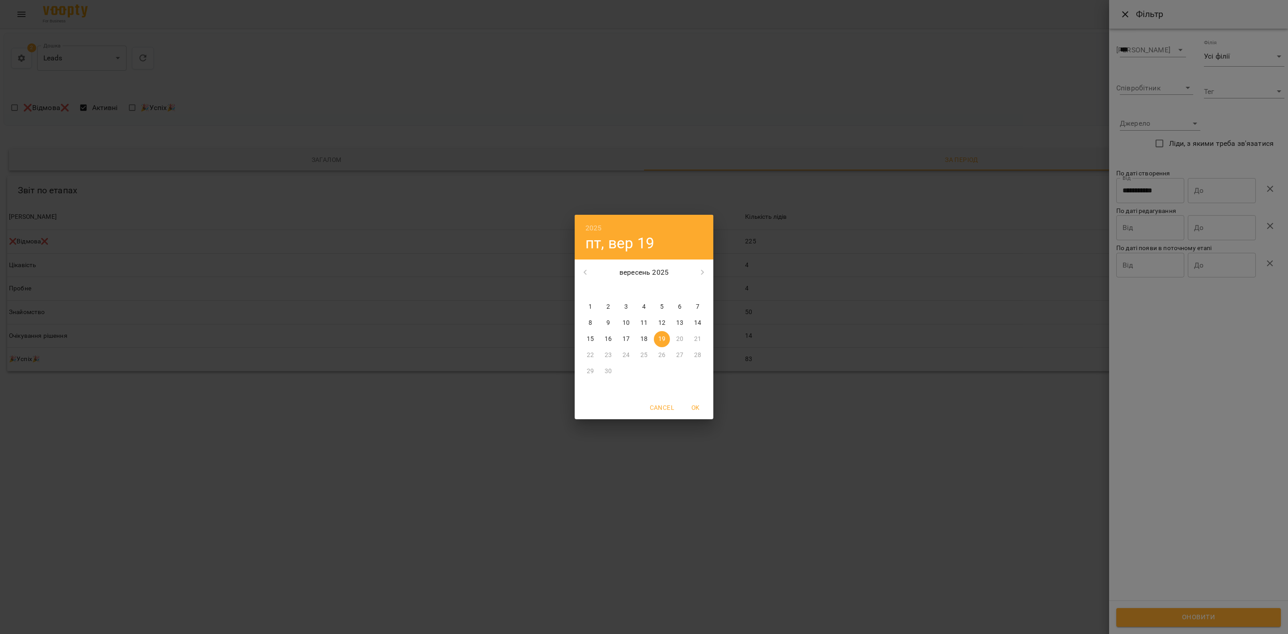
click at [654, 332] on div "19" at bounding box center [662, 339] width 18 height 16
type input "**********"
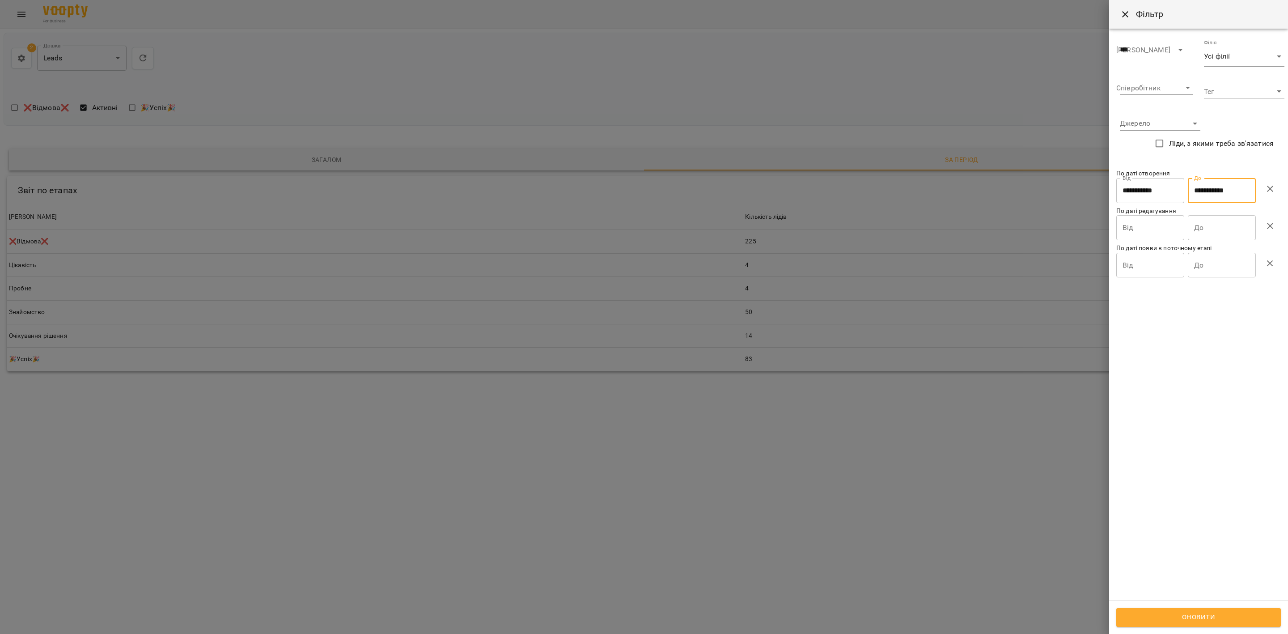
click at [1197, 615] on span "Оновити" at bounding box center [1198, 617] width 145 height 12
drag, startPoint x: 875, startPoint y: 568, endPoint x: 792, endPoint y: 455, distance: 140.1
click at [875, 561] on div at bounding box center [644, 317] width 1288 height 634
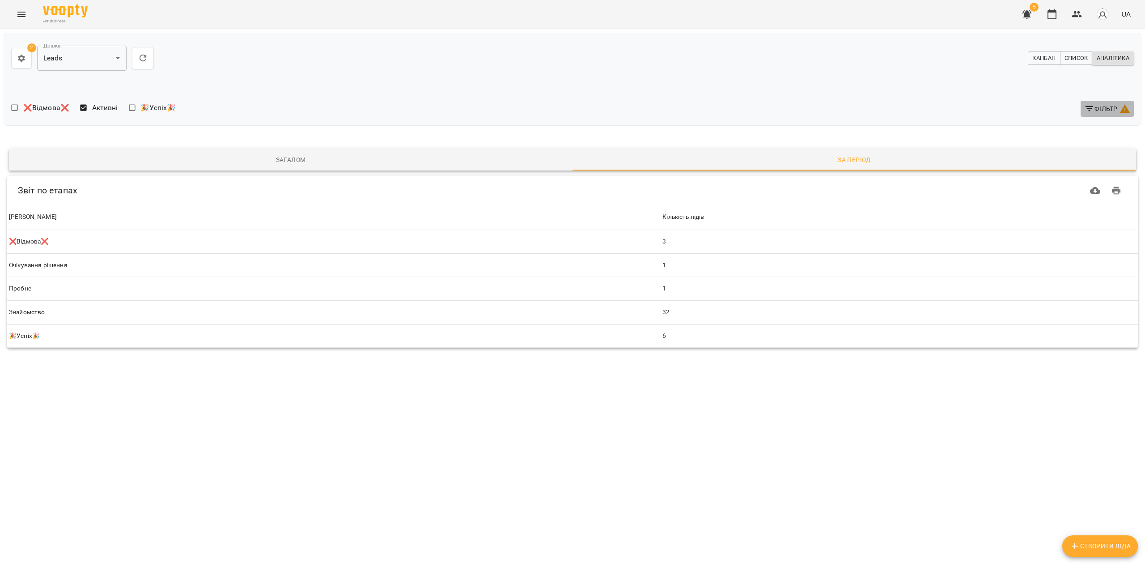
click at [1107, 108] on span "Фільтр" at bounding box center [1107, 108] width 46 height 11
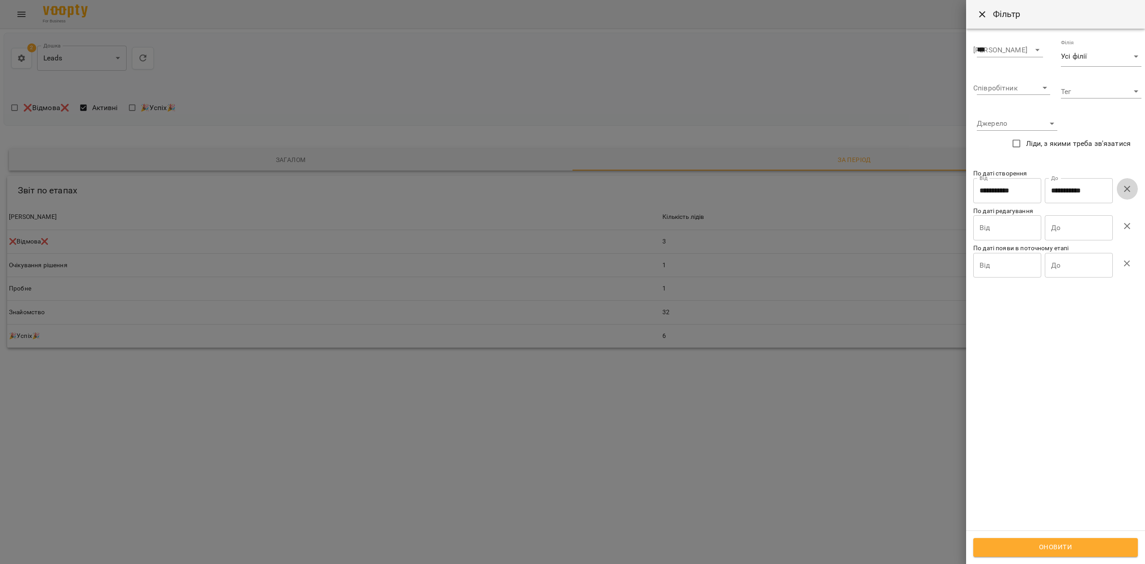
click at [1126, 186] on icon "button" at bounding box center [1127, 188] width 11 height 11
click at [1071, 547] on span "Оновити" at bounding box center [1055, 547] width 145 height 12
drag, startPoint x: 485, startPoint y: 469, endPoint x: 428, endPoint y: 464, distance: 57.1
click at [422, 466] on div at bounding box center [572, 282] width 1145 height 564
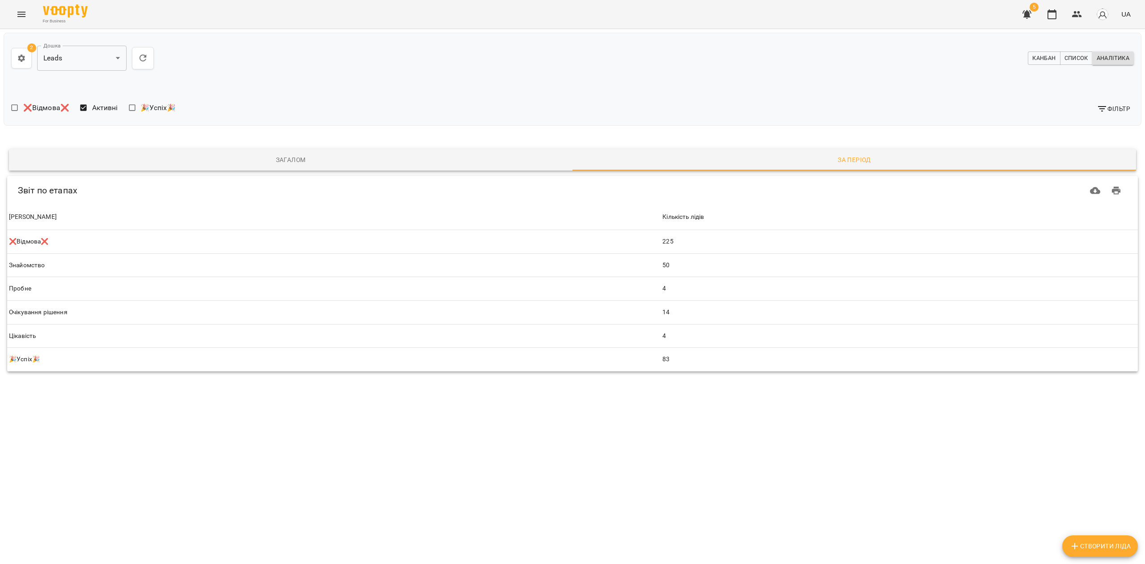
click at [423, 69] on div "**********" at bounding box center [290, 58] width 558 height 36
click at [25, 59] on icon "button" at bounding box center [21, 58] width 9 height 9
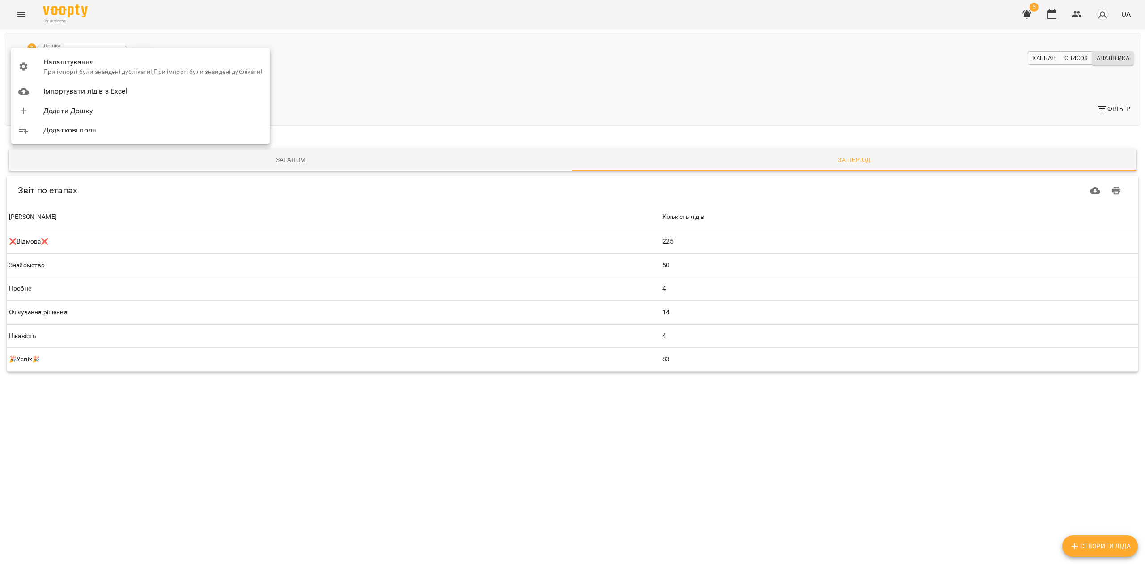
click at [514, 90] on div at bounding box center [572, 282] width 1145 height 564
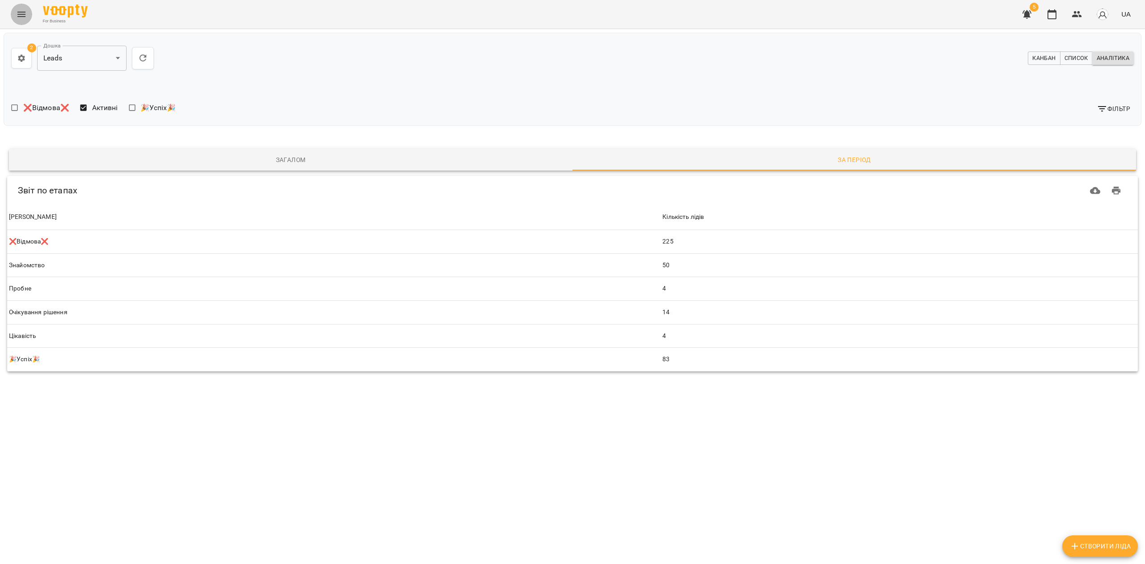
click at [24, 16] on icon "Menu" at bounding box center [21, 14] width 11 height 11
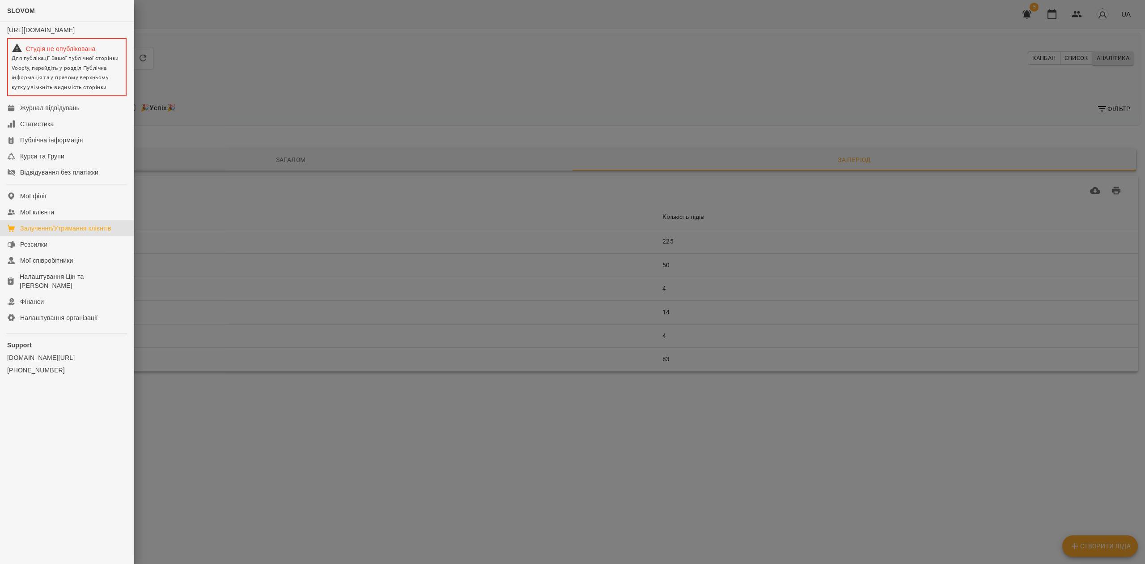
click at [1004, 93] on div at bounding box center [572, 282] width 1145 height 564
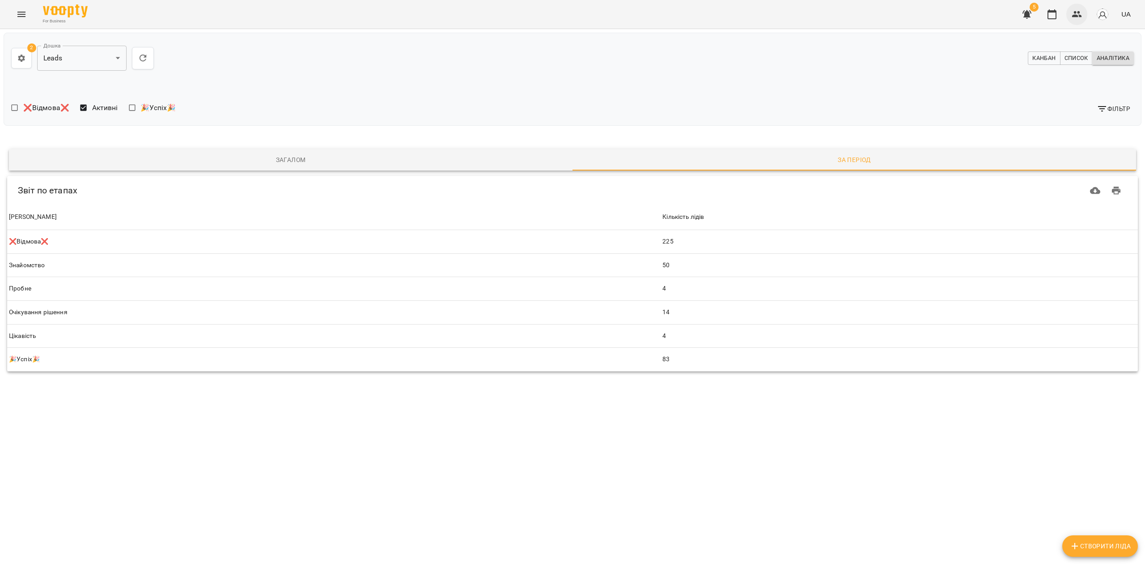
click at [1072, 8] on button "button" at bounding box center [1076, 14] width 21 height 21
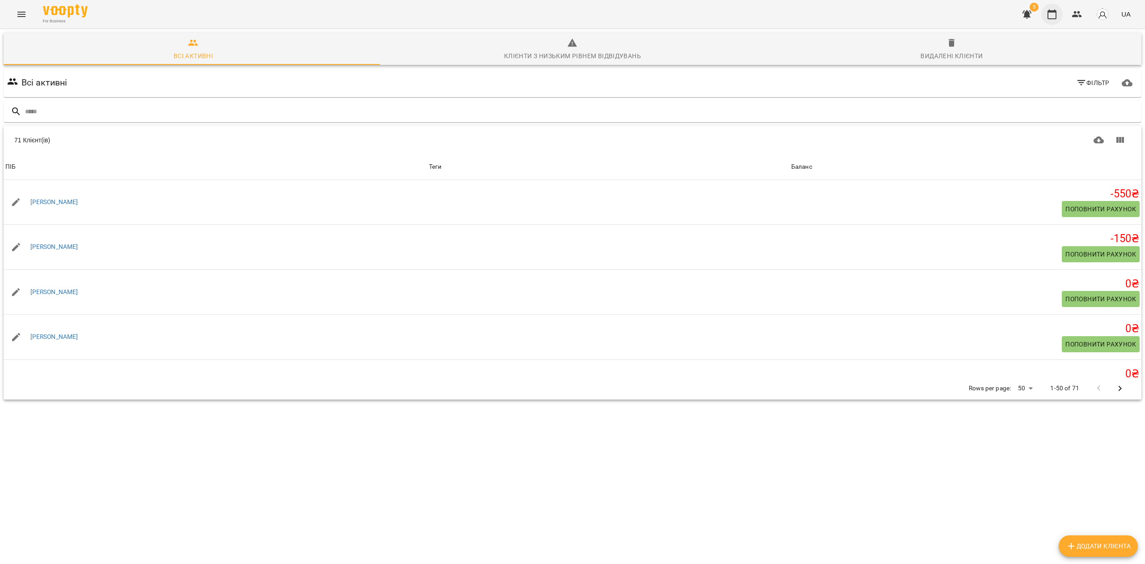
click at [1054, 24] on div "5 UA" at bounding box center [1075, 14] width 118 height 23
click at [1054, 17] on icon "button" at bounding box center [1051, 14] width 11 height 11
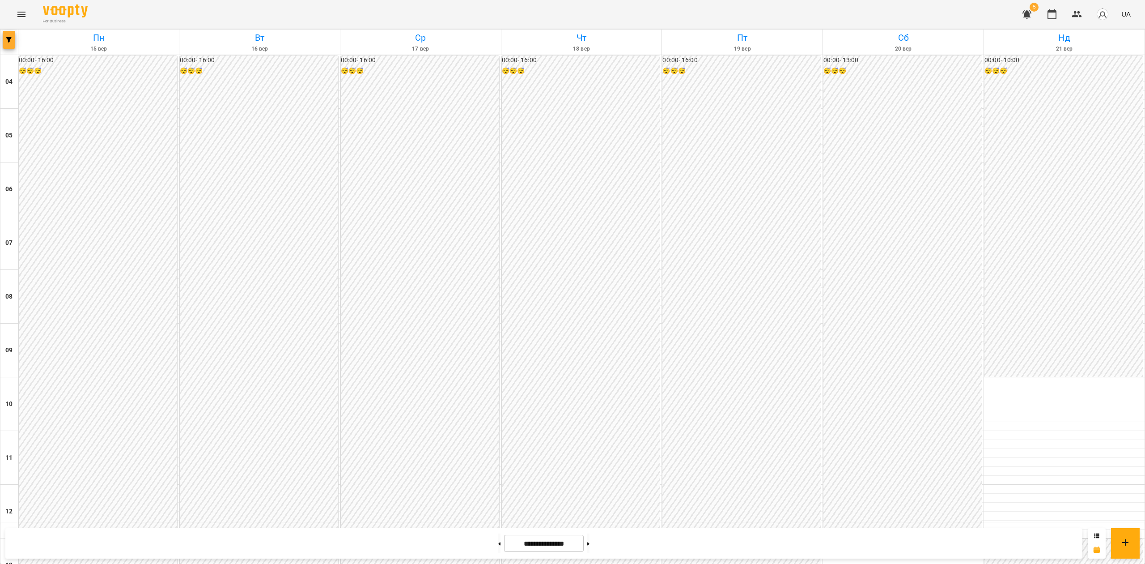
click at [11, 47] on button "button" at bounding box center [9, 40] width 13 height 18
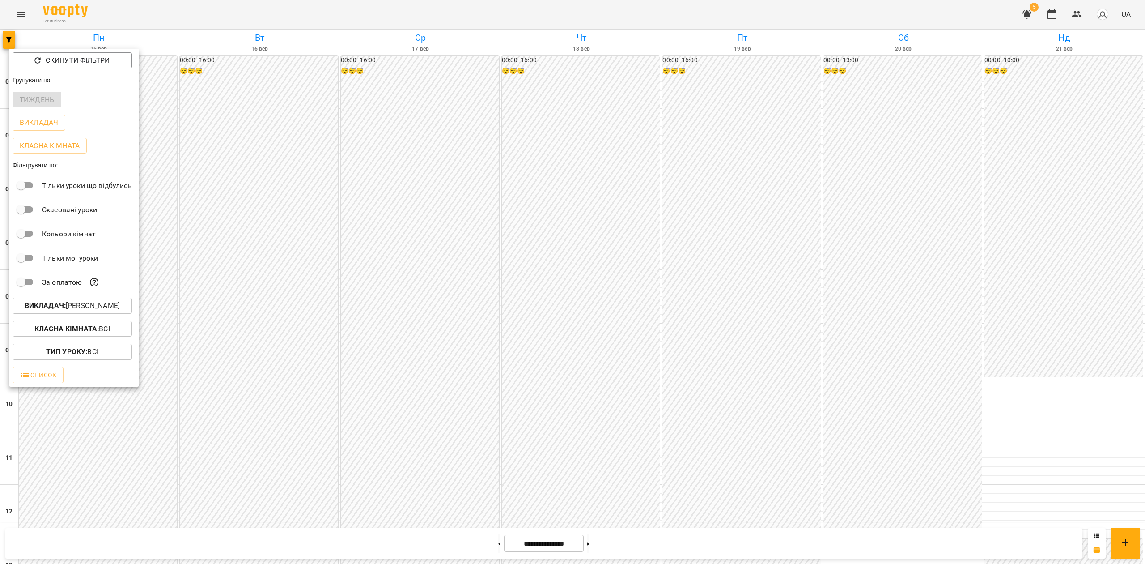
click at [83, 300] on div "Викладач : [PERSON_NAME]" at bounding box center [74, 305] width 130 height 23
click at [89, 308] on p "Викладач : [PERSON_NAME]" at bounding box center [72, 305] width 95 height 11
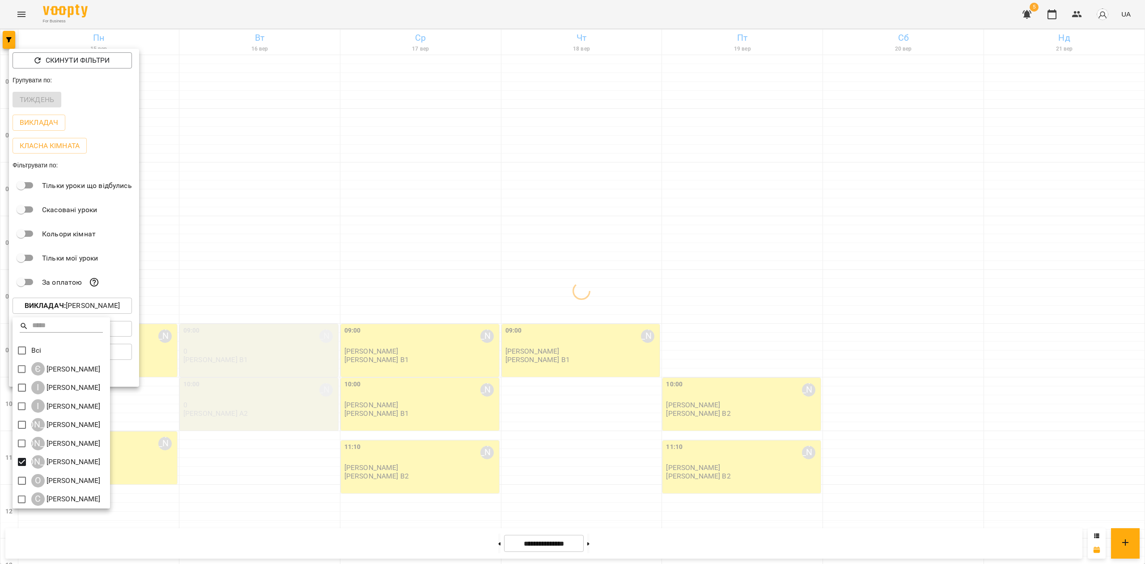
click at [303, 378] on div at bounding box center [572, 282] width 1145 height 564
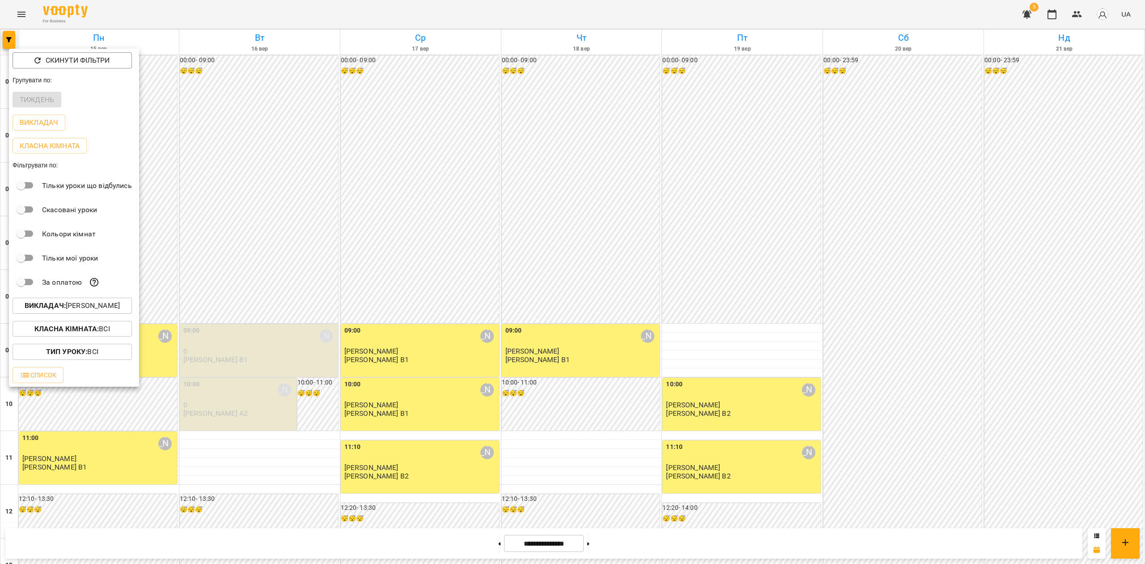
click at [591, 226] on div at bounding box center [572, 282] width 1145 height 564
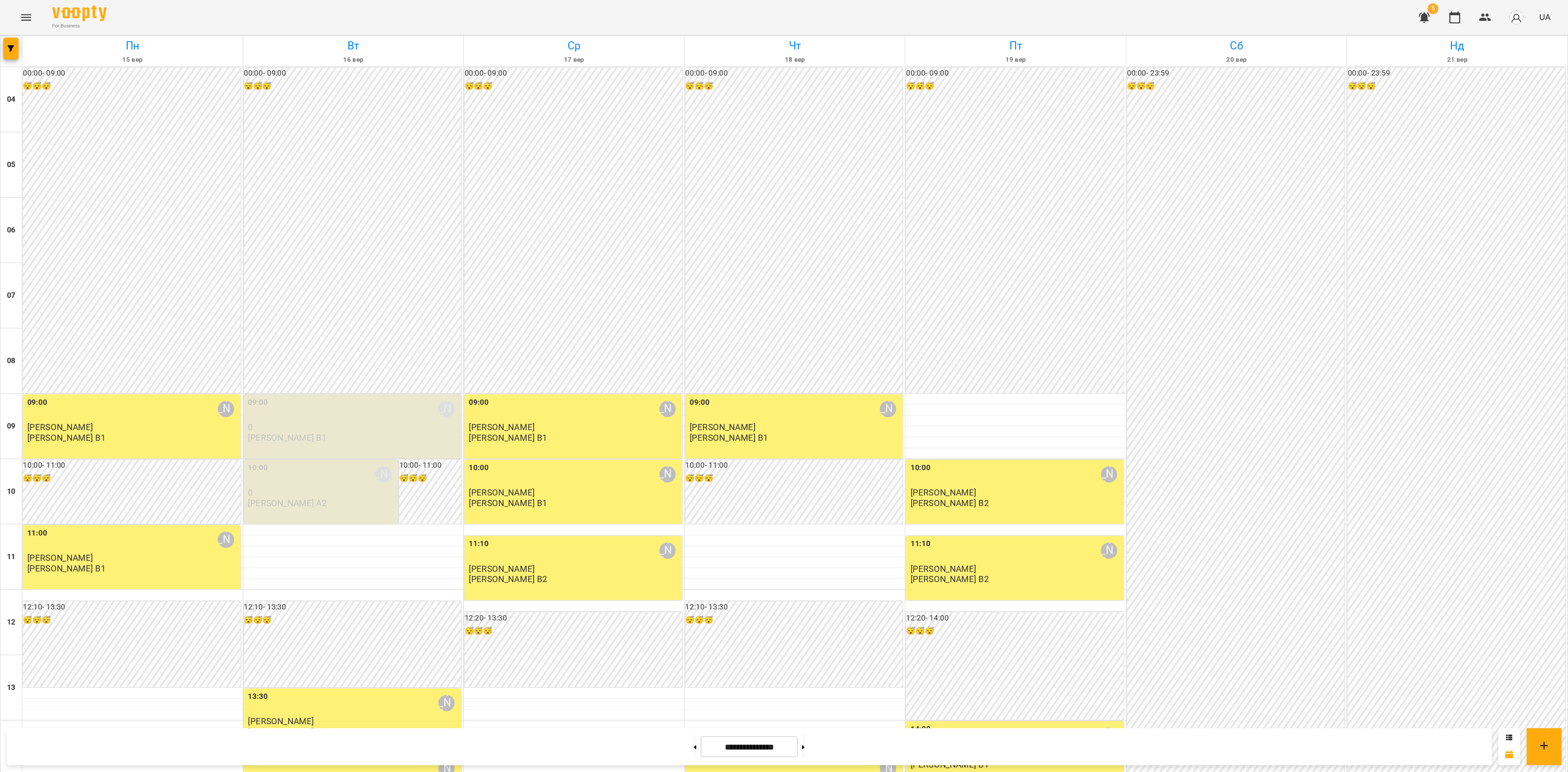
scroll to position [272, 0]
drag, startPoint x: 609, startPoint y: 563, endPoint x: 614, endPoint y: 563, distance: 5.0
click at [604, 563] on button at bounding box center [603, 560] width 2 height 18
type input "**********"
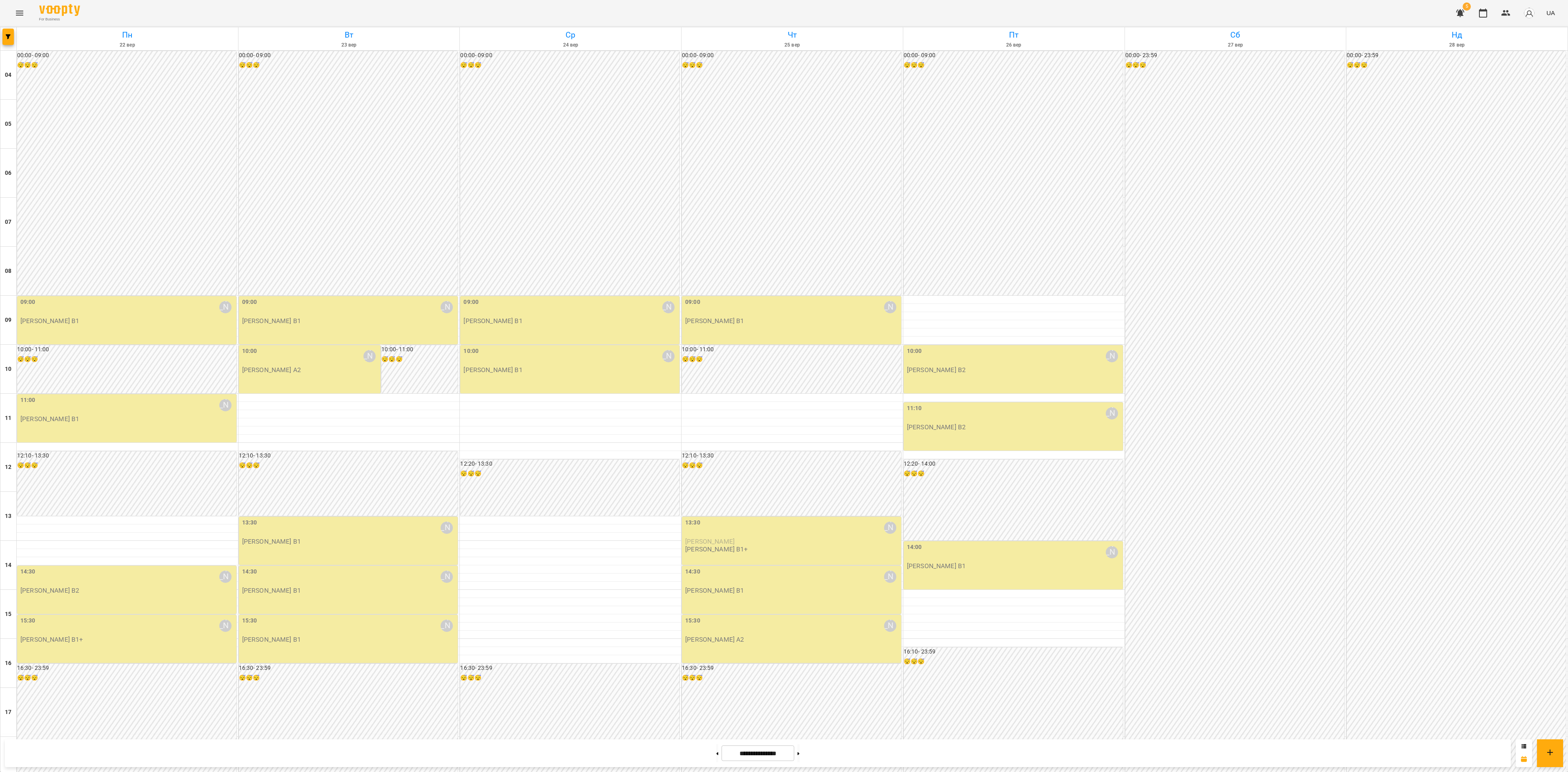
scroll to position [83, 0]
click at [800, 755] on button at bounding box center [798, 754] width 2 height 18
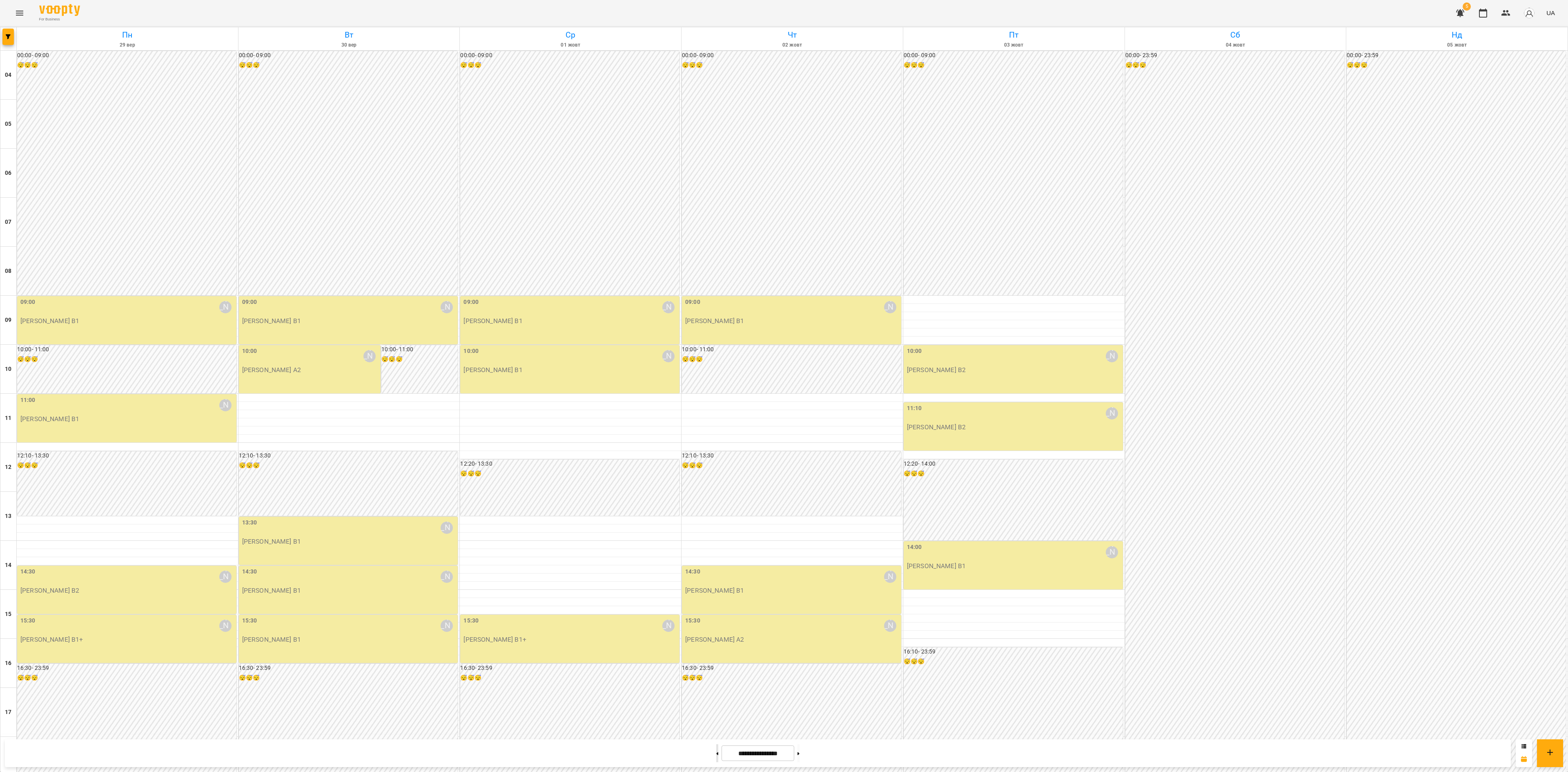
click at [716, 753] on button at bounding box center [717, 754] width 2 height 18
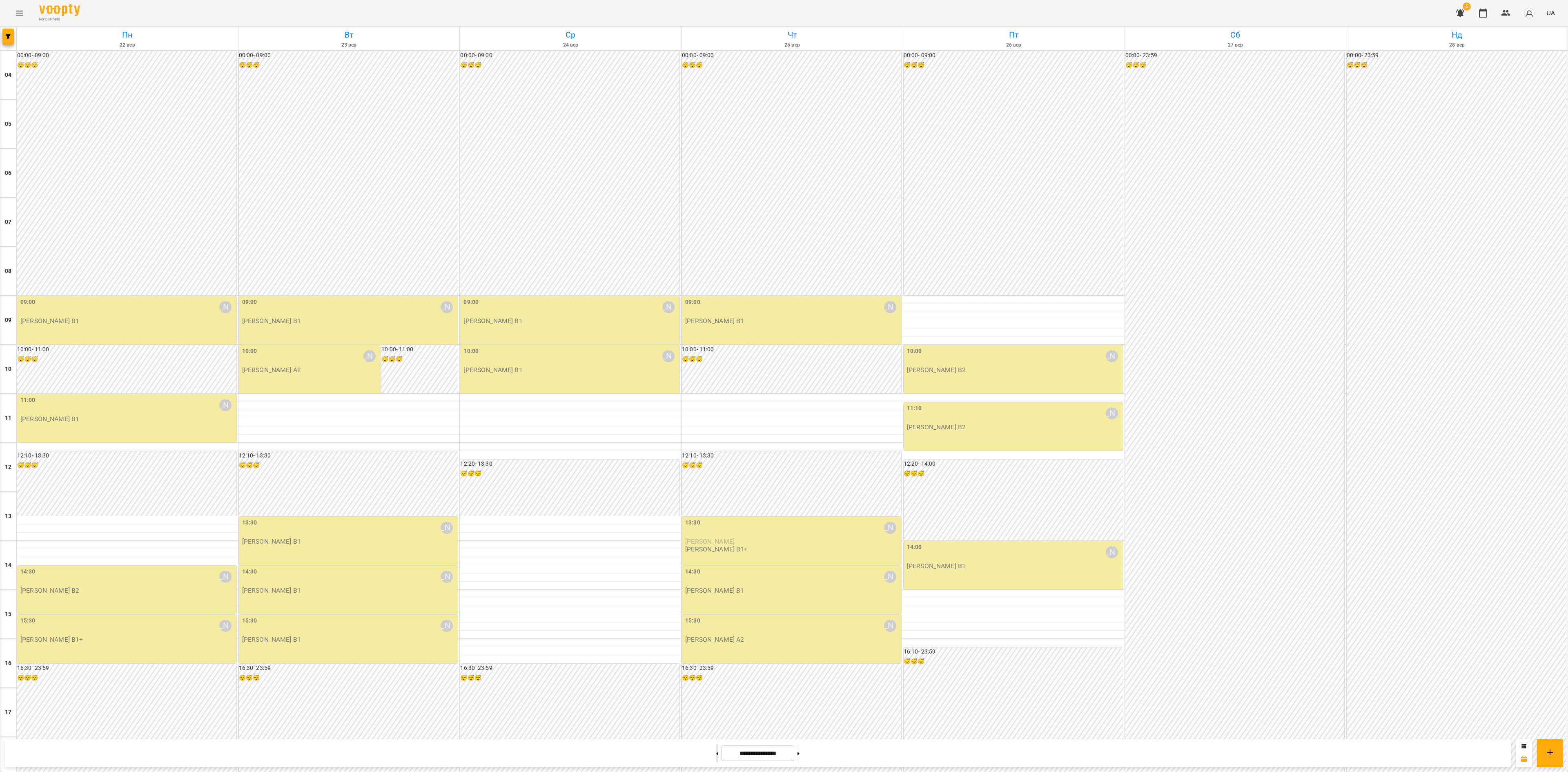
click at [716, 753] on button at bounding box center [717, 754] width 2 height 18
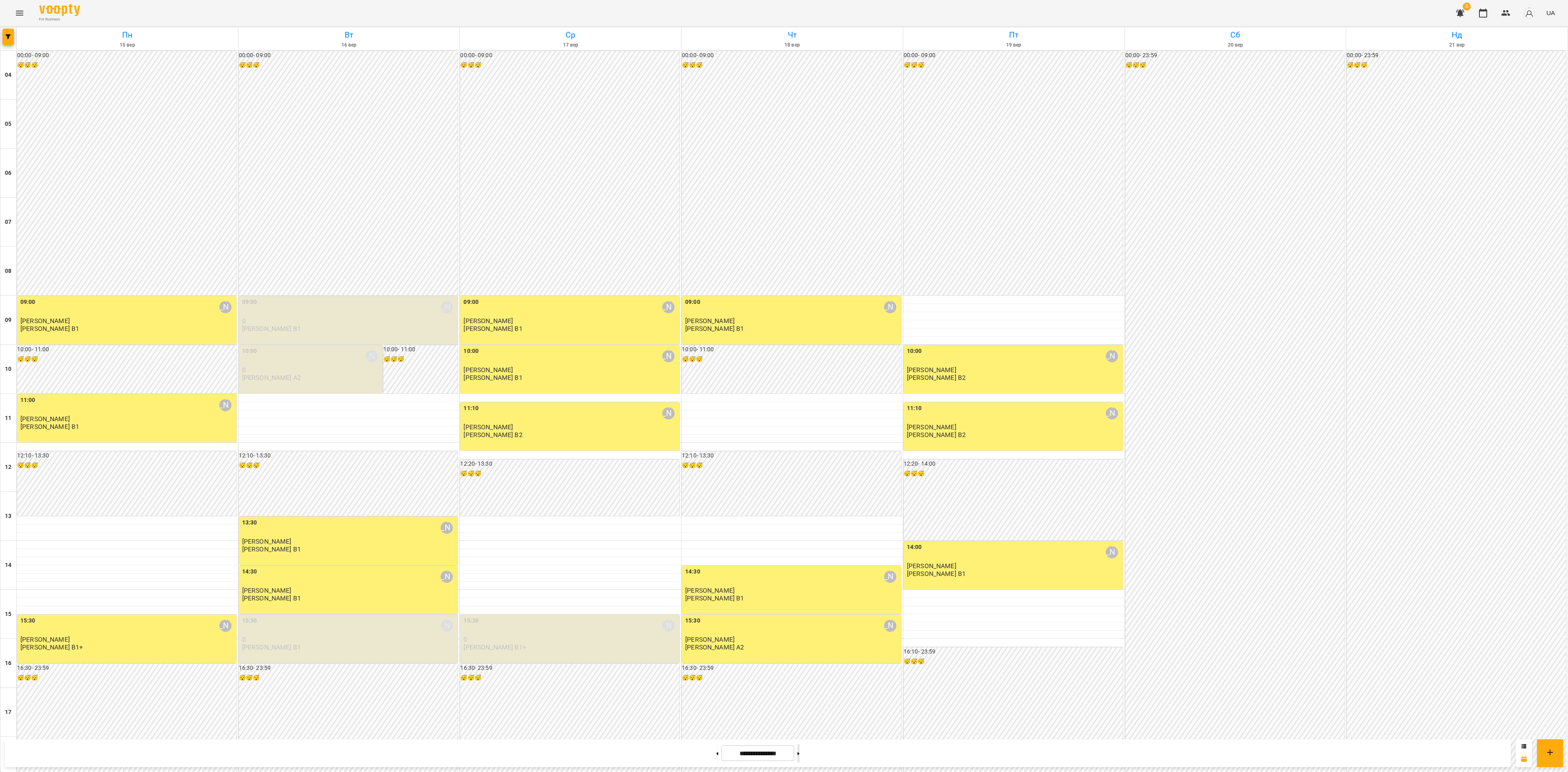
click at [800, 752] on button at bounding box center [798, 754] width 2 height 18
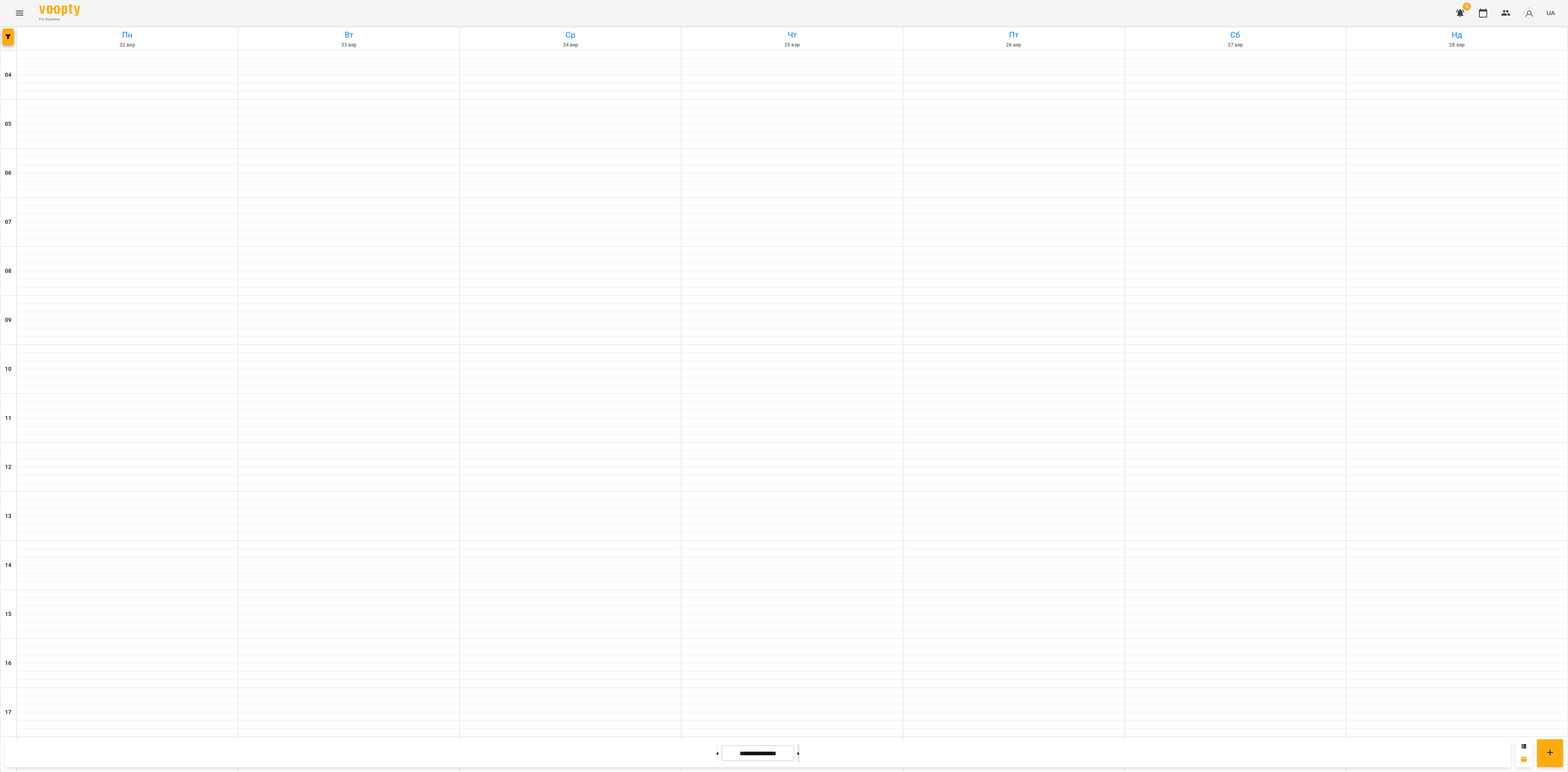
click at [800, 751] on button at bounding box center [798, 754] width 2 height 18
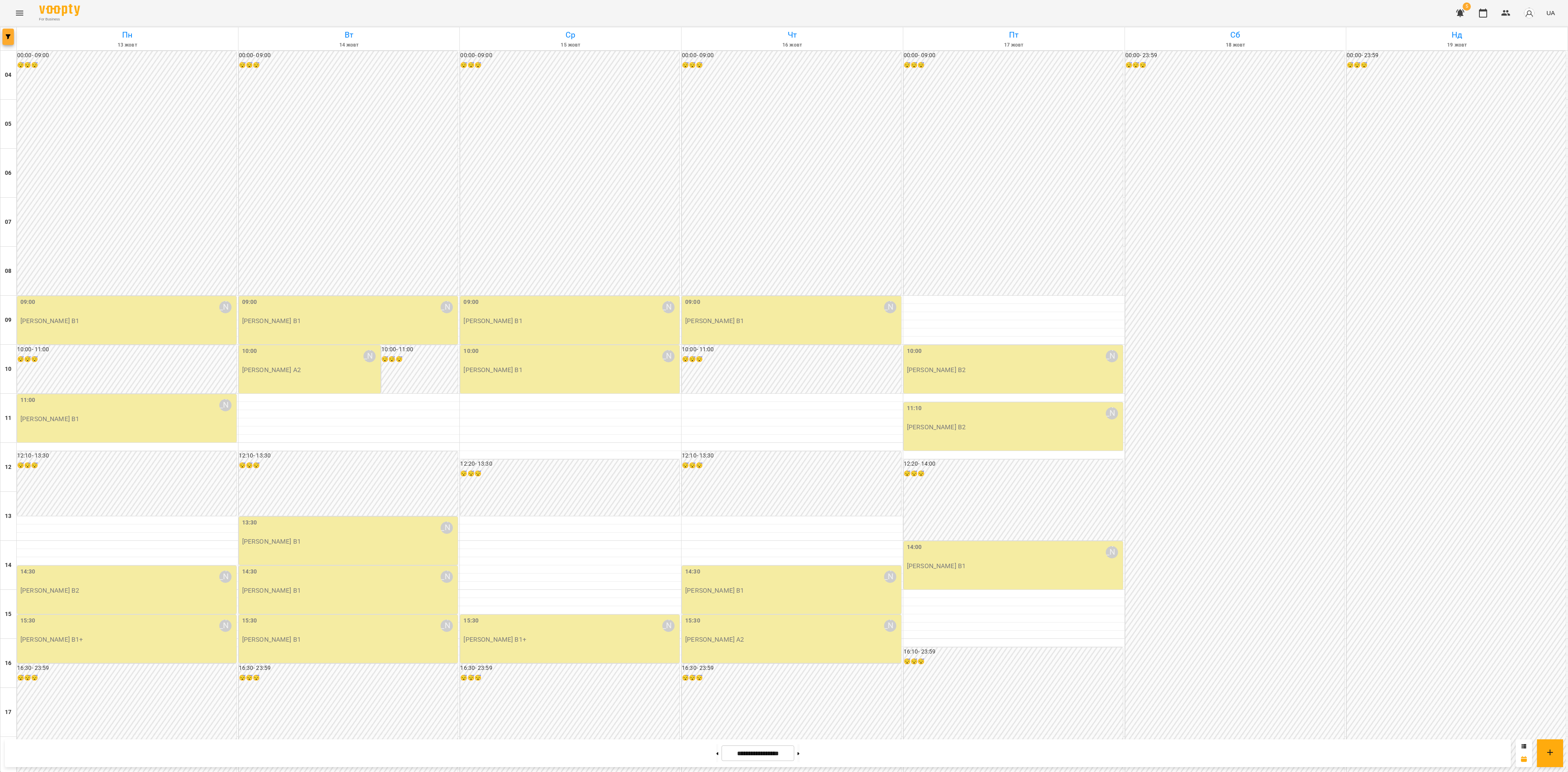
drag, startPoint x: 2, startPoint y: 45, endPoint x: 3, endPoint y: 38, distance: 7.1
click at [1, 43] on div at bounding box center [8, 38] width 16 height 23
click at [4, 32] on button "button" at bounding box center [8, 37] width 12 height 16
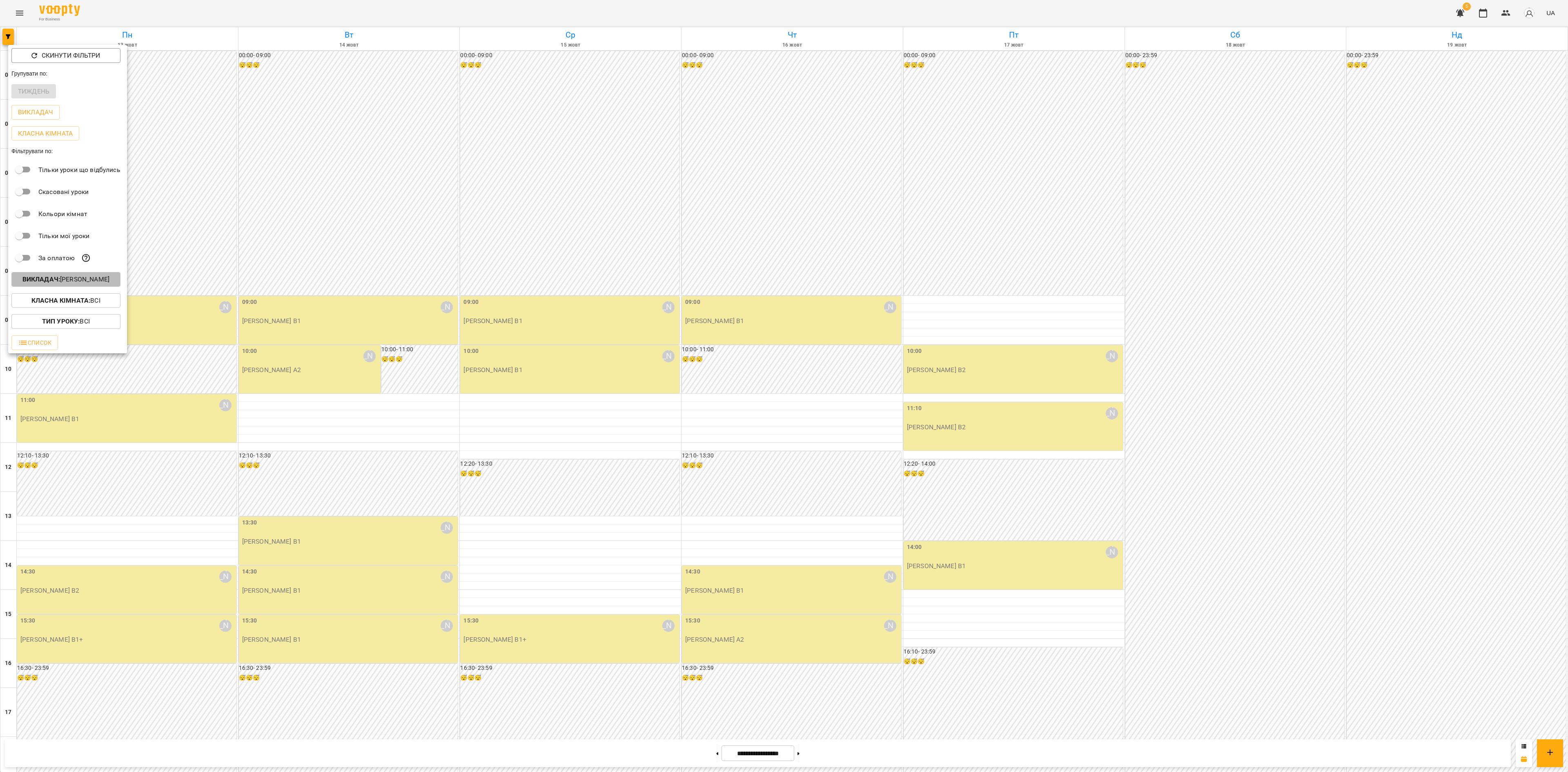
click at [67, 281] on p "Викладач : [PERSON_NAME]" at bounding box center [66, 280] width 87 height 10
click at [11, 423] on div at bounding box center [784, 386] width 1568 height 772
click at [21, 422] on div at bounding box center [784, 386] width 1568 height 772
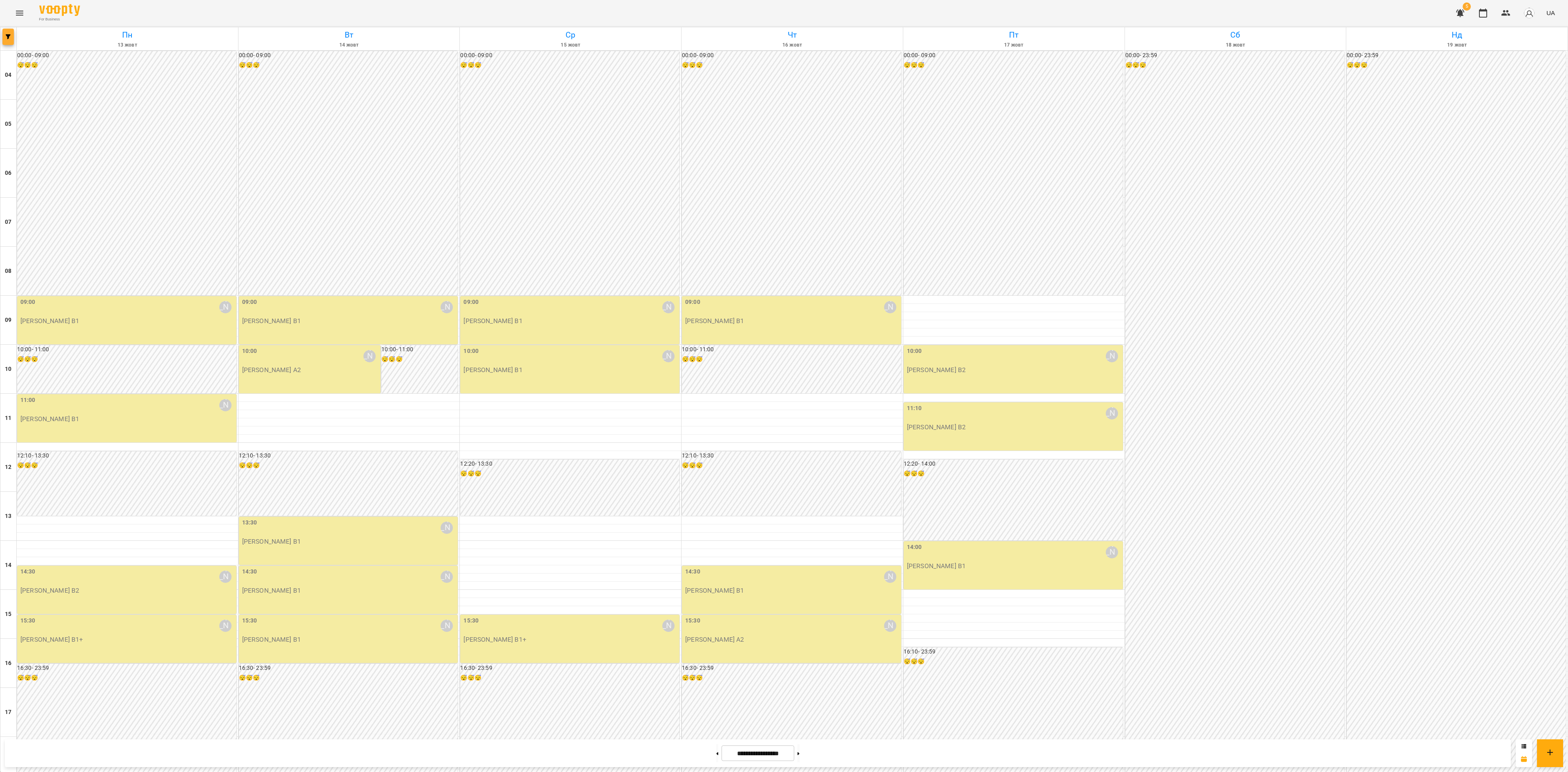
click at [10, 37] on span "button" at bounding box center [8, 37] width 12 height 5
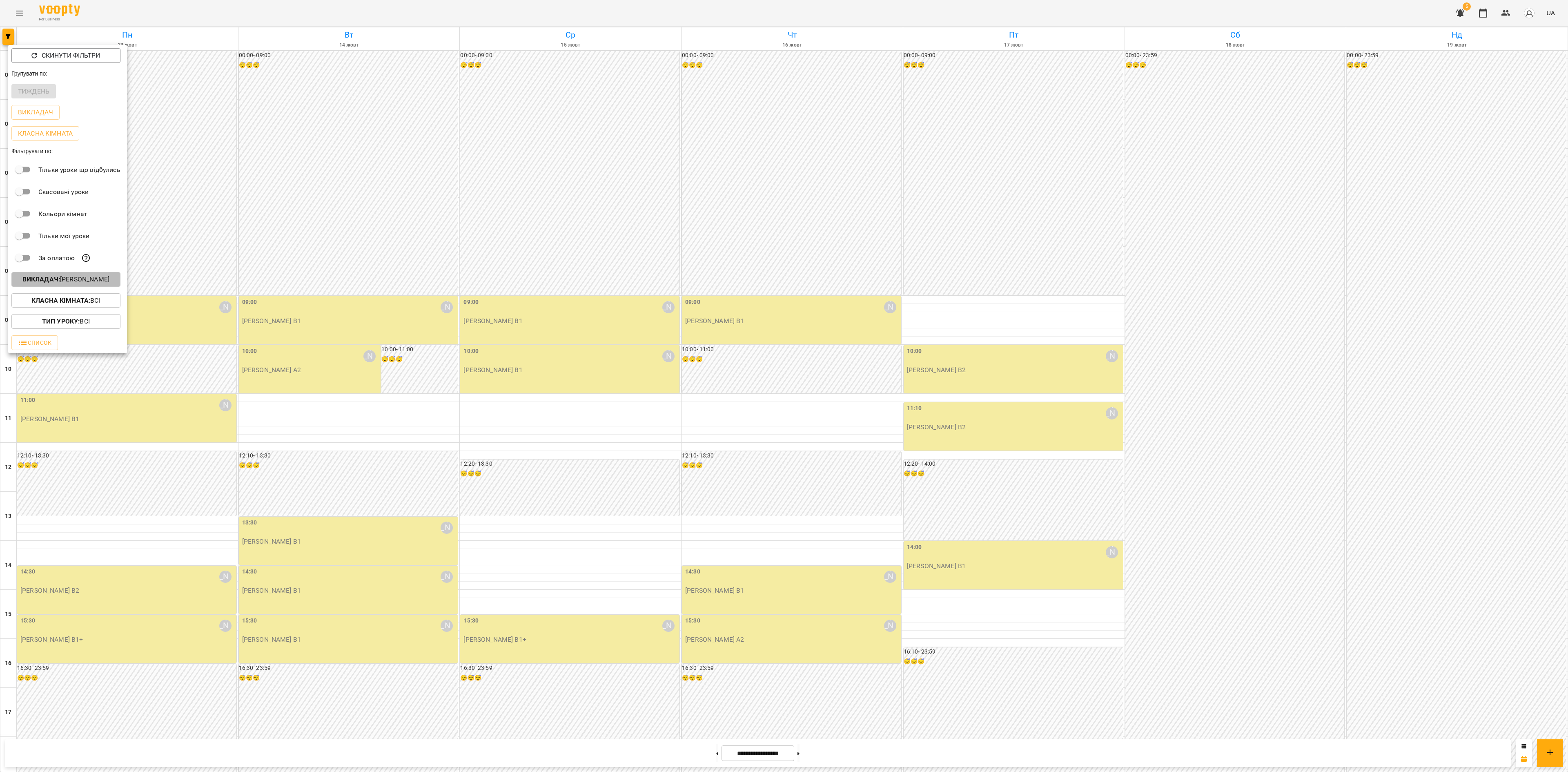
click at [68, 280] on p "Викладач : [PERSON_NAME]" at bounding box center [66, 280] width 87 height 10
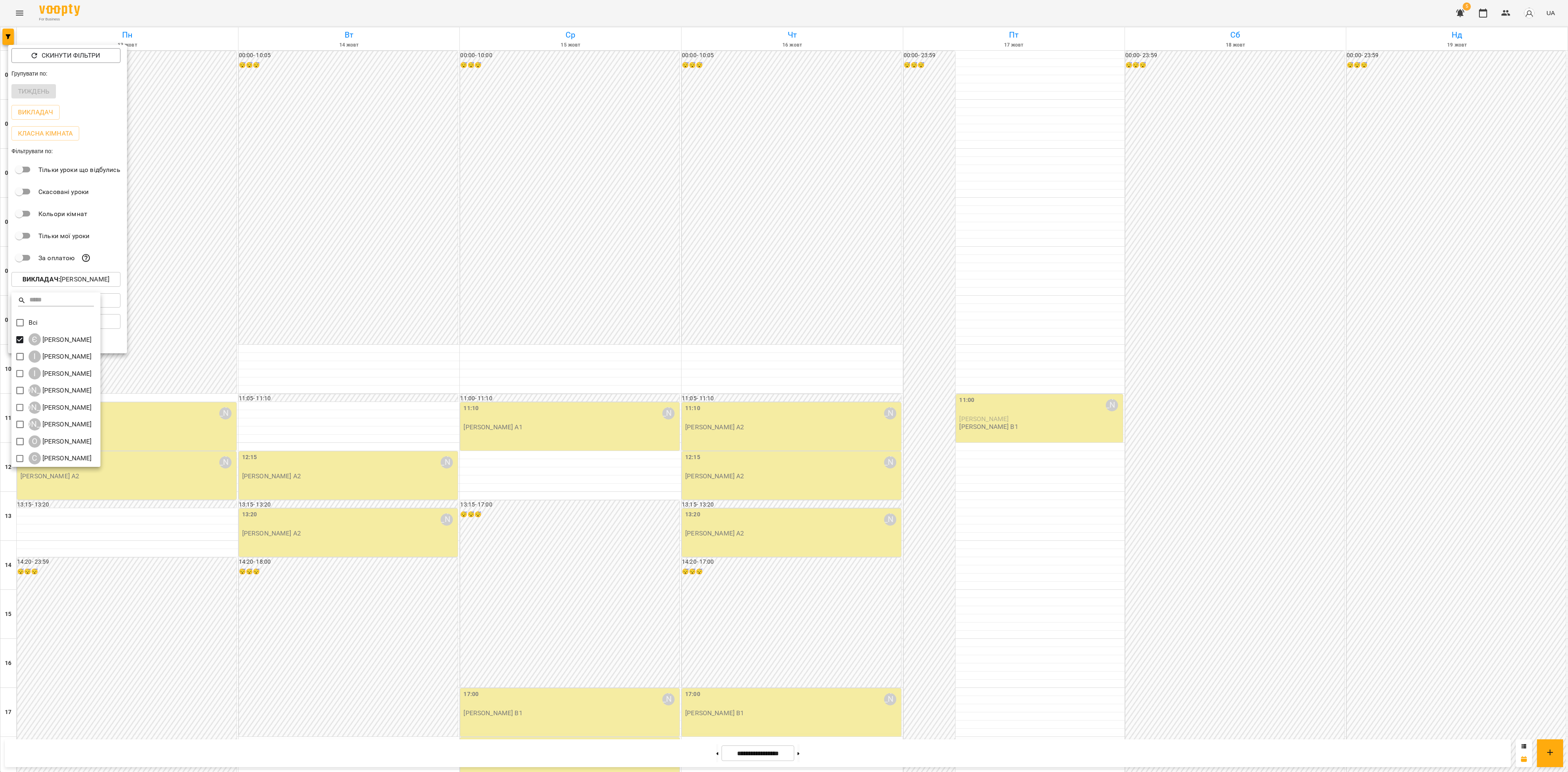
click at [779, 533] on div at bounding box center [784, 386] width 1568 height 772
click at [772, 619] on div at bounding box center [784, 386] width 1568 height 772
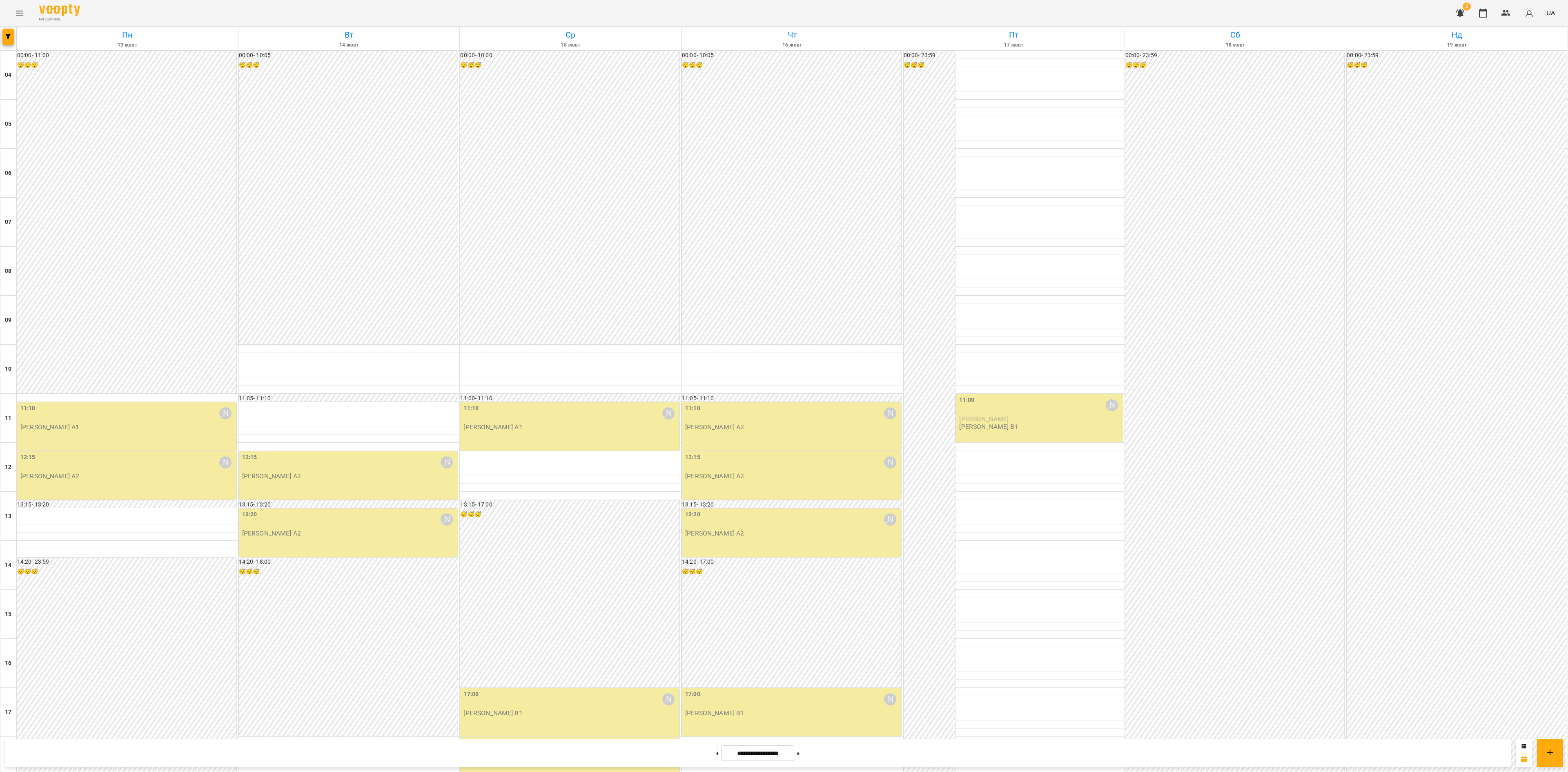
scroll to position [247, 0]
click at [800, 755] on button at bounding box center [798, 754] width 2 height 18
type input "**********"
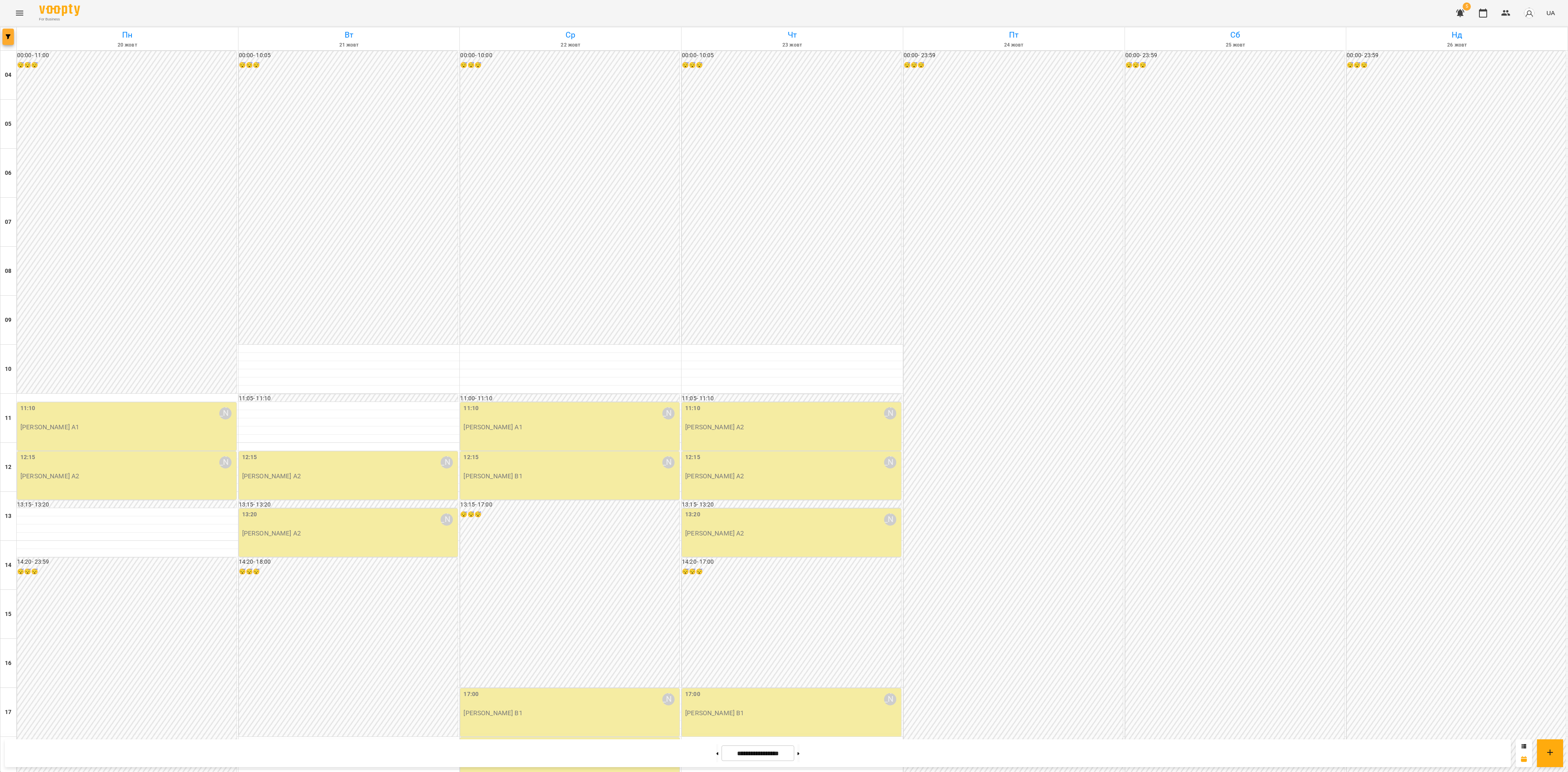
click at [7, 37] on icon "button" at bounding box center [7, 37] width 5 height 5
click at [68, 280] on p "Викладач : [PERSON_NAME]" at bounding box center [66, 280] width 87 height 10
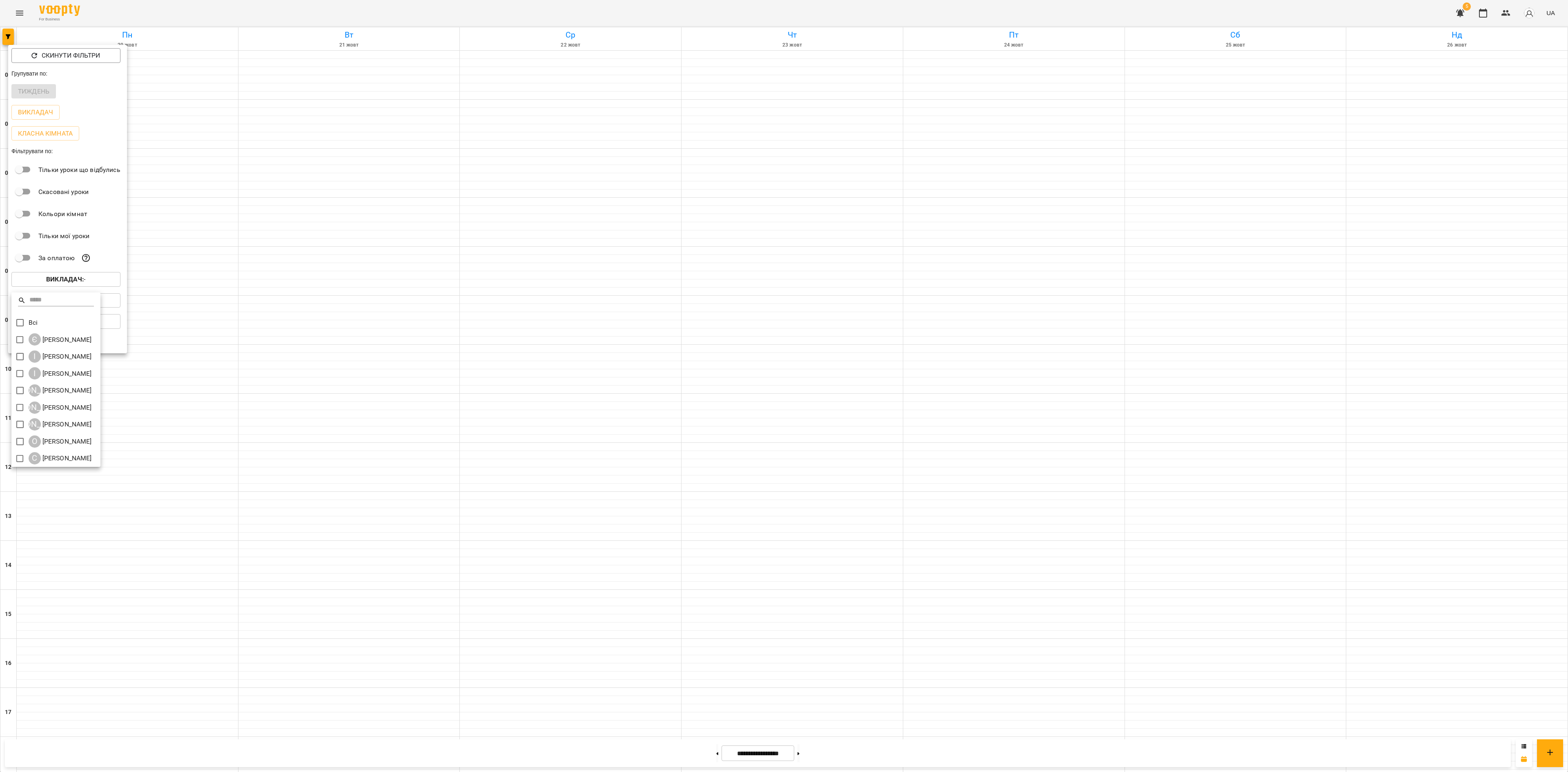
click at [8, 418] on div at bounding box center [784, 386] width 1568 height 772
click at [73, 304] on b "Класна кімната :" at bounding box center [60, 301] width 58 height 7
click at [69, 293] on div at bounding box center [784, 386] width 1568 height 772
click at [79, 280] on b "Викладач :" at bounding box center [65, 279] width 37 height 7
click at [520, 460] on div at bounding box center [784, 386] width 1568 height 772
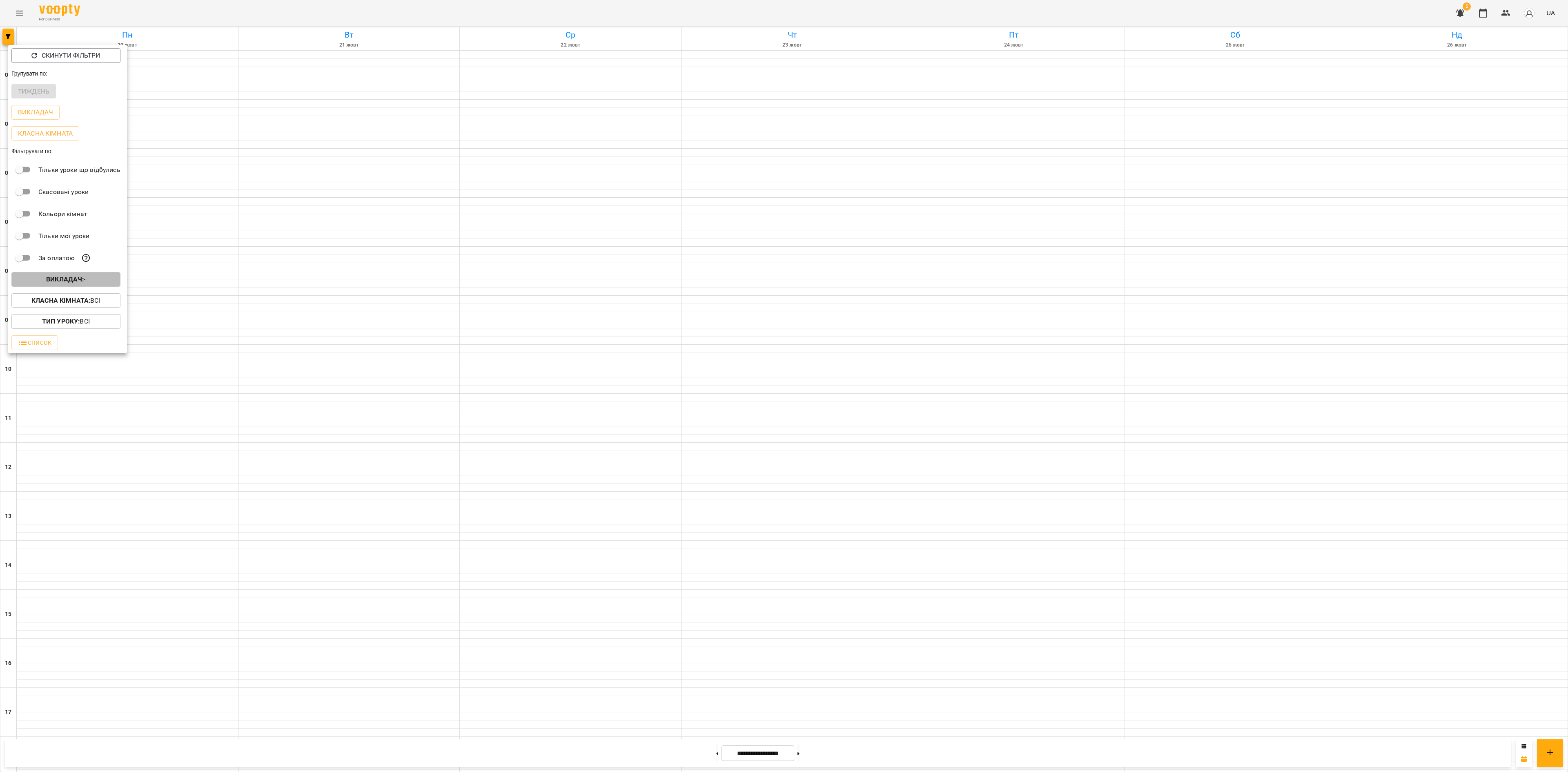
click at [58, 277] on button "Викладач : -" at bounding box center [66, 280] width 109 height 15
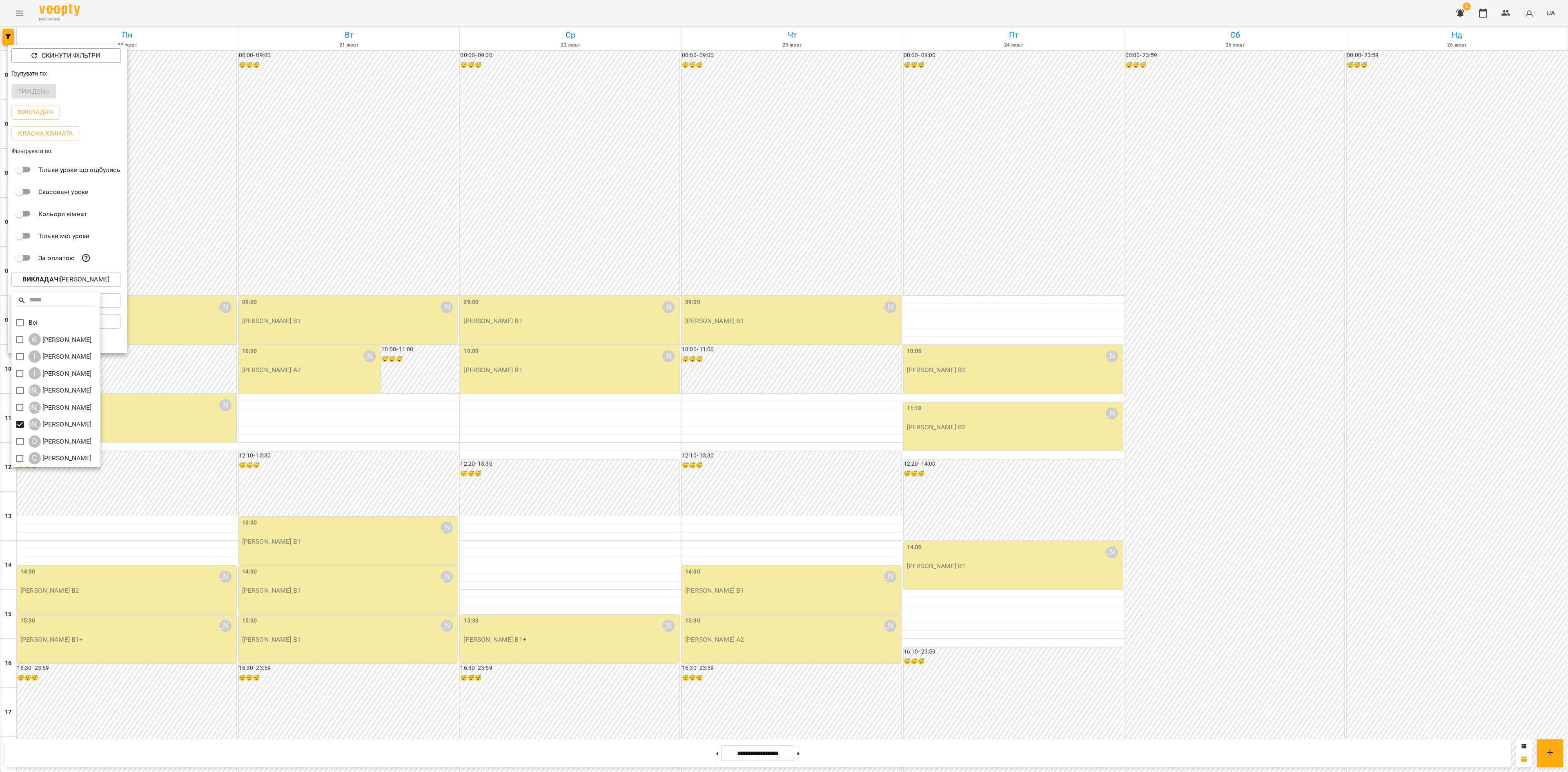
click at [557, 549] on div at bounding box center [784, 386] width 1568 height 772
click at [637, 554] on div at bounding box center [784, 386] width 1568 height 772
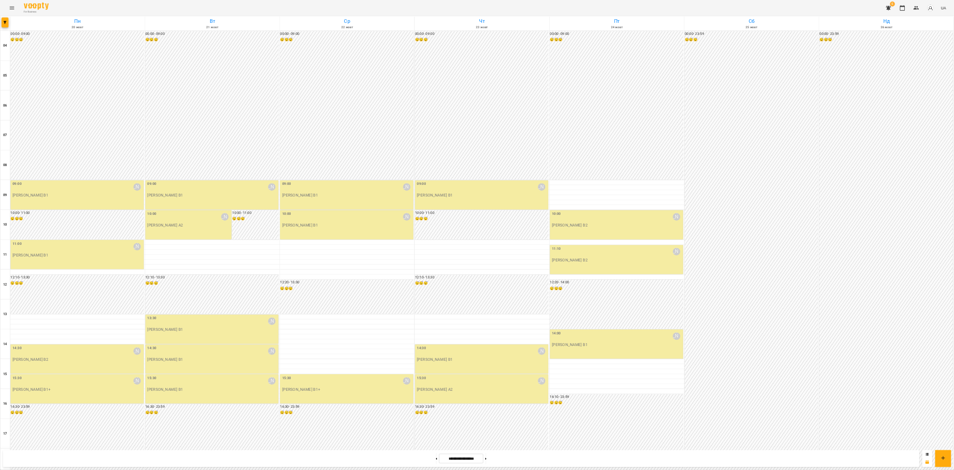
scroll to position [179, 0]
drag, startPoint x: 1646, startPoint y: 7, endPoint x: 1653, endPoint y: 10, distance: 7.6
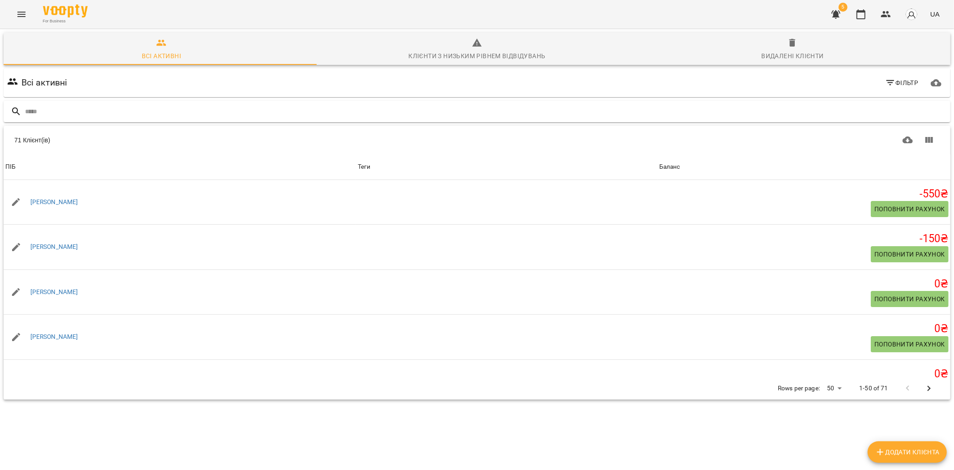
click at [306, 105] on input "text" at bounding box center [486, 111] width 922 height 15
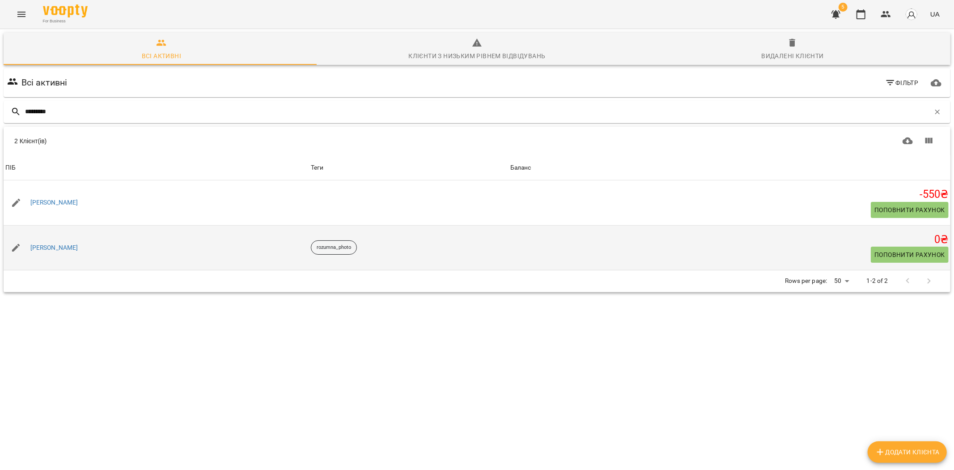
type input "********"
click at [890, 252] on span "Поповнити рахунок" at bounding box center [909, 254] width 71 height 11
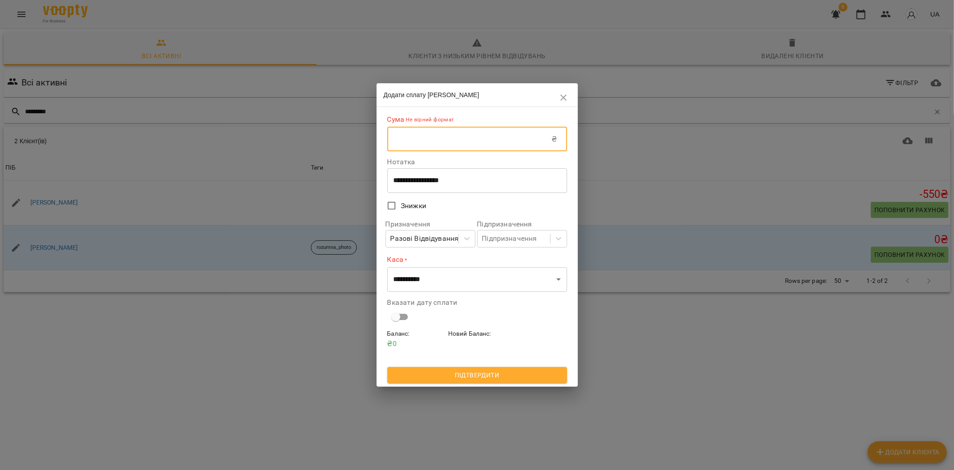
click at [402, 141] on input "text" at bounding box center [469, 139] width 165 height 25
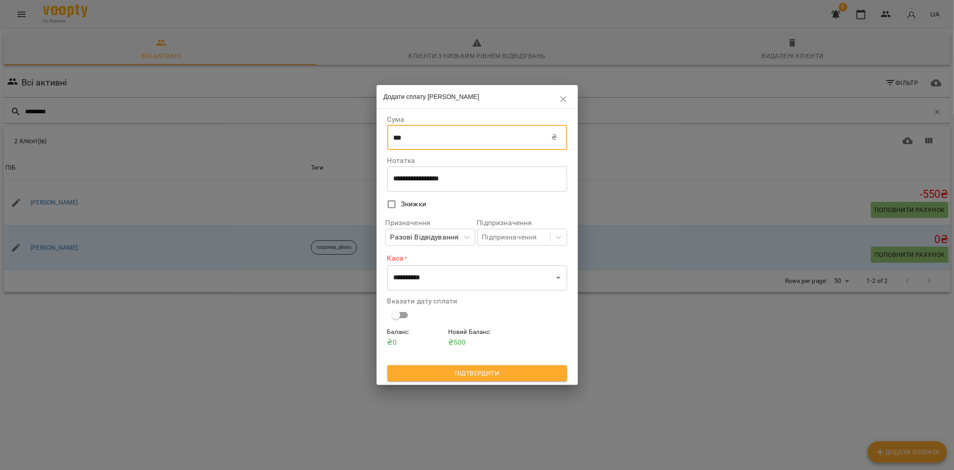
type input "***"
click at [441, 278] on select "**********" at bounding box center [477, 277] width 180 height 25
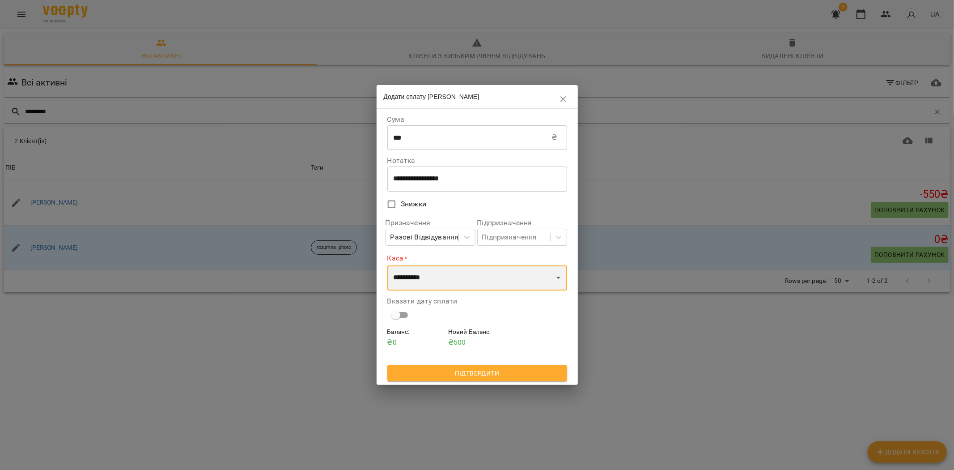
select select "****"
click at [387, 265] on select "**********" at bounding box center [477, 277] width 180 height 25
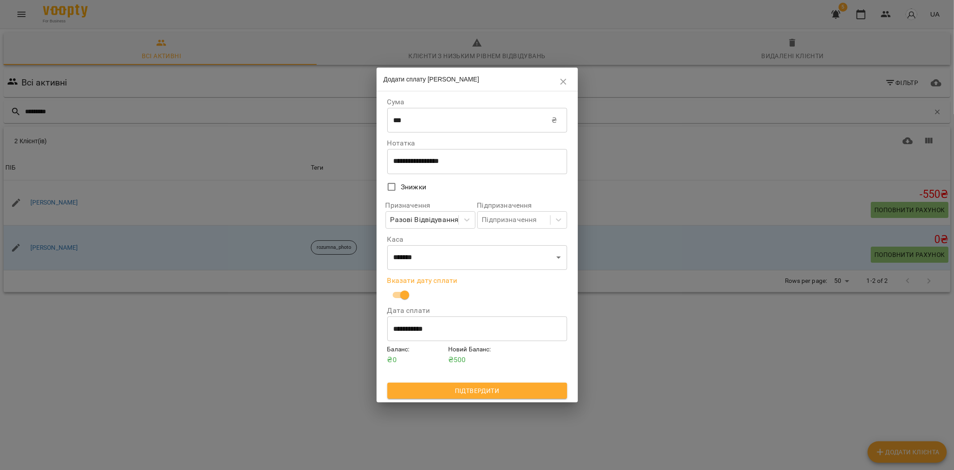
drag, startPoint x: 477, startPoint y: 392, endPoint x: 476, endPoint y: 401, distance: 9.0
click at [477, 398] on button "Підтвердити" at bounding box center [477, 390] width 180 height 16
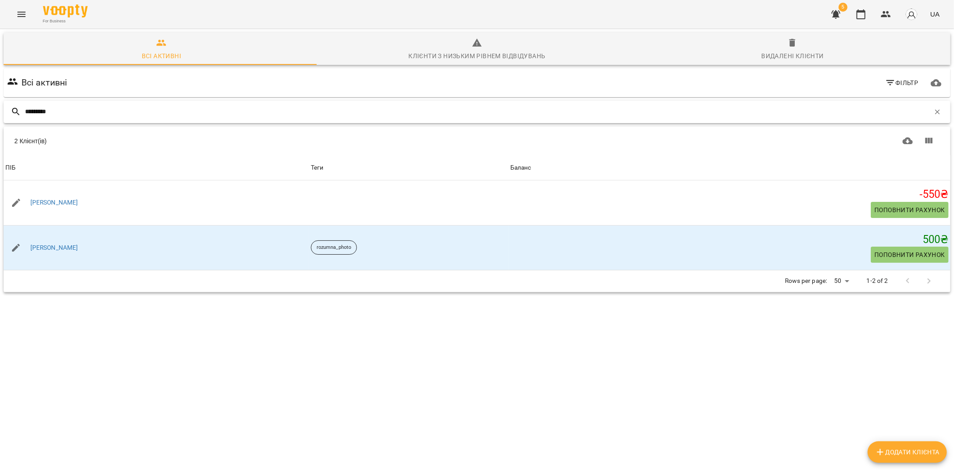
drag, startPoint x: 929, startPoint y: 117, endPoint x: 931, endPoint y: 110, distance: 6.5
click at [930, 116] on button "button" at bounding box center [937, 111] width 15 height 15
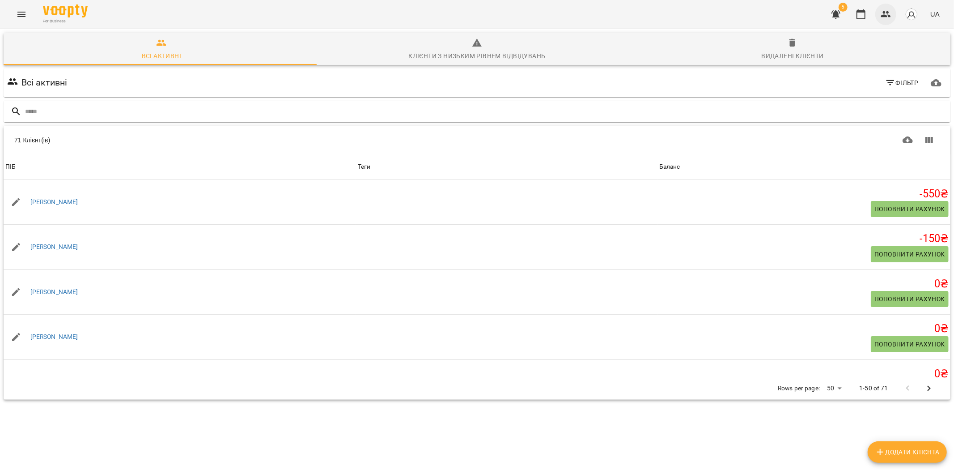
click at [886, 12] on icon "button" at bounding box center [886, 14] width 11 height 11
